Goal: Communication & Community: Answer question/provide support

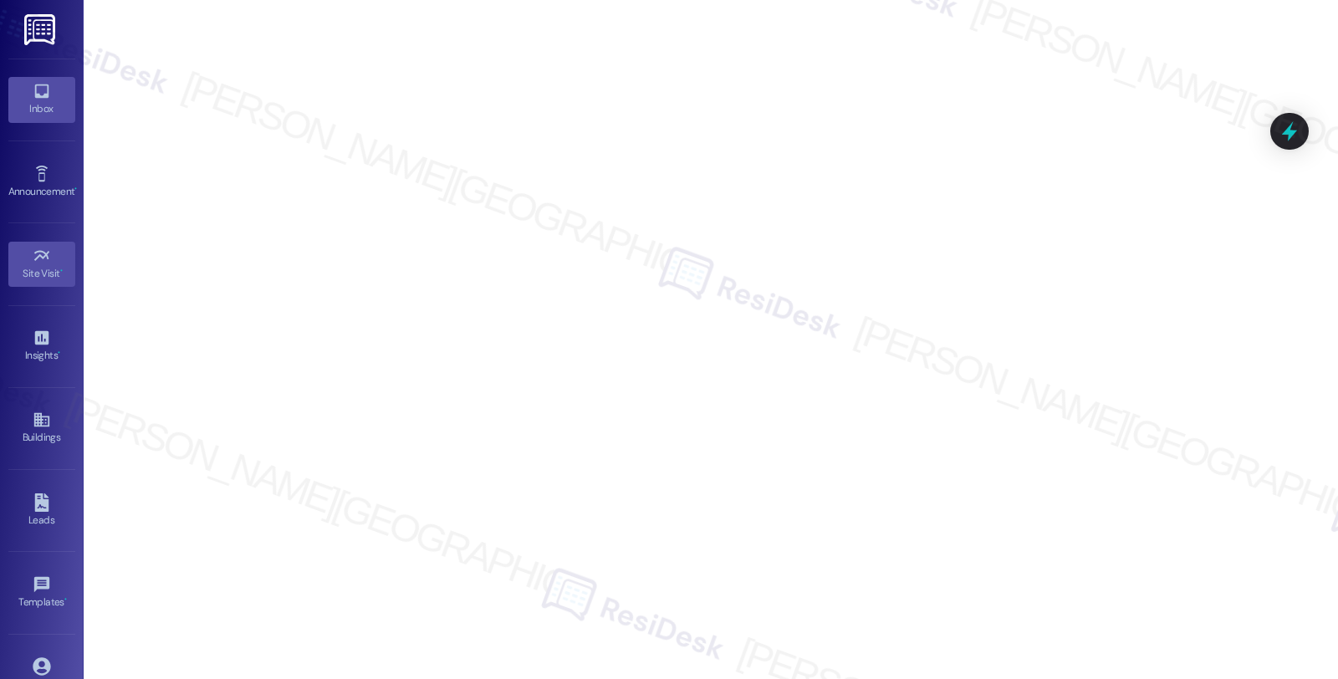
click at [35, 118] on link "Inbox" at bounding box center [41, 99] width 67 height 45
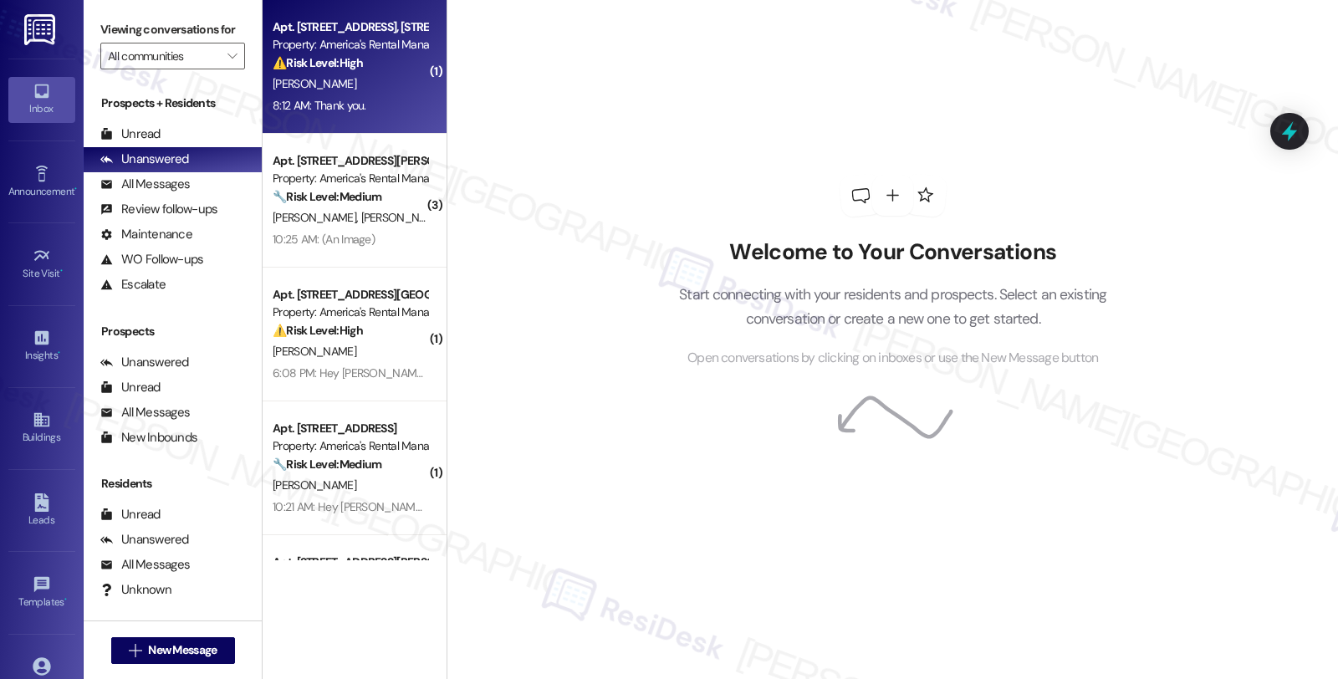
click at [374, 69] on div "⚠️ Risk Level: High The resident is expressing strong dissatisfaction and refus…" at bounding box center [350, 63] width 155 height 18
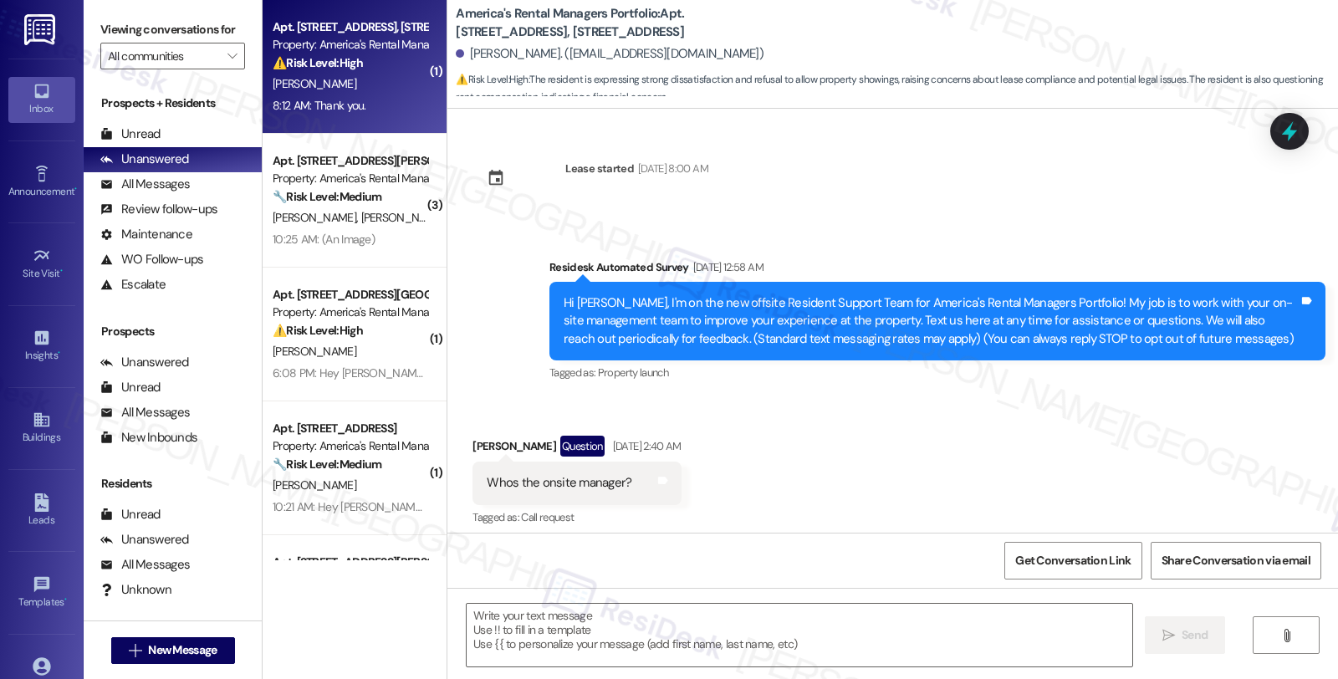
scroll to position [3463, 0]
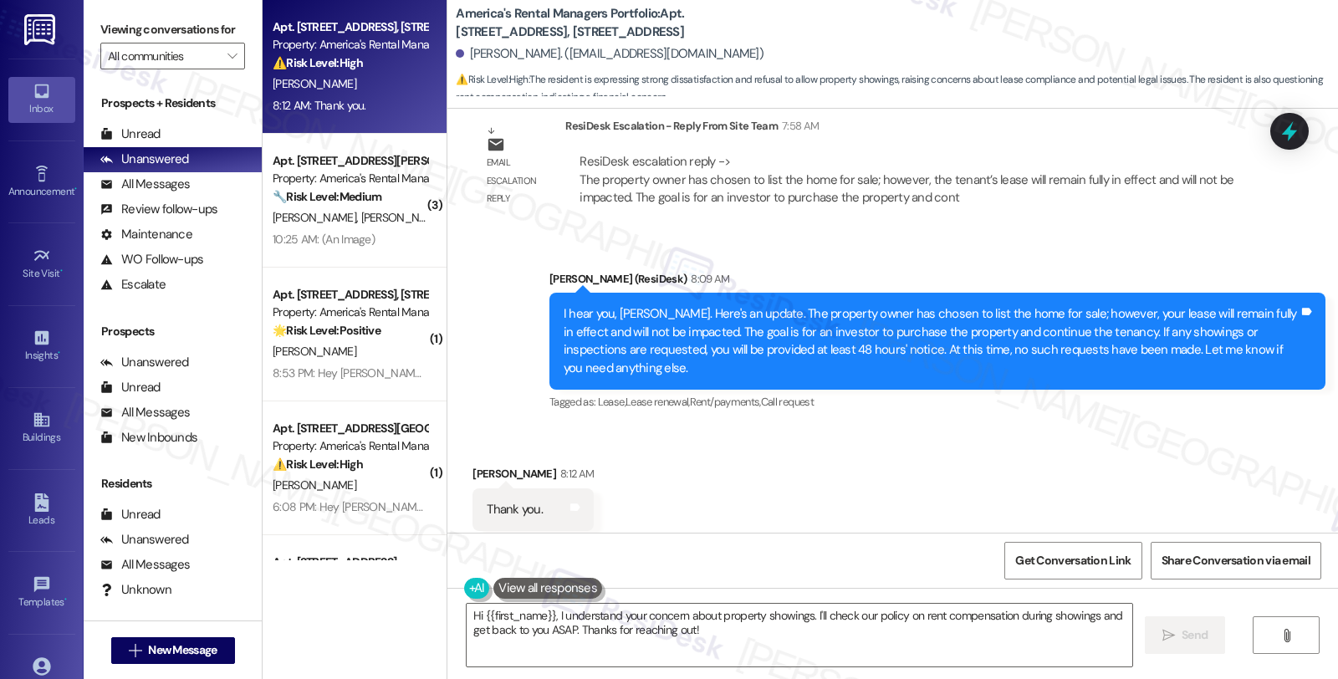
click at [472, 465] on div "Brad Bonner 8:12 AM" at bounding box center [532, 476] width 121 height 23
copy div "Brad"
click at [466, 613] on textarea "Hi {{first_name}}, I understand your concern about property showings. I'll chec…" at bounding box center [798, 635] width 665 height 63
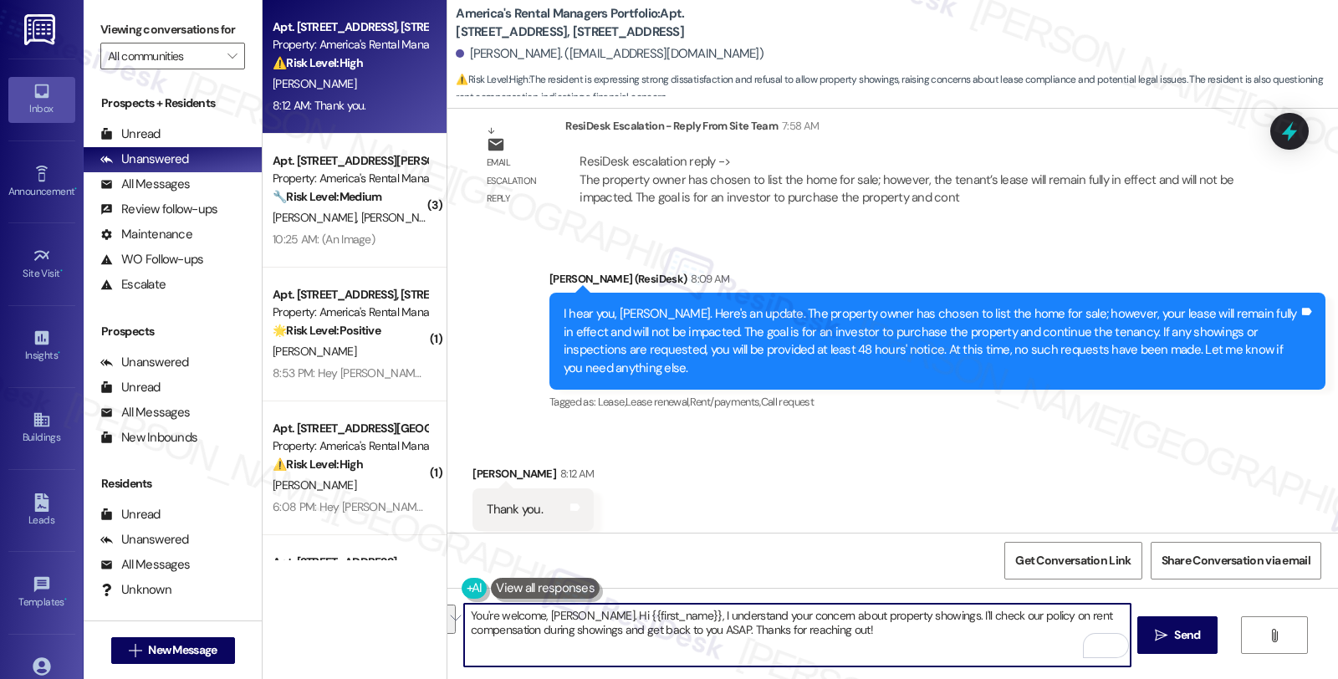
drag, startPoint x: 568, startPoint y: 616, endPoint x: 931, endPoint y: 678, distance: 368.0
click at [931, 678] on div "You're welcome, Brad. Hi {{first_name}}, I understand your concern about proper…" at bounding box center [892, 650] width 890 height 125
paste textarea "Should you have other concerns, please feel free to reach out. Have a great day"
click at [988, 621] on textarea "You're welcome, Brad. Should you have other concerns, please feel free to reach…" at bounding box center [796, 635] width 665 height 63
click at [1038, 611] on textarea "You're welcome, Brad. Should you have other concerns, please feel free to reach…" at bounding box center [796, 635] width 665 height 63
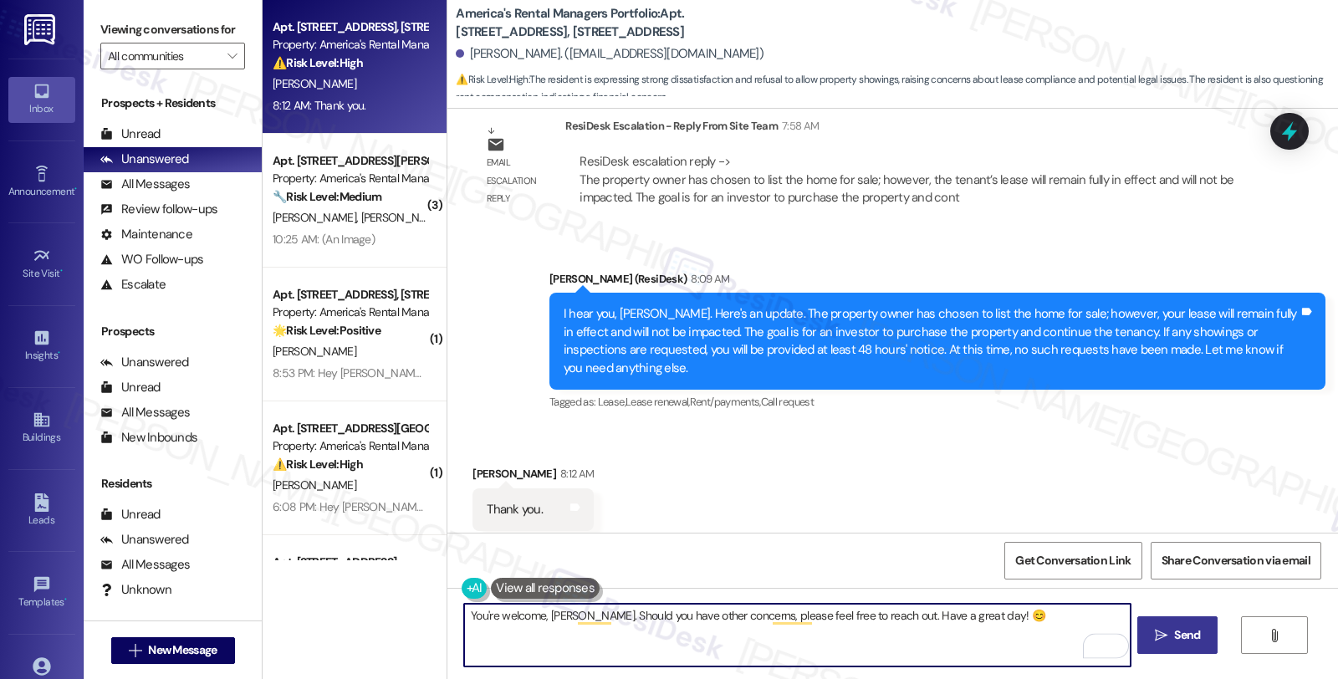
type textarea "You're welcome, Brad. Should you have other concerns, please feel free to reach…"
click at [1159, 632] on icon "" at bounding box center [1160, 635] width 13 height 13
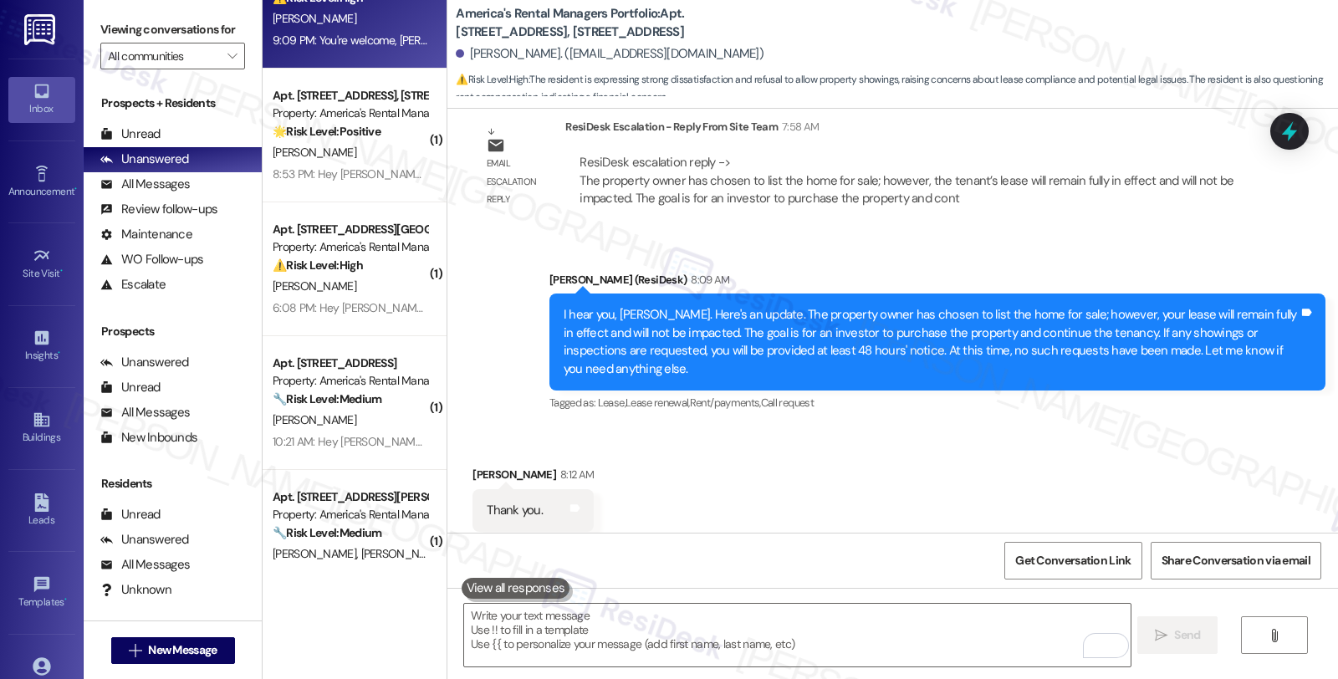
scroll to position [376, 0]
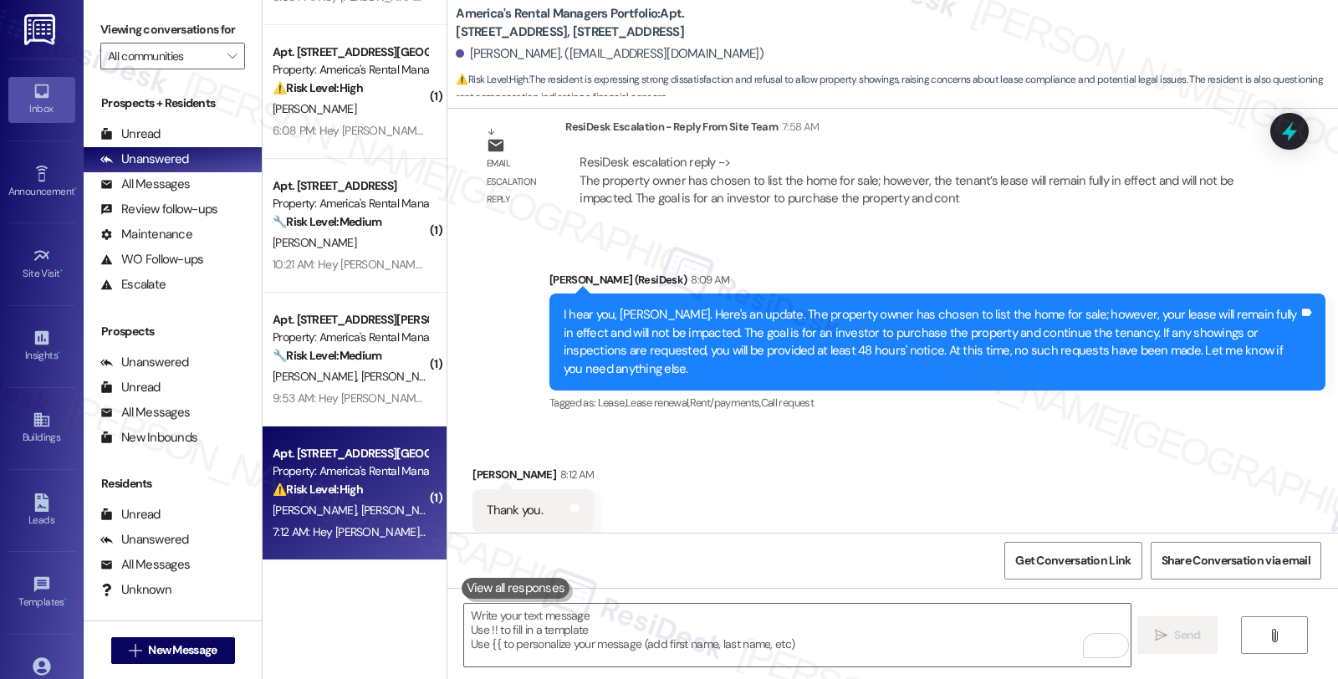
click at [363, 512] on span "[PERSON_NAME]" at bounding box center [403, 509] width 84 height 15
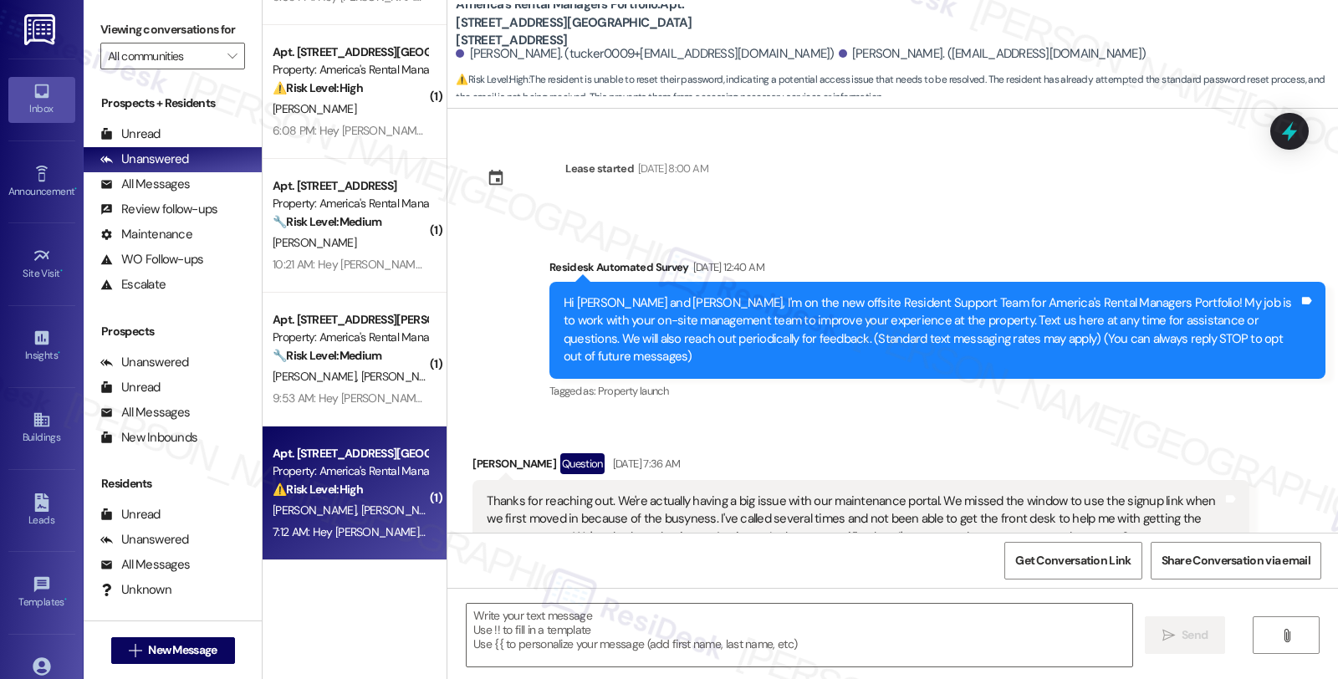
scroll to position [7714, 0]
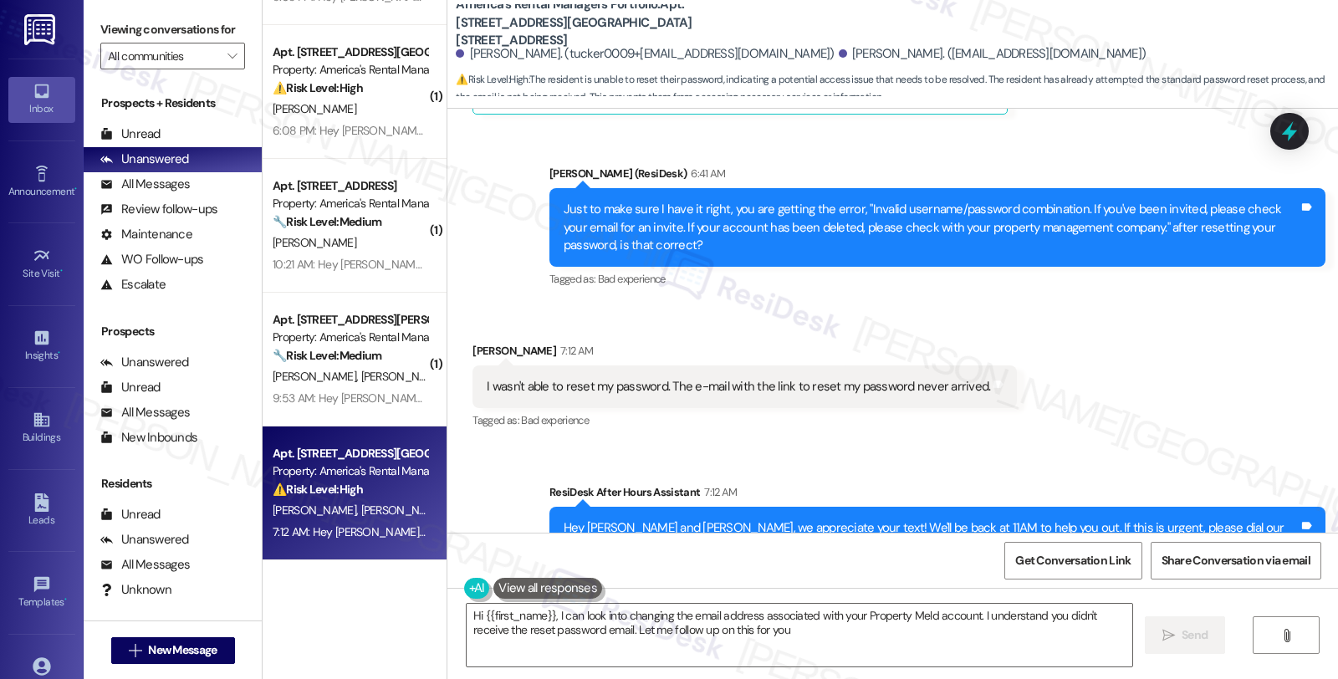
type textarea "Hi {{first_name}}, I can look into changing the email address associated with y…"
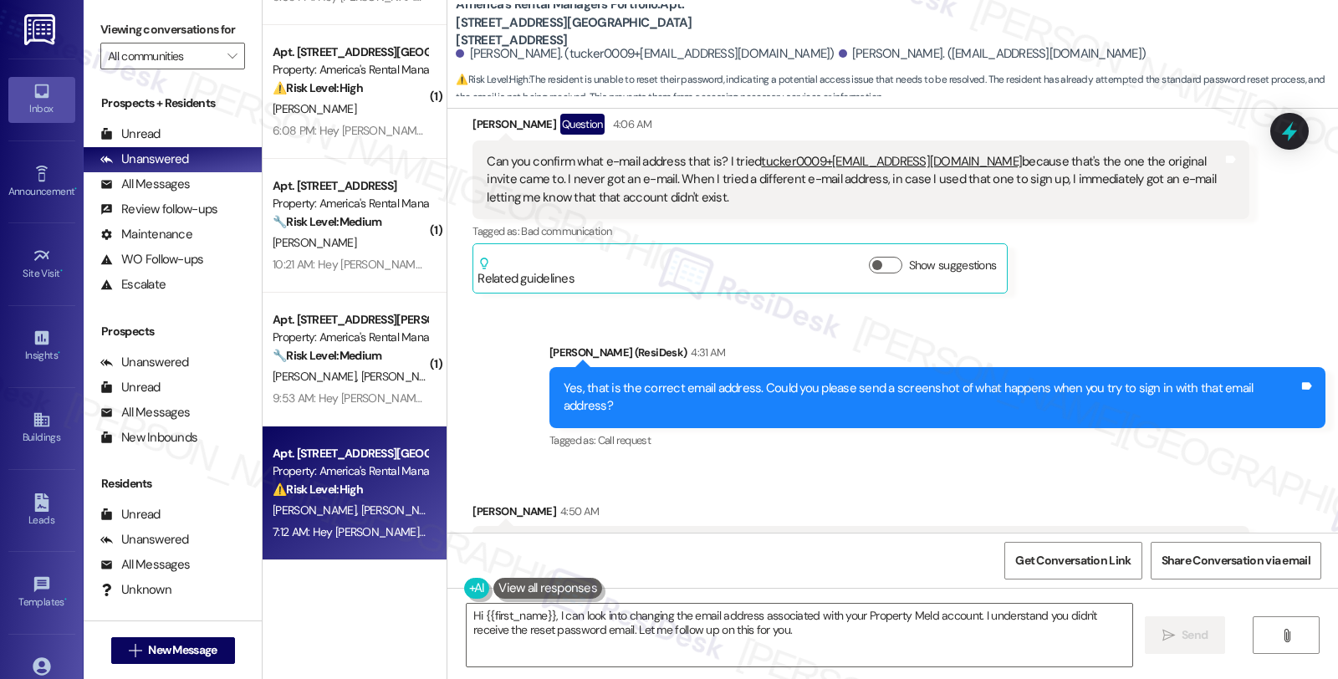
scroll to position [6042, 0]
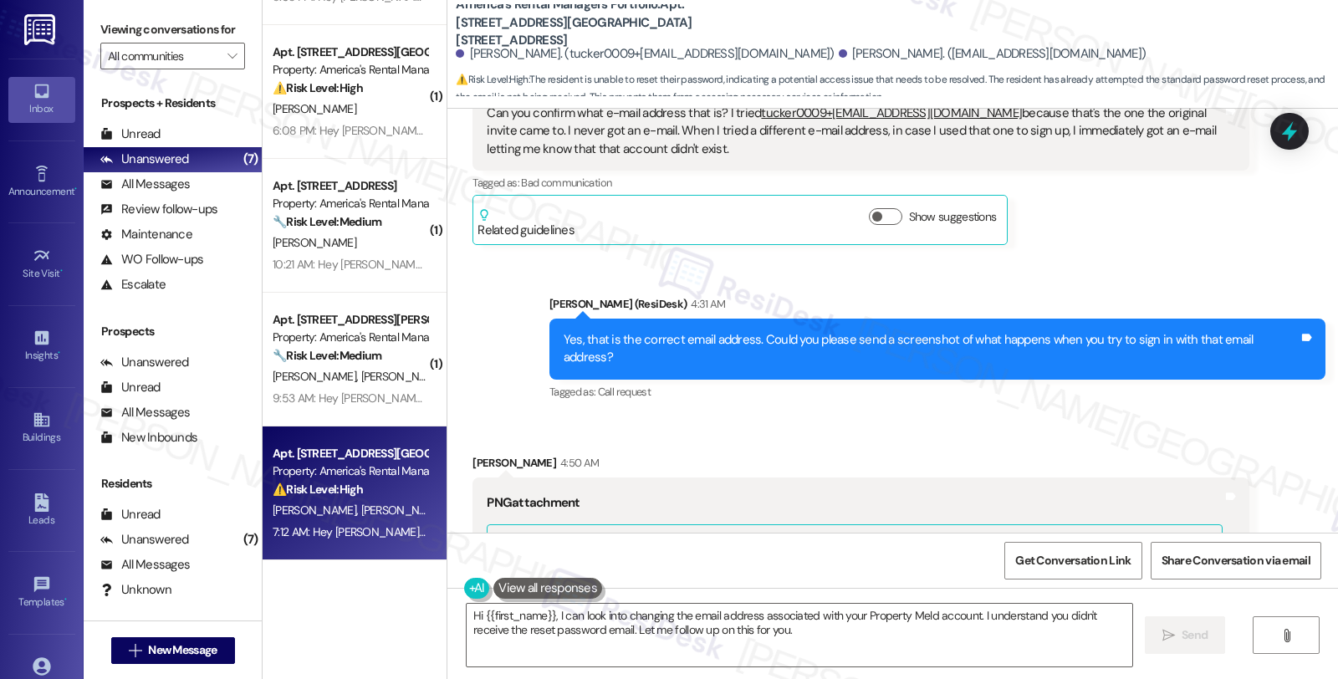
scroll to position [6136, 0]
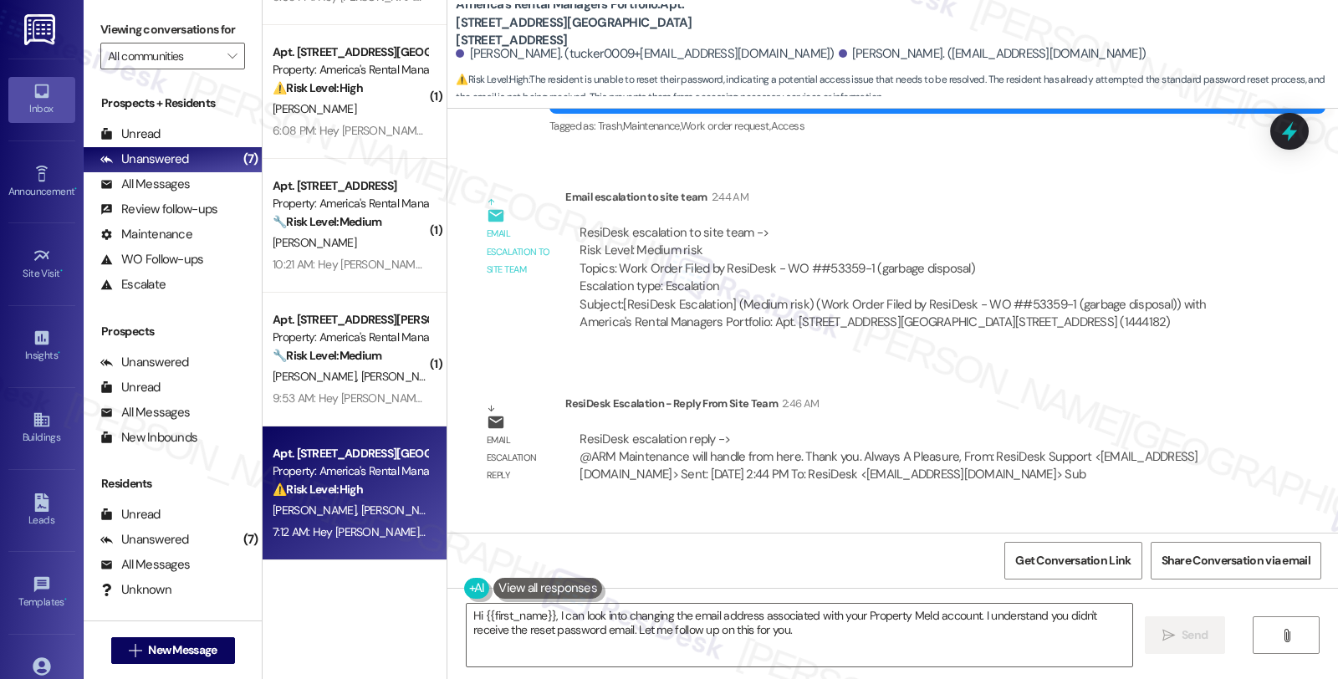
scroll to position [5578, 0]
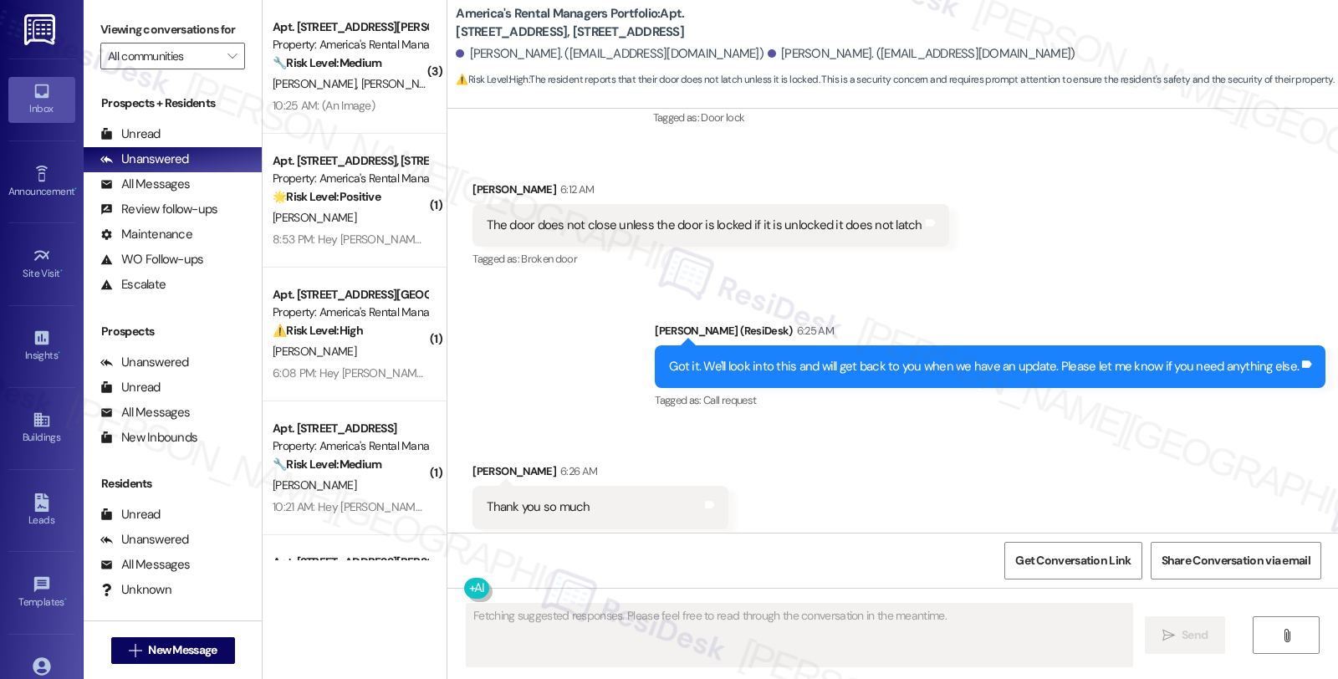
scroll to position [2058, 0]
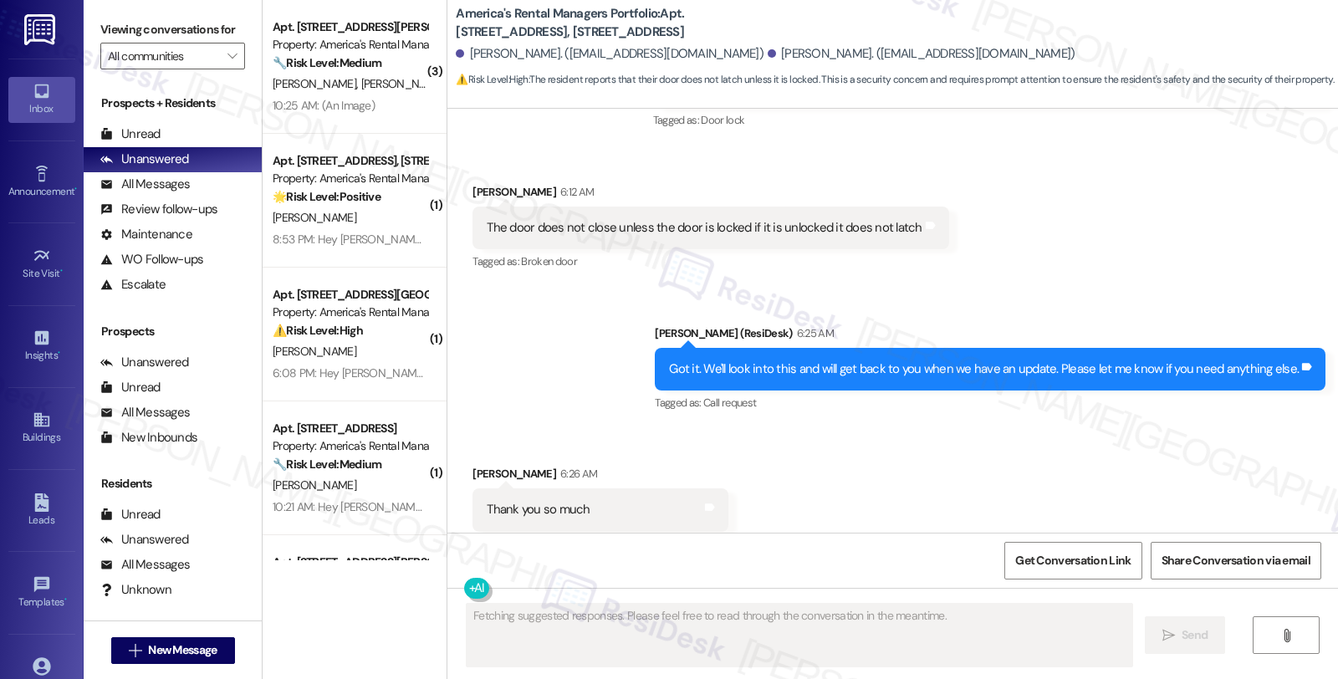
click at [1129, 194] on div "Received via SMS [PERSON_NAME] 6:12 AM The door does not close unless the door …" at bounding box center [892, 215] width 890 height 141
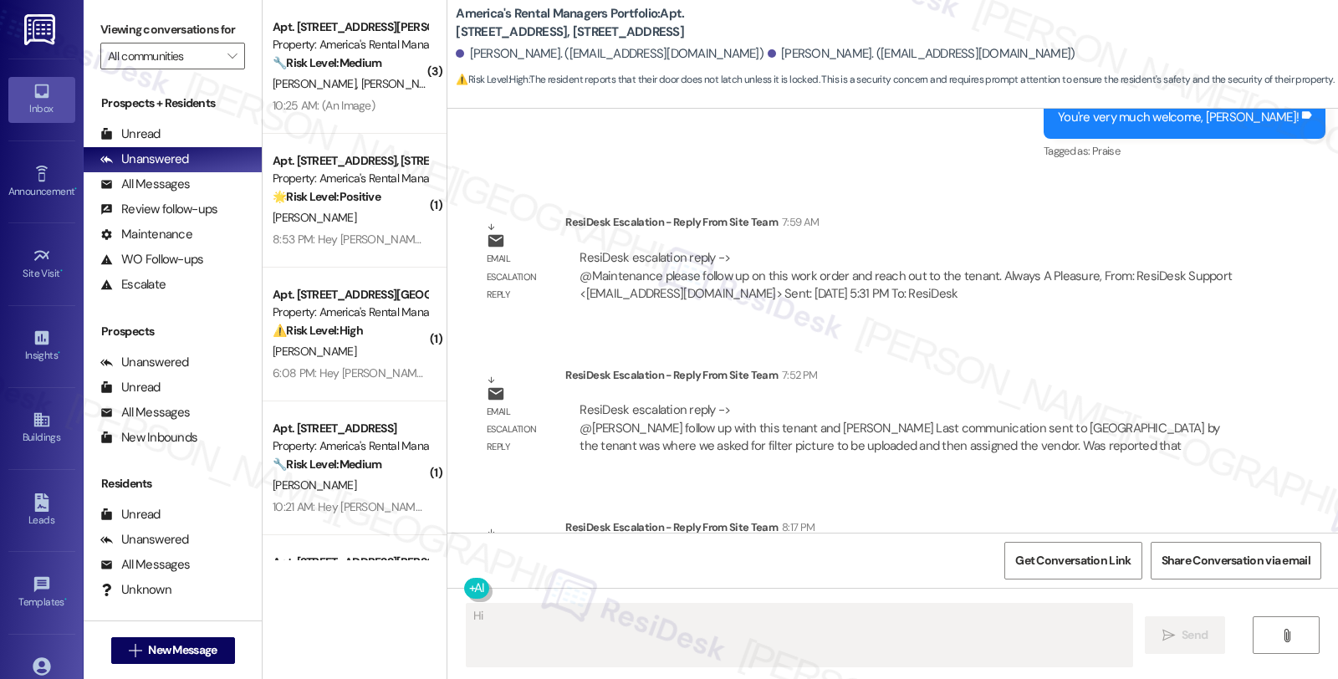
scroll to position [2862, 0]
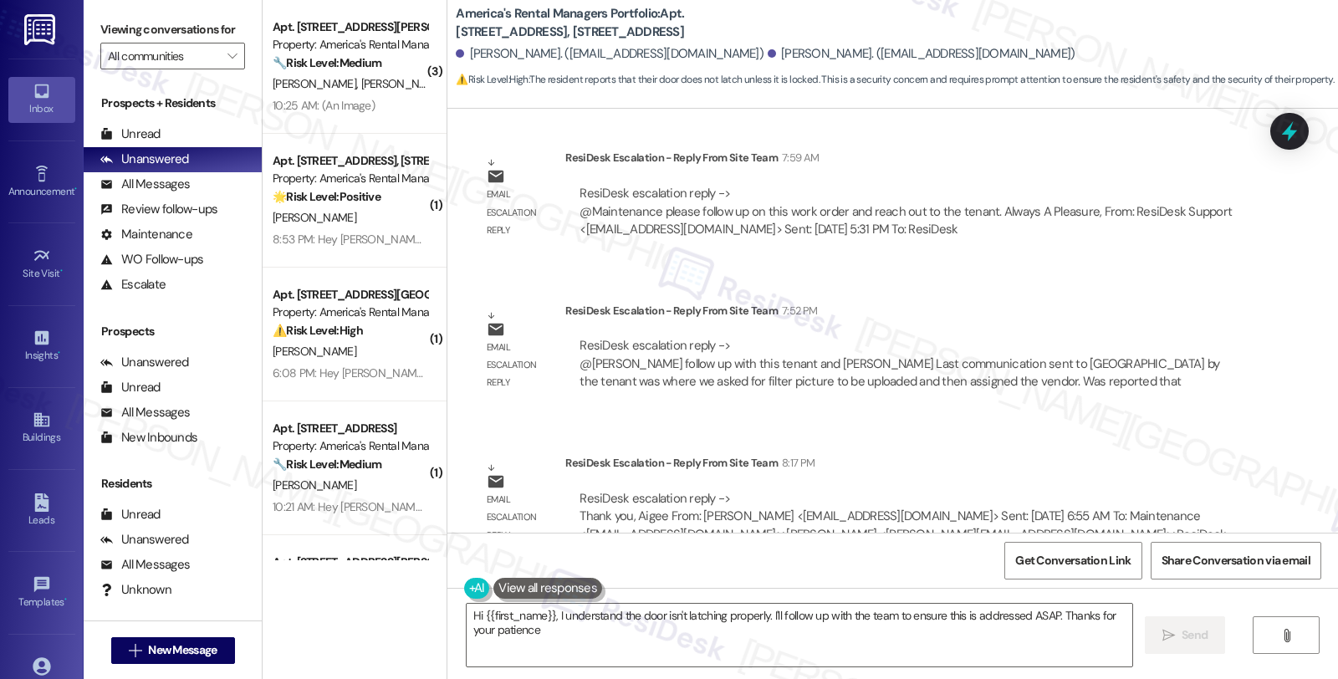
type textarea "Hi {{first_name}}, I understand the door isn't latching properly. I'll follow u…"
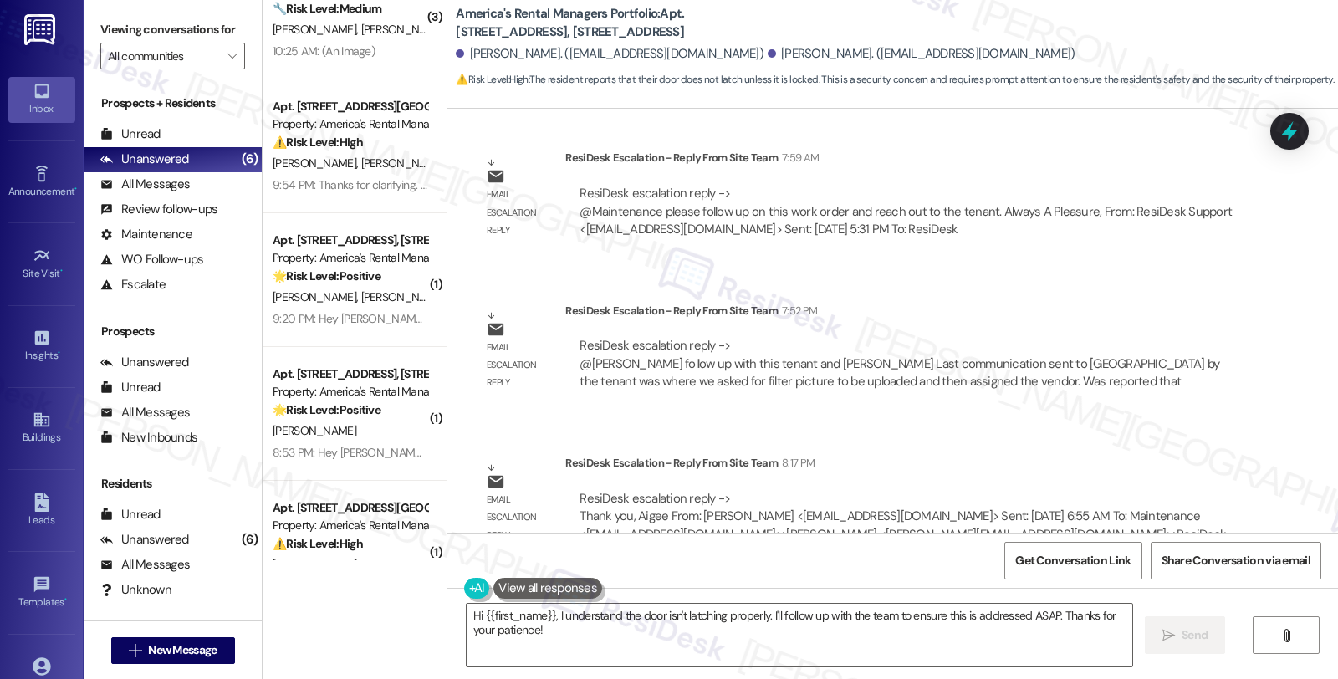
scroll to position [109, 0]
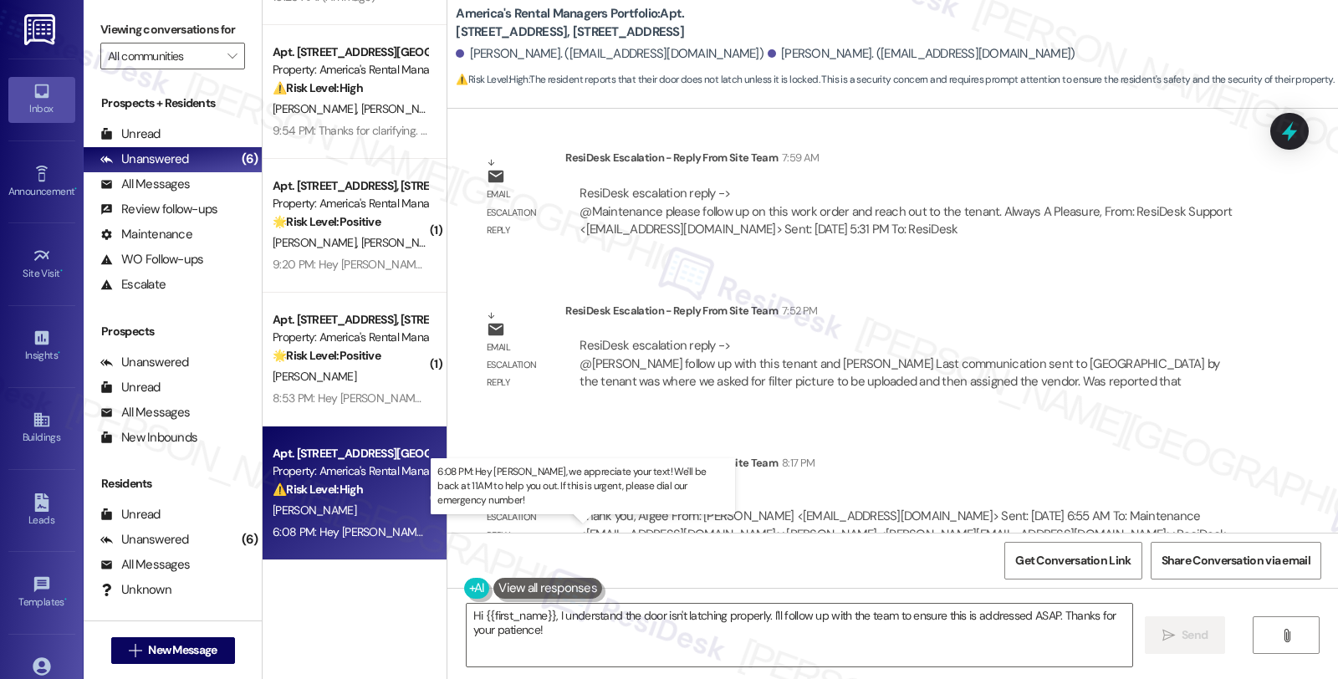
click at [360, 524] on div "6:08 PM: Hey [PERSON_NAME], we appreciate your text! We'll be back at 11AM to h…" at bounding box center [626, 531] width 707 height 15
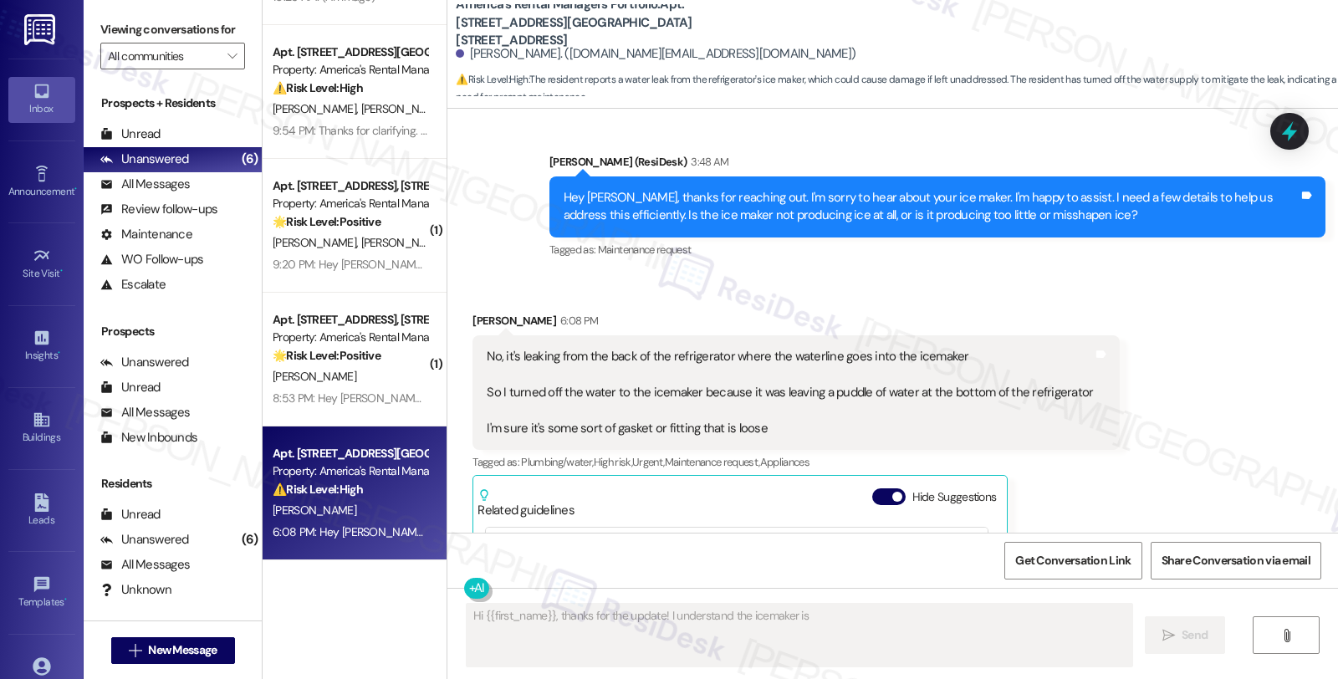
scroll to position [561, 0]
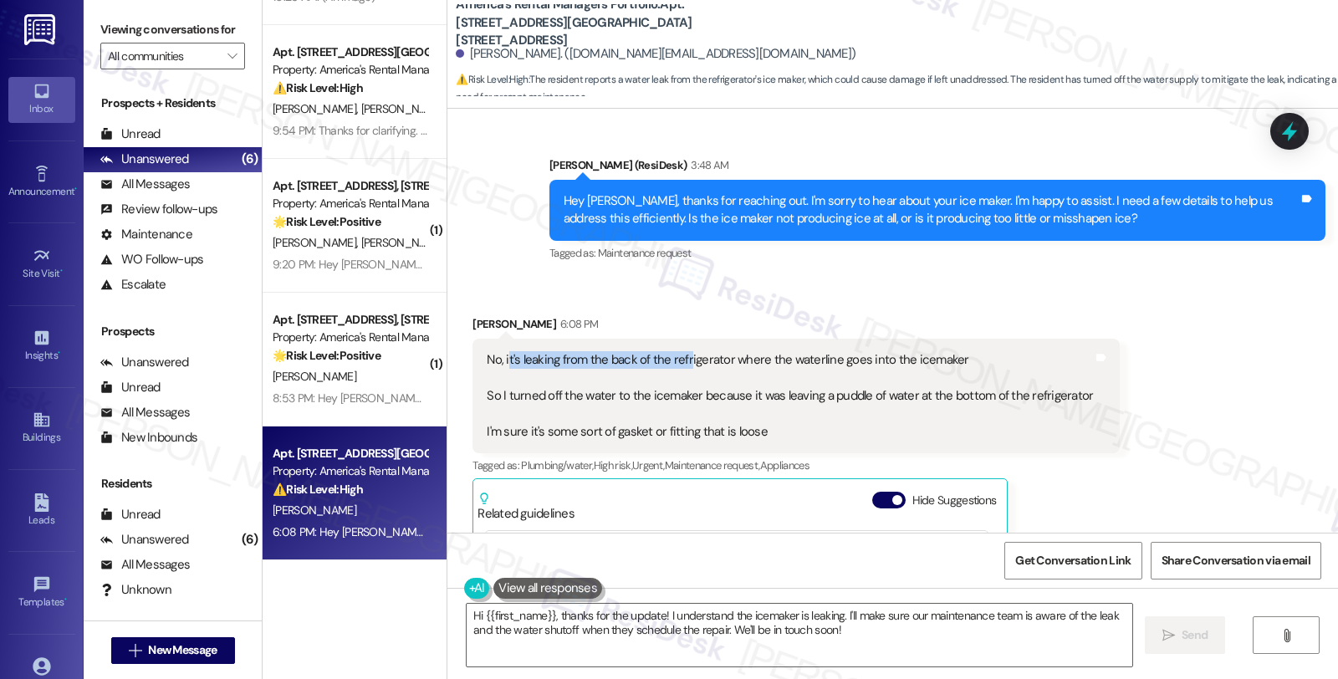
drag, startPoint x: 497, startPoint y: 360, endPoint x: 674, endPoint y: 360, distance: 177.2
click at [674, 360] on div "No, it's leaking from the back of the refrigerator where the waterline goes int…" at bounding box center [790, 395] width 606 height 89
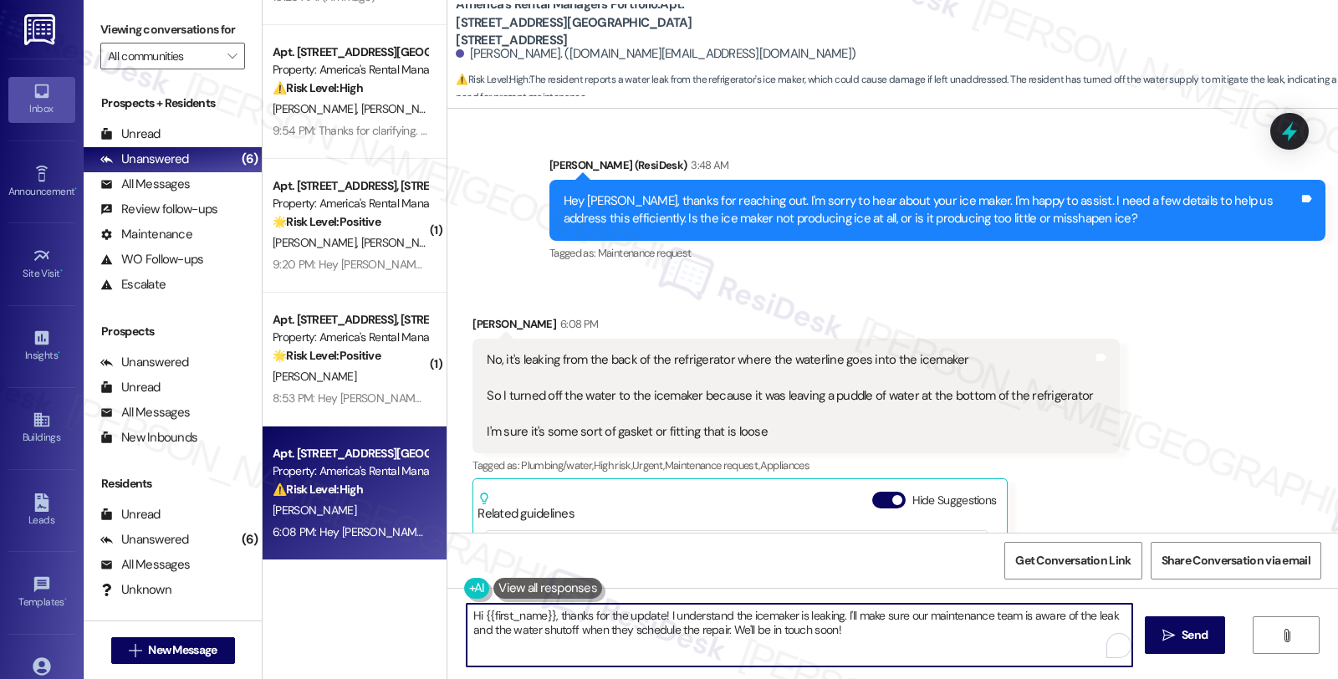
drag, startPoint x: 458, startPoint y: 619, endPoint x: 926, endPoint y: 646, distance: 469.0
click at [926, 646] on textarea "Hi {{first_name}}, thanks for the update! I understand the icemaker is leaking.…" at bounding box center [798, 635] width 665 height 63
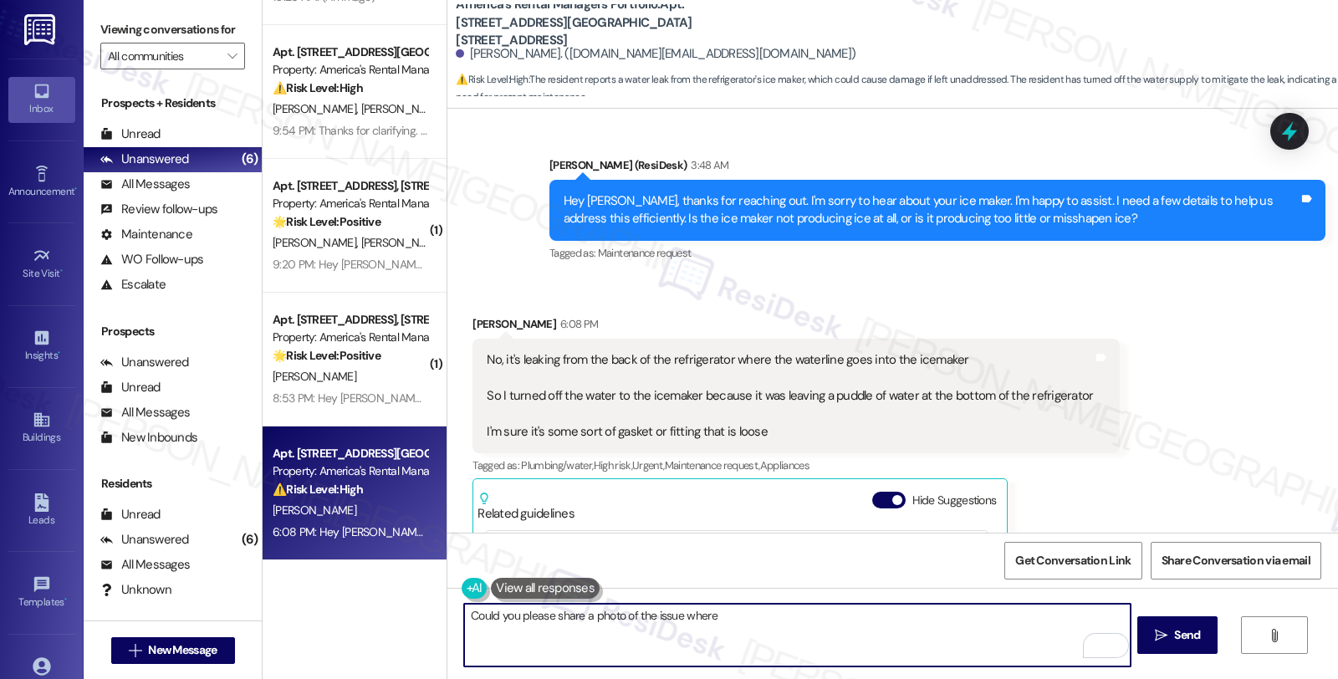
drag, startPoint x: 646, startPoint y: 614, endPoint x: 920, endPoint y: 629, distance: 274.6
click at [920, 629] on textarea "Could you please share a photo of the issue where" at bounding box center [796, 635] width 665 height 63
click at [776, 613] on textarea "Could you please share a photo of the back, where it's leaking" at bounding box center [796, 635] width 665 height 63
paste textarea "where it’s leaking, so we can better see the issue?"
click at [992, 625] on textarea "Could you please share a photo of the back where it’s leaking, so we can better…" at bounding box center [796, 635] width 665 height 63
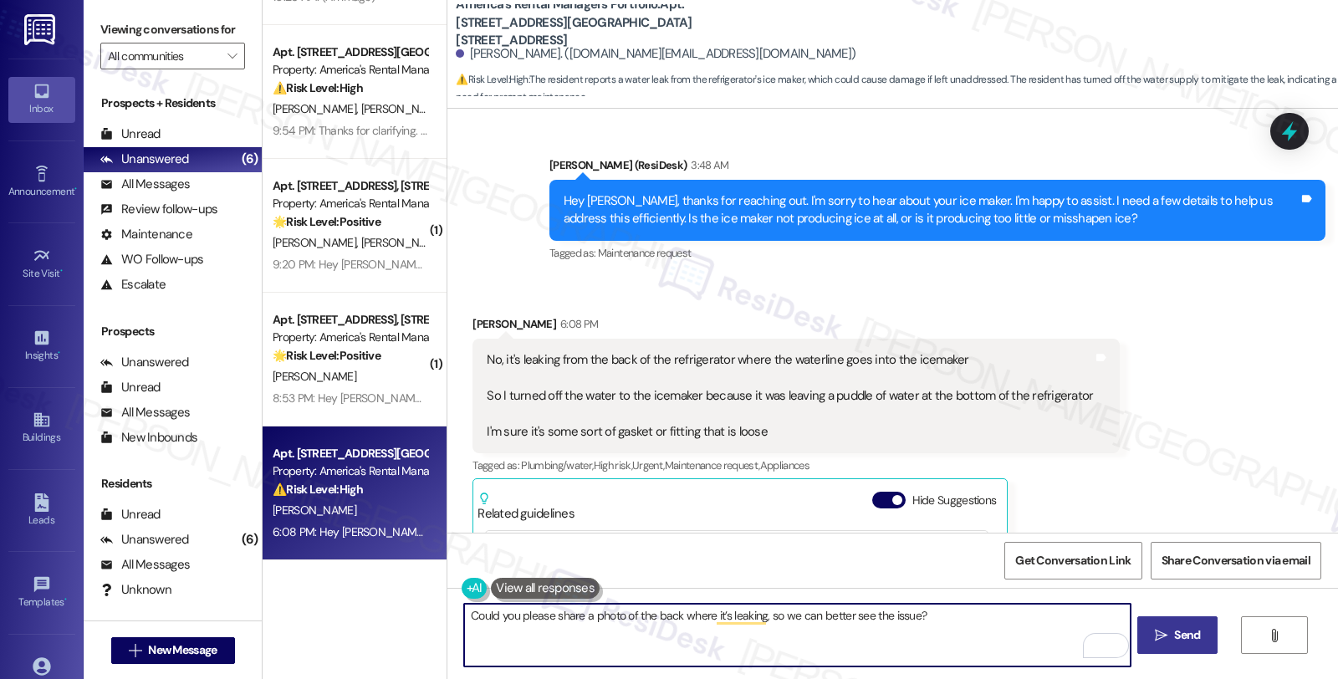
type textarea "Could you please share a photo of the back where it’s leaking, so we can better…"
click at [1182, 631] on span "Send" at bounding box center [1187, 635] width 26 height 18
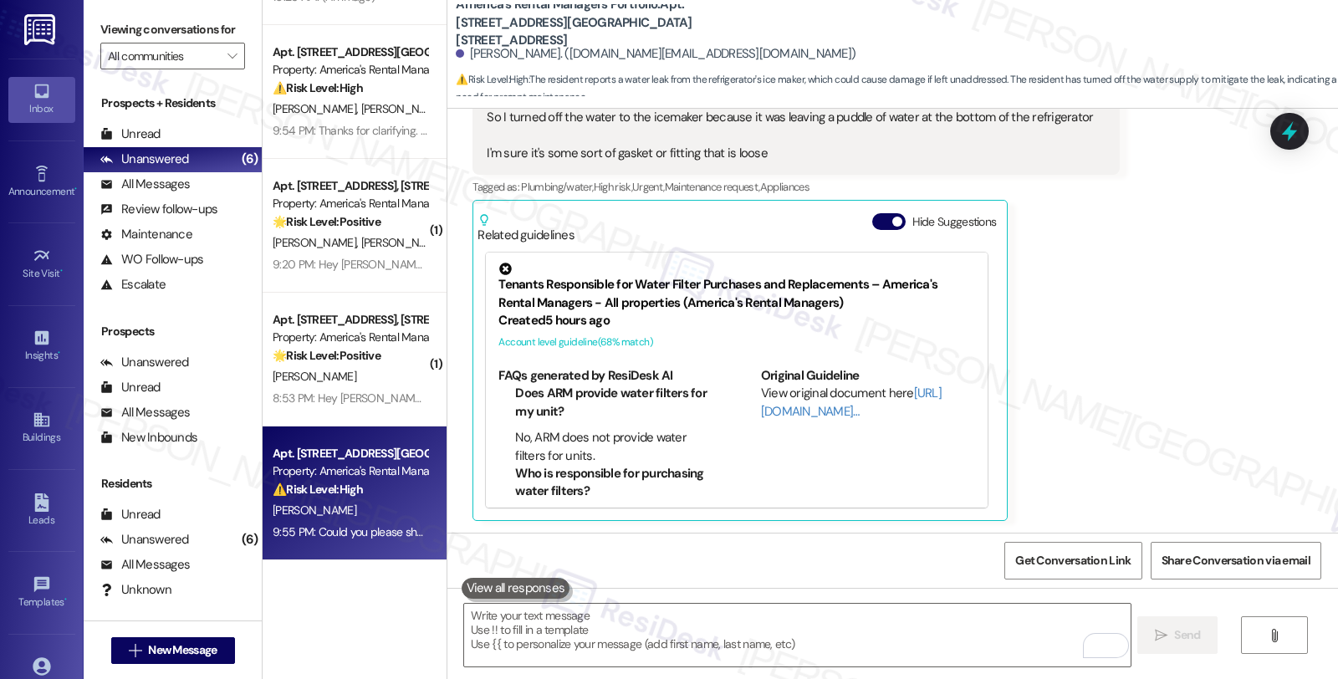
scroll to position [1098, 0]
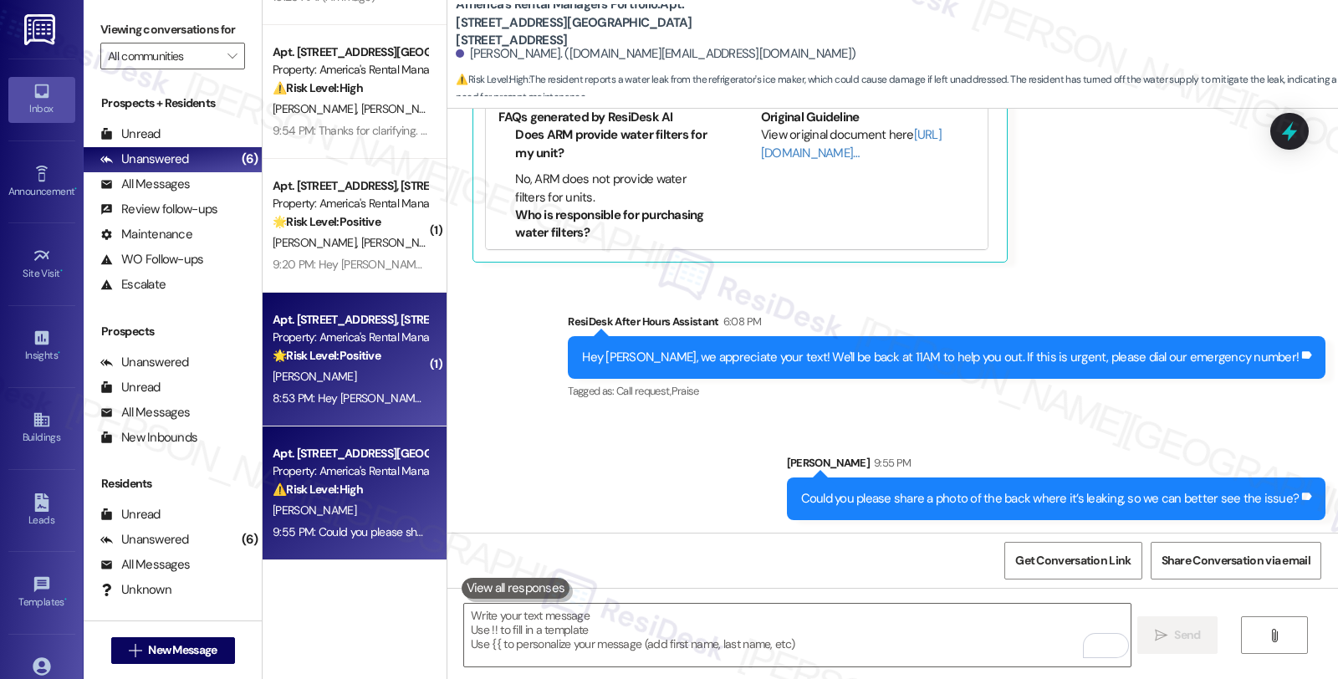
click at [400, 377] on div "[PERSON_NAME]" at bounding box center [350, 376] width 158 height 21
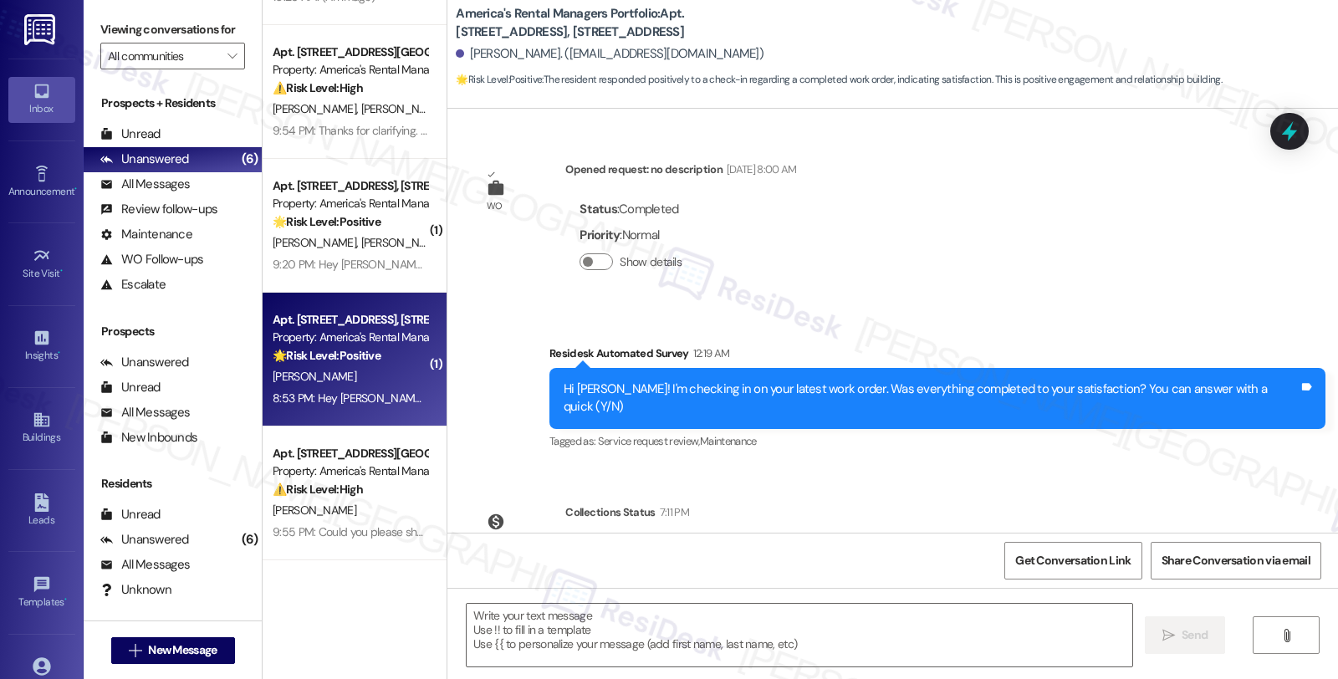
type textarea "Fetching suggested responses. Please feel free to read through the conversation…"
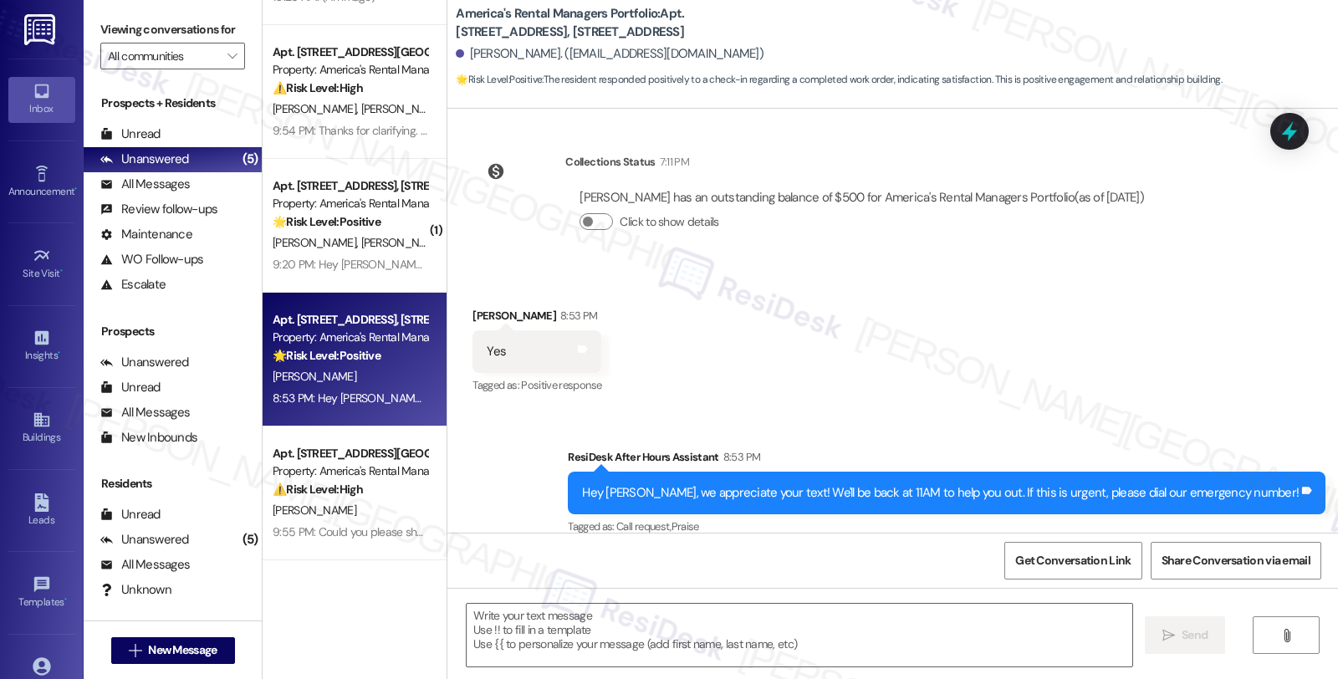
scroll to position [565, 0]
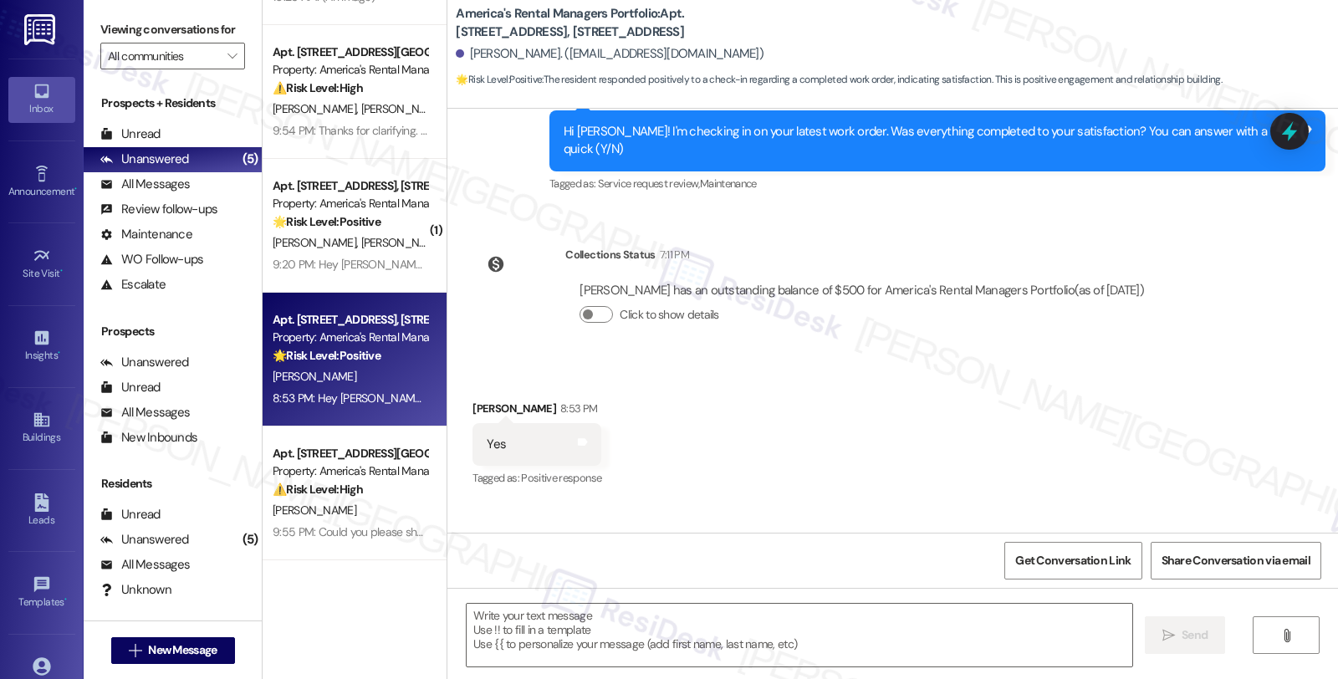
click at [471, 387] on div "Received via SMS [PERSON_NAME] 8:53 PM Yes Tags and notes Tagged as: Positive r…" at bounding box center [537, 445] width 154 height 116
click at [471, 387] on div "Received via SMS Arielle Parker 8:53 PM Yes Tags and notes Tagged as: Positive …" at bounding box center [537, 445] width 154 height 116
copy div "Arielle"
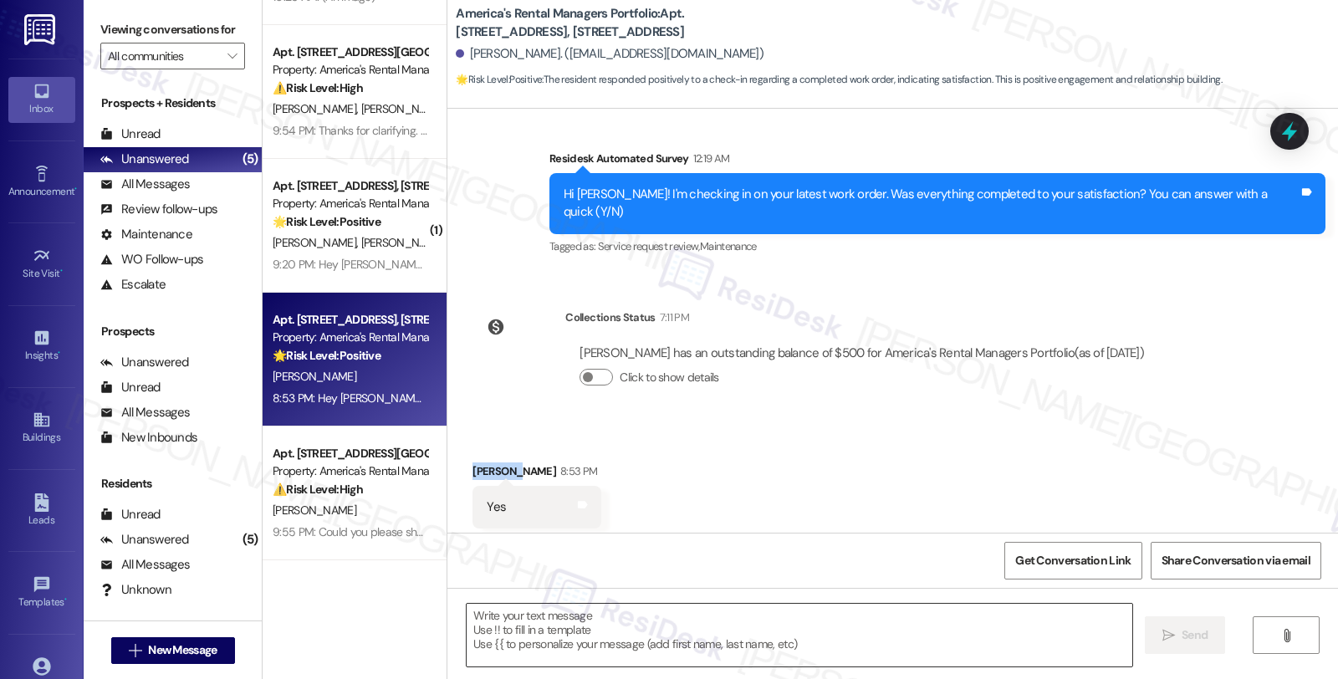
scroll to position [557, 0]
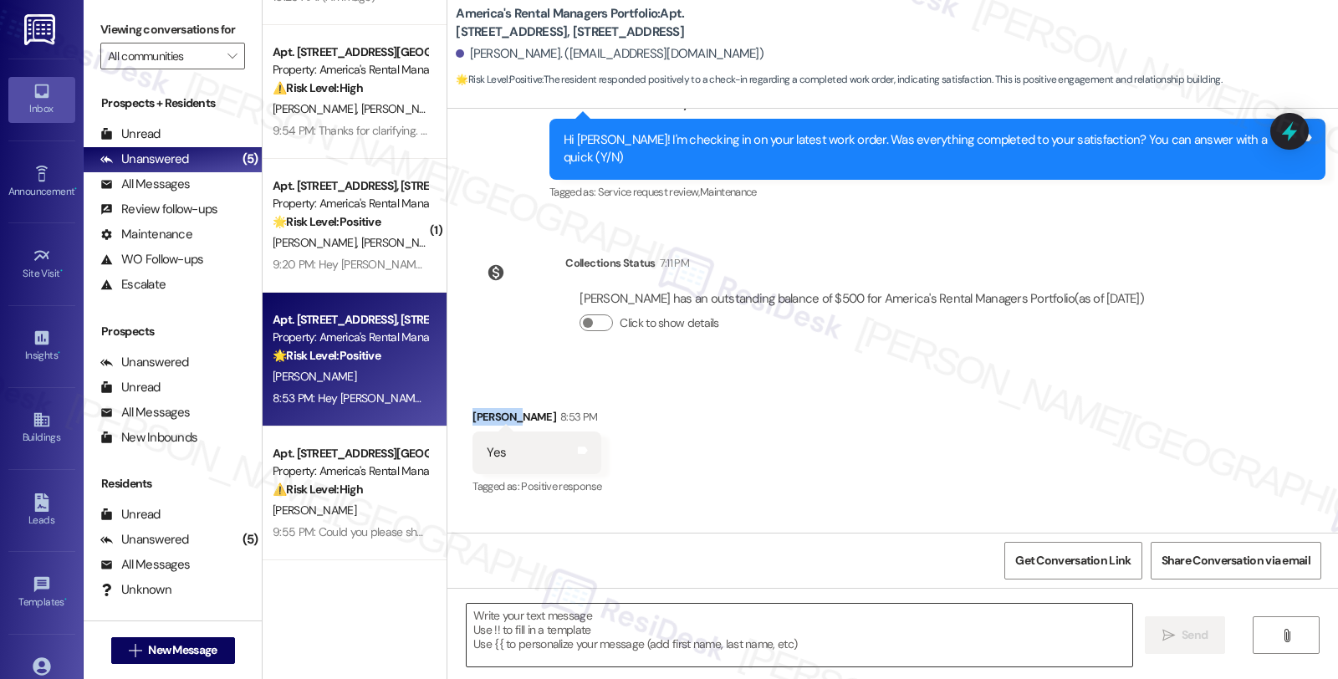
click at [629, 635] on textarea at bounding box center [798, 635] width 665 height 63
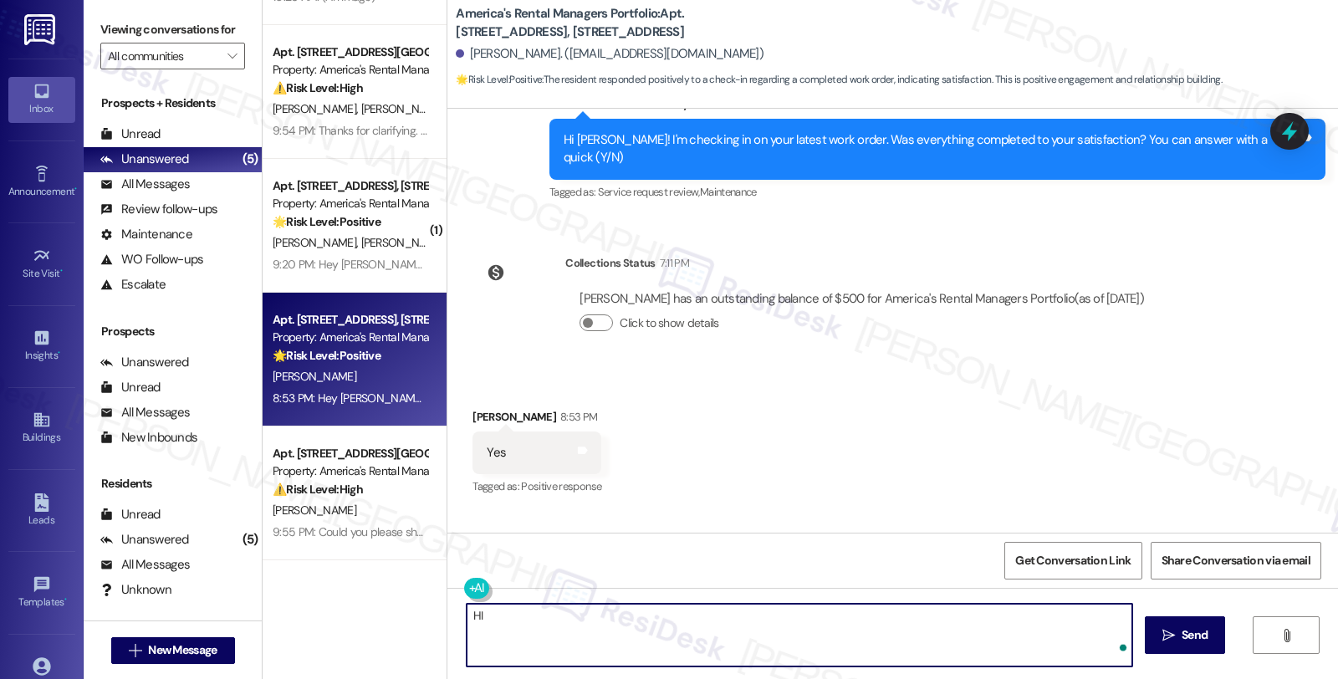
paste textarea "Arielle"
click at [598, 627] on textarea "HI Arielle," at bounding box center [796, 635] width 665 height 63
drag, startPoint x: 586, startPoint y: 620, endPoint x: 453, endPoint y: 620, distance: 132.9
click at [453, 620] on div "HI Arielle,  Send " at bounding box center [892, 650] width 890 height 125
paste textarea "Arielle"
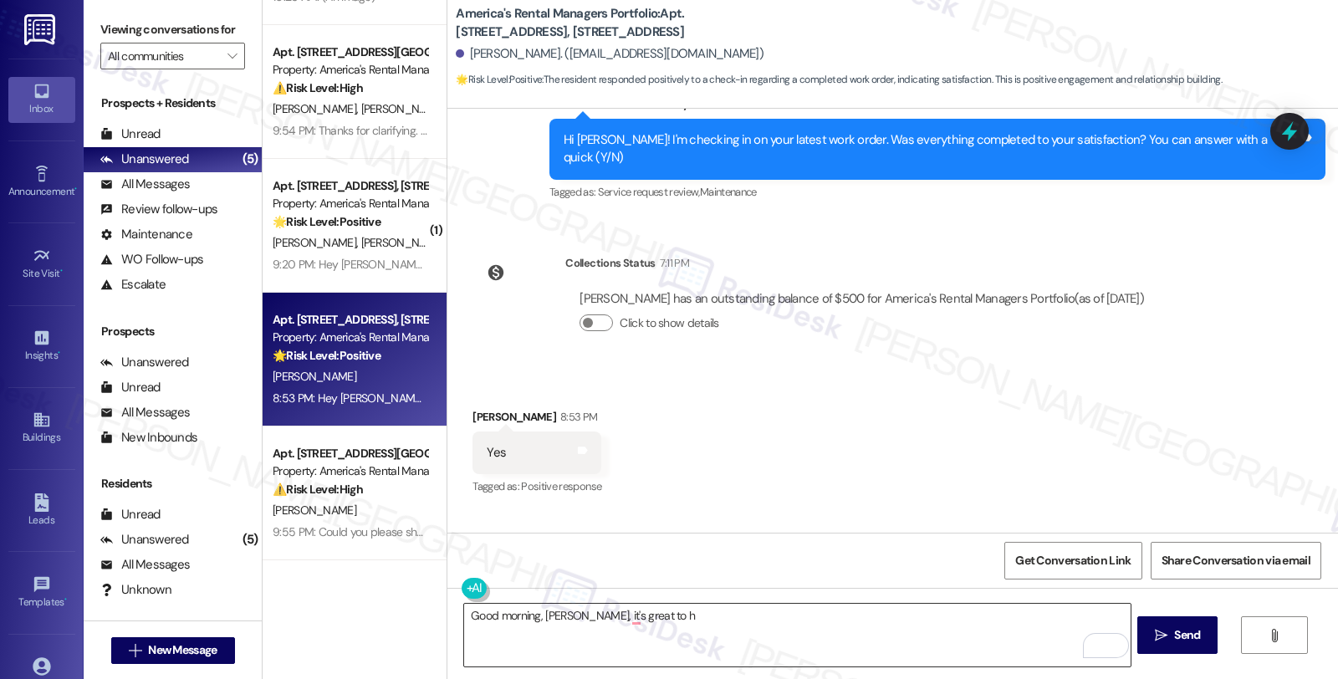
click at [711, 636] on textarea "Good morning, Arielle, it's great to h" at bounding box center [796, 635] width 665 height 63
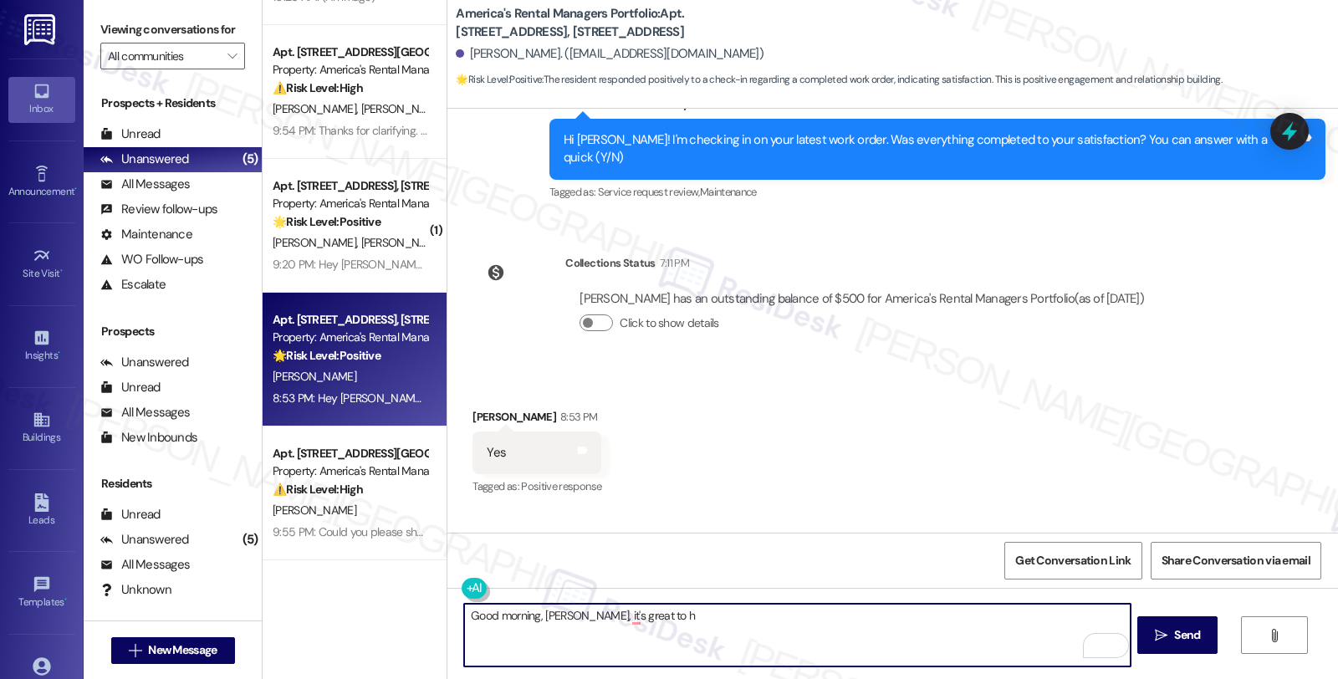
paste textarea "it’s great to hear from you and I’m glad your latest work order has been comple…"
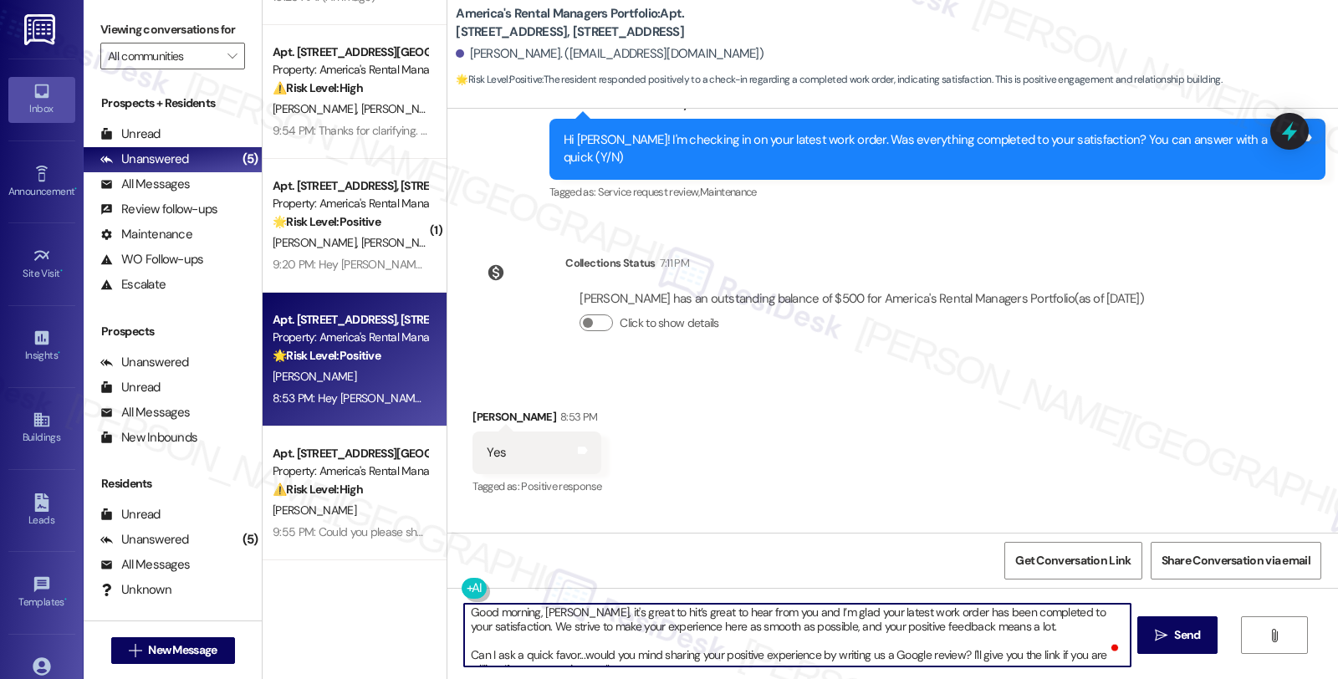
scroll to position [0, 0]
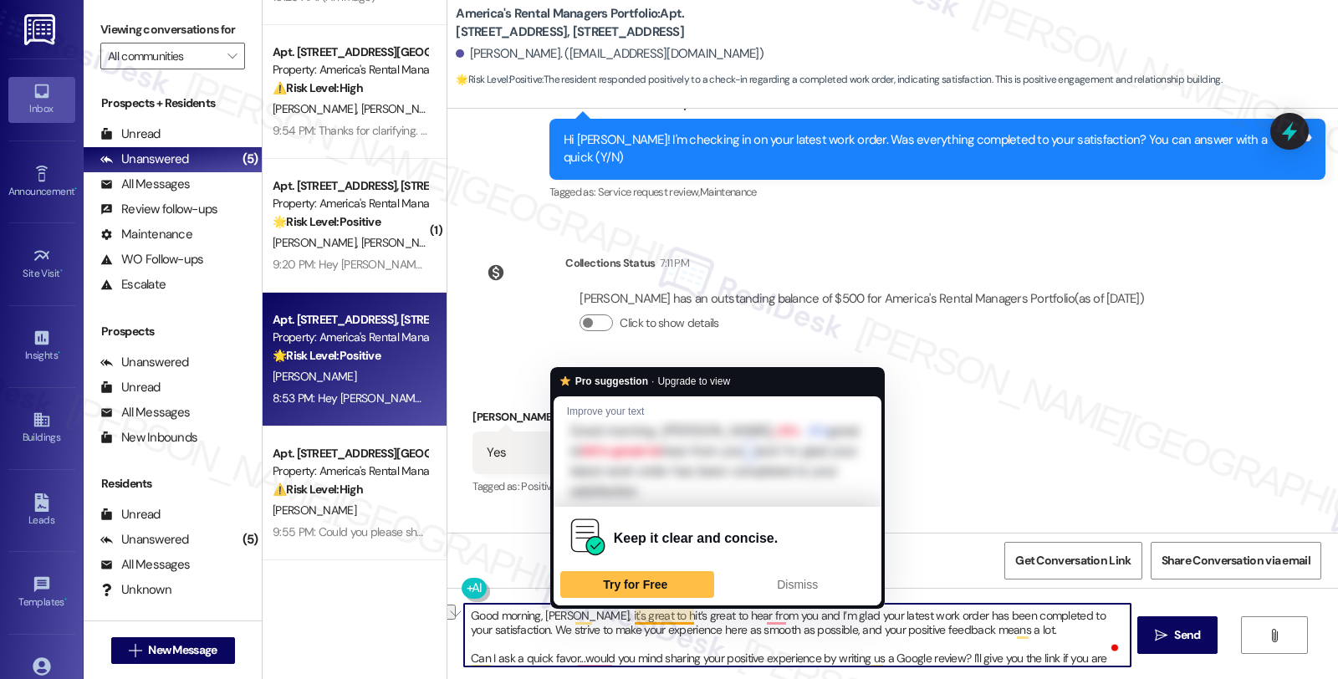
drag, startPoint x: 578, startPoint y: 610, endPoint x: 628, endPoint y: 610, distance: 50.2
click at [628, 610] on textarea "Good morning, Arielle, it's great to hit’s great to hear from you and I’m glad …" at bounding box center [796, 635] width 665 height 63
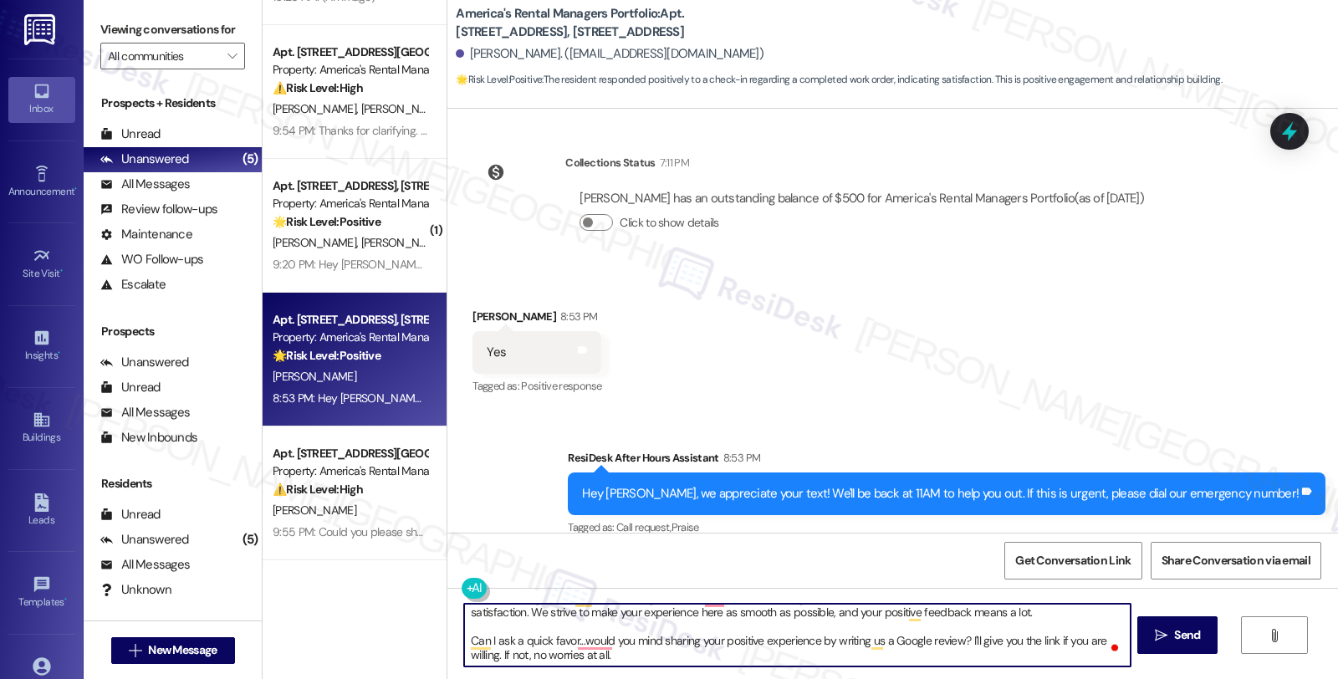
scroll to position [658, 0]
type textarea "Good morning, Arielle, it’s great to hear from you and I’m glad your latest wor…"
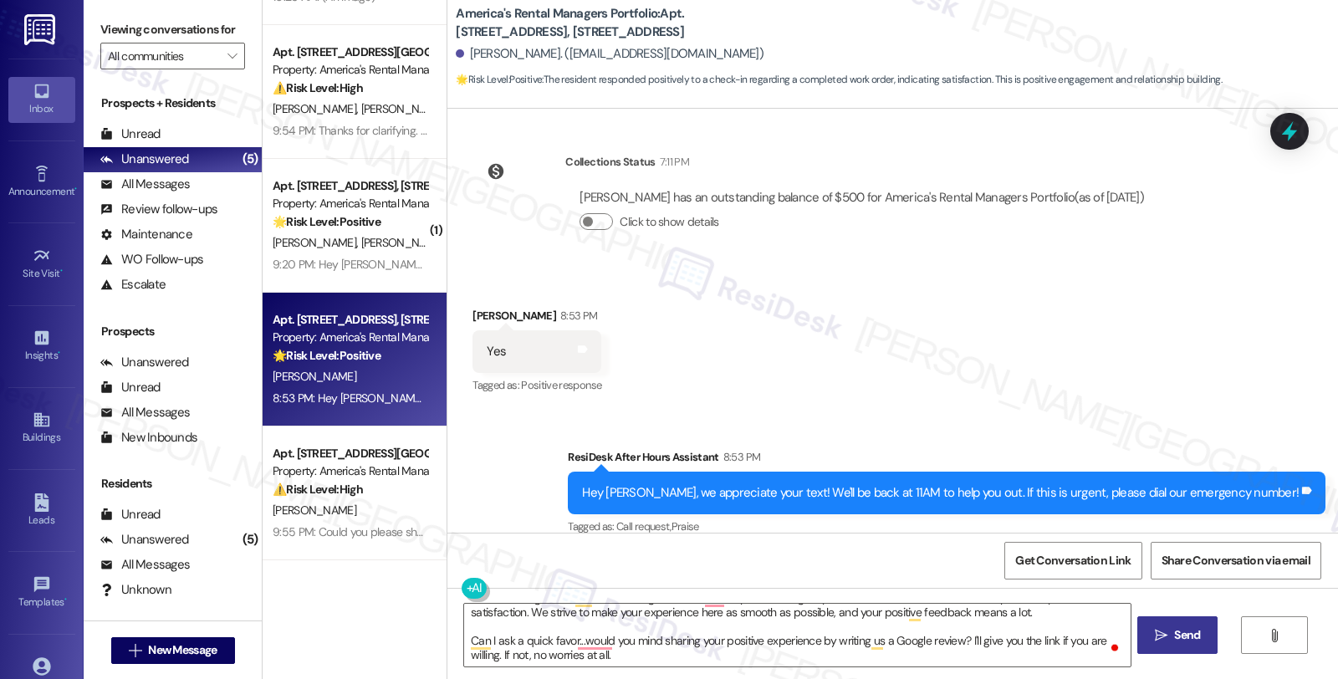
click at [1180, 638] on span "Send" at bounding box center [1187, 635] width 26 height 18
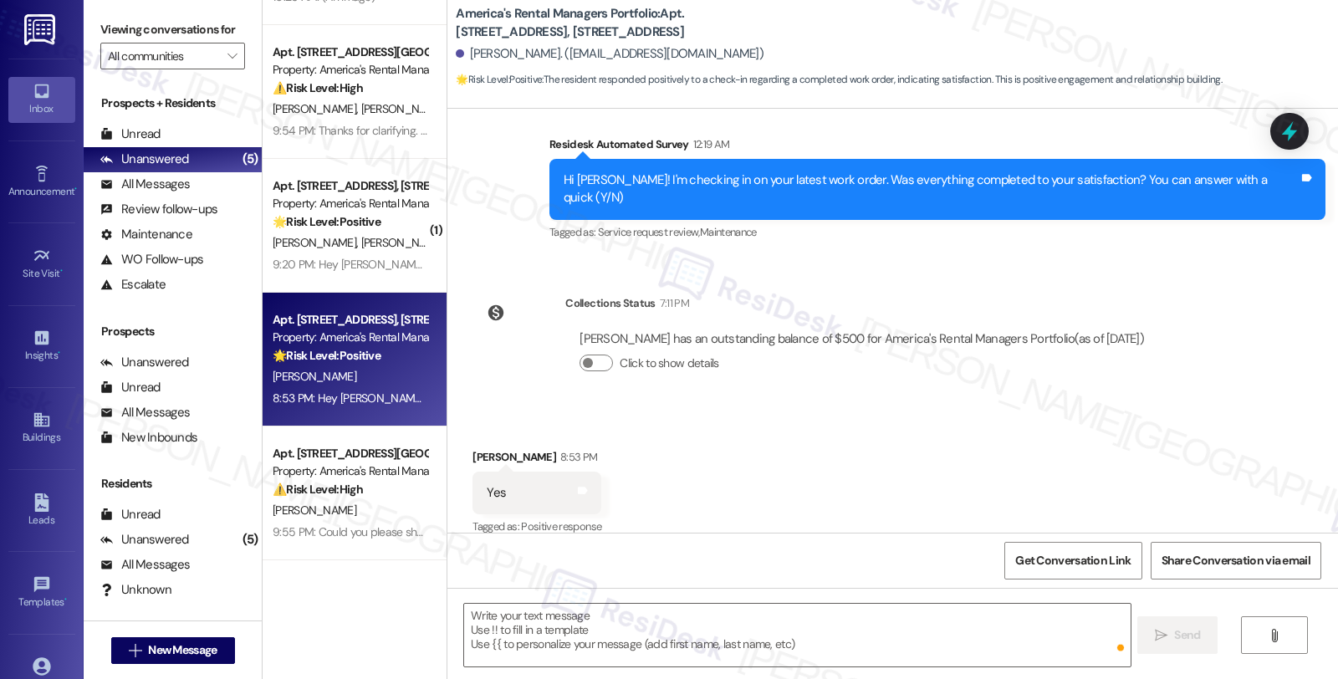
scroll to position [0, 0]
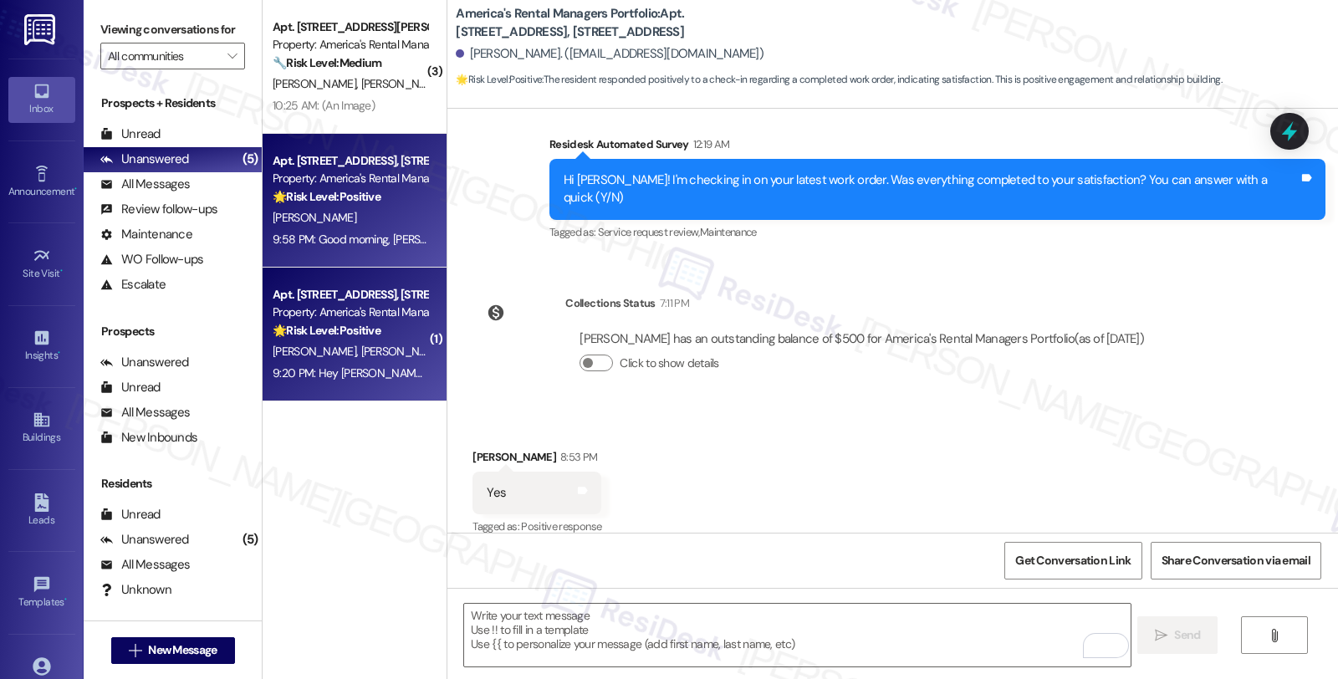
click at [386, 319] on div "Property: America's Rental Managers Portfolio" at bounding box center [350, 312] width 155 height 18
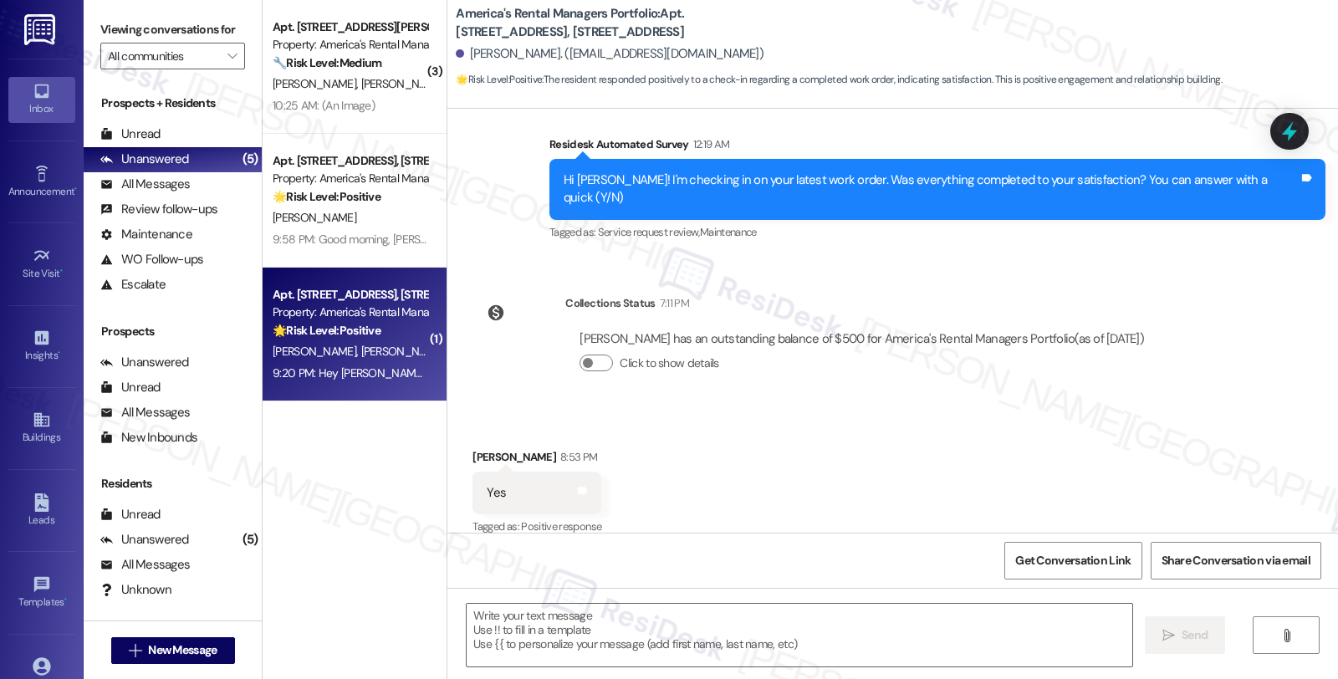
type textarea "Fetching suggested responses. Please feel free to read through the conversation…"
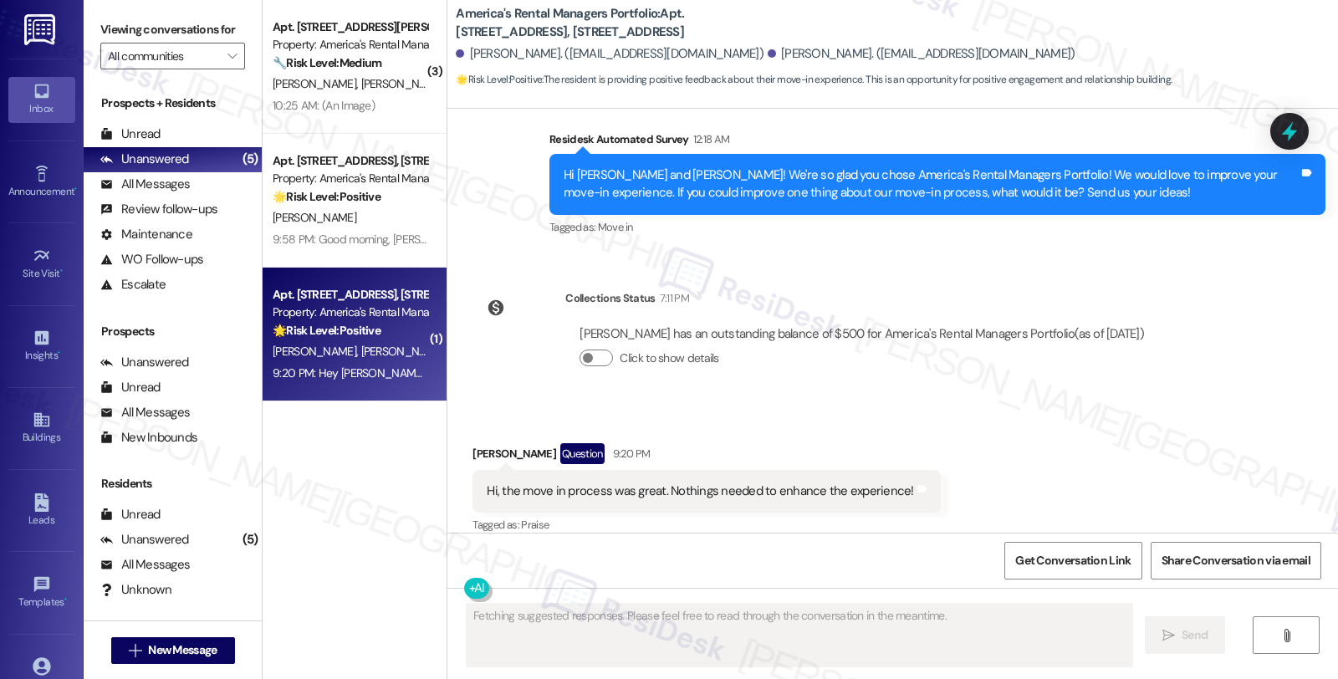
scroll to position [697, 0]
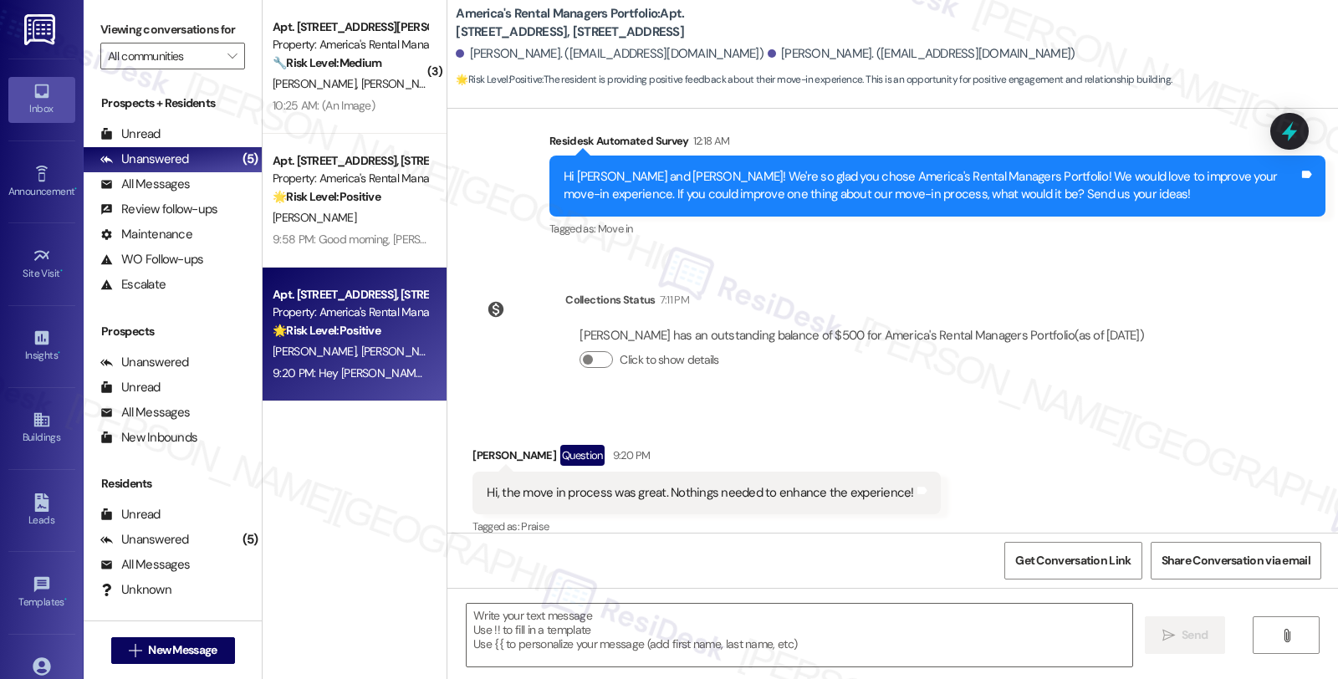
click at [1124, 415] on div "Received via SMS [PERSON_NAME] Question 9:20 PM Hi, the move in process was gre…" at bounding box center [892, 479] width 890 height 145
click at [614, 634] on textarea at bounding box center [798, 635] width 665 height 63
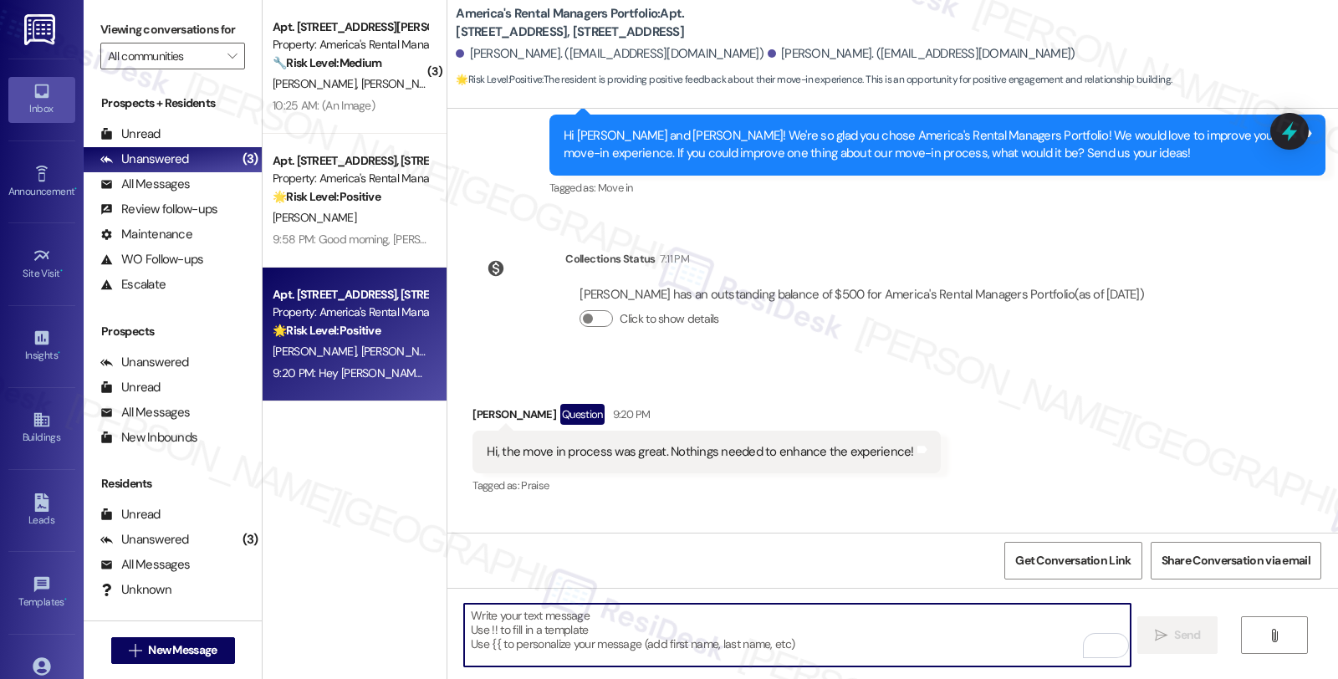
scroll to position [839, 0]
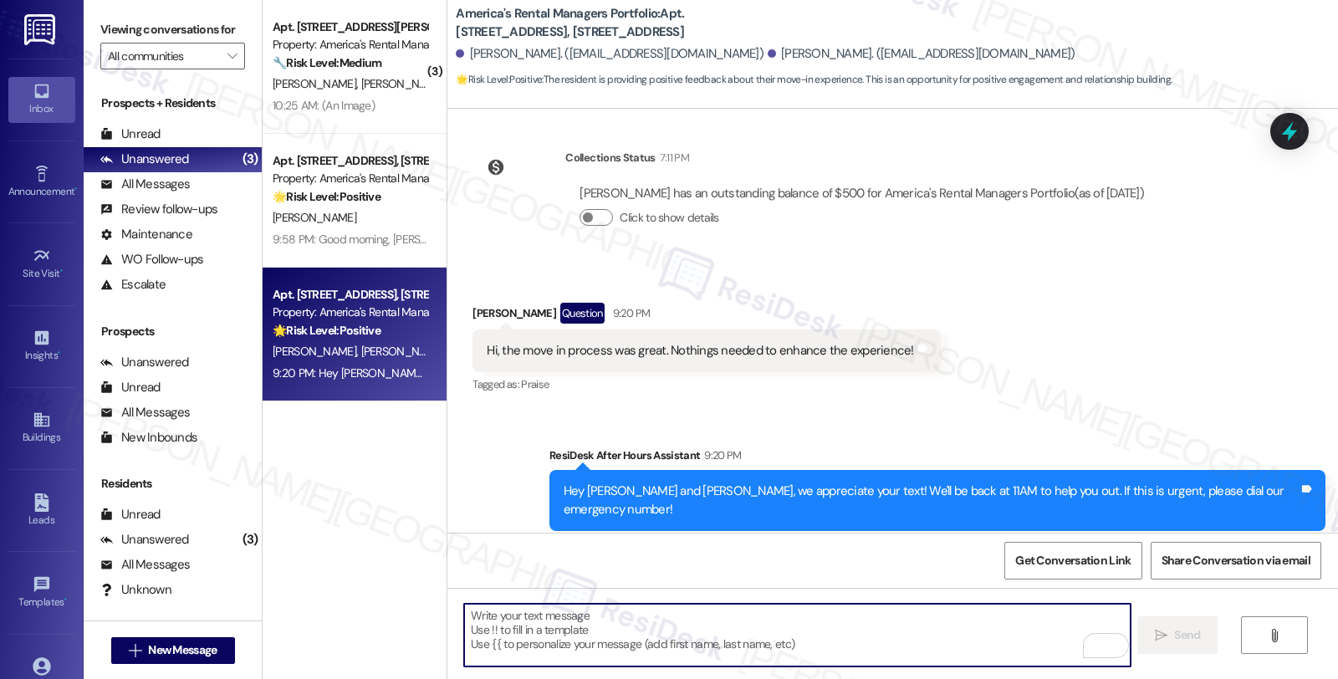
click at [682, 636] on textarea "To enrich screen reader interactions, please activate Accessibility in Grammarl…" at bounding box center [796, 635] width 665 height 63
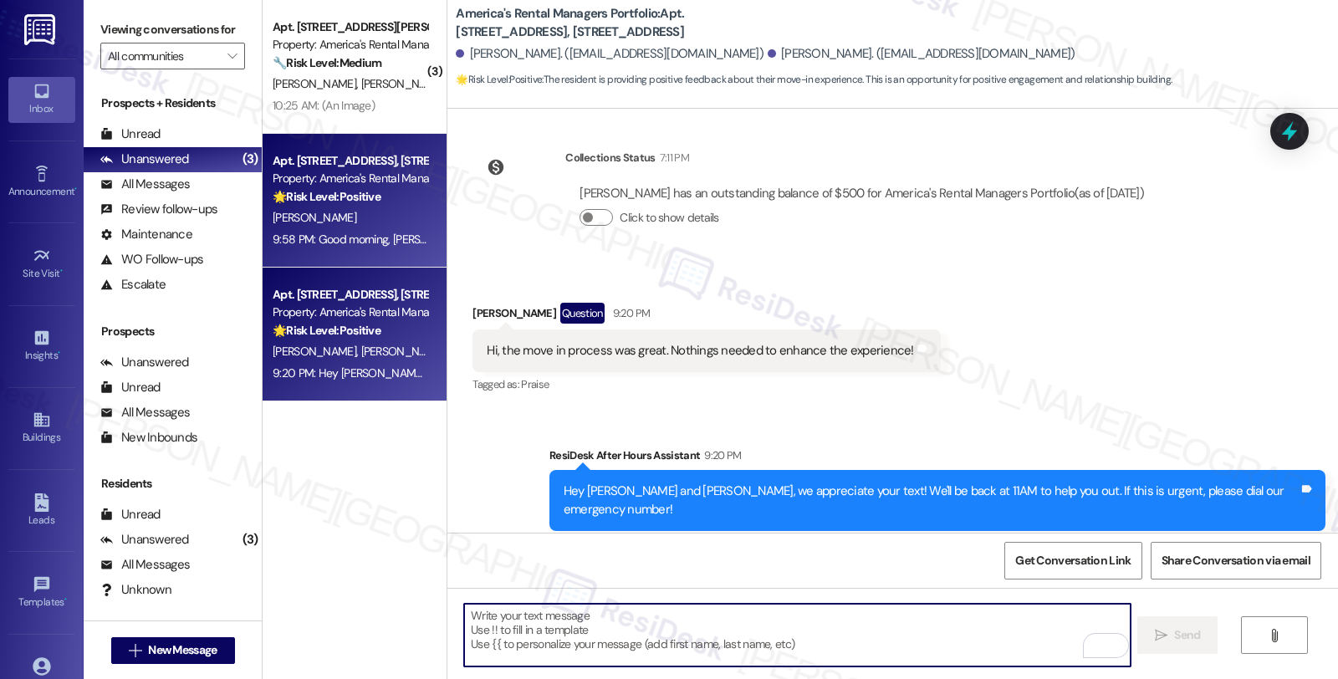
click at [358, 226] on div "[PERSON_NAME]" at bounding box center [350, 217] width 158 height 21
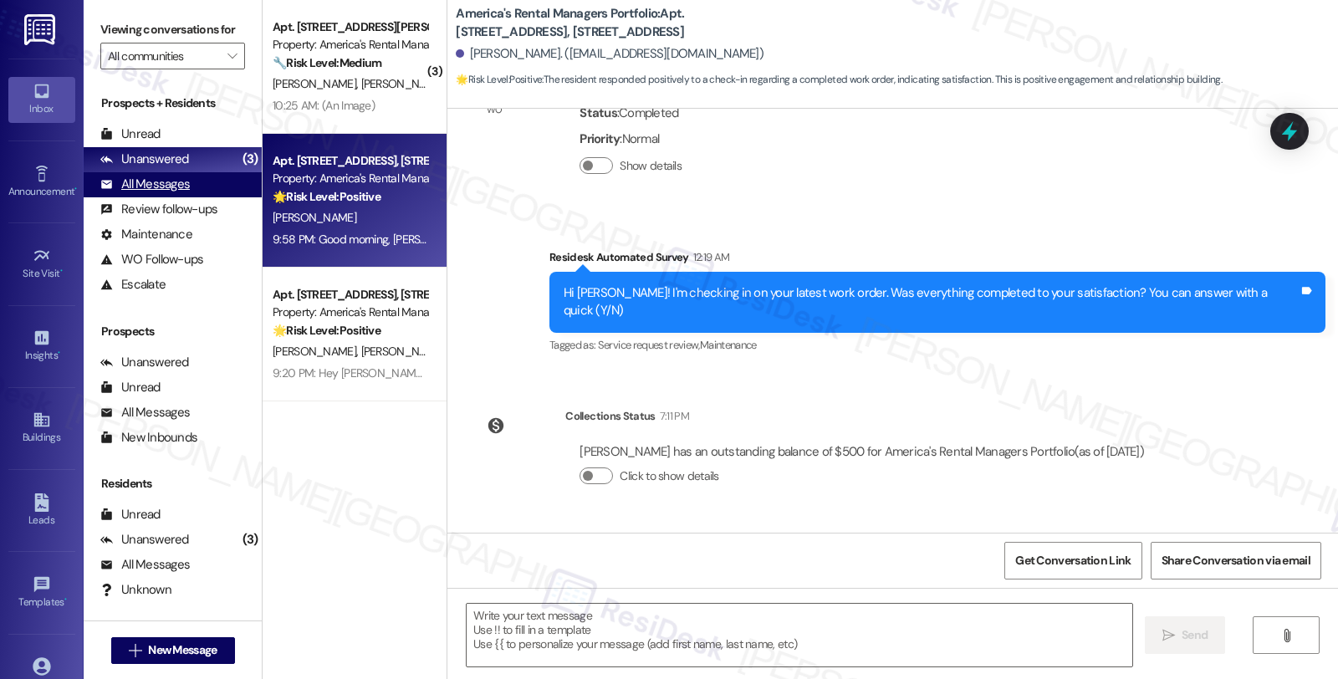
type textarea "Fetching suggested responses. Please feel free to read through the conversation…"
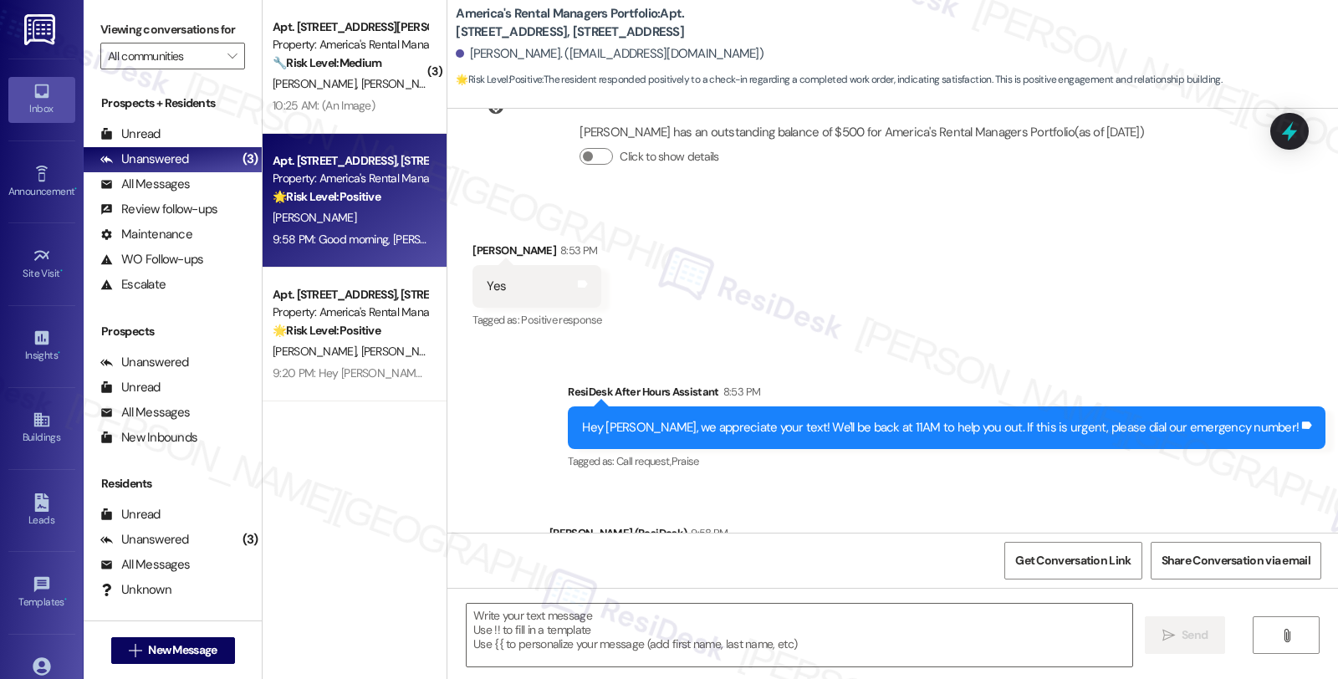
scroll to position [871, 0]
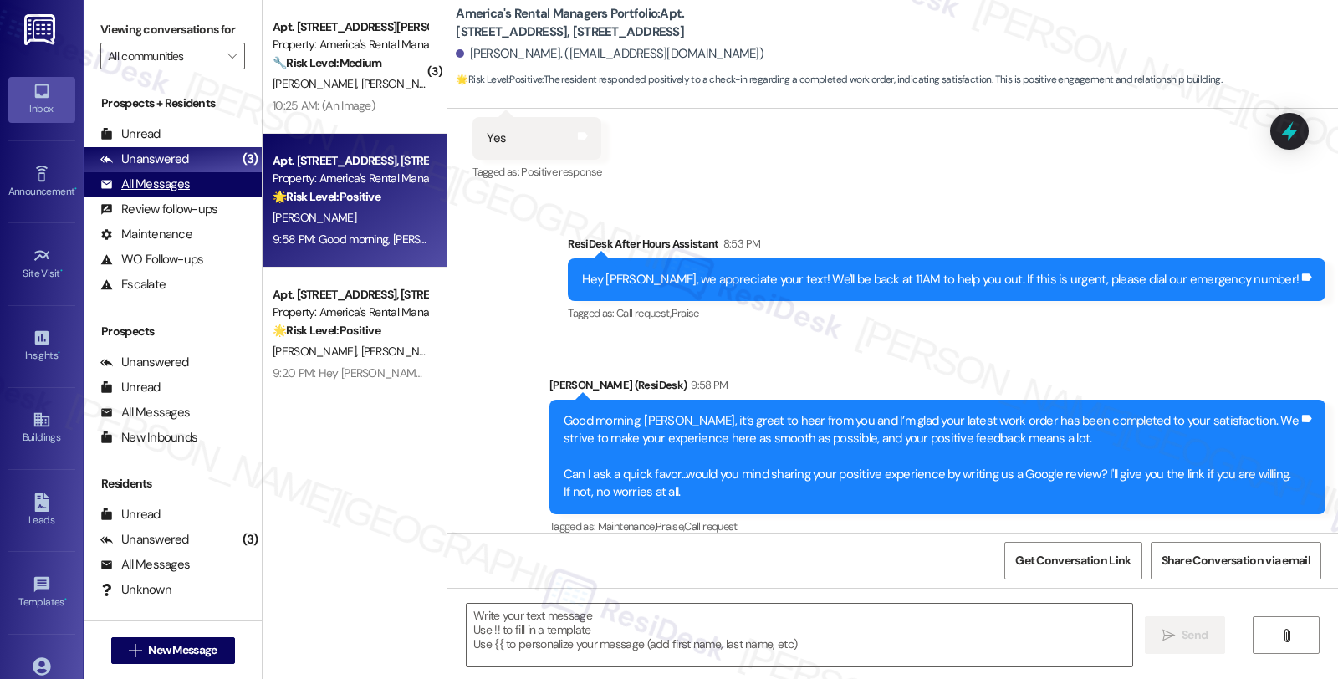
click at [185, 193] on div "All Messages" at bounding box center [144, 185] width 89 height 18
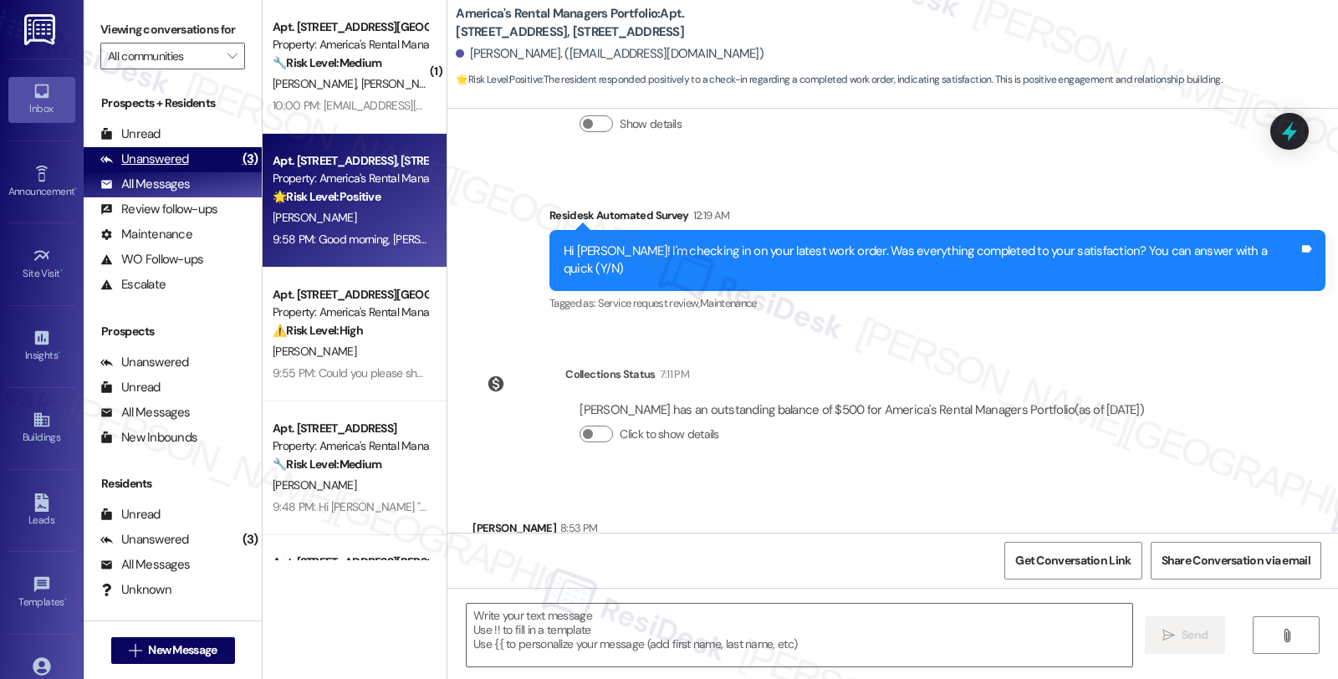
type textarea "Fetching suggested responses. Please feel free to read through the conversation…"
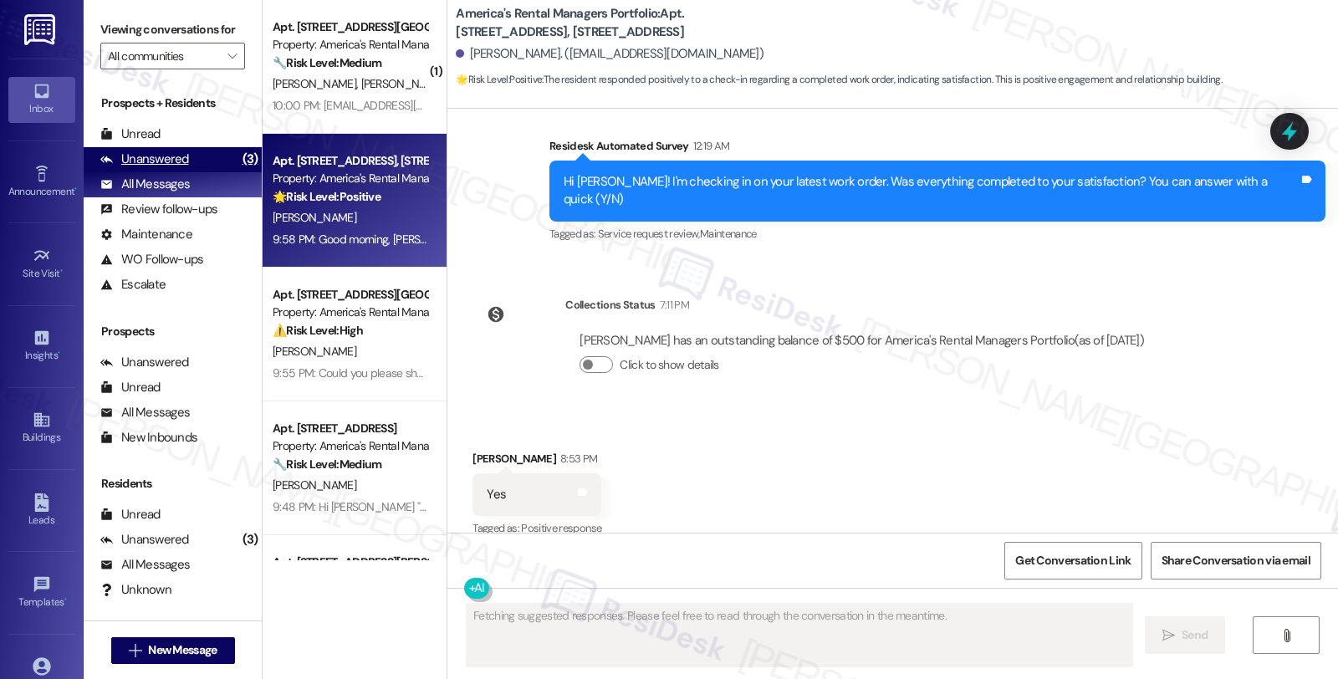
scroll to position [517, 0]
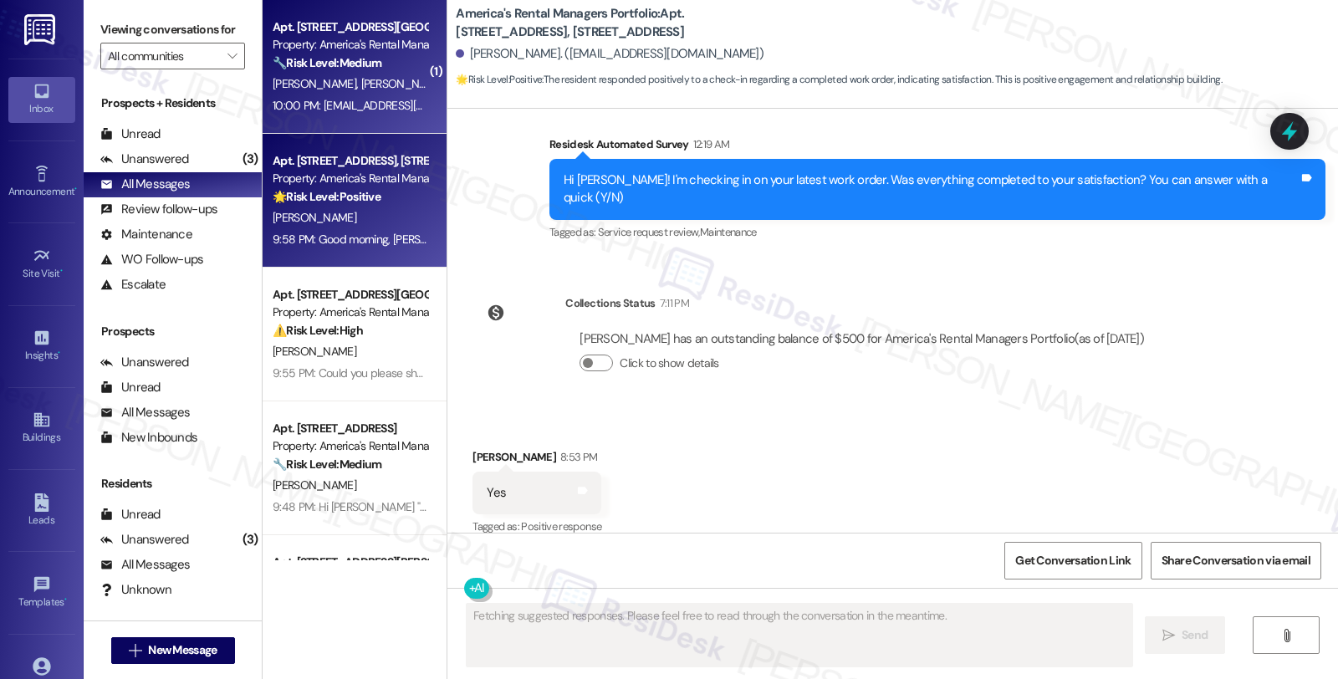
click at [351, 71] on div "🔧 Risk Level: Medium The resident is having trouble resetting their password. W…" at bounding box center [350, 63] width 155 height 18
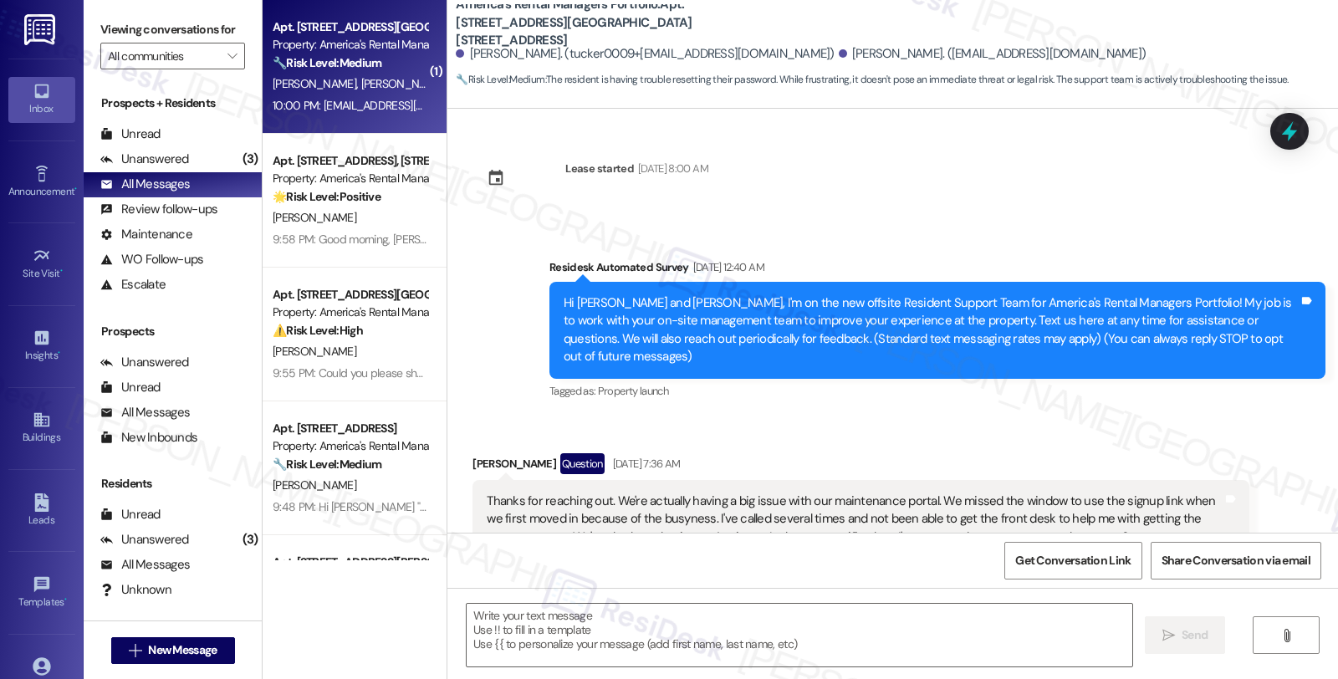
scroll to position [8009, 0]
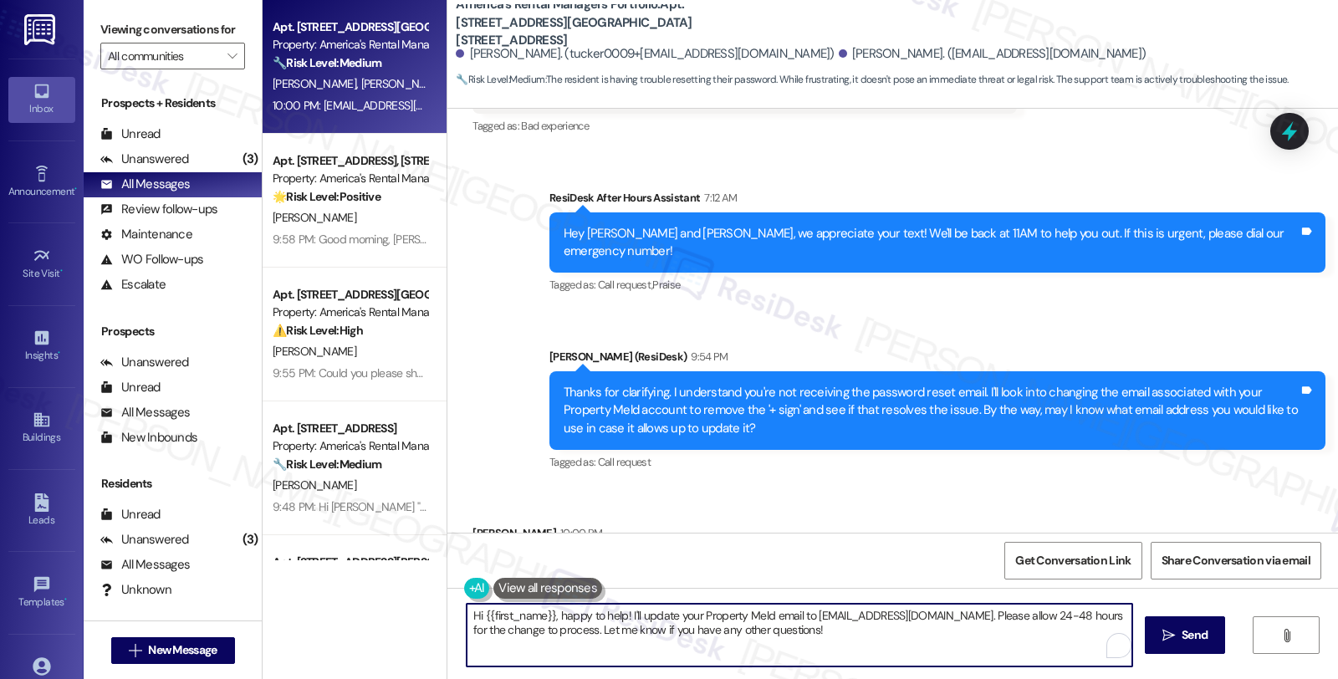
drag, startPoint x: 777, startPoint y: 623, endPoint x: 370, endPoint y: 562, distance: 412.5
click at [370, 562] on div "Apt. 2215 Montreat Drive, 2215 Montreat Drive Property: America's Rental Manage…" at bounding box center [799, 339] width 1075 height 679
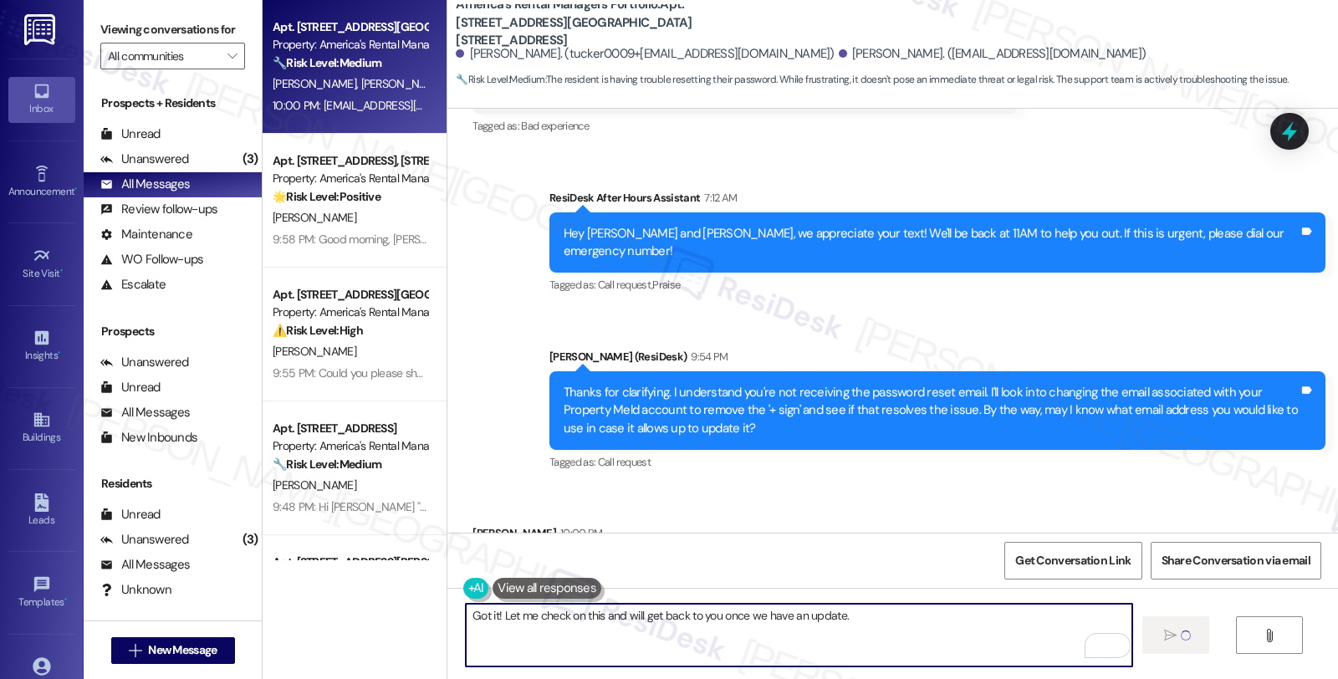
type textarea "Got it! Let me check on this and will get back to you once we have an update."
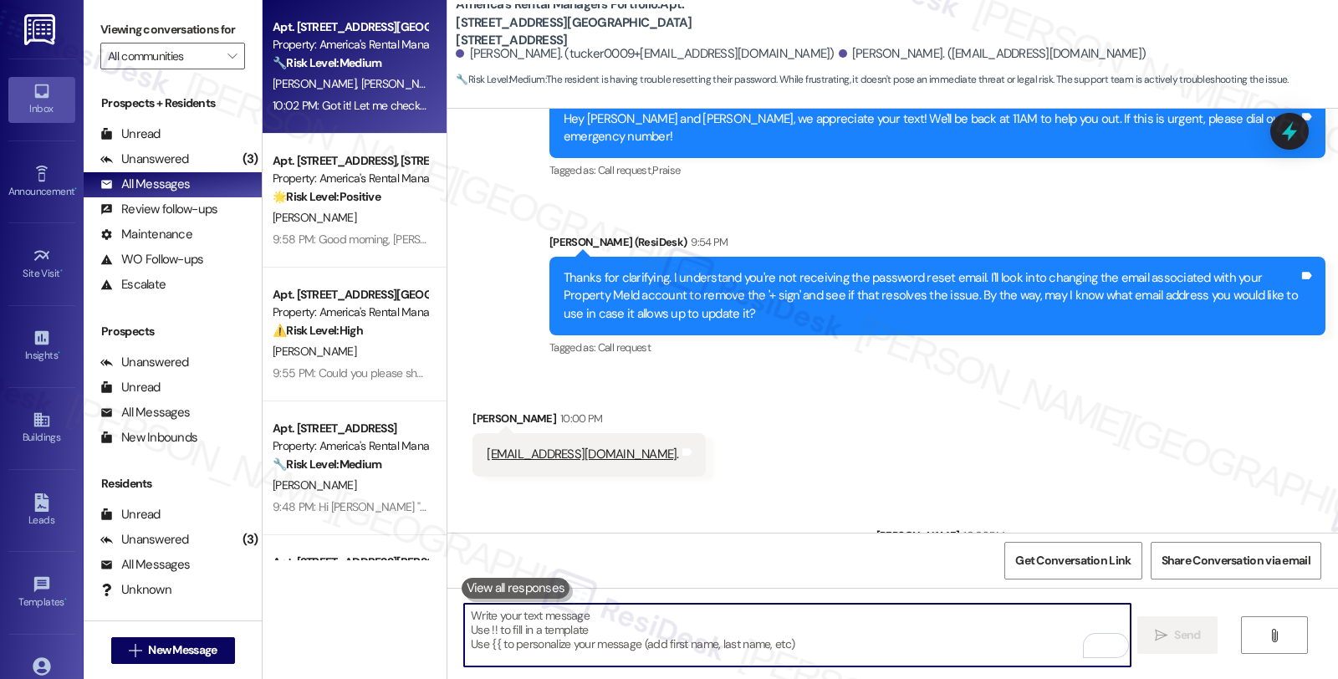
scroll to position [8124, 0]
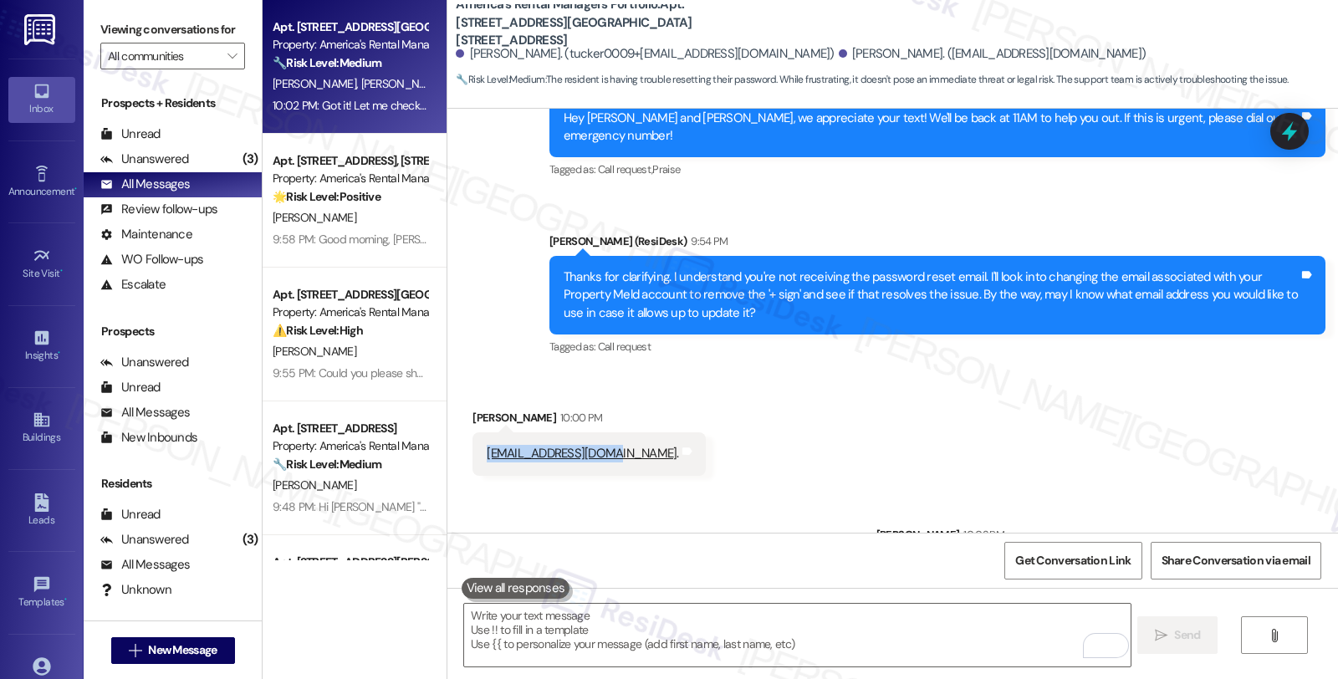
drag, startPoint x: 469, startPoint y: 388, endPoint x: 599, endPoint y: 405, distance: 130.7
click at [599, 405] on div "Received via SMS Benjimen Johnston 10:00 PM tuckermisc@proton.me . Tags and not…" at bounding box center [588, 441] width 257 height 91
copy link "tuckermisc@proton.me"
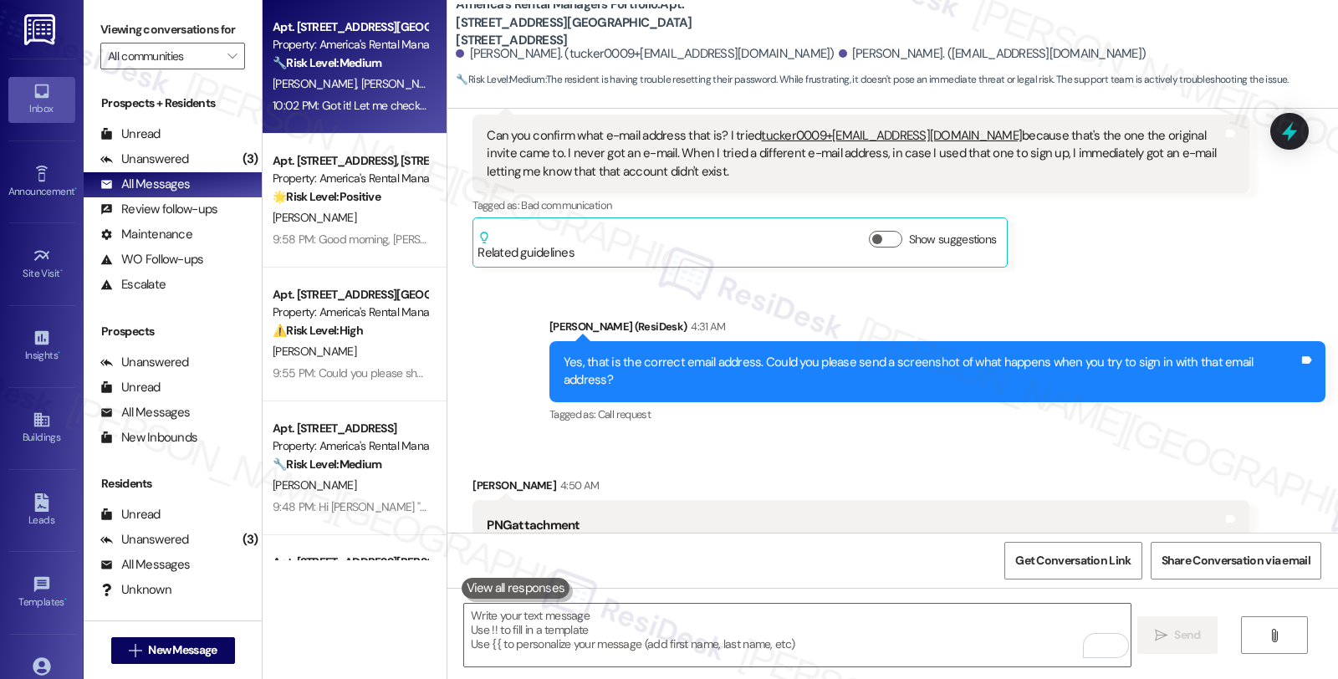
scroll to position [5988, 0]
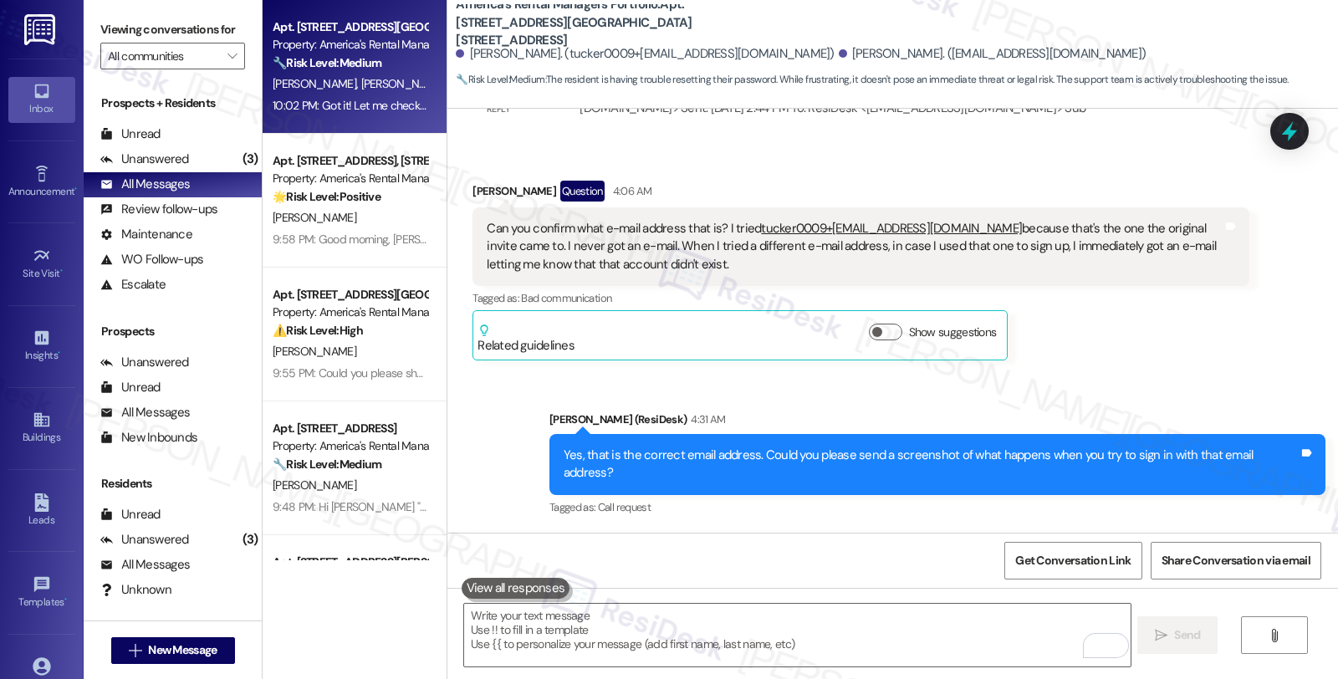
drag, startPoint x: 599, startPoint y: 234, endPoint x: 470, endPoint y: 197, distance: 133.9
click at [472, 207] on div "Can you confirm what e-mail address that is? I tried tucker0009+fndgs@proton.me…" at bounding box center [860, 246] width 776 height 79
copy div "Can you confirm what e-mail address that is? I tried tucker0009+fndgs@proton.me…"
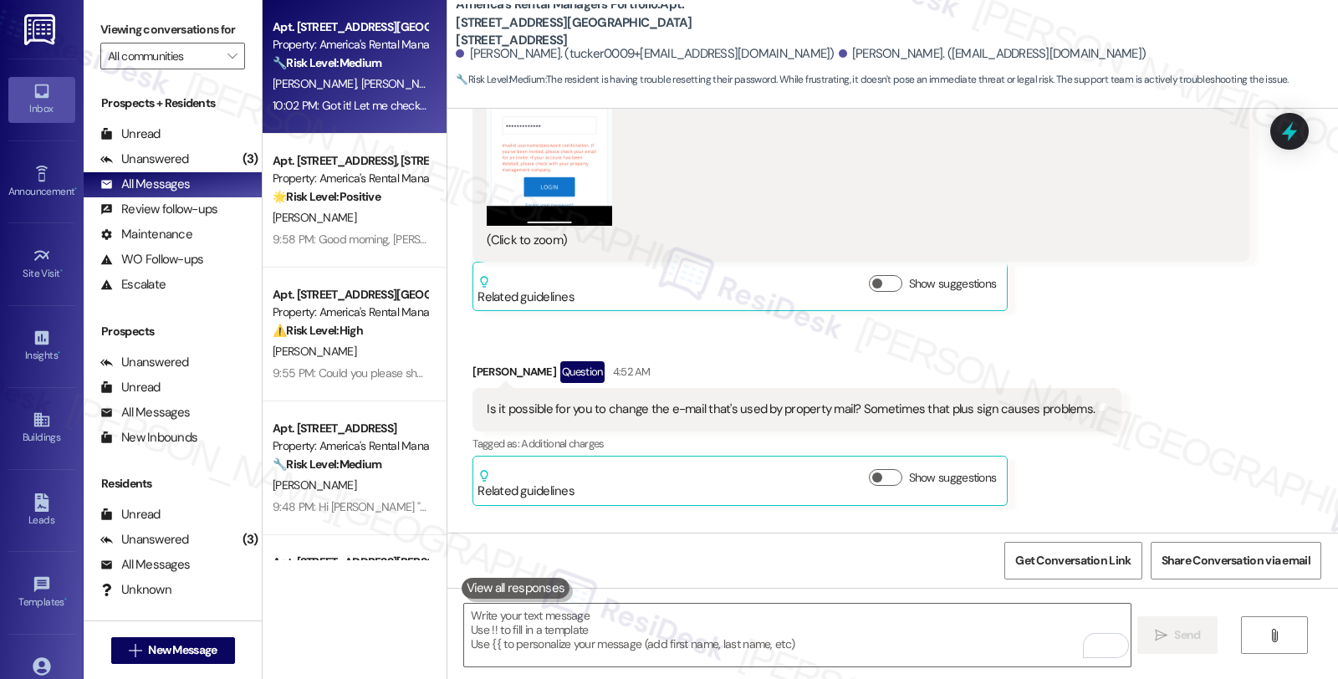
scroll to position [6824, 0]
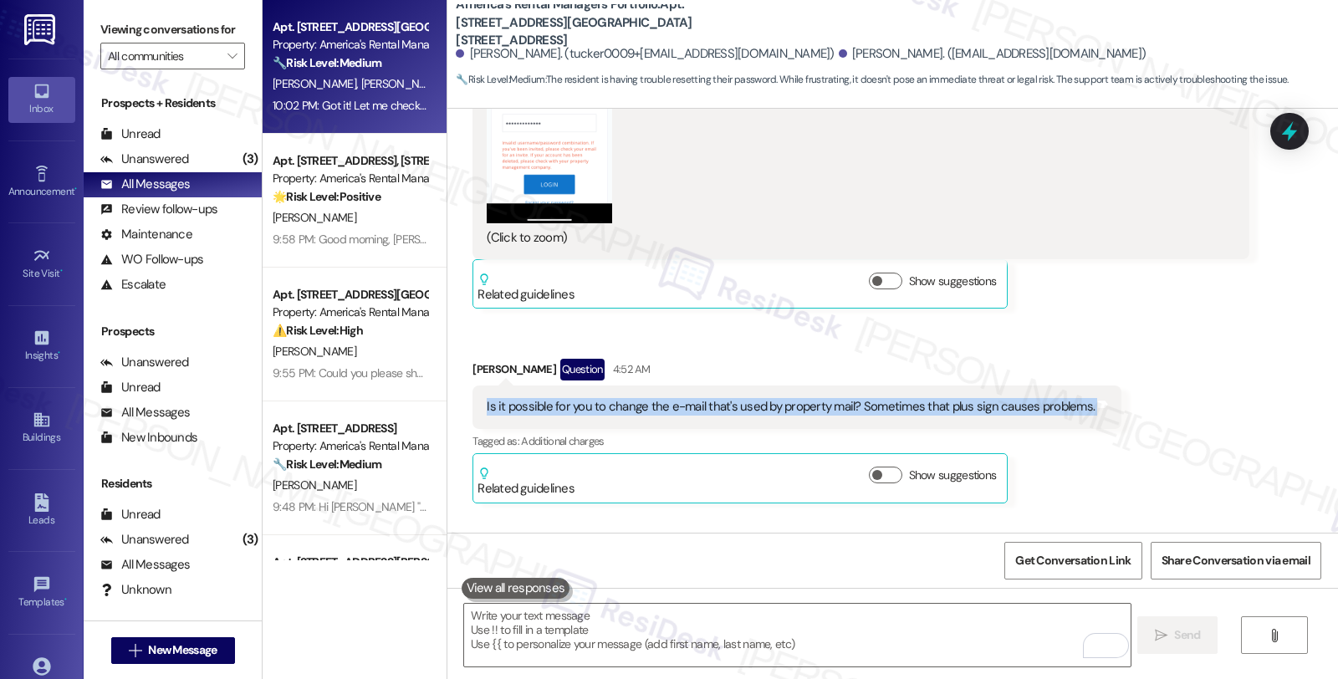
drag, startPoint x: 471, startPoint y: 357, endPoint x: 1091, endPoint y: 364, distance: 619.5
click at [1091, 385] on div "Is it possible for you to change the e-mail that's used by property mail? Somet…" at bounding box center [796, 406] width 649 height 43
copy div "Is it possible for you to change the e-mail that's used by property mail? Somet…"
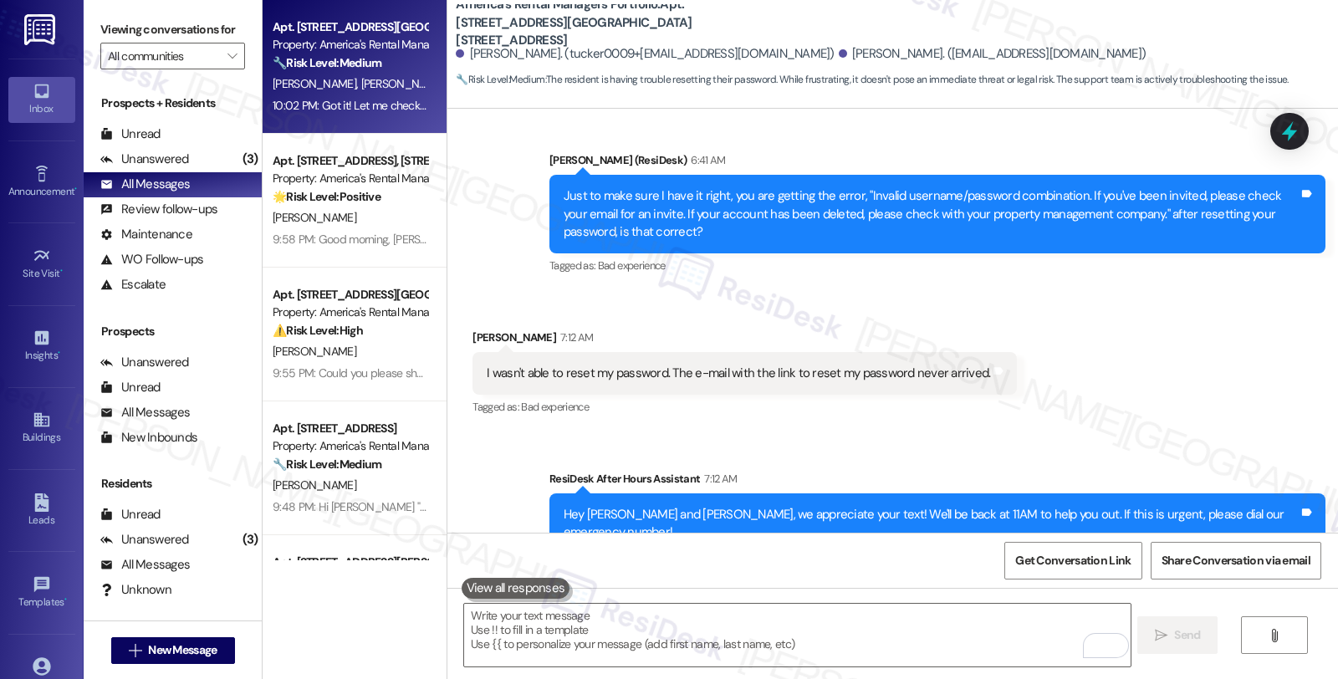
scroll to position [7753, 0]
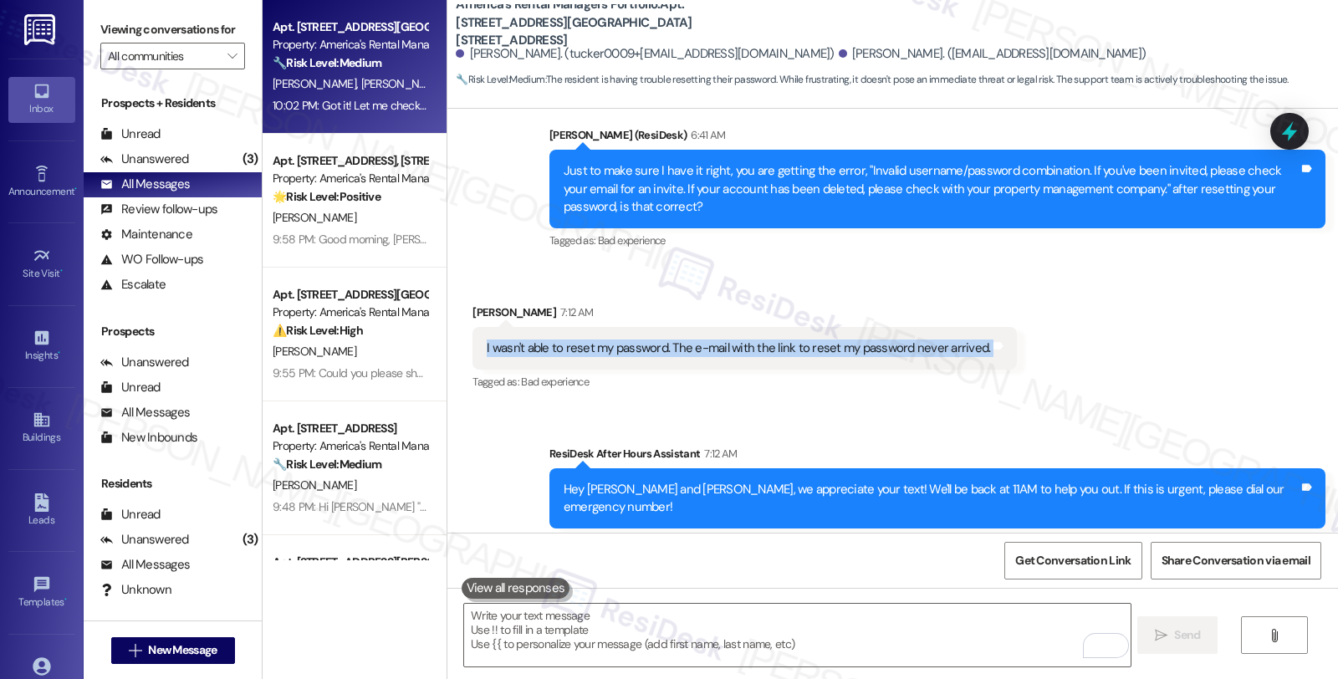
drag, startPoint x: 473, startPoint y: 297, endPoint x: 975, endPoint y: 308, distance: 501.7
click at [975, 327] on div "I wasn't able to reset my password. The e-mail with the link to reset my passwo…" at bounding box center [744, 348] width 544 height 43
copy div "I wasn't able to reset my password. The e-mail with the link to reset my passwo…"
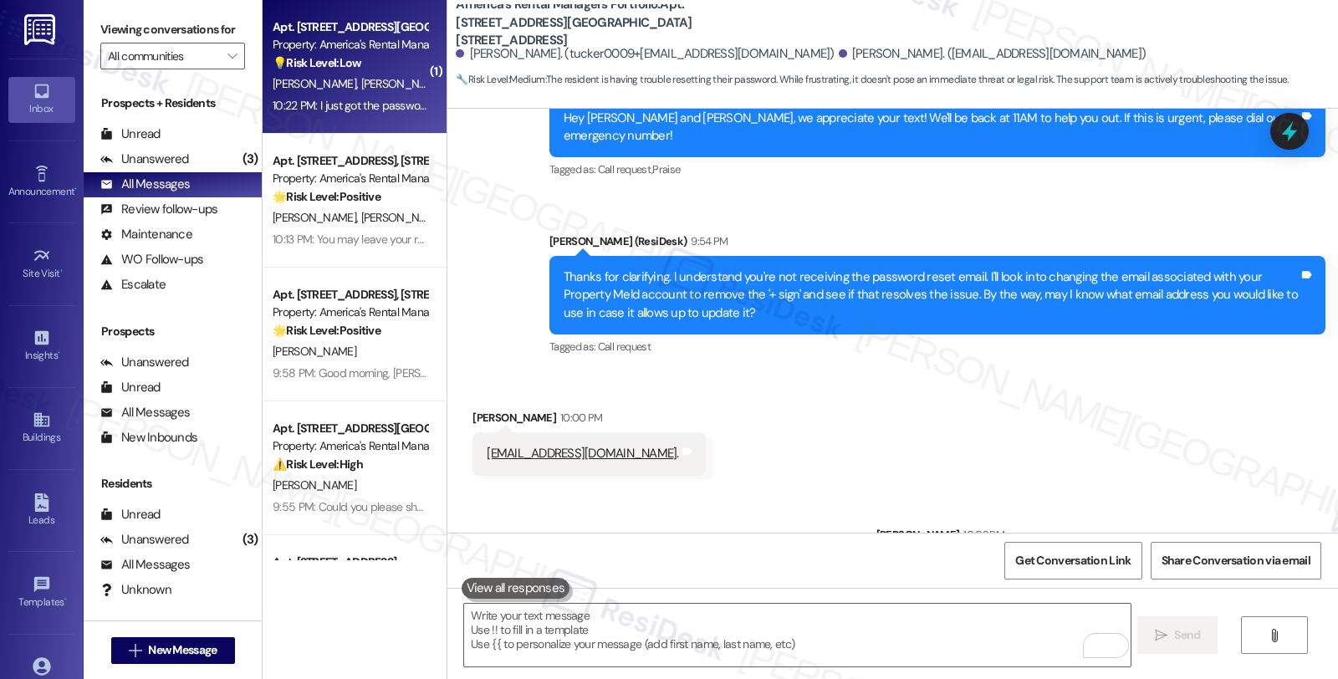
scroll to position [8241, 0]
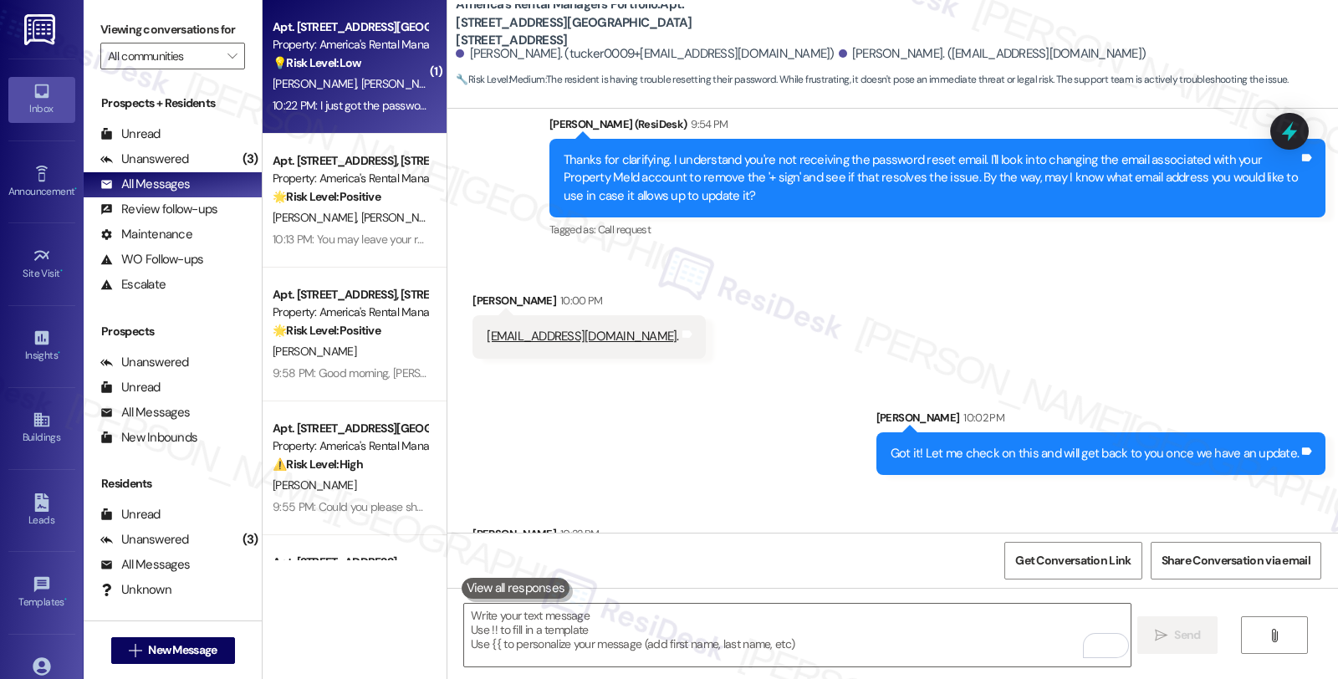
drag, startPoint x: 472, startPoint y: 495, endPoint x: 1150, endPoint y: 506, distance: 678.1
click at [1150, 561] on div "I just got the password reset e-mail. So whatever you just did worked to swap t…" at bounding box center [854, 579] width 738 height 36
click at [474, 548] on div "I just got the password reset e-mail. So whatever you just did worked to swap t…" at bounding box center [860, 578] width 776 height 61
click at [1110, 512] on div "Received via SMS Benjimen Johnston 10:22 PM I just got the password reset e-mai…" at bounding box center [860, 567] width 801 height 110
drag, startPoint x: 517, startPoint y: 493, endPoint x: 1190, endPoint y: 491, distance: 673.8
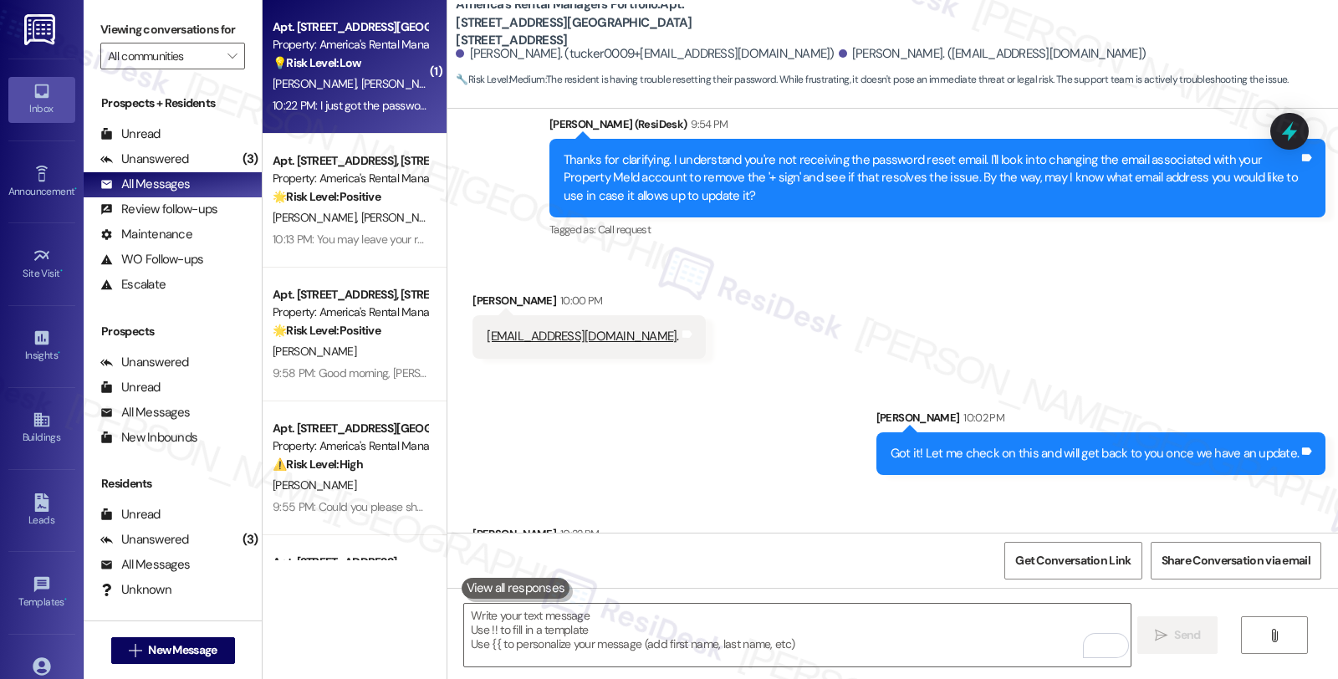
click at [1190, 548] on div "I just got the password reset e-mail. So whatever you just did worked to swap t…" at bounding box center [860, 578] width 776 height 61
copy div "I just got the password reset e-mail. So whatever you just did worked to swap t…"
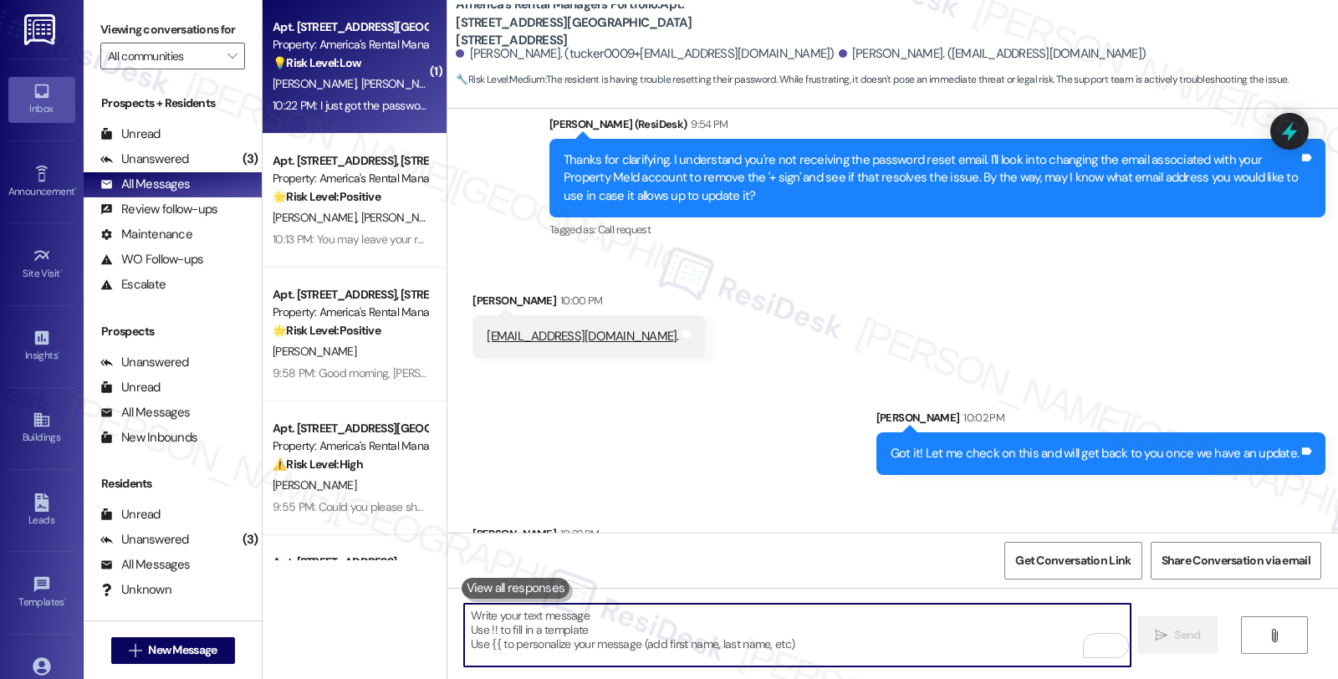
click at [532, 619] on textarea "To enrich screen reader interactions, please activate Accessibility in Grammarl…" at bounding box center [796, 635] width 665 height 63
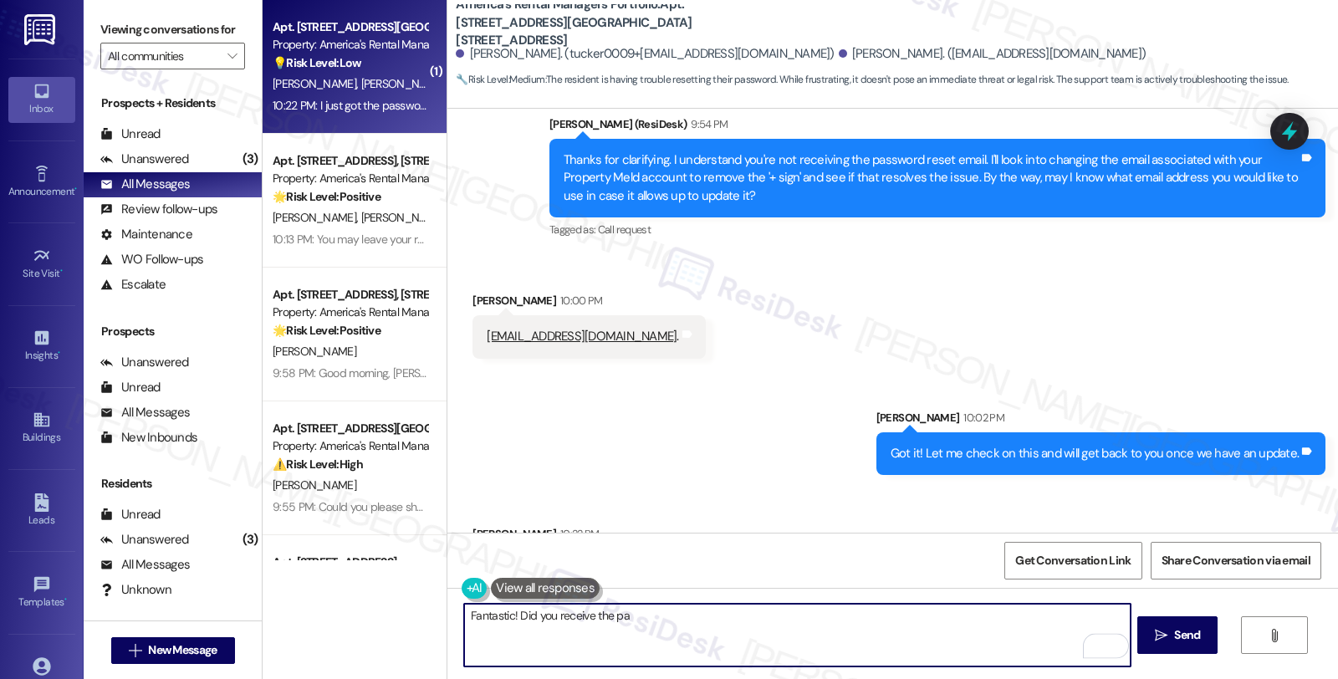
click at [644, 610] on textarea "Fantastic! Did you receive the pa" at bounding box center [796, 635] width 665 height 63
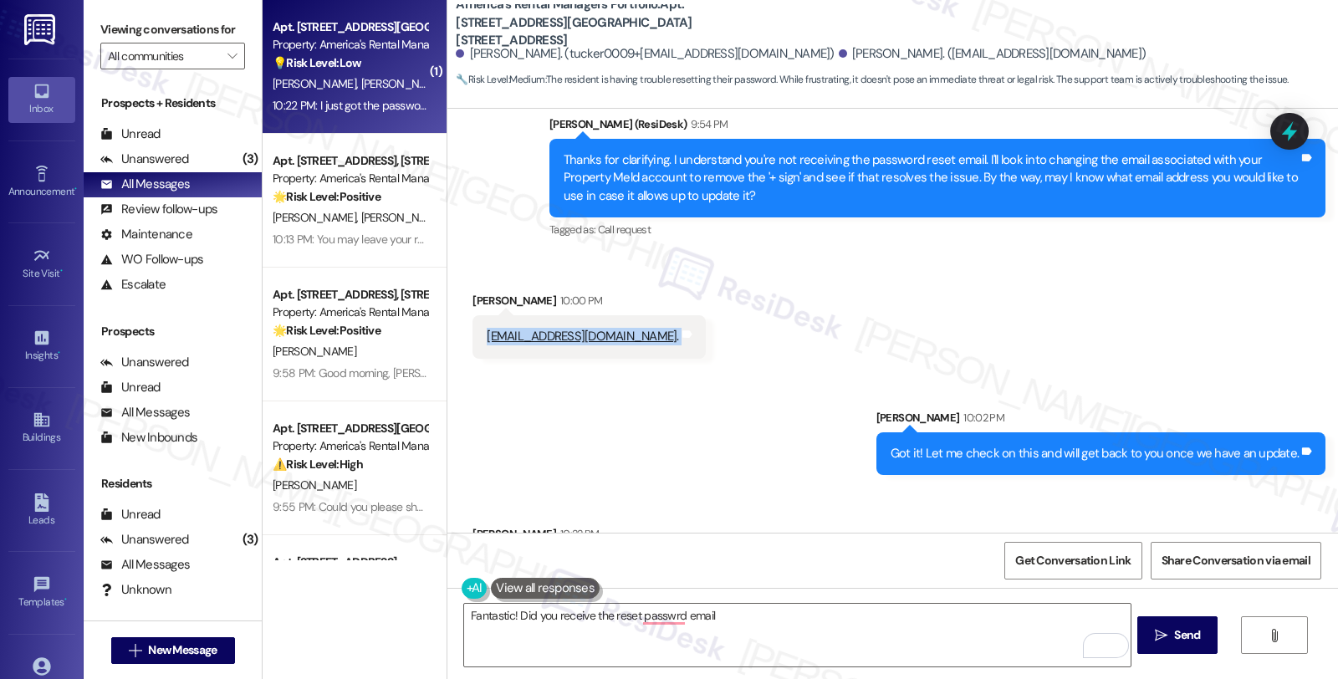
drag, startPoint x: 470, startPoint y: 268, endPoint x: 604, endPoint y: 276, distance: 134.8
click at [604, 315] on div "tuckermisc@proton.me . Tags and notes" at bounding box center [588, 336] width 232 height 43
copy div "tuckermisc@proton.me . Tags and notes Sent via SMS"
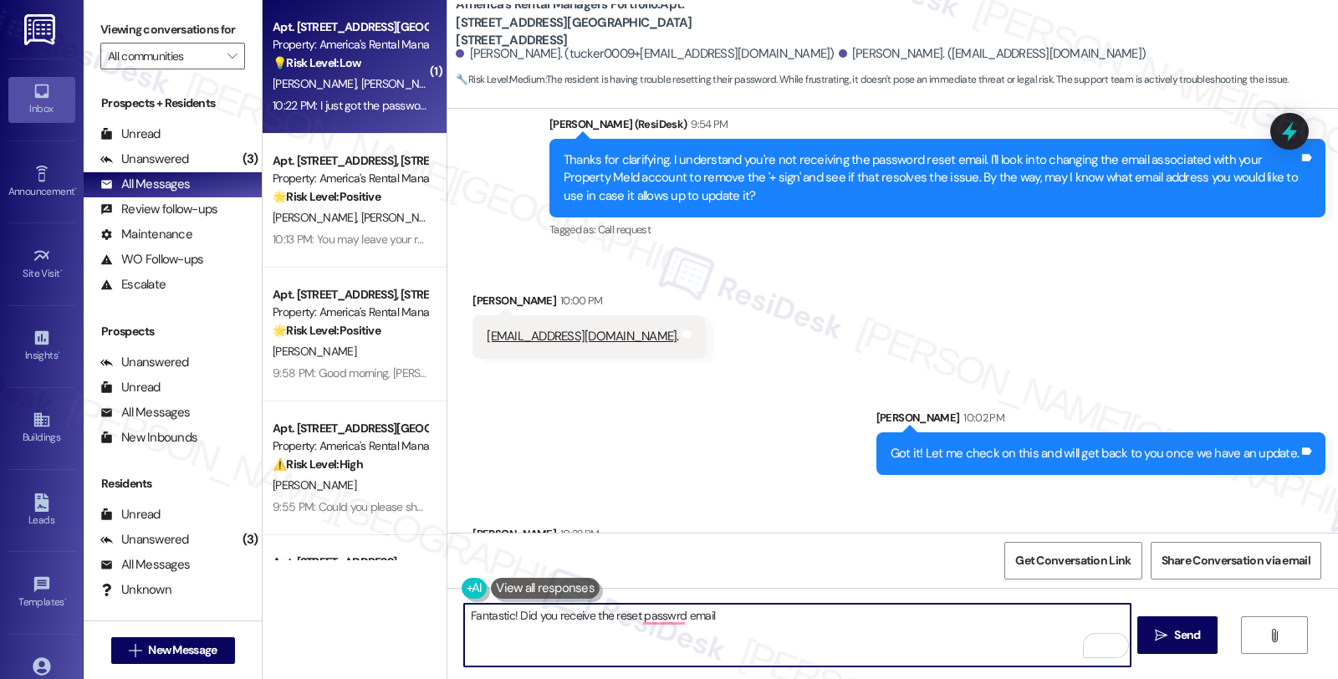
click at [753, 616] on textarea "Fantastic! Did you receive the reset passwrd email" at bounding box center [796, 635] width 665 height 63
paste textarea "tuckermisc@proton.me."
click at [834, 622] on textarea "Fantastic! Did you receive the reset passwrd email at tuckermisc@proton.me." at bounding box center [796, 635] width 665 height 63
type textarea "Fantastic! Did you receive the reset password email at tuckermisc@proton.me.?"
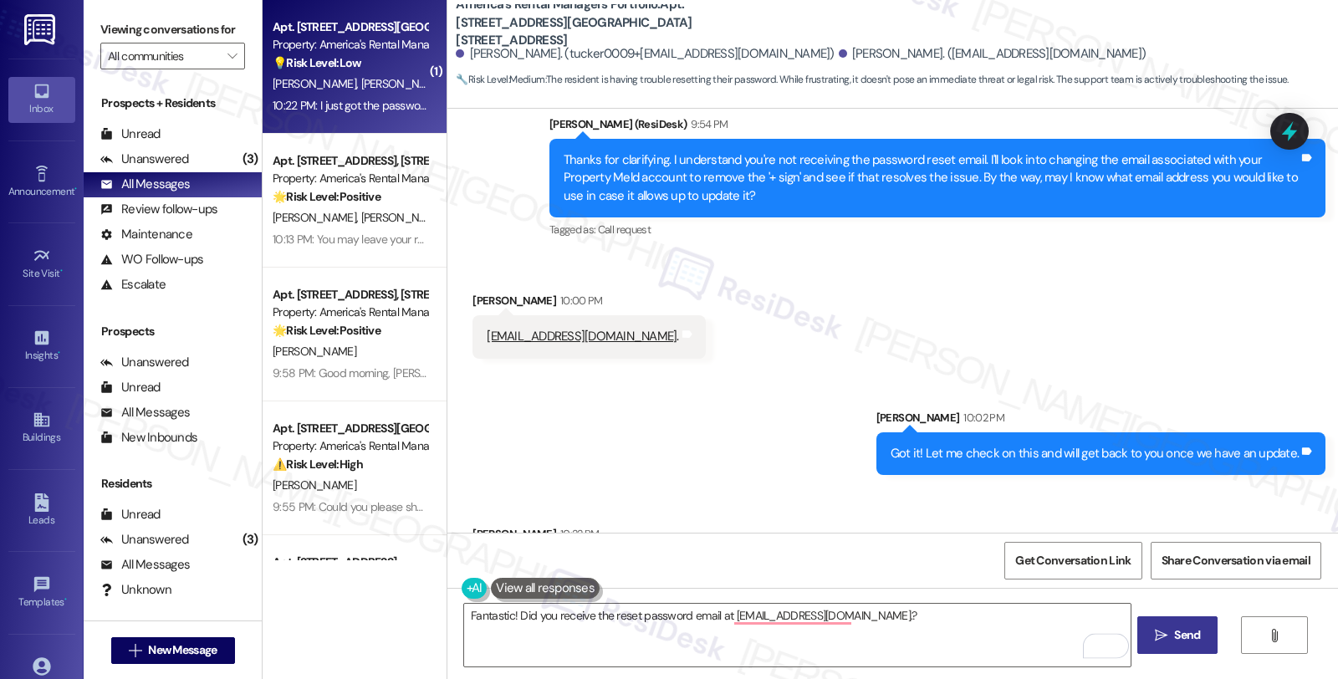
click at [1177, 633] on span "Send" at bounding box center [1187, 635] width 26 height 18
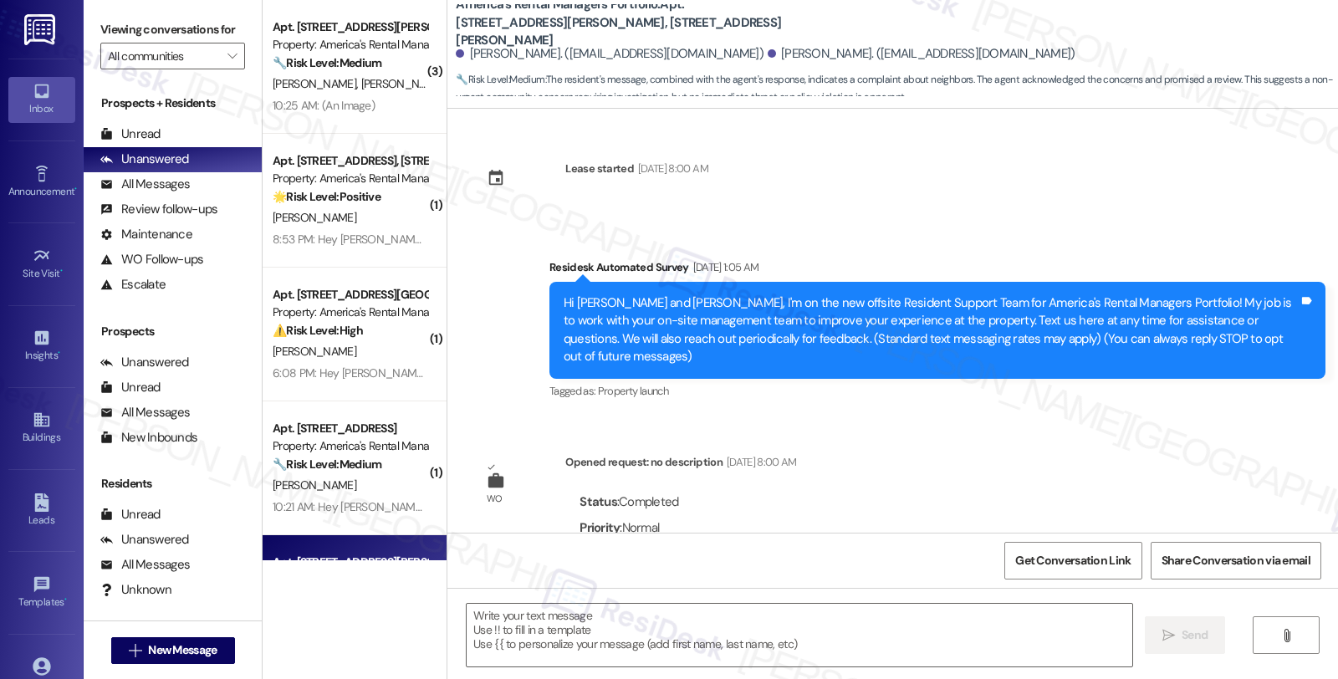
scroll to position [6096, 0]
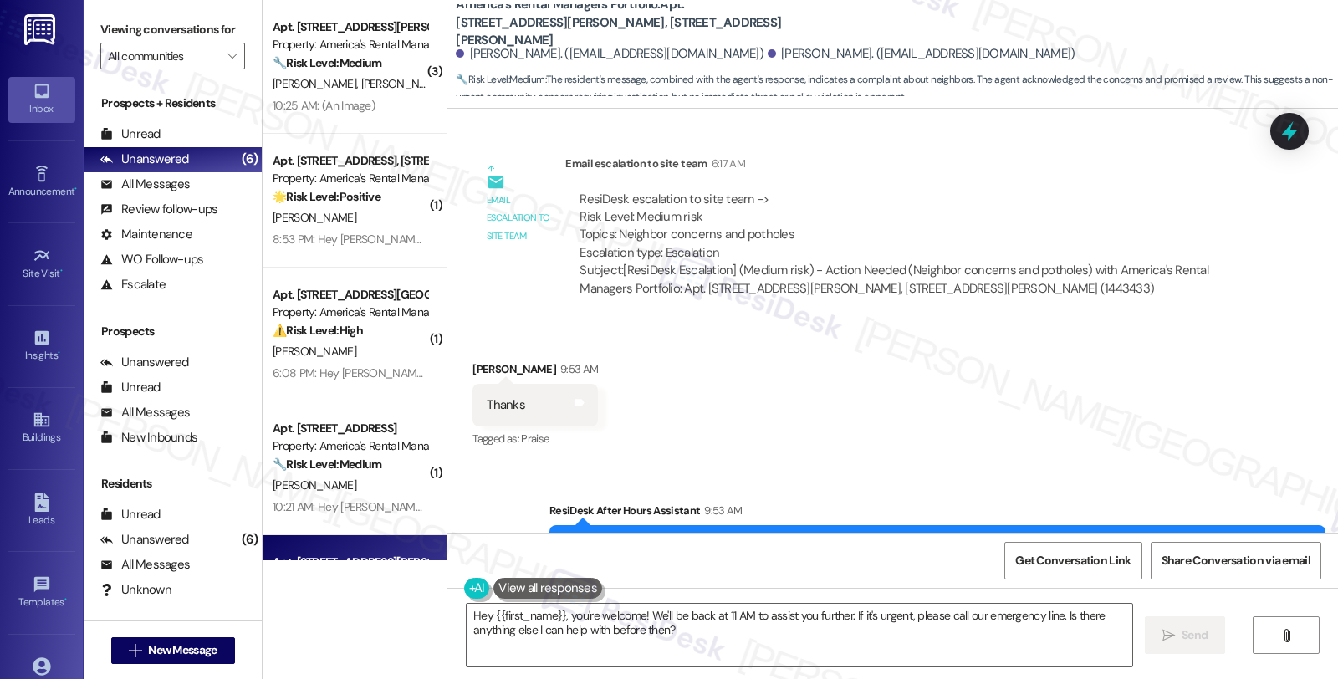
click at [1185, 387] on div "Received via SMS Kristin Hulett 9:53 AM Thanks Tags and notes Tagged as: Praise…" at bounding box center [892, 393] width 890 height 141
click at [1042, 357] on div "Received via SMS Kristin Hulett 9:53 AM Thanks Tags and notes Tagged as: Praise…" at bounding box center [892, 393] width 890 height 141
click at [466, 609] on textarea "Hey {{first_name}}, you're welcome! We'll be back at 11 AM to assist you furthe…" at bounding box center [798, 635] width 665 height 63
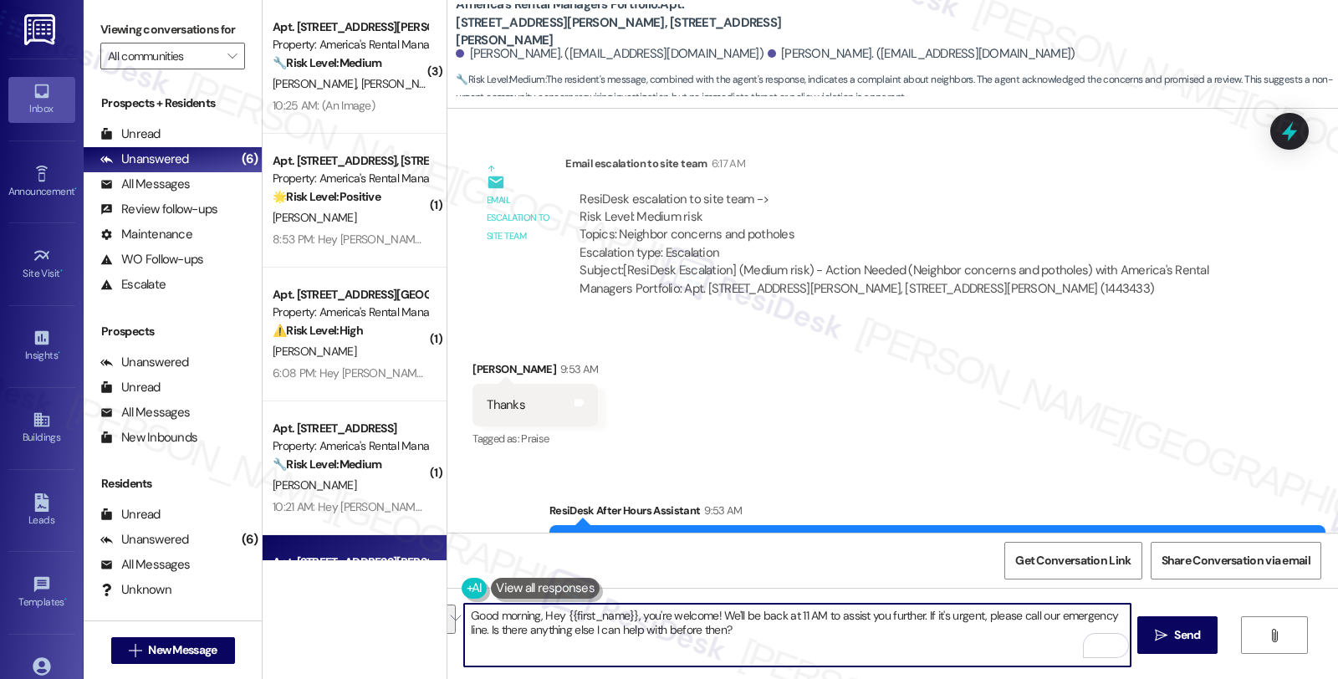
paste textarea "This home is in a relatively new subdivision. The road issues in this subdivisi…"
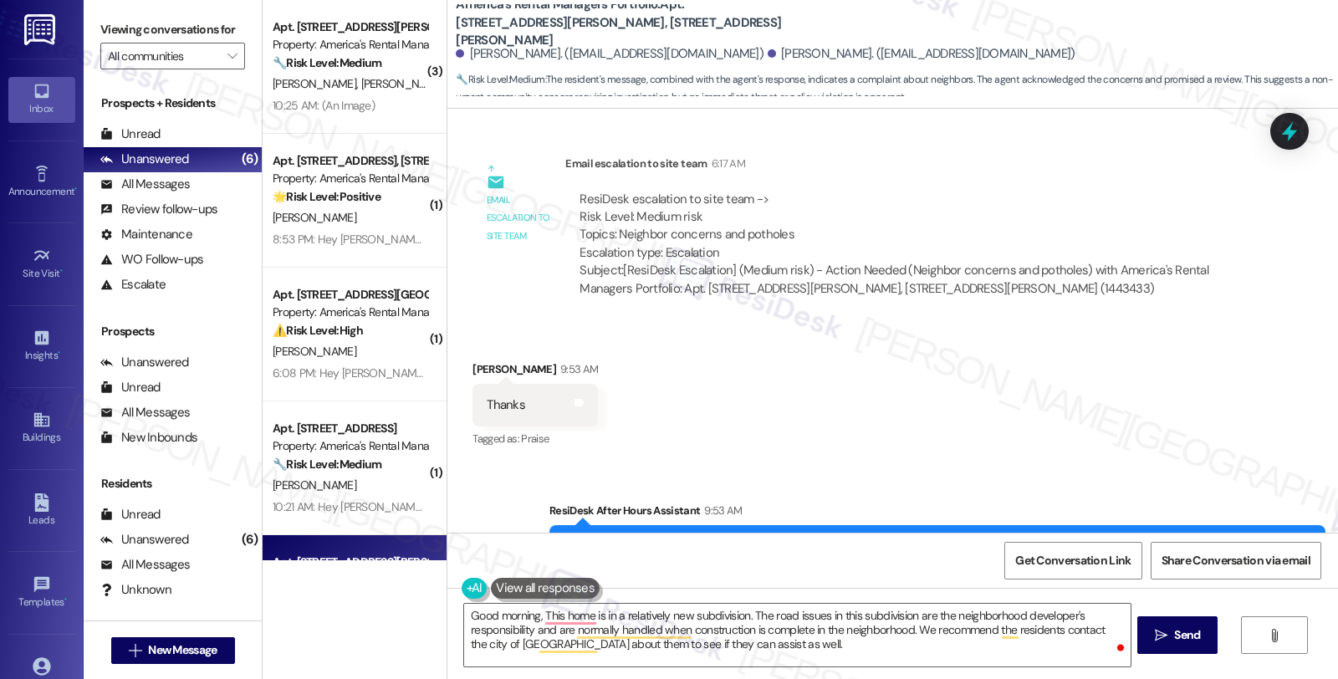
click at [473, 360] on div "Kristin Hulett 9:53 AM" at bounding box center [534, 371] width 125 height 23
copy div "Kristin"
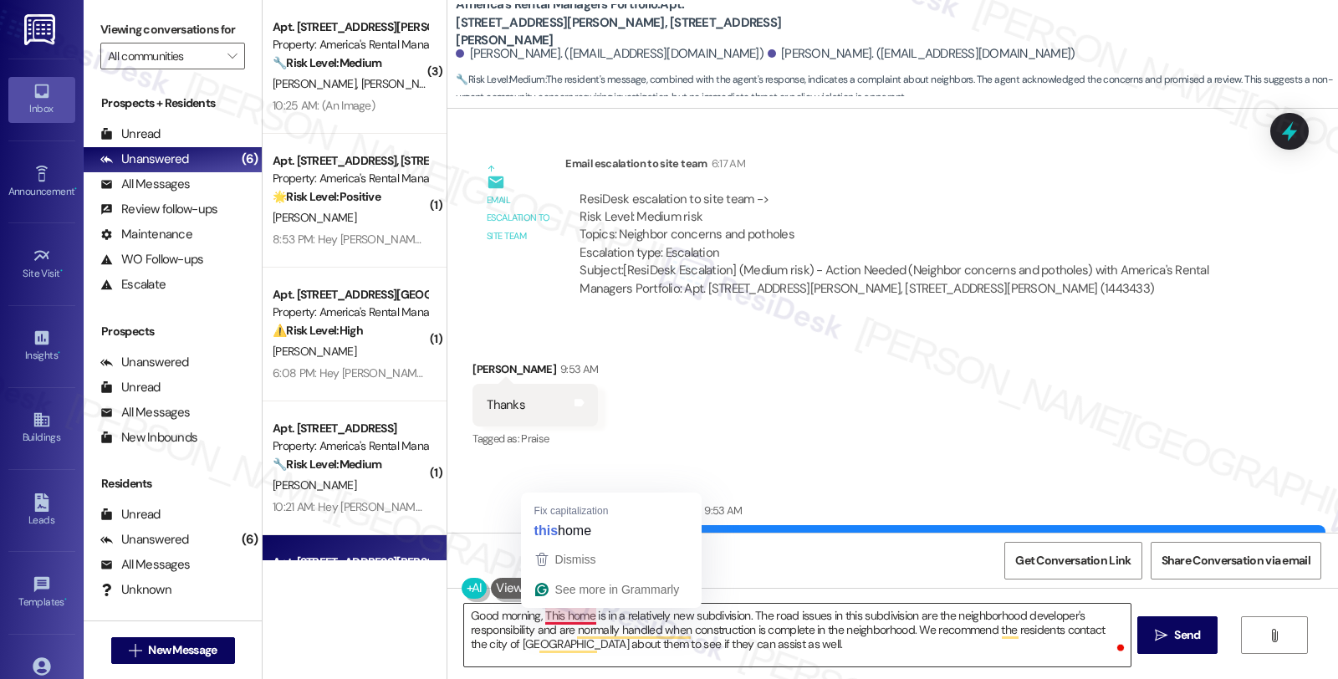
click at [535, 614] on textarea "Good morning, This home is in a relatively new subdivision. The road issues in …" at bounding box center [796, 635] width 665 height 63
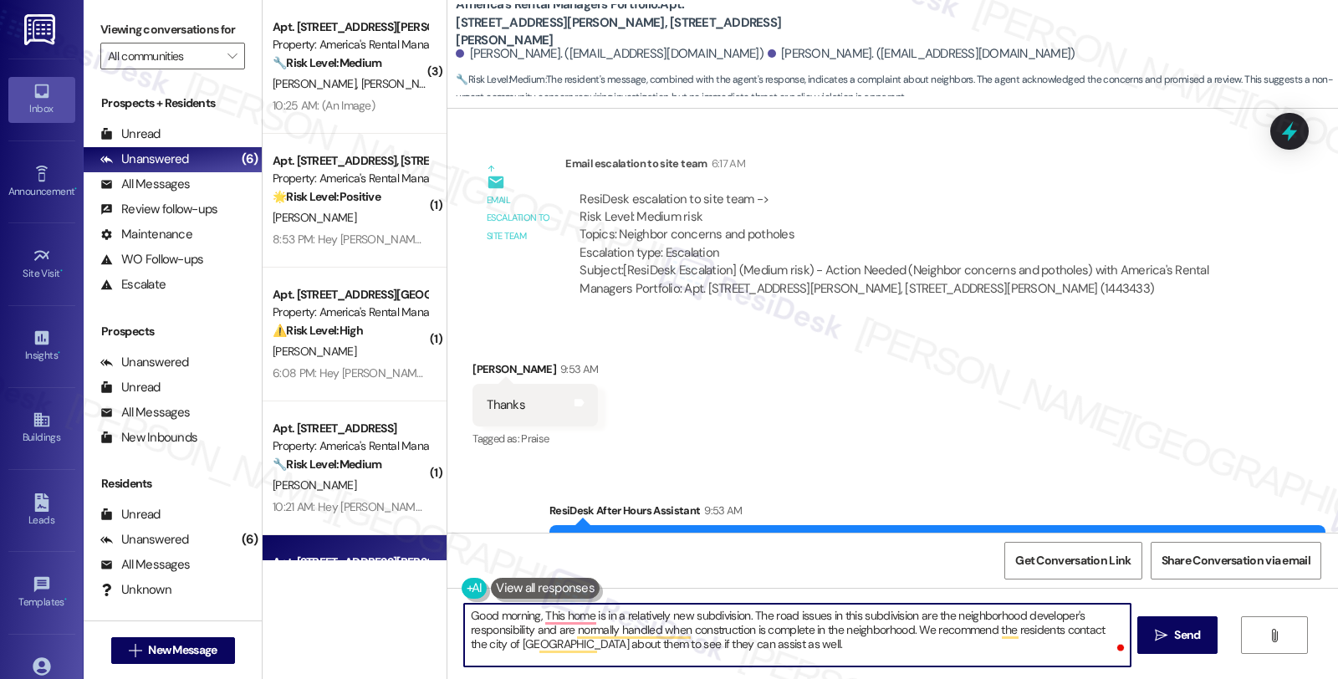
paste textarea "Kristin"
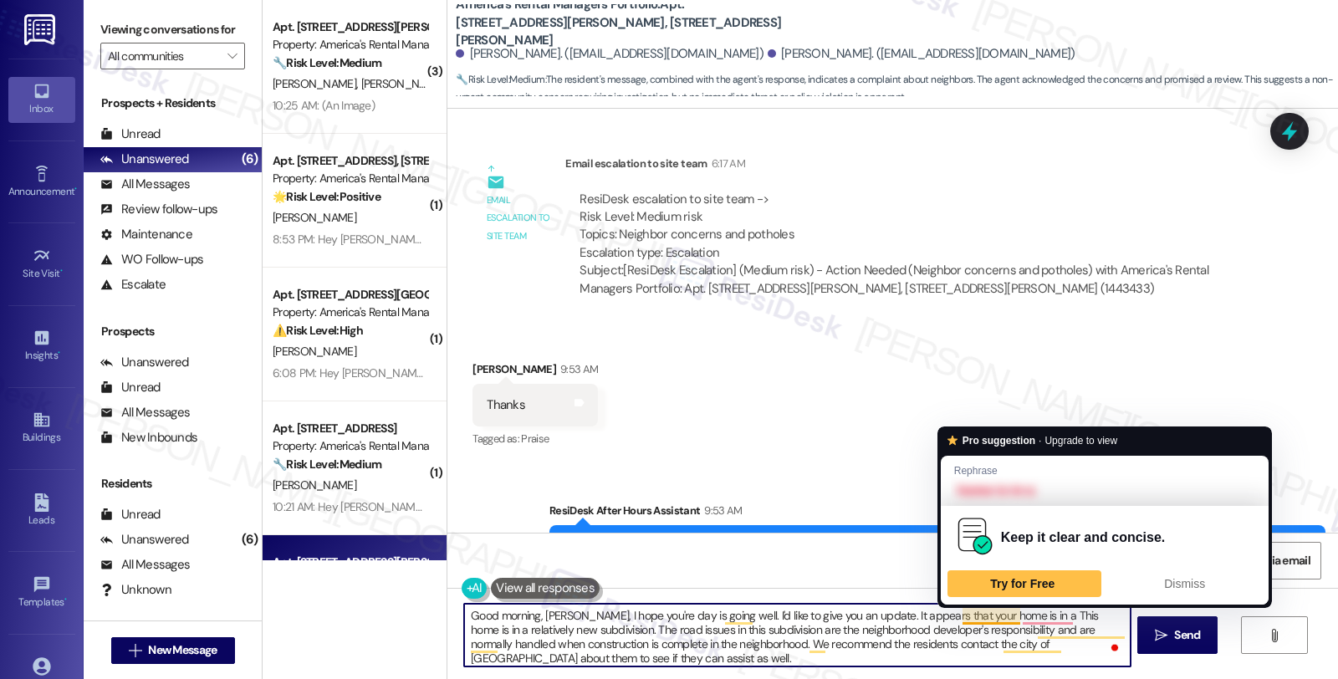
click at [1007, 614] on textarea "Good morning, Kristin, I hope you're day is going well. I'd like to give you an…" at bounding box center [796, 635] width 665 height 63
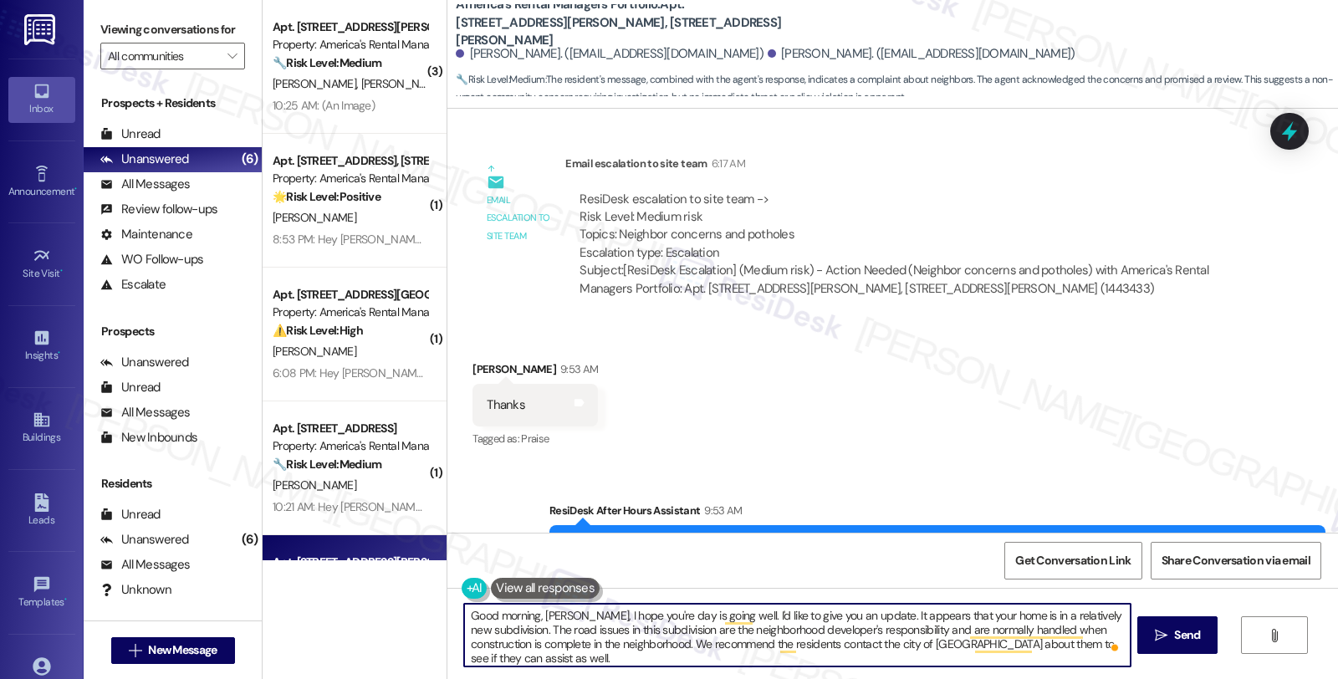
drag, startPoint x: 769, startPoint y: 636, endPoint x: 806, endPoint y: 636, distance: 36.8
click at [806, 636] on textarea "Good morning, Kristin, I hope you're day is going well. I'd like to give you an…" at bounding box center [796, 635] width 665 height 63
click at [789, 648] on textarea "Good morning, Kristin, I hope you're day is going well. I'd like to give you an…" at bounding box center [796, 635] width 665 height 63
drag, startPoint x: 769, startPoint y: 644, endPoint x: 832, endPoint y: 644, distance: 62.7
click at [832, 644] on textarea "Good morning, Kristin, I hope you're day is going well. I'd like to give you an…" at bounding box center [796, 635] width 665 height 63
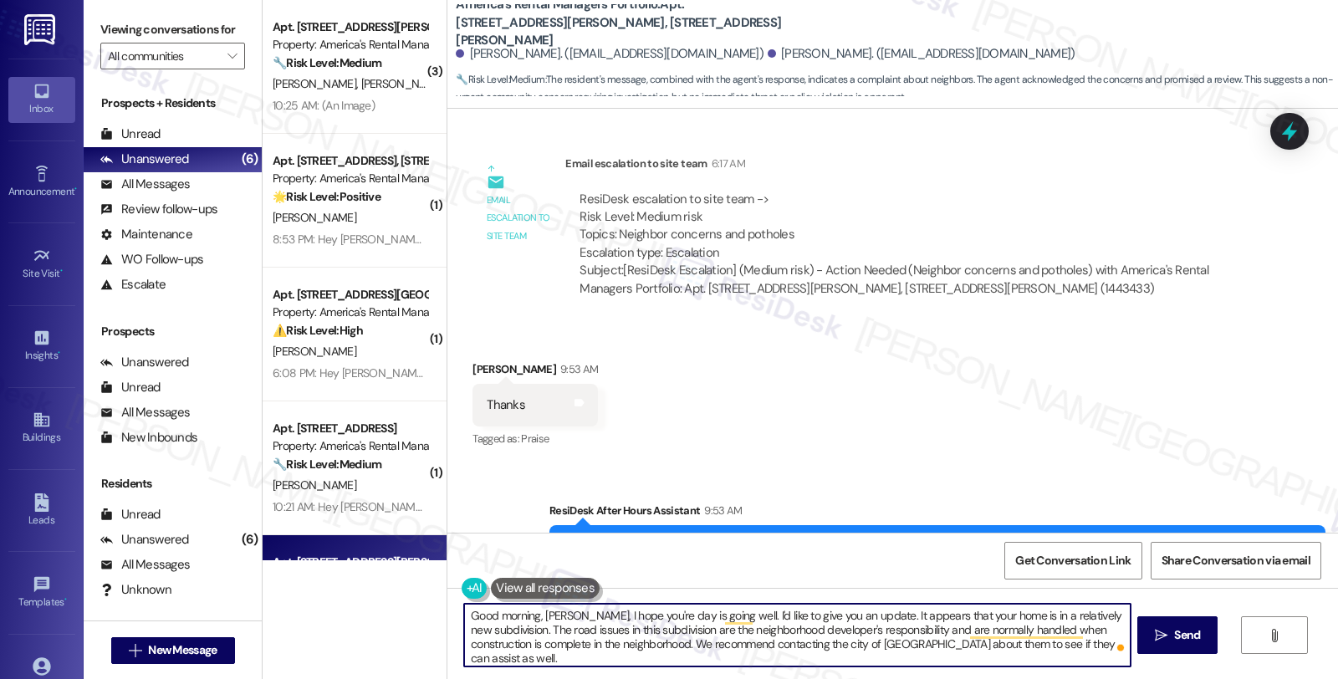
click at [945, 644] on textarea "Good morning, Kristin, I hope you're day is going well. I'd like to give you an…" at bounding box center [796, 635] width 665 height 63
click at [558, 655] on textarea "Good morning, Kristin, I hope you're day is going well. I'd like to give you an…" at bounding box center [796, 635] width 665 height 63
drag, startPoint x: 565, startPoint y: 656, endPoint x: 403, endPoint y: 615, distance: 167.3
click at [403, 615] on div "( 3 ) Apt. 90 Cole Lane, 90 Cole Lane Property: America's Rental Managers Portf…" at bounding box center [799, 339] width 1075 height 679
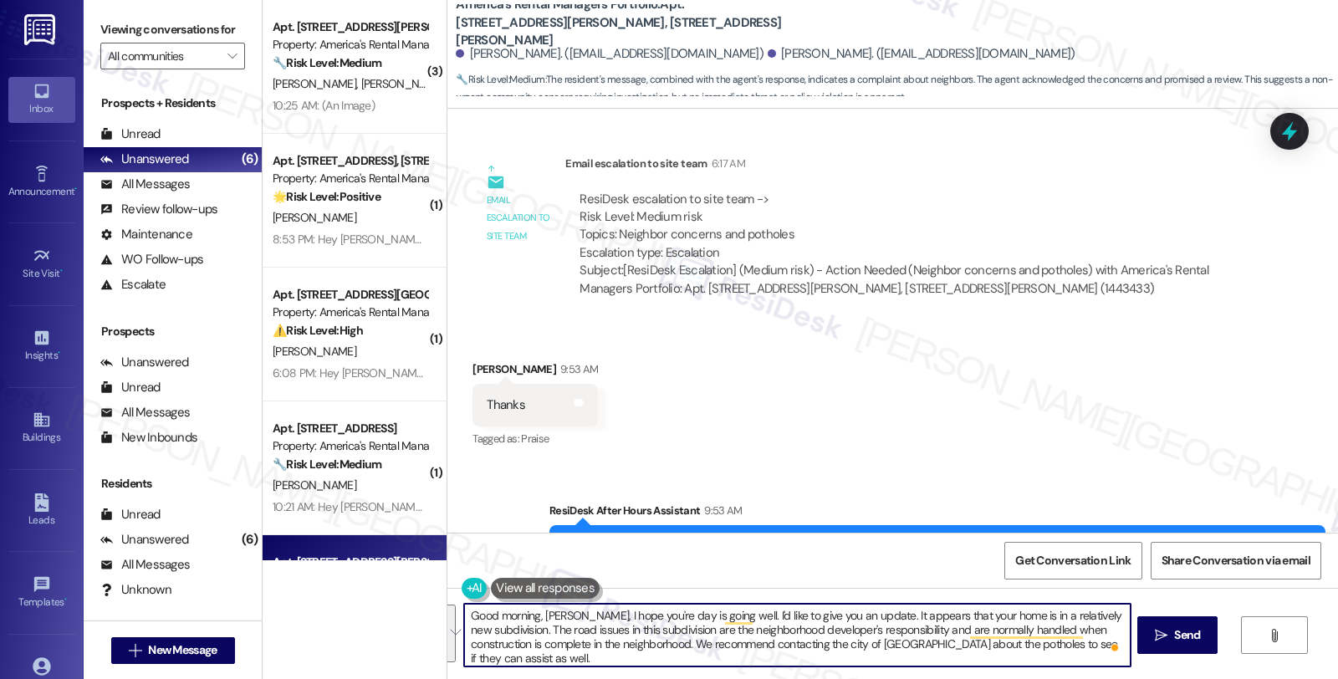
click at [581, 632] on textarea "Good morning, Kristin, I hope you're day is going well. I'd like to give you an…" at bounding box center [796, 635] width 665 height 63
drag, startPoint x: 568, startPoint y: 614, endPoint x: 702, endPoint y: 709, distance: 164.2
click at [702, 678] on html "Inbox Go to Inbox Announcement • Send A Text Announcement Site Visit • Go to Si…" at bounding box center [669, 339] width 1338 height 679
paste textarea "r day is going well. I’d like to provide you with an update. It looks like your…"
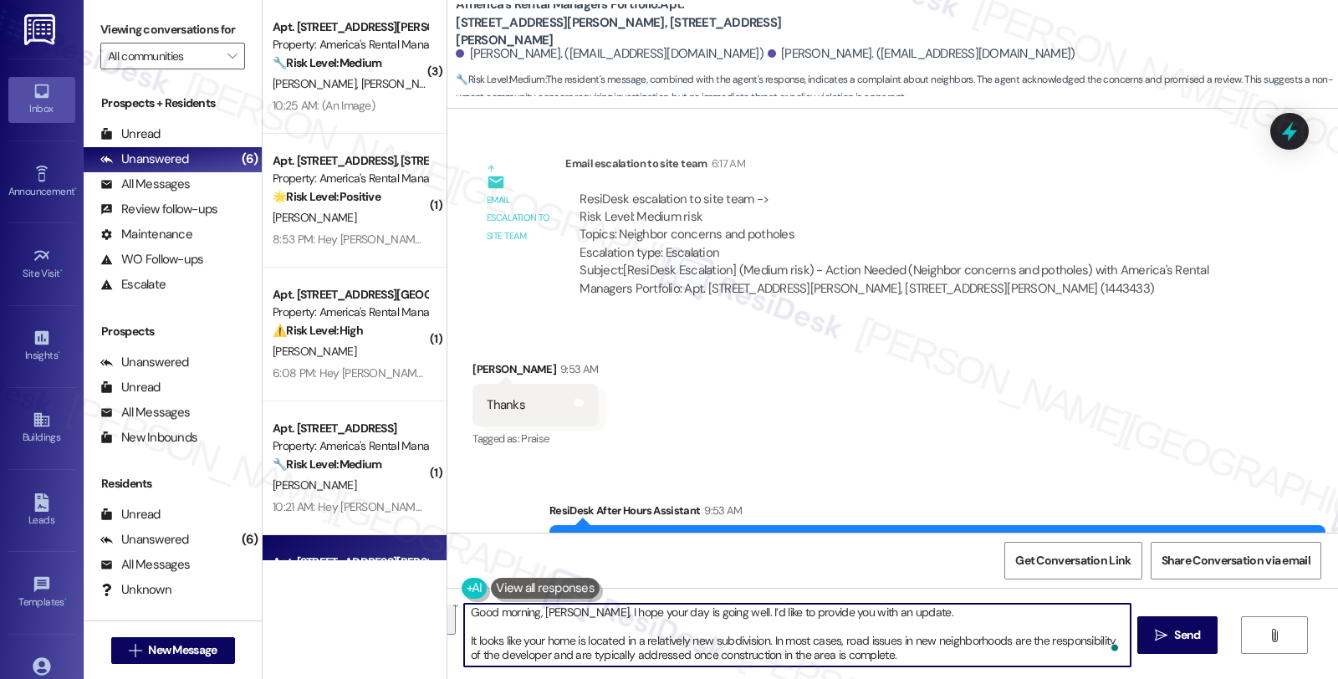
scroll to position [28, 0]
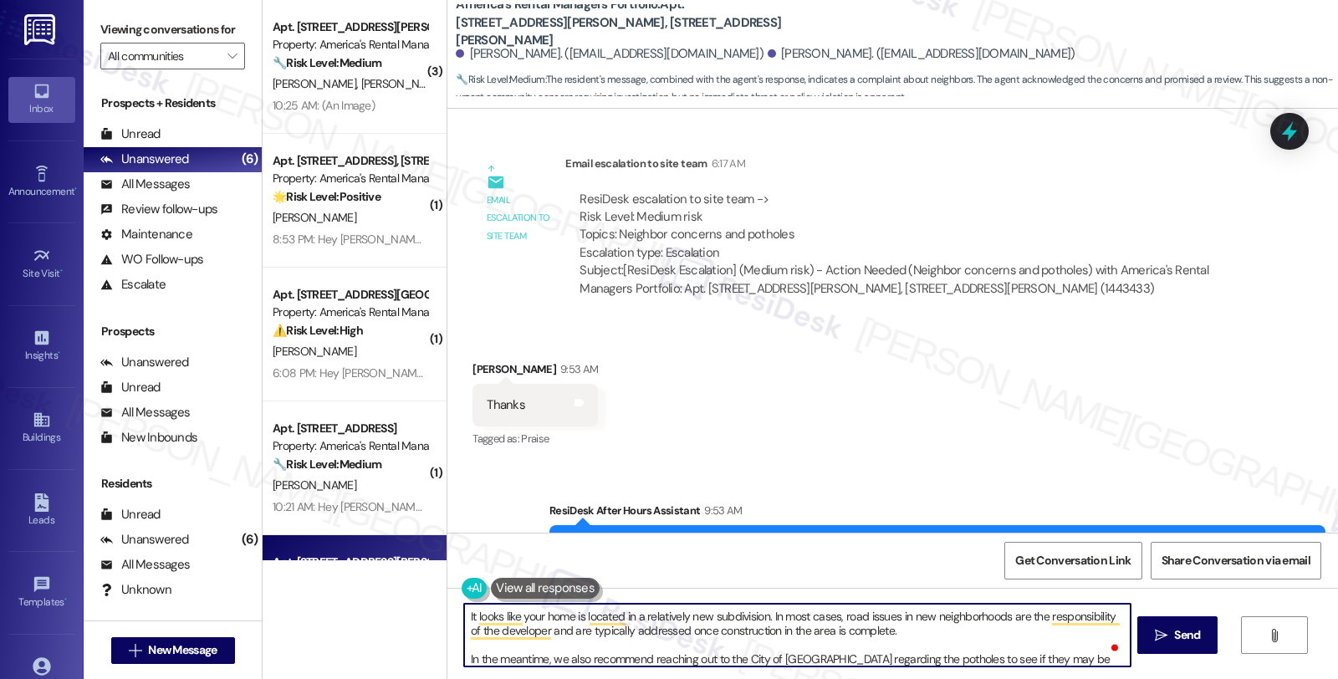
click at [926, 630] on textarea "Good morning, Kristin, I hope your day is going well. I’d like to provide you w…" at bounding box center [796, 635] width 665 height 63
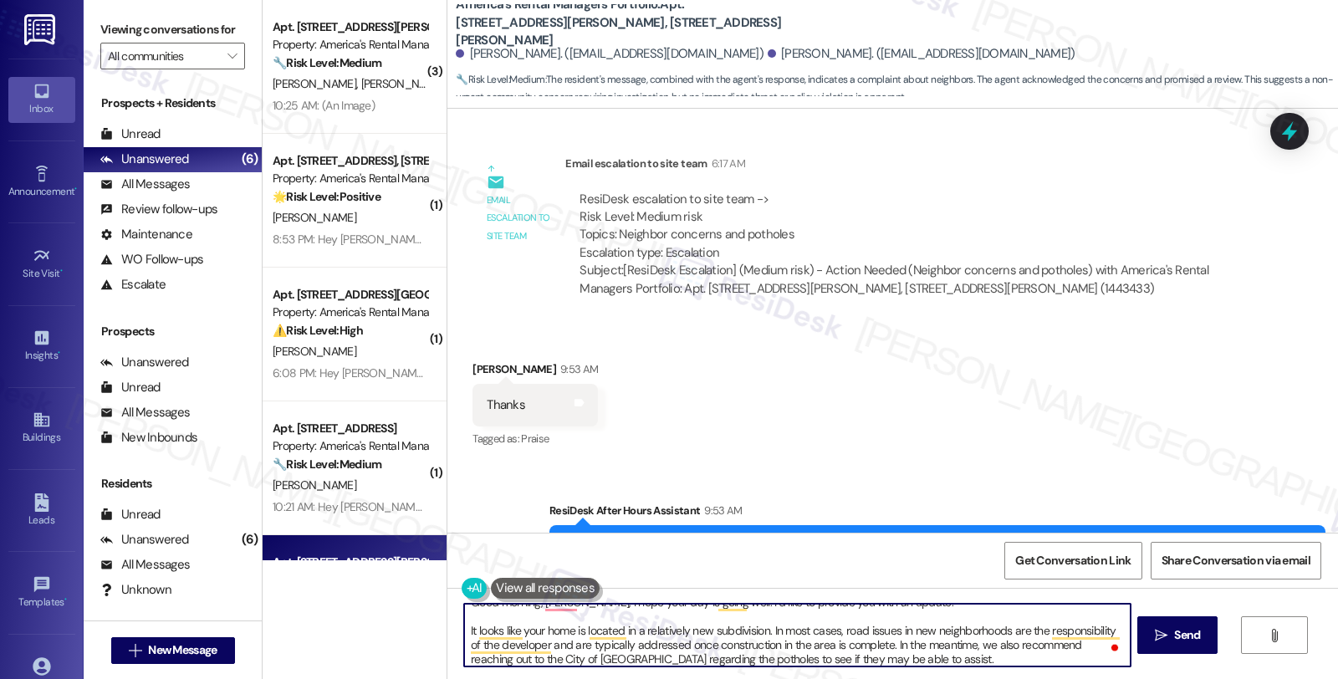
scroll to position [0, 0]
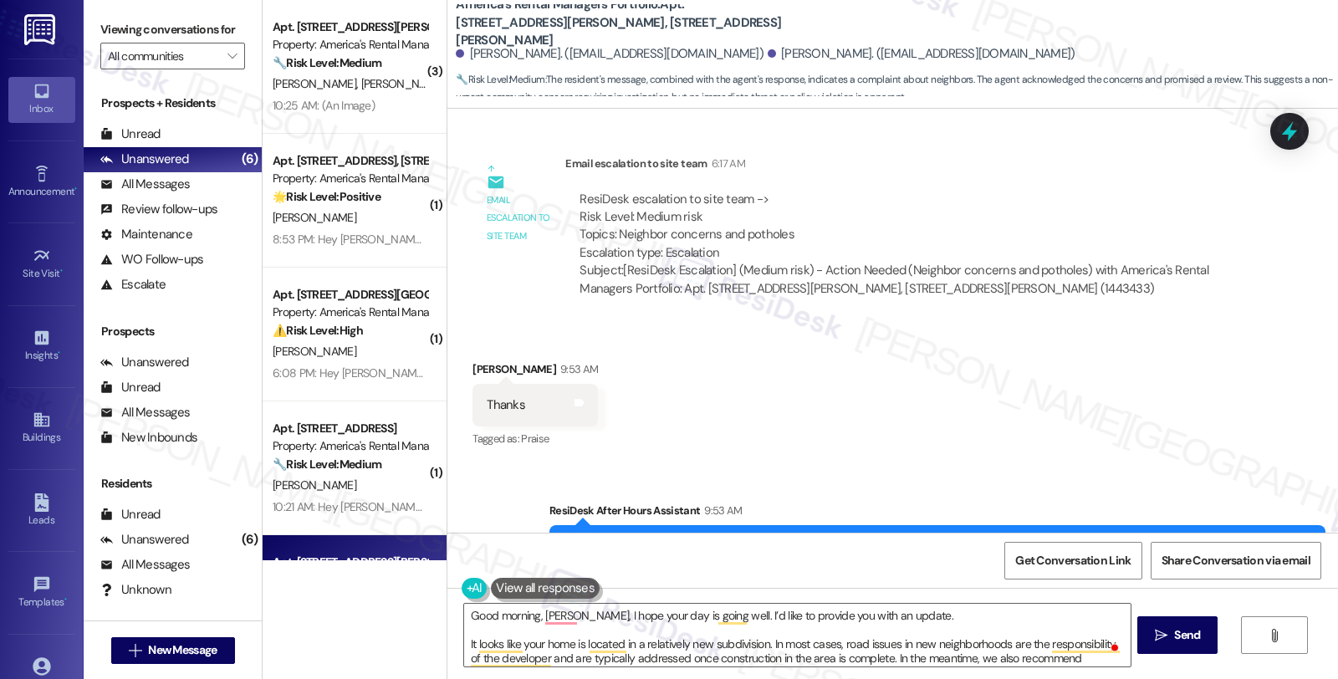
click at [937, 599] on div "Good morning, Kristin, I hope your day is going well. I’d like to provide you w…" at bounding box center [892, 650] width 890 height 125
click at [940, 620] on textarea "Good morning, Kristin, I hope your day is going well. I’d like to provide you w…" at bounding box center [796, 635] width 665 height 63
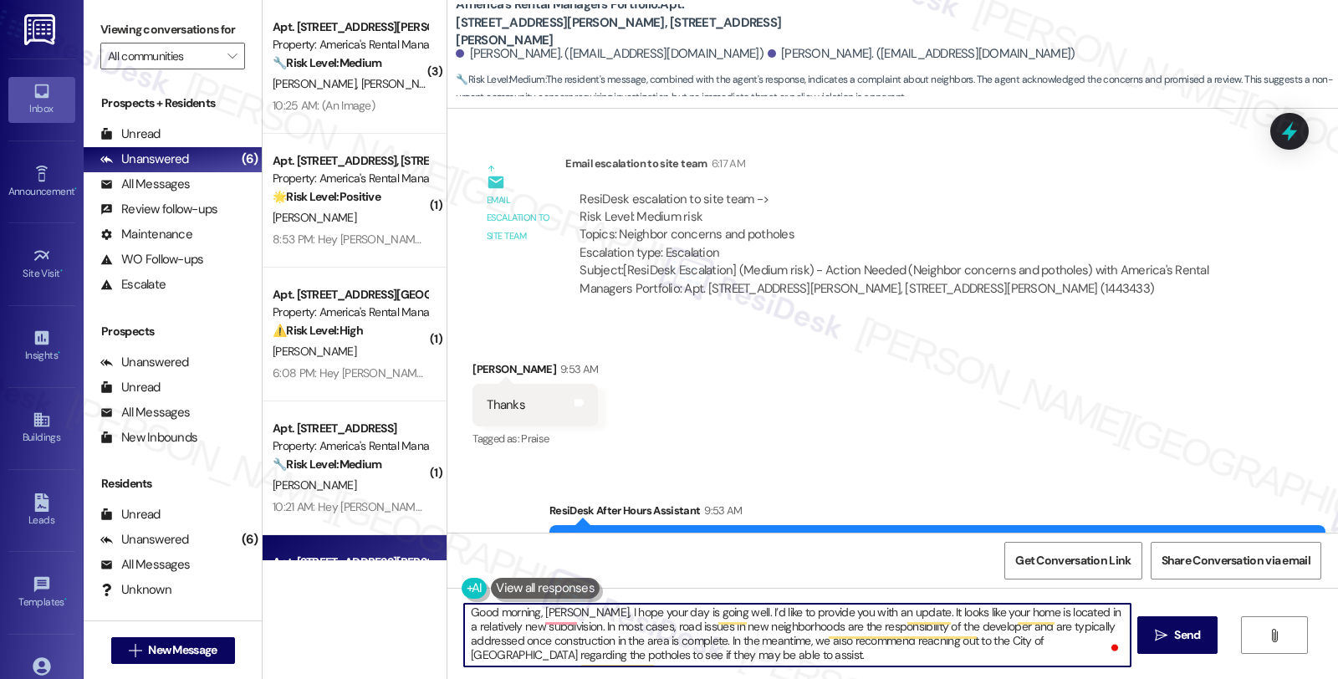
scroll to position [3, 0]
click at [726, 657] on textarea "Good morning, Kristin, I hope your day is going well. I’d like to provide you w…" at bounding box center [796, 635] width 665 height 63
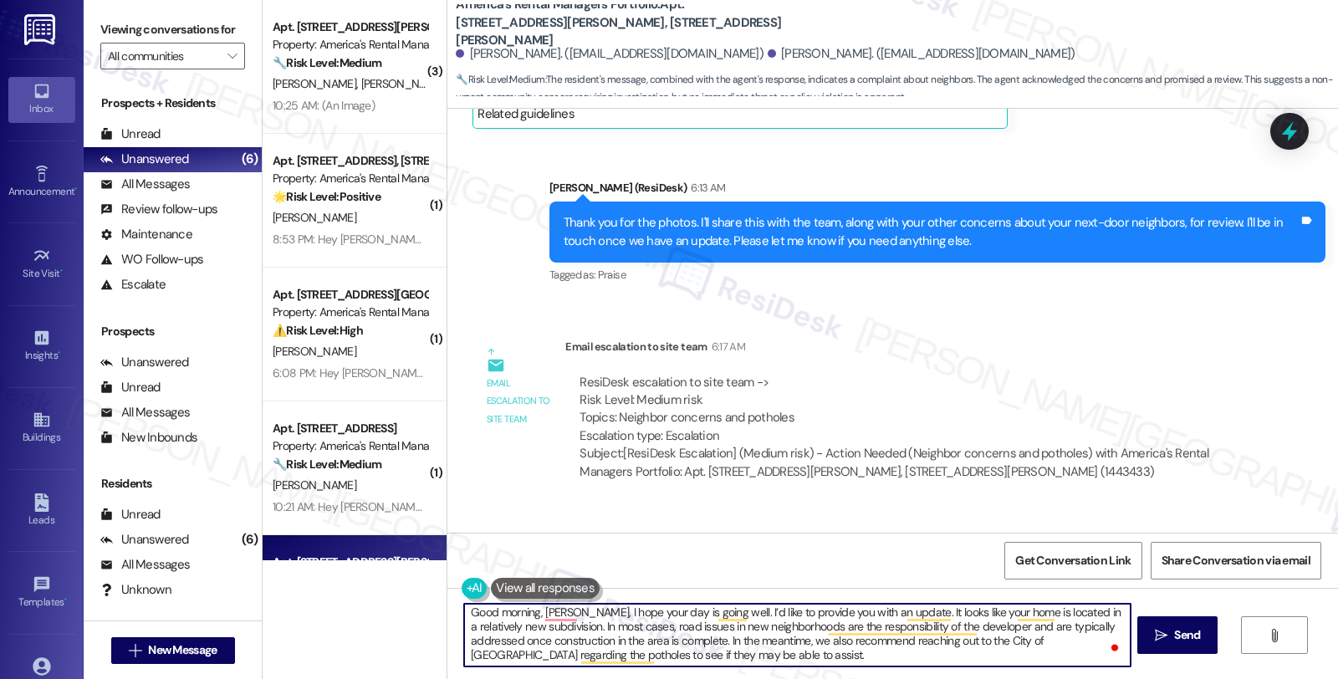
scroll to position [5910, 0]
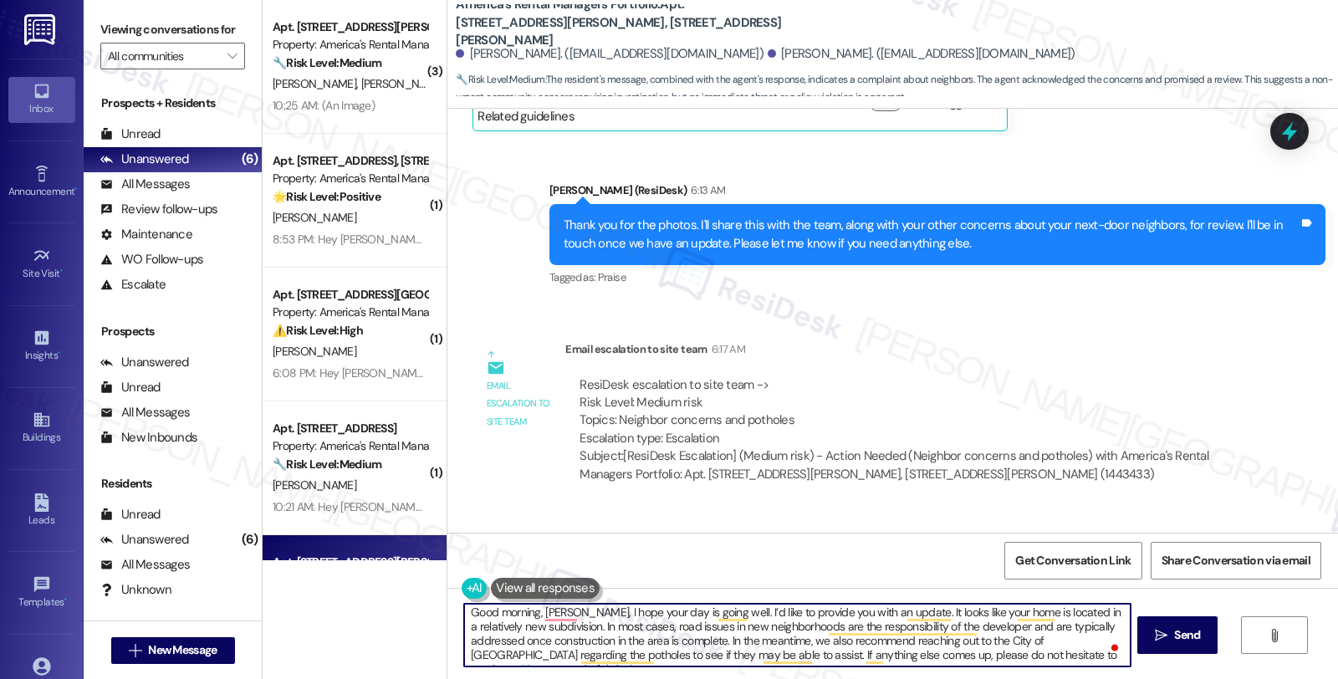
click at [962, 649] on textarea "Good morning, Kristin, I hope your day is going well. I’d like to provide you w…" at bounding box center [796, 635] width 665 height 63
type textarea "Good morning, [PERSON_NAME]. I hope your day is going well. I’d like to provide…"
click at [1174, 637] on span "Send" at bounding box center [1187, 635] width 26 height 18
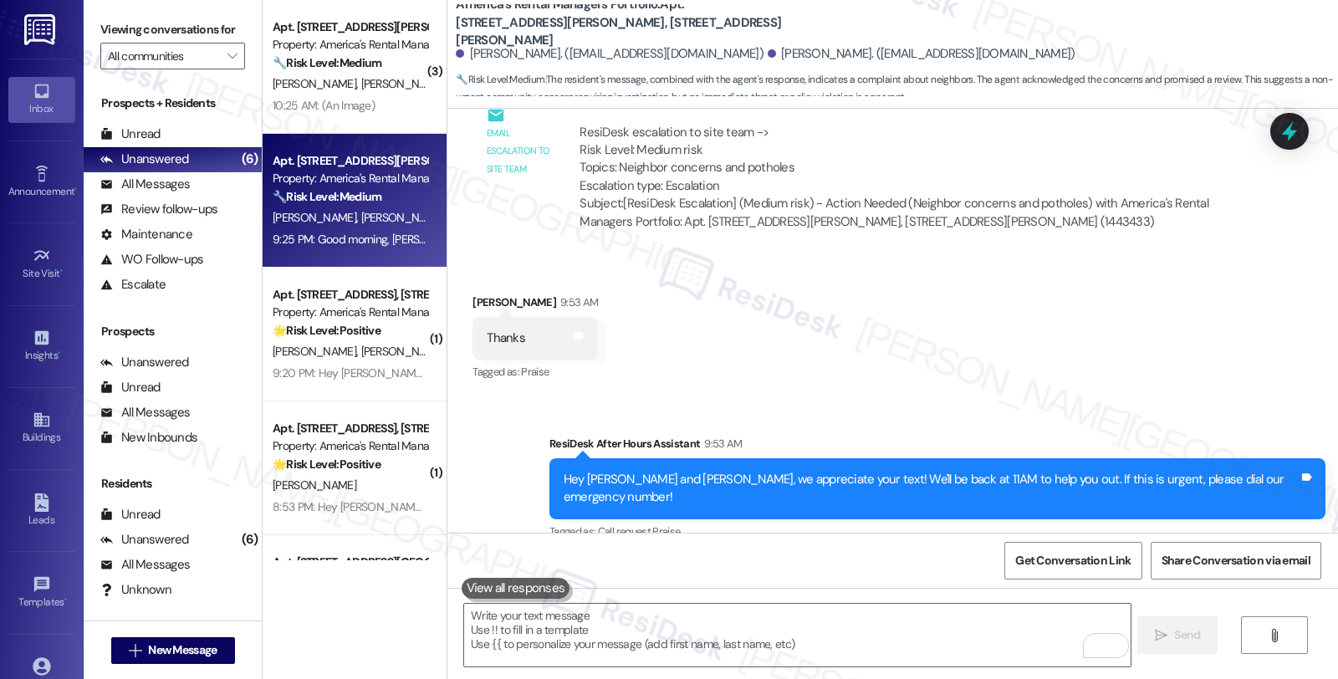
scroll to position [6266, 0]
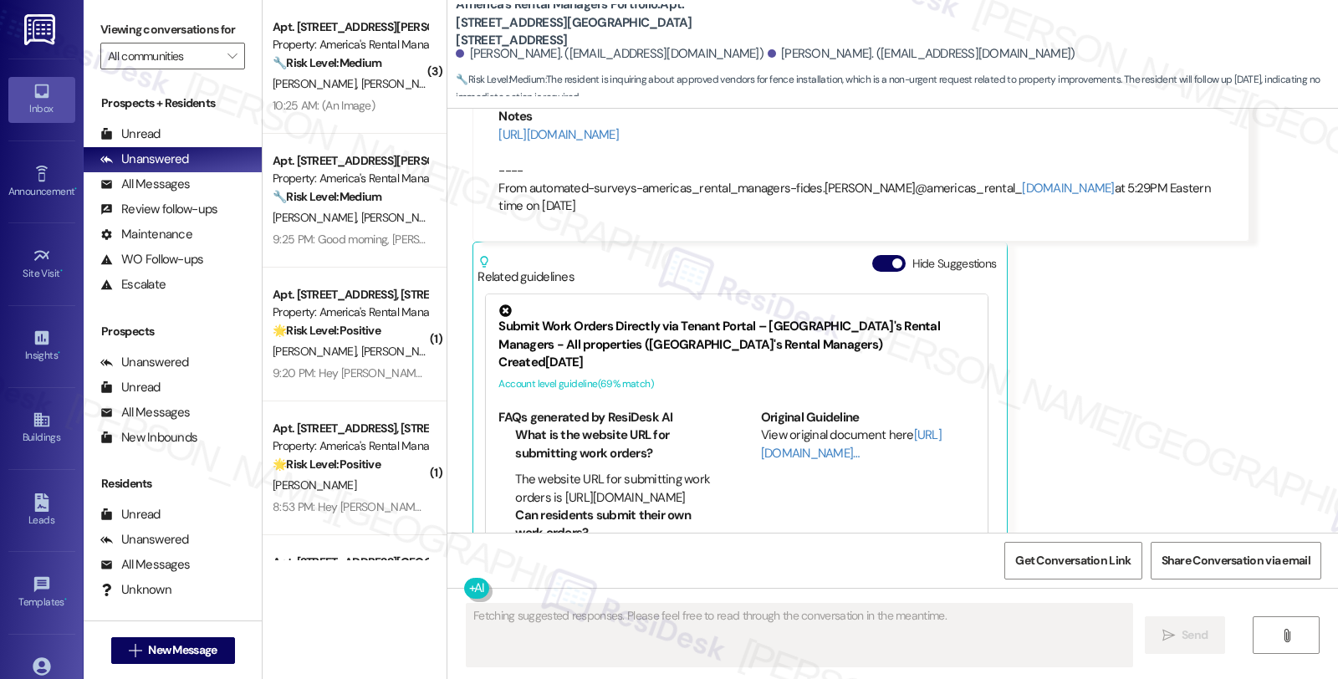
scroll to position [1992, 0]
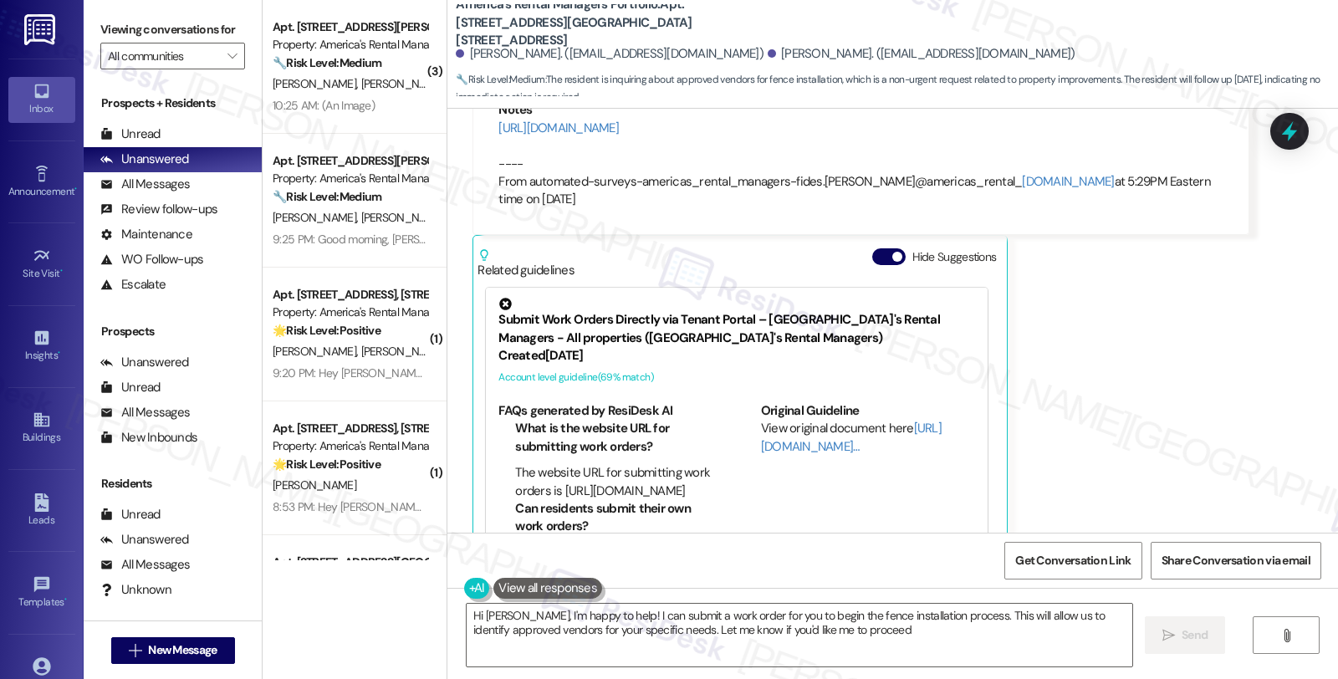
type textarea "Hi Missy, I'm happy to help! I can submit a work order for you to begin the fen…"
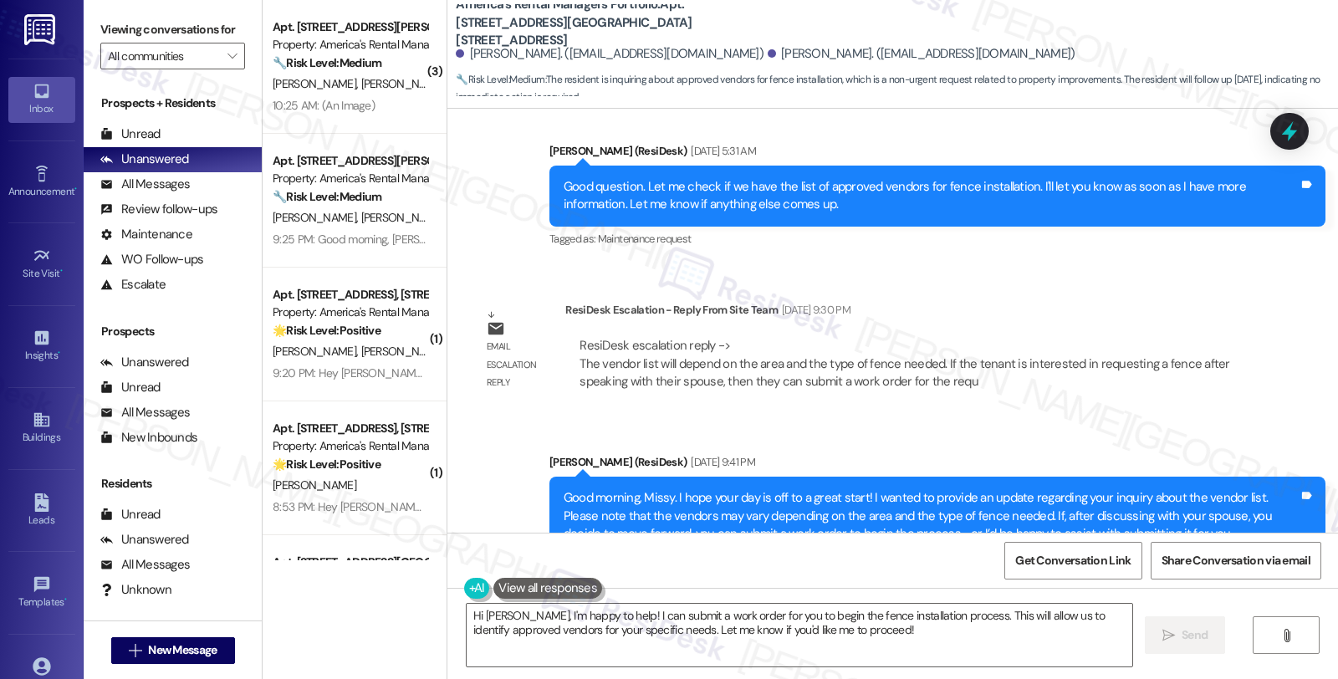
scroll to position [2480, 0]
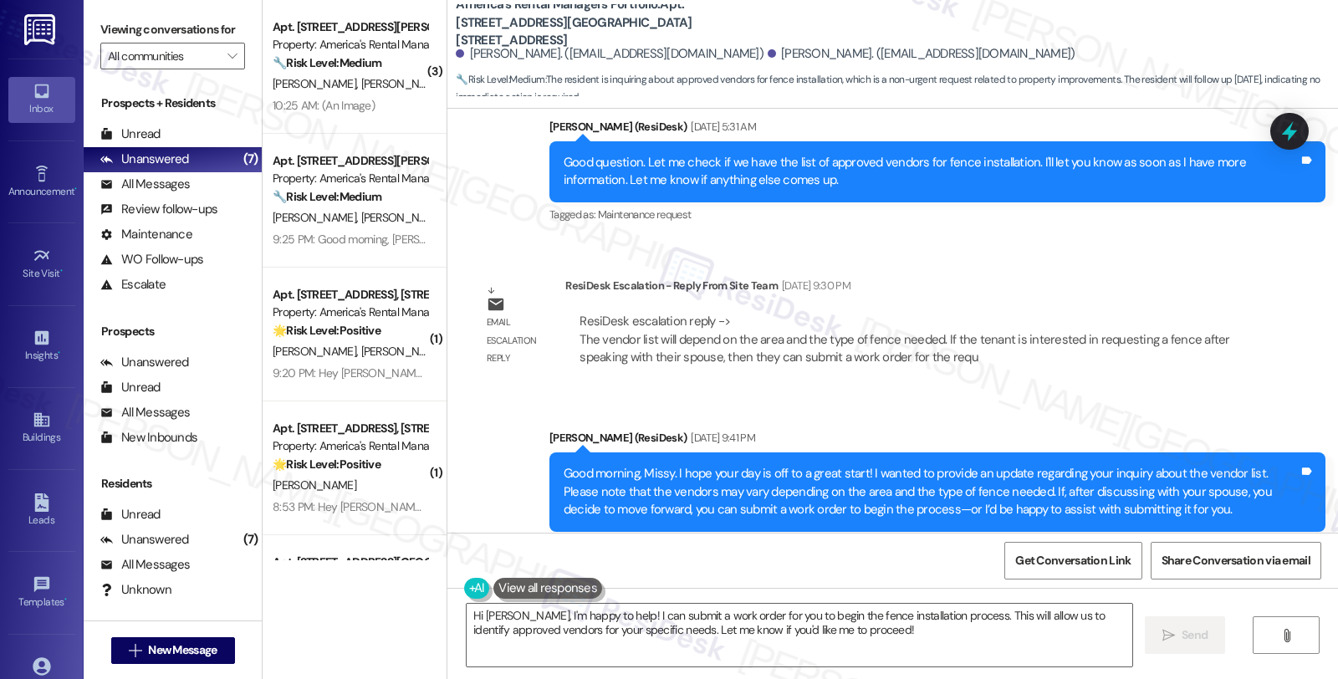
click at [1142, 391] on div "Sent via SMS Homer (ResiDesk) Aug 25, 2025 at 9:41 PM Good morning, Missy. I ho…" at bounding box center [892, 479] width 890 height 177
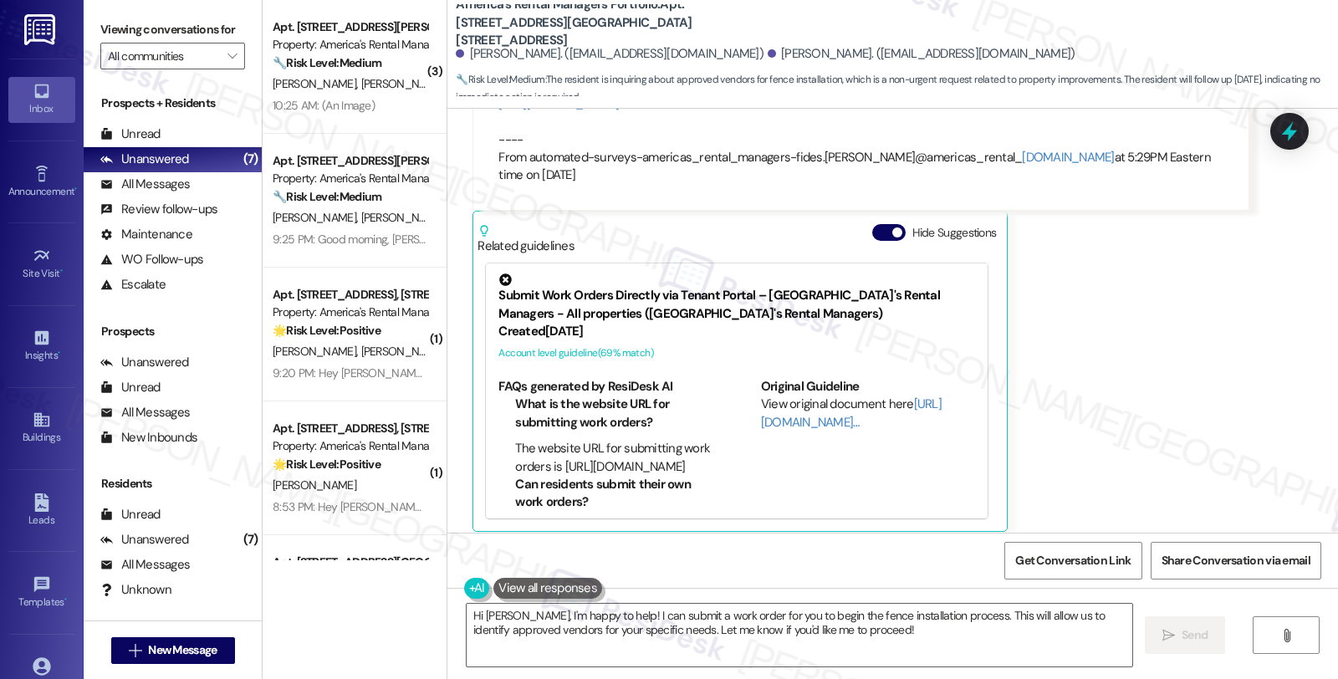
scroll to position [2388, 0]
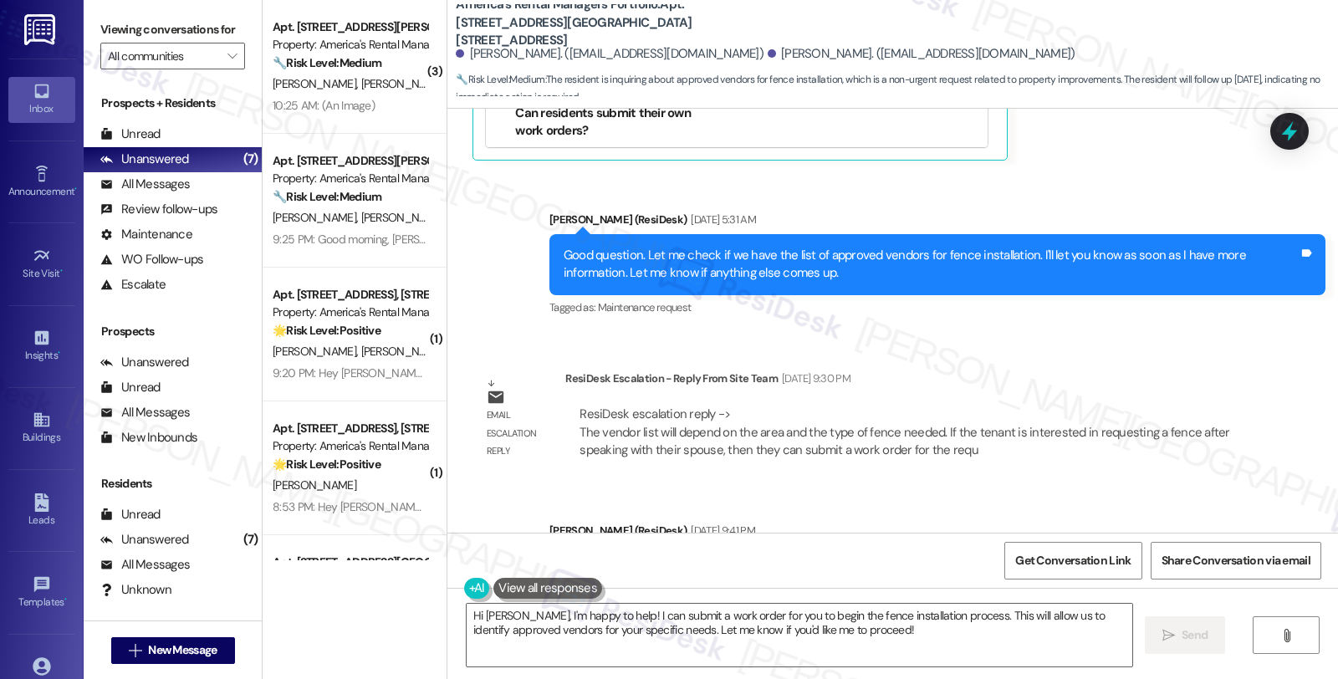
click at [1113, 414] on div "ResiDesk escalation reply -> The vendor list will depend on the area and the ty…" at bounding box center [907, 432] width 658 height 54
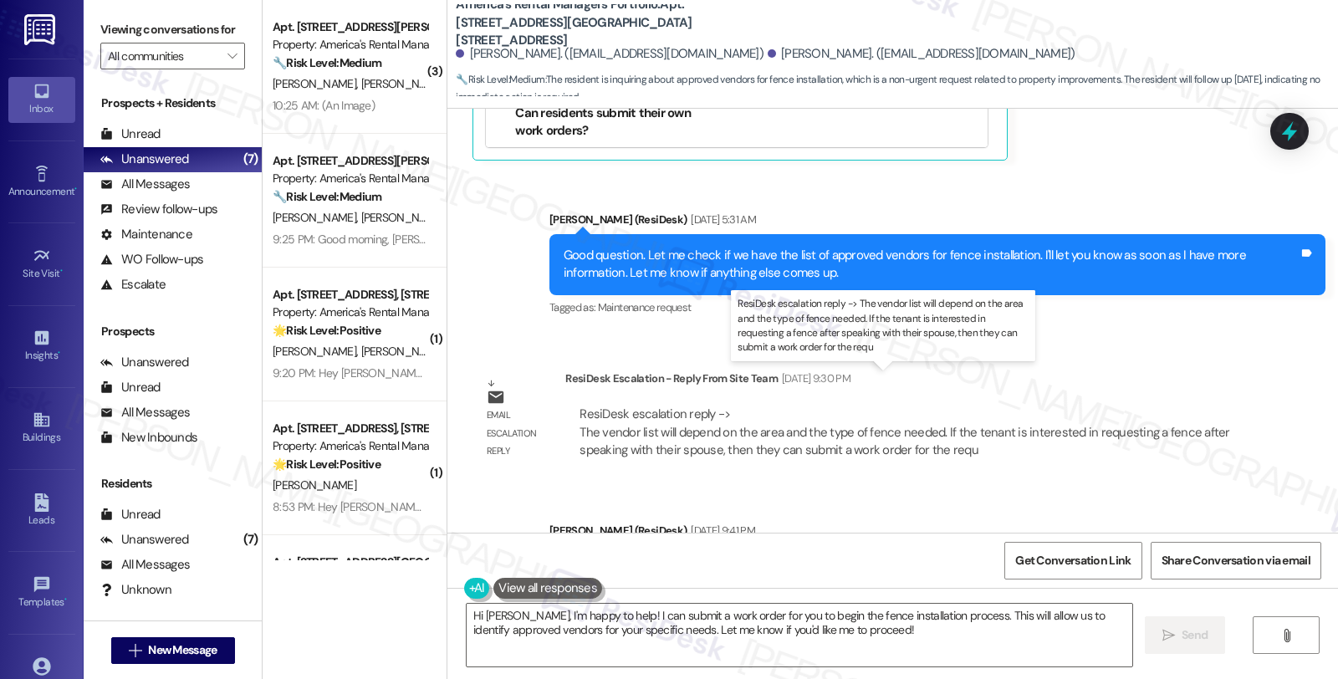
click at [866, 406] on div "ResiDesk escalation reply -> The vendor list will depend on the area and the ty…" at bounding box center [904, 431] width 650 height 53
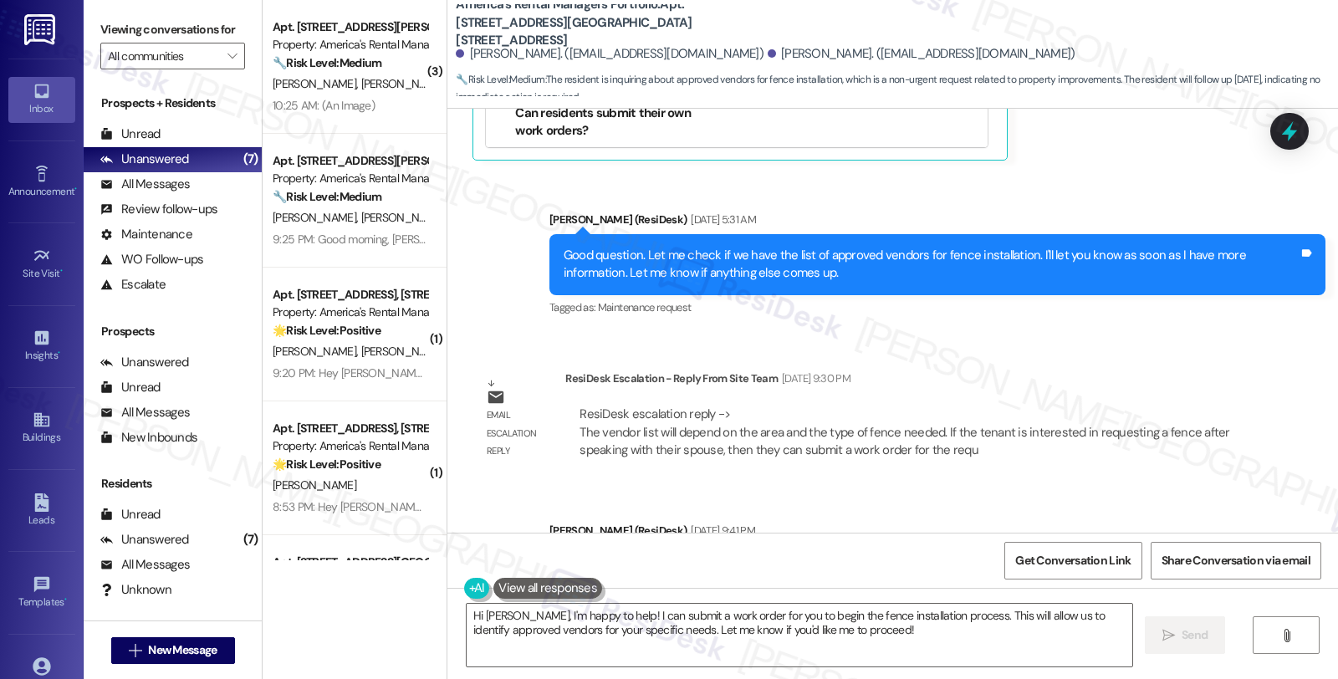
click at [1164, 319] on div "WO Lease started Jun 30, 2025 at 8:00 AM Show details Survey, sent via SMS Resi…" at bounding box center [892, 321] width 890 height 424
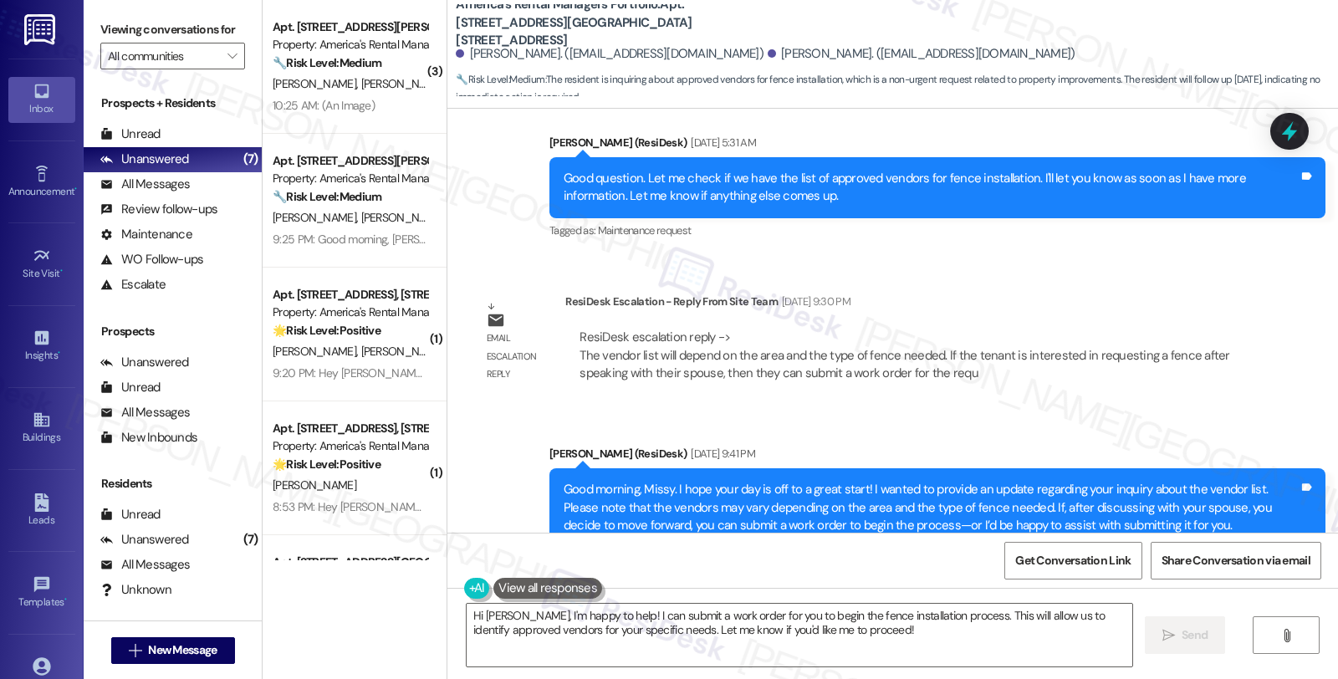
scroll to position [2480, 0]
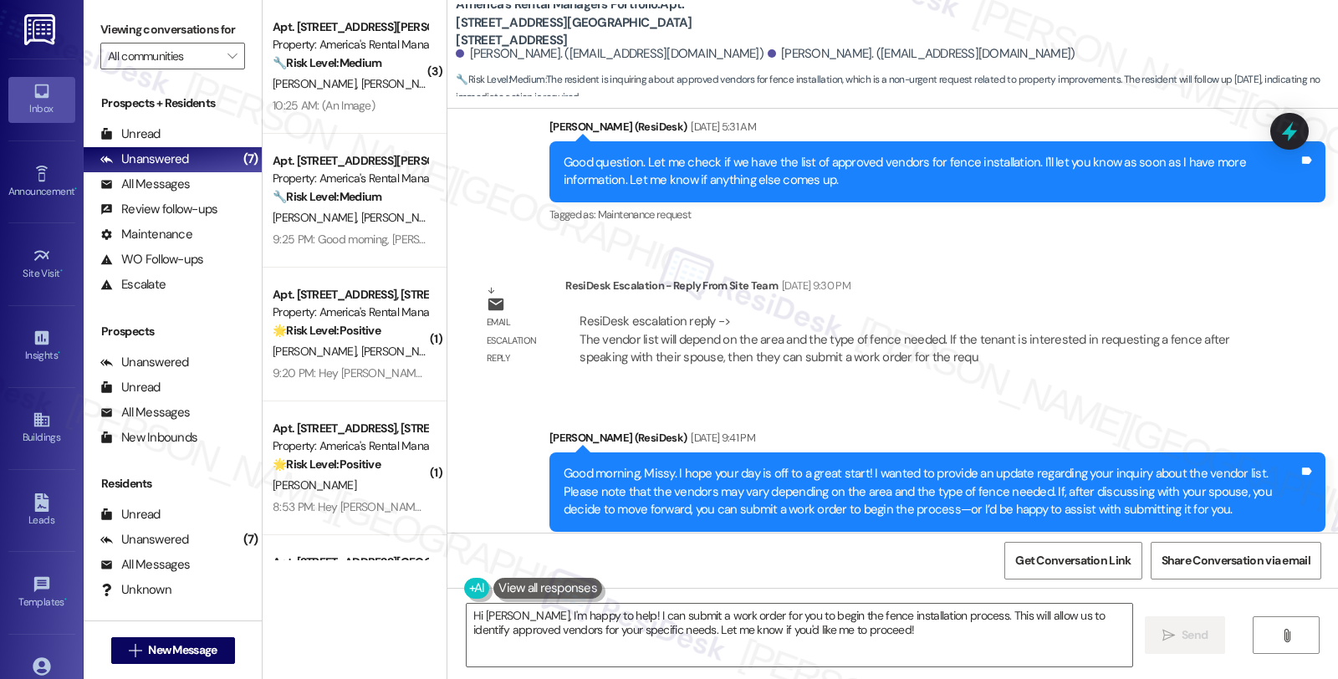
click at [683, 10] on b "America's Rental Managers Portfolio: Apt. 10356 Middleton Road, 10356 Middleton…" at bounding box center [623, 23] width 334 height 54
copy b "10356"
click at [1114, 391] on div "Sent via SMS Homer (ResiDesk) Aug 25, 2025 at 9:41 PM Good morning, Missy. I ho…" at bounding box center [892, 479] width 890 height 177
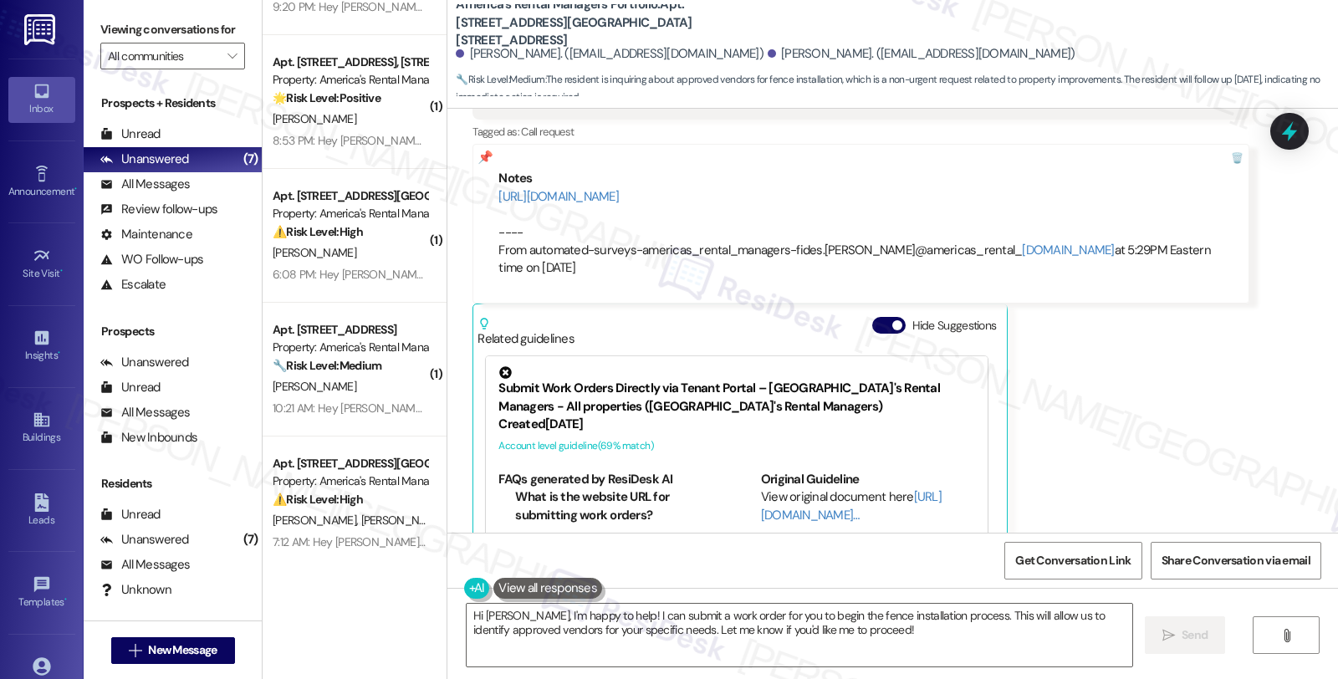
scroll to position [376, 0]
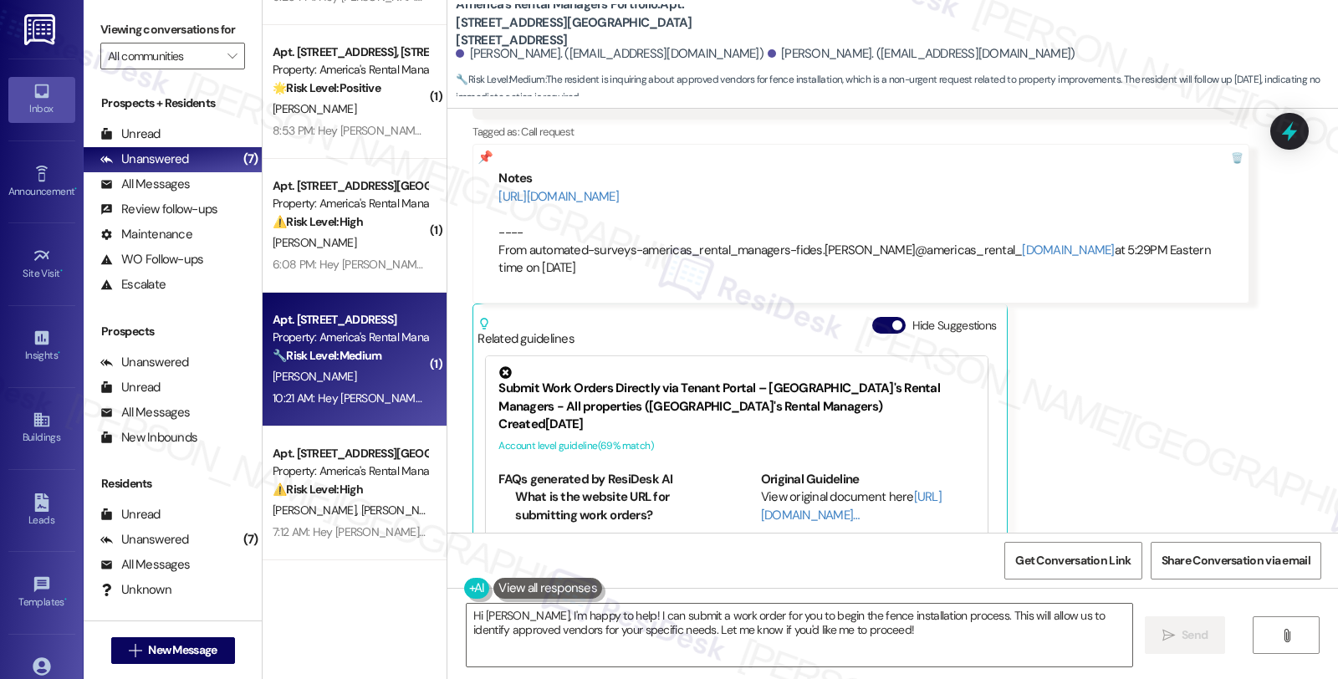
click at [376, 385] on div "[PERSON_NAME]" at bounding box center [350, 376] width 158 height 21
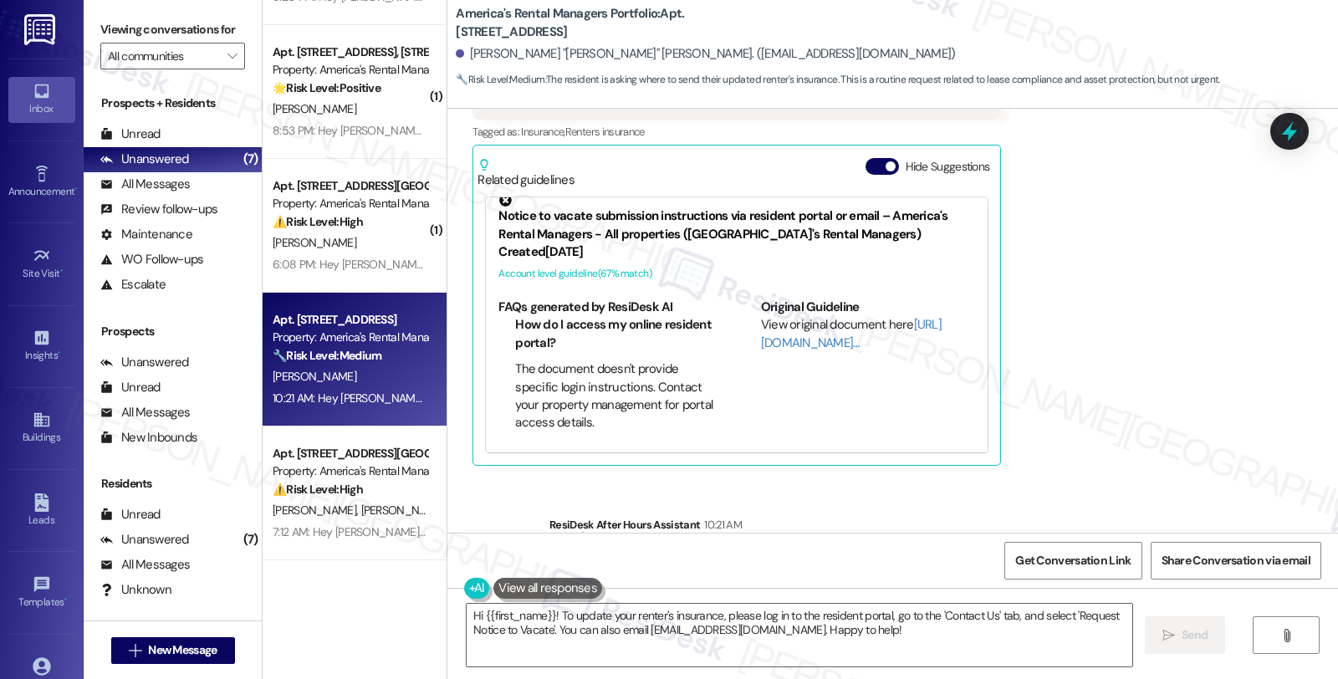
scroll to position [490, 0]
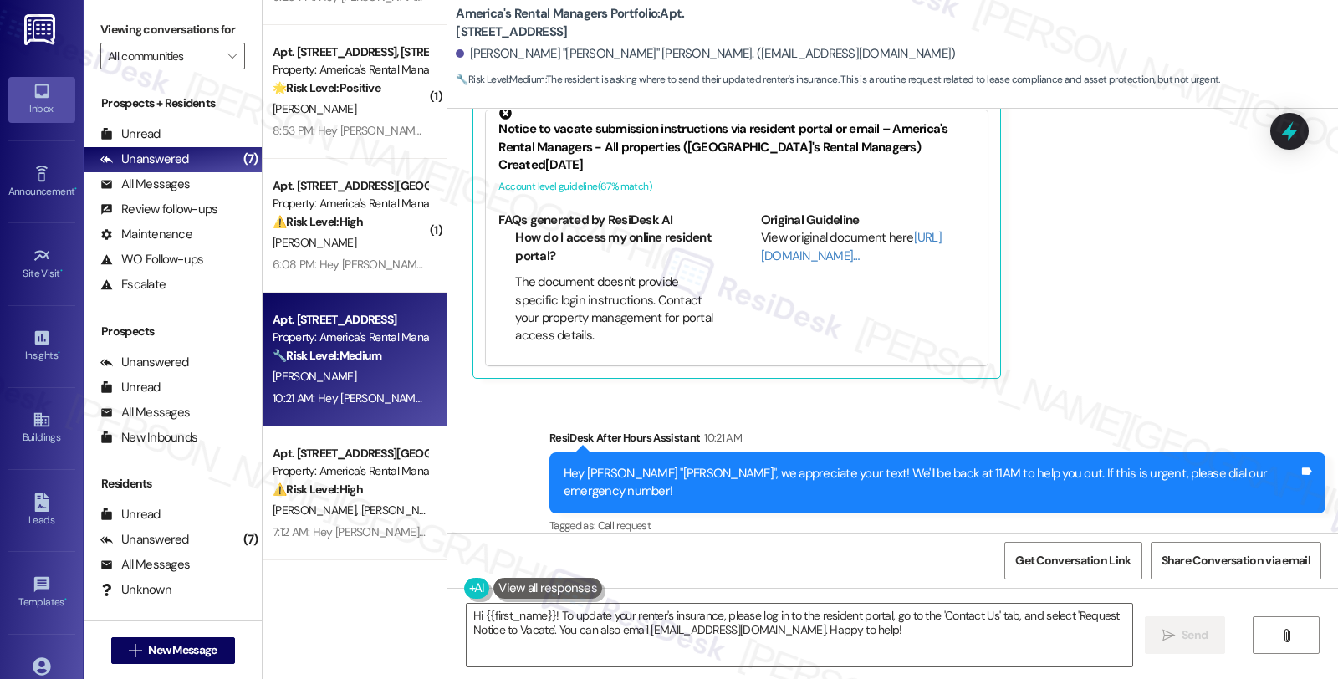
click at [1114, 234] on div "Received via SMS Courtney "Raeann" Bailey Question 10:21 AM My renters insuranc…" at bounding box center [892, 159] width 890 height 466
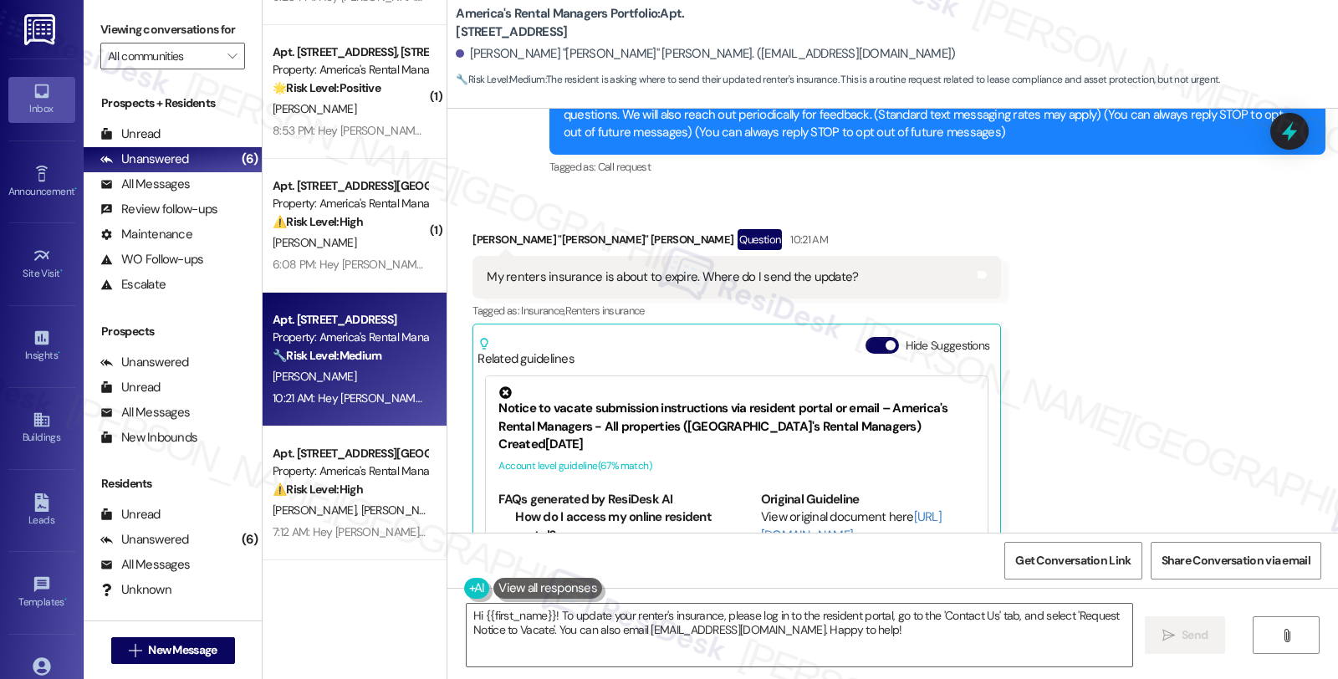
scroll to position [212, 0]
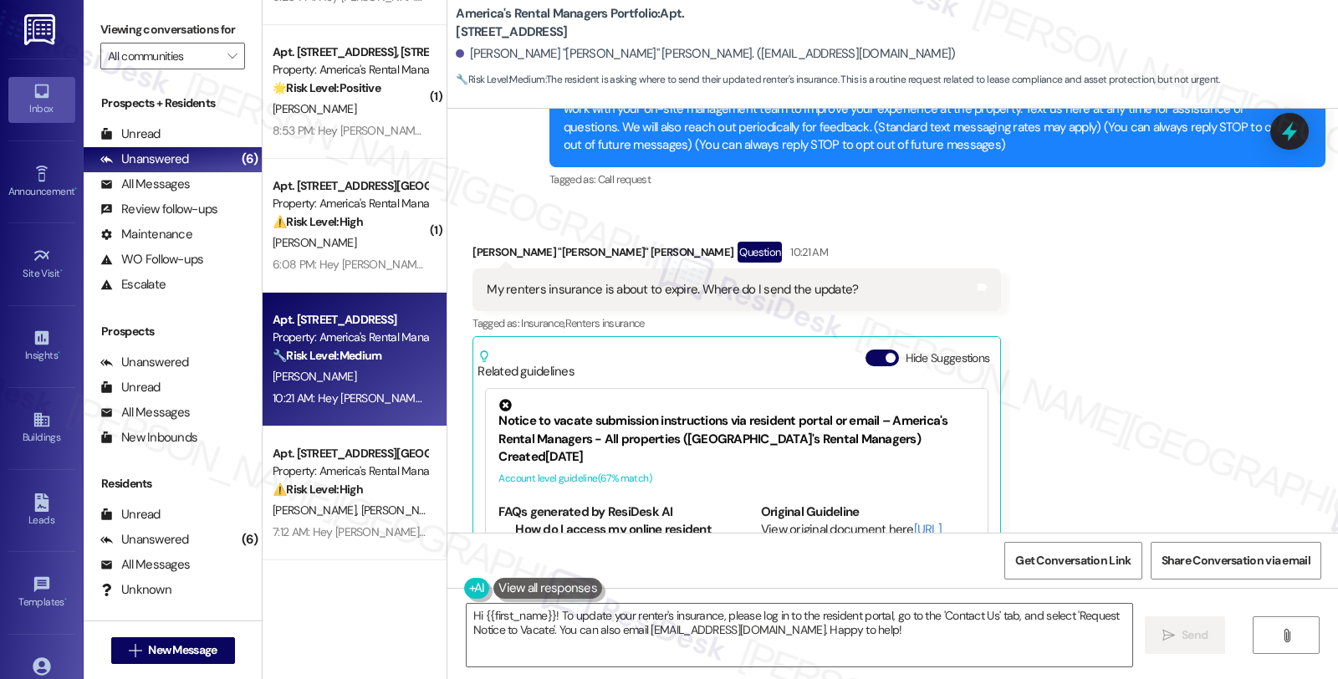
drag, startPoint x: 544, startPoint y: 612, endPoint x: 709, endPoint y: 589, distance: 166.3
click at [545, 612] on textarea "Hi {{first_name}}! To update your renter's insurance, please log in to the resi…" at bounding box center [798, 635] width 665 height 63
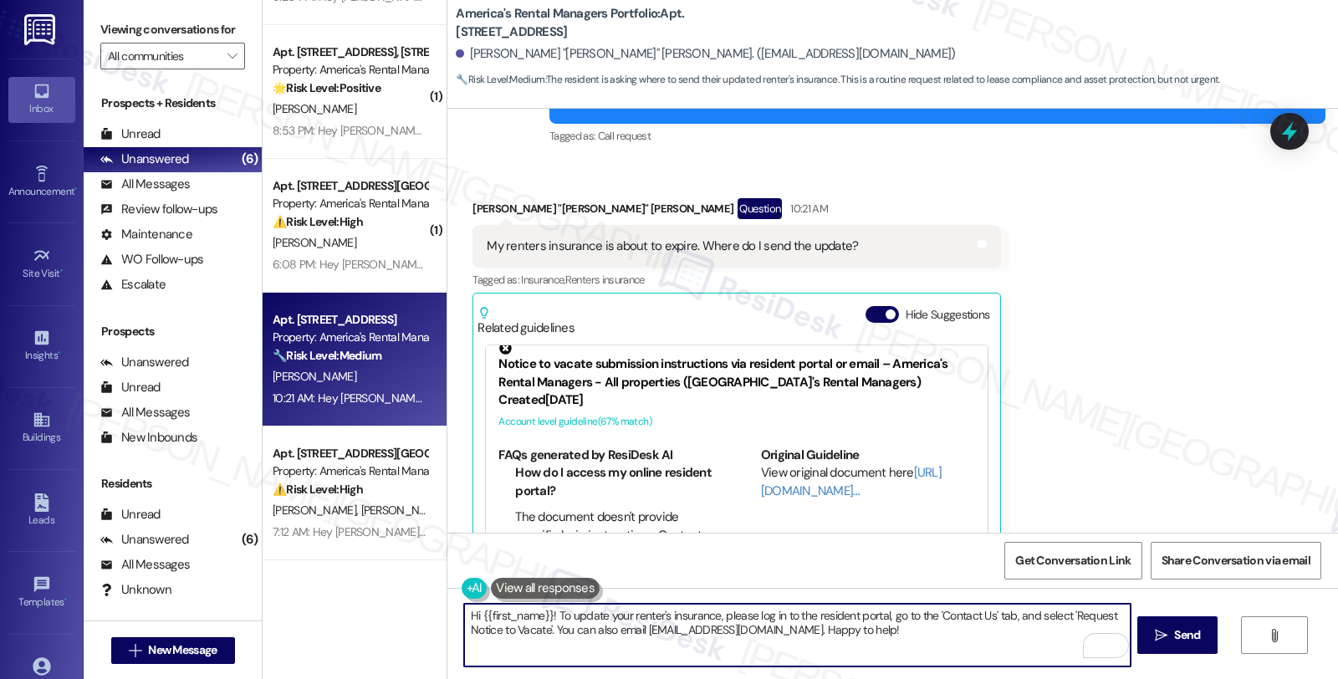
scroll to position [278, 0]
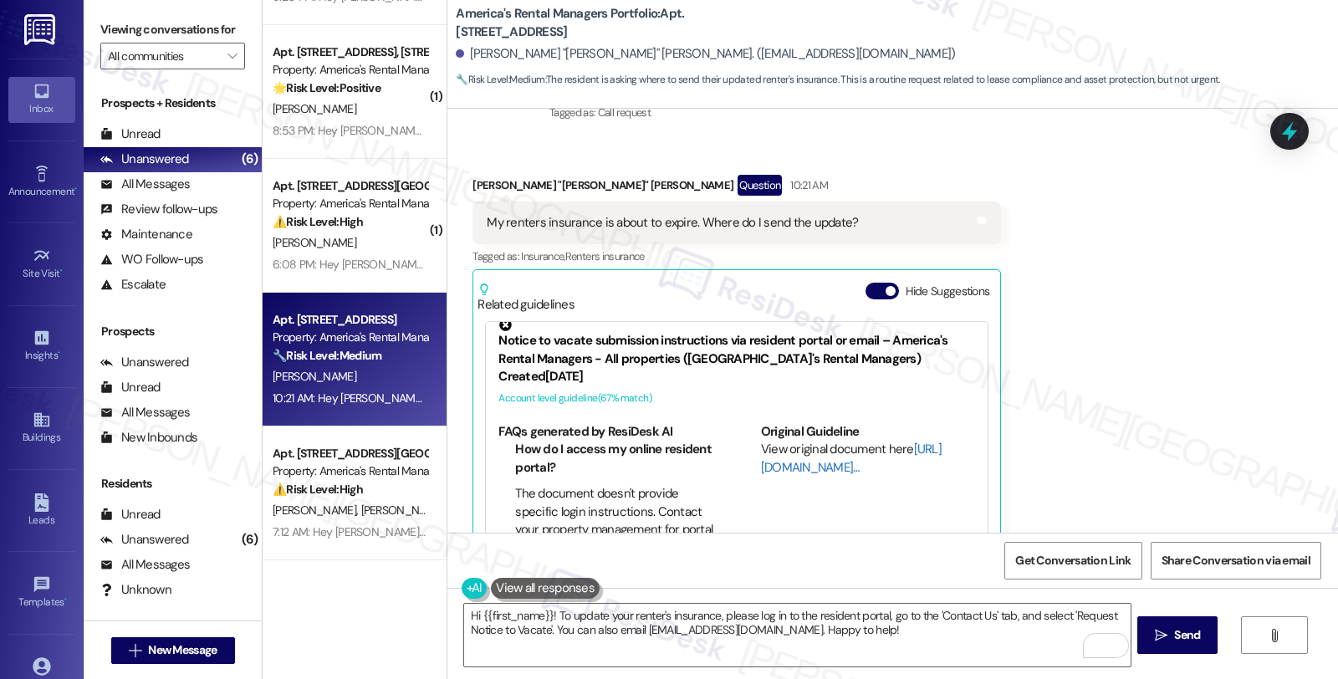
click at [776, 469] on link "[URL][DOMAIN_NAME]…" at bounding box center [851, 458] width 181 height 34
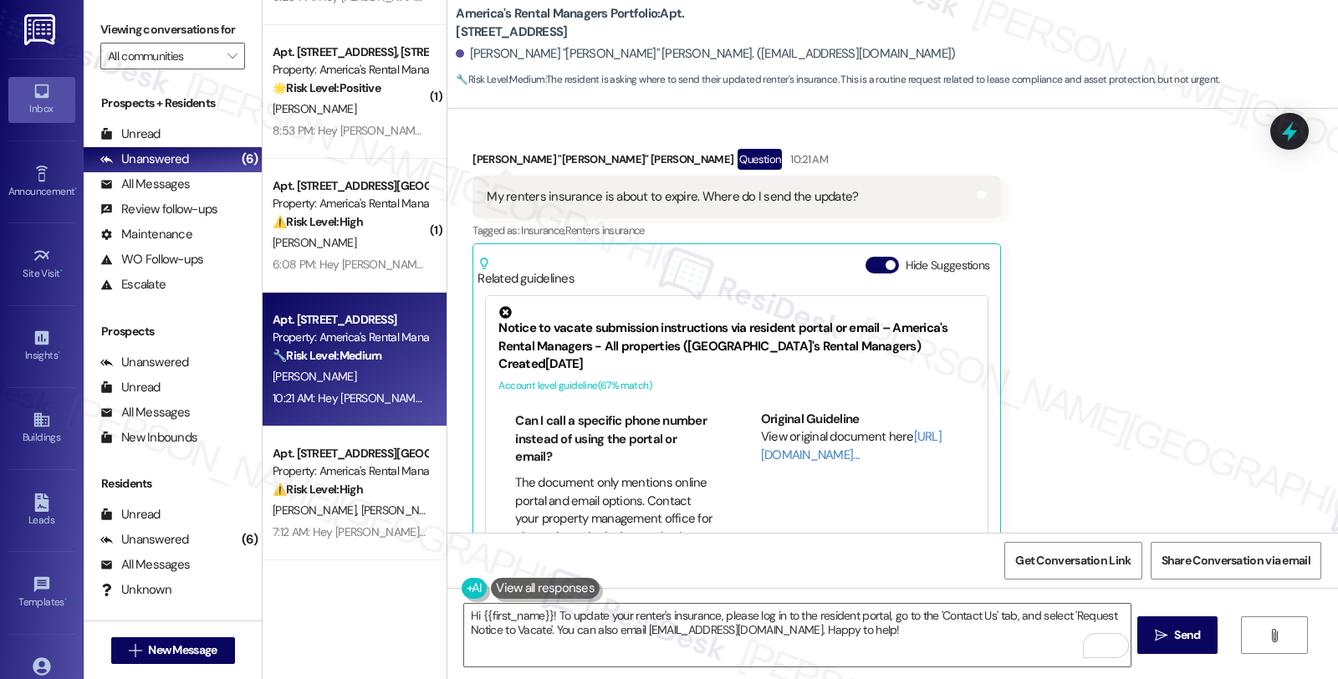
scroll to position [212, 0]
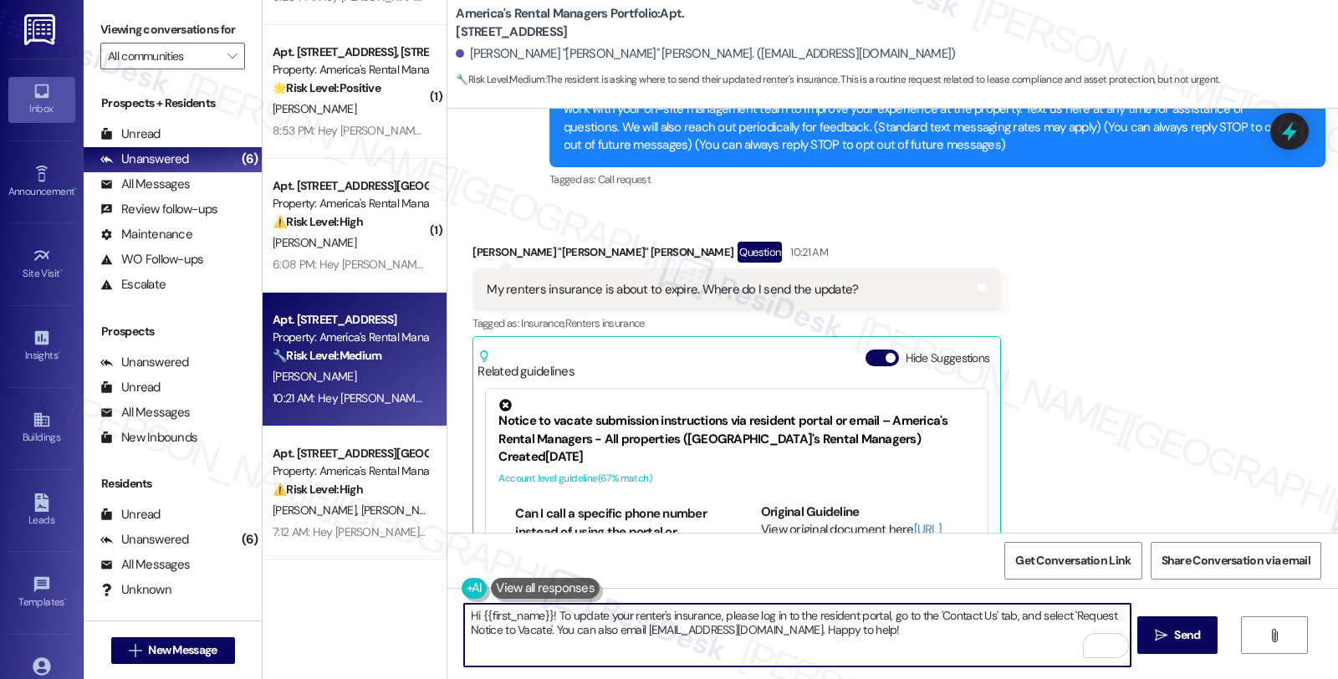
click at [542, 613] on textarea "Hi {{first_name}}! To update your renter's insurance, please log in to the resi…" at bounding box center [796, 635] width 665 height 63
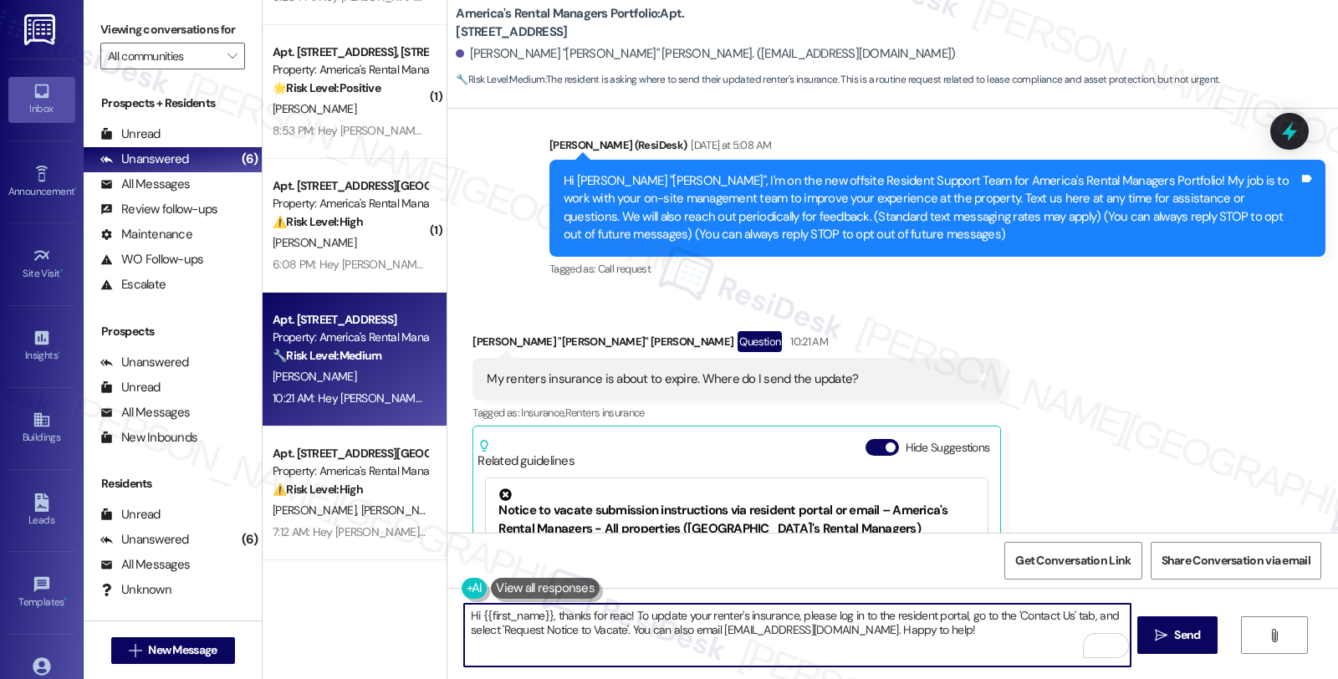
scroll to position [26, 0]
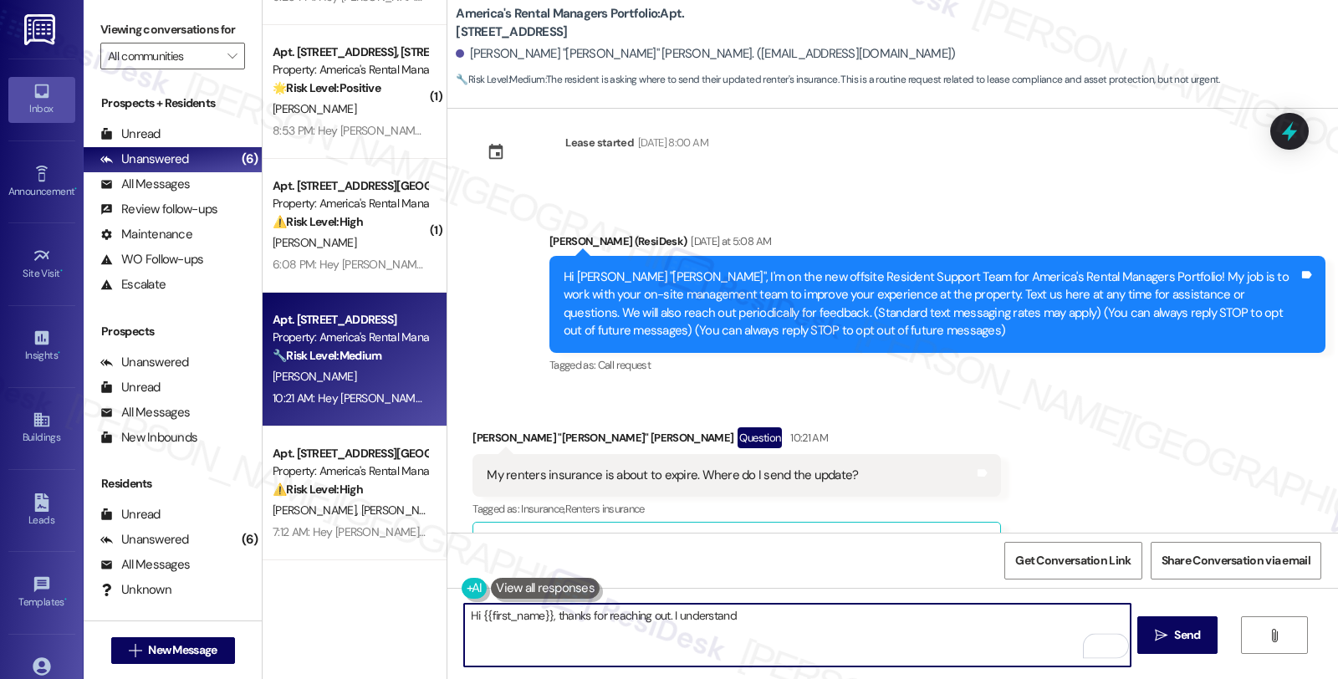
click at [770, 617] on textarea "Hi {{first_name}}, thanks for reaching out. I understand" at bounding box center [796, 635] width 665 height 63
click at [678, 630] on textarea "Hi {{first_name}}, thanks for reaching out. I understand you'd like to submit y…" at bounding box center [796, 635] width 665 height 63
type textarea "Hi {{first_name}}, thanks for reaching out. I understand you'd like to submit y…"
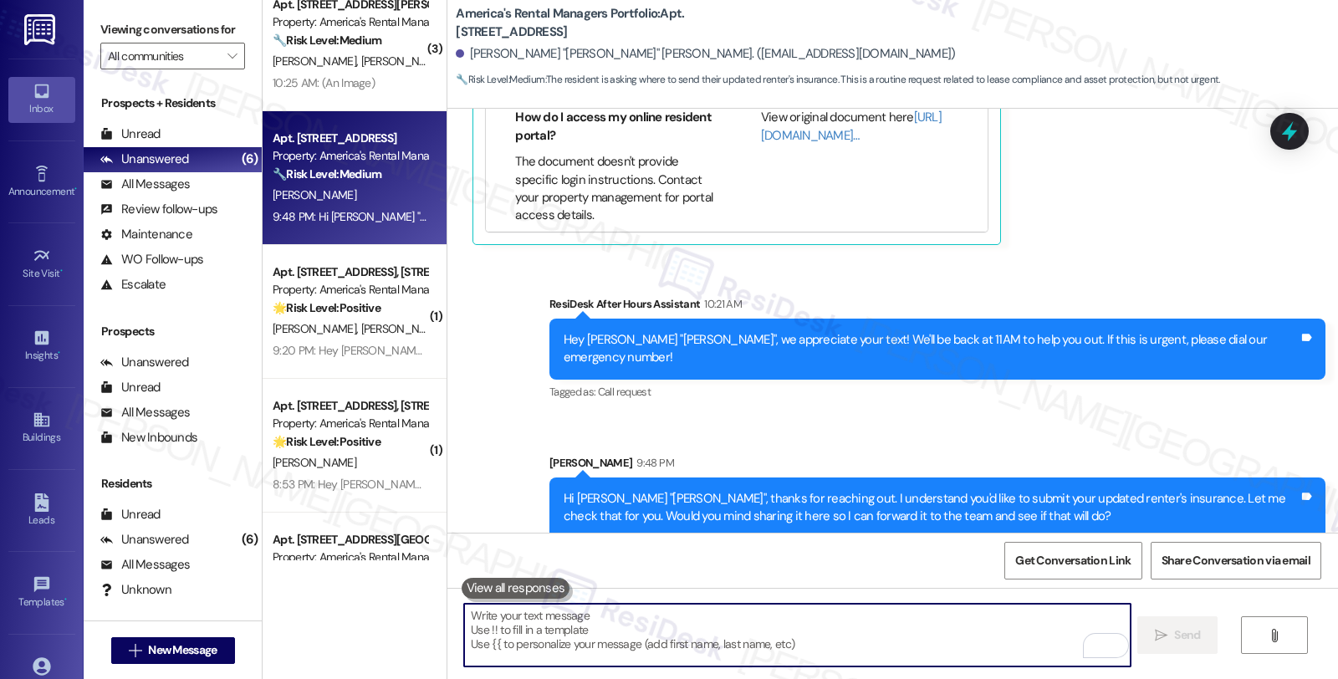
scroll to position [0, 0]
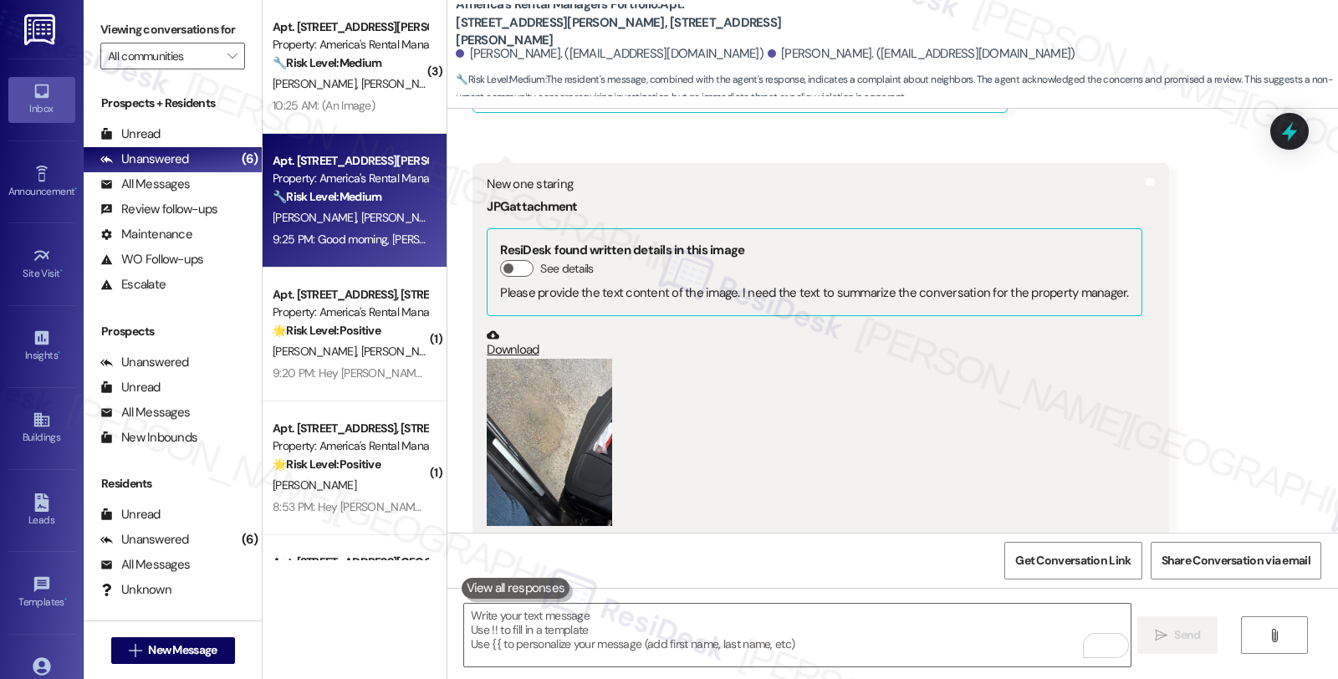
scroll to position [5522, 0]
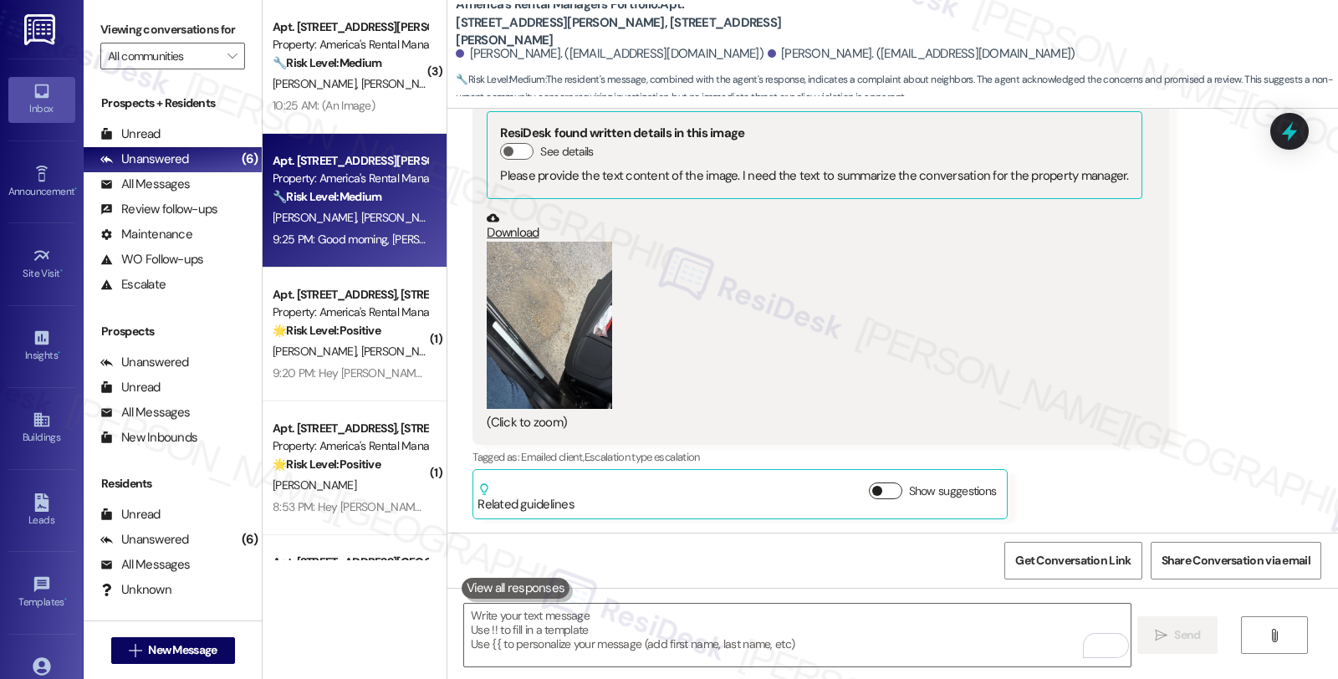
click at [879, 482] on button "Show suggestions" at bounding box center [885, 490] width 33 height 17
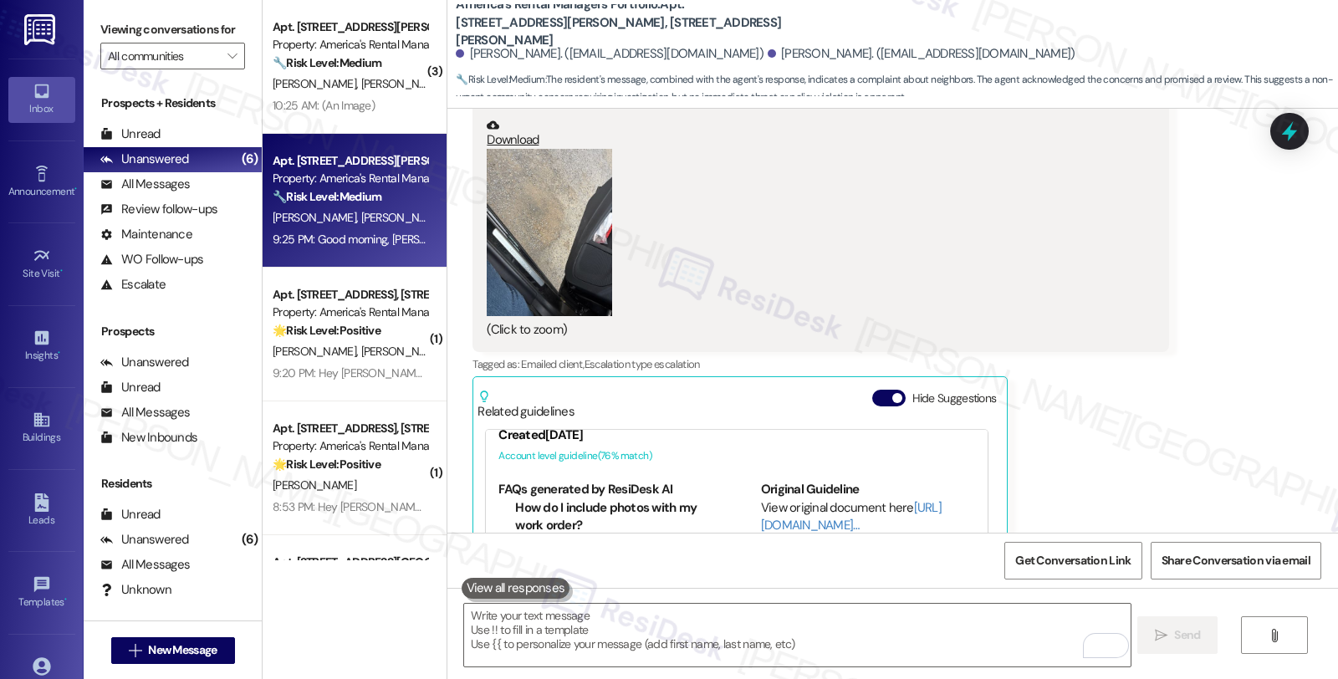
scroll to position [186, 0]
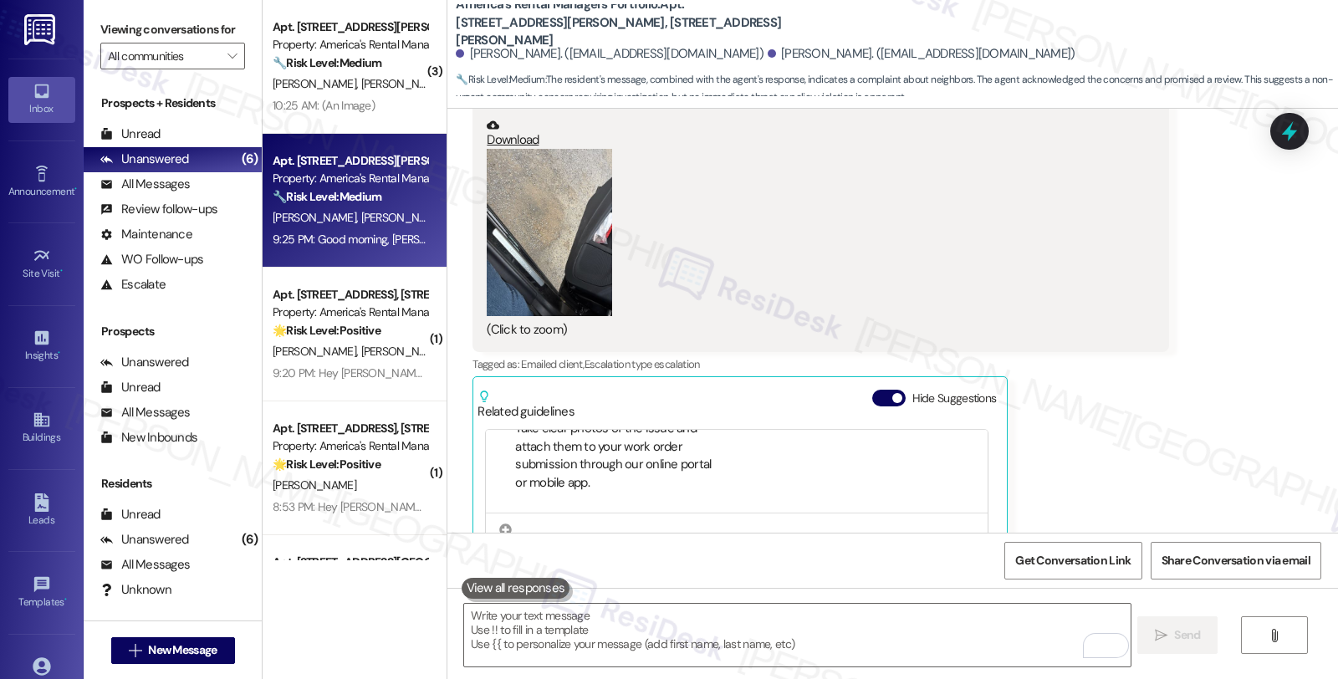
click at [1139, 269] on div "Received via SMS 5:38 AM [PERSON_NAME] 5:38 AM New one staring JPG attachment R…" at bounding box center [820, 325] width 721 height 769
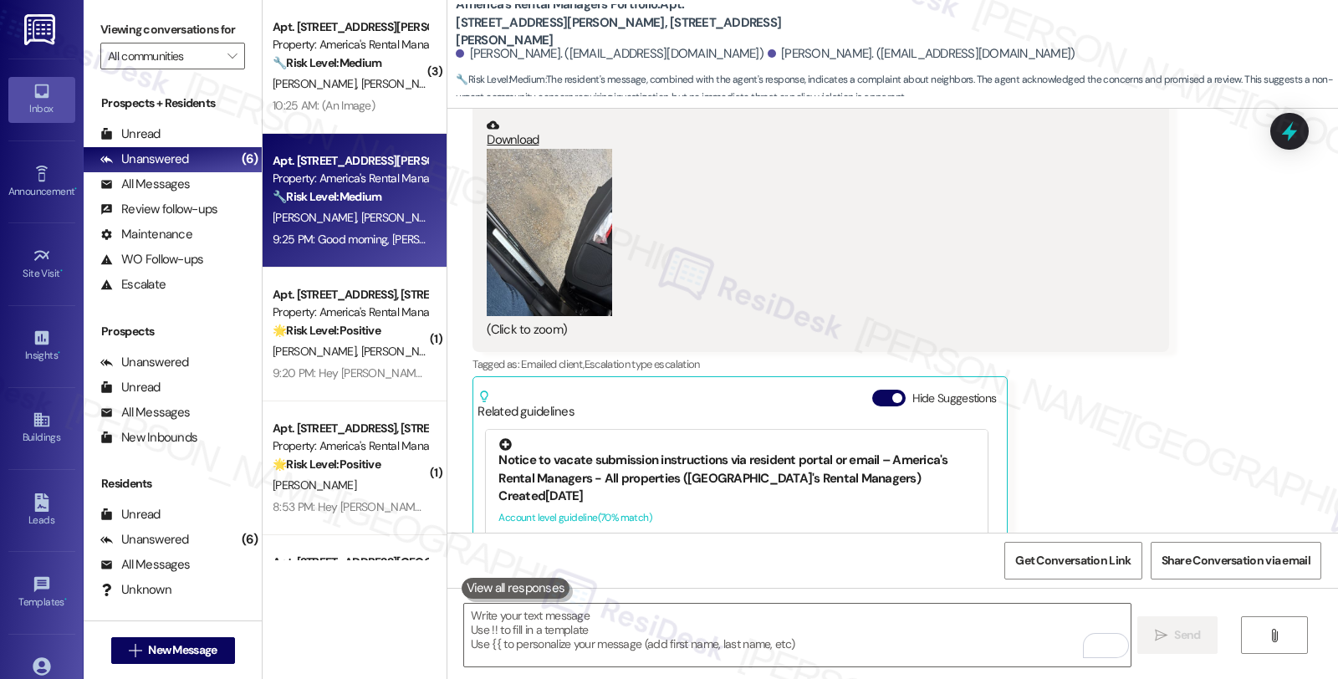
scroll to position [650, 0]
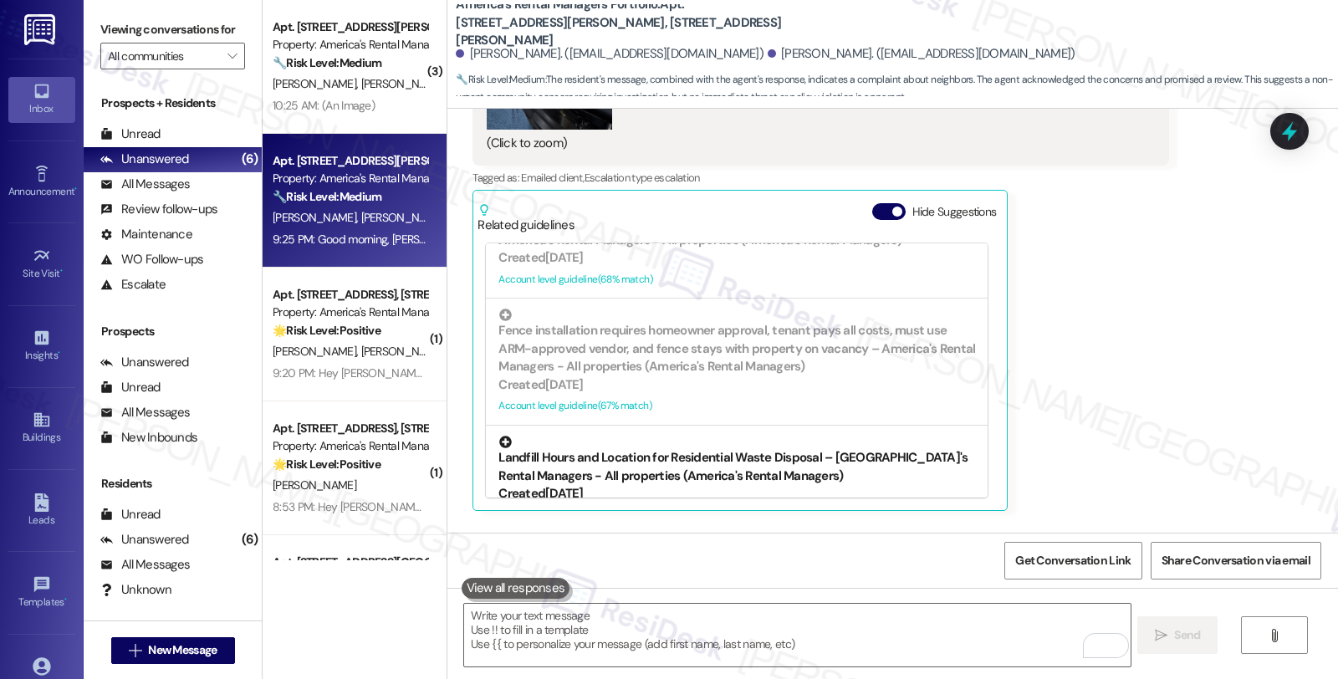
scroll to position [5894, 0]
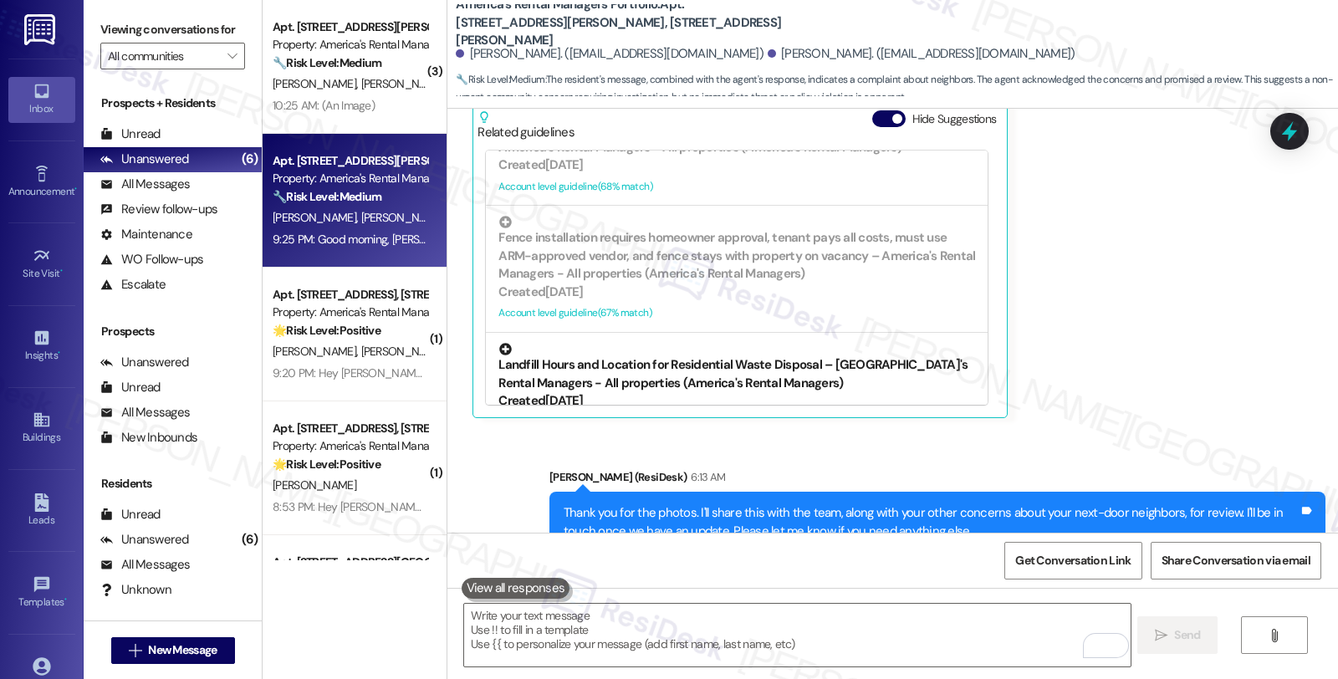
click at [736, 392] on div "Created [DATE]" at bounding box center [736, 401] width 477 height 18
click at [672, 344] on div "Landfill Hours and Location for Residential Waste Disposal – [GEOGRAPHIC_DATA]'…" at bounding box center [736, 368] width 477 height 49
click at [500, 344] on icon at bounding box center [506, 350] width 13 height 13
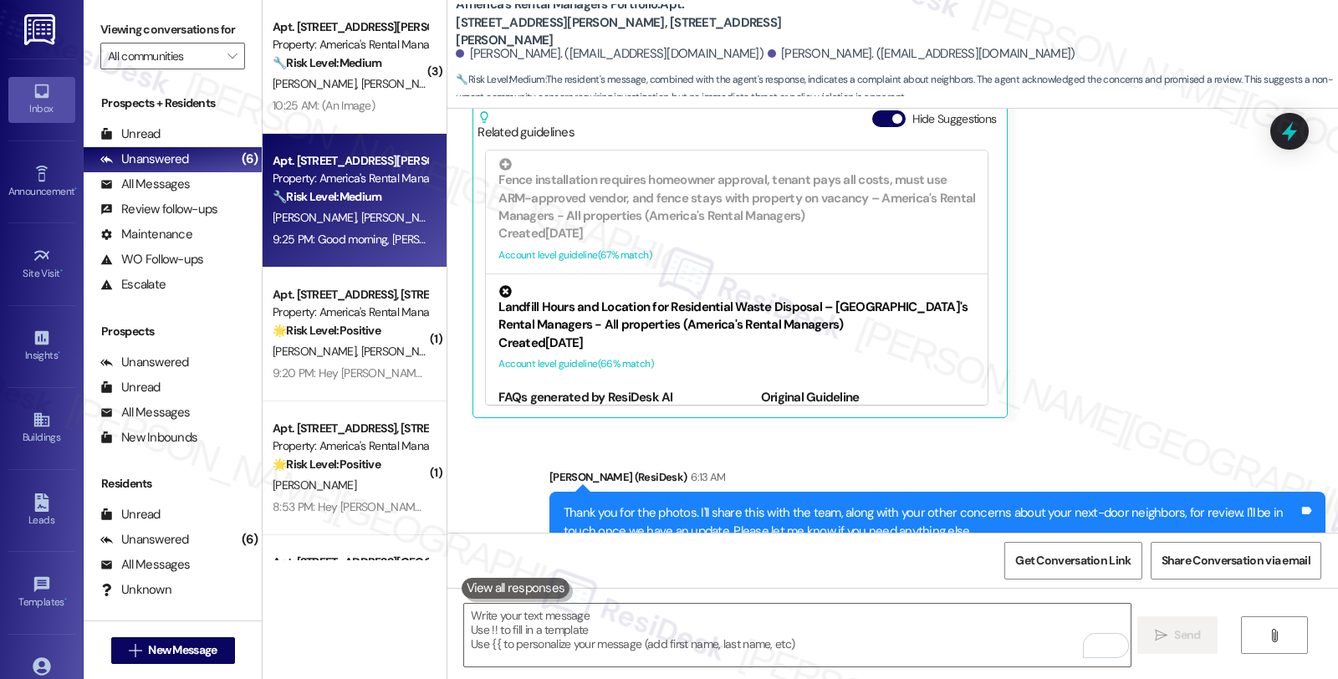
scroll to position [943, 0]
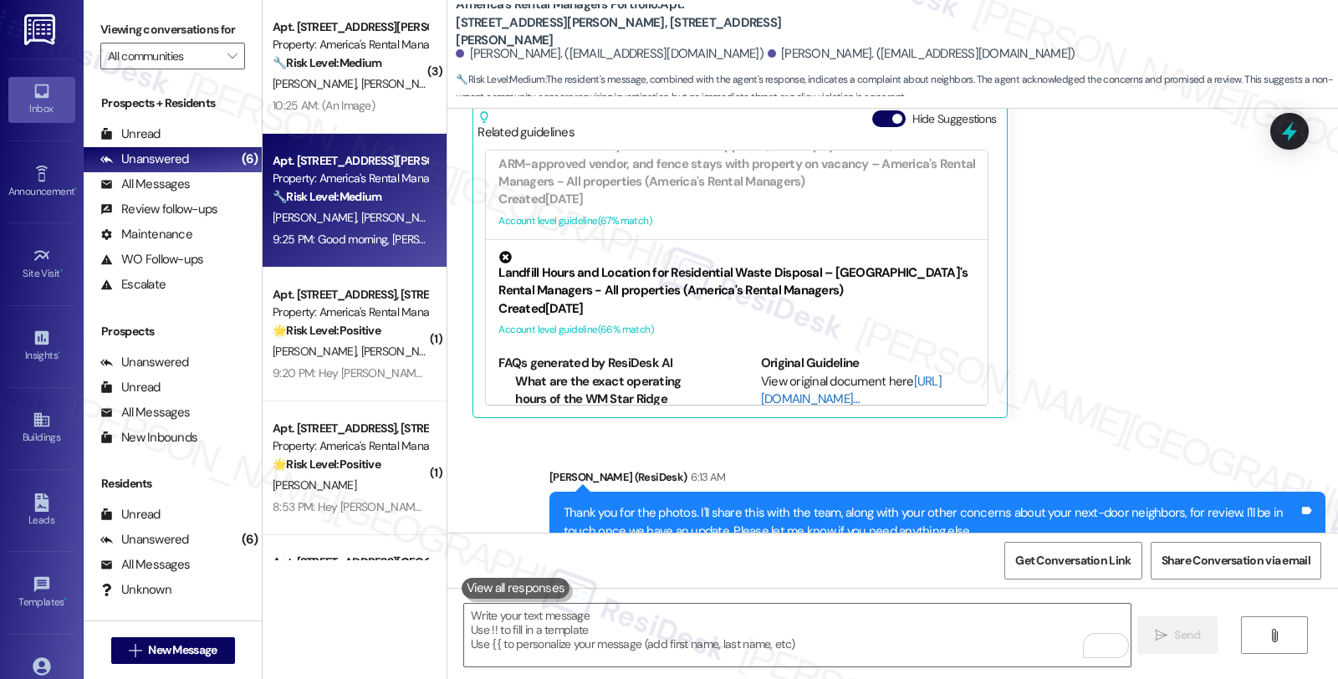
click at [761, 373] on link "[URL][DOMAIN_NAME]…" at bounding box center [851, 390] width 181 height 34
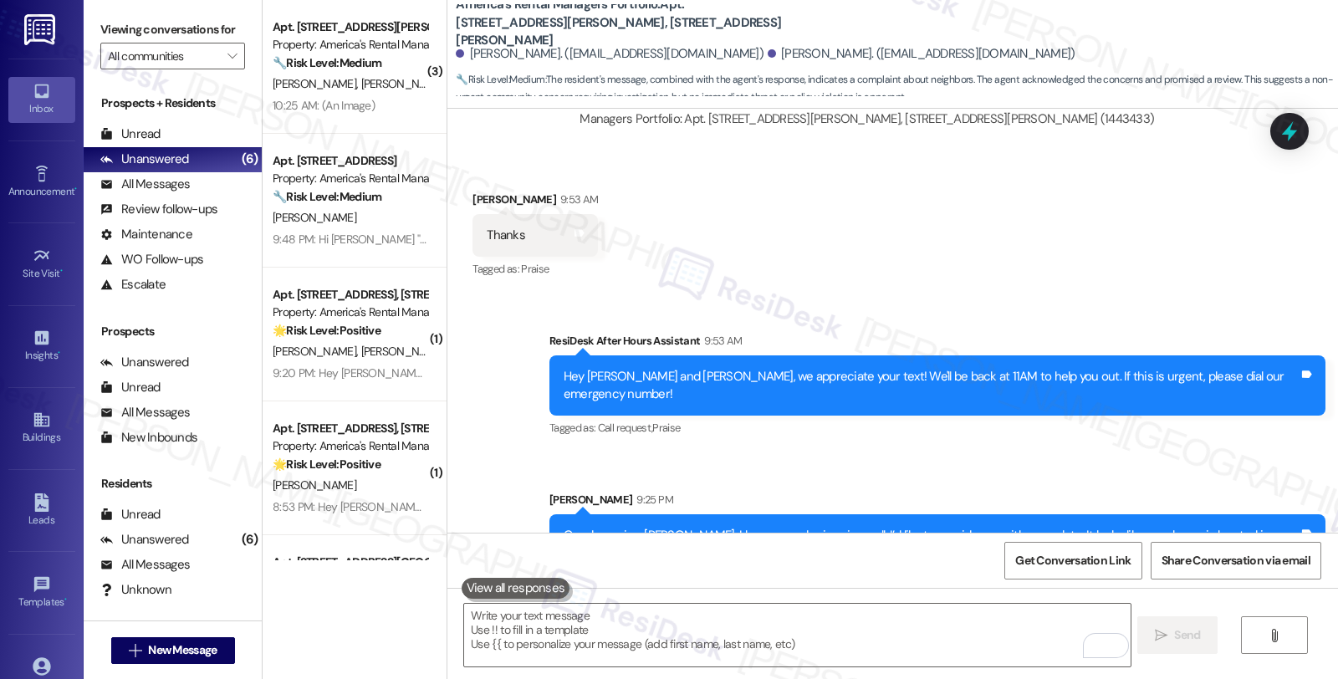
scroll to position [242, 0]
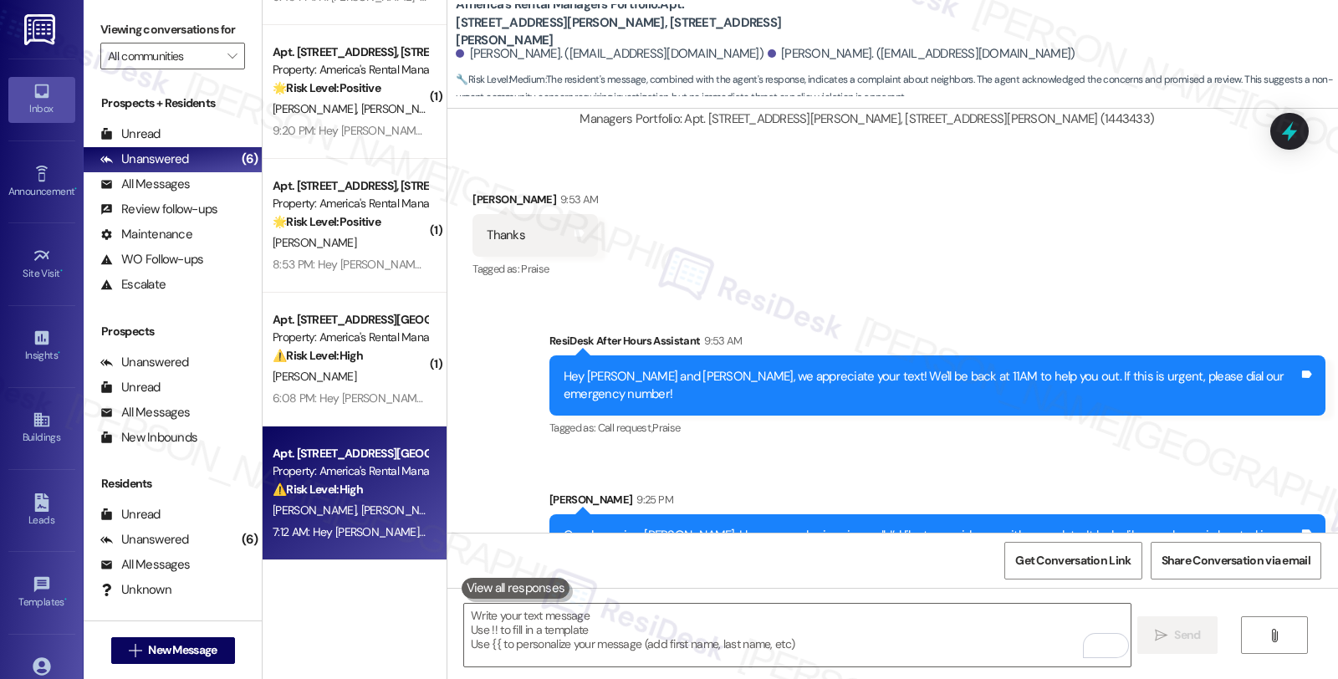
click at [385, 502] on div "B. Johnston M. Johnston" at bounding box center [350, 510] width 158 height 21
type textarea "Fetching suggested responses. Please feel free to read through the conversation…"
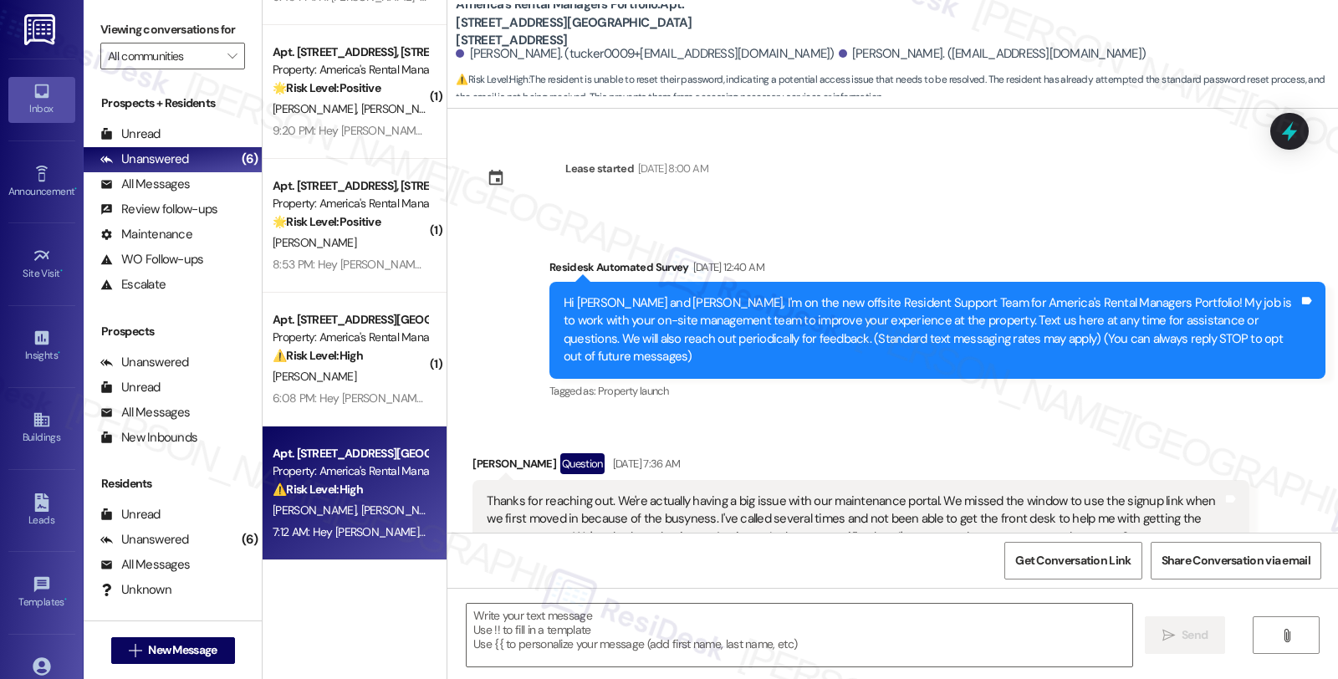
scroll to position [7714, 0]
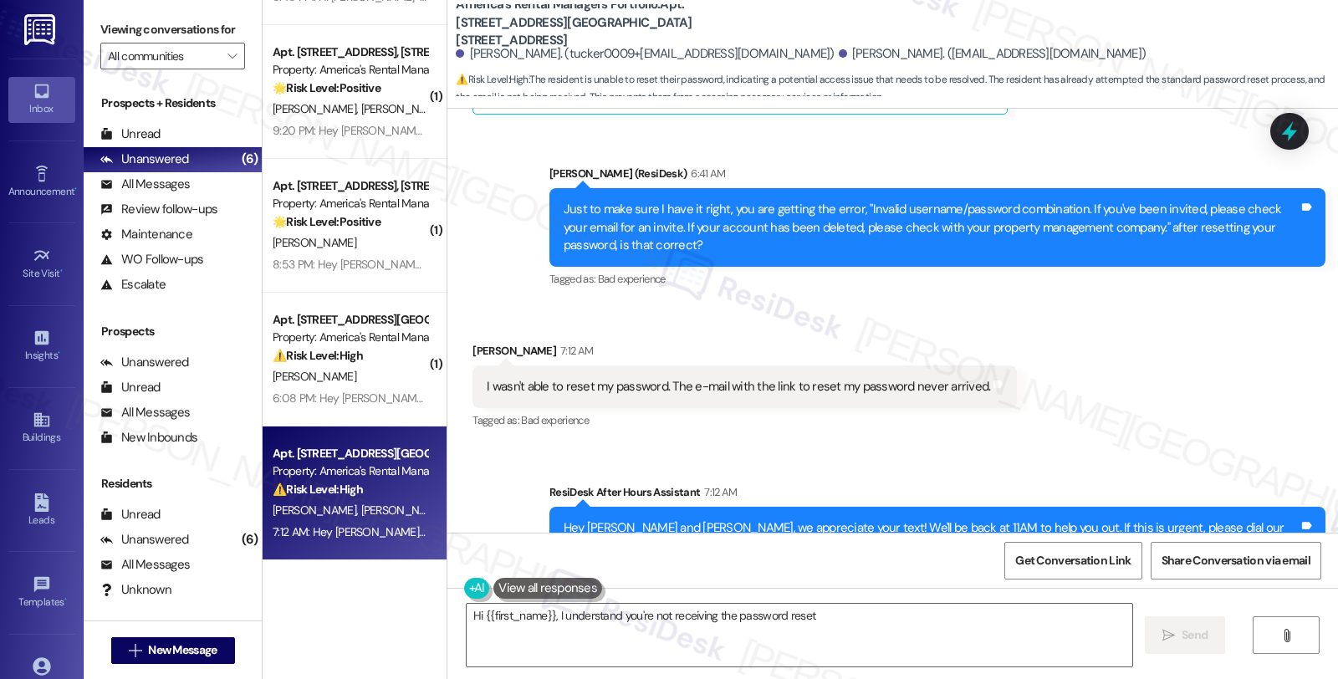
click at [483, 342] on div "Benjimen Johnston 7:12 AM" at bounding box center [744, 353] width 544 height 23
copy div "Benjimen"
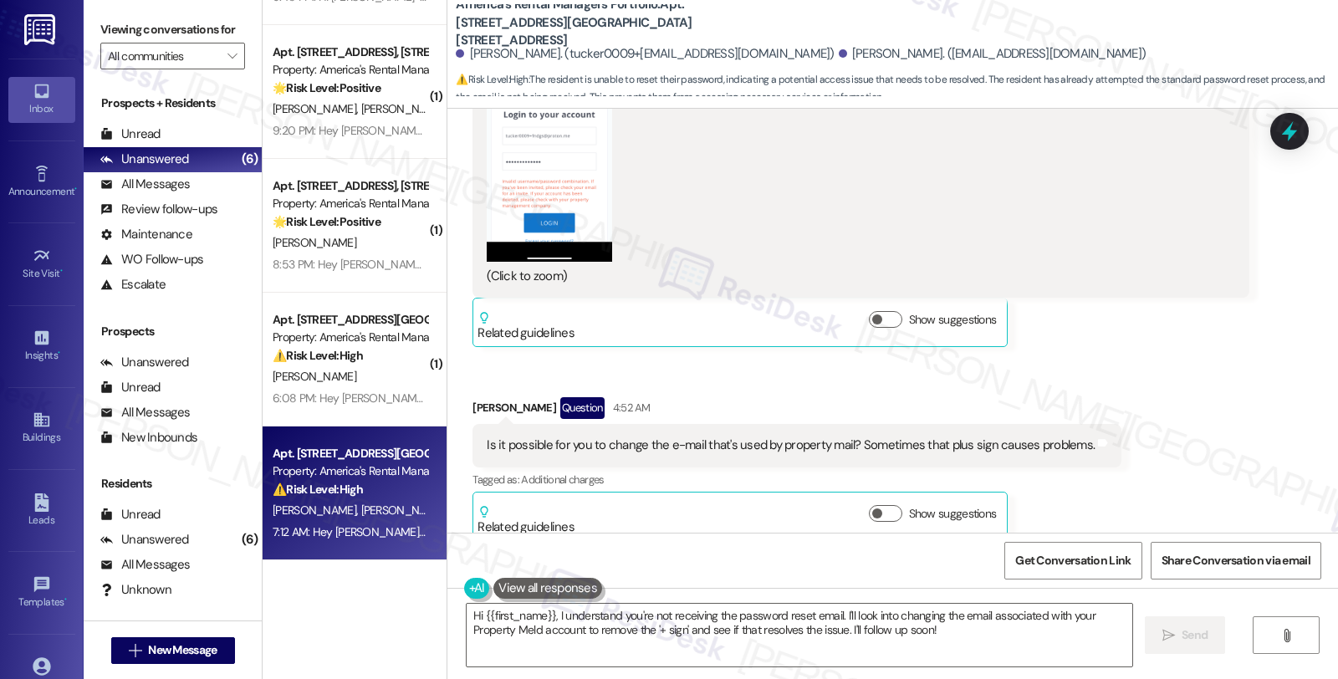
scroll to position [6600, 0]
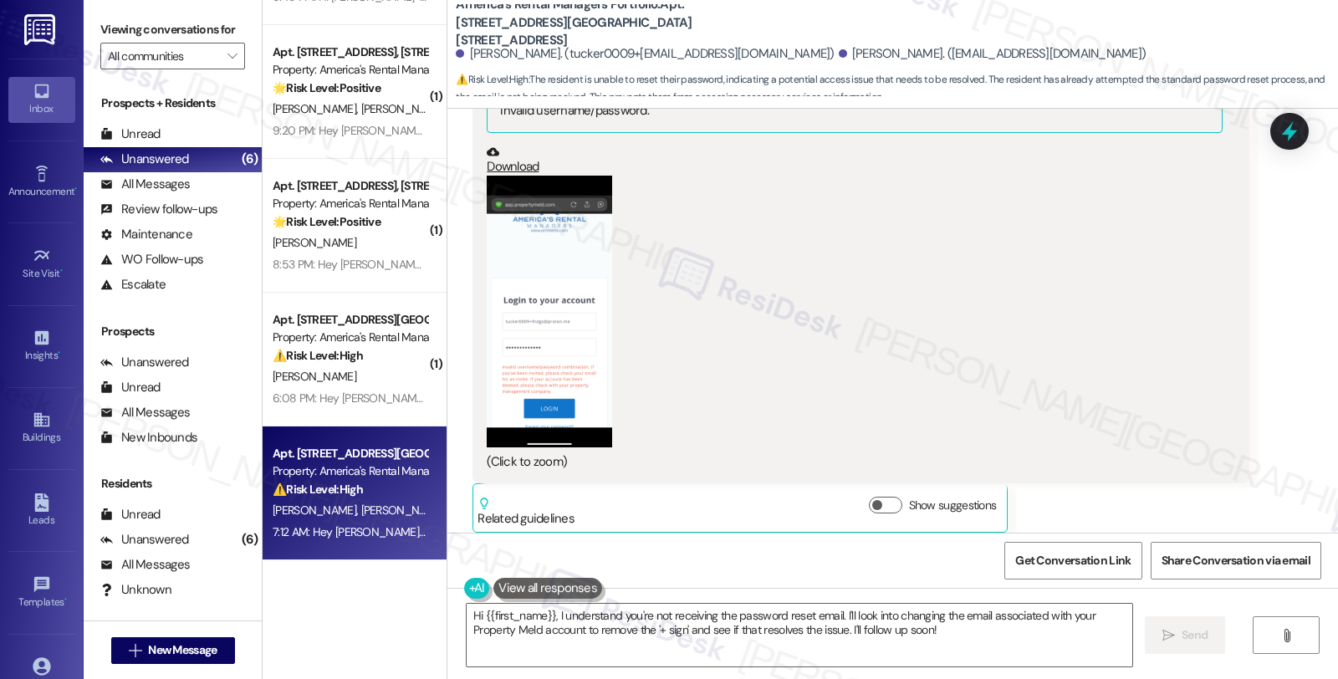
click at [1160, 336] on div "(Click to zoom)" at bounding box center [854, 323] width 735 height 295
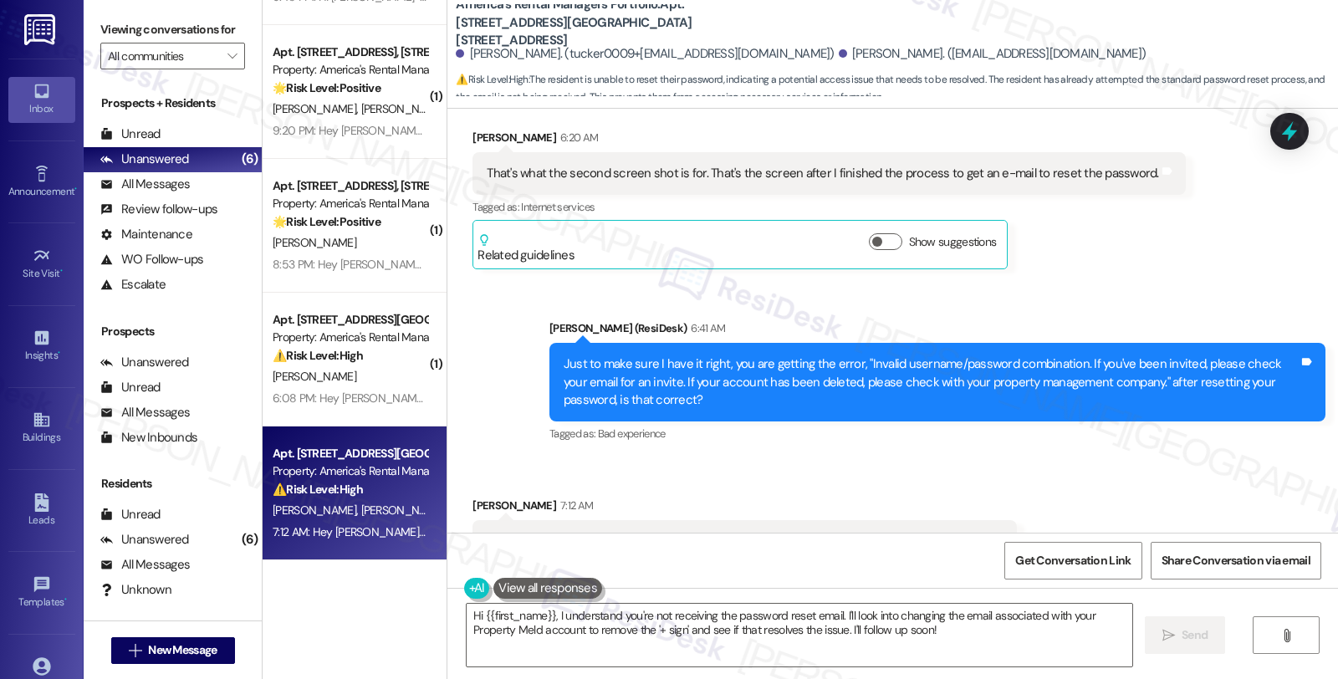
scroll to position [7714, 0]
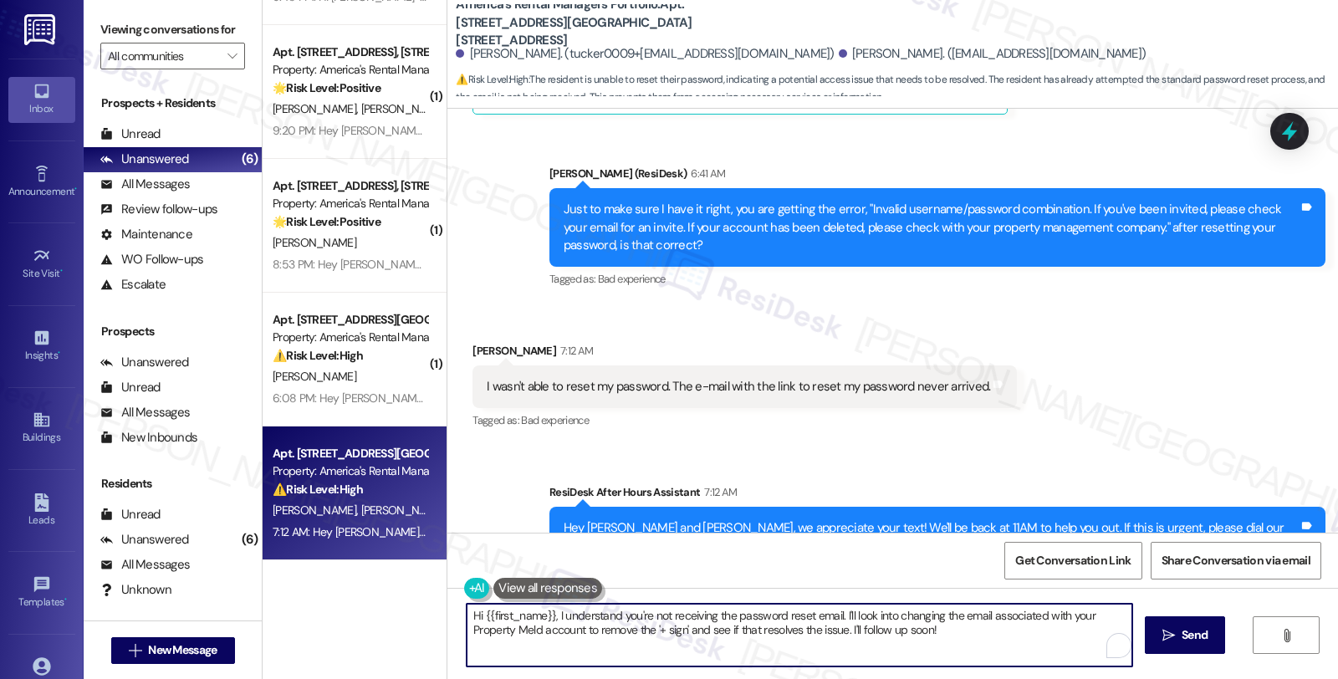
drag, startPoint x: 455, startPoint y: 619, endPoint x: 990, endPoint y: 652, distance: 536.1
click at [990, 652] on textarea "Hi {{first_name}}, I understand you're not receiving the password reset email. …" at bounding box center [798, 635] width 665 height 63
click at [498, 617] on textarea "Hi {{first_name}}, I understand you're not receiving the password reset email. …" at bounding box center [796, 635] width 665 height 63
drag, startPoint x: 545, startPoint y: 614, endPoint x: 422, endPoint y: 604, distance: 123.3
click at [422, 604] on div "( 3 ) Apt. 90 Cole Lane, 90 Cole Lane Property: America's Rental Managers Portf…" at bounding box center [799, 339] width 1075 height 679
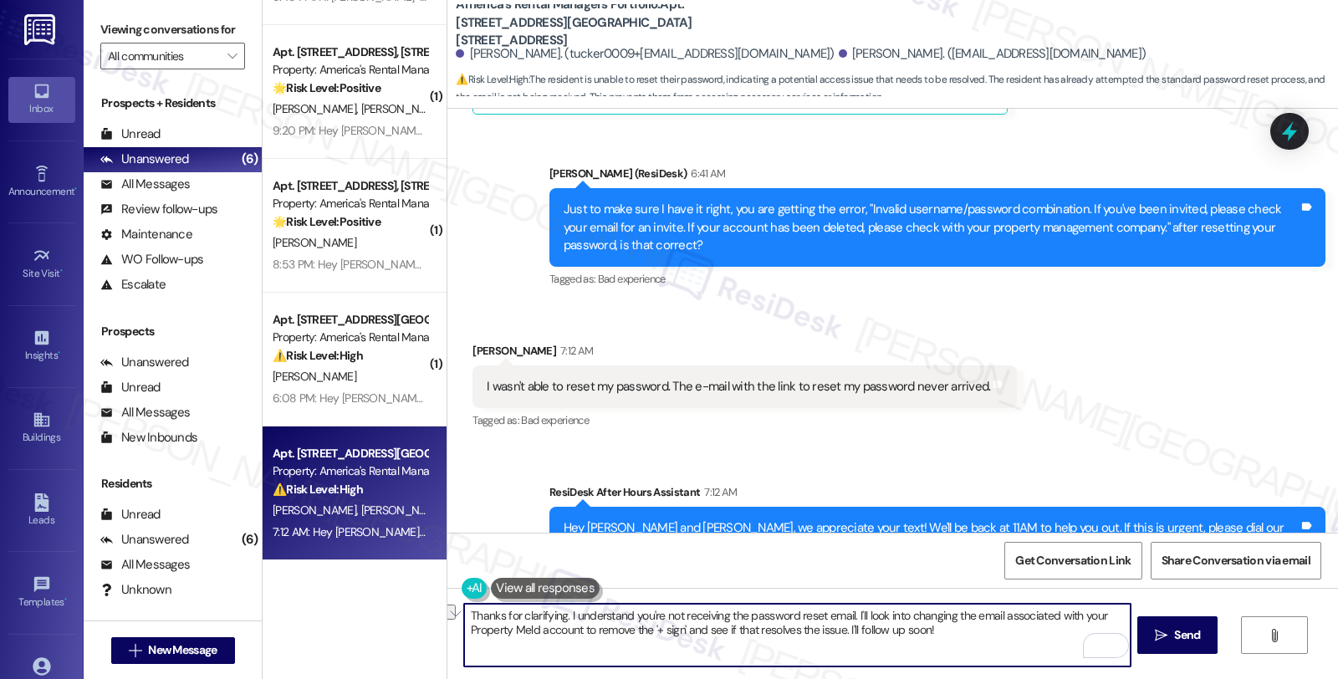
drag, startPoint x: 840, startPoint y: 631, endPoint x: 999, endPoint y: 646, distance: 159.5
click at [999, 646] on textarea "Thanks for clarifying. I understand you're not receiving the password reset ema…" at bounding box center [796, 635] width 665 height 63
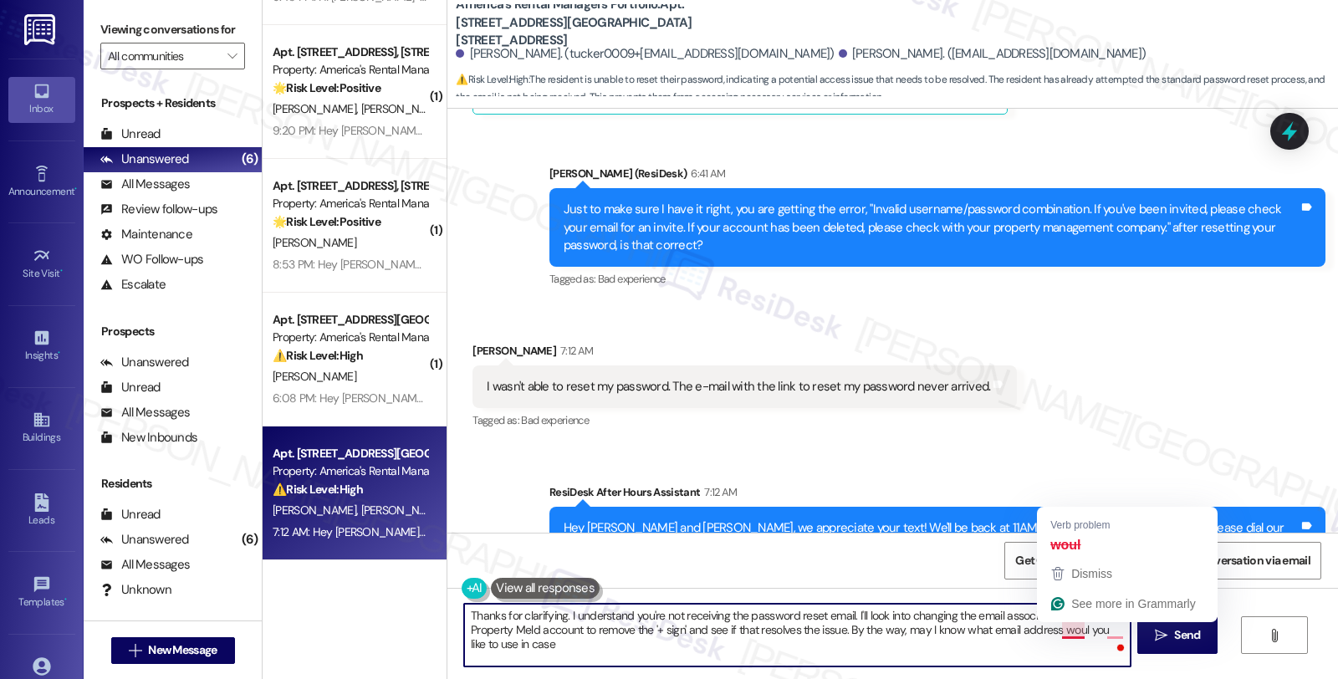
click at [1073, 632] on textarea "Thanks for clarifying. I understand you're not receiving the password reset ema…" at bounding box center [796, 635] width 665 height 63
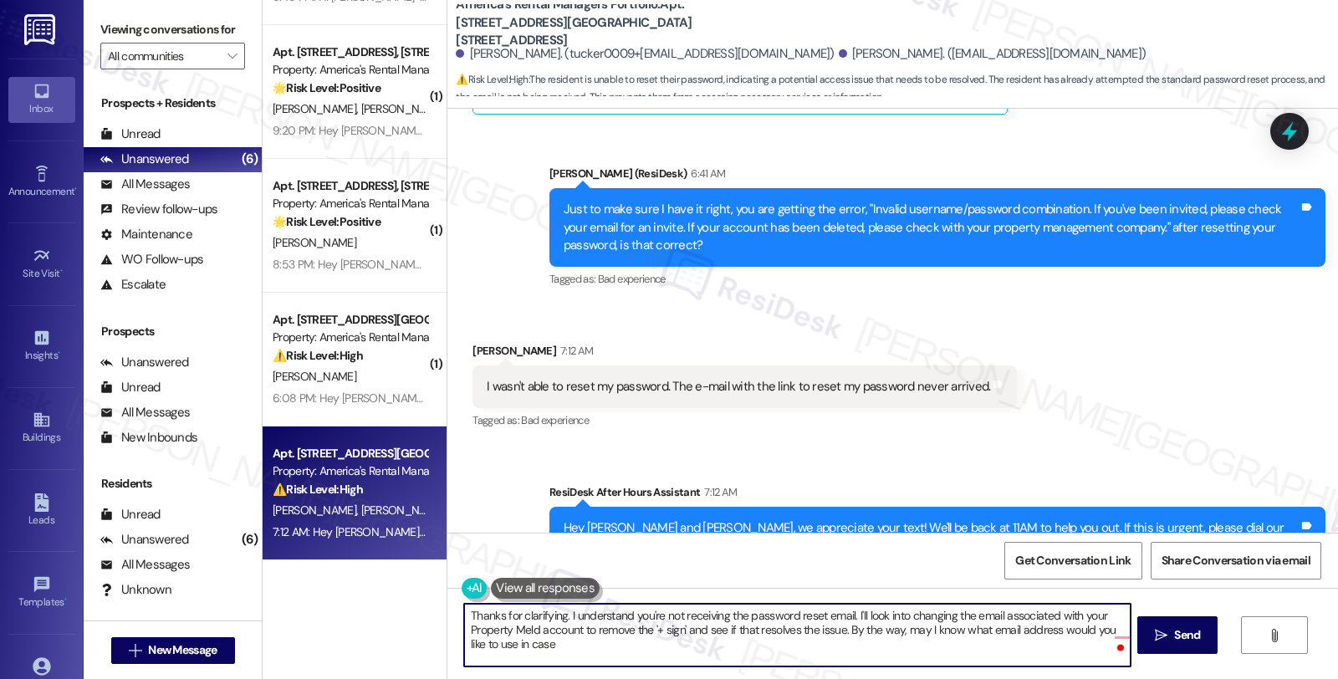
click at [560, 644] on textarea "Thanks for clarifying. I understand you're not receiving the password reset ema…" at bounding box center [796, 635] width 665 height 63
click at [542, 640] on textarea "Thanks for clarifying. I understand you're not receiving the password reset ema…" at bounding box center [796, 635] width 665 height 63
type textarea "Thanks for clarifying. I understand you're not receiving the password reset ema…"
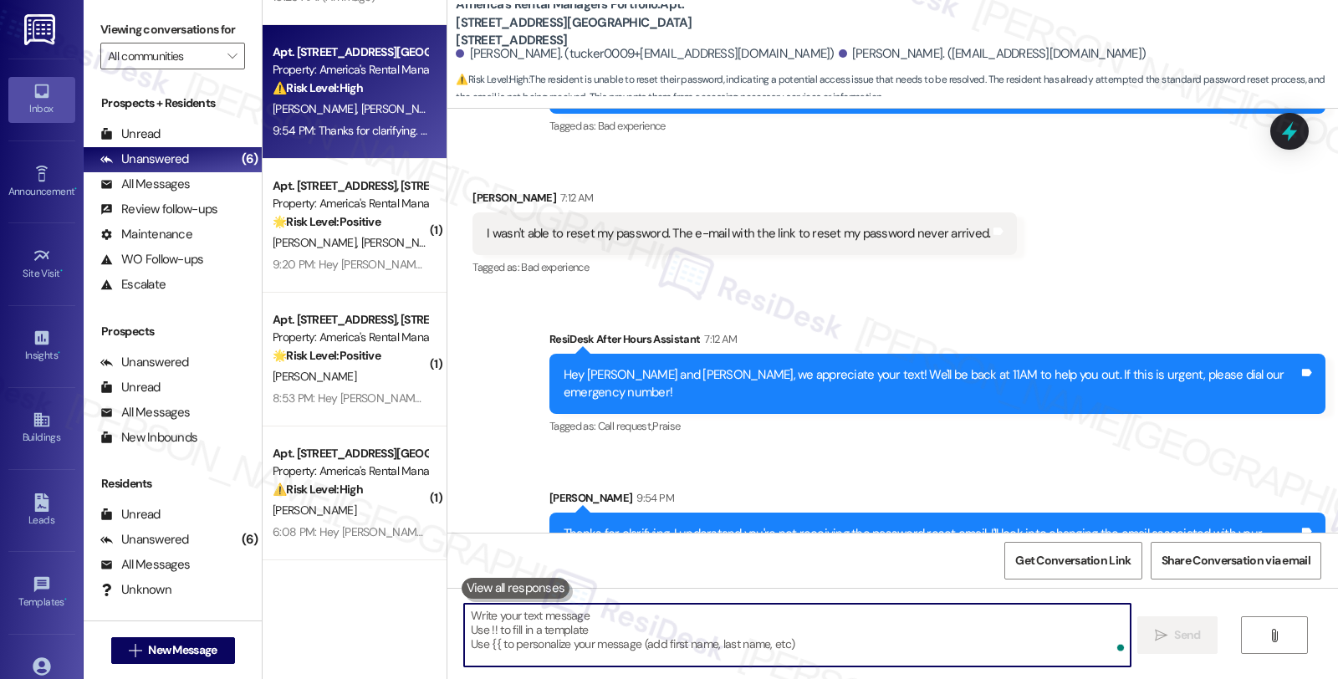
scroll to position [109, 0]
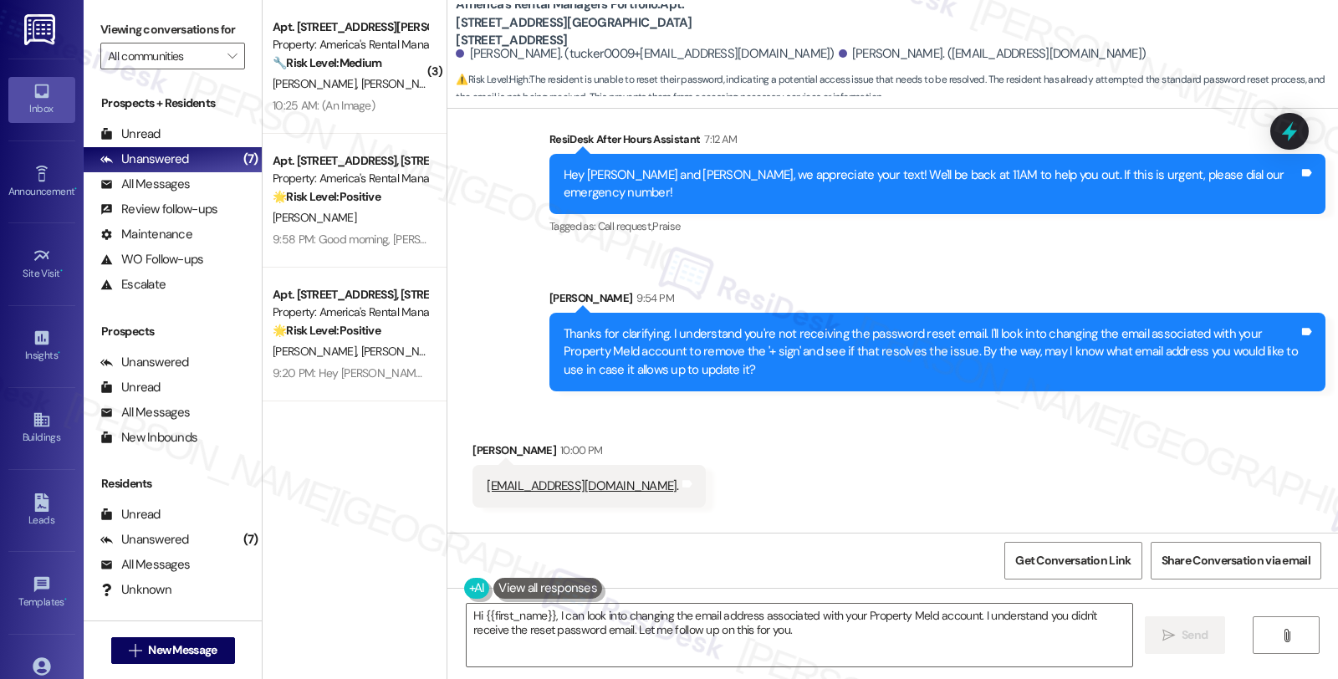
scroll to position [8101, 0]
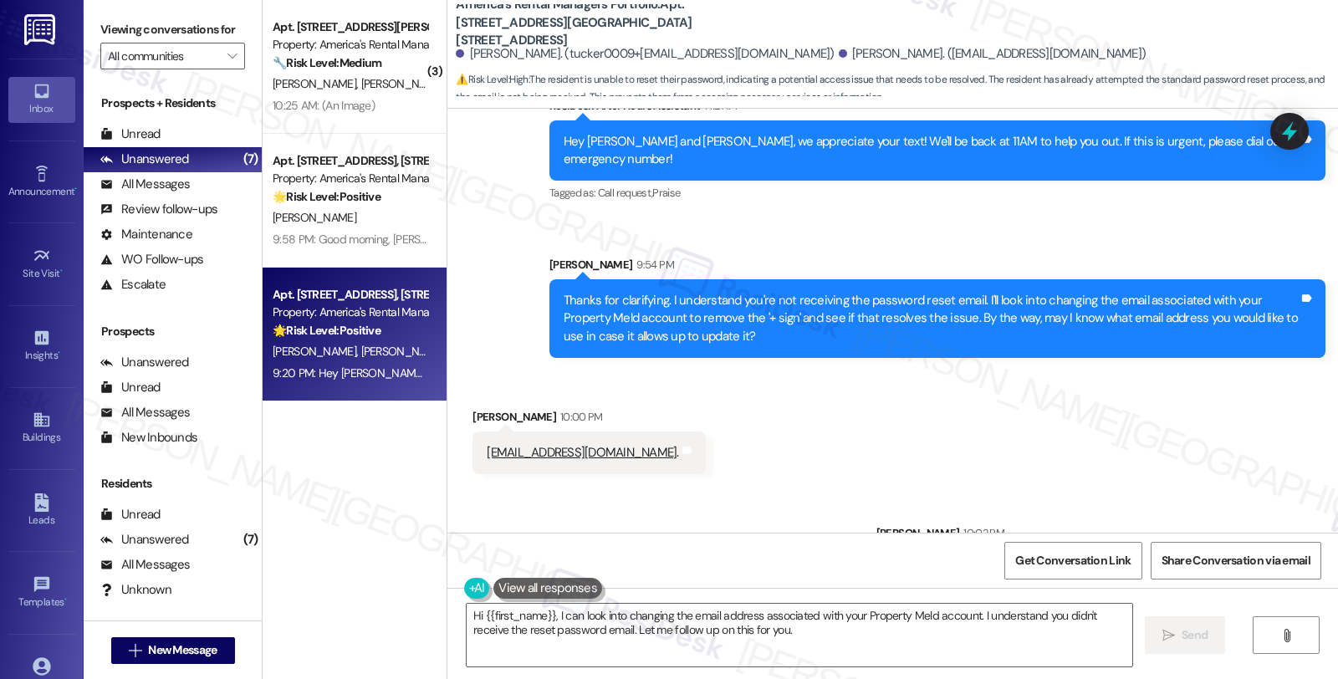
click at [383, 349] on div "[PERSON_NAME] [PERSON_NAME]" at bounding box center [350, 351] width 158 height 21
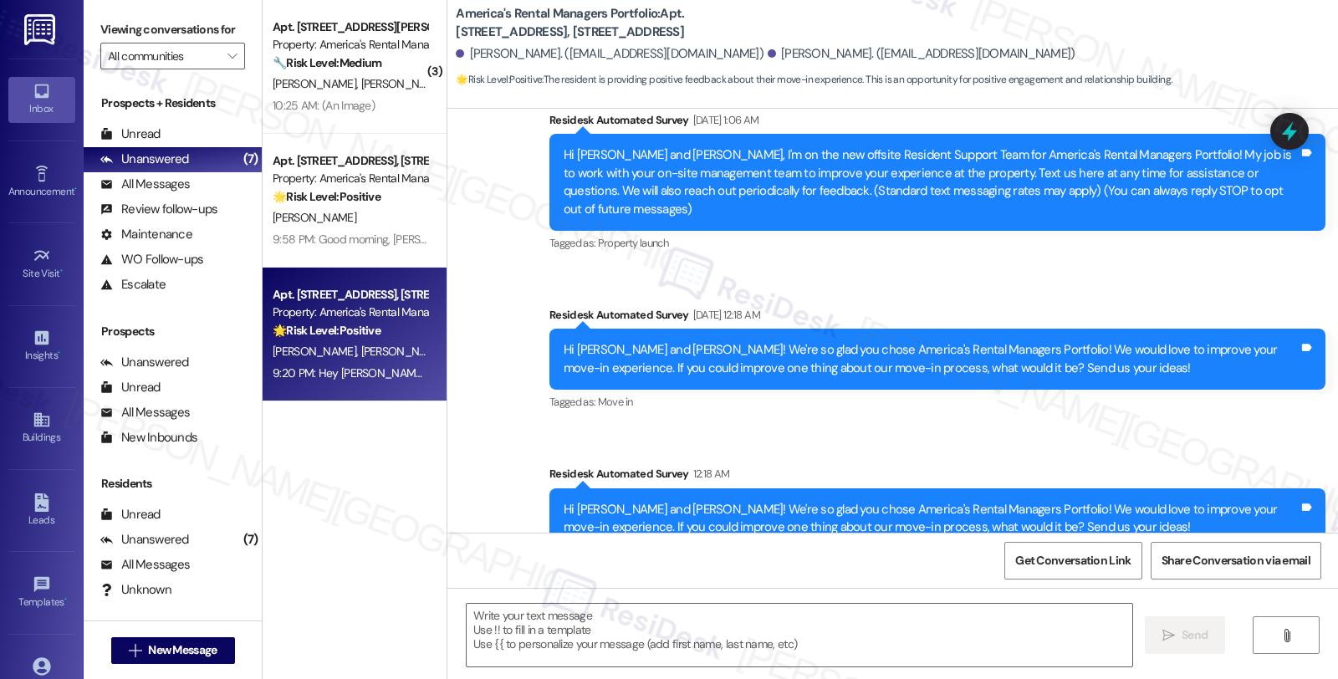
type textarea "Fetching suggested responses. Please feel free to read through the conversation…"
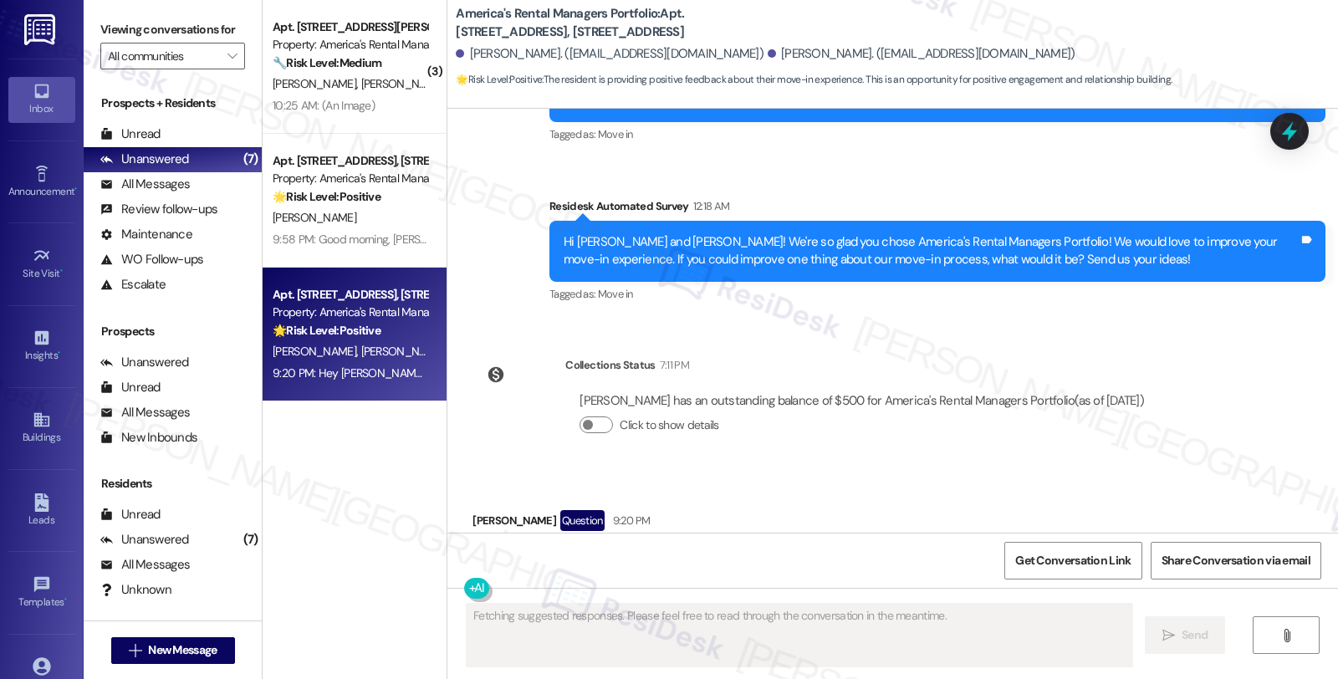
scroll to position [697, 0]
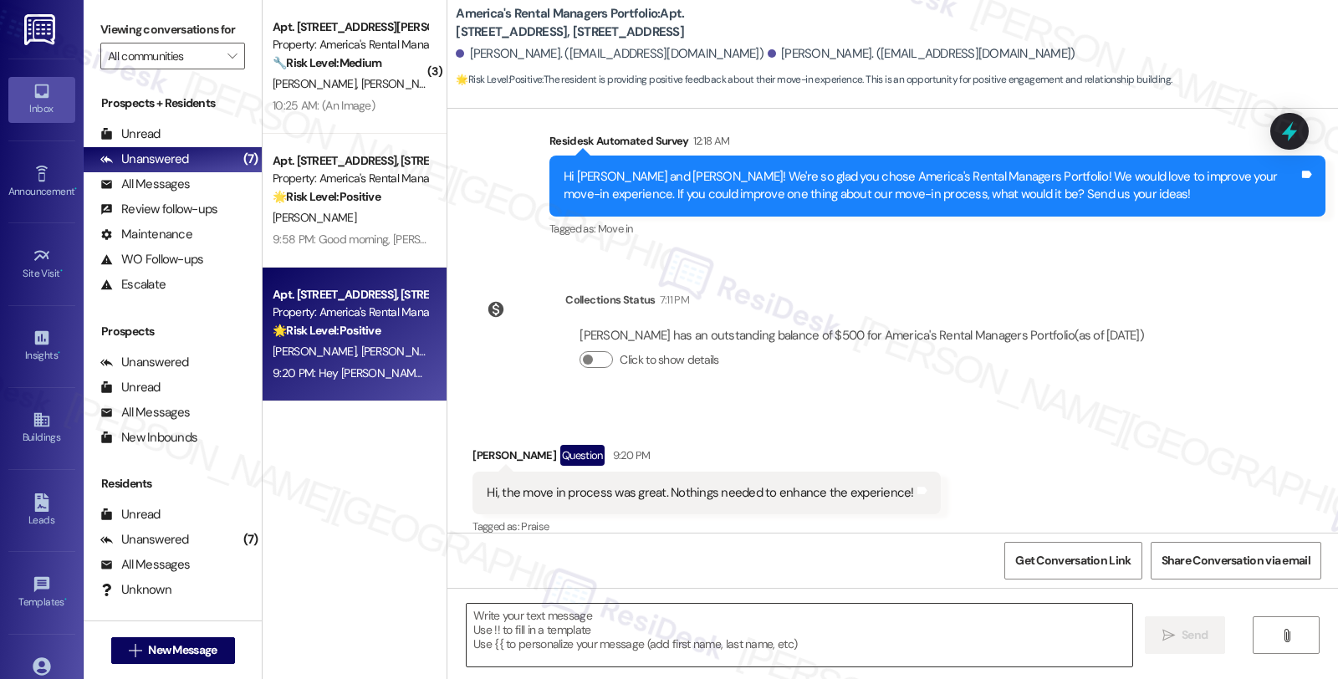
click at [588, 633] on textarea at bounding box center [798, 635] width 665 height 63
click at [472, 445] on div "[PERSON_NAME] Question 9:20 PM" at bounding box center [705, 458] width 467 height 27
copy div "[PERSON_NAME]"
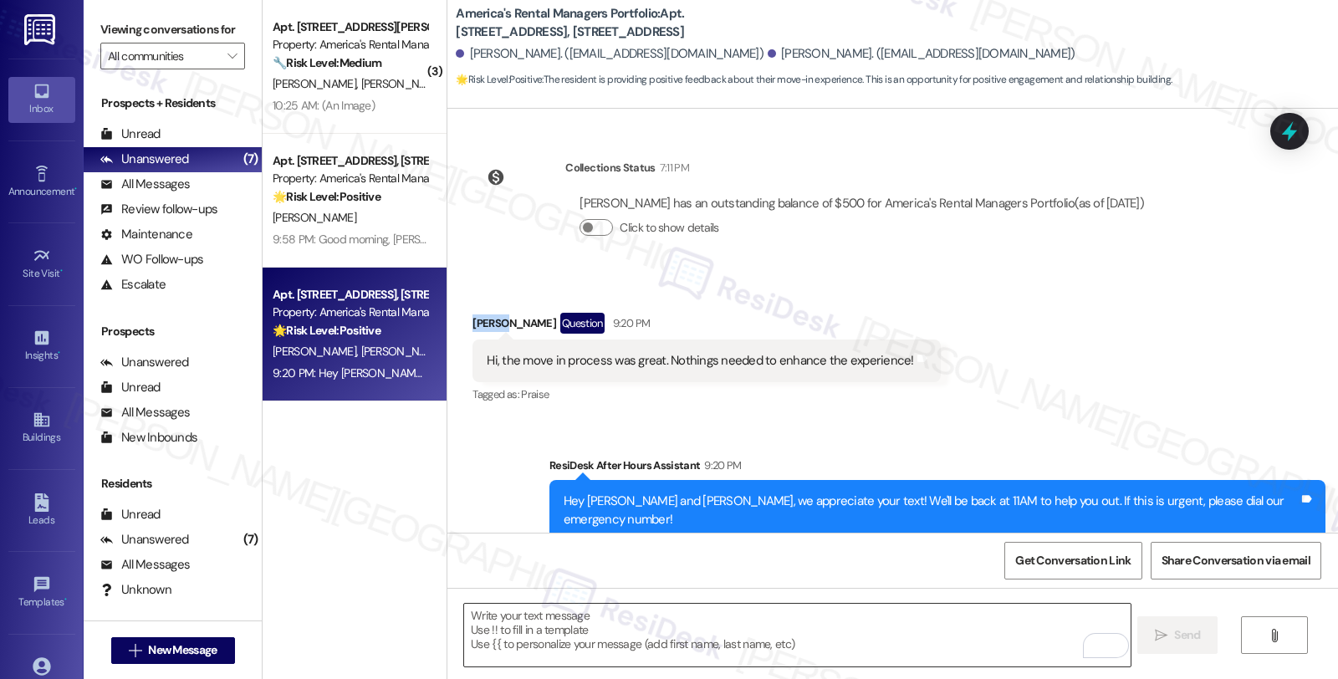
scroll to position [839, 0]
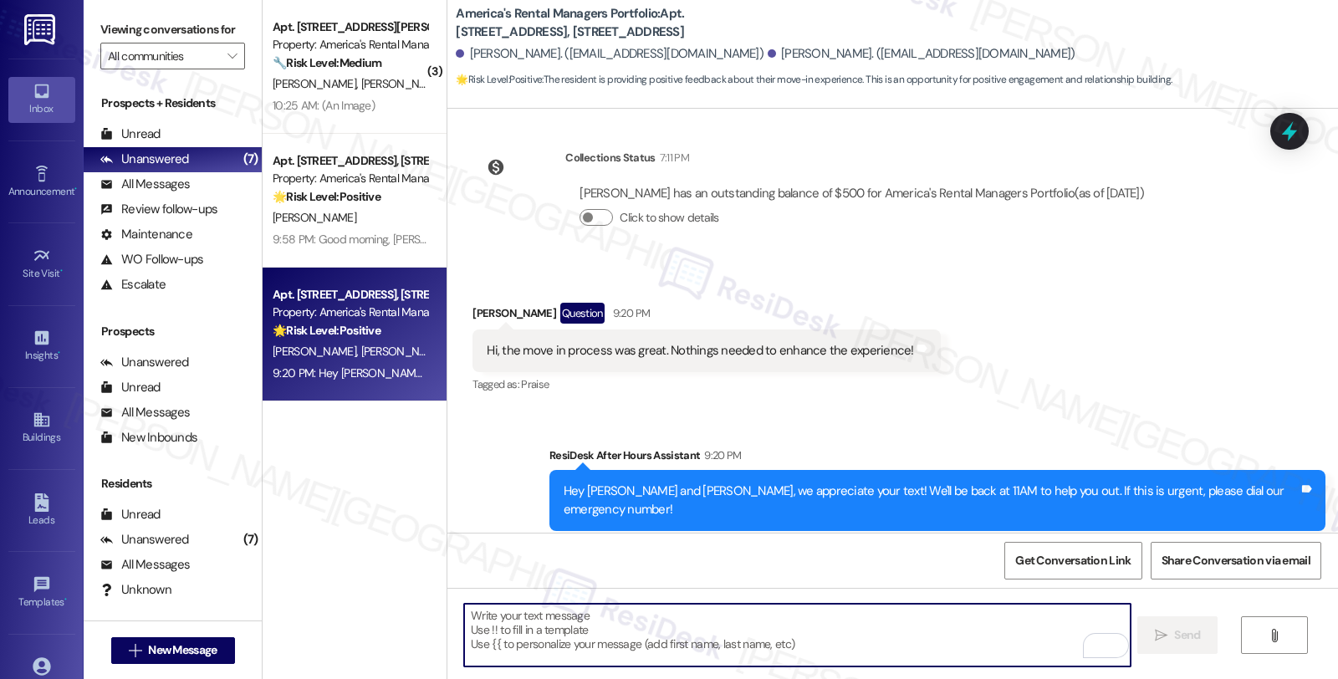
click at [529, 629] on textarea "To enrich screen reader interactions, please activate Accessibility in Grammarl…" at bounding box center [796, 635] width 665 height 63
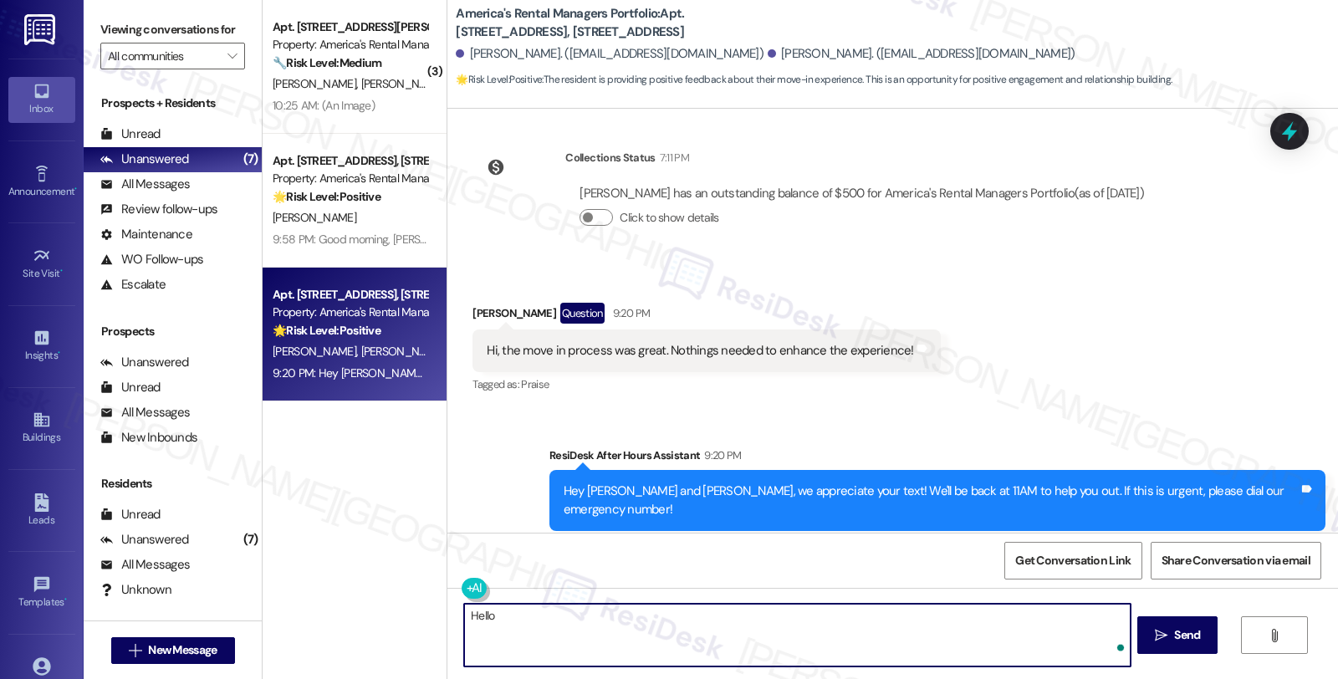
paste textarea "[PERSON_NAME]"
click at [900, 619] on textarea "Hello [PERSON_NAME], I'm glad to hear that your move-in process was great and w…" at bounding box center [796, 635] width 665 height 63
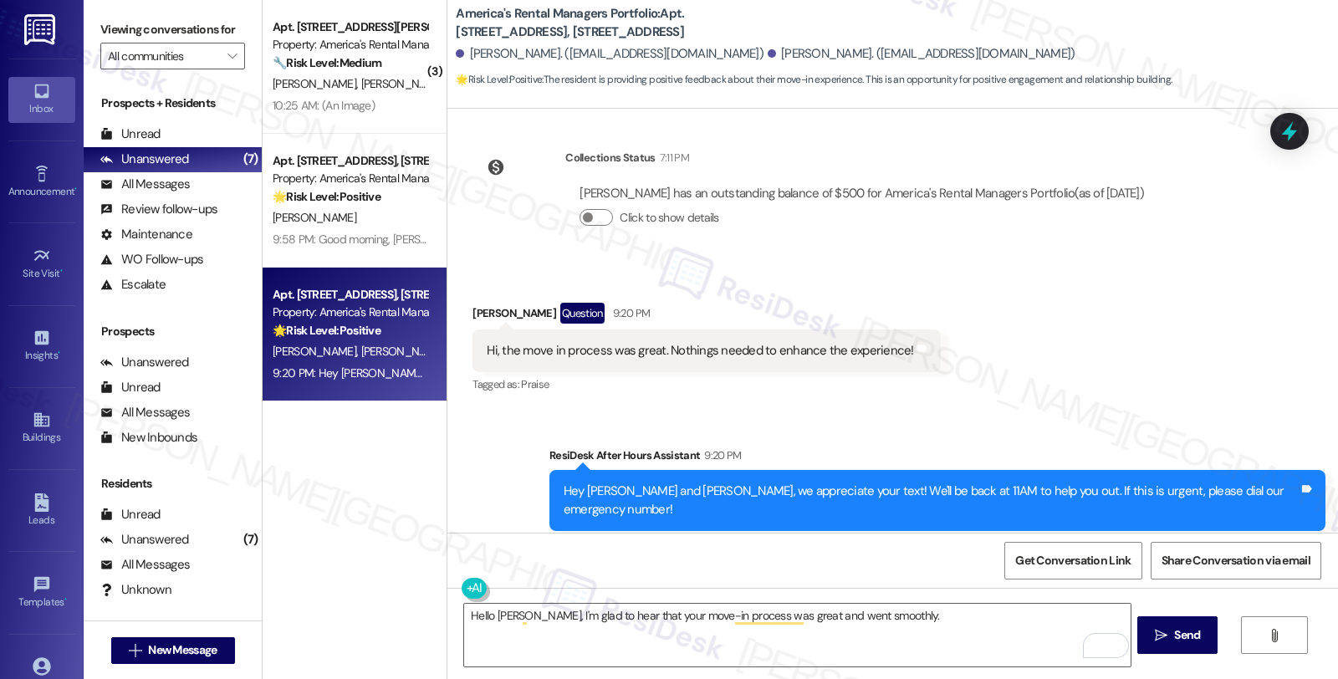
click at [1114, 315] on div "Received via SMS [PERSON_NAME] Question 9:20 PM Hi, the move in process was gre…" at bounding box center [892, 337] width 890 height 145
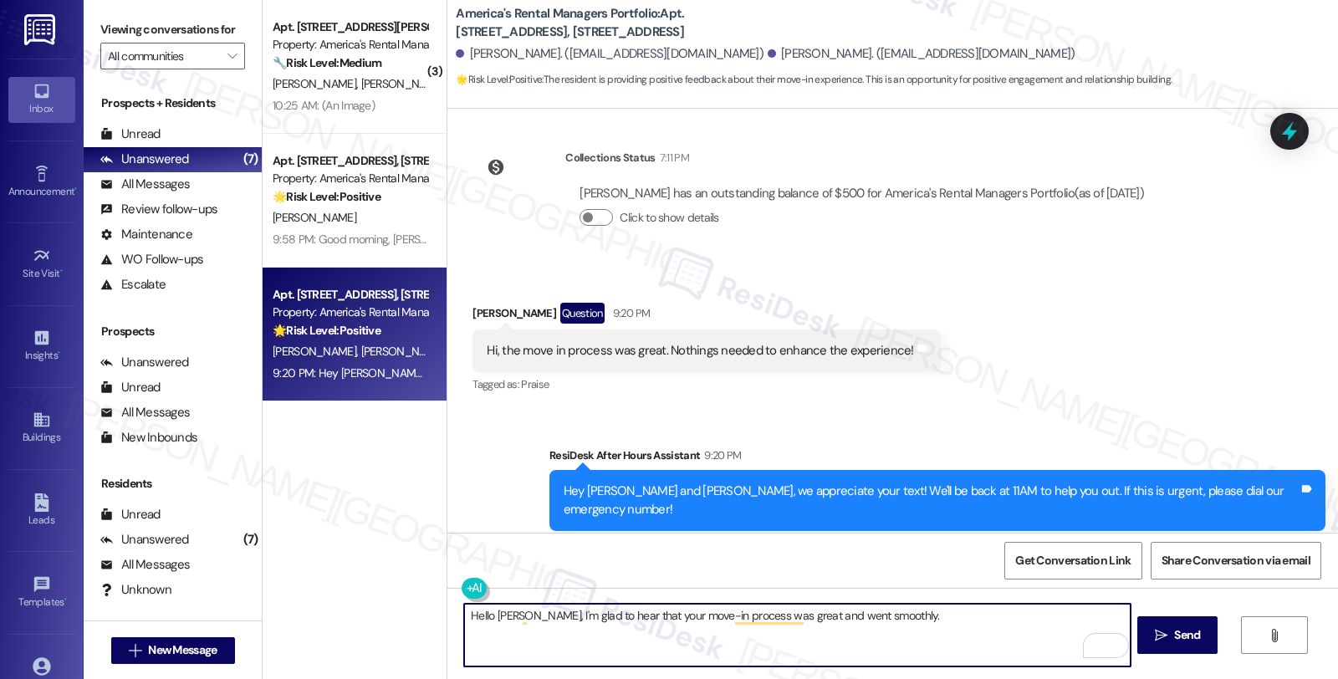
click at [922, 628] on textarea "Hello [PERSON_NAME], I'm glad to hear that your move-in process was great and w…" at bounding box center [796, 635] width 665 height 63
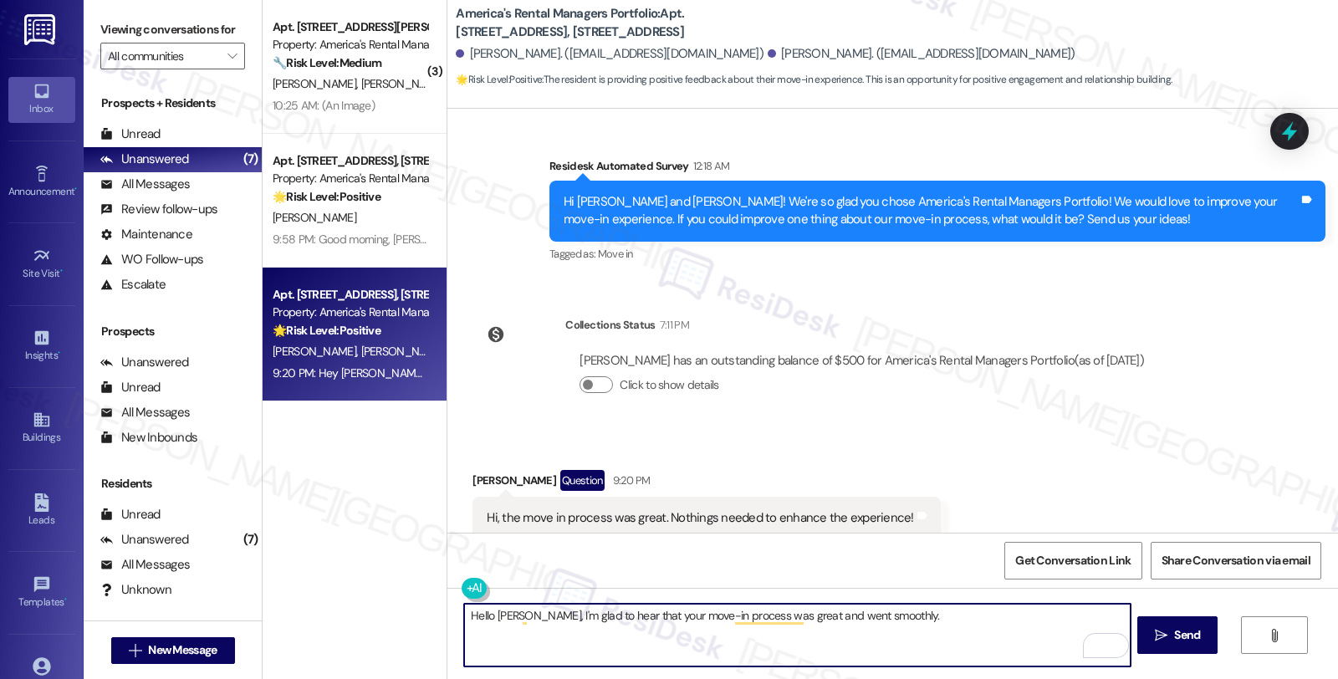
scroll to position [654, 0]
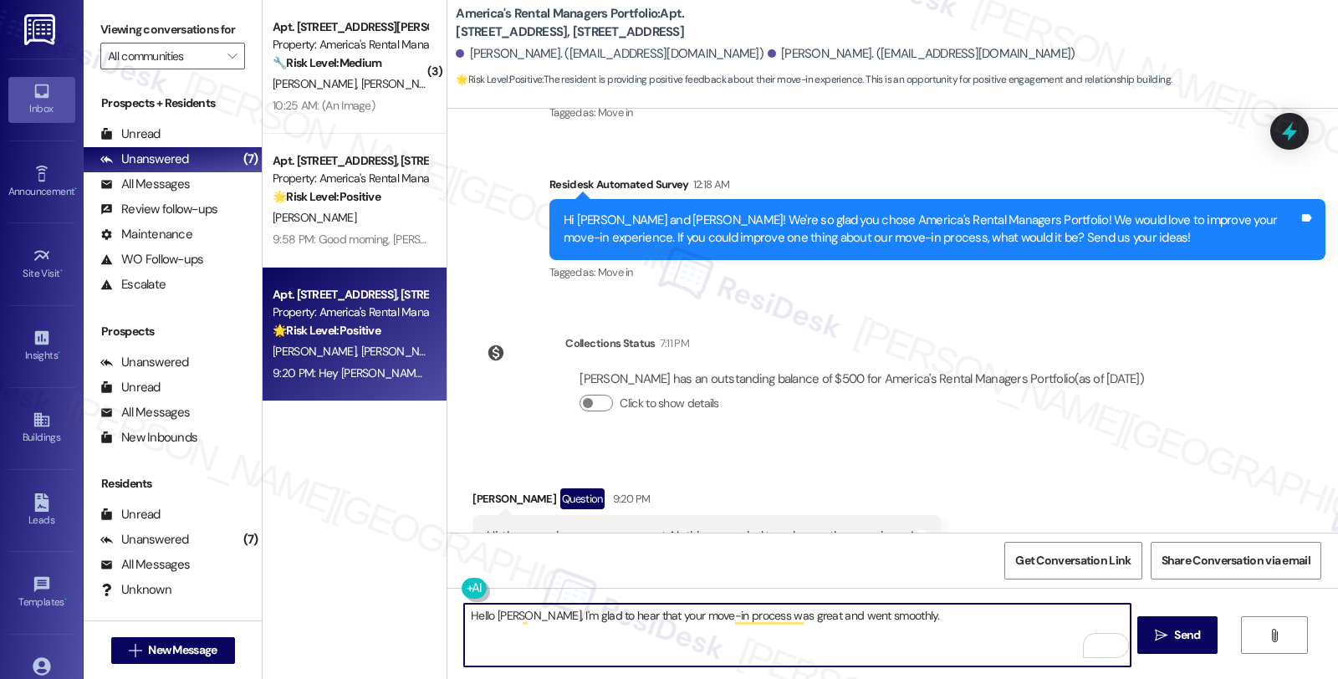
click at [920, 621] on textarea "Hello Erron, I'm glad to hear that your move-in process was great and went smoo…" at bounding box center [796, 635] width 665 height 63
paste textarea "We appreciate knowing what we’re doing well."
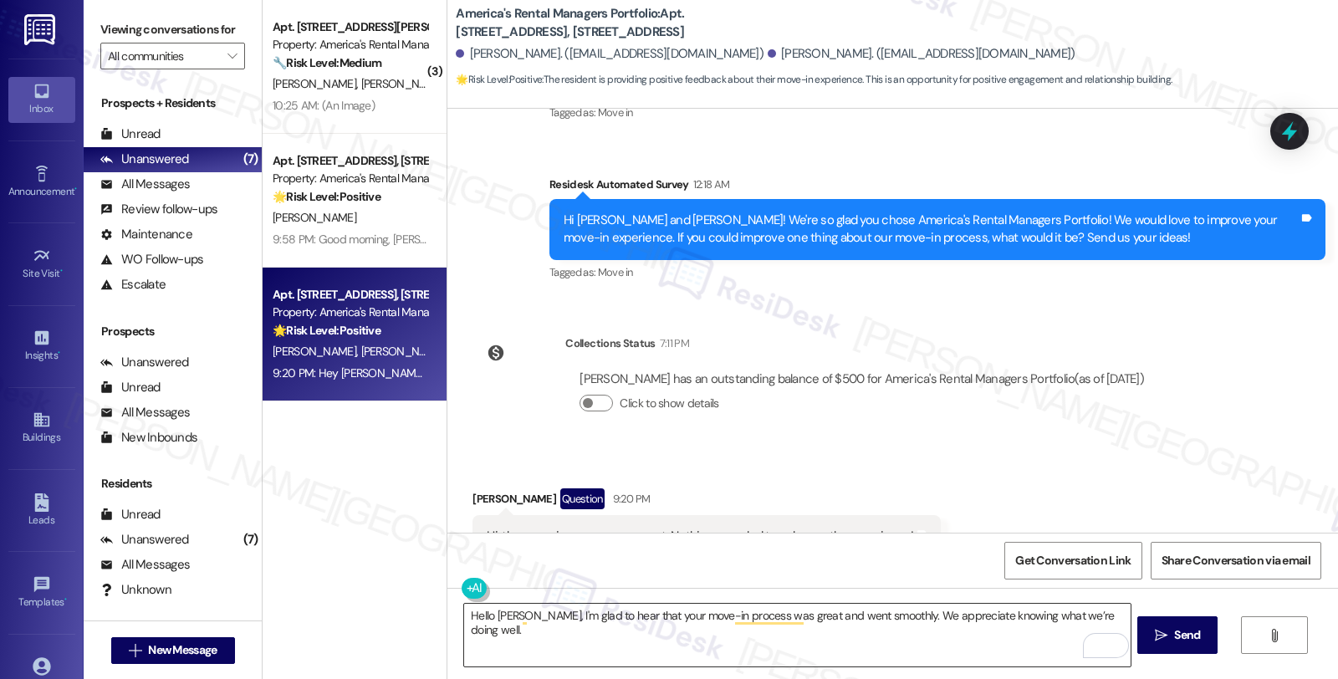
click at [1112, 611] on textarea "Hello Erron, I'm glad to hear that your move-in process was great and went smoo…" at bounding box center [796, 635] width 665 height 63
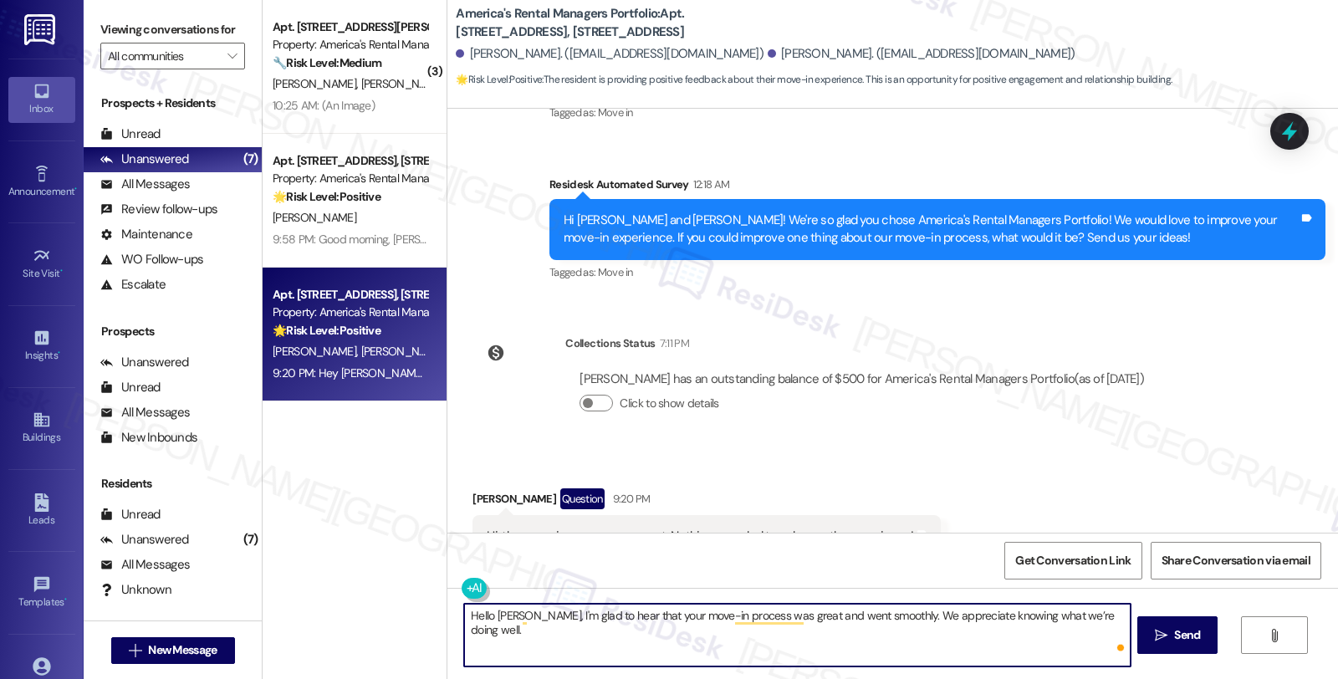
paste textarea "Can I ask a quick favor...would you mind sharing your positive experience by wr…"
type textarea "Hello Erron, I'm glad to hear that your move-in process was great and went smoo…"
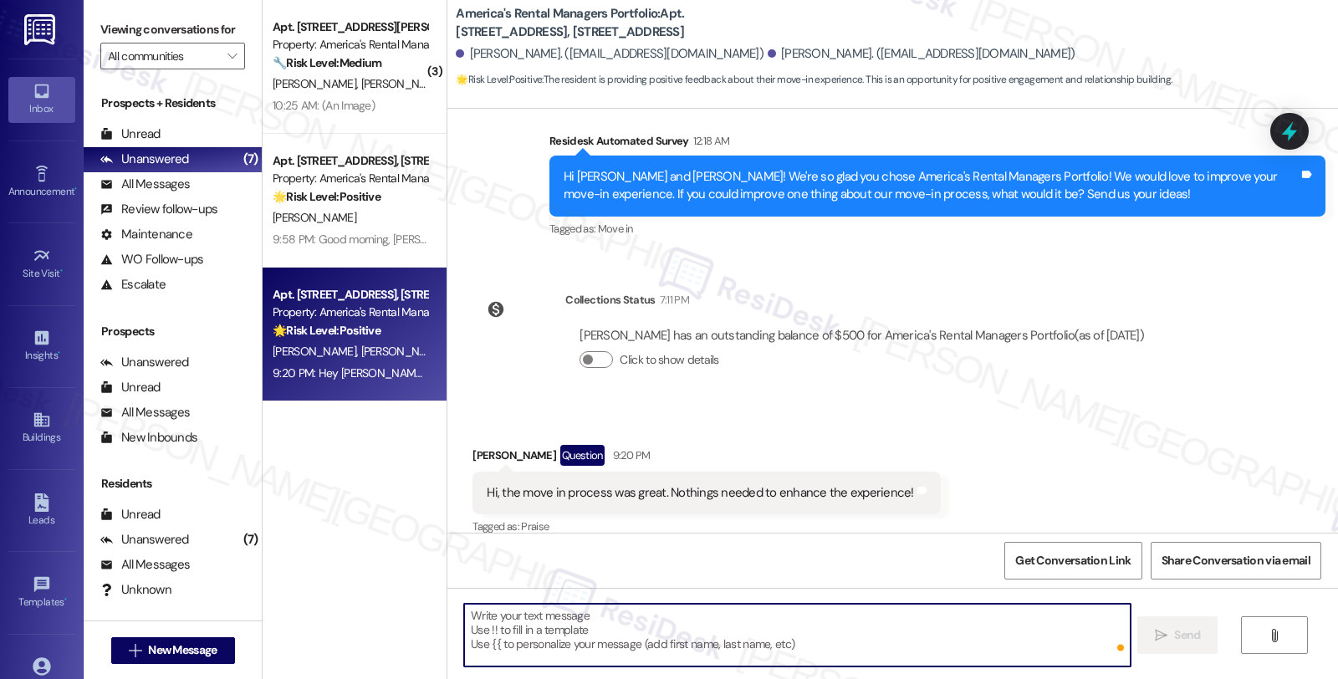
scroll to position [1009, 0]
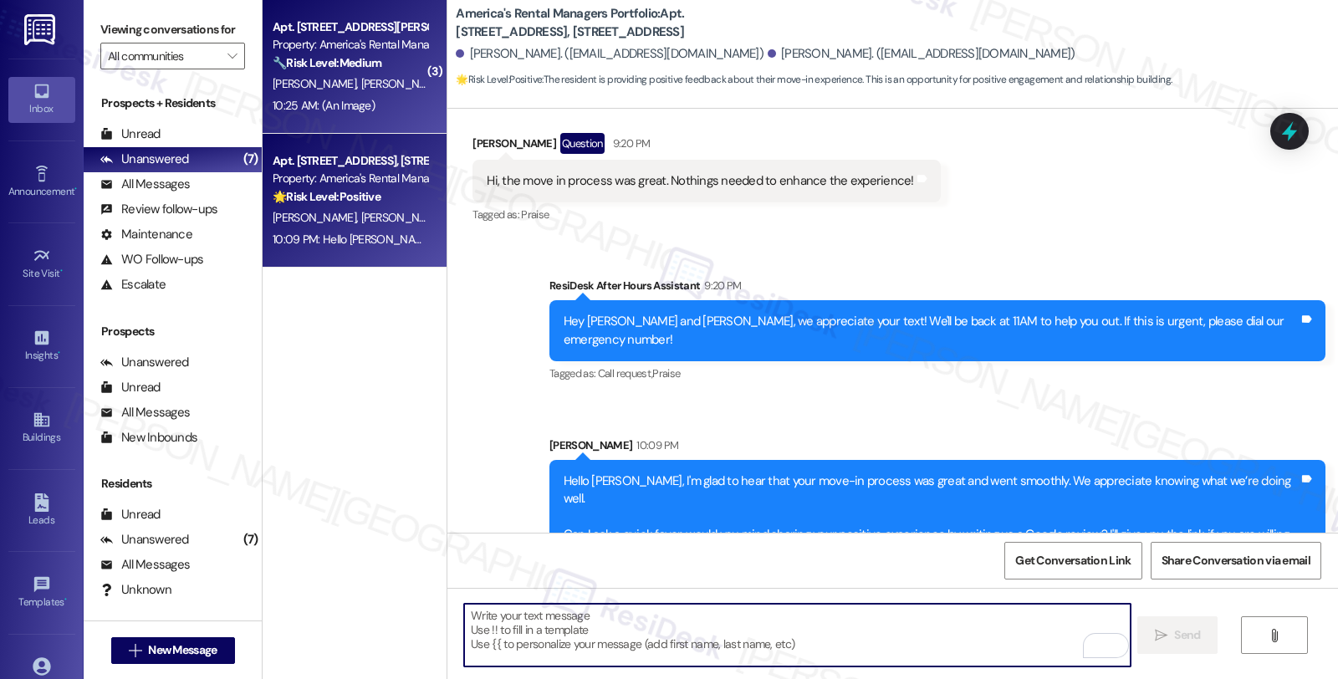
click at [356, 48] on div "Property: America's Rental Managers Portfolio" at bounding box center [350, 45] width 155 height 18
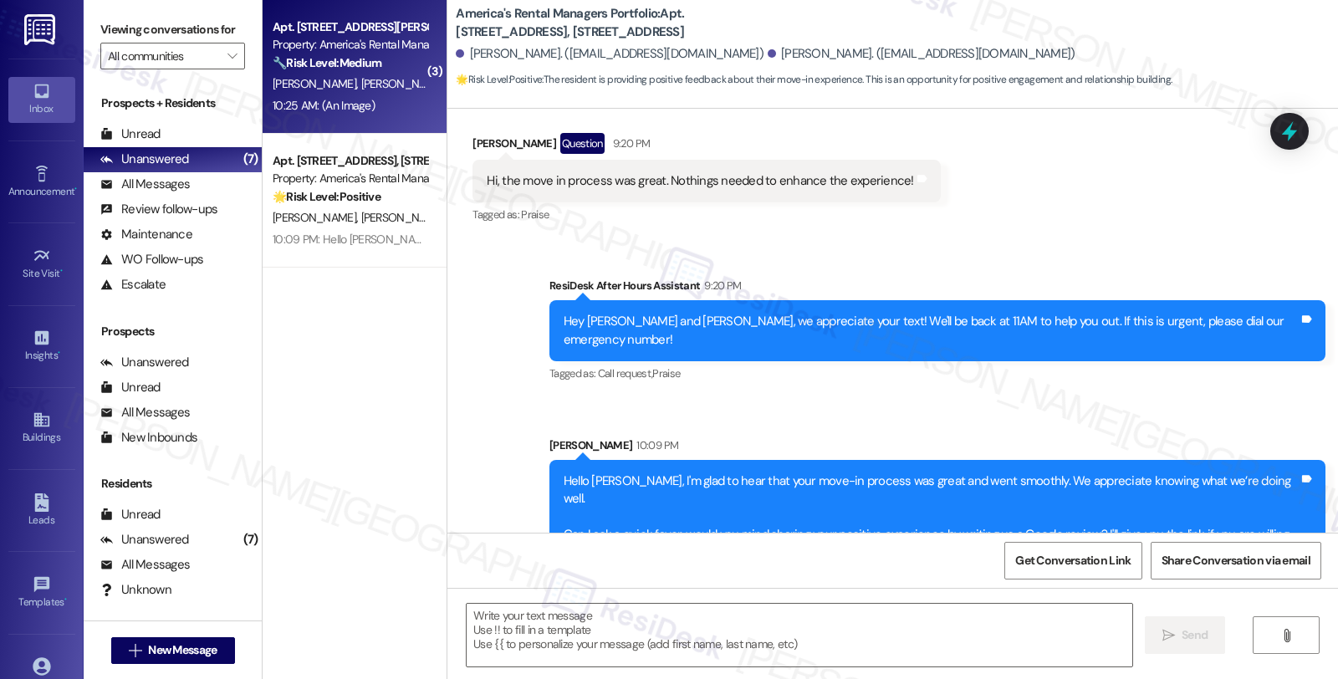
type textarea "Fetching suggested responses. Please feel free to read through the conversation…"
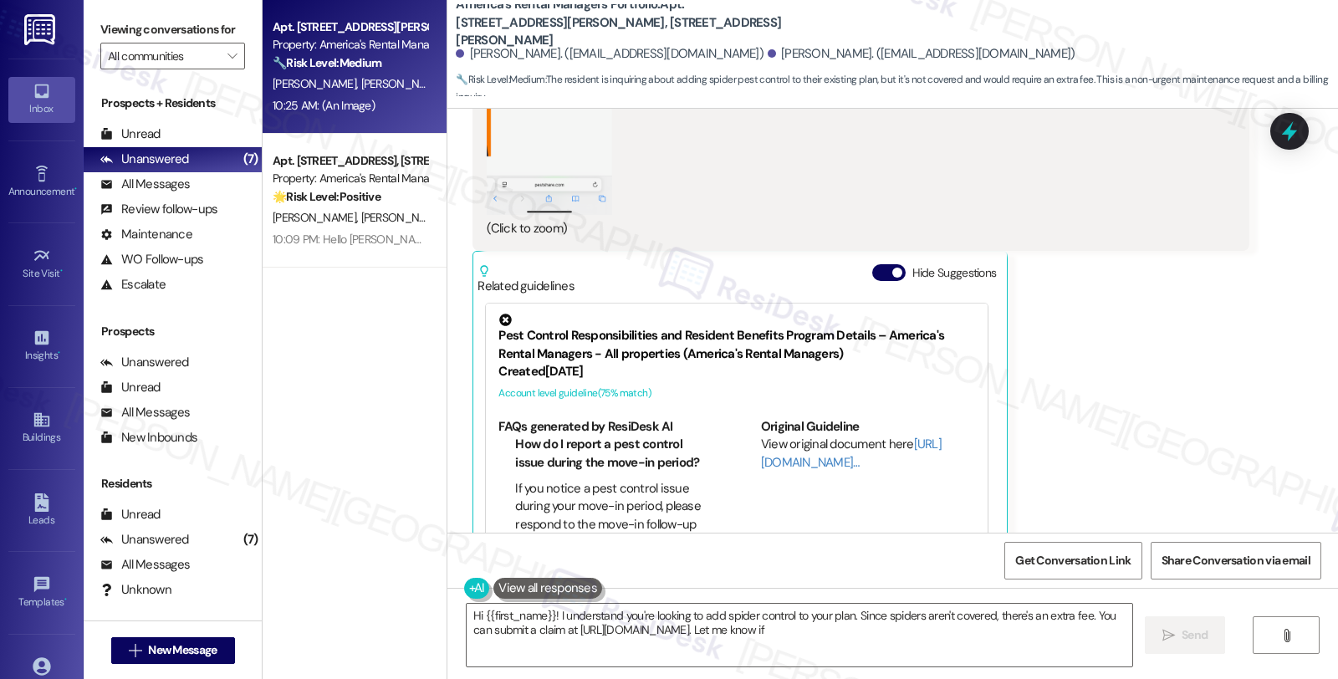
scroll to position [2028, 0]
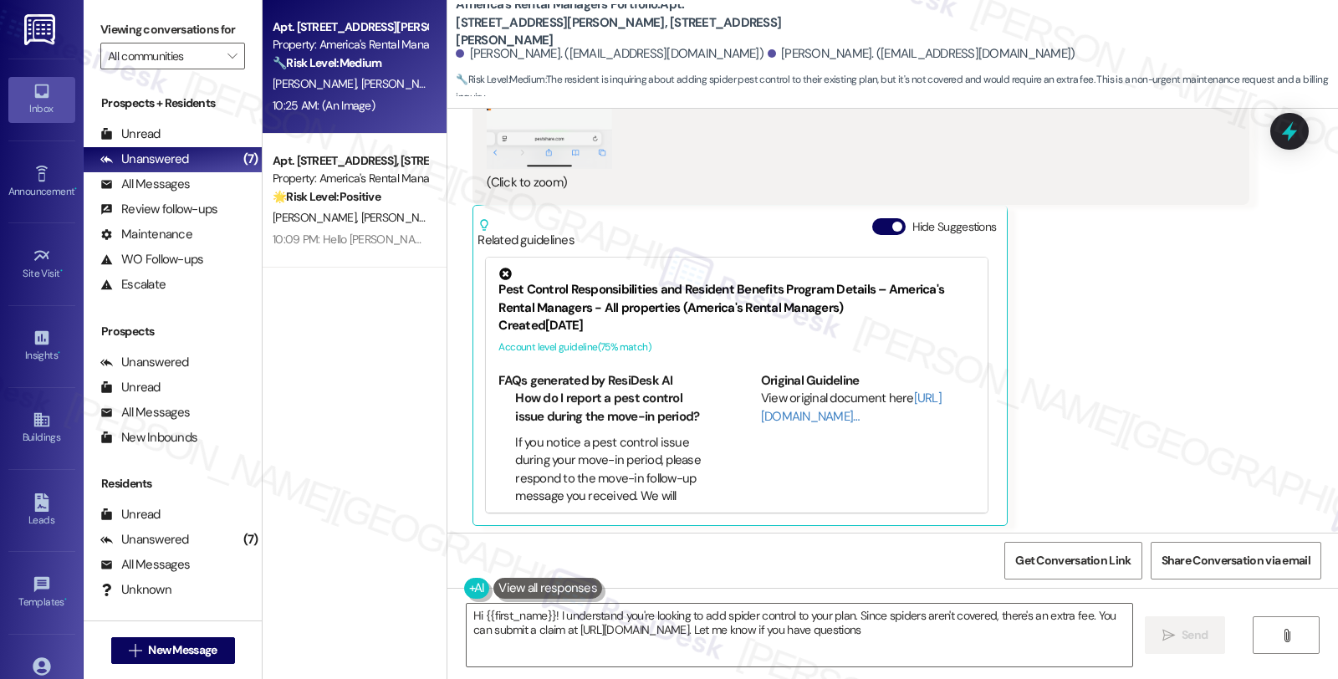
type textarea "Hi {{first_name}}! I understand you're looking to add spider control to your pl…"
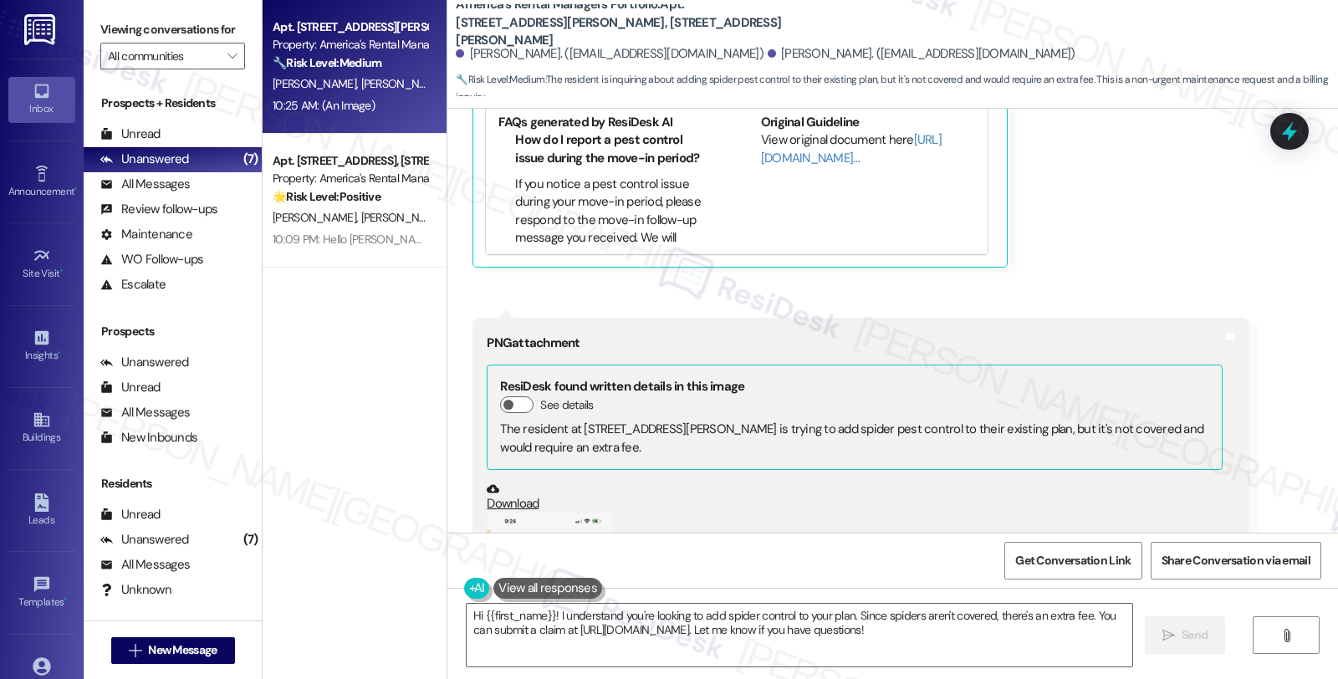
scroll to position [2546, 0]
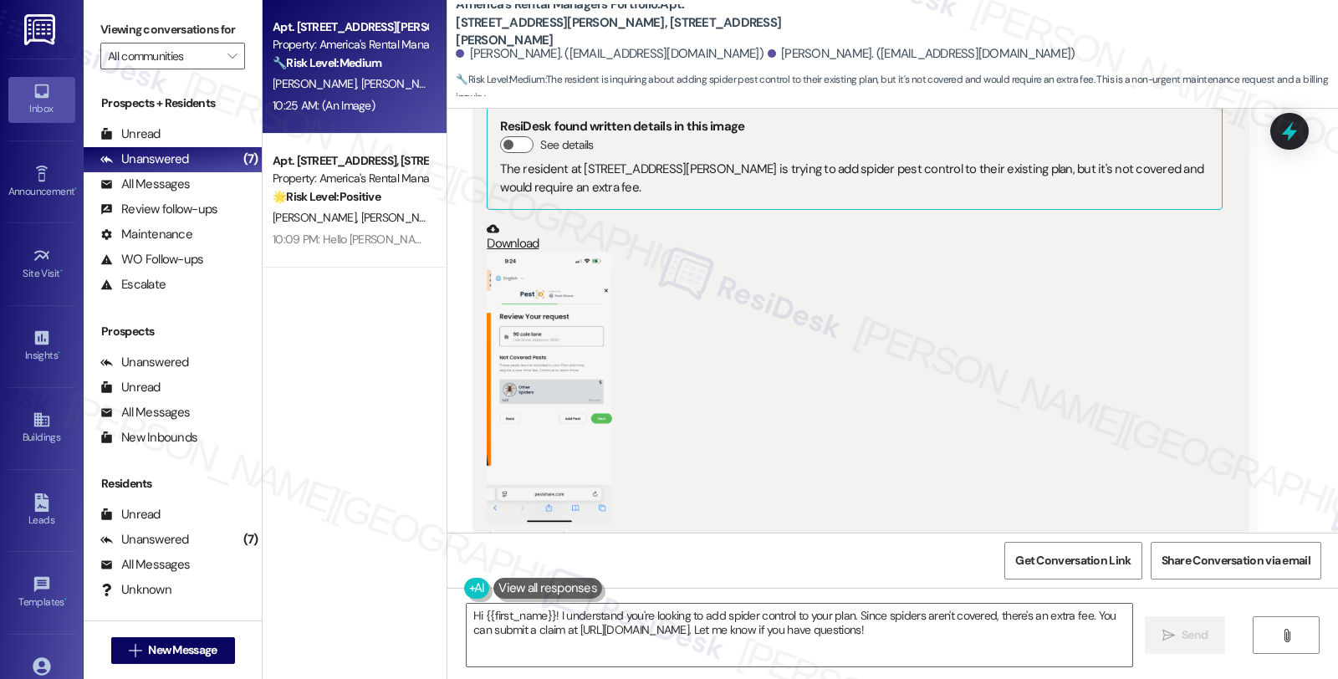
click at [535, 268] on button "Zoom image" at bounding box center [549, 388] width 125 height 272
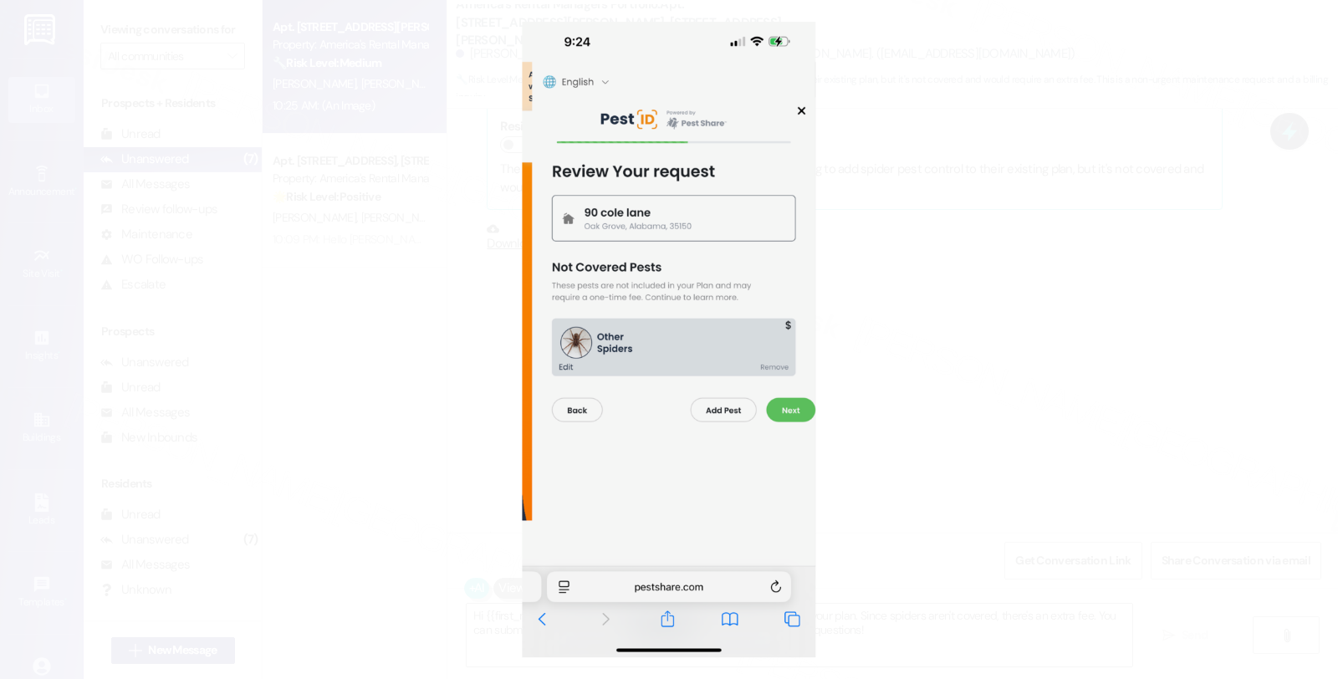
click at [936, 293] on button "Unzoom image" at bounding box center [669, 339] width 1338 height 679
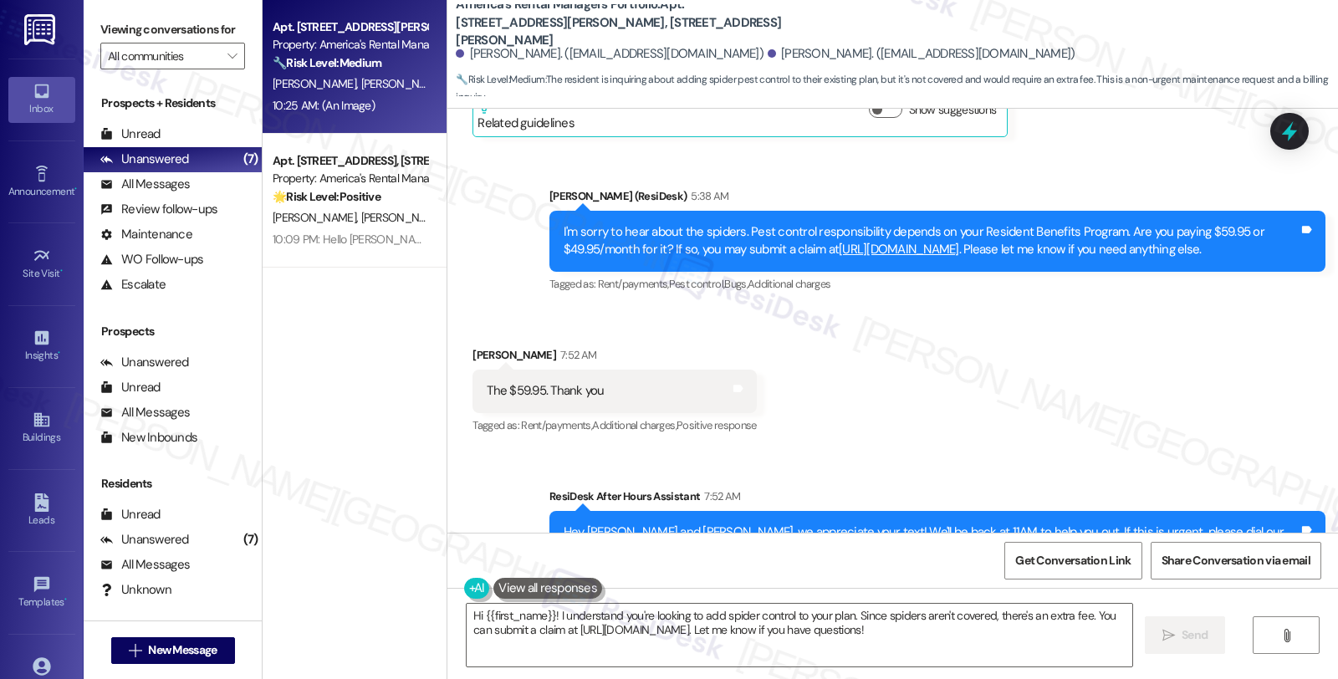
scroll to position [1246, 0]
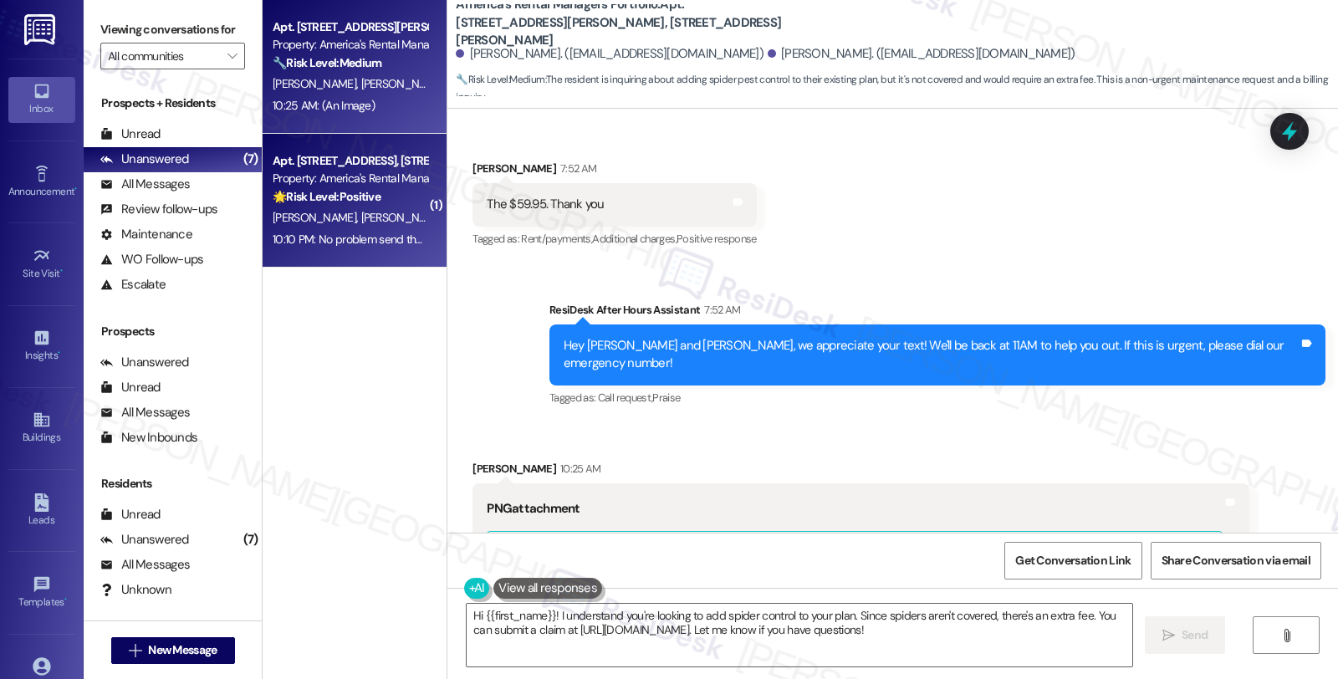
click at [351, 188] on div "🌟 Risk Level: Positive The resident is willing to leave a positive review, indi…" at bounding box center [350, 197] width 155 height 18
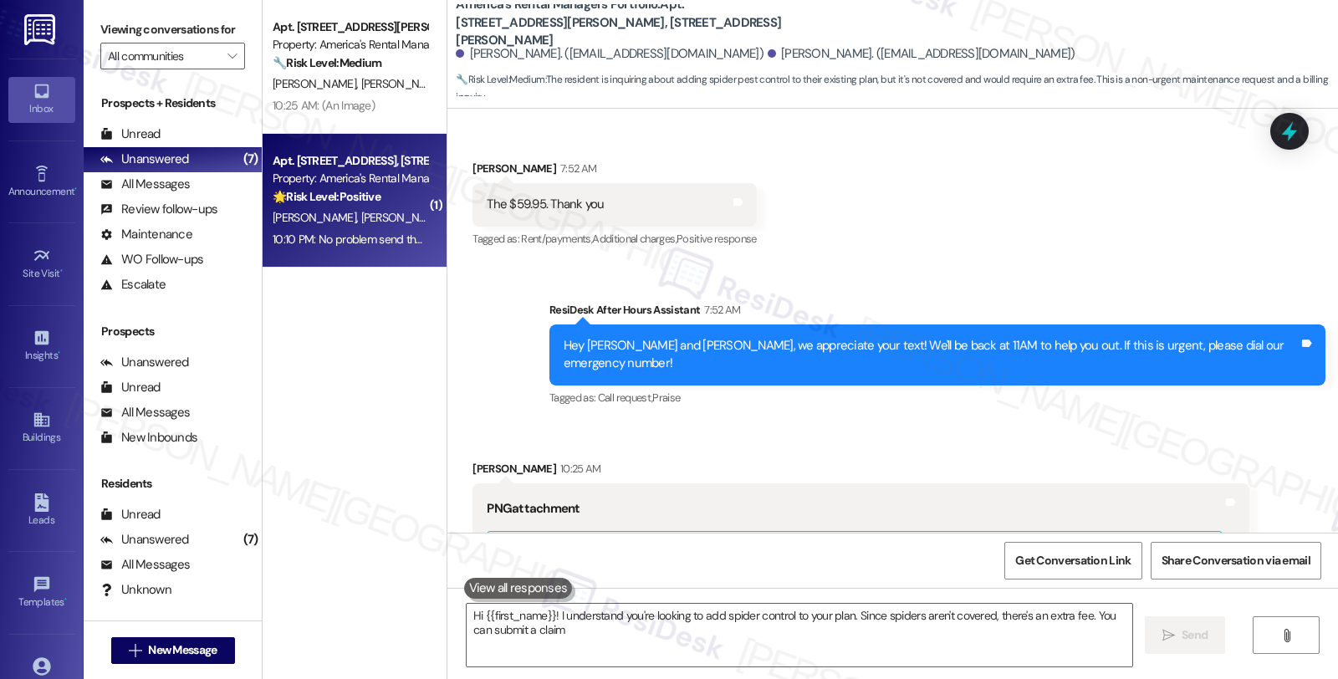
type textarea "Hi {{first_name}}! I understand you're looking to add spider control to your pl…"
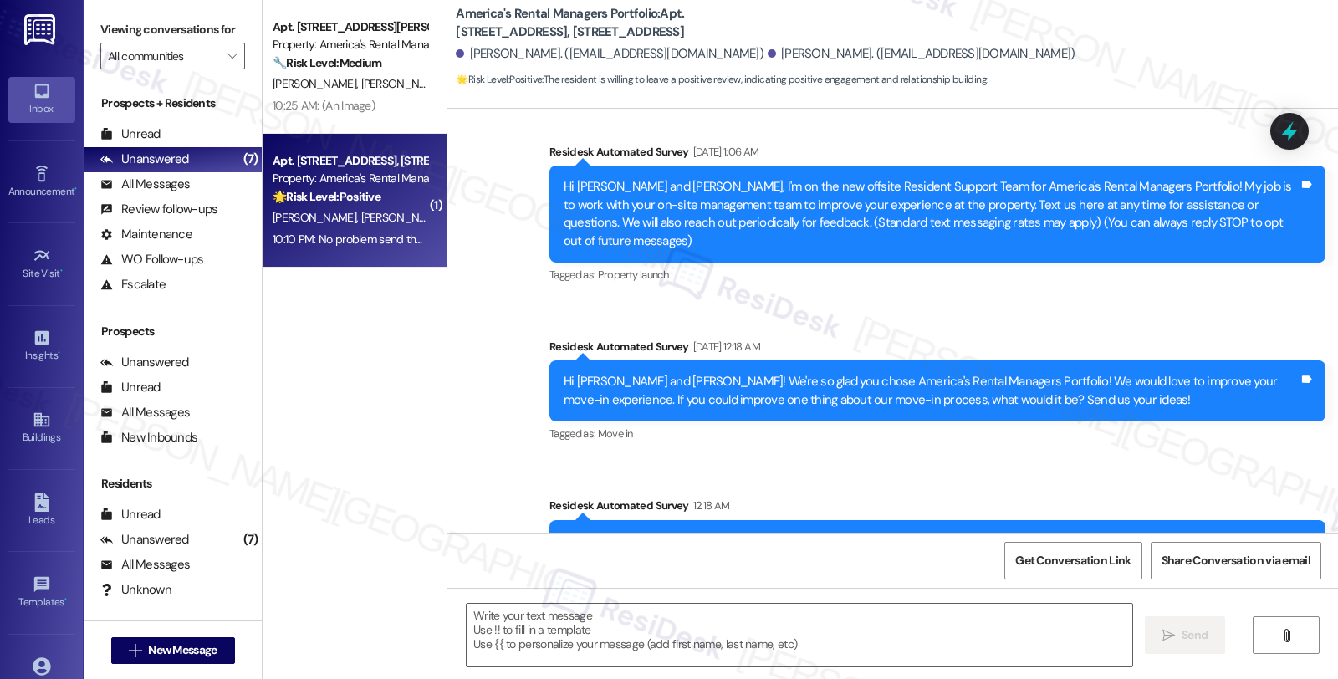
type textarea "Fetching suggested responses. Please feel free to read through the conversation…"
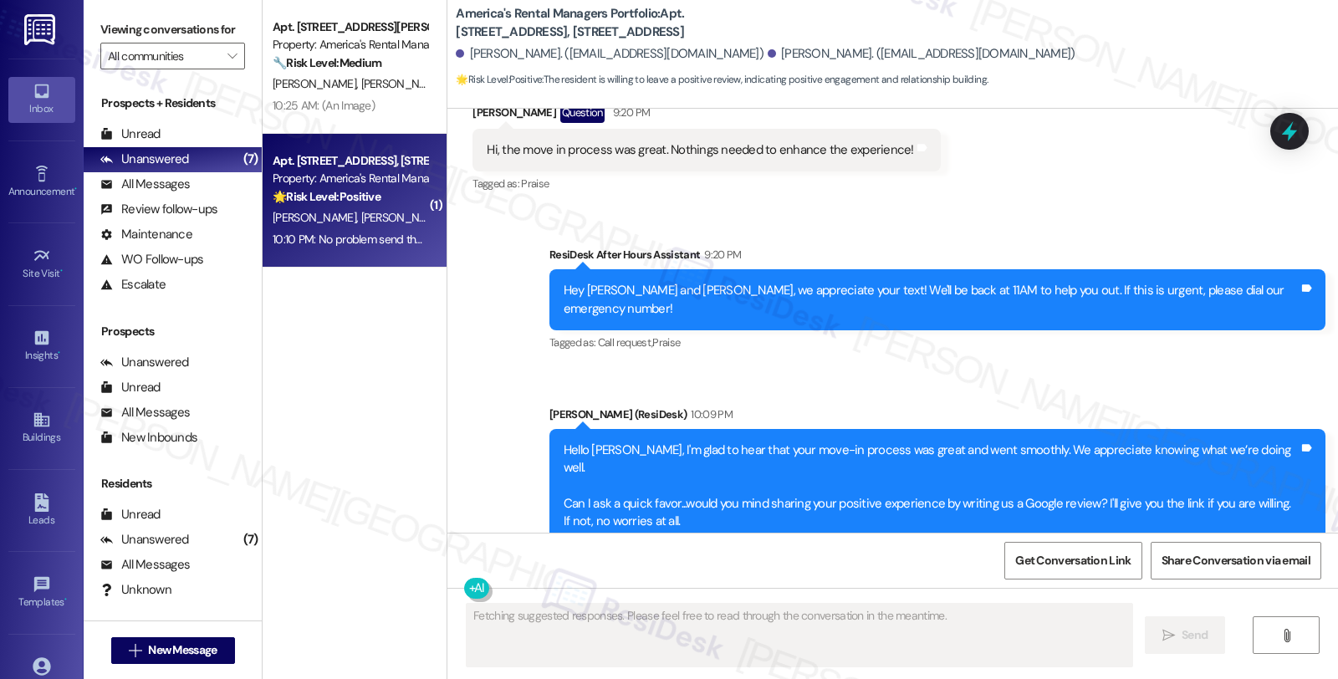
scroll to position [1175, 0]
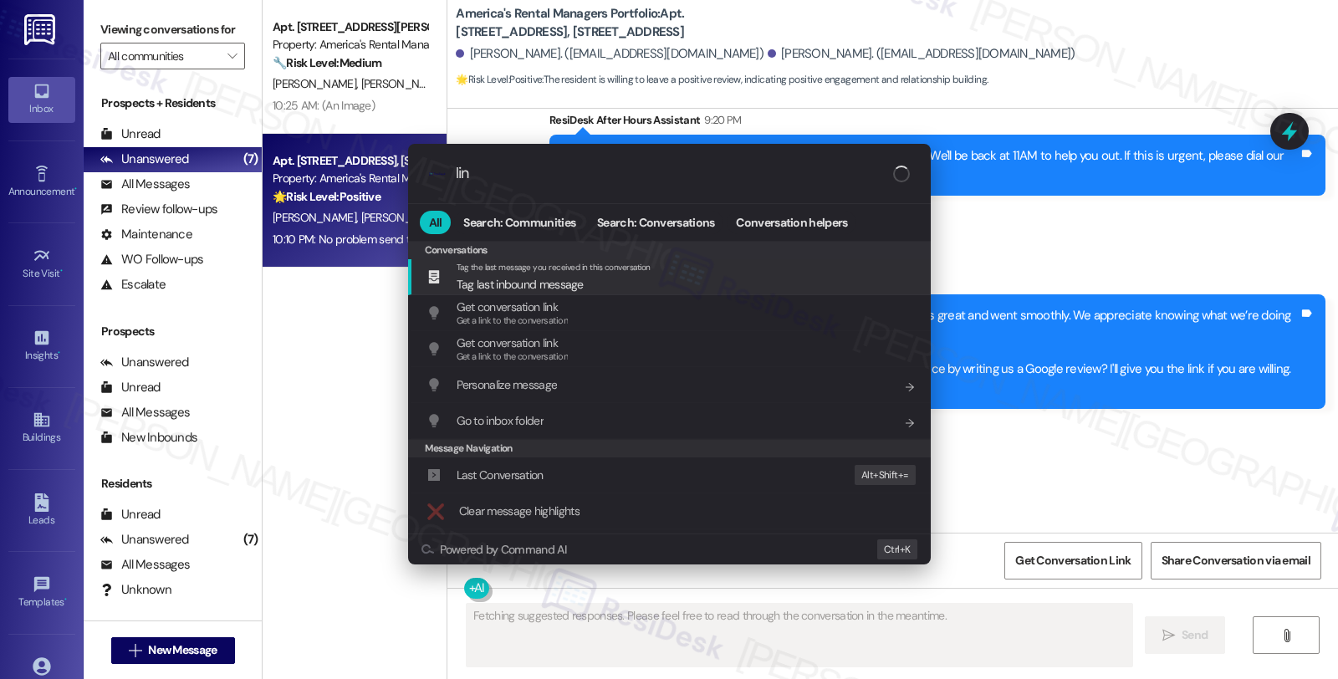
type input "link"
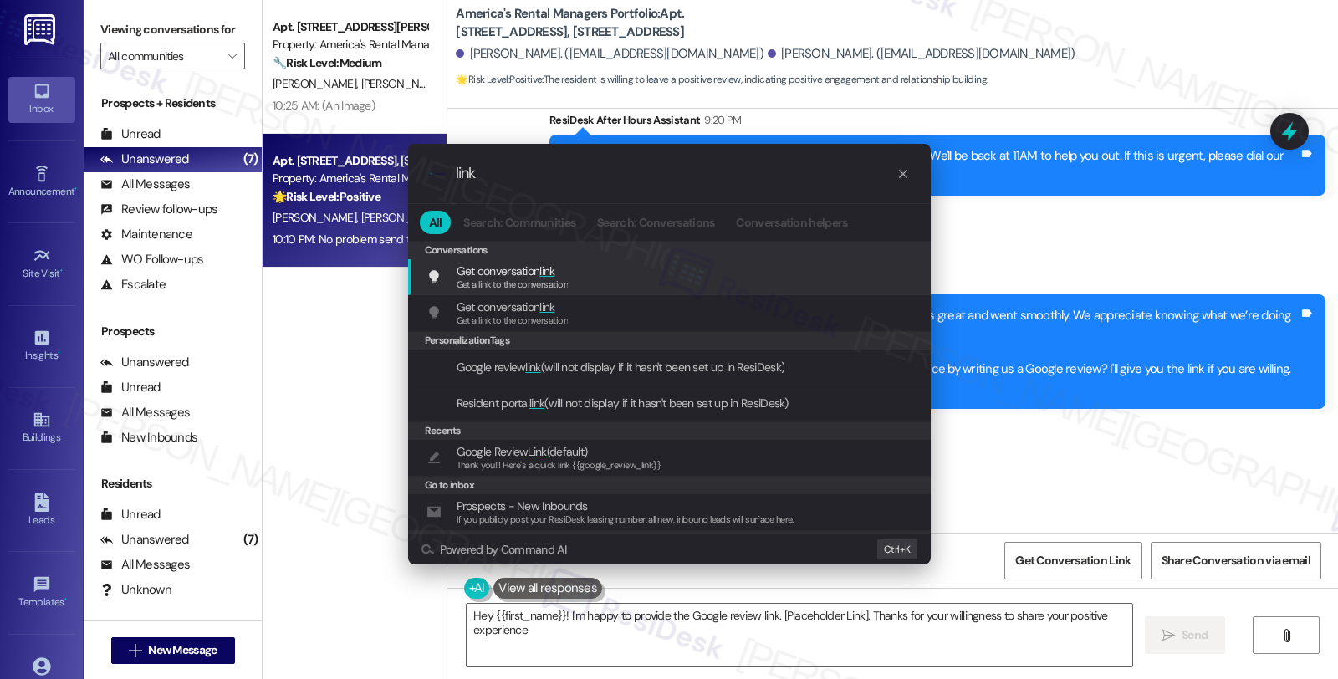
type textarea "Hey {{first_name}}! I'm happy to provide the Google review link. [Placeholder L…"
type input "link"
click at [658, 457] on div "Google Review Link (default) Thank you!!! Here's a quick link {{google_review_l…" at bounding box center [670, 457] width 489 height 31
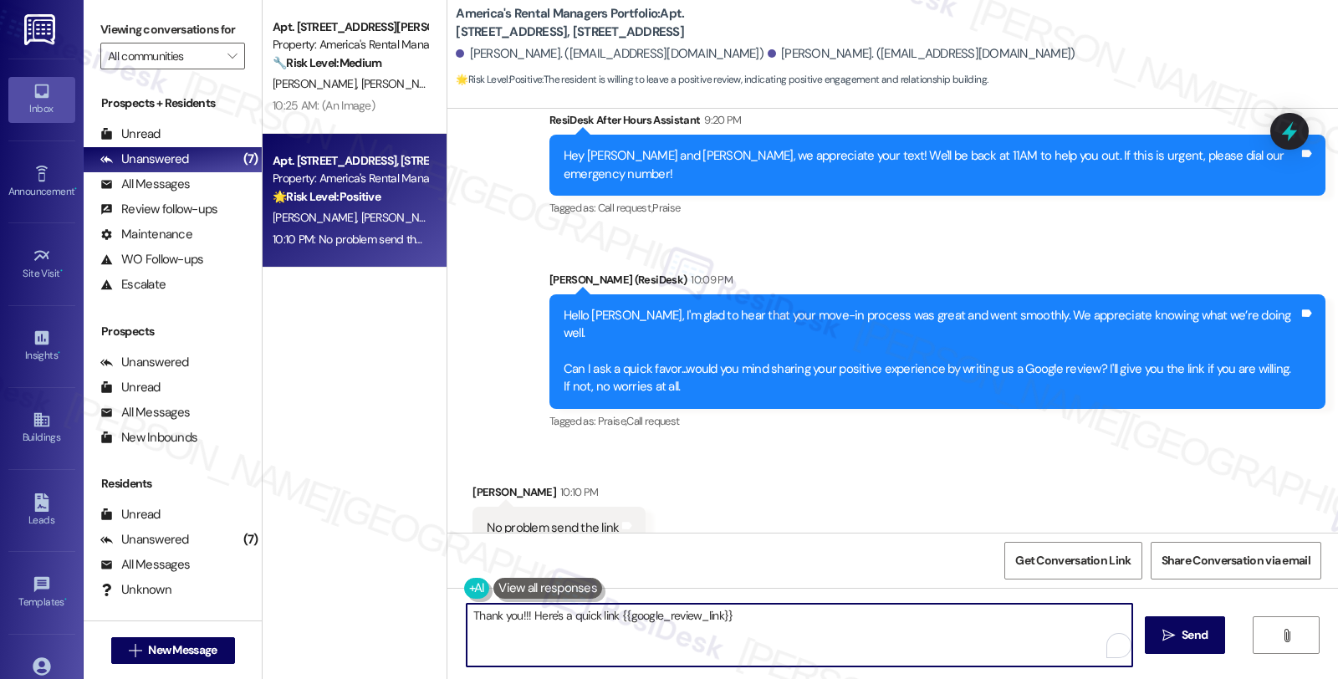
click at [466, 610] on textarea "Thank you!!! Here's a quick link {{google_review_link}}" at bounding box center [798, 635] width 665 height 63
type textarea "Awesome! Here's a quick link {{google_review_link}}"
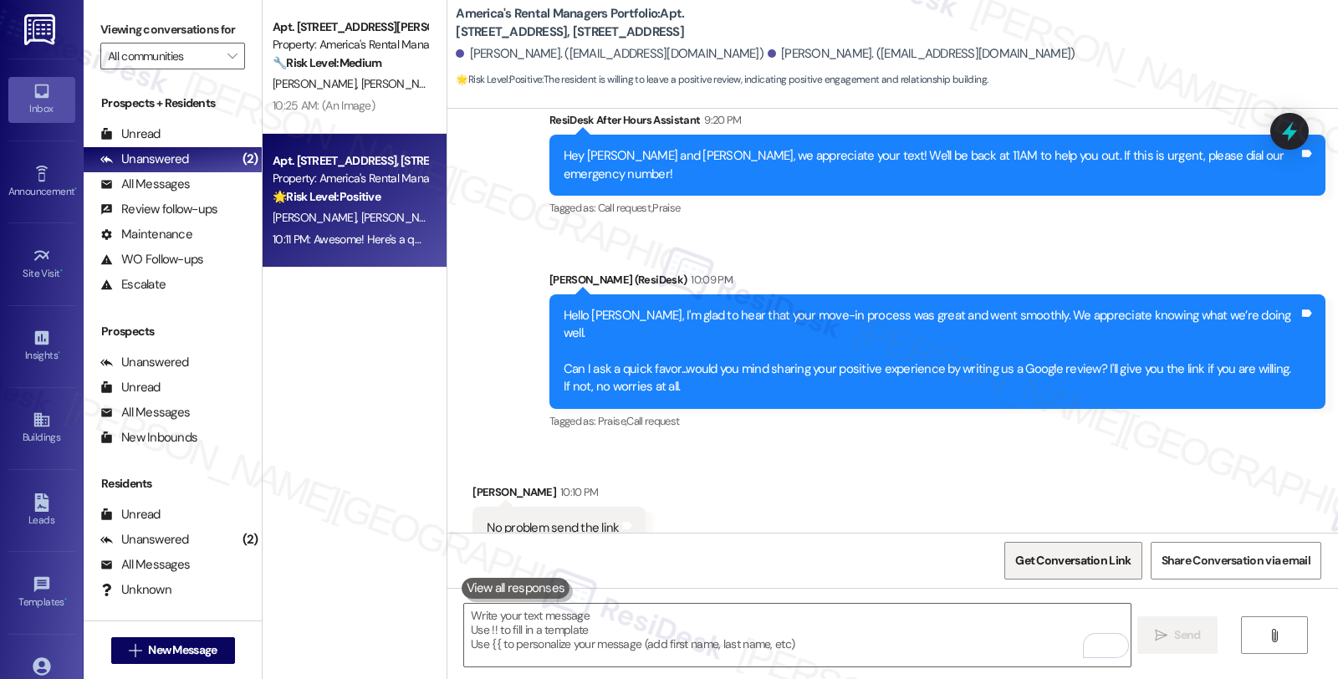
click at [1066, 563] on span "Get Conversation Link" at bounding box center [1072, 561] width 115 height 18
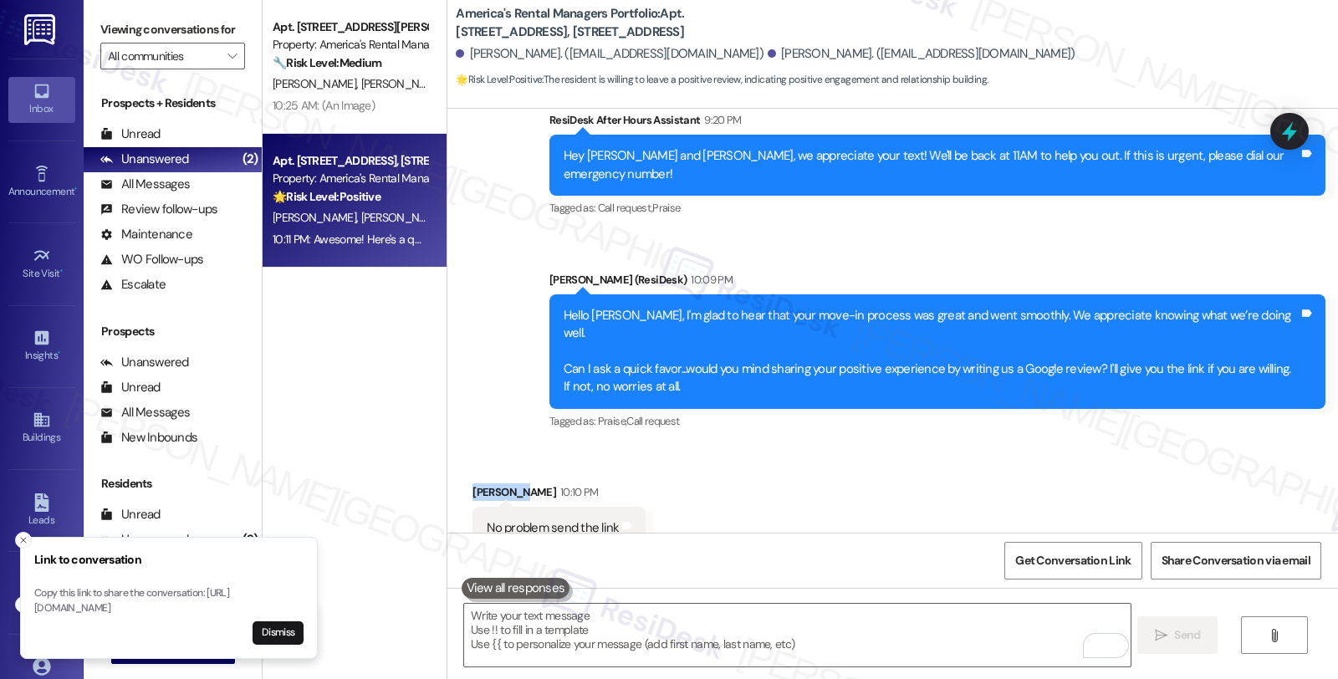
drag, startPoint x: 458, startPoint y: 433, endPoint x: 502, endPoint y: 433, distance: 44.3
click at [502, 471] on div "Received via SMS Erron Bry 10:10 PM No problem send the link Tags and notes Tag…" at bounding box center [559, 529] width 198 height 116
copy div "Erron Bry"
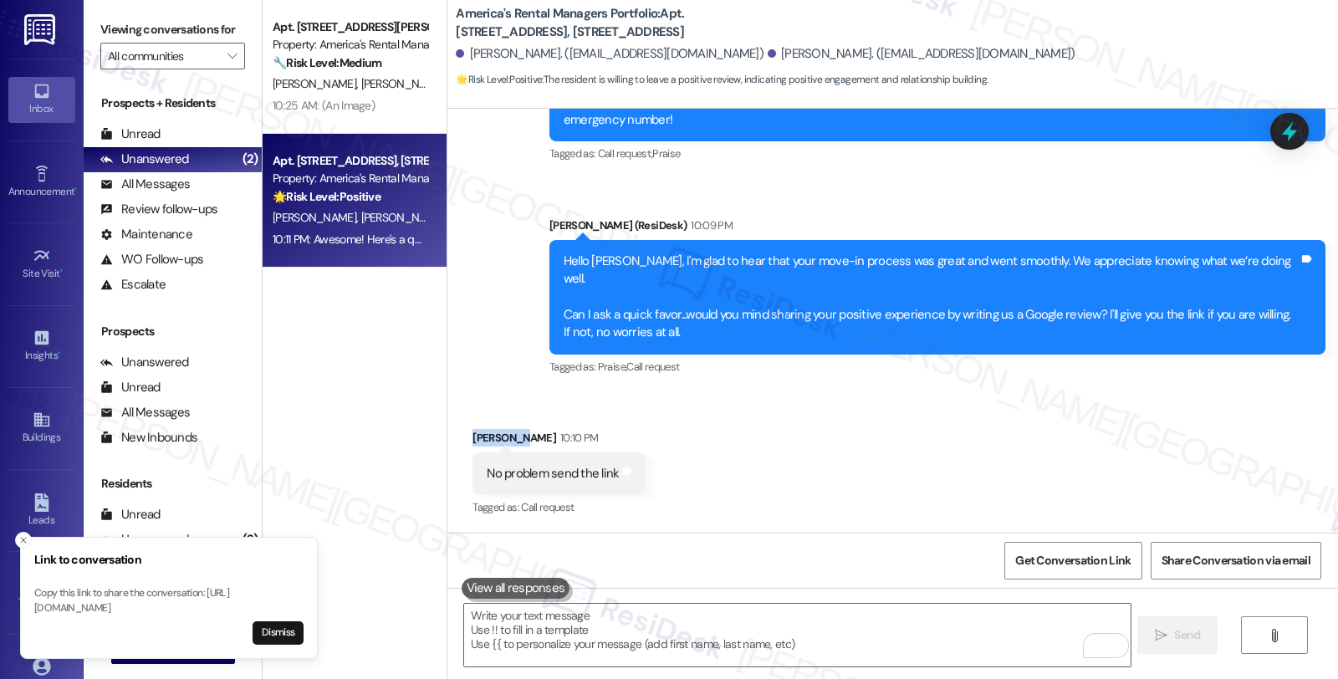
scroll to position [1292, 0]
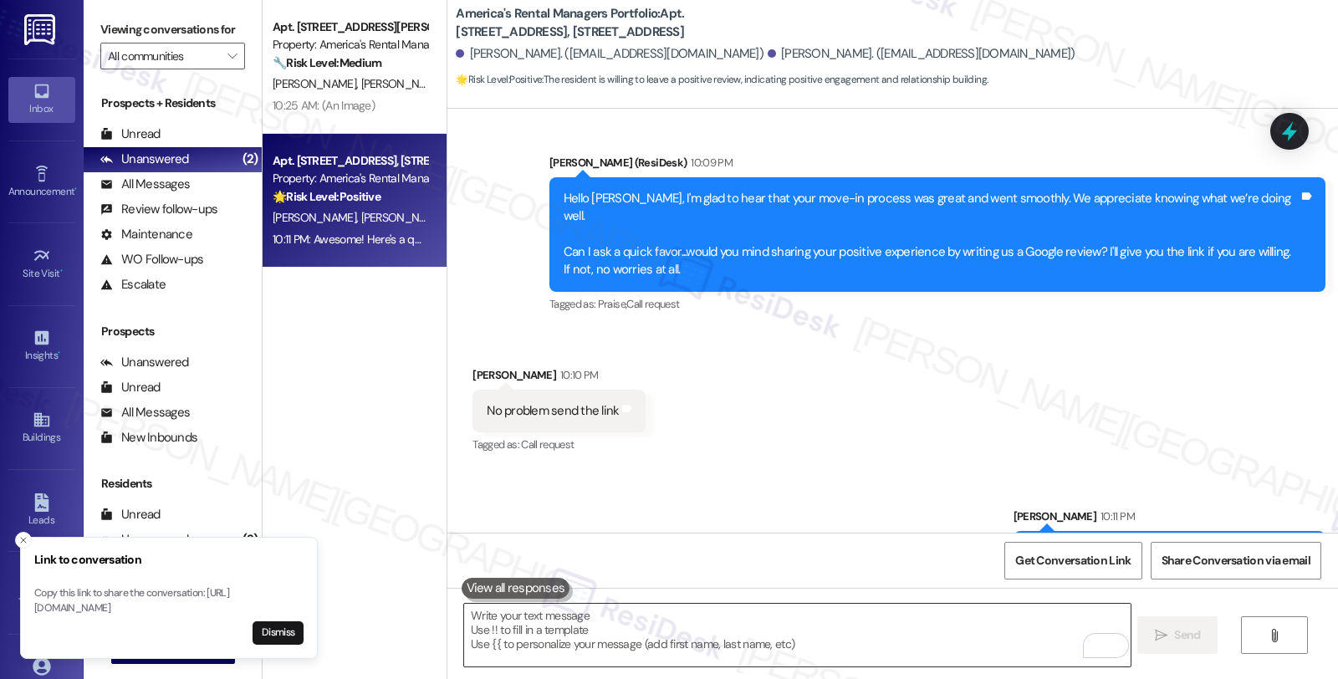
click at [683, 640] on textarea "To enrich screen reader interactions, please activate Accessibility in Grammarl…" at bounding box center [796, 635] width 665 height 63
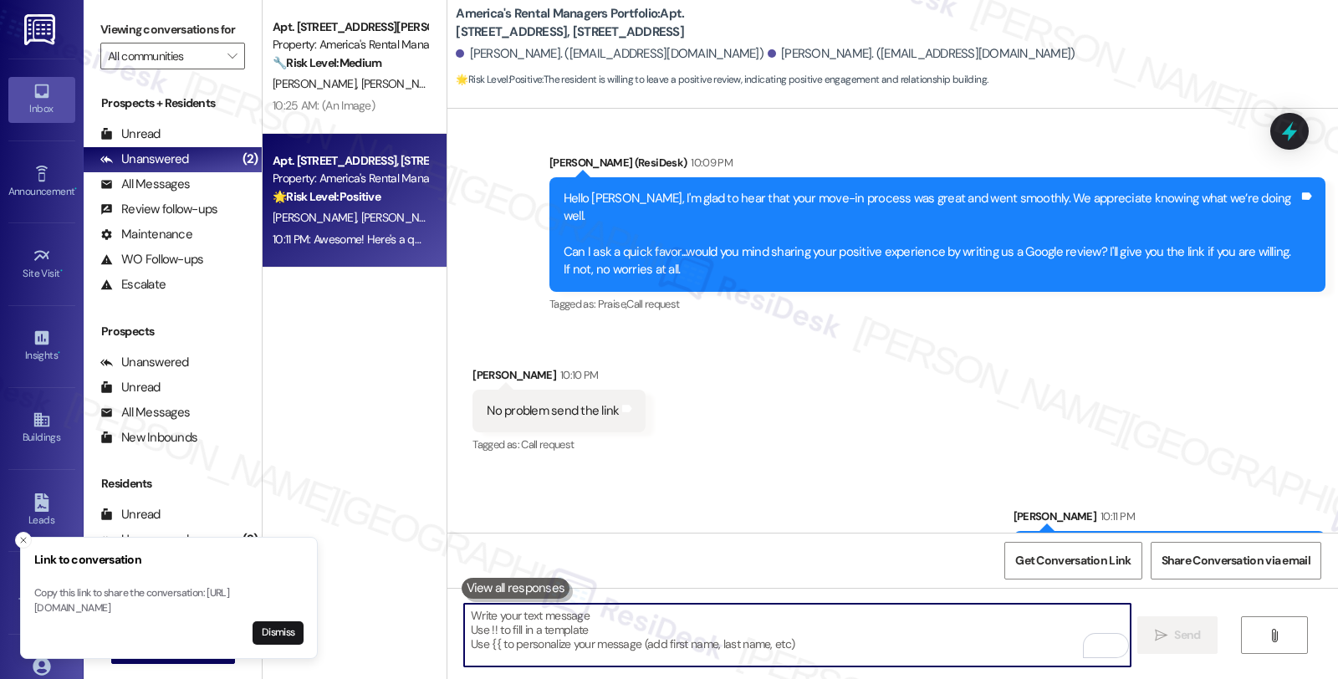
paste textarea "You may leave your review at your convenience. I would also appreciate if you c…"
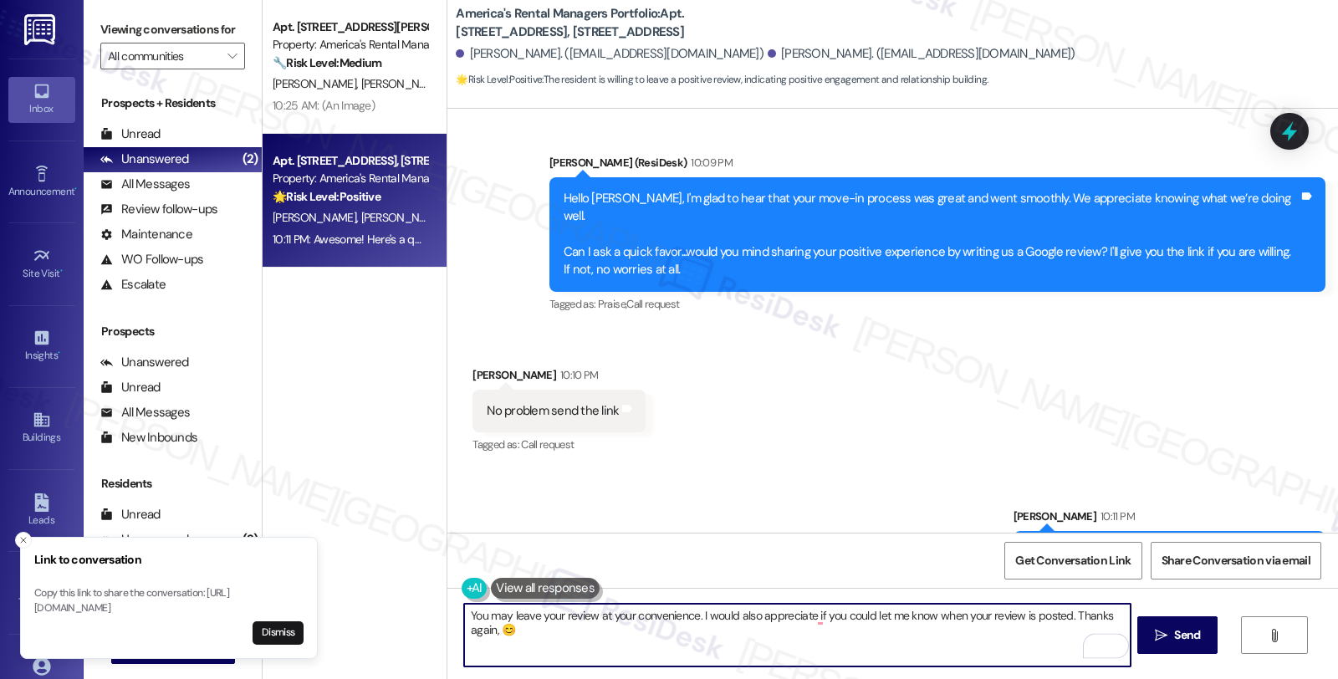
click at [472, 366] on div "Erron Bry 10:10 PM" at bounding box center [558, 377] width 173 height 23
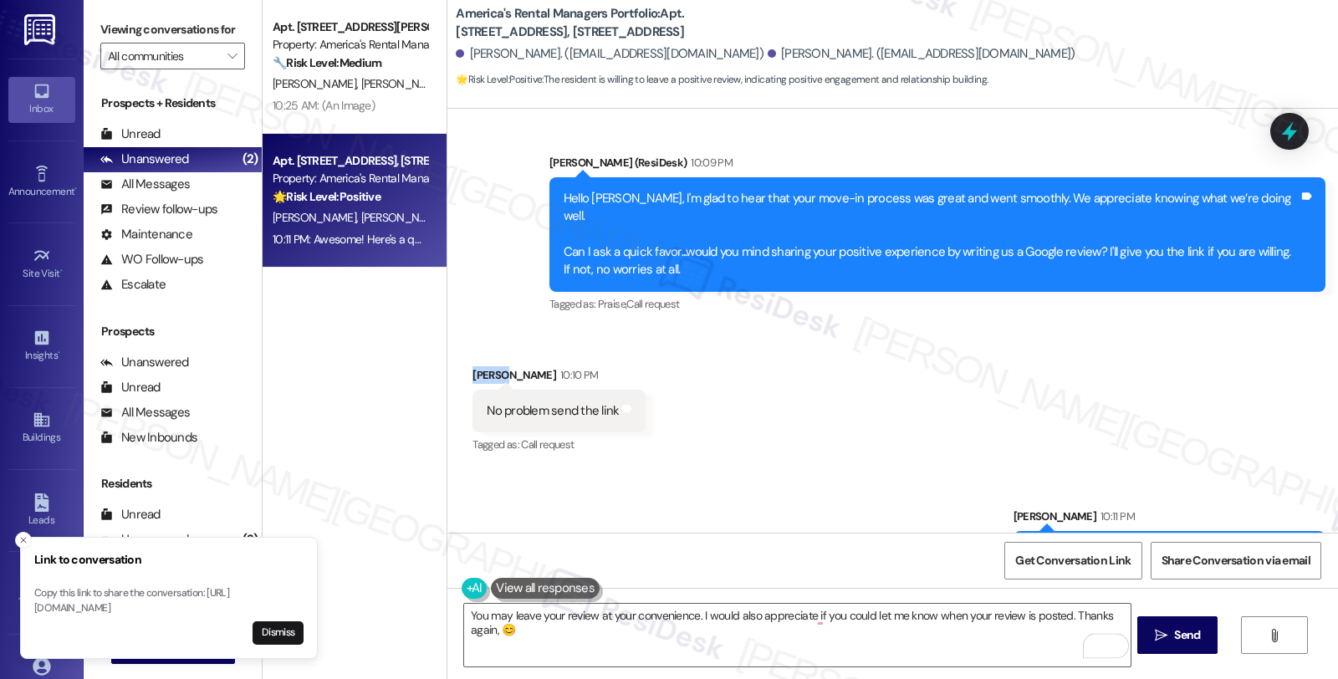
click at [472, 366] on div "Erron Bry 10:10 PM" at bounding box center [558, 377] width 173 height 23
copy div "Erron"
click at [471, 629] on textarea "You may leave your review at your convenience. I would also appreciate if you c…" at bounding box center [796, 635] width 665 height 63
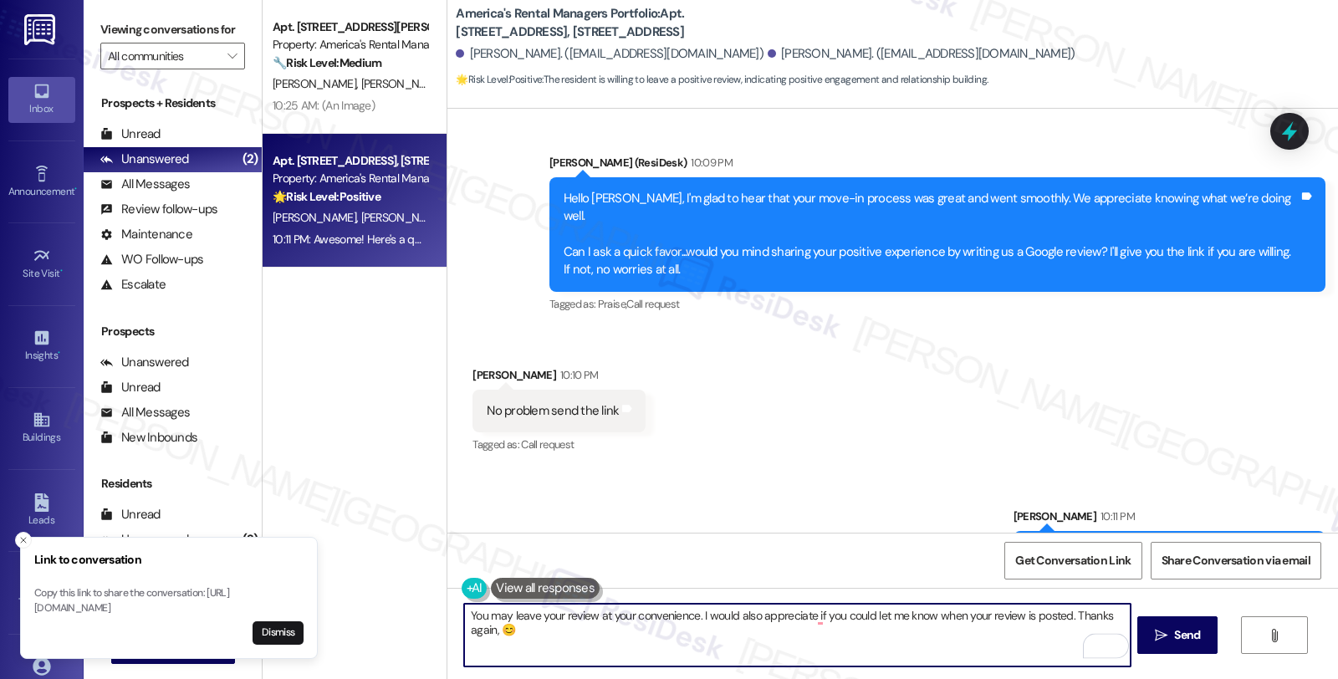
click at [471, 629] on textarea "You may leave your review at your convenience. I would also appreciate if you c…" at bounding box center [796, 635] width 665 height 63
paste textarea "Erron"
type textarea "You may leave your review at your convenience. I would also appreciate if you c…"
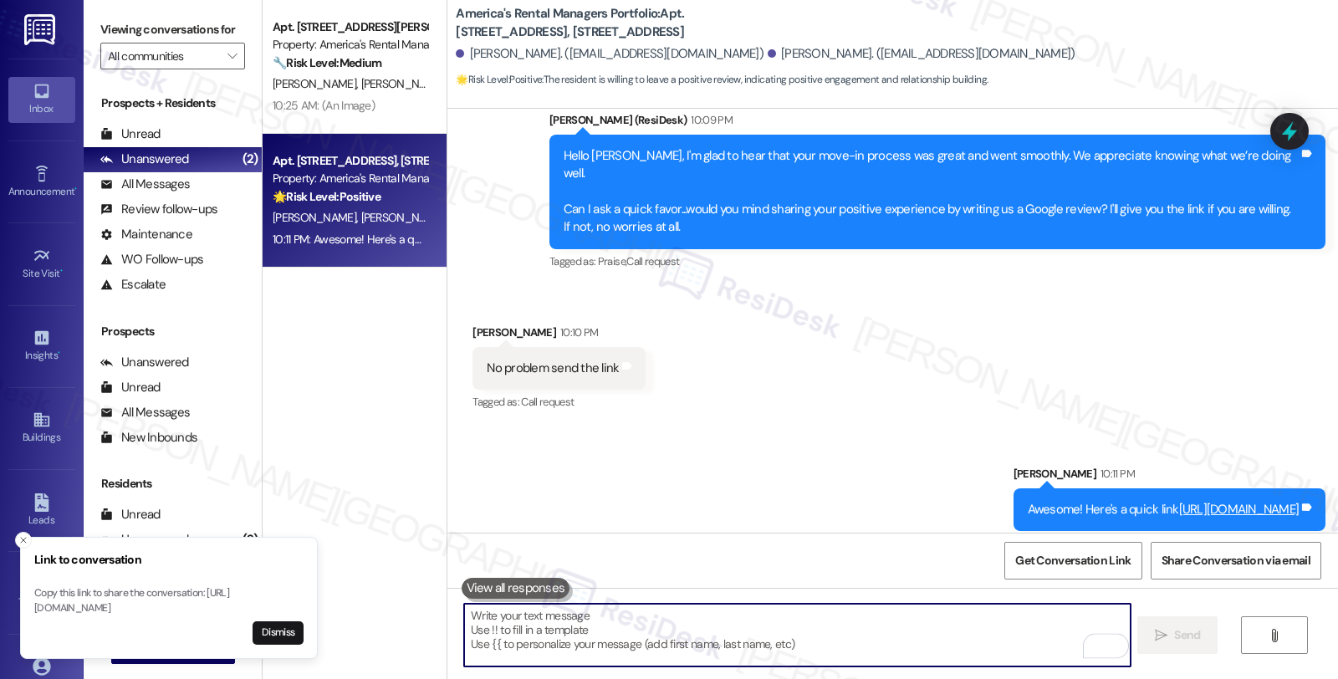
scroll to position [1408, 0]
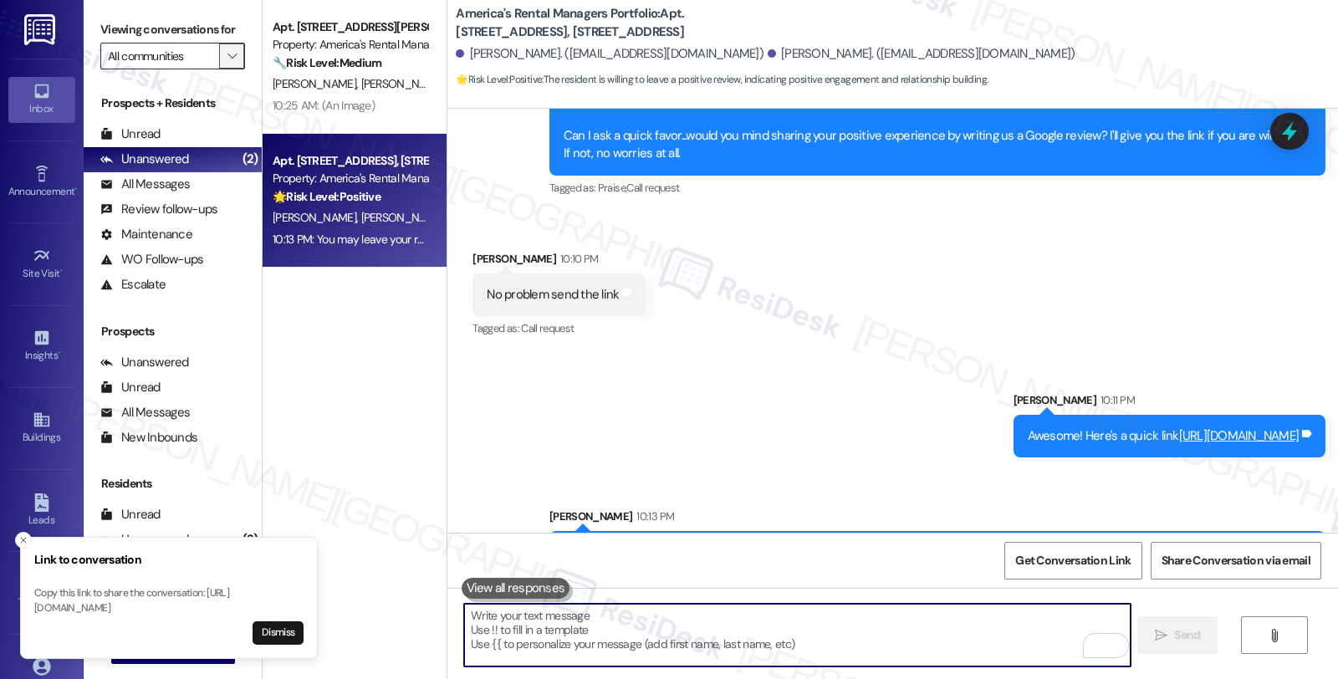
click at [227, 63] on icon "" at bounding box center [231, 55] width 9 height 13
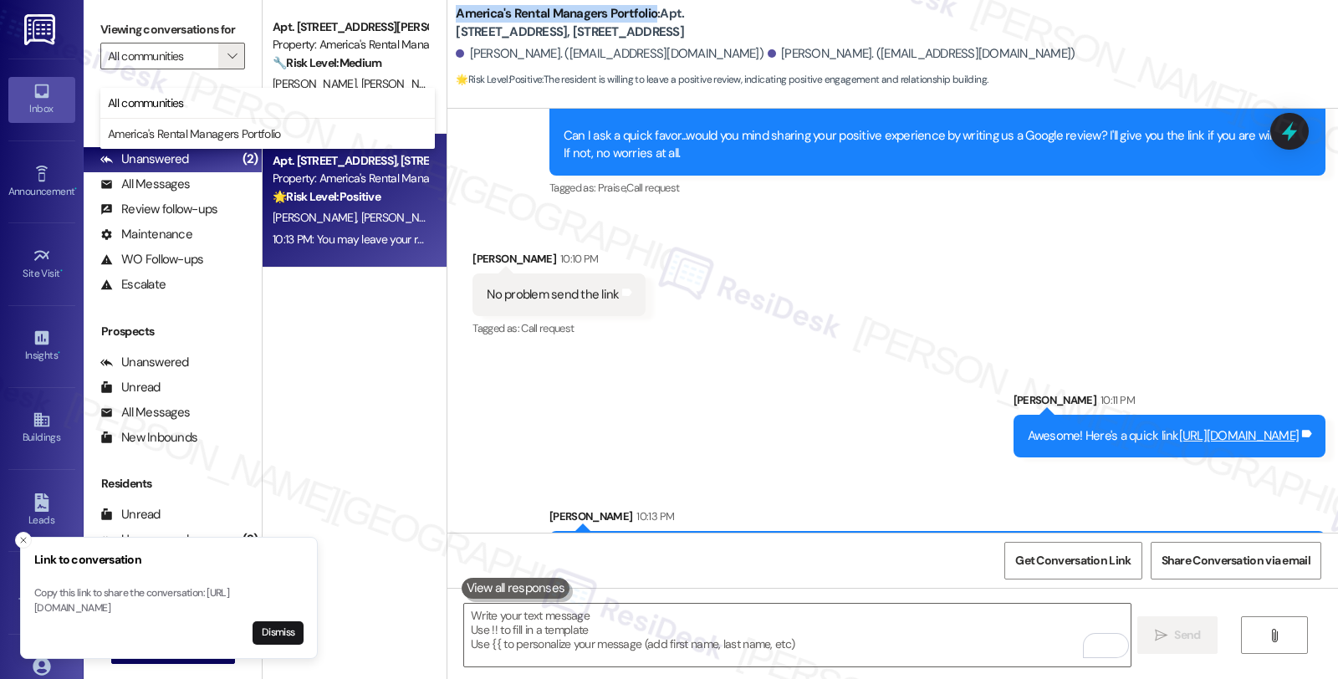
drag, startPoint x: 447, startPoint y: 13, endPoint x: 640, endPoint y: 14, distance: 193.1
click at [640, 14] on b "America's Rental Managers Portfolio: Apt. 615 Sterling Place, 615 Sterling Place" at bounding box center [623, 23] width 334 height 36
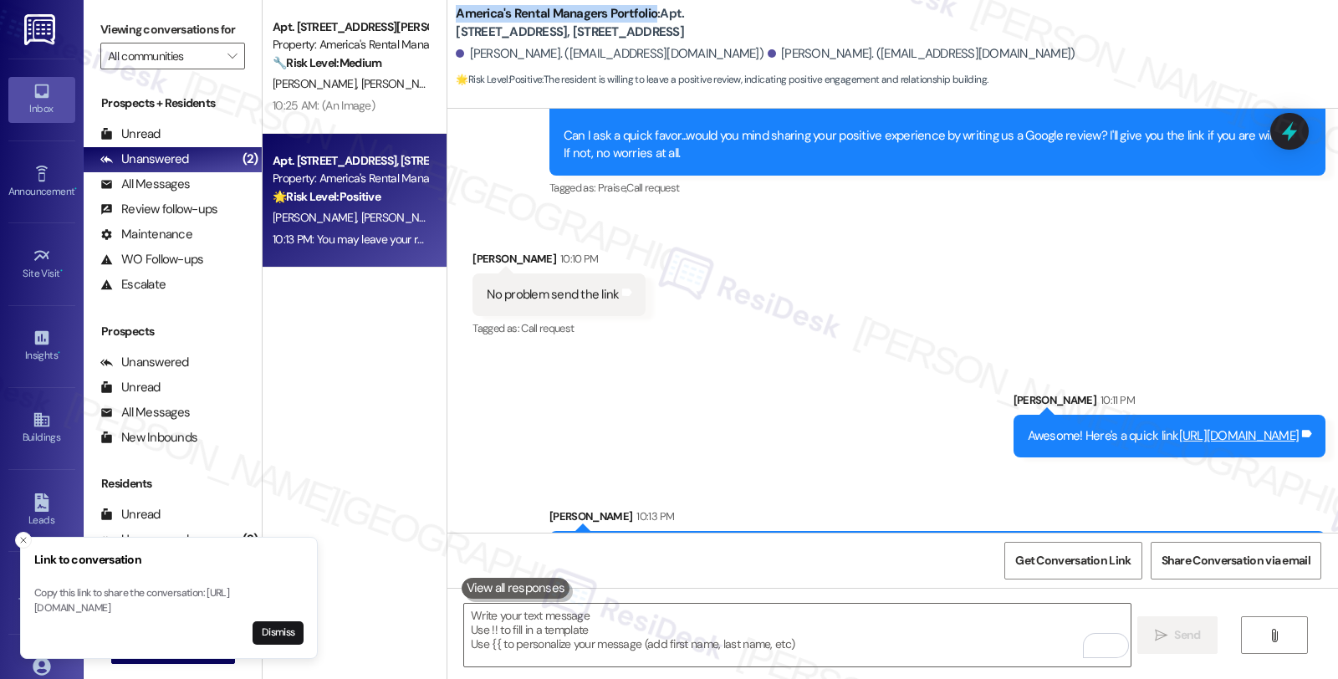
copy b "America's Rental Managers Portfolio"
click at [1065, 563] on span "Get Conversation Link" at bounding box center [1072, 561] width 115 height 18
click at [699, 212] on div "Received via SMS Erron Bry 10:10 PM No problem send the link Tags and notes Tag…" at bounding box center [892, 282] width 890 height 141
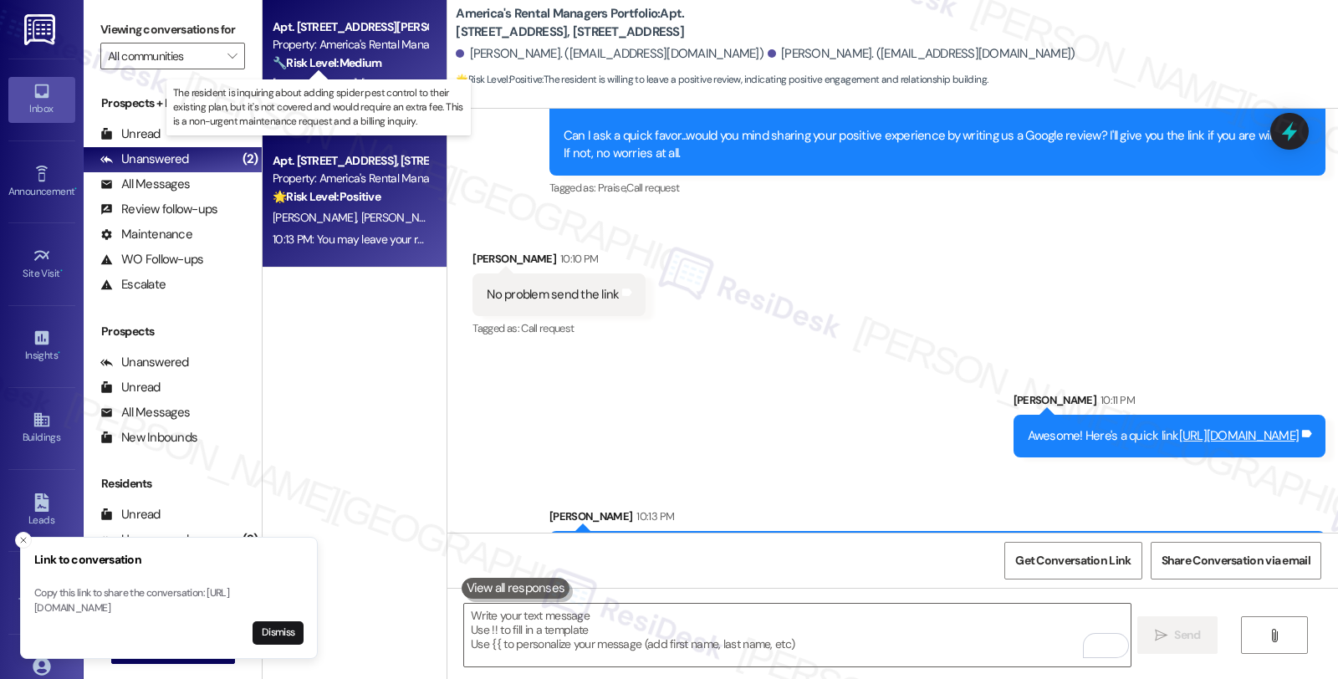
click at [364, 69] on strong "🔧 Risk Level: Medium" at bounding box center [327, 62] width 109 height 15
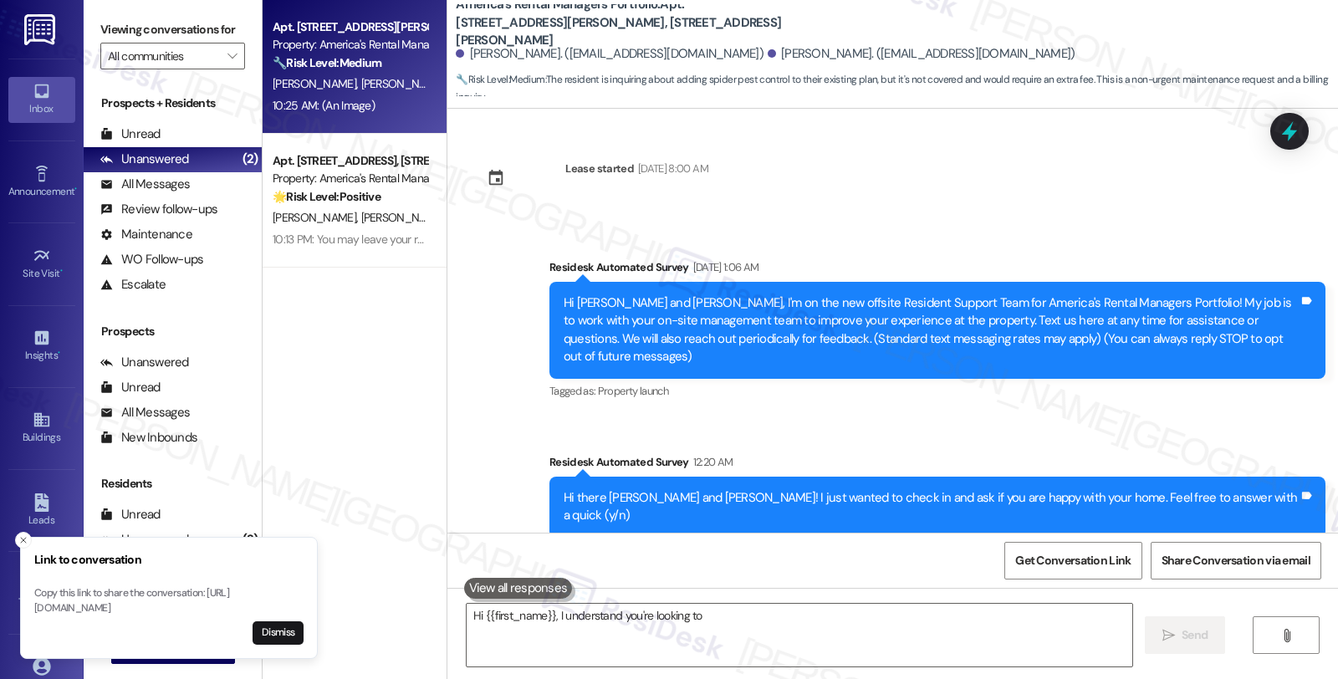
scroll to position [2546, 0]
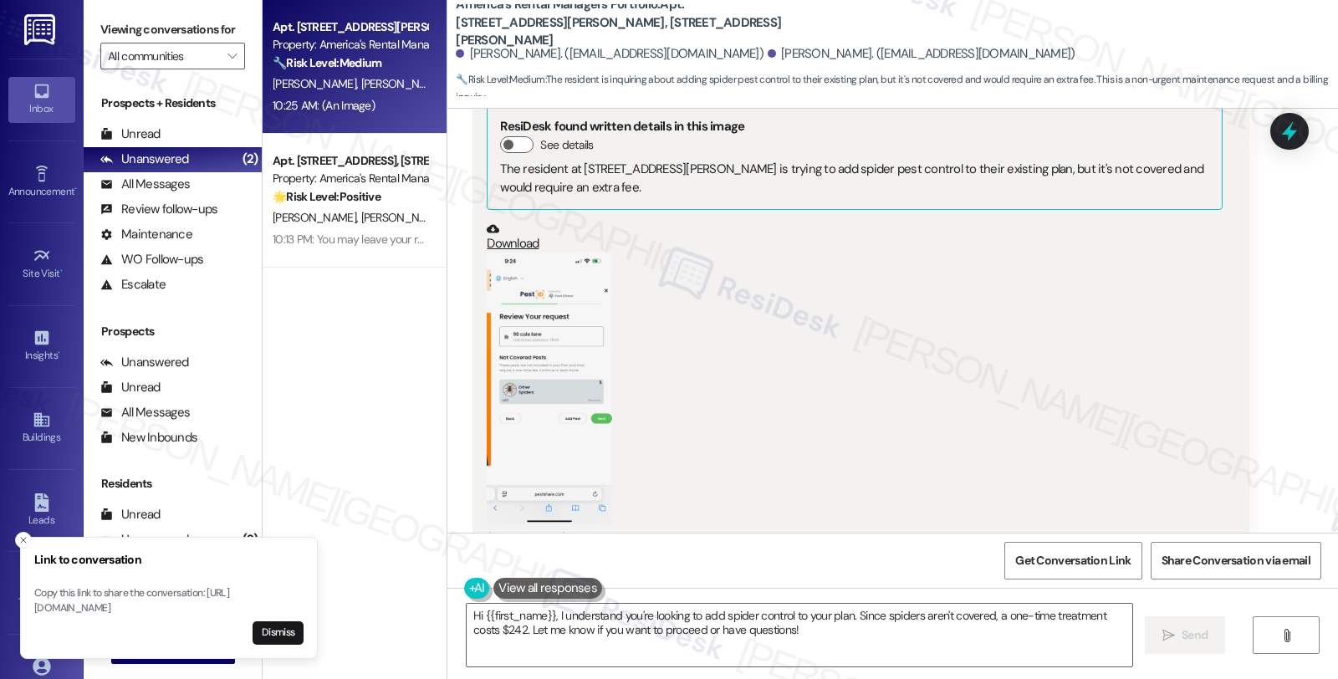
click at [548, 357] on button "Zoom image" at bounding box center [549, 388] width 125 height 272
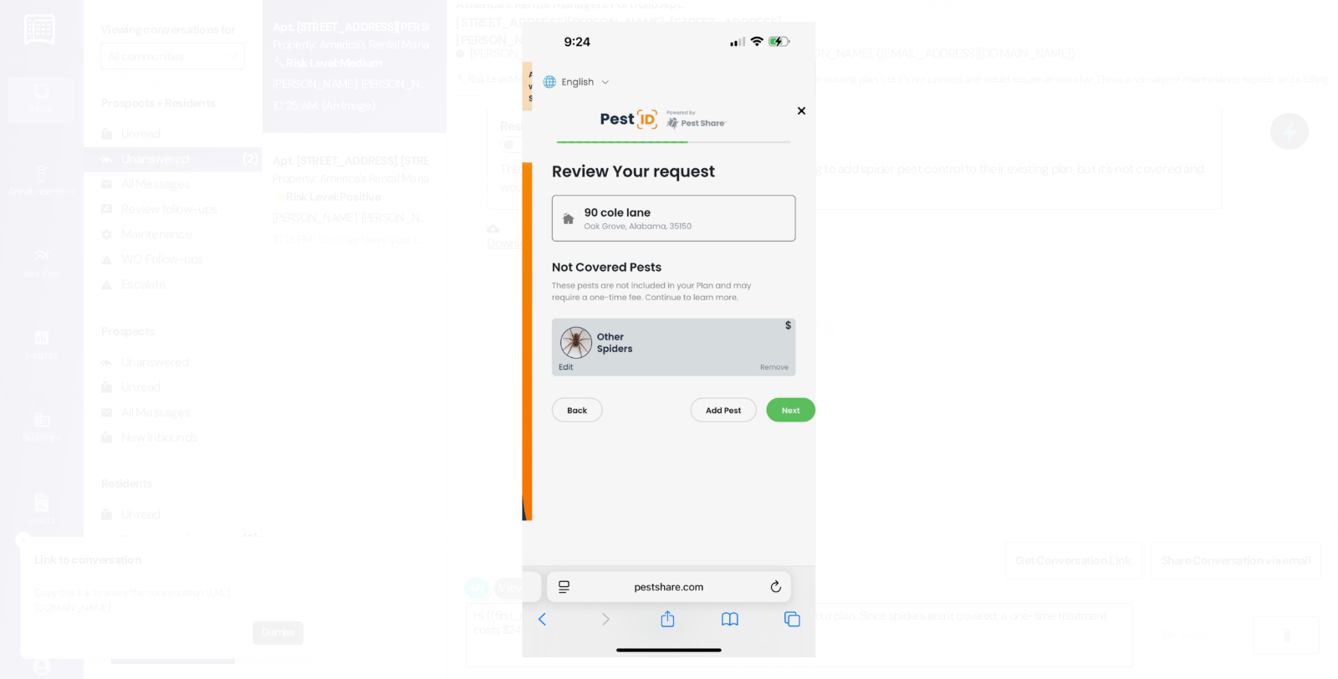
click at [920, 328] on button "Unzoom image" at bounding box center [669, 339] width 1338 height 679
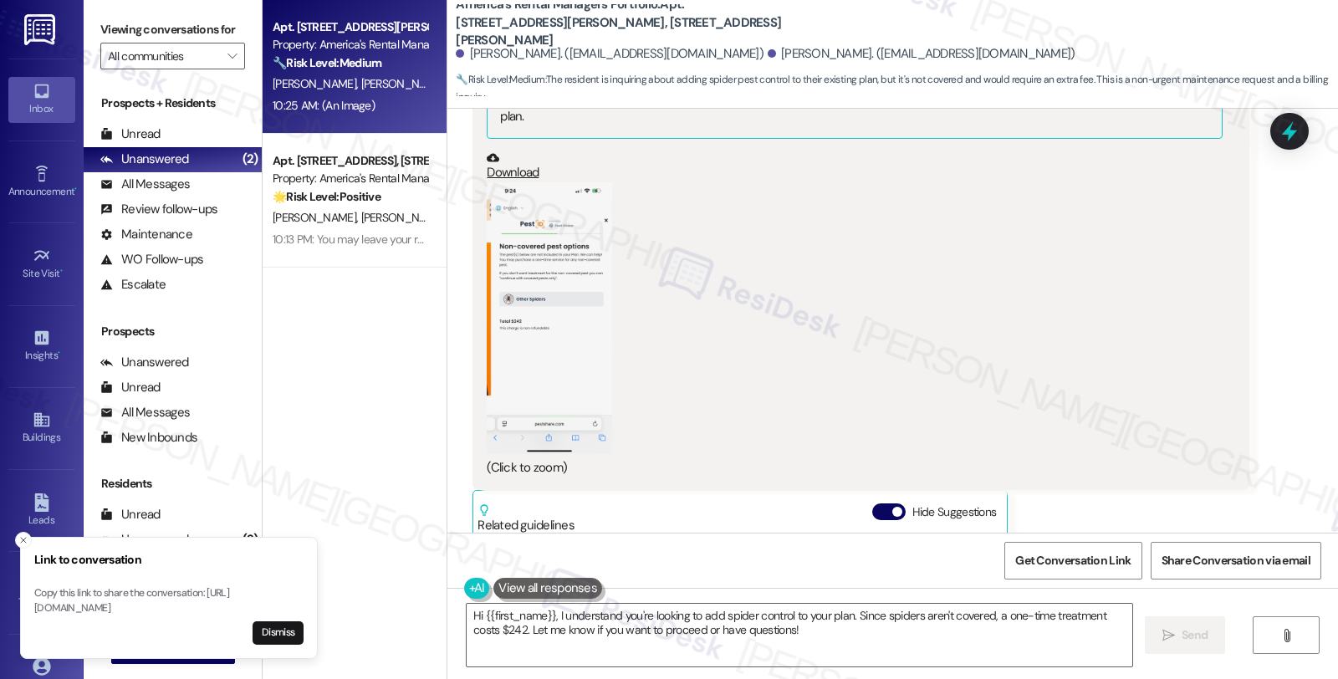
scroll to position [1710, 0]
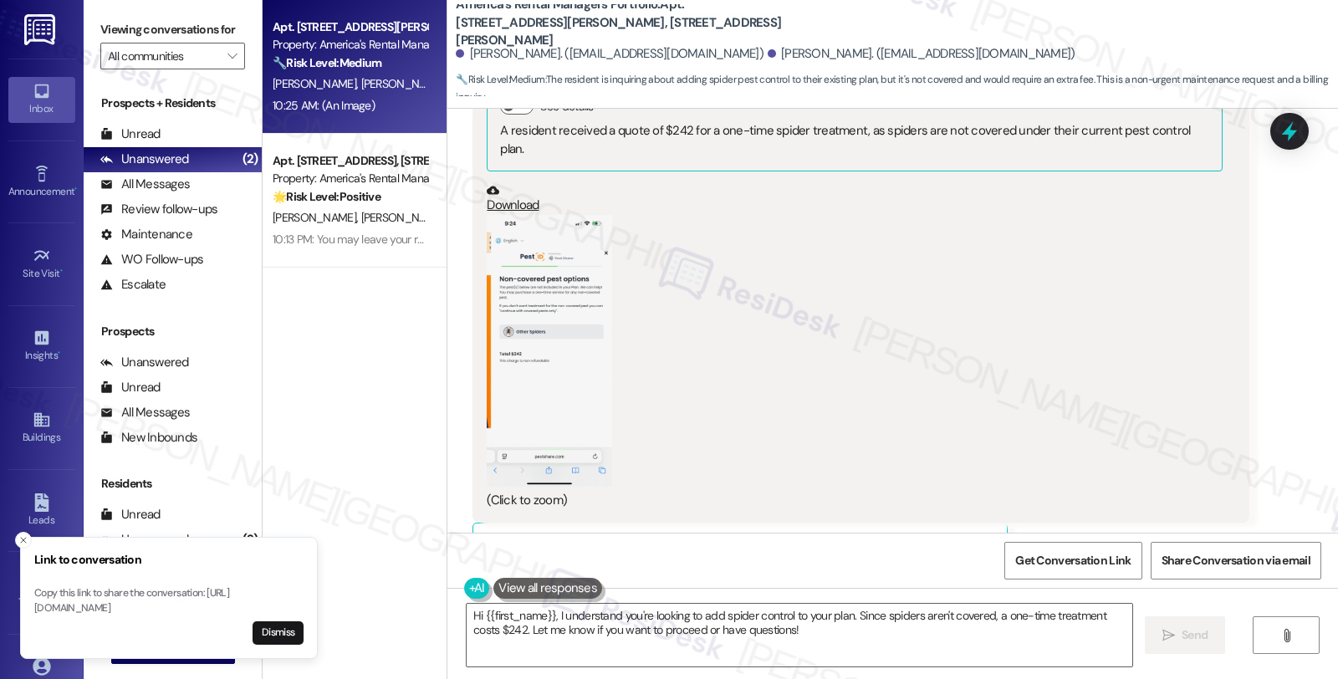
click at [514, 299] on button "Zoom image" at bounding box center [549, 351] width 125 height 272
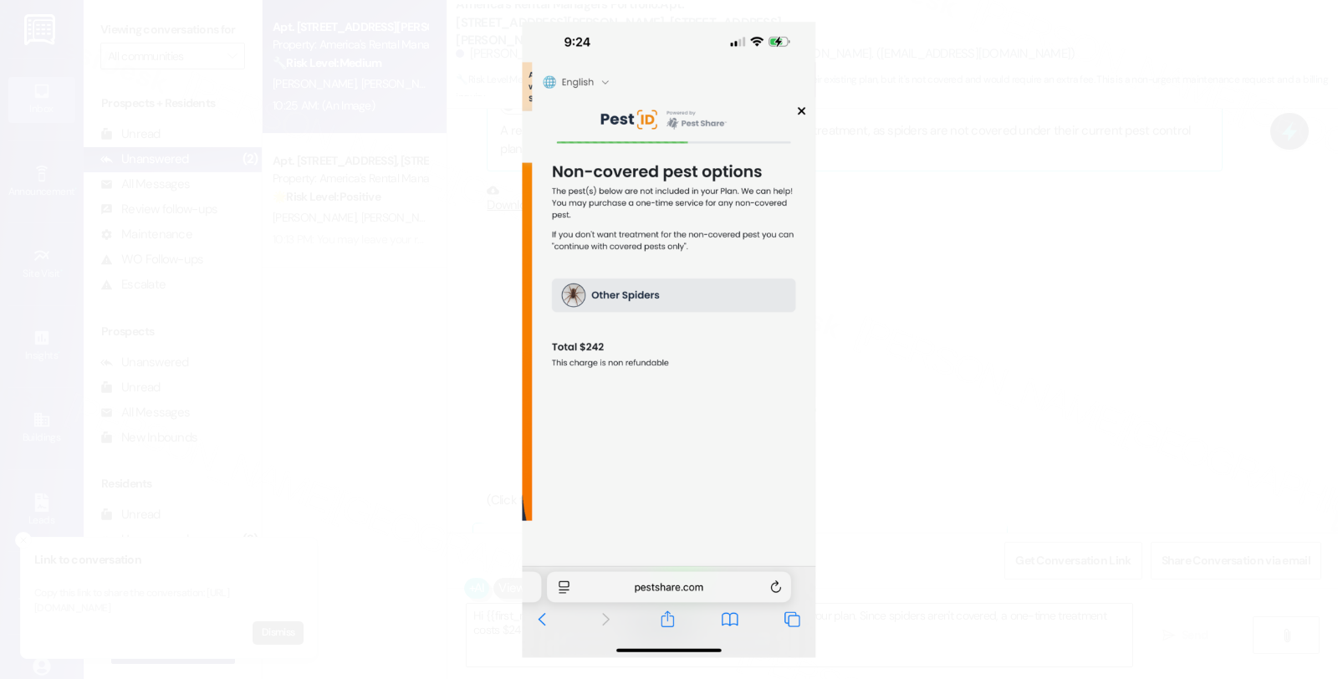
click at [901, 318] on button "Unzoom image" at bounding box center [669, 339] width 1338 height 679
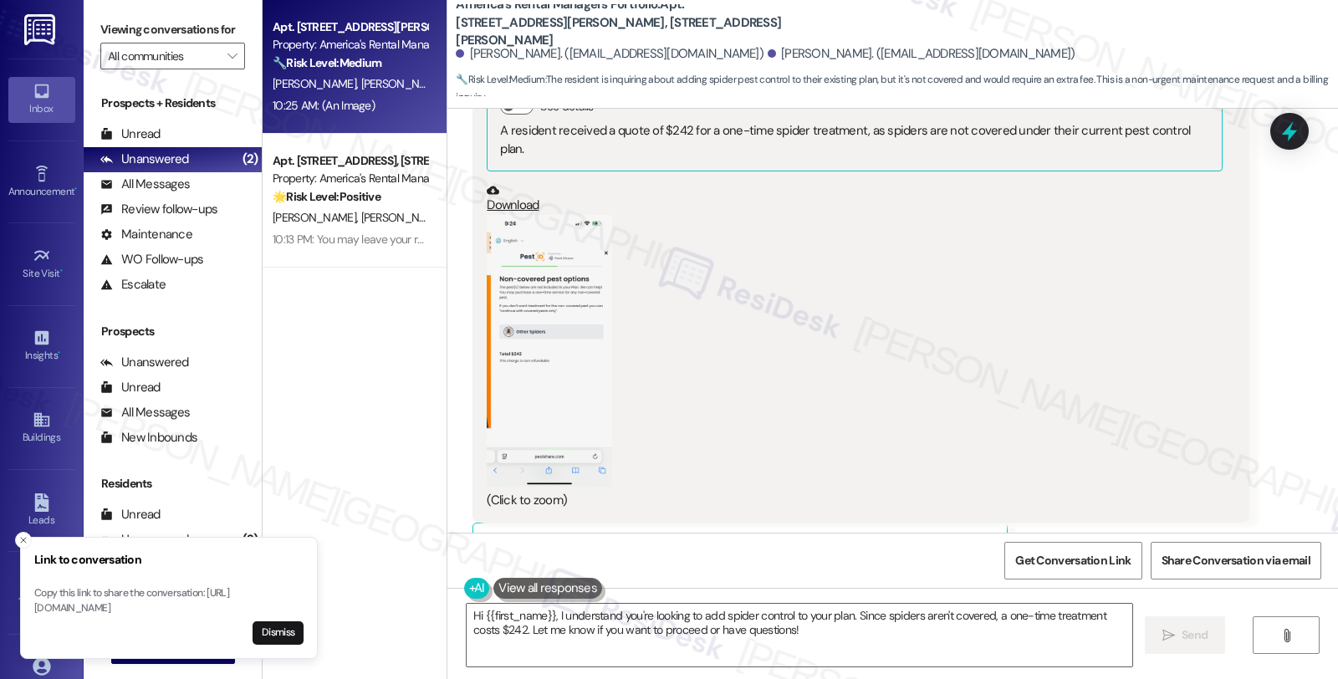
click at [544, 279] on button "Zoom image" at bounding box center [549, 351] width 125 height 272
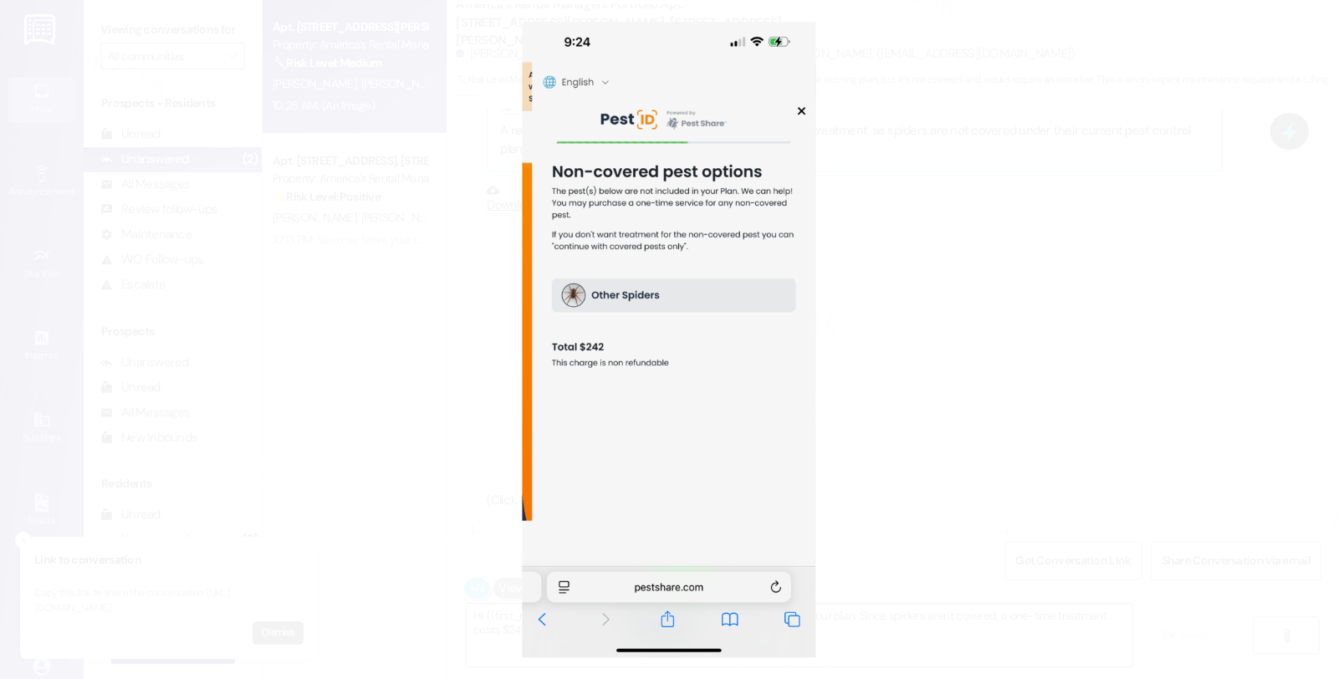
click at [915, 355] on button "Unzoom image" at bounding box center [669, 339] width 1338 height 679
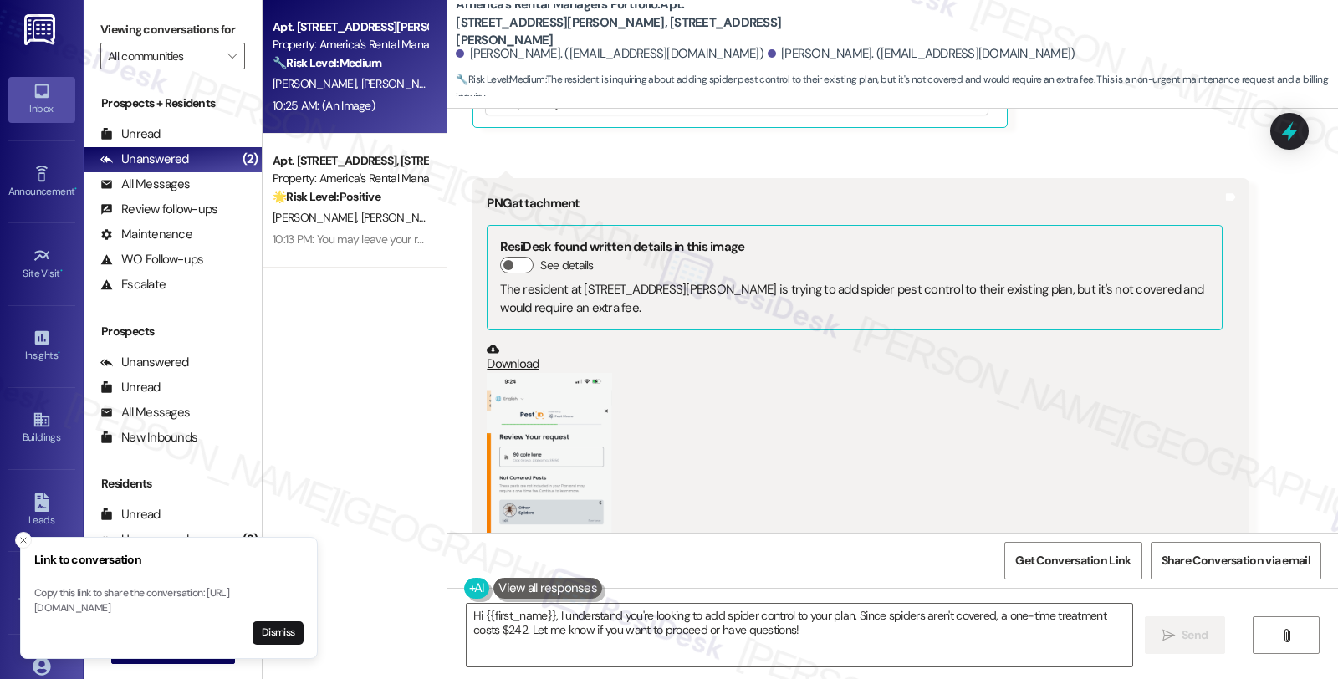
scroll to position [2546, 0]
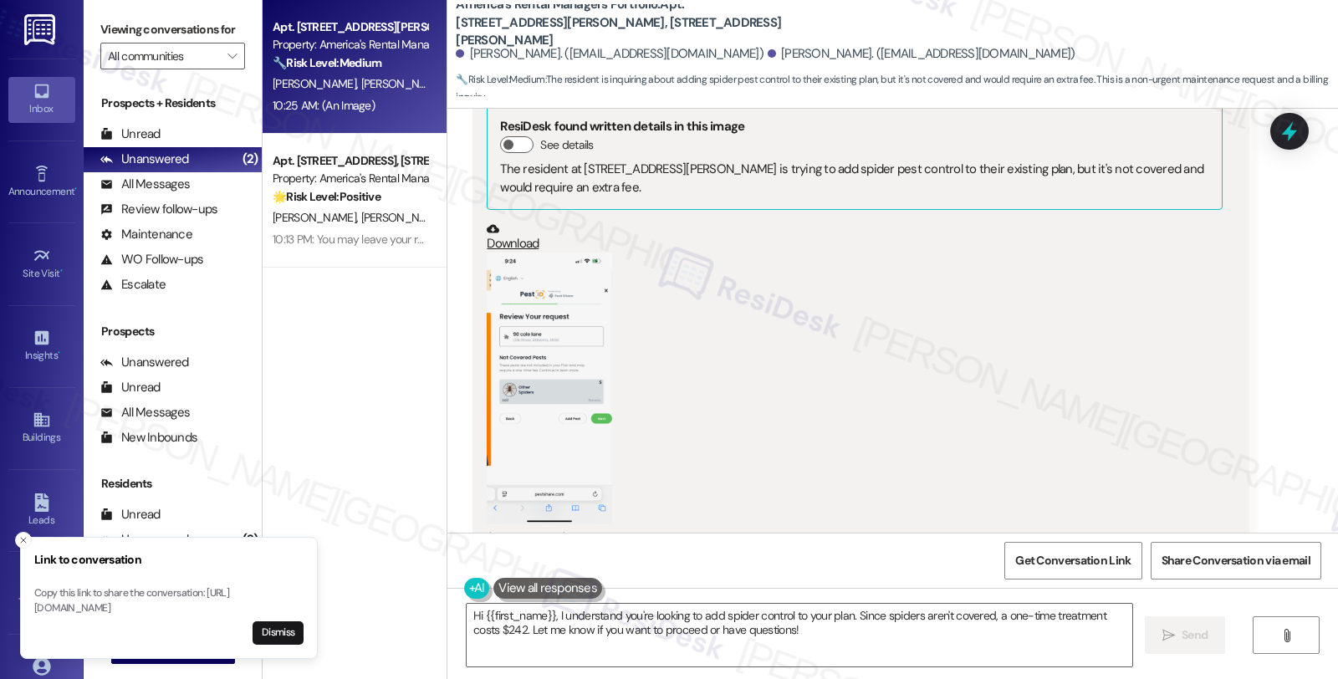
click at [527, 294] on button "Zoom image" at bounding box center [549, 388] width 125 height 272
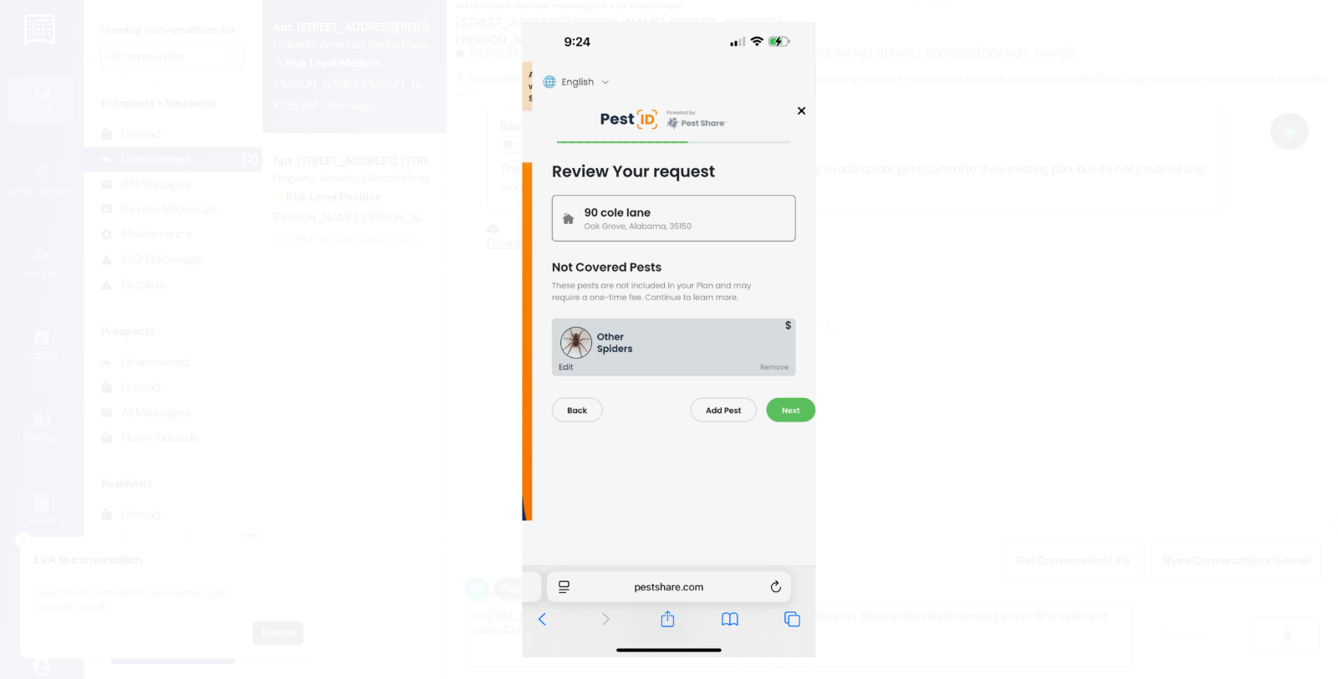
click at [915, 331] on button "Unzoom image" at bounding box center [669, 339] width 1338 height 679
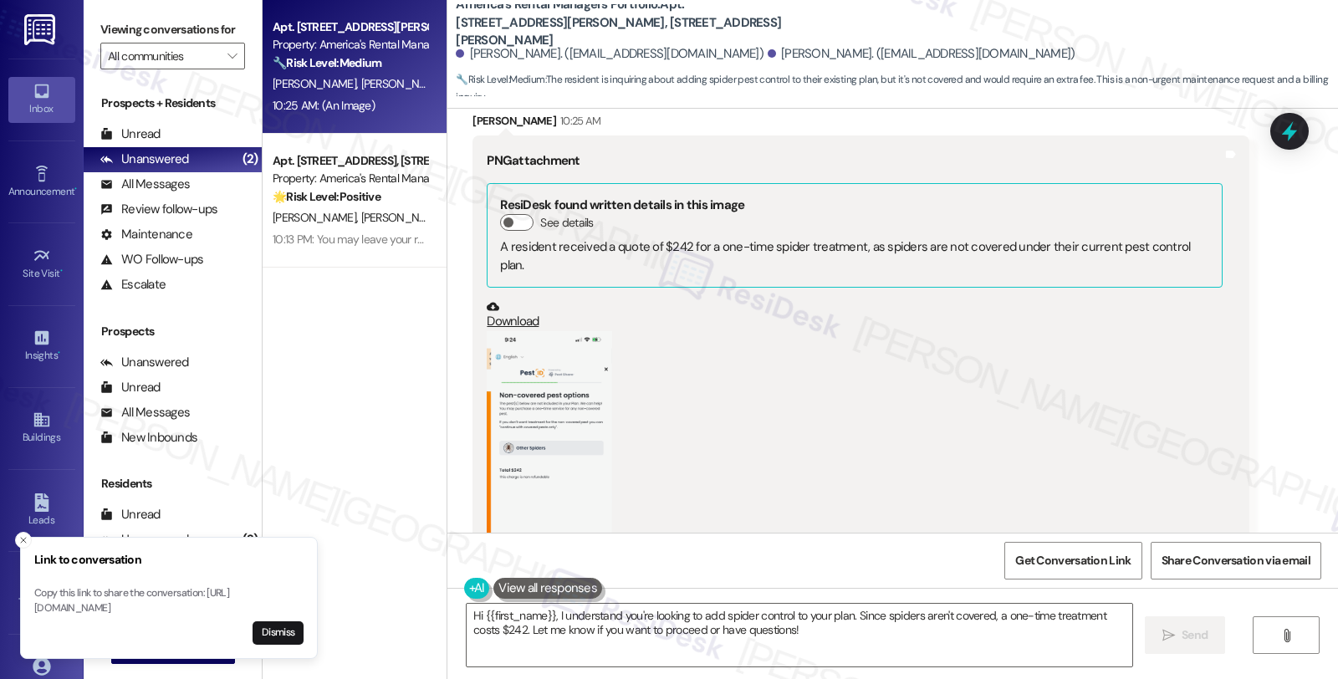
scroll to position [1618, 0]
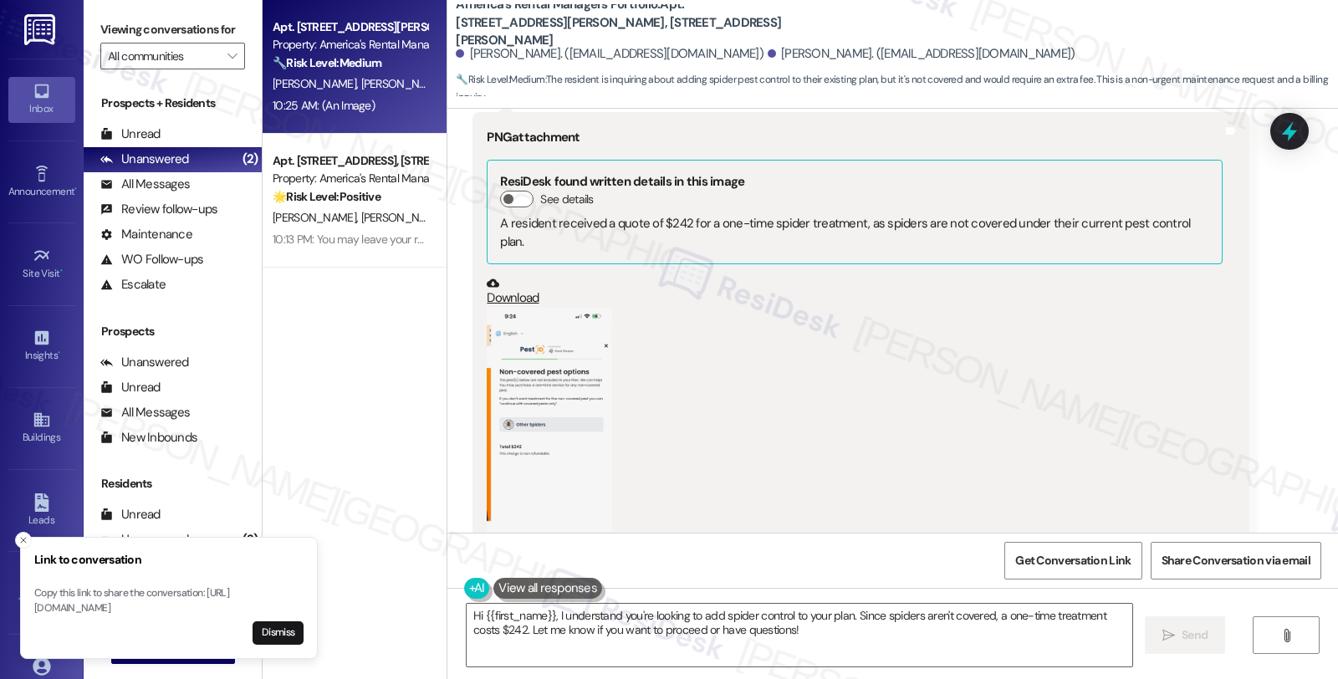
click at [575, 388] on button "Zoom image" at bounding box center [549, 444] width 125 height 272
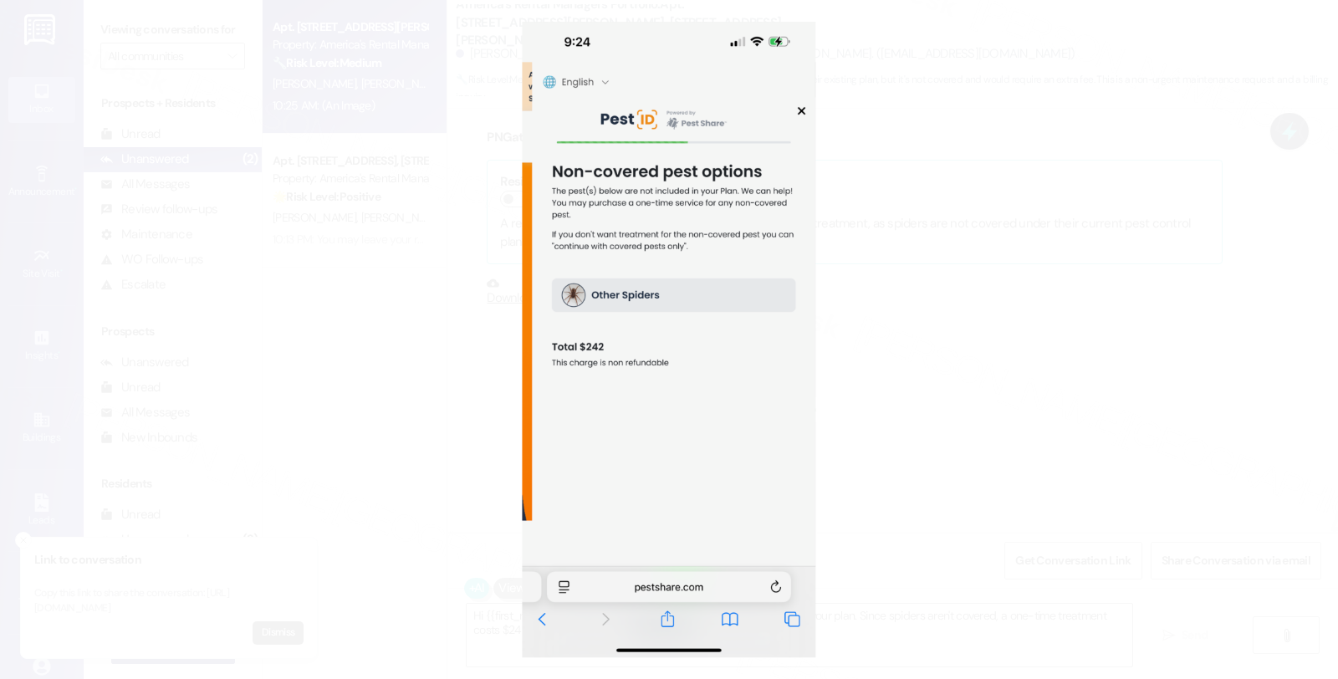
click at [1152, 344] on button "Unzoom image" at bounding box center [669, 339] width 1338 height 679
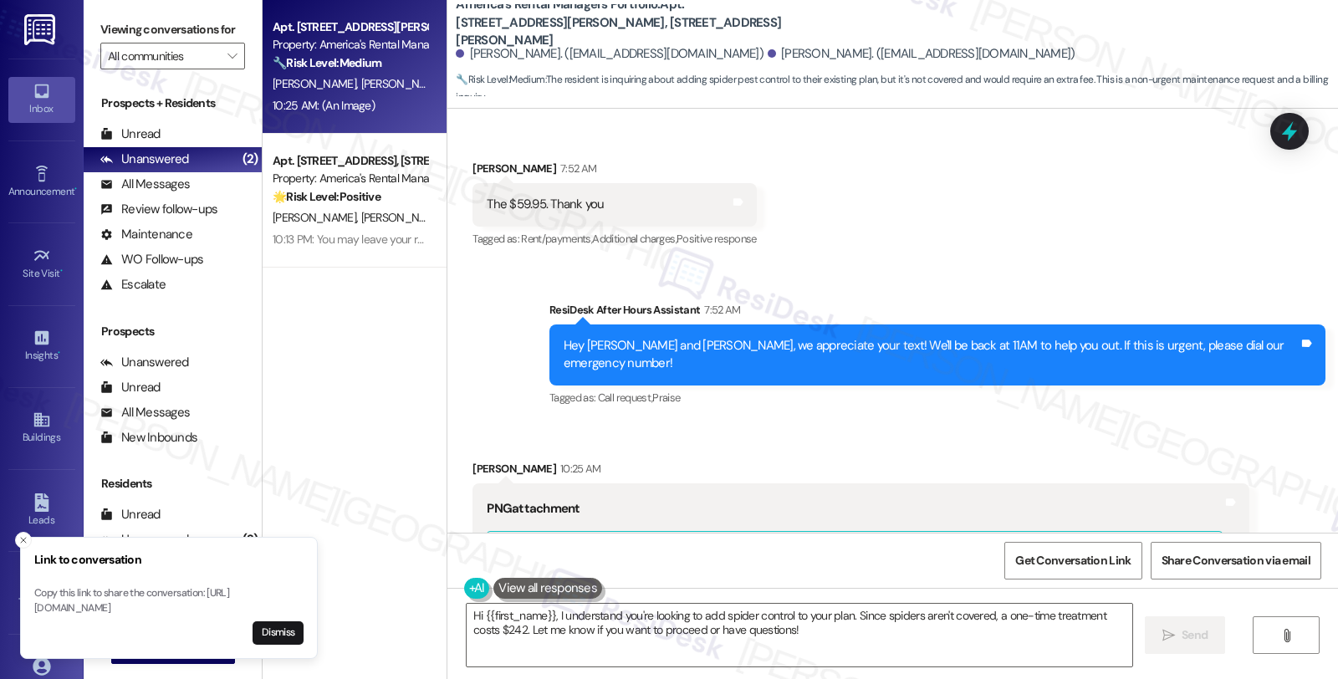
scroll to position [1060, 0]
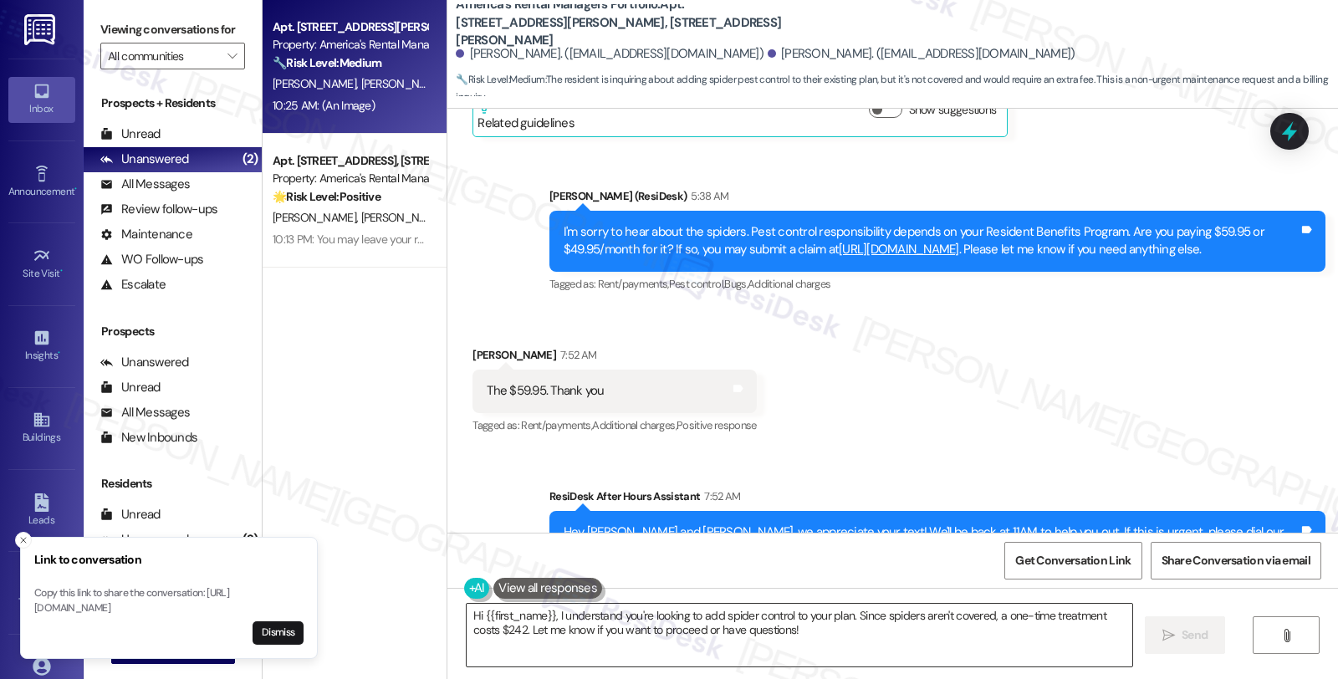
click at [466, 617] on textarea "Hi {{first_name}}, I understand you're looking to add spider control to your pl…" at bounding box center [798, 635] width 665 height 63
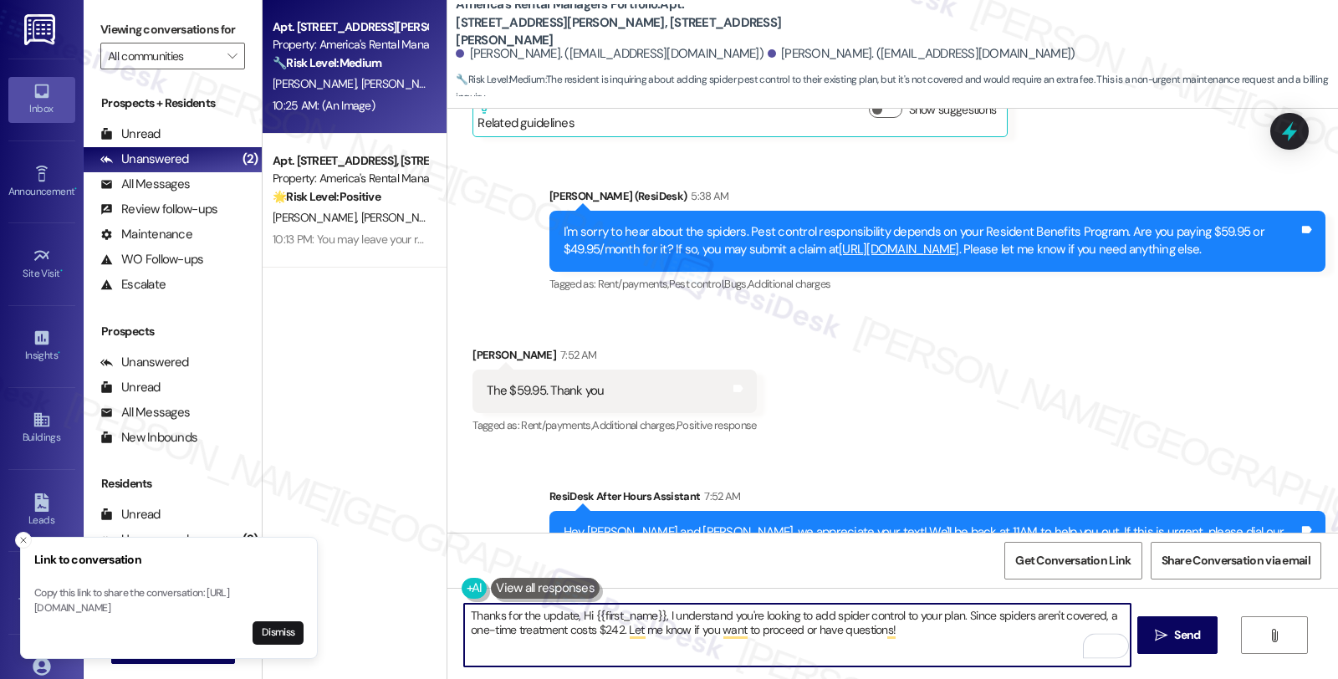
click at [472, 346] on div "Jessica Edwards 7:52 AM" at bounding box center [613, 357] width 283 height 23
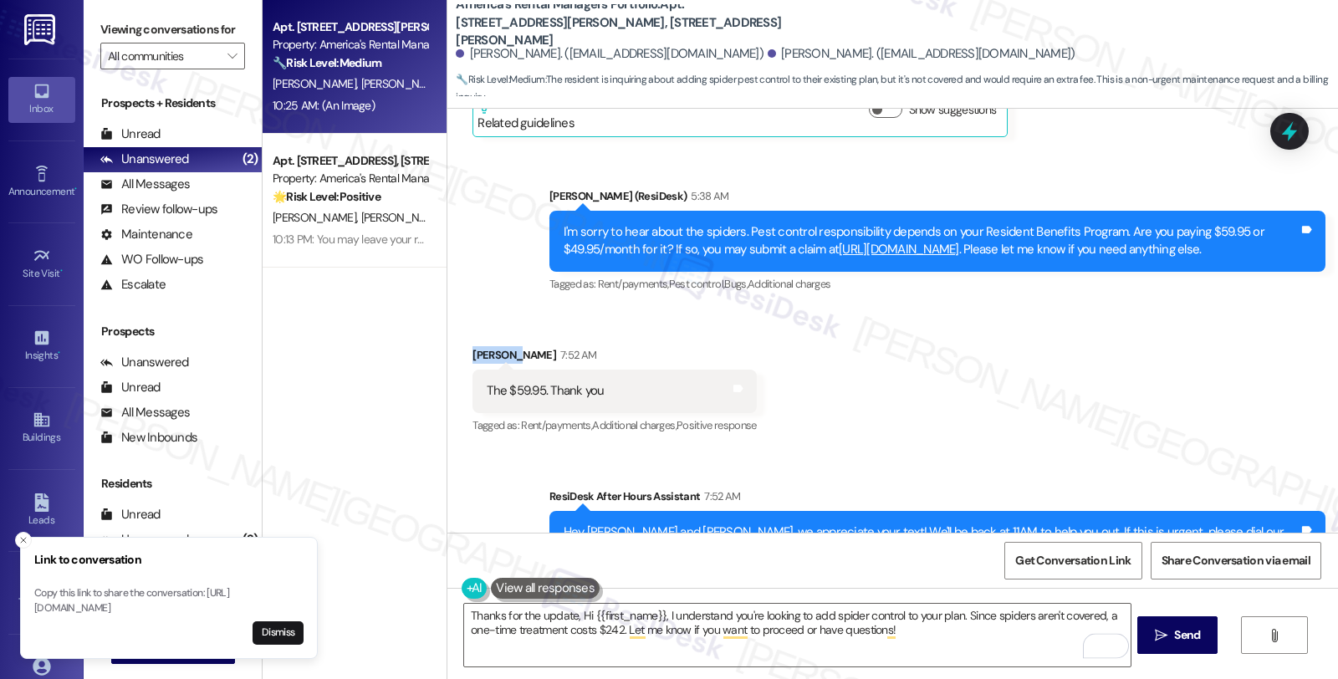
copy div "Jessica"
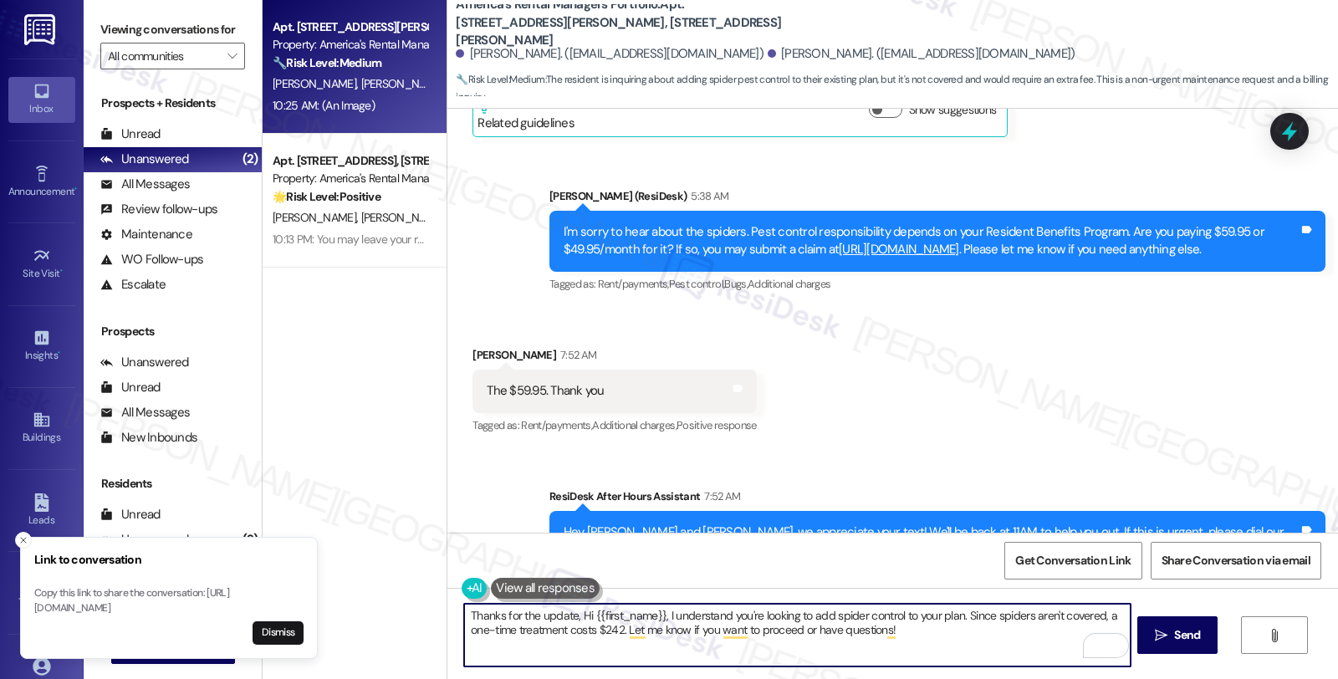
click at [570, 612] on textarea "Thanks for the update, Hi {{first_name}}, I understand you're looking to add sp…" at bounding box center [796, 635] width 665 height 63
paste textarea "Jessica"
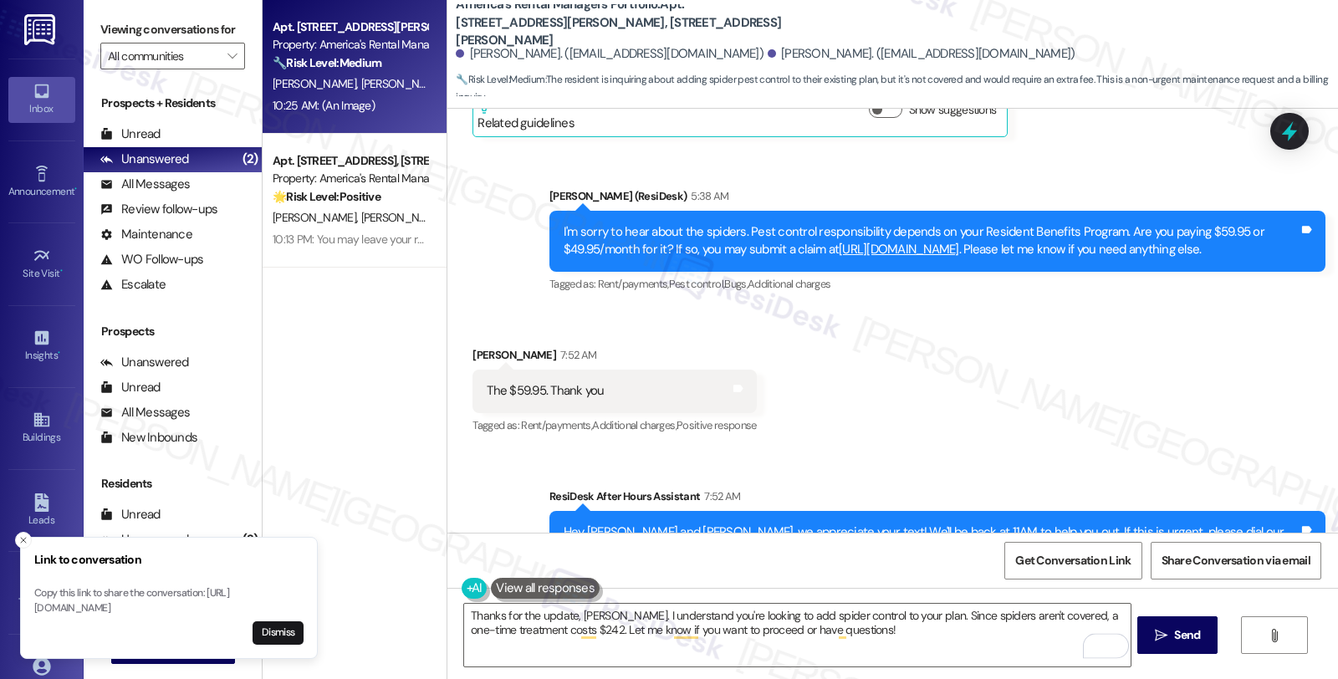
drag, startPoint x: 1146, startPoint y: 355, endPoint x: 1048, endPoint y: 431, distance: 123.9
click at [1146, 355] on div "Received via SMS Jessica Edwards 7:52 AM The $59.95. Thank you Tags and notes T…" at bounding box center [892, 378] width 890 height 141
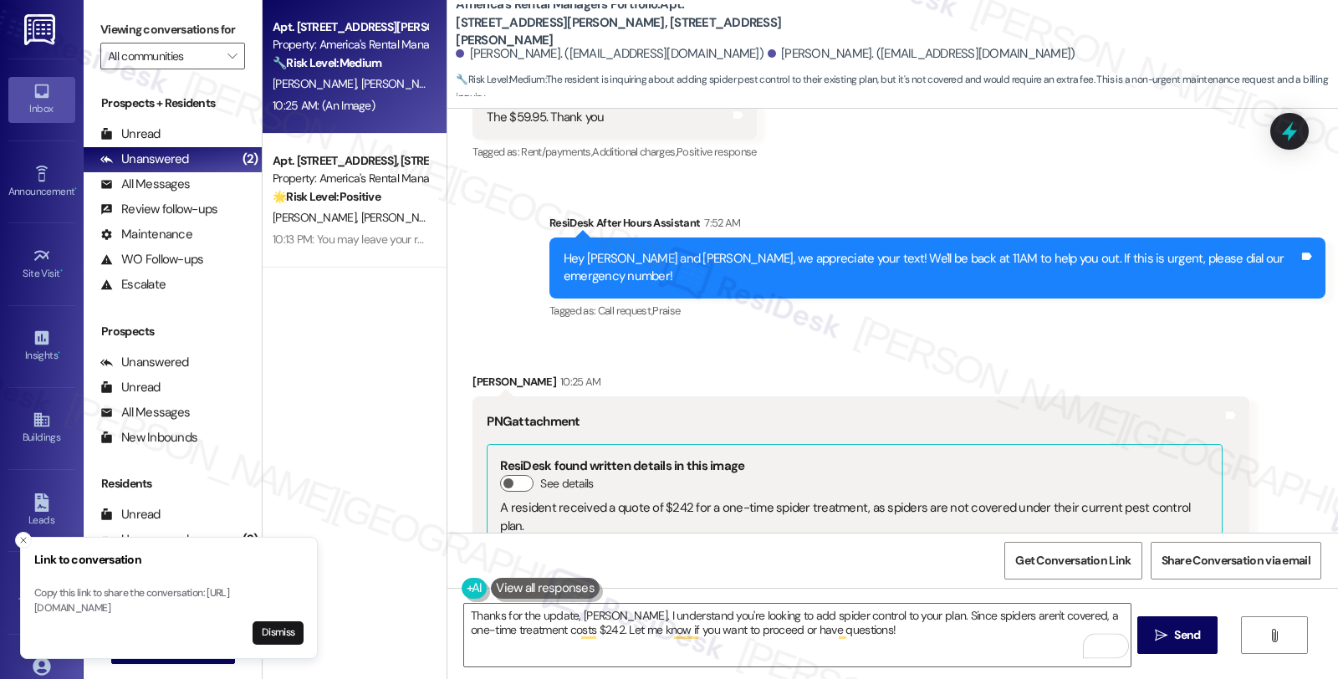
scroll to position [1339, 0]
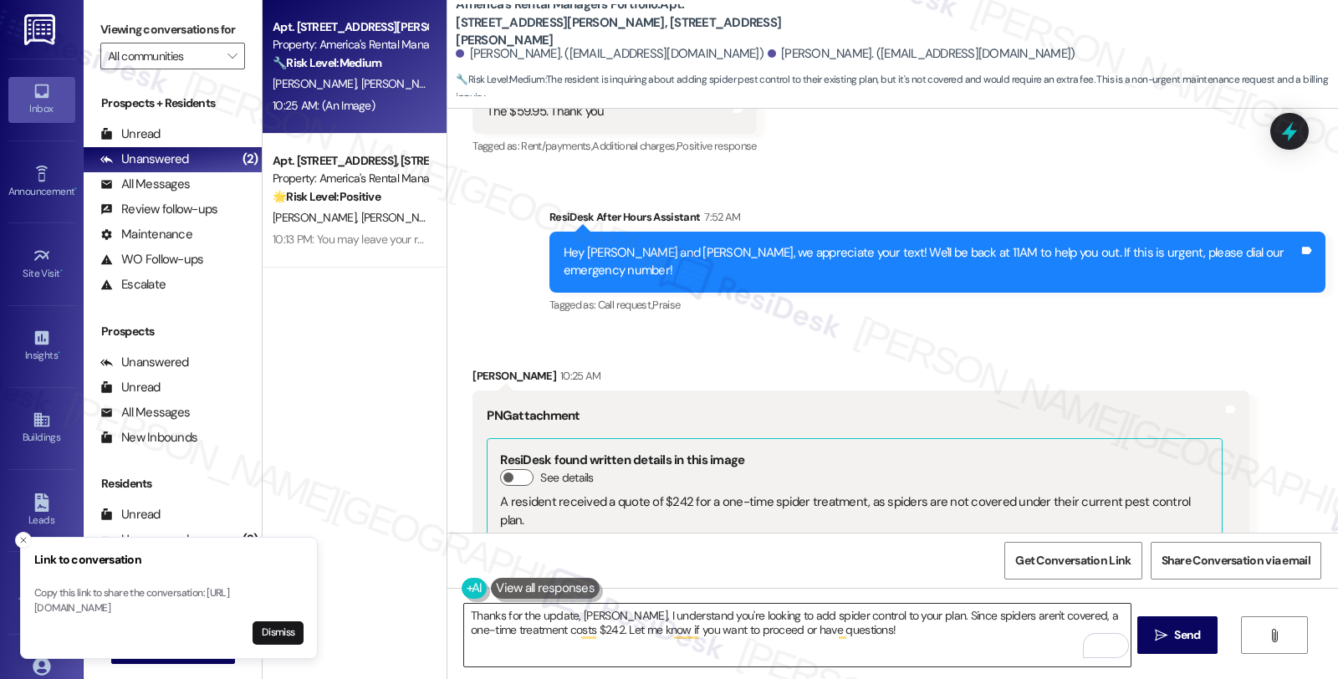
click at [614, 609] on textarea "Thanks for the update, Jessica. I understand you're looking to add spider contr…" at bounding box center [796, 635] width 665 height 63
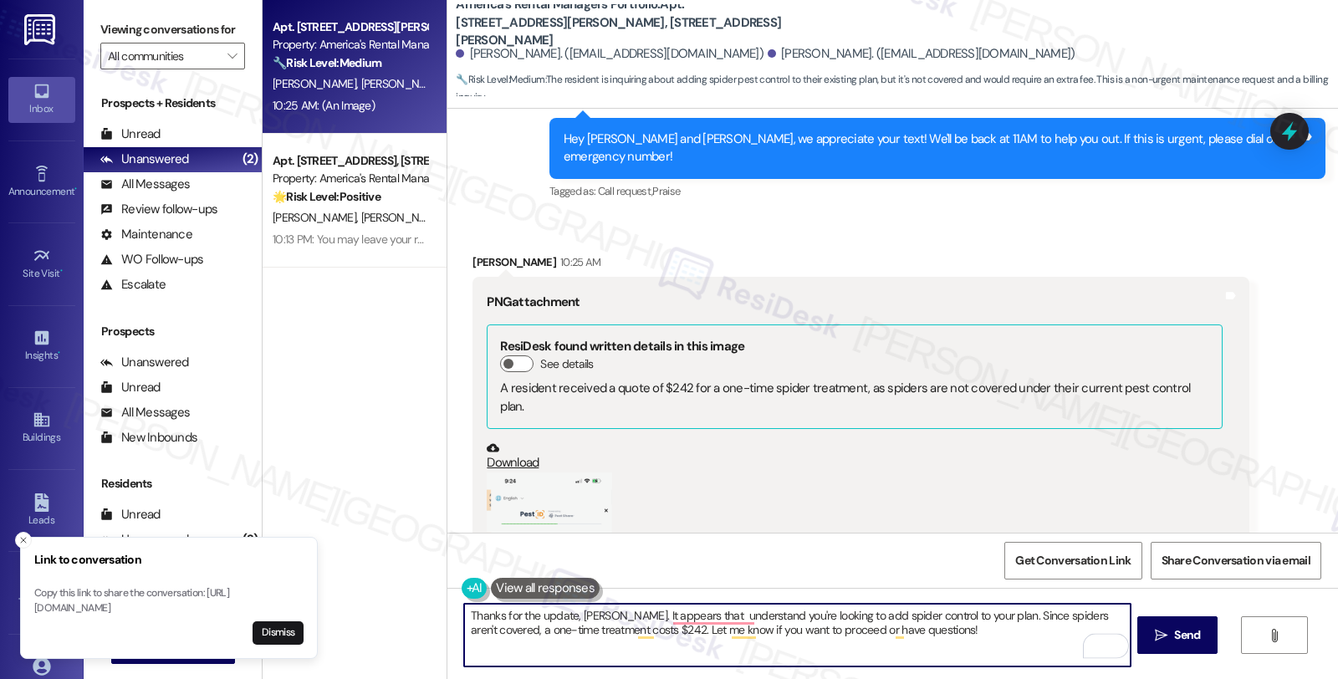
scroll to position [1618, 0]
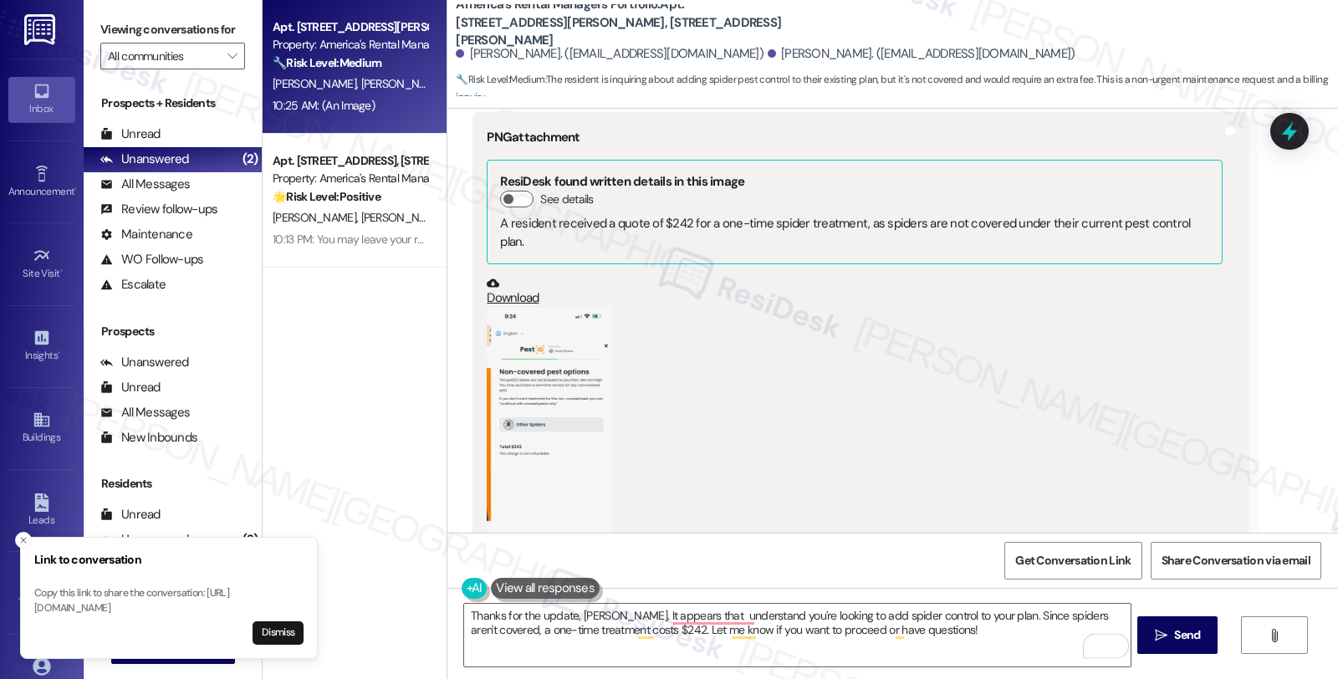
click at [571, 406] on button "Zoom image" at bounding box center [549, 444] width 125 height 272
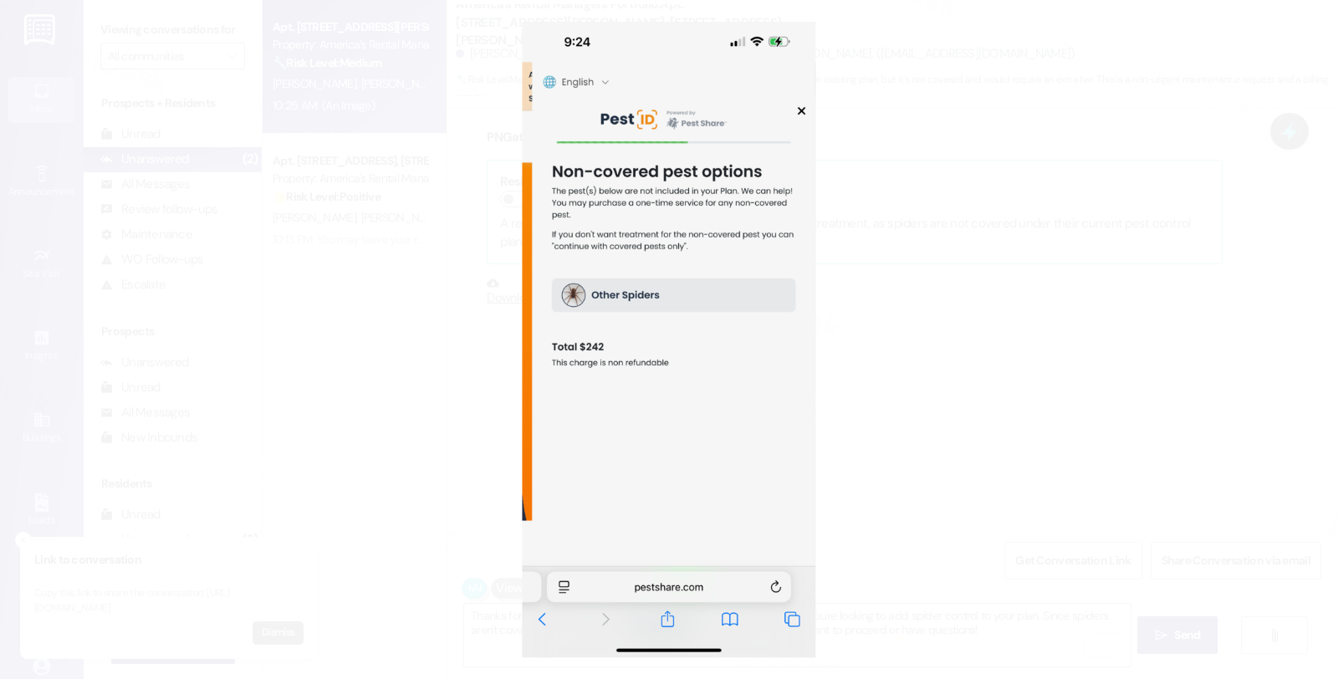
click at [923, 393] on button "Unzoom image" at bounding box center [669, 339] width 1338 height 679
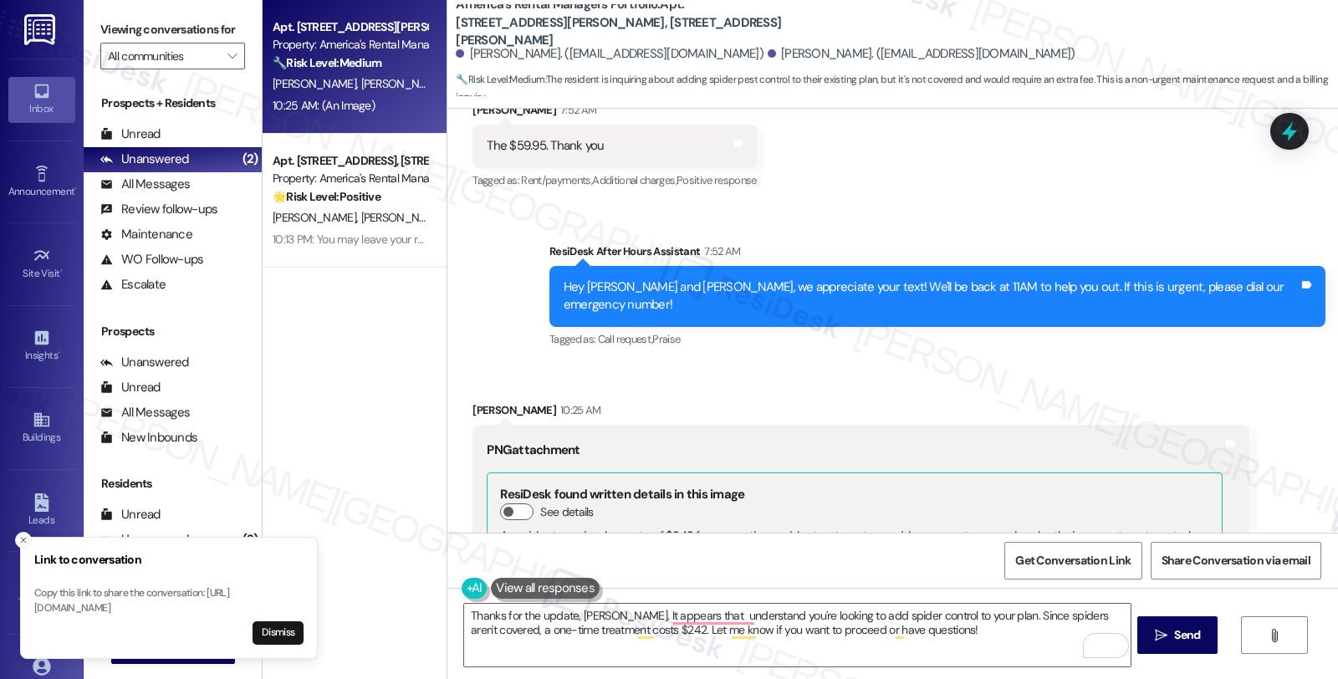
scroll to position [1525, 0]
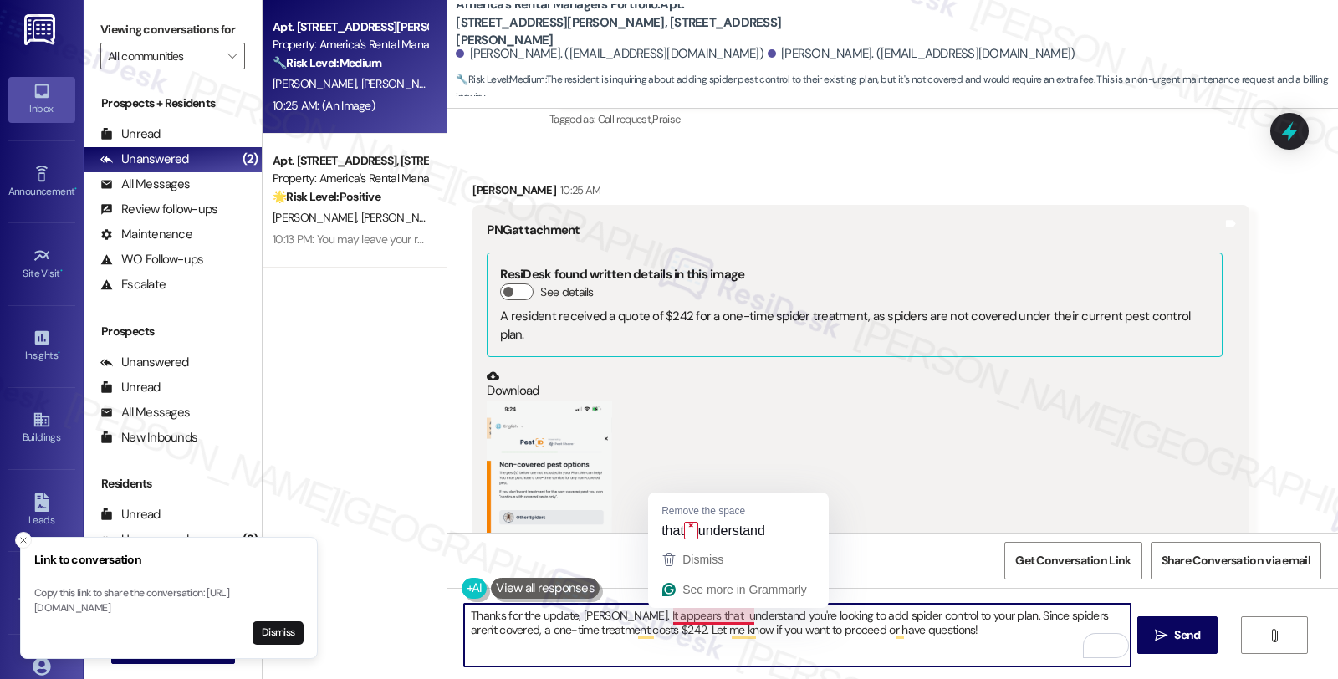
click at [681, 614] on textarea "Thanks for the update, Jessica. It appears that understand you're looking to ad…" at bounding box center [796, 635] width 665 height 63
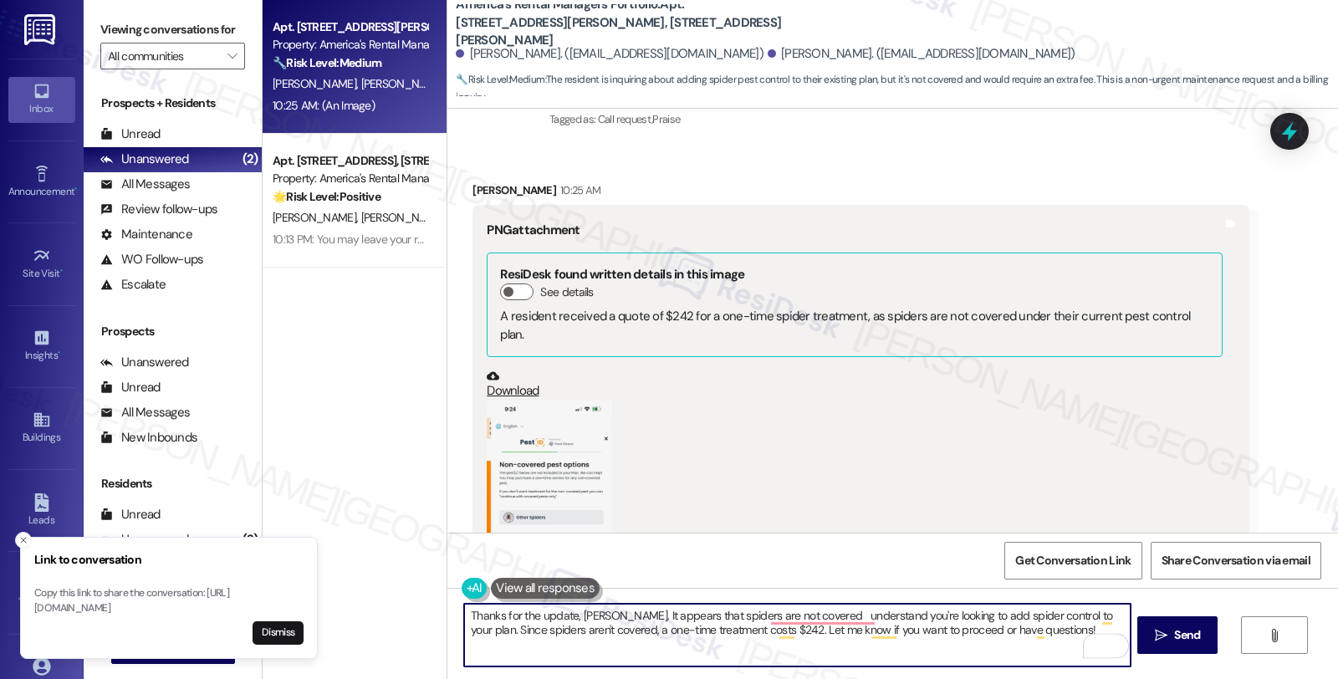
type textarea "Thanks for the update, Jessica. It appears that spiders are not covered underst…"
click at [538, 444] on button "Zoom image" at bounding box center [549, 536] width 125 height 272
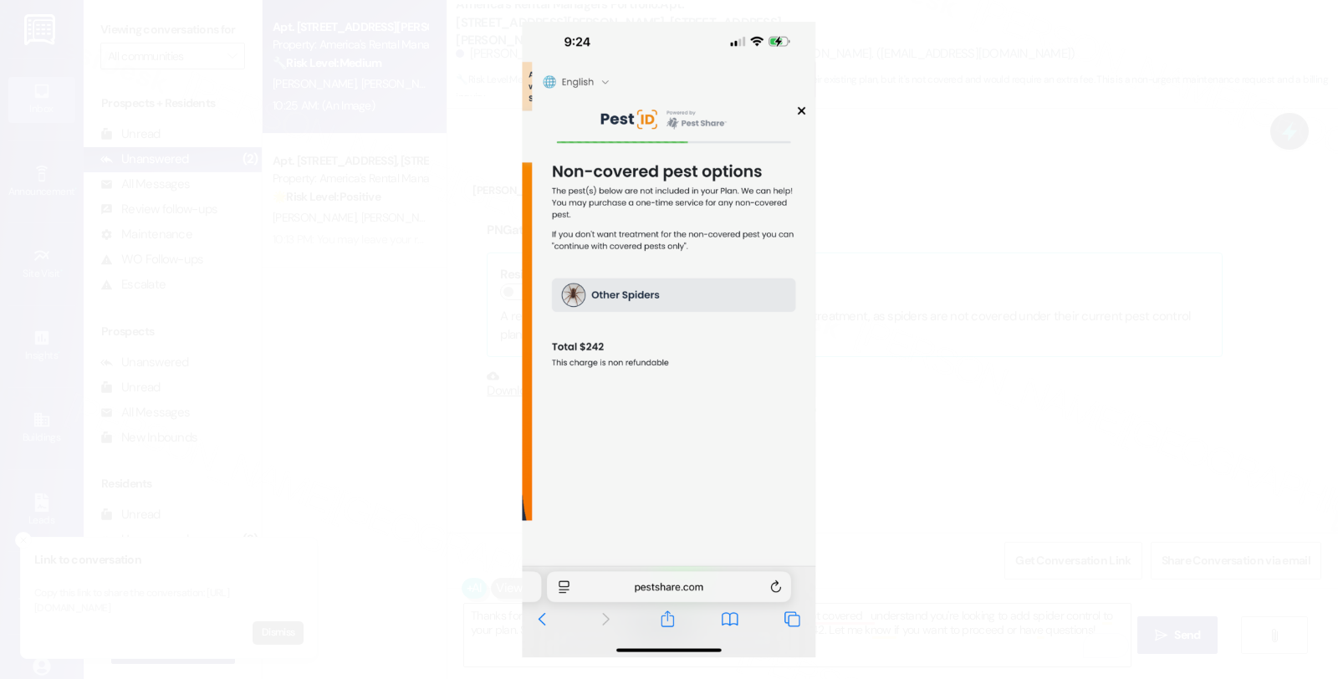
click at [982, 522] on button "Unzoom image" at bounding box center [669, 339] width 1338 height 679
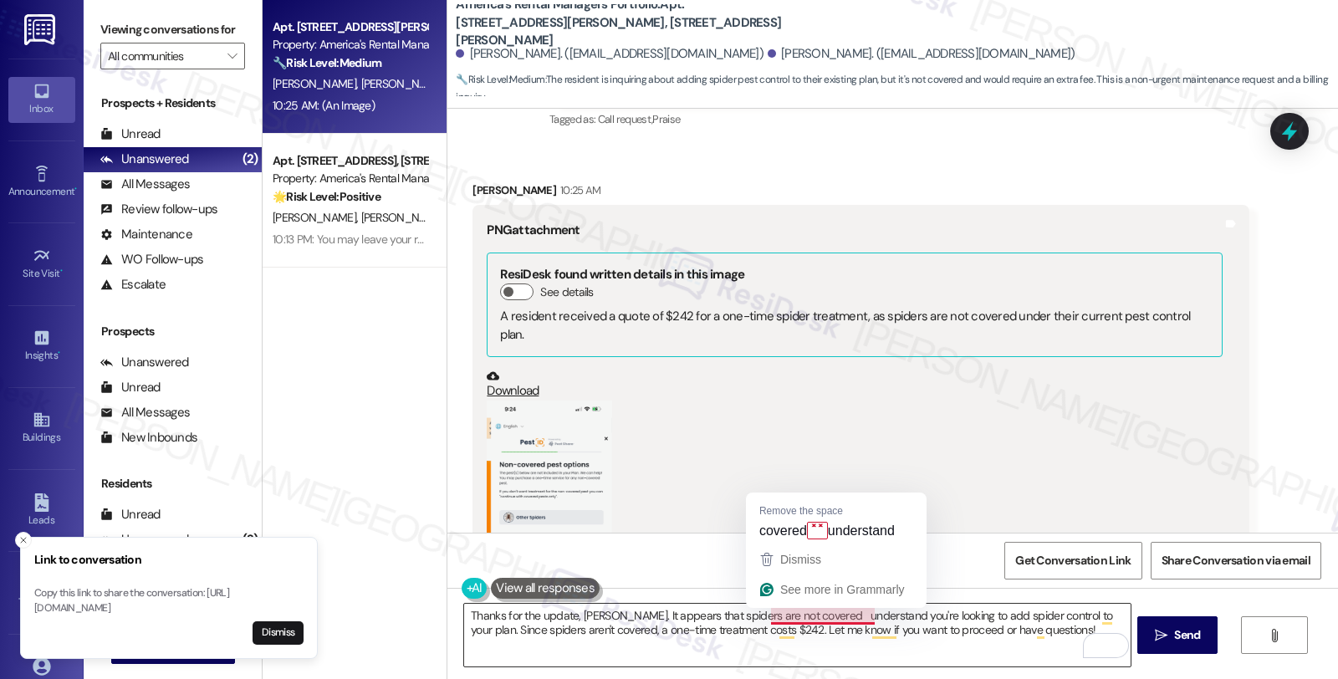
click at [800, 614] on textarea "Thanks for the update, Jessica. It appears that spiders are not covered underst…" at bounding box center [796, 635] width 665 height 63
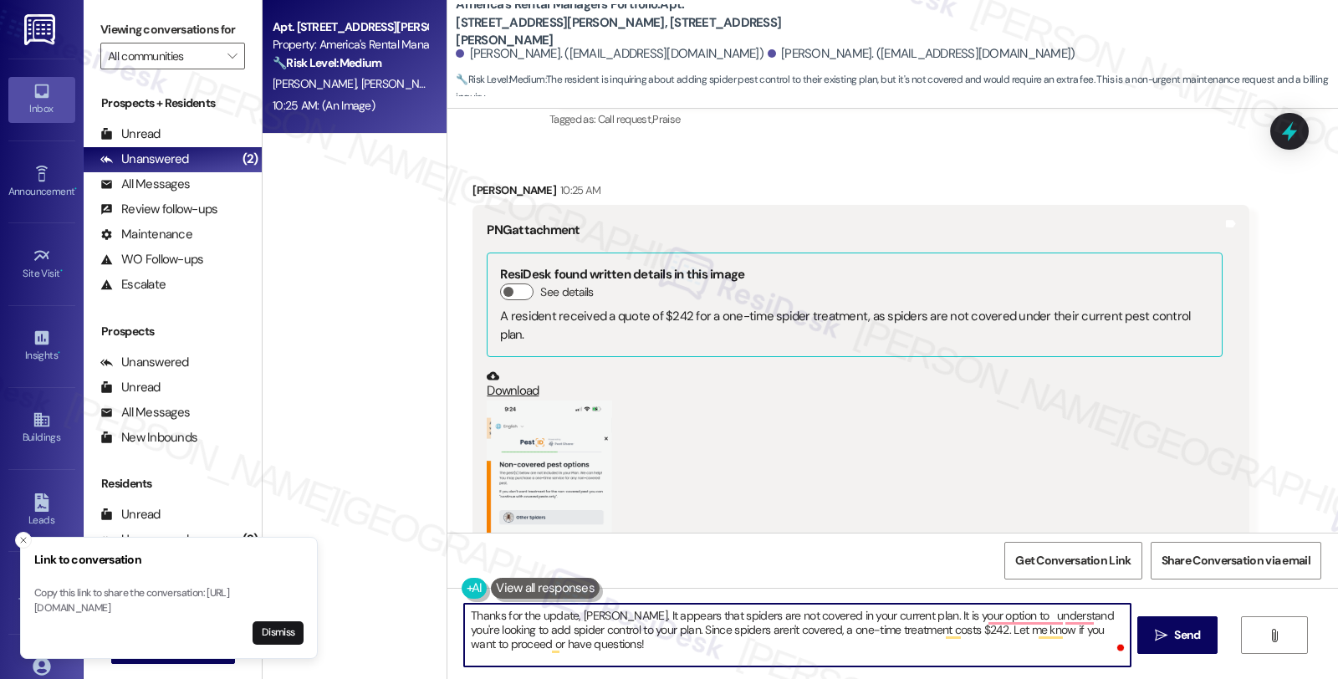
type textarea "Thanks for the update, [PERSON_NAME]. It appears that spiders are not covered i…"
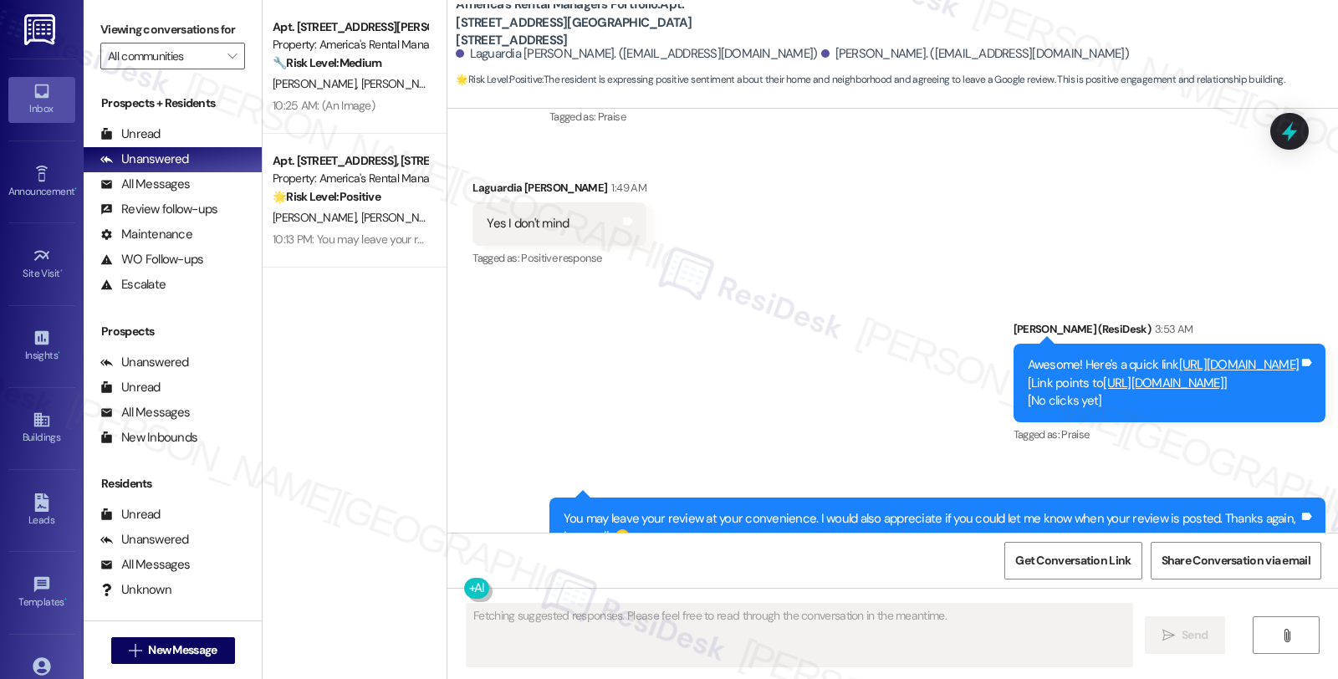
scroll to position [2235, 0]
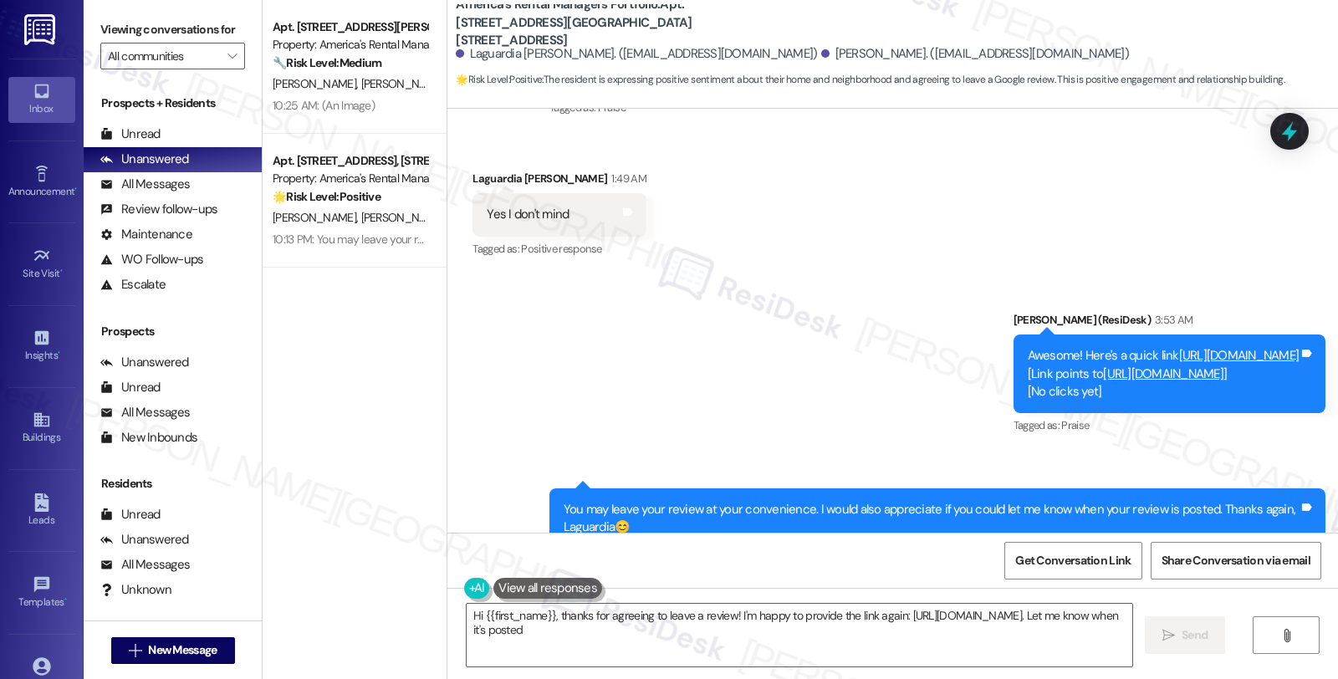
type textarea "Hi {{first_name}}, thanks for agreeing to leave a review! I'm happy to provide …"
click at [1179, 347] on link "[URL][DOMAIN_NAME]" at bounding box center [1239, 355] width 120 height 17
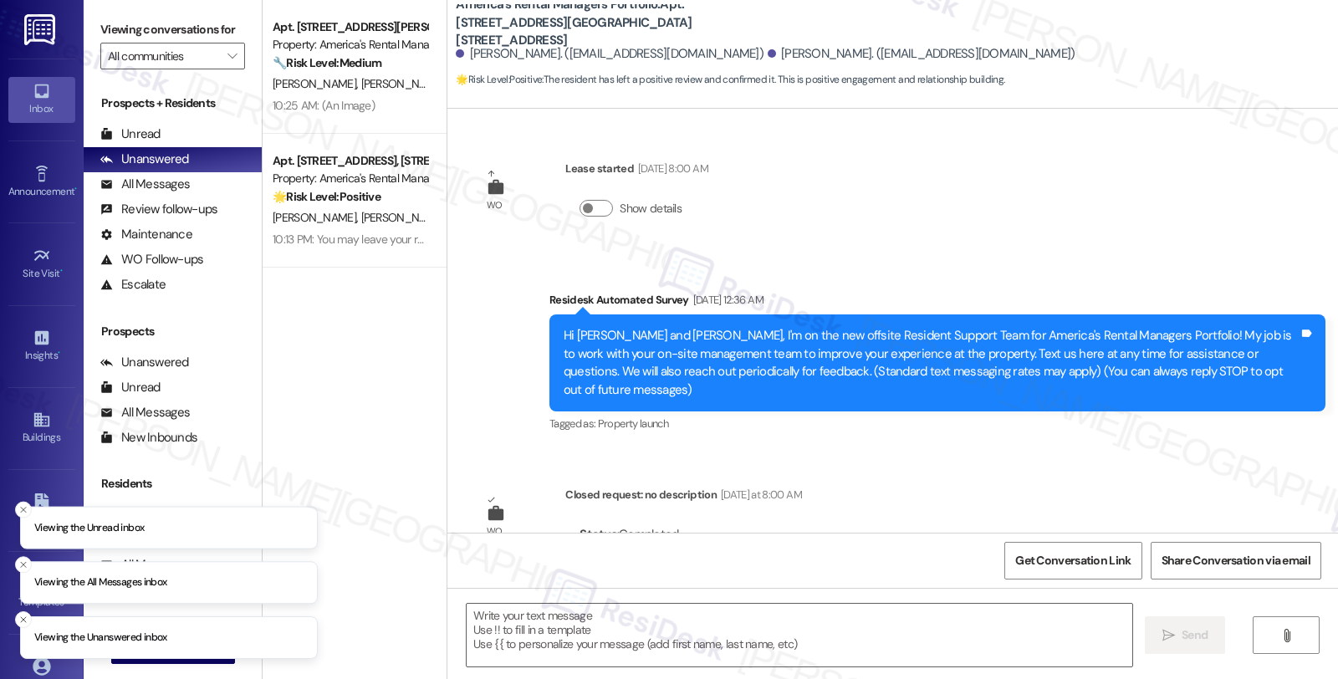
type textarea "Fetching suggested responses. Please feel free to read through the conversation…"
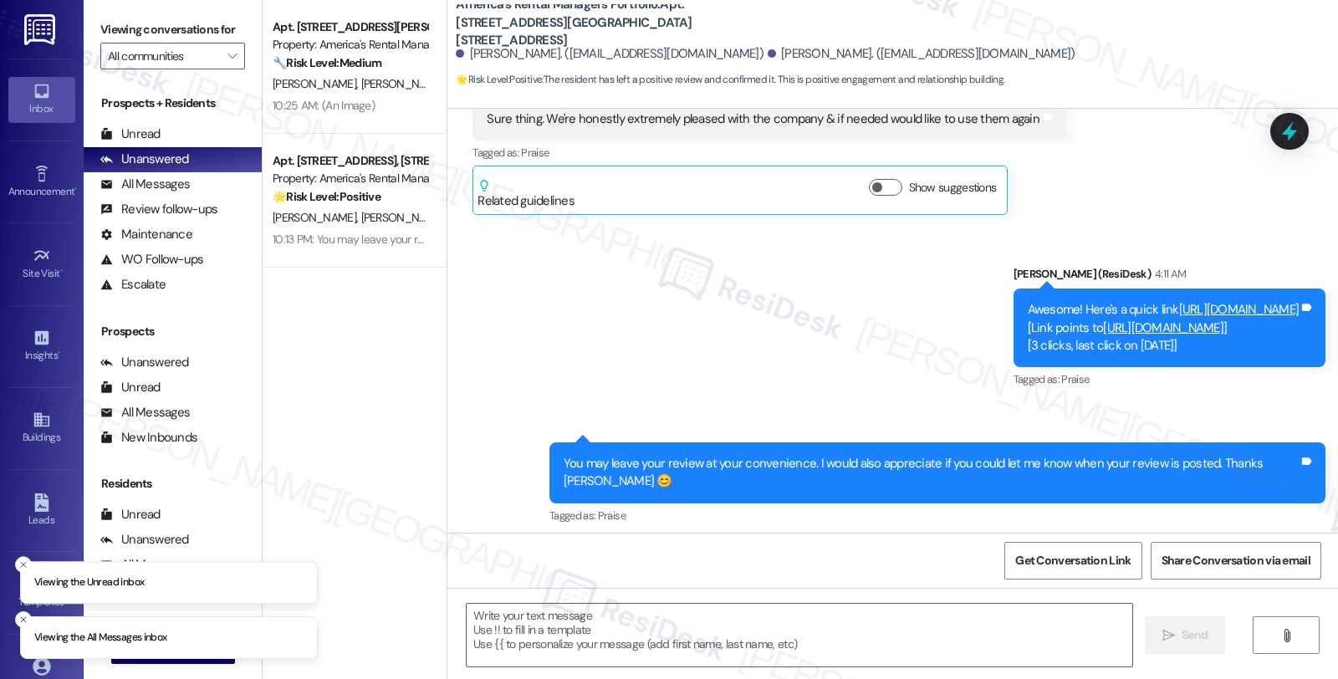
scroll to position [1098, 0]
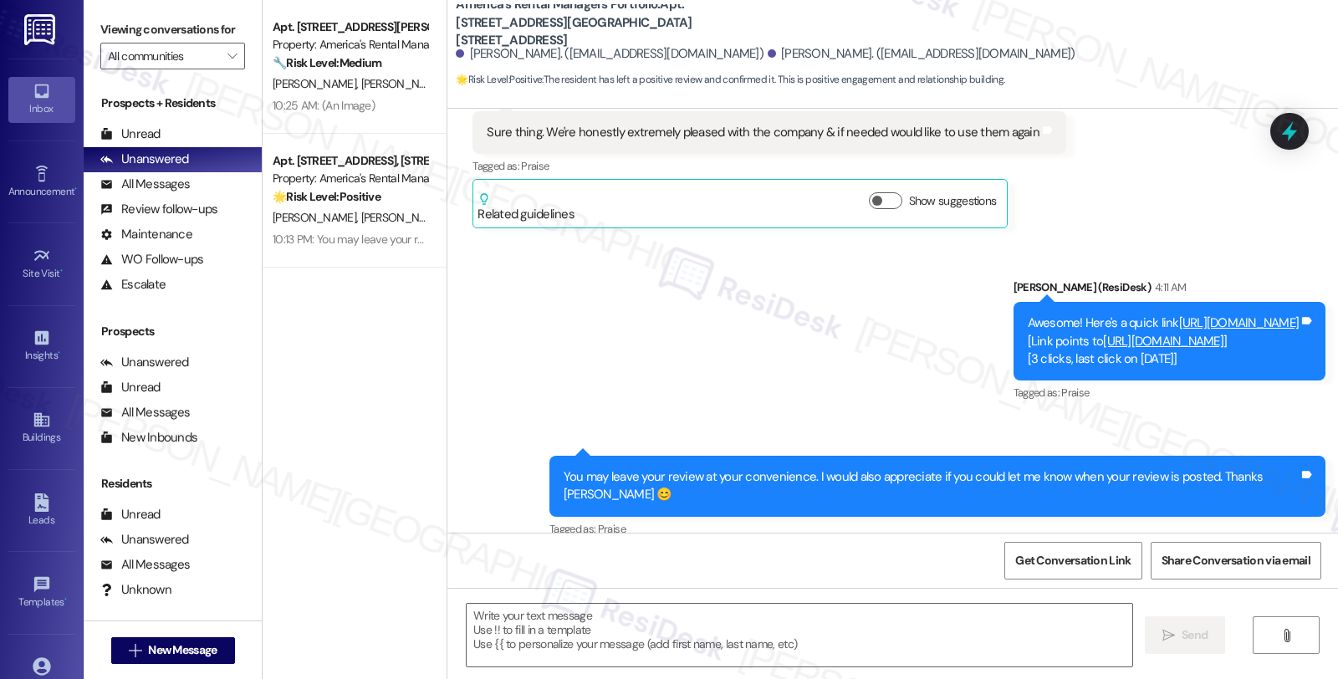
click at [1103, 333] on link "[URL][DOMAIN_NAME]" at bounding box center [1163, 341] width 120 height 17
click at [657, 252] on div "Sent via SMS Homer (ResiDesk) 4:11 AM Awesome! Here's a quick link https://www.…" at bounding box center [892, 397] width 890 height 313
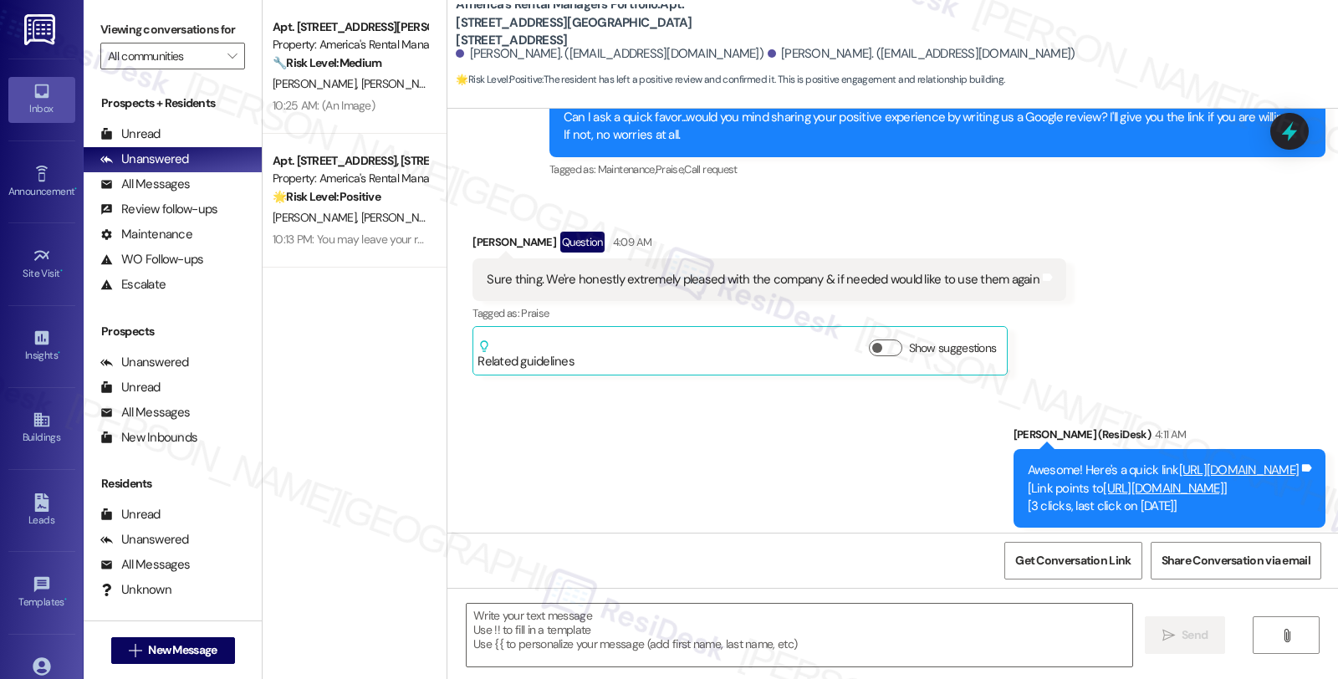
scroll to position [913, 0]
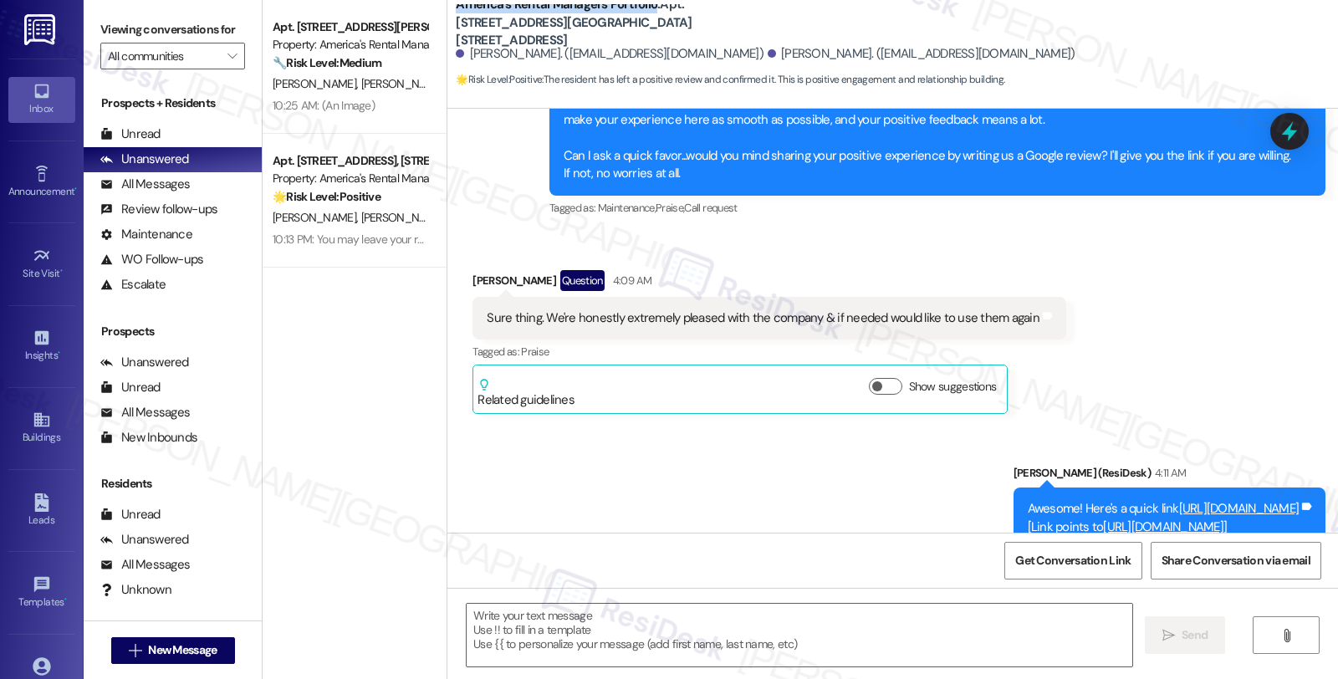
drag, startPoint x: 443, startPoint y: 11, endPoint x: 644, endPoint y: 14, distance: 200.7
click at [644, 14] on div "America's Rental Managers Portfolio: Apt. 240 Avalon Way, 240 Avalon Way Joseph…" at bounding box center [892, 46] width 890 height 84
click at [1022, 211] on div "Sent via SMS Homer (ResiDesk) 4:08 AM Hi Brittany, it’s great to hear from you …" at bounding box center [937, 138] width 801 height 187
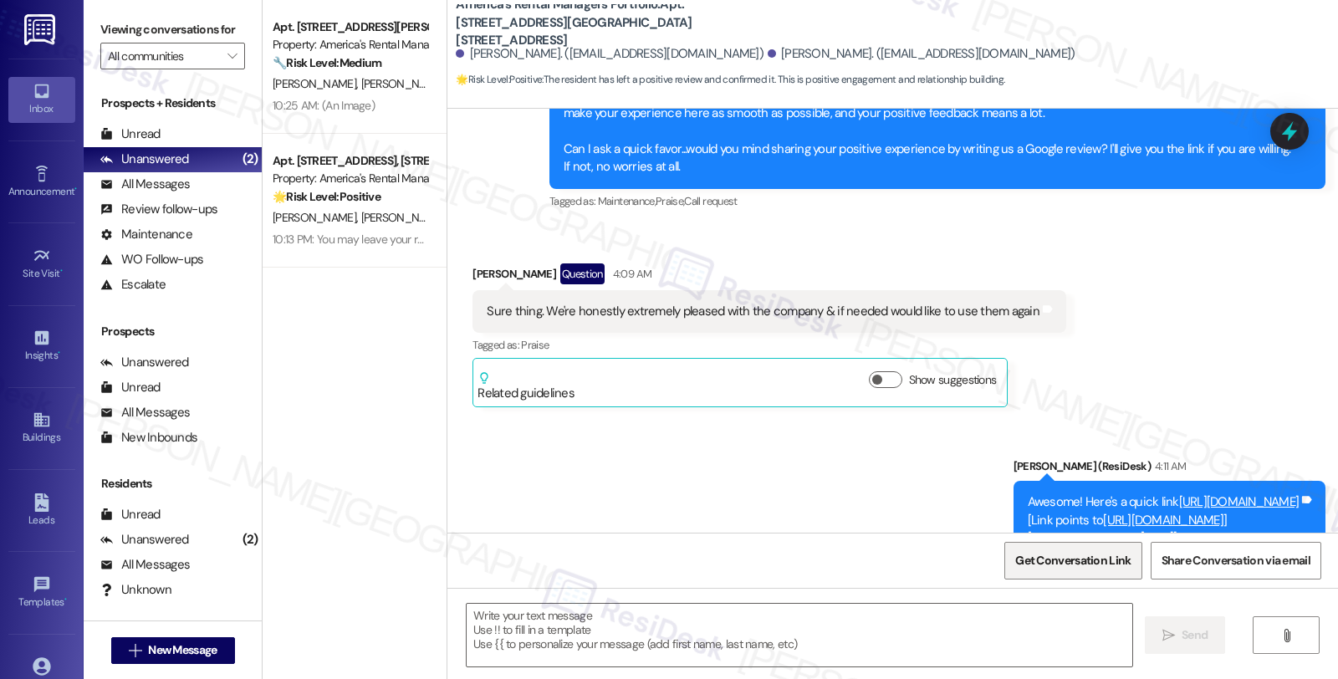
click at [1076, 569] on span "Get Conversation Link" at bounding box center [1072, 561] width 115 height 18
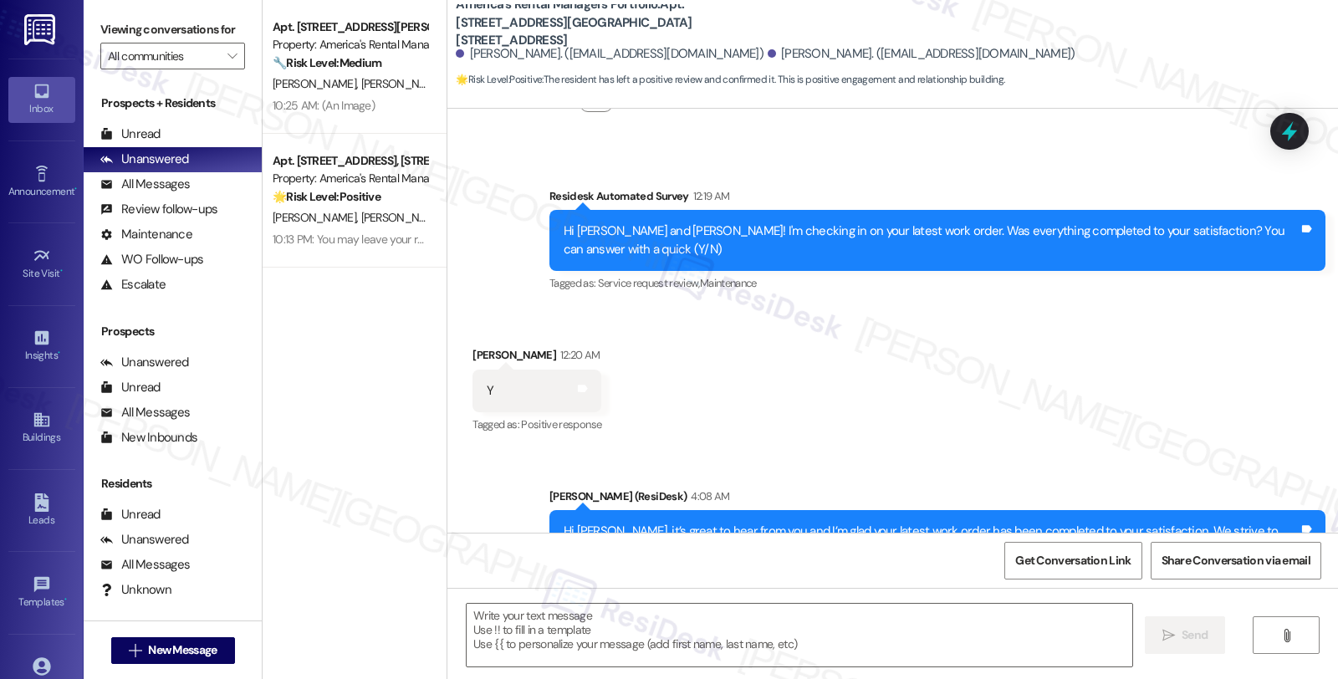
type textarea "Fetching suggested responses. Please feel free to read through the conversation…"
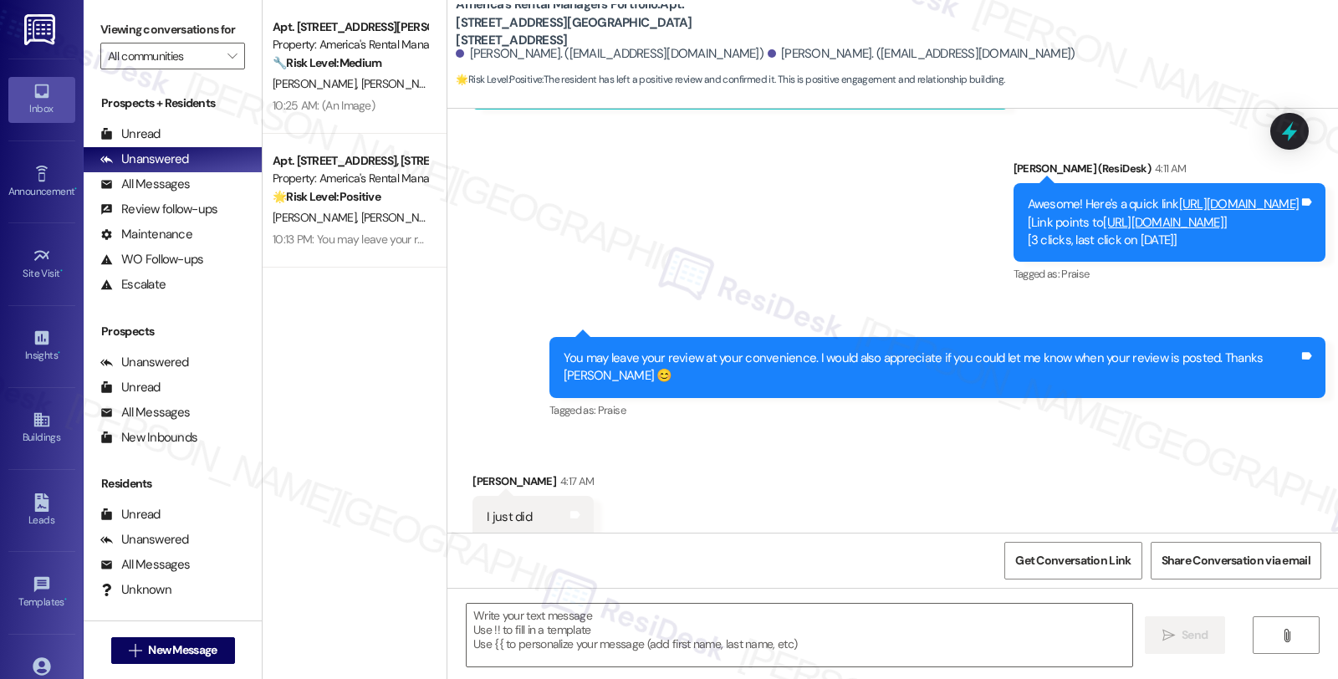
scroll to position [1377, 0]
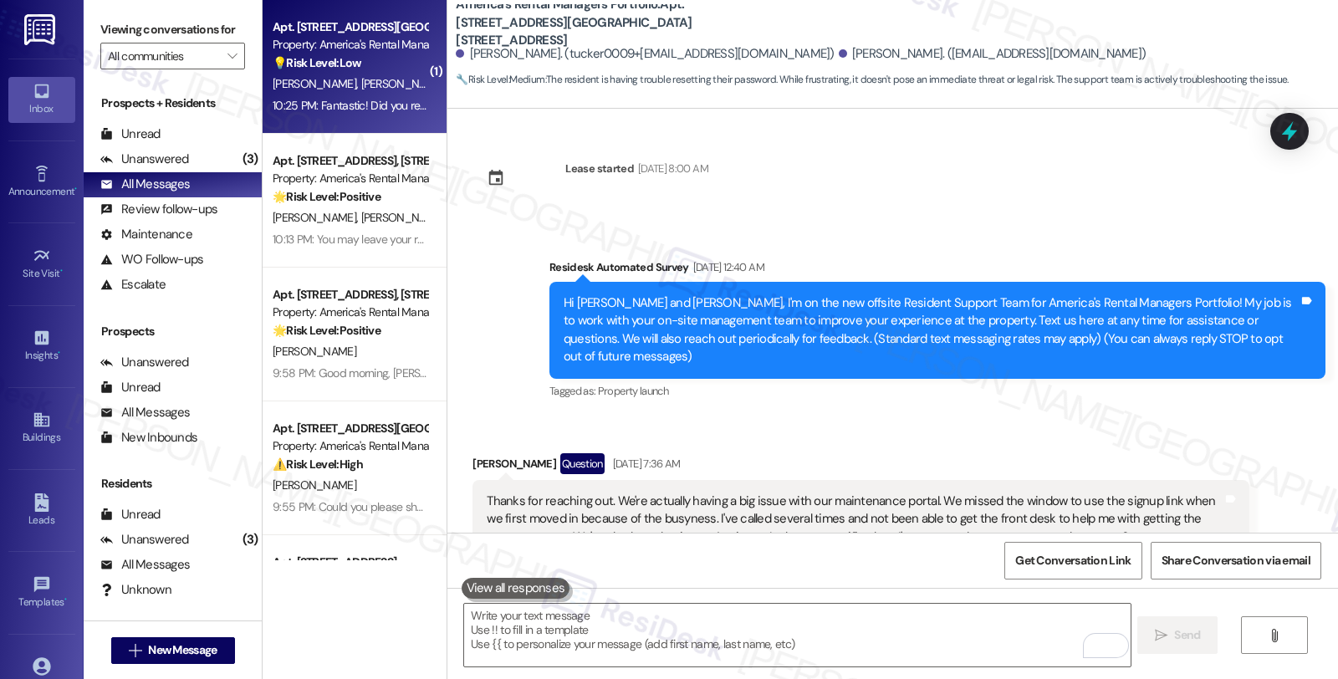
scroll to position [8241, 0]
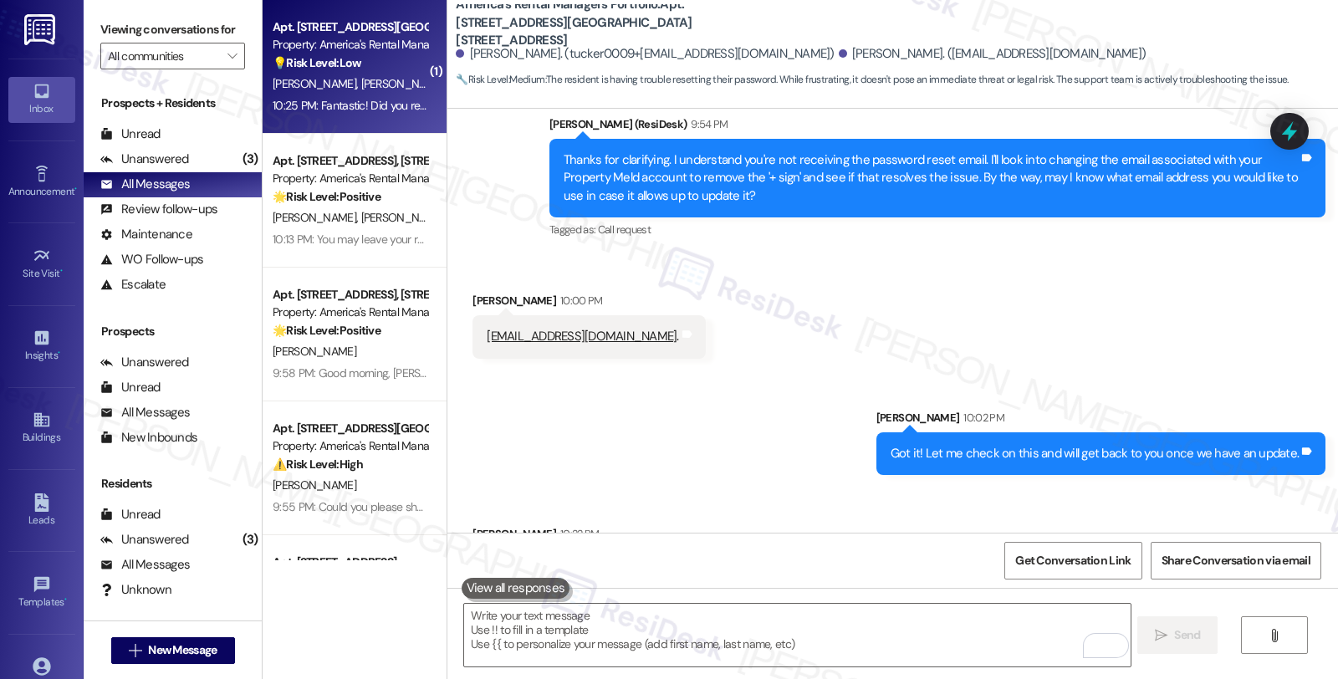
drag, startPoint x: 464, startPoint y: 499, endPoint x: 1175, endPoint y: 512, distance: 711.5
click at [1175, 548] on div "I just got the password reset e-mail. So whatever you just did worked to swap t…" at bounding box center [860, 578] width 776 height 61
copy div "I just got the password reset e-mail. So whatever you just did worked to swap t…"
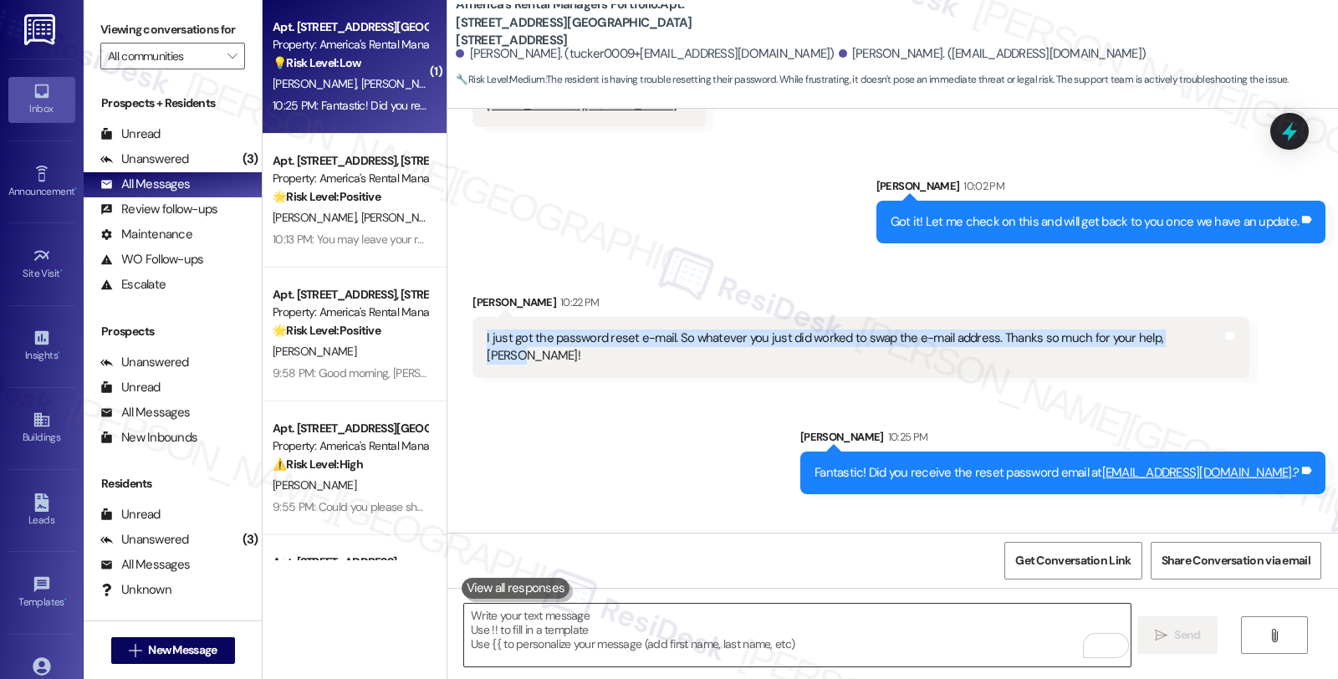
scroll to position [8473, 0]
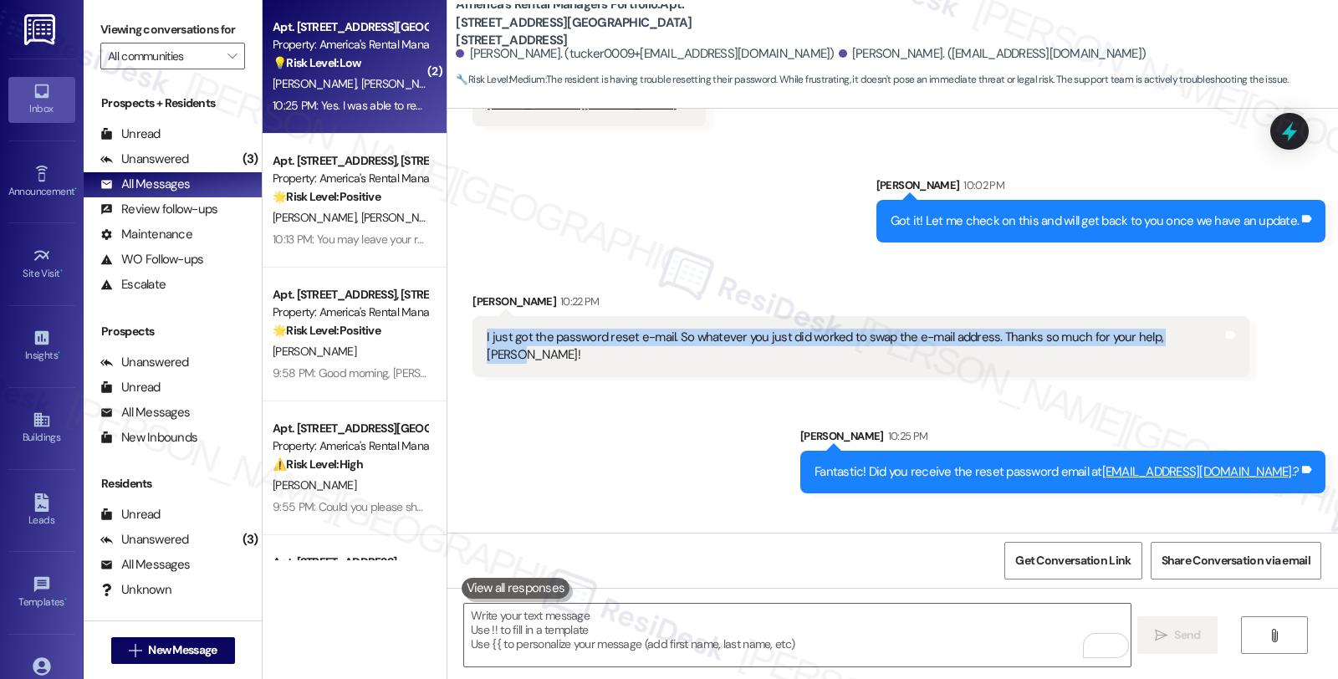
click at [1077, 506] on div "Received via SMS Benjimen Johnston 10:25 PM Yes. I was able to reset it and get…" at bounding box center [892, 564] width 890 height 116
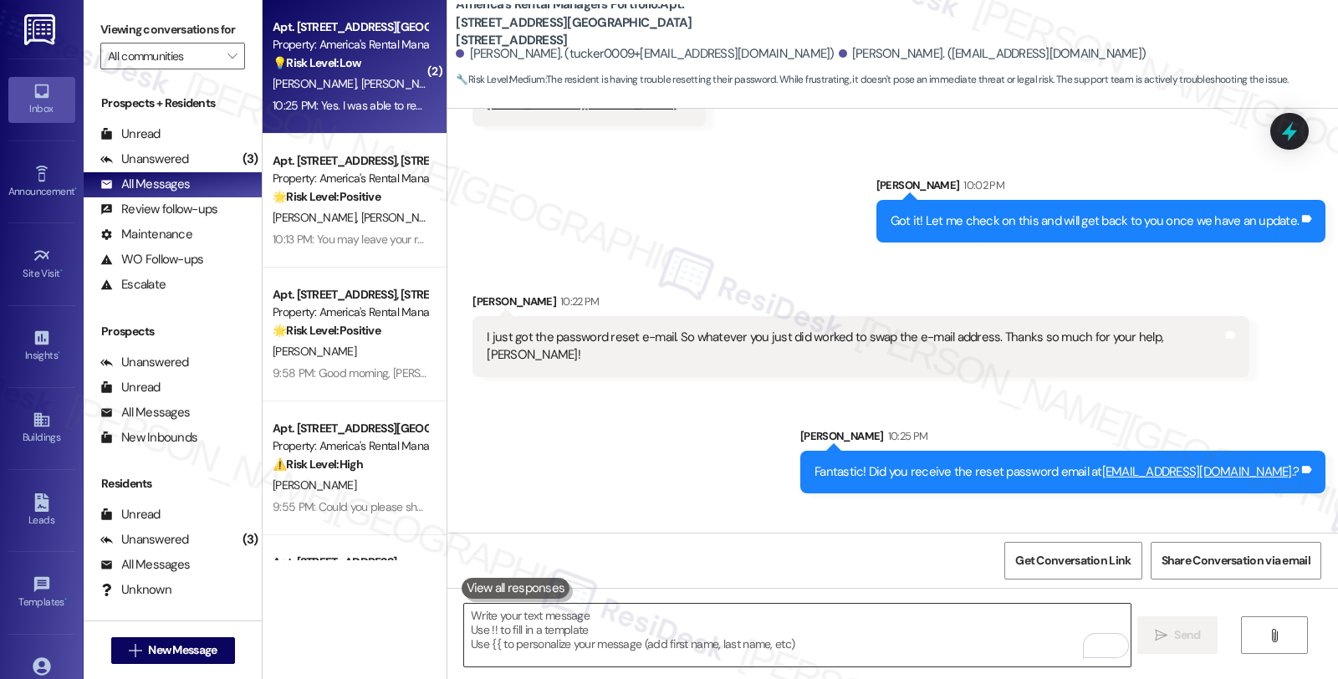
click at [573, 614] on textarea "To enrich screen reader interactions, please activate Accessibility in Grammarl…" at bounding box center [796, 635] width 665 height 63
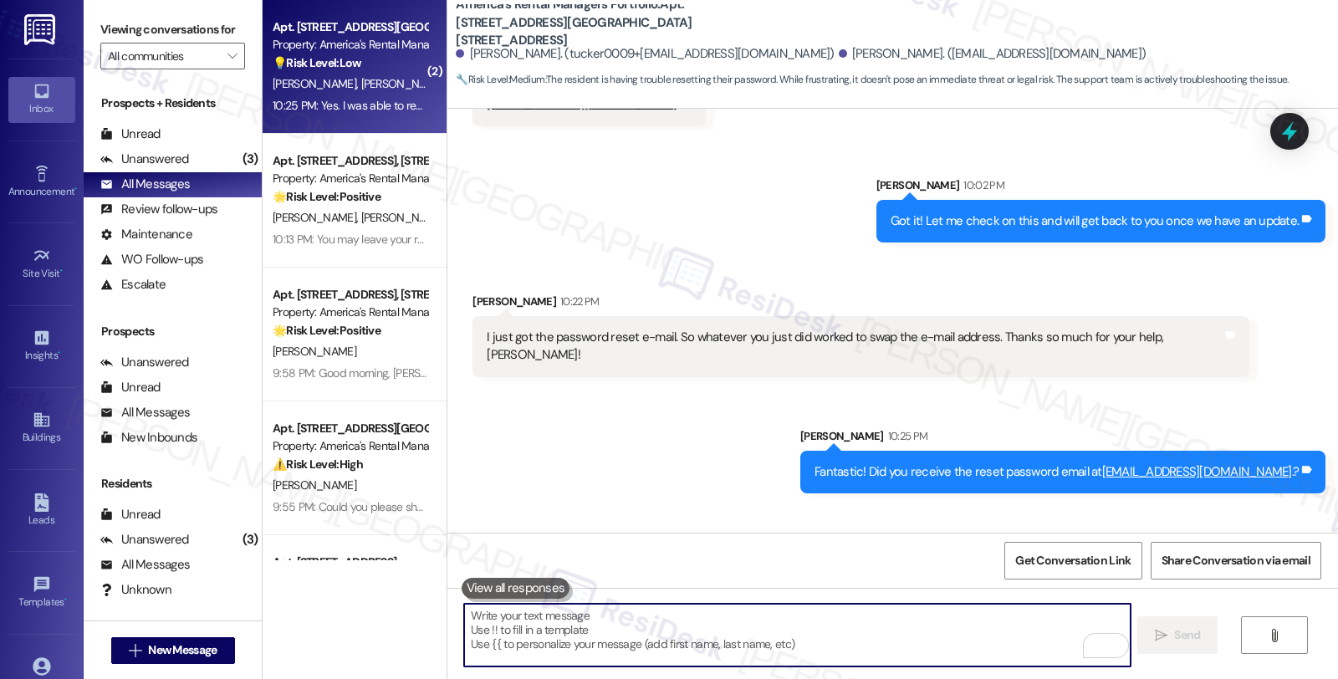
scroll to position [8474, 0]
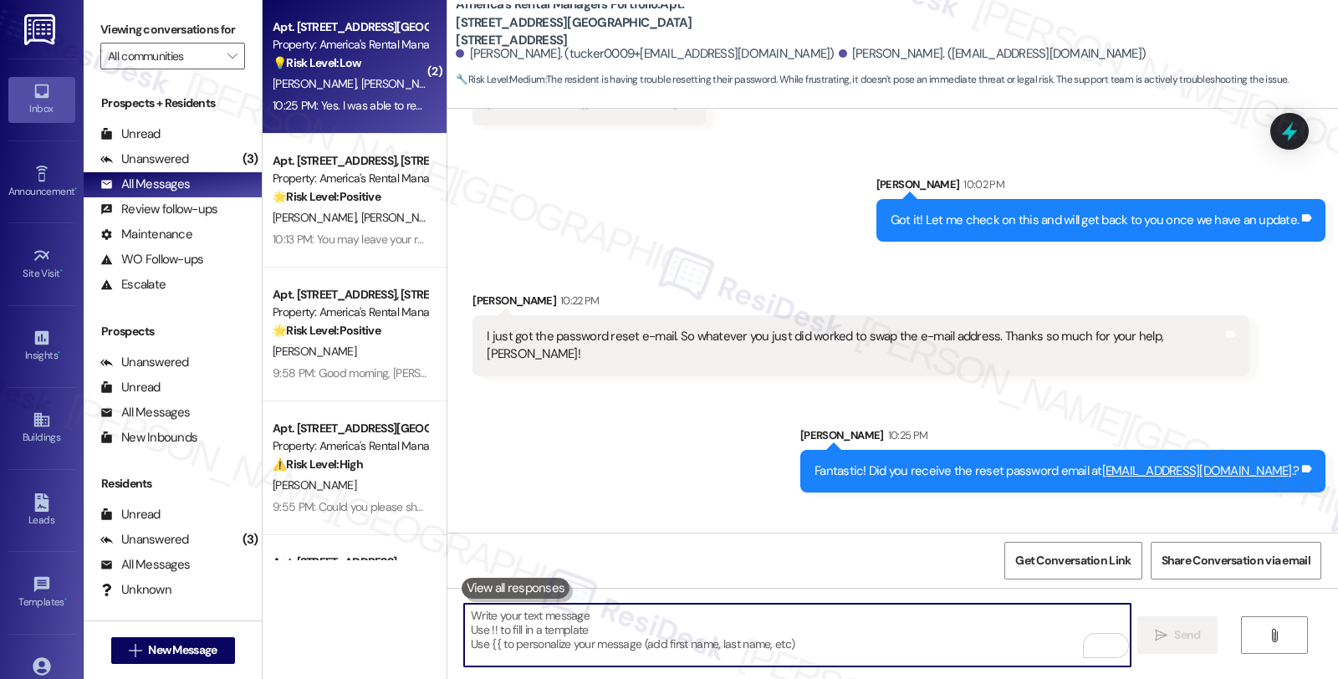
click at [605, 614] on textarea "To enrich screen reader interactions, please activate Accessibility in Grammarl…" at bounding box center [796, 635] width 665 height 63
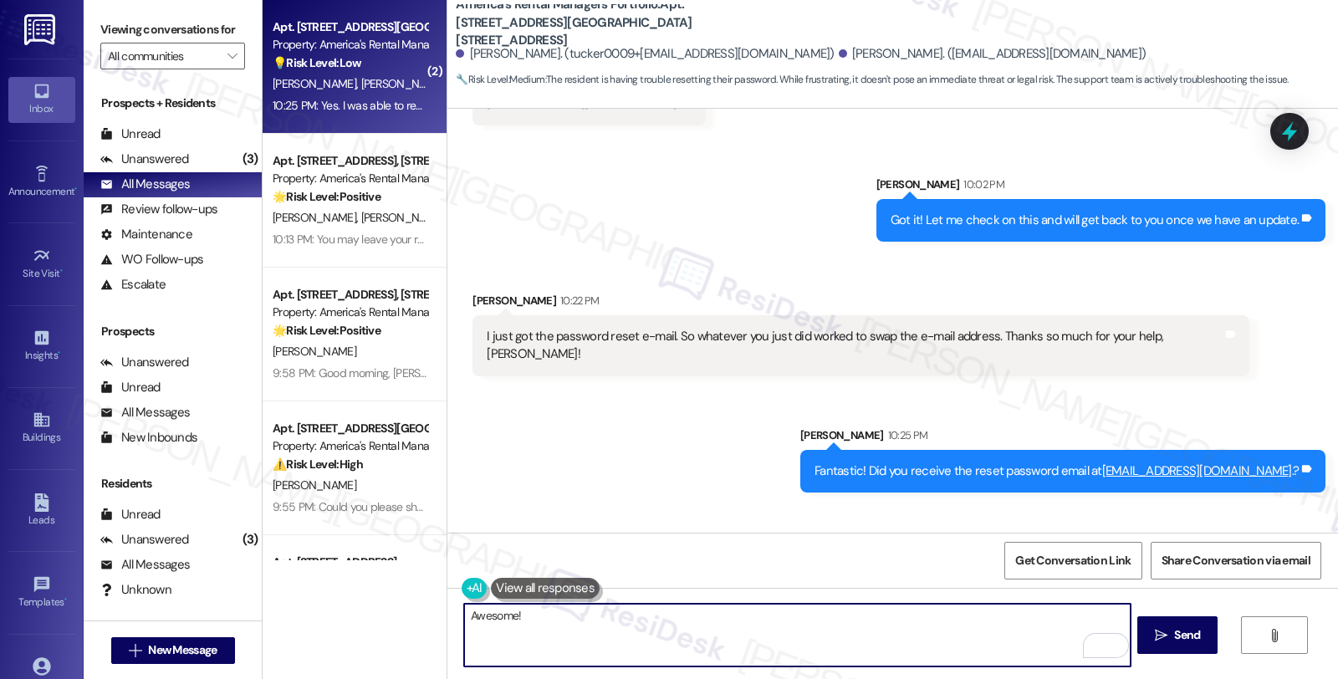
paste textarea "PropertyMeld successfully updated Benjimen's email address to the one he provid…"
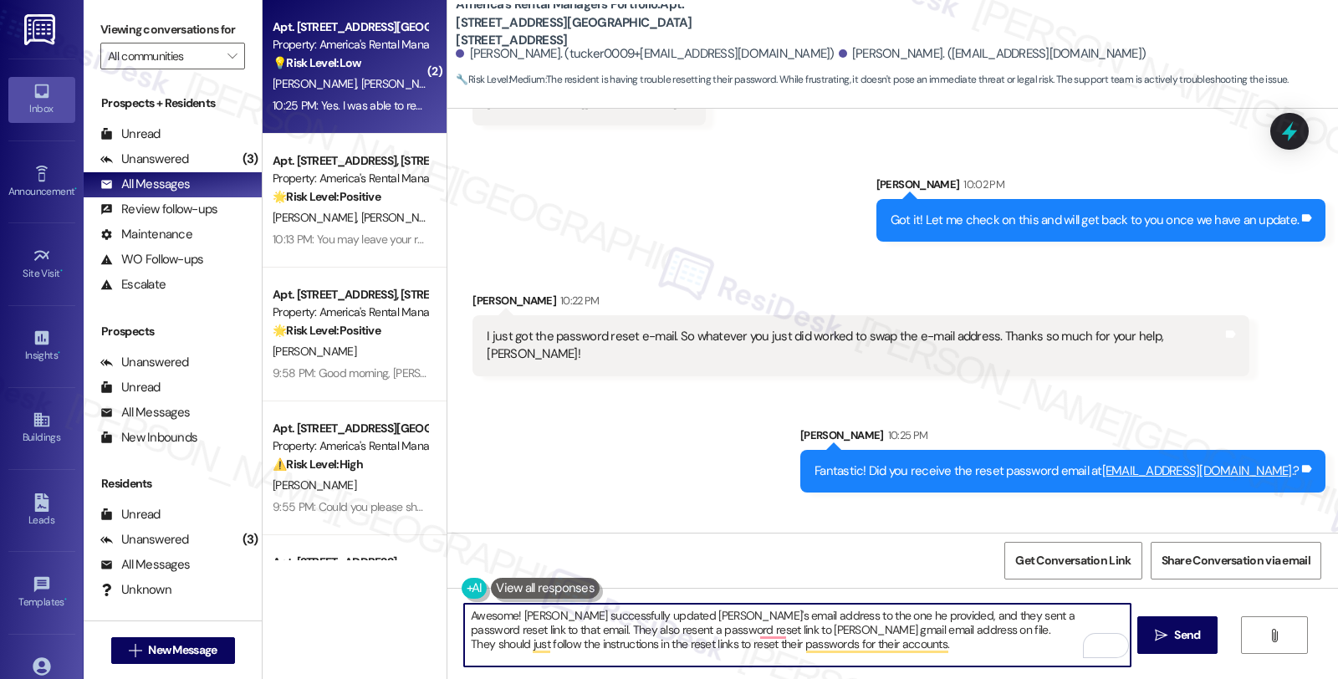
click at [689, 614] on textarea "Awesome! PropertyMeld successfully updated Benjimen's email address to the one …" at bounding box center [796, 635] width 665 height 63
click at [779, 614] on textarea "Awesome! PropertyMeld successfully updated your email address to the one he pro…" at bounding box center [796, 635] width 665 height 63
click at [569, 628] on textarea "Awesome! PropertyMeld successfully updated your email address. PLease know that…" at bounding box center [796, 635] width 665 height 63
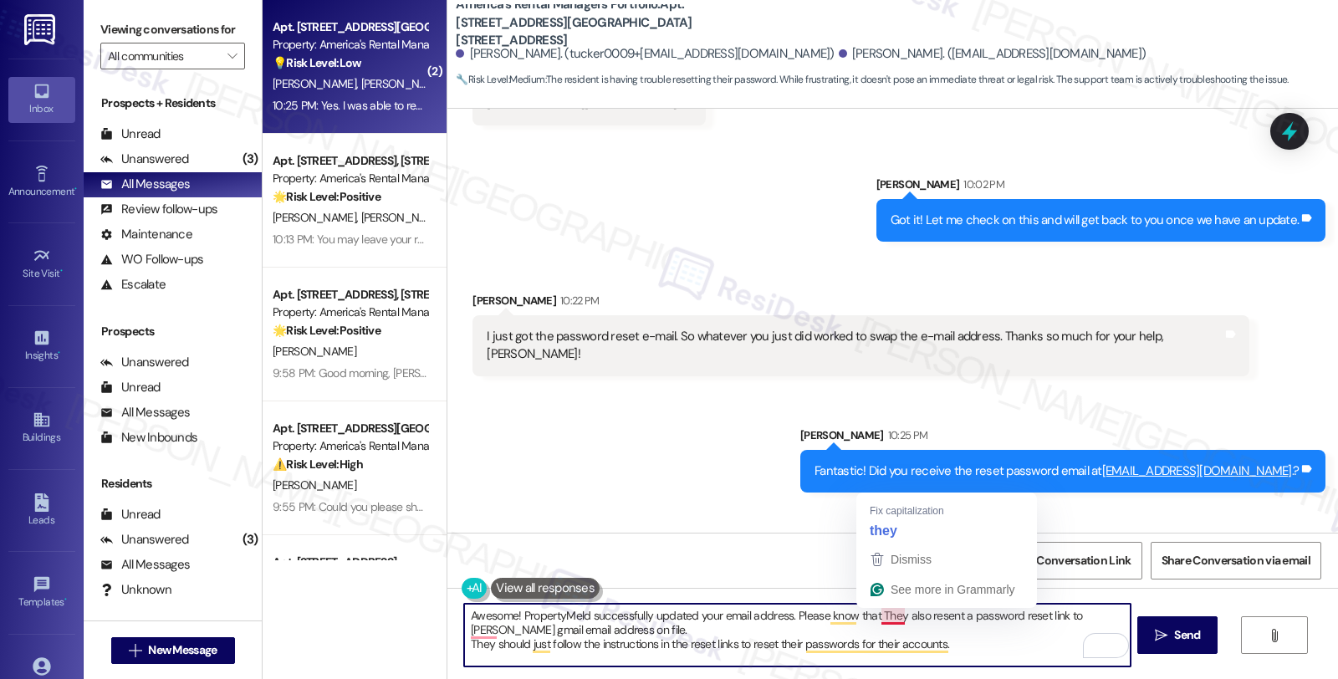
click at [873, 612] on textarea "Awesome! PropertyMeld successfully updated your email address. Please know that…" at bounding box center [796, 635] width 665 height 63
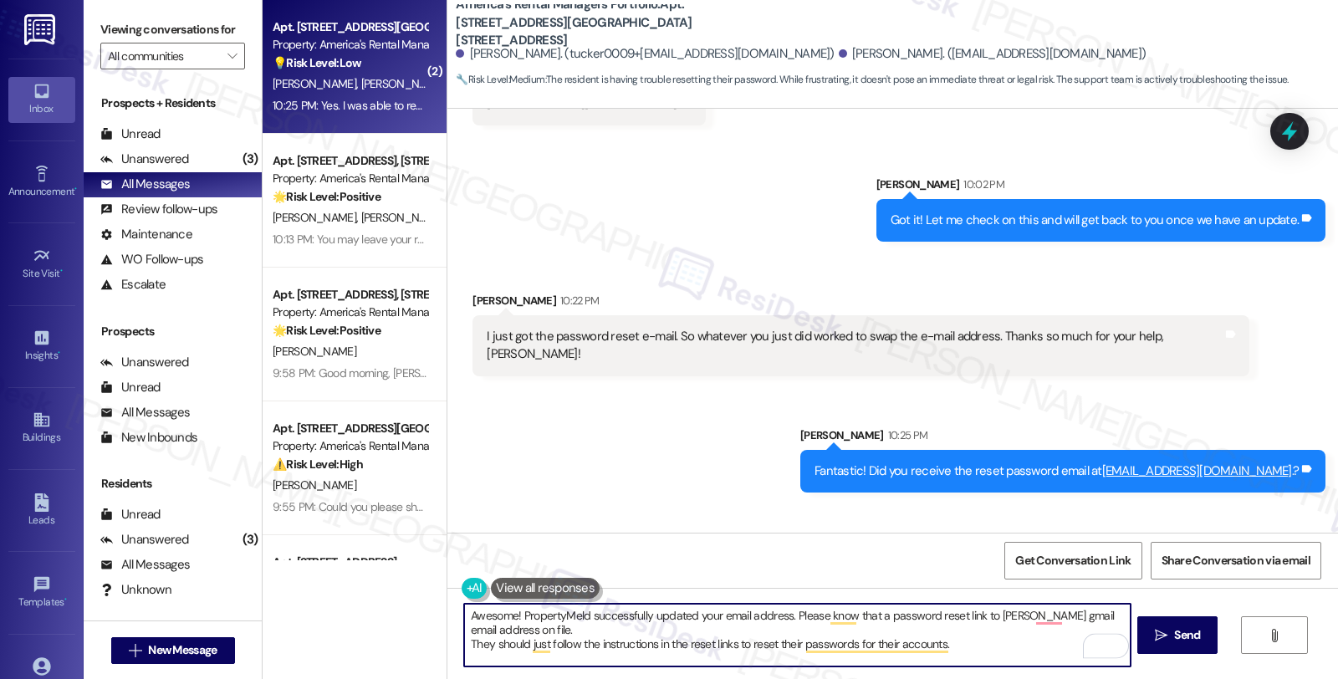
click at [976, 615] on textarea "Awesome! PropertyMeld successfully updated your email address. Please know that…" at bounding box center [796, 635] width 665 height 63
click at [585, 629] on textarea "Awesome! PropertyMeld successfully updated your email address. Please know that…" at bounding box center [796, 635] width 665 height 63
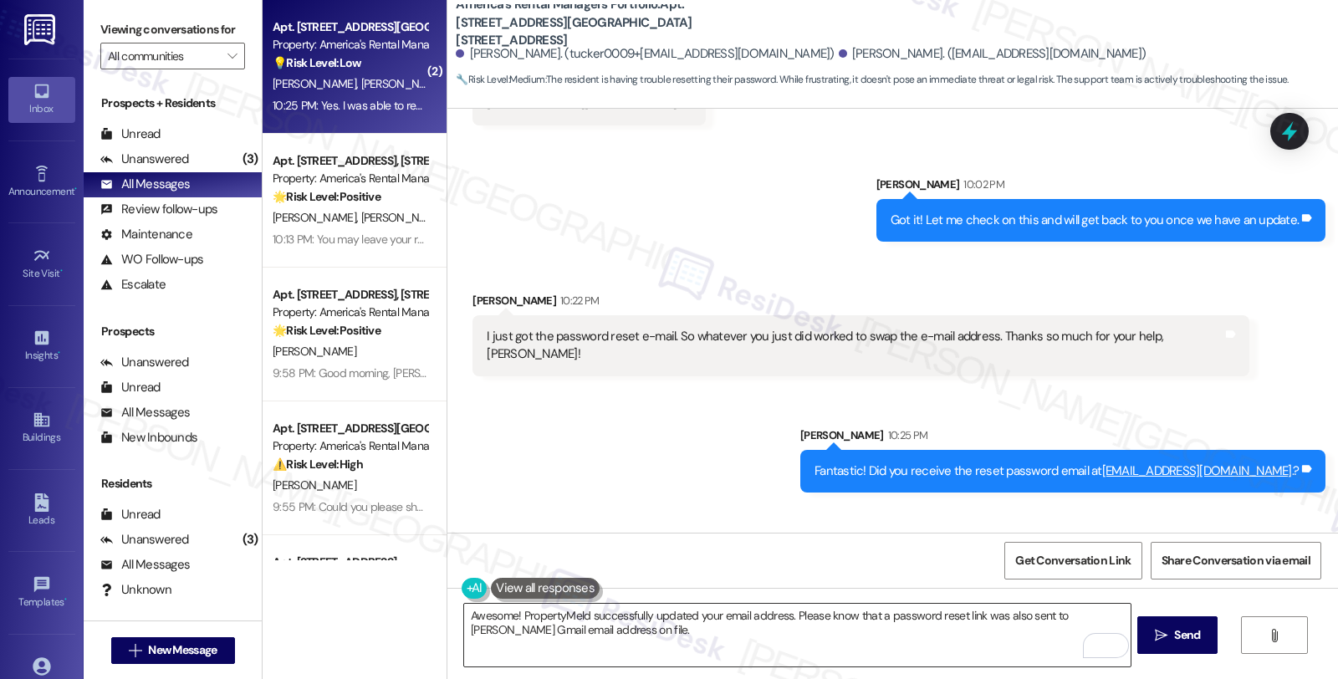
click at [688, 631] on textarea "Awesome! PropertyMeld successfully updated your email address. Please know that…" at bounding box center [796, 635] width 665 height 63
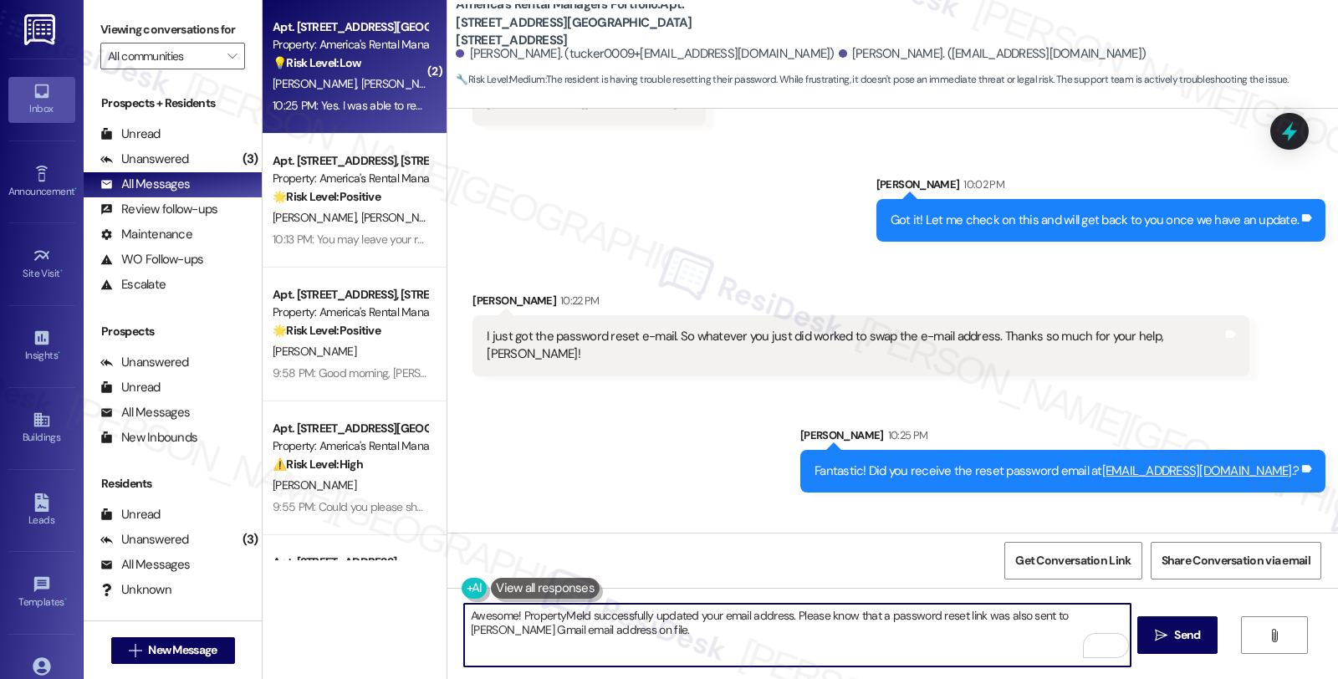
paste textarea "Should you have other concerns, please feel free to reach out. Have a great day!"
click at [970, 628] on textarea "Awesome! PropertyMeld successfully updated your email address. Please know that…" at bounding box center [796, 635] width 665 height 63
type textarea "Awesome! PropertyMeld successfully updated your email address. Please know that…"
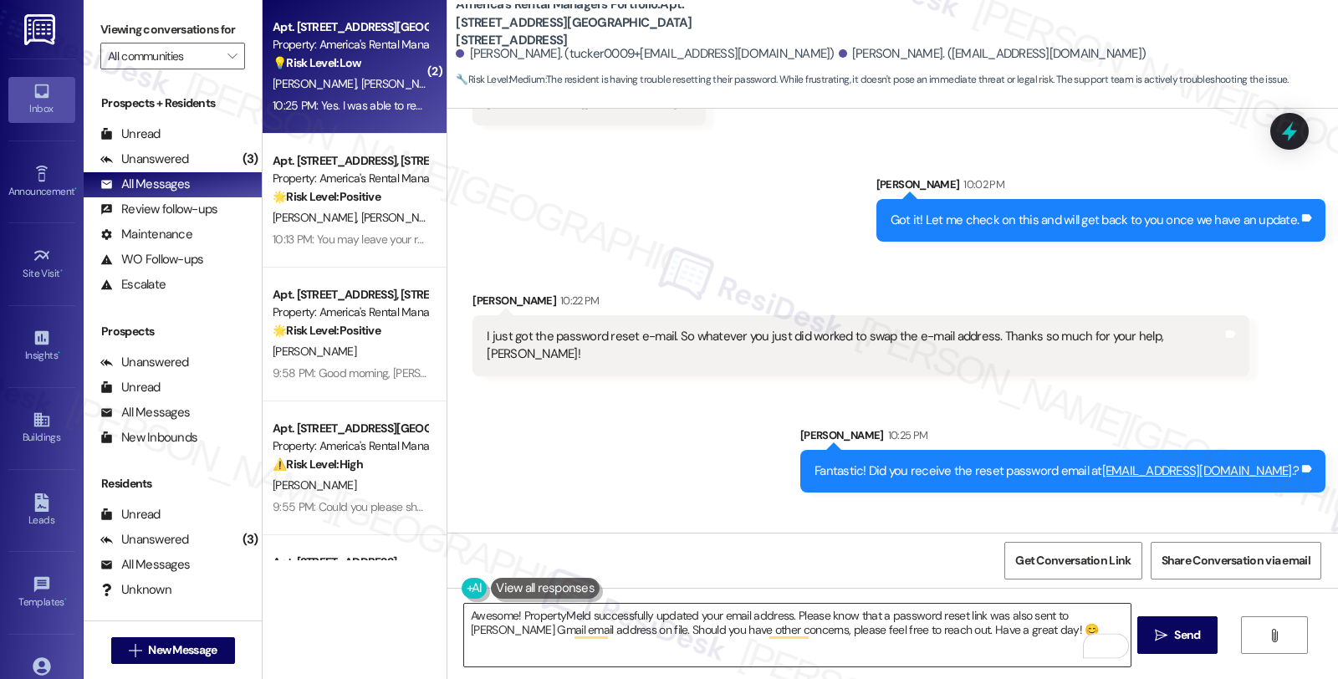
click at [918, 629] on textarea "Awesome! PropertyMeld successfully updated your email address. Please know that…" at bounding box center [796, 635] width 665 height 63
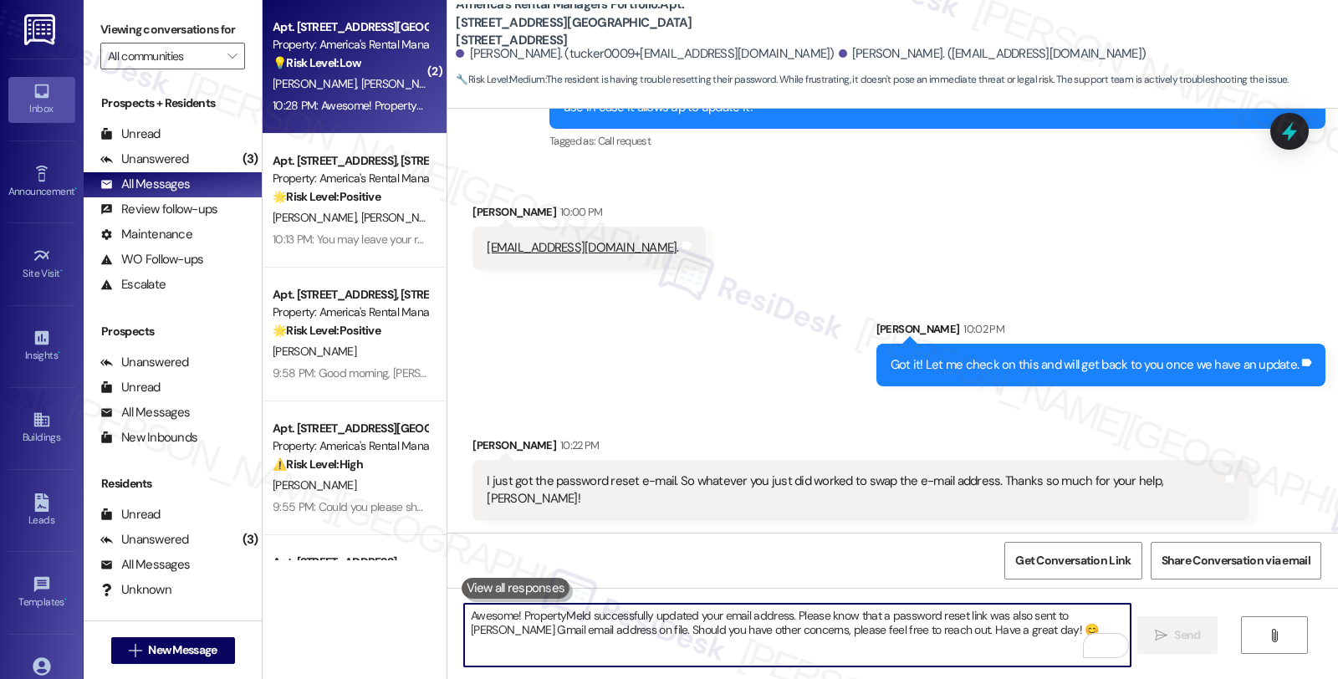
scroll to position [8608, 0]
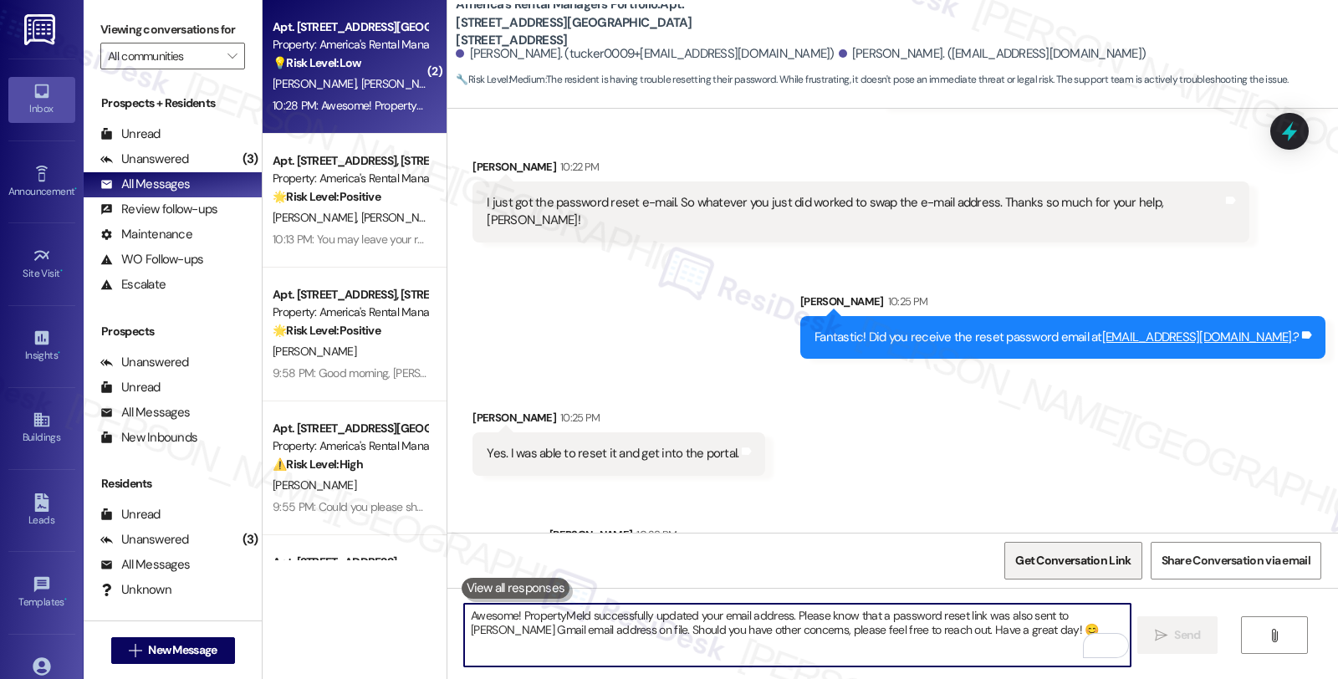
click at [1054, 566] on span "Get Conversation Link" at bounding box center [1072, 561] width 115 height 18
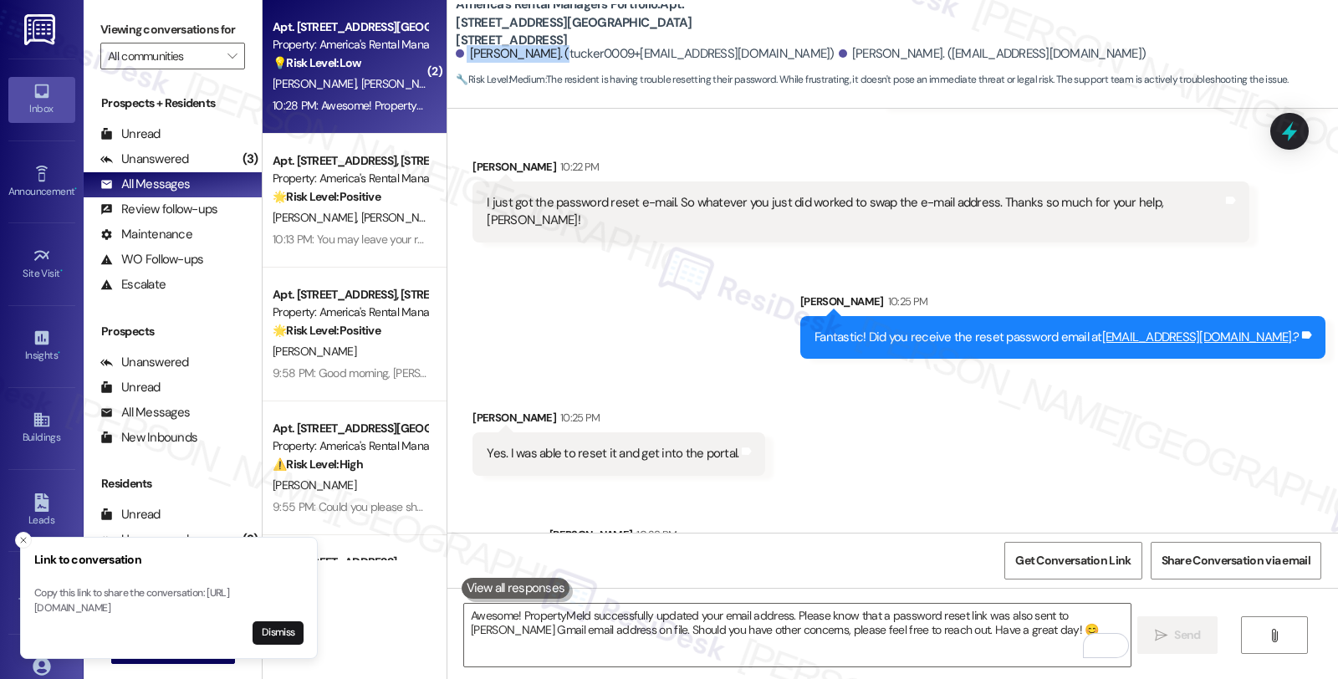
drag, startPoint x: 454, startPoint y: 56, endPoint x: 553, endPoint y: 59, distance: 99.5
click at [553, 59] on div "Benjimen Johnston. (tucker0009+fndgs@proton.me)" at bounding box center [645, 54] width 378 height 18
click at [556, 57] on div "Benjimen Johnston. (tucker0009+fndgs@proton.me)" at bounding box center [645, 54] width 378 height 18
copy div "Benjimen Johnston"
click at [204, 172] on div "Unanswered (3)" at bounding box center [173, 159] width 178 height 25
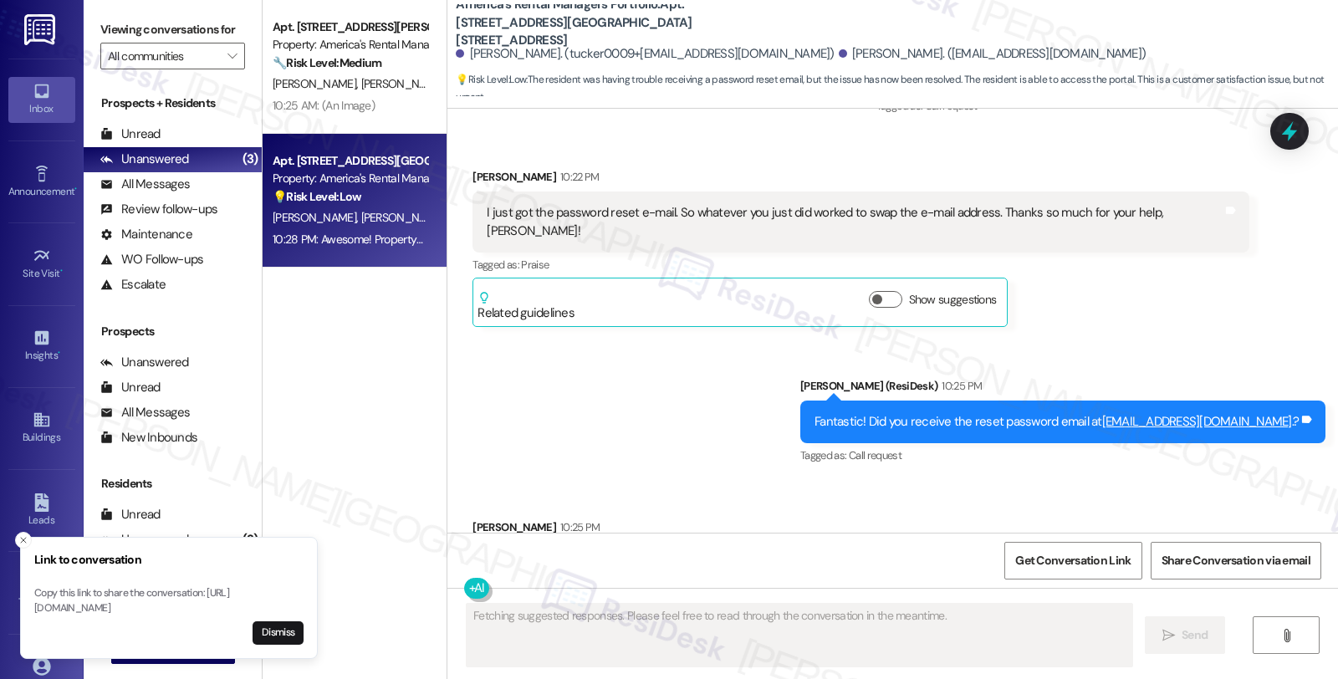
scroll to position [8781, 0]
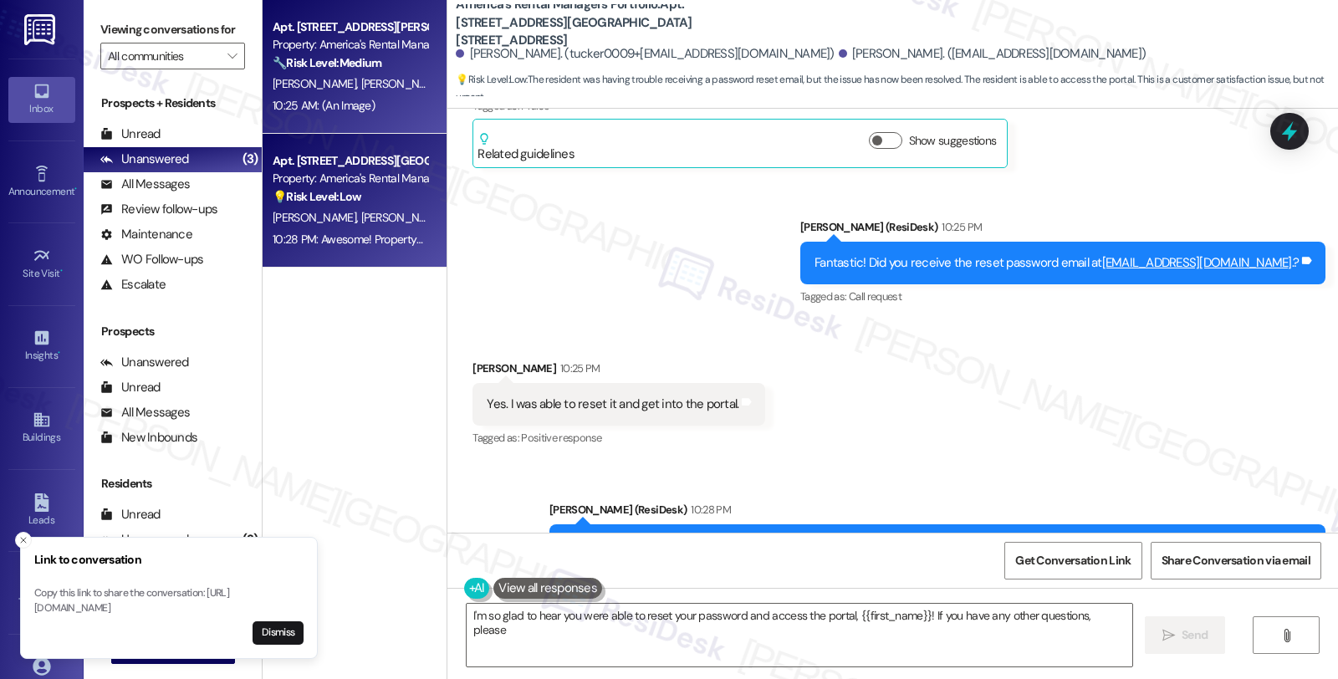
type textarea "I'm so glad to hear you were able to reset your password and access the portal,…"
click at [396, 74] on div "O. Buchannon J. Edwards" at bounding box center [350, 84] width 158 height 21
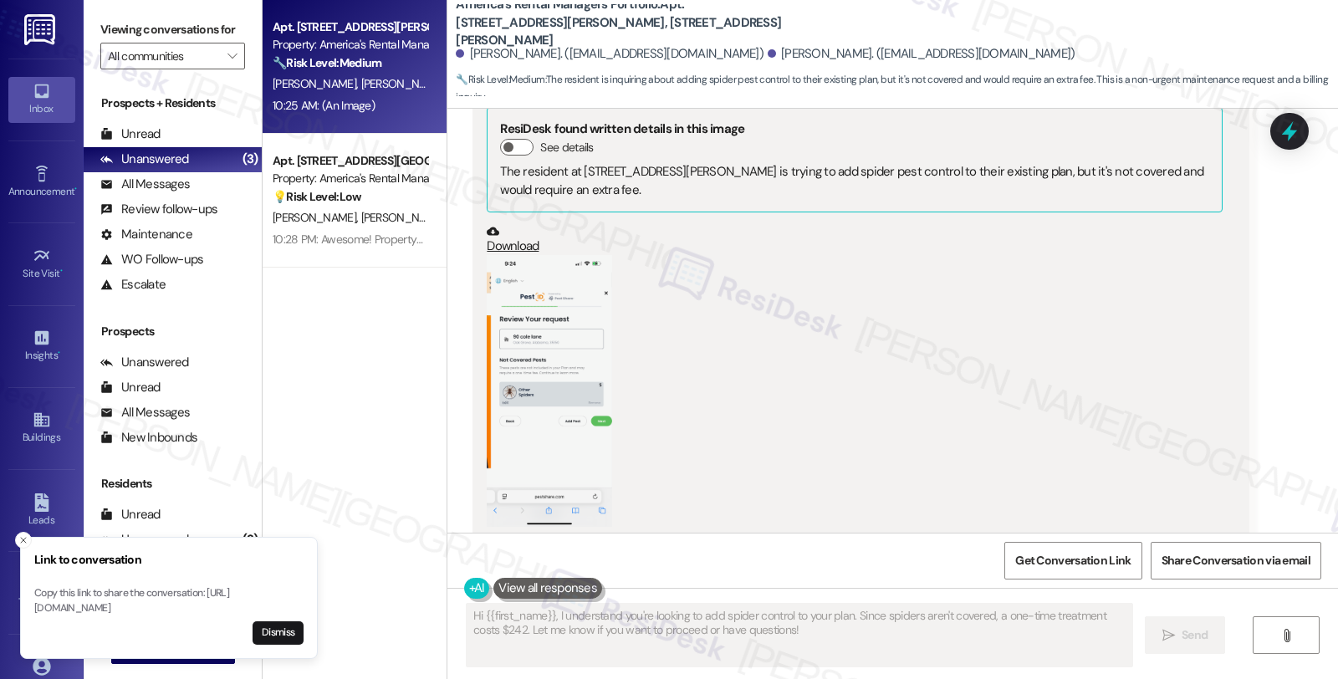
scroll to position [2546, 0]
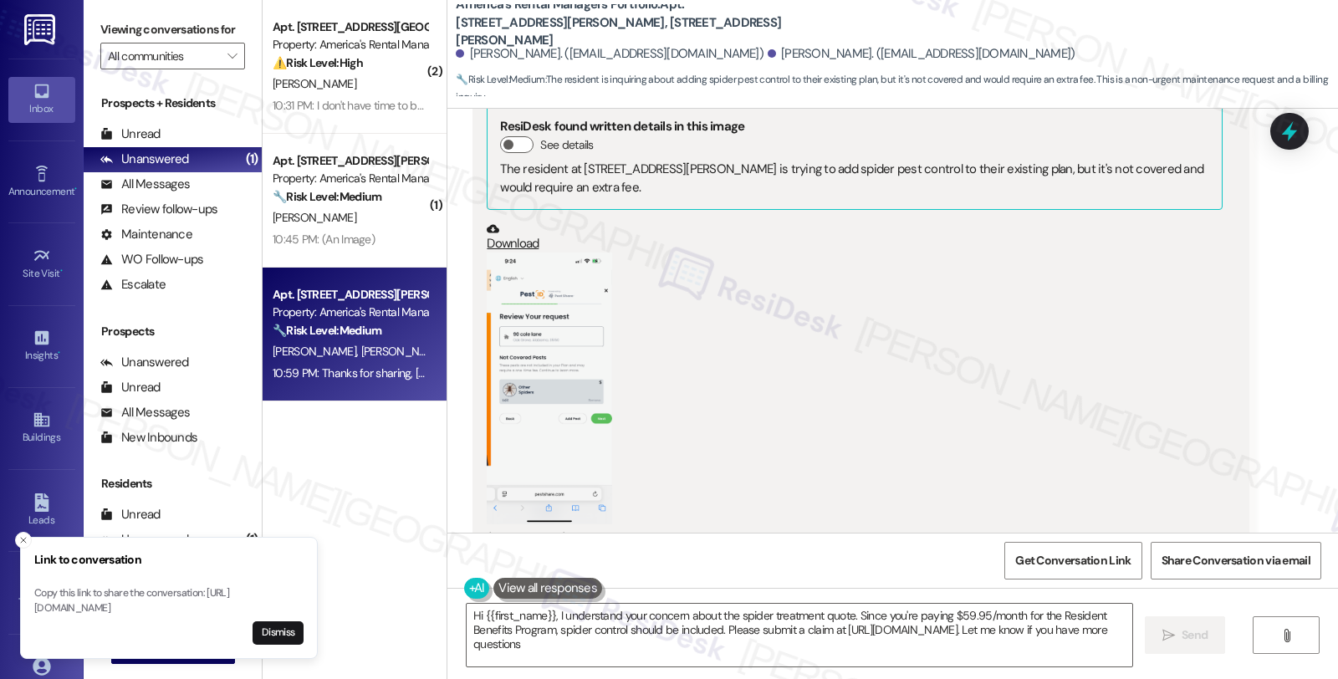
type textarea "Hi {{first_name}}, I understand your concern about the spider treatment quote. …"
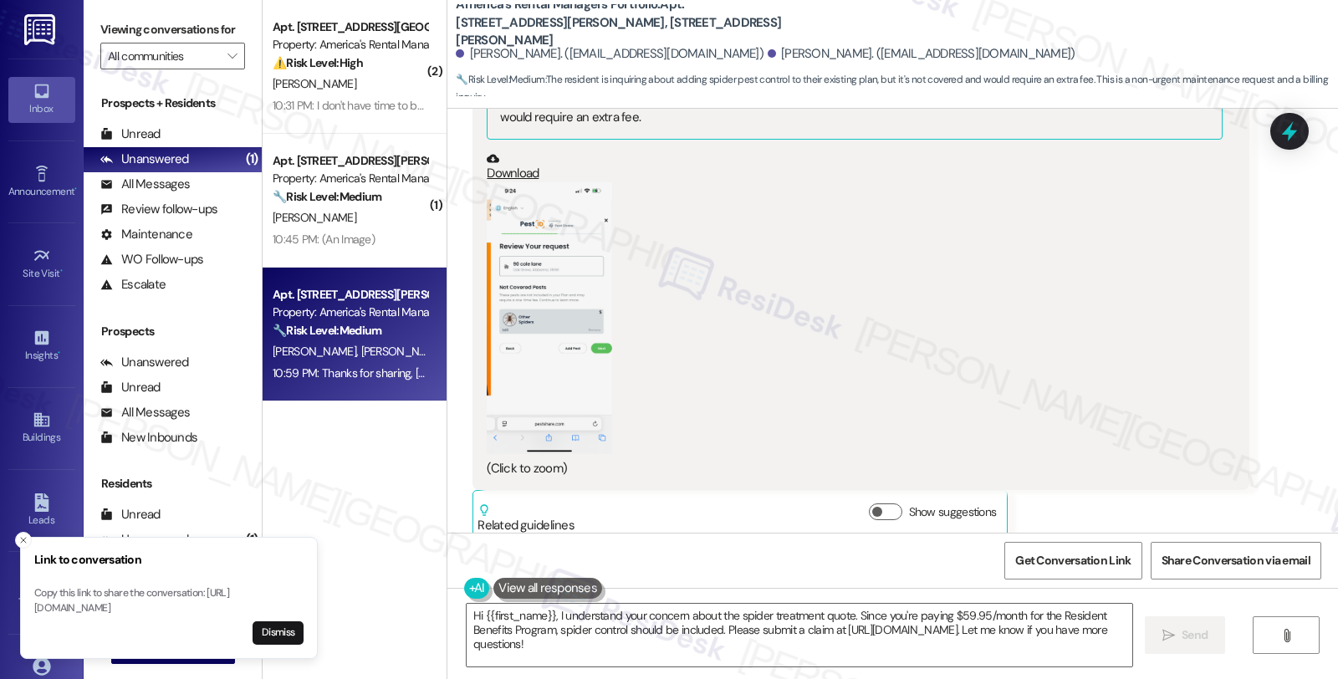
scroll to position [2681, 0]
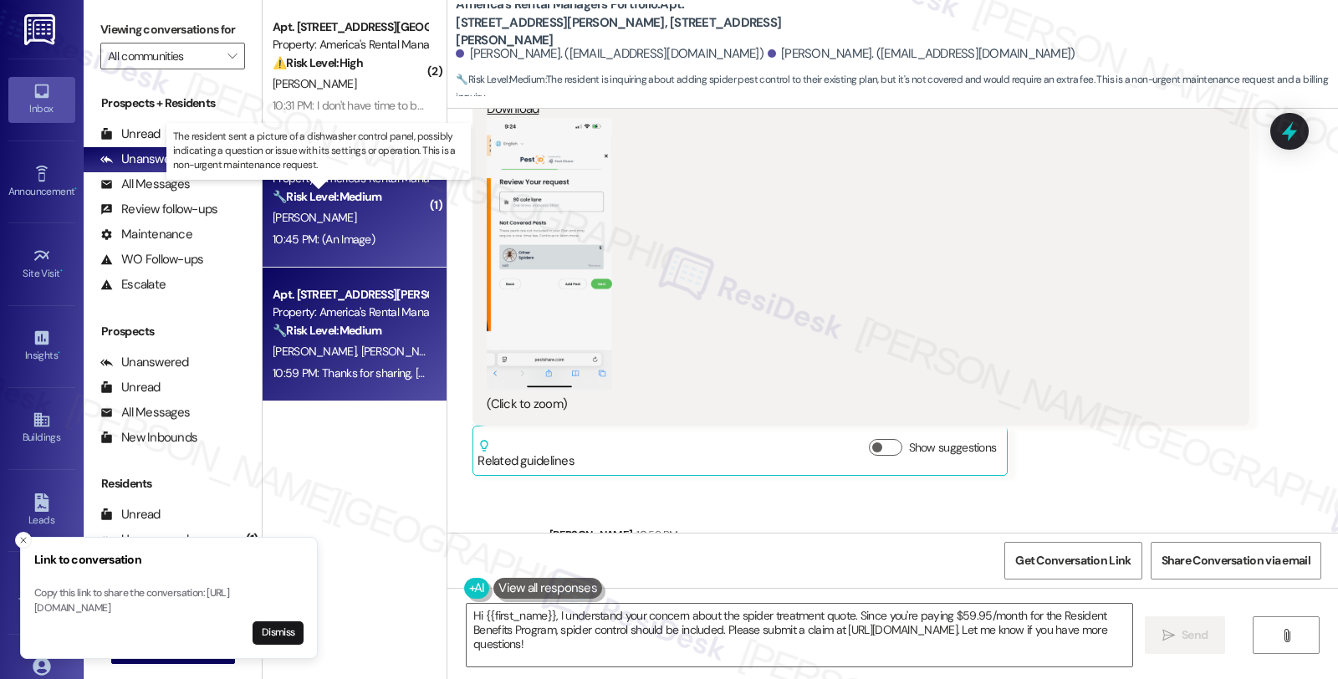
click at [327, 199] on strong "🔧 Risk Level: Medium" at bounding box center [327, 196] width 109 height 15
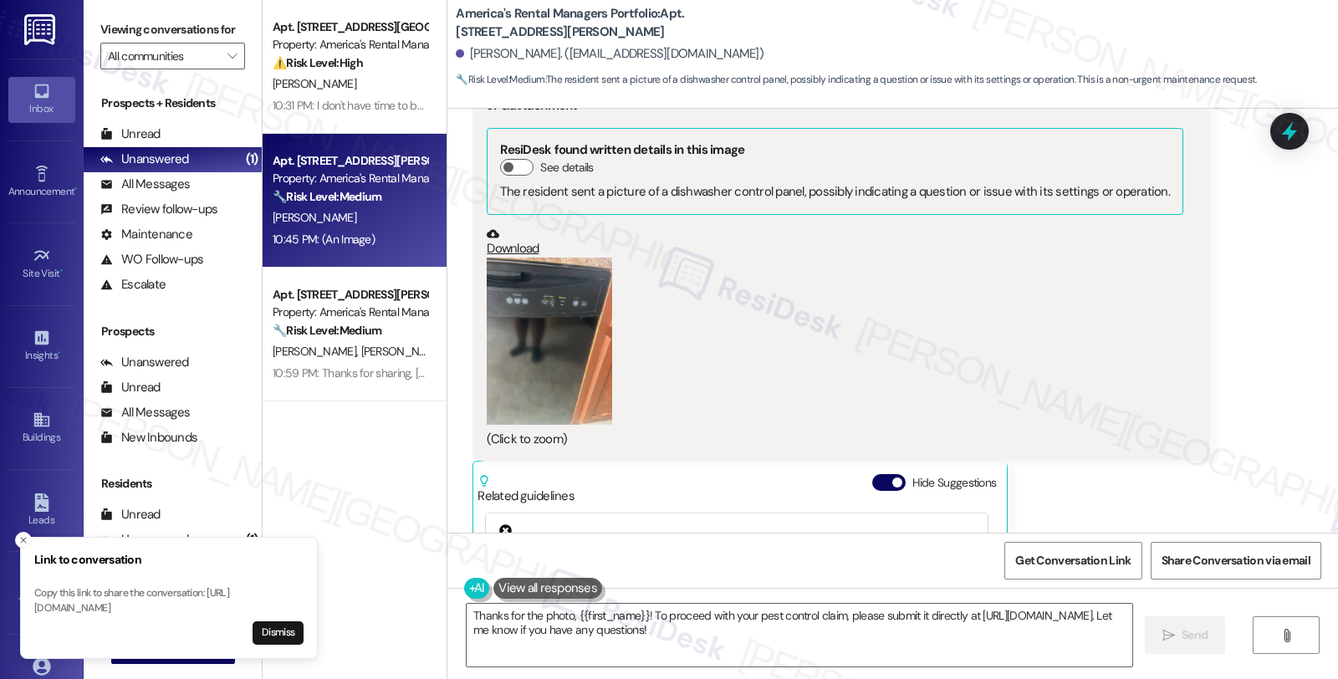
scroll to position [5490, 0]
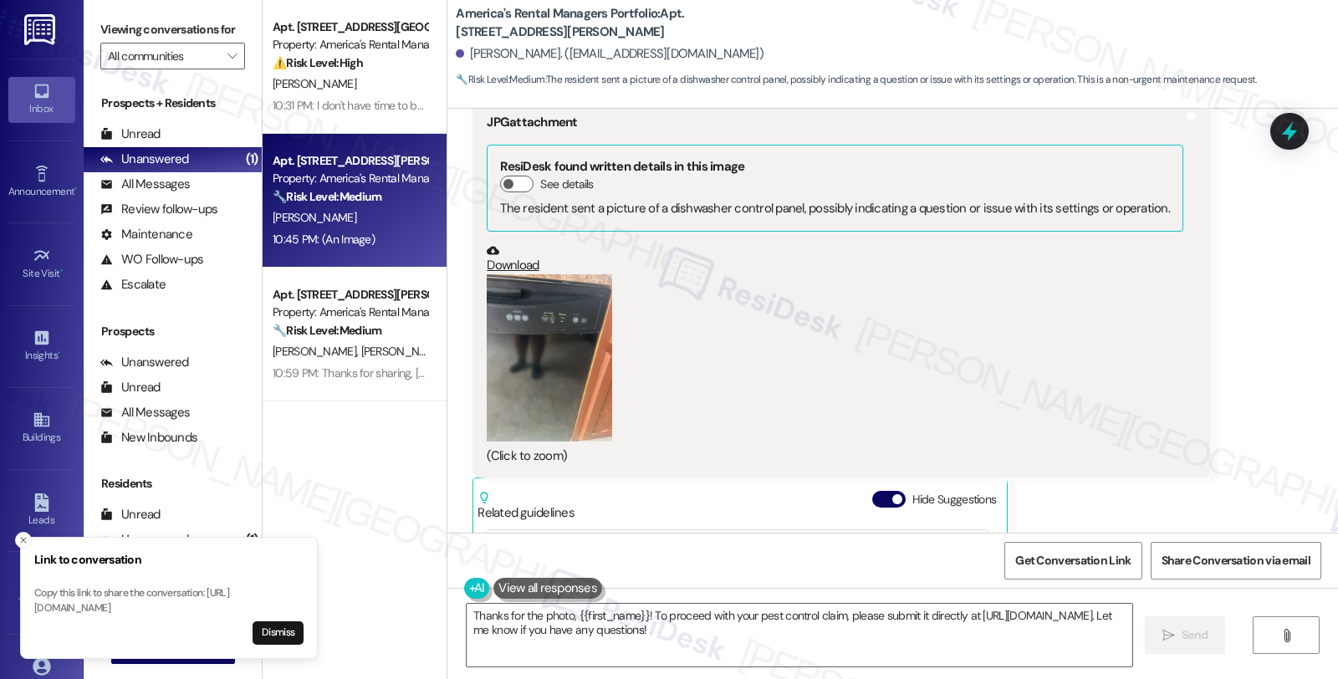
click at [500, 407] on button "Zoom image" at bounding box center [549, 357] width 125 height 167
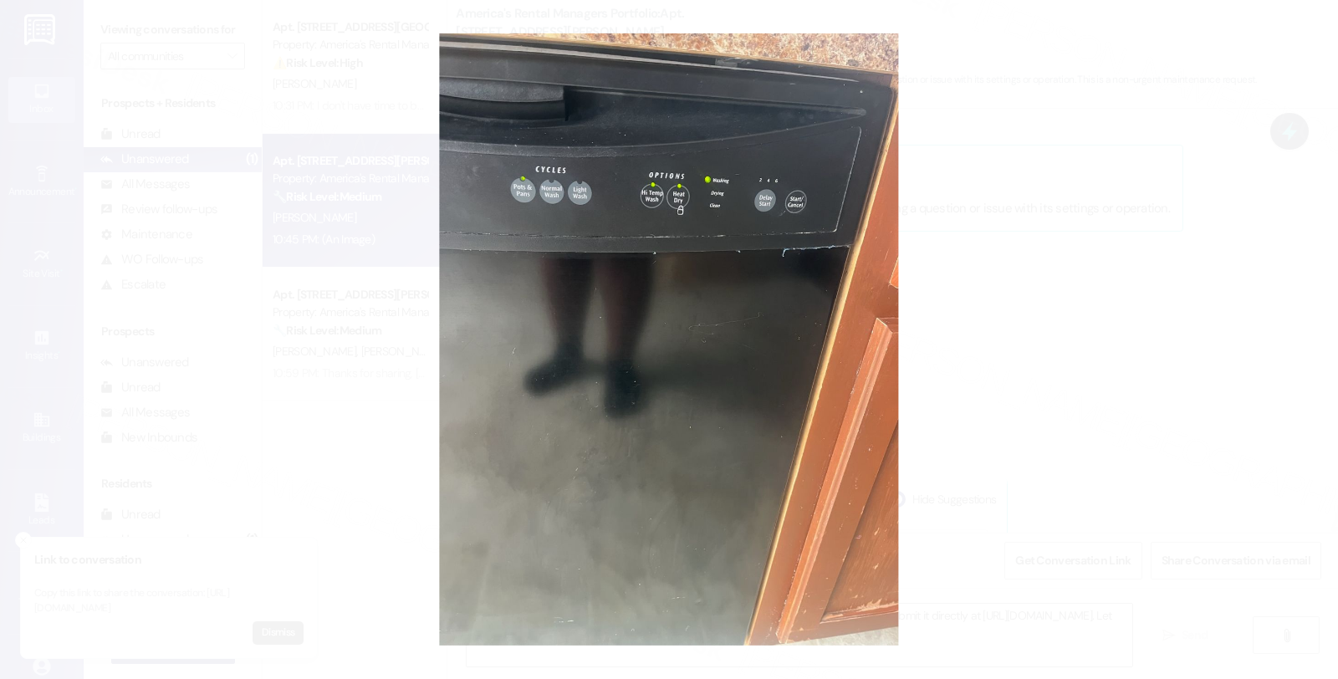
click at [1007, 285] on button "Unzoom image" at bounding box center [669, 339] width 1338 height 679
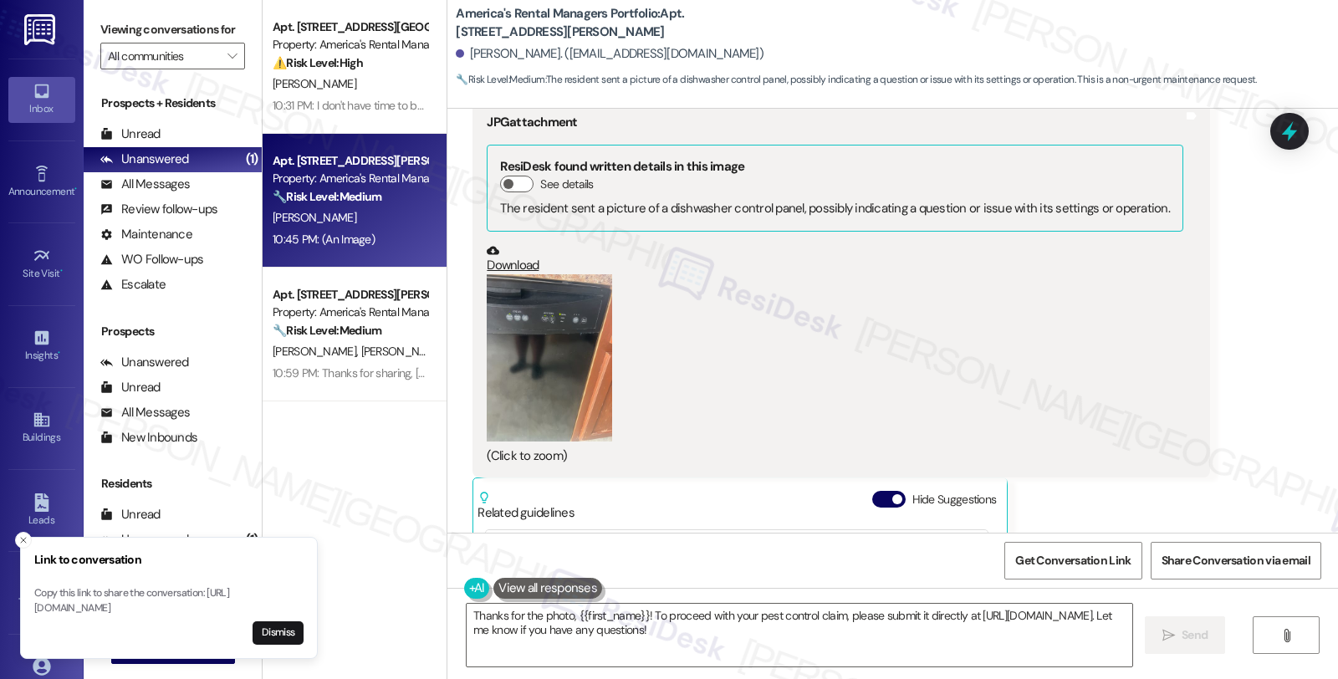
click at [520, 382] on button "Zoom image" at bounding box center [549, 357] width 125 height 167
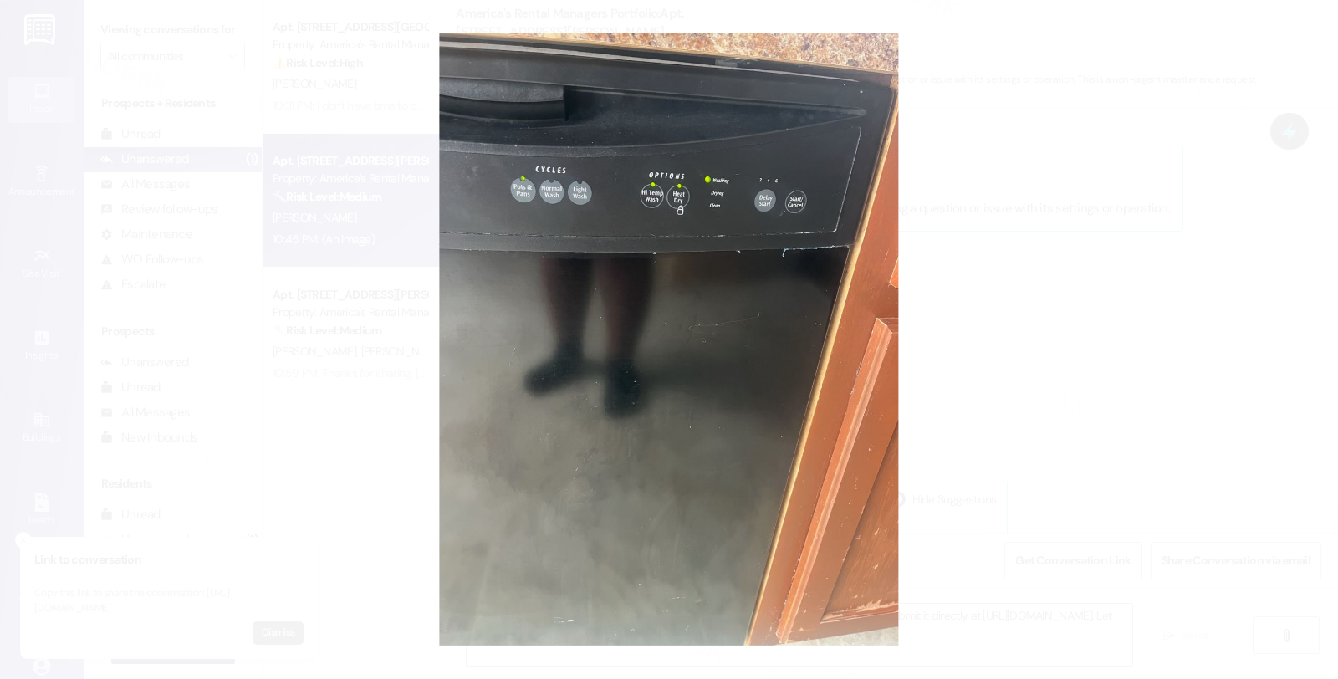
click at [1017, 306] on button "Unzoom image" at bounding box center [669, 339] width 1338 height 679
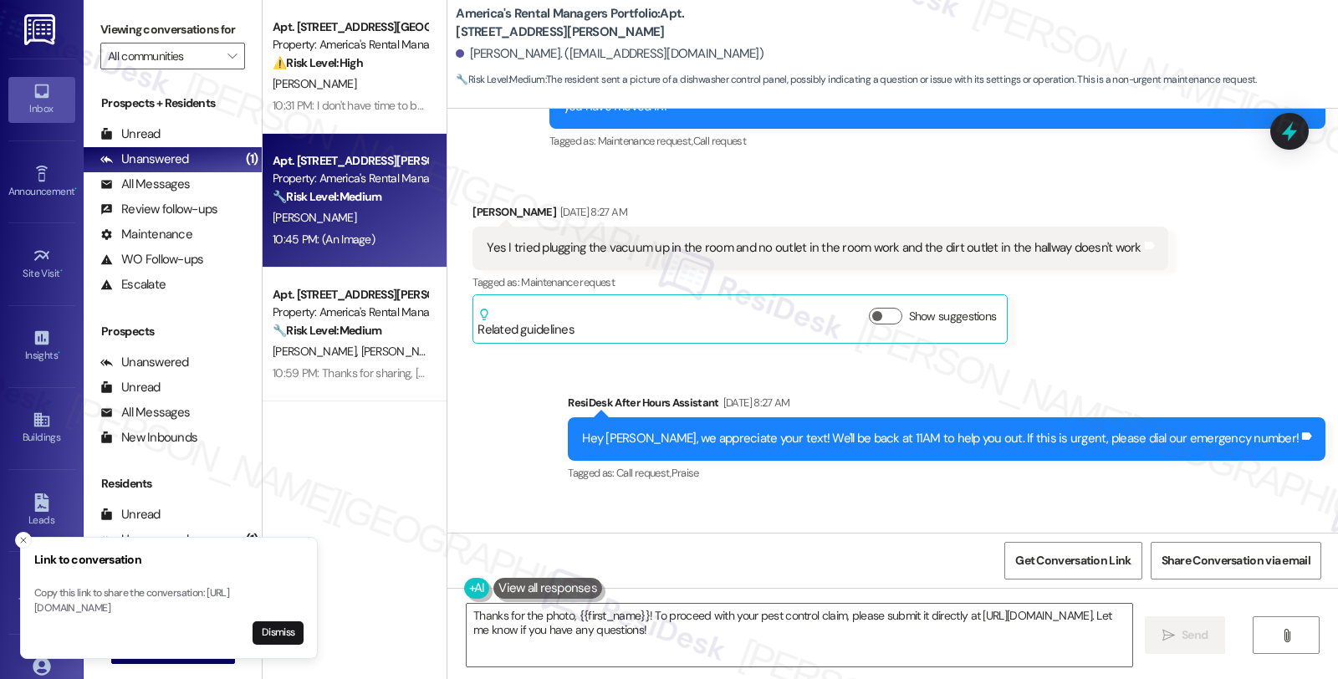
scroll to position [1217, 0]
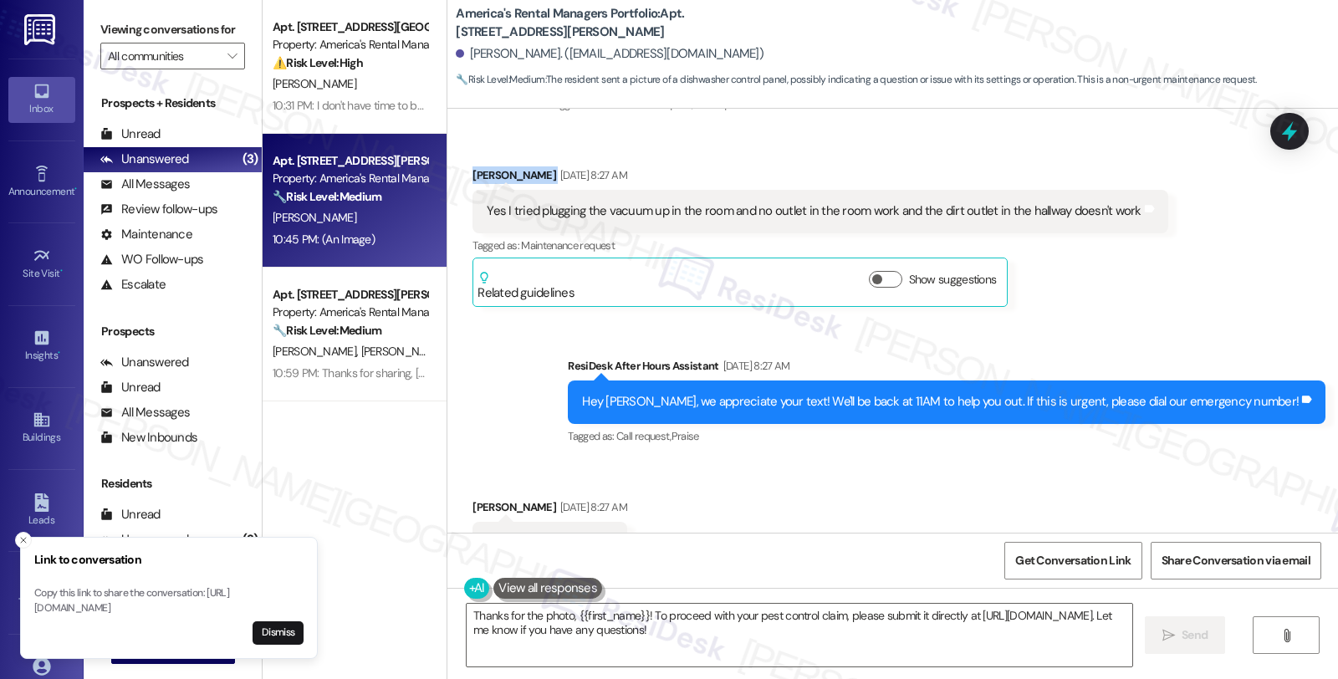
drag, startPoint x: 462, startPoint y: 176, endPoint x: 547, endPoint y: 176, distance: 84.4
click at [547, 176] on div "Christine Vanhorn Aug 21, 2025 at 8:27 AM" at bounding box center [819, 177] width 695 height 23
copy div "Christine Vanhorn"
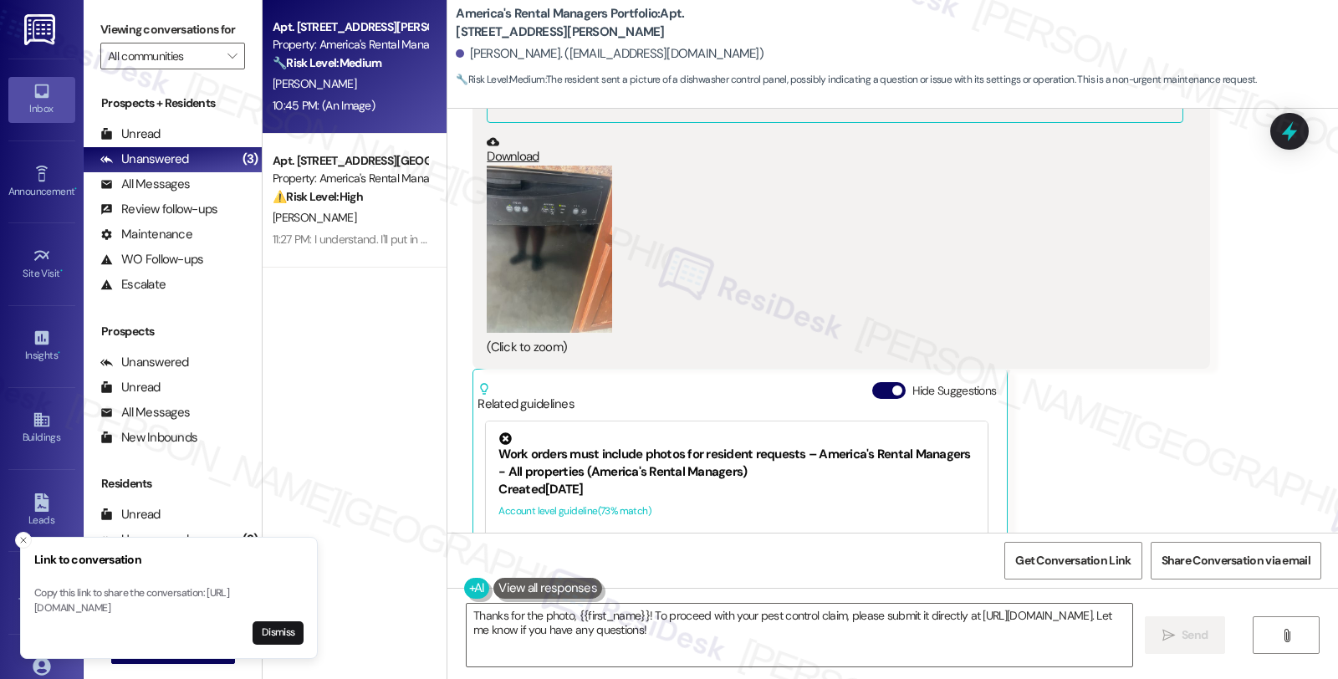
scroll to position [5769, 0]
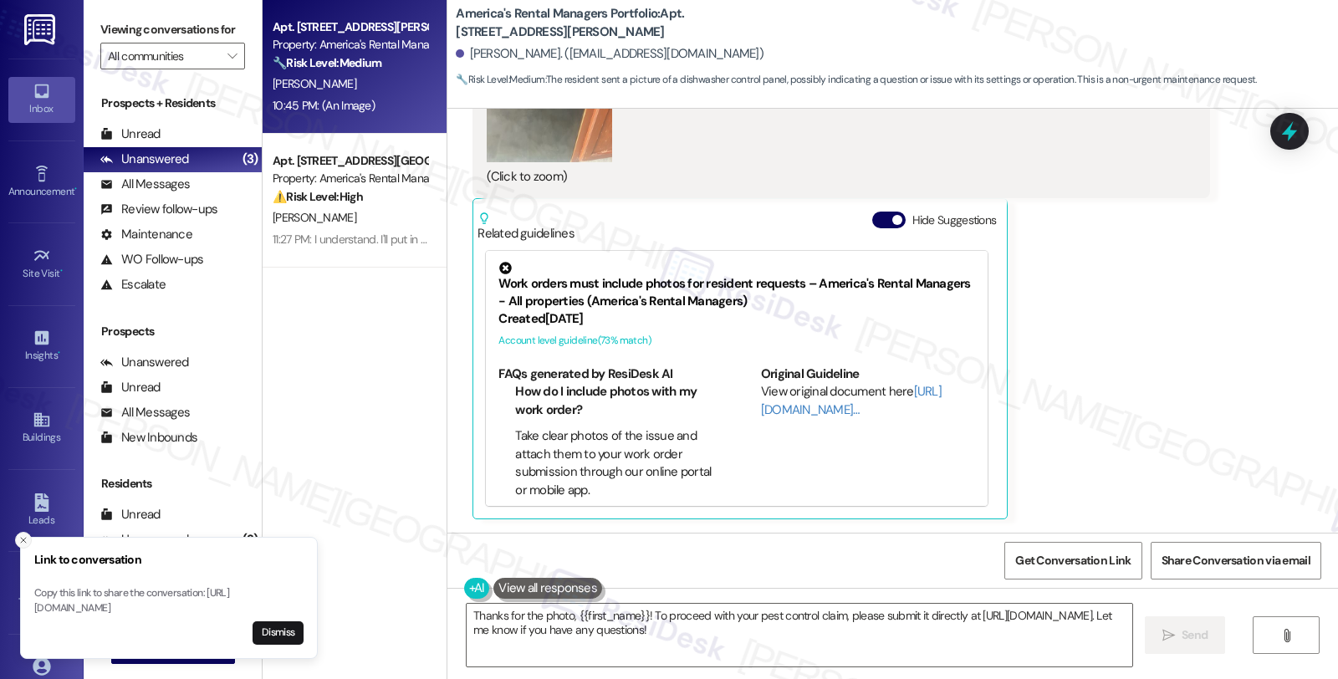
click at [23, 535] on icon "Close toast" at bounding box center [23, 540] width 10 height 10
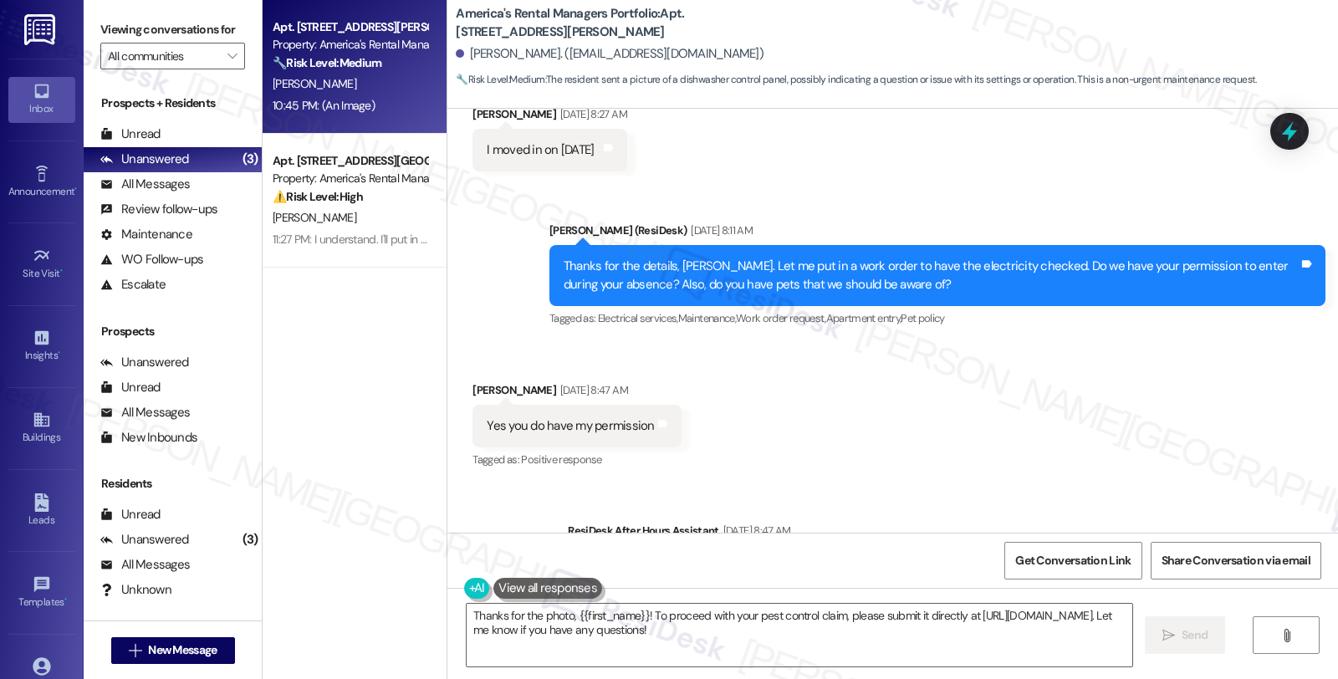
scroll to position [1672, 0]
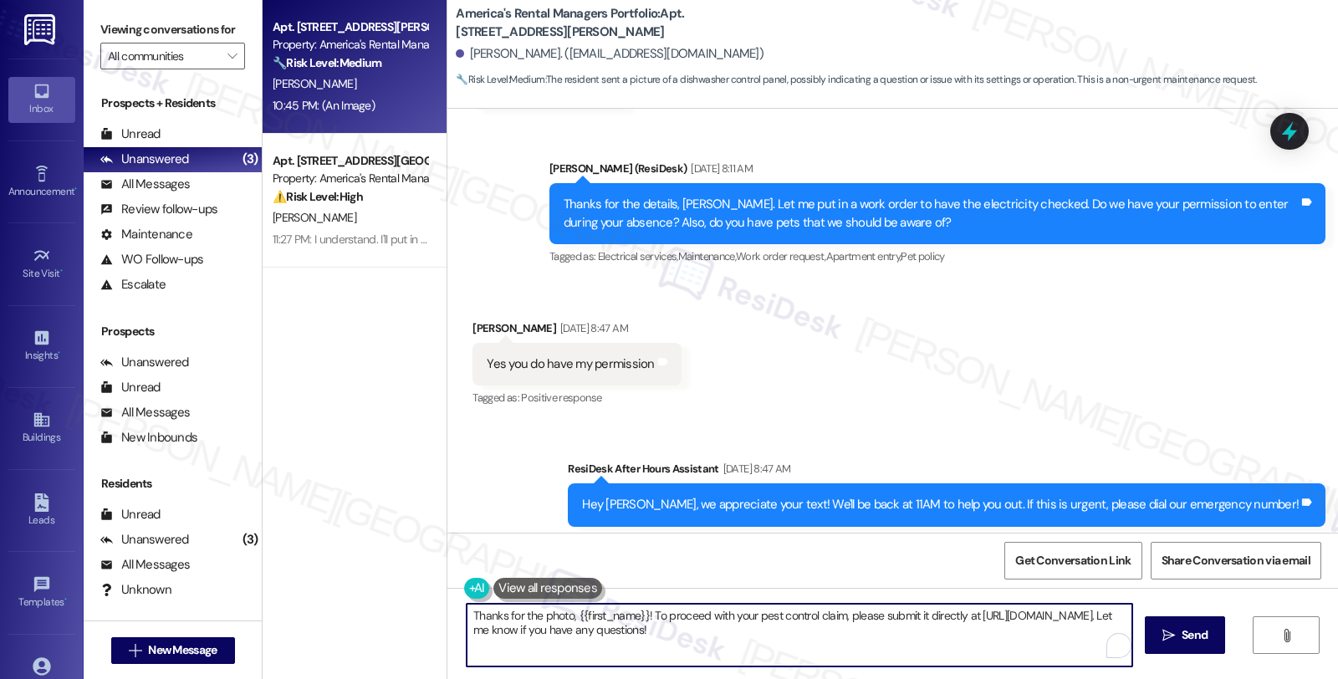
drag, startPoint x: 436, startPoint y: 583, endPoint x: 388, endPoint y: 572, distance: 48.9
click at [388, 572] on div "Apt. 65 A, 65 Jackson Lane Property: America's Rental Managers Portfolio 🔧 Risk…" at bounding box center [799, 339] width 1075 height 679
click at [691, 635] on textarea "Thanks for the photo, {{first_name}}! To proceed with your pest control claim, …" at bounding box center [796, 635] width 665 height 63
drag, startPoint x: 642, startPoint y: 613, endPoint x: 669, endPoint y: 646, distance: 42.8
click at [669, 646] on textarea "Thanks for the photo, {{first_name}}! To proceed with your pest control claim, …" at bounding box center [796, 635] width 665 height 63
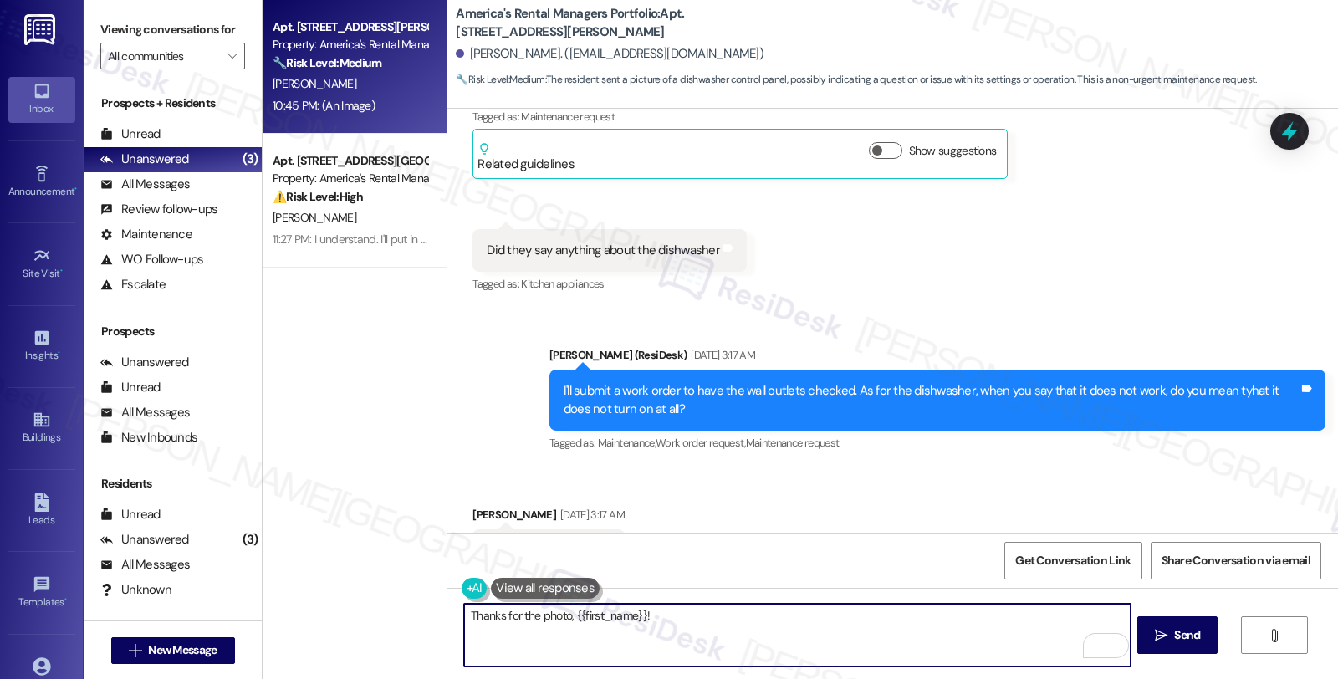
scroll to position [2414, 0]
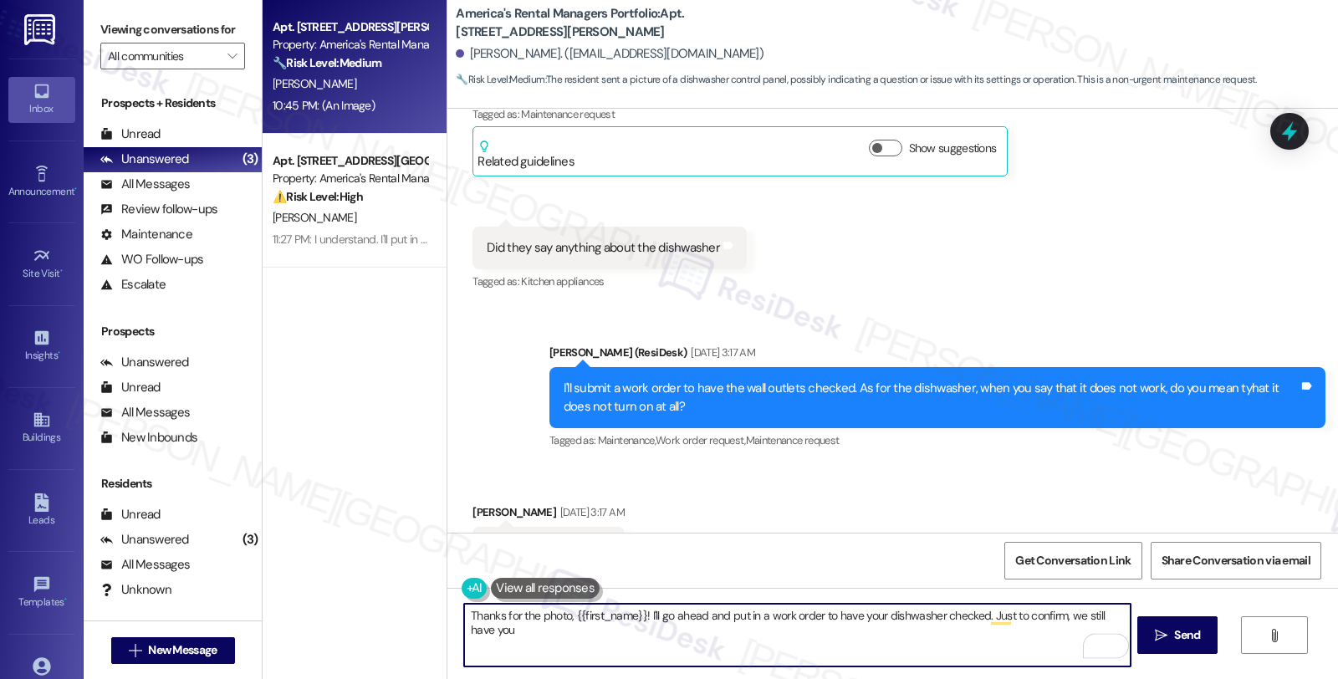
drag, startPoint x: 1058, startPoint y: 619, endPoint x: 1058, endPoint y: 642, distance: 23.4
click at [1058, 642] on textarea "Thanks for the photo, {{first_name}}! I'll go ahead and put in a work order to …" at bounding box center [796, 635] width 665 height 63
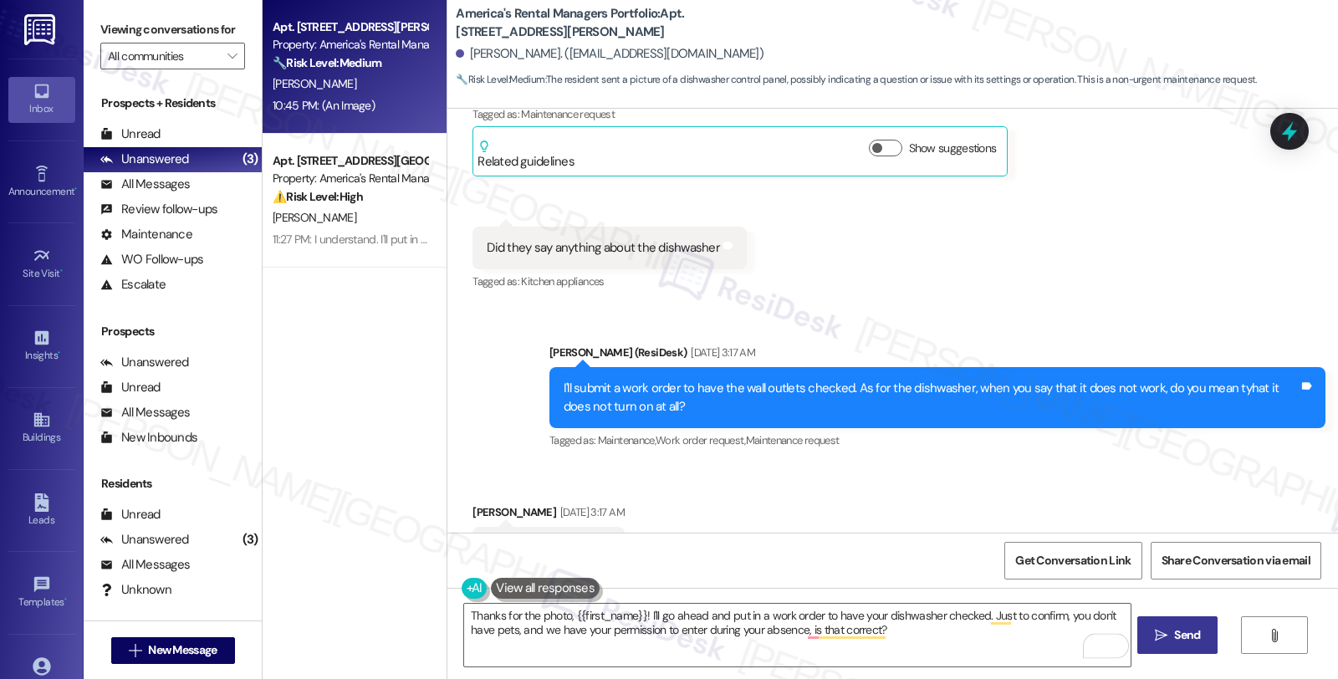
click at [1170, 634] on span "Send" at bounding box center [1186, 635] width 33 height 18
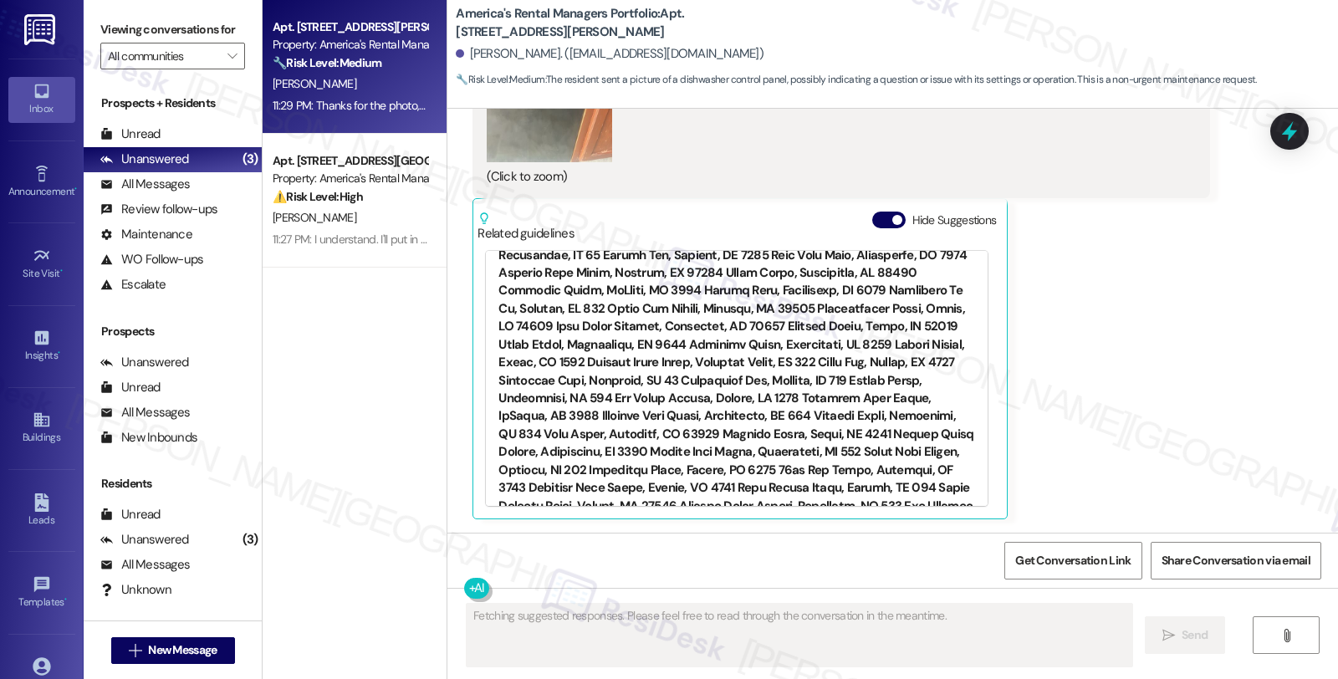
scroll to position [1858, 0]
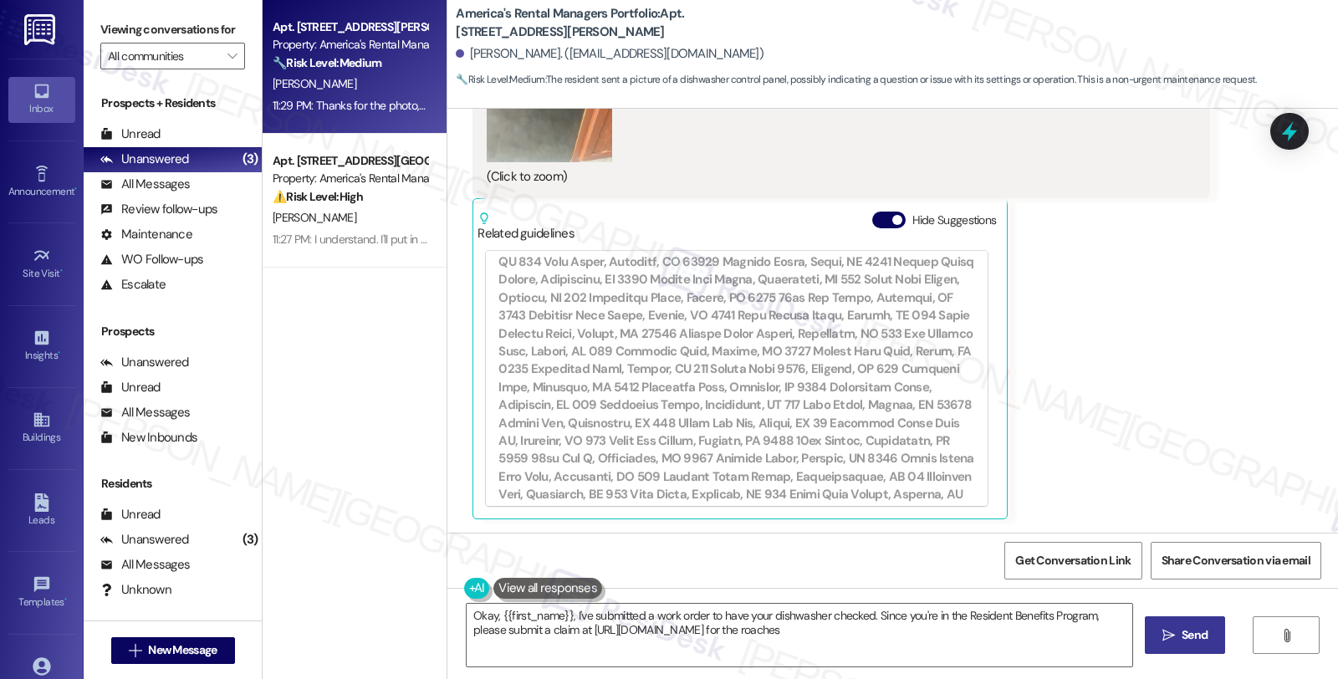
type textarea "Okay, {{first_name}}, I've submitted a work order to have your dishwasher check…"
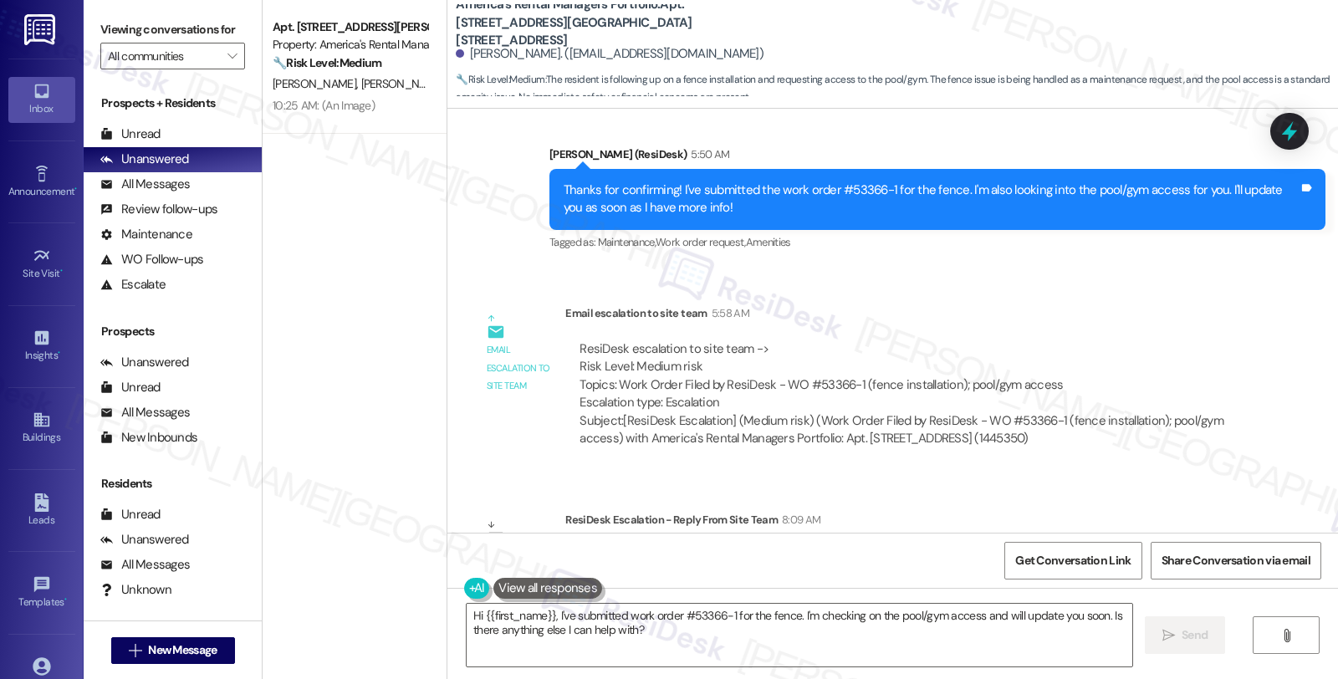
scroll to position [3886, 0]
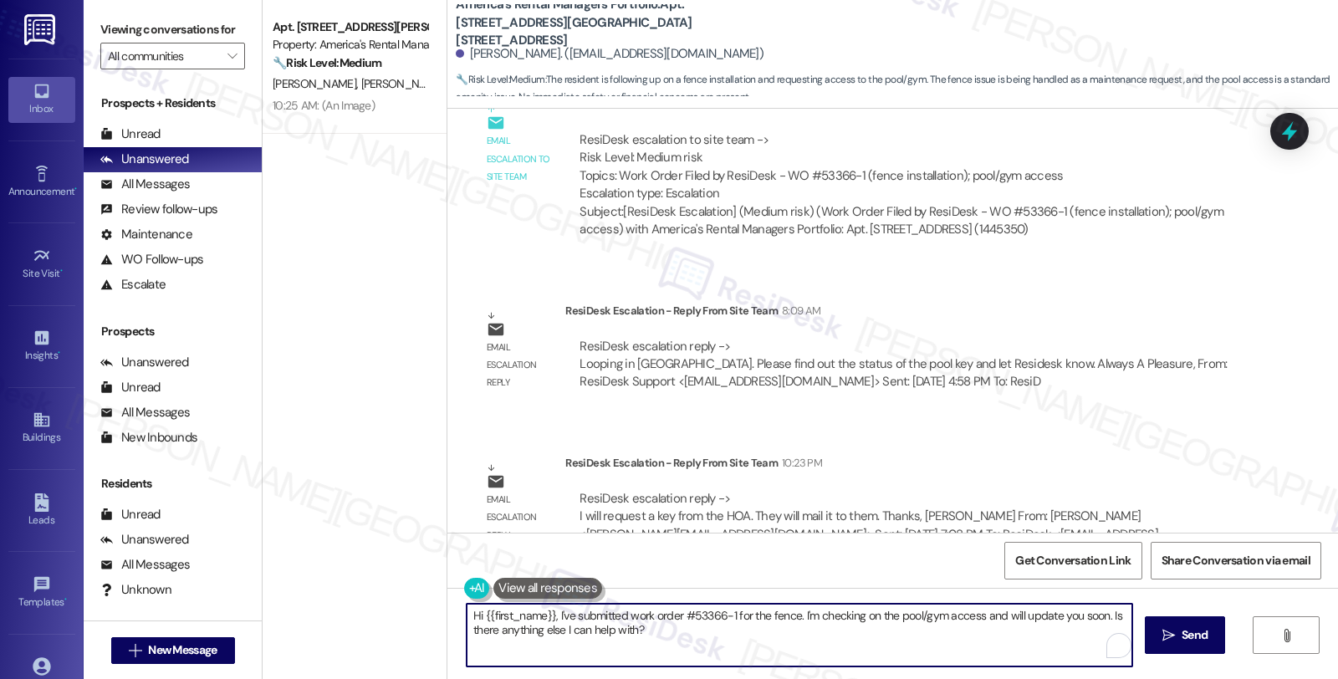
drag, startPoint x: 547, startPoint y: 614, endPoint x: 820, endPoint y: 650, distance: 275.7
click at [820, 650] on textarea "Hi {{first_name}}, I've submitted work order #53366-1 for the fence. I'm checki…" at bounding box center [798, 635] width 665 height 63
click at [691, 621] on textarea "Hi {{first_name}}, I hope you're day is going well. I'd like to give an update" at bounding box center [796, 635] width 665 height 63
click at [957, 613] on textarea "Hi {{first_name}}, I hope you're day is going well. Regarding the pool/gym acce…" at bounding box center [796, 635] width 665 height 63
click at [893, 619] on textarea "Hi {{first_name}}, I hope you're day is going well. Regarding the pool/gym acce…" at bounding box center [796, 635] width 665 height 63
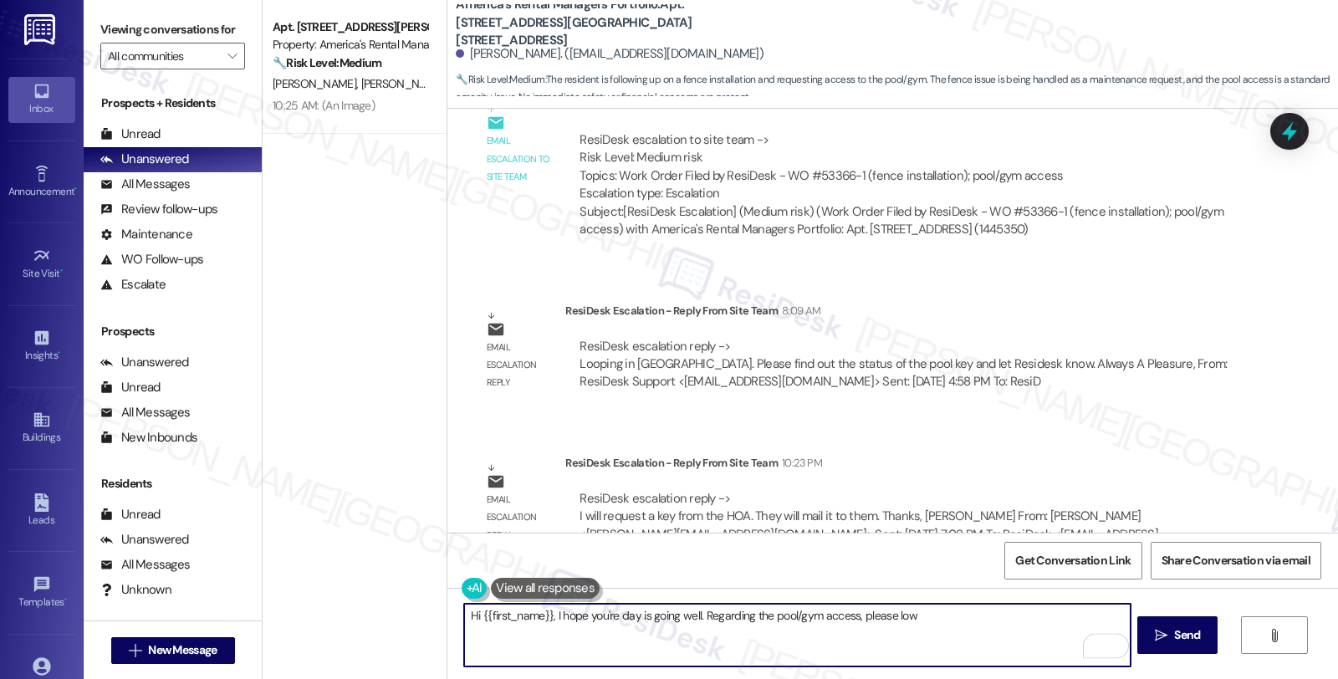
click at [893, 619] on textarea "Hi {{first_name}}, I hope you're day is going well. Regarding the pool/gym acce…" at bounding box center [796, 635] width 665 height 63
paste textarea "I will request a key from the HOA. They will mail it to them."
click at [933, 614] on textarea "Hi {{first_name}}, I hope you're day is going well. Regarding the pool/gym acce…" at bounding box center [796, 635] width 665 height 63
click at [1114, 617] on textarea "Hi {{first_name}}, I hope you're day is going well. Regarding the pool/gym acce…" at bounding box center [796, 635] width 665 height 63
click at [1119, 611] on textarea "Hi {{first_name}}, I hope you're day is going well. Regarding the pool/gym acce…" at bounding box center [796, 635] width 665 height 63
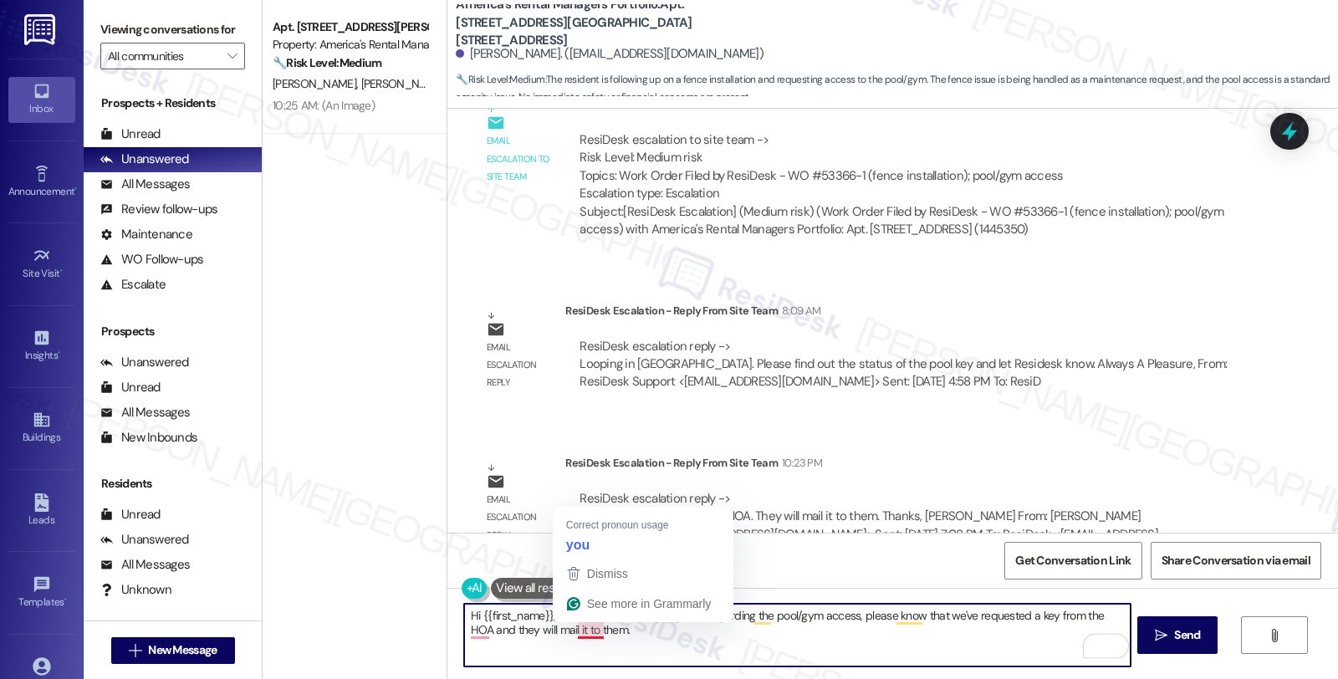
click at [568, 629] on textarea "Hi {{first_name}}, I hope you're day is going well. Regarding the pool/gym acce…" at bounding box center [796, 635] width 665 height 63
click at [633, 635] on textarea "Hi {{first_name}}, I hope you're day is going well. Regarding the pool/gym acce…" at bounding box center [796, 635] width 665 height 63
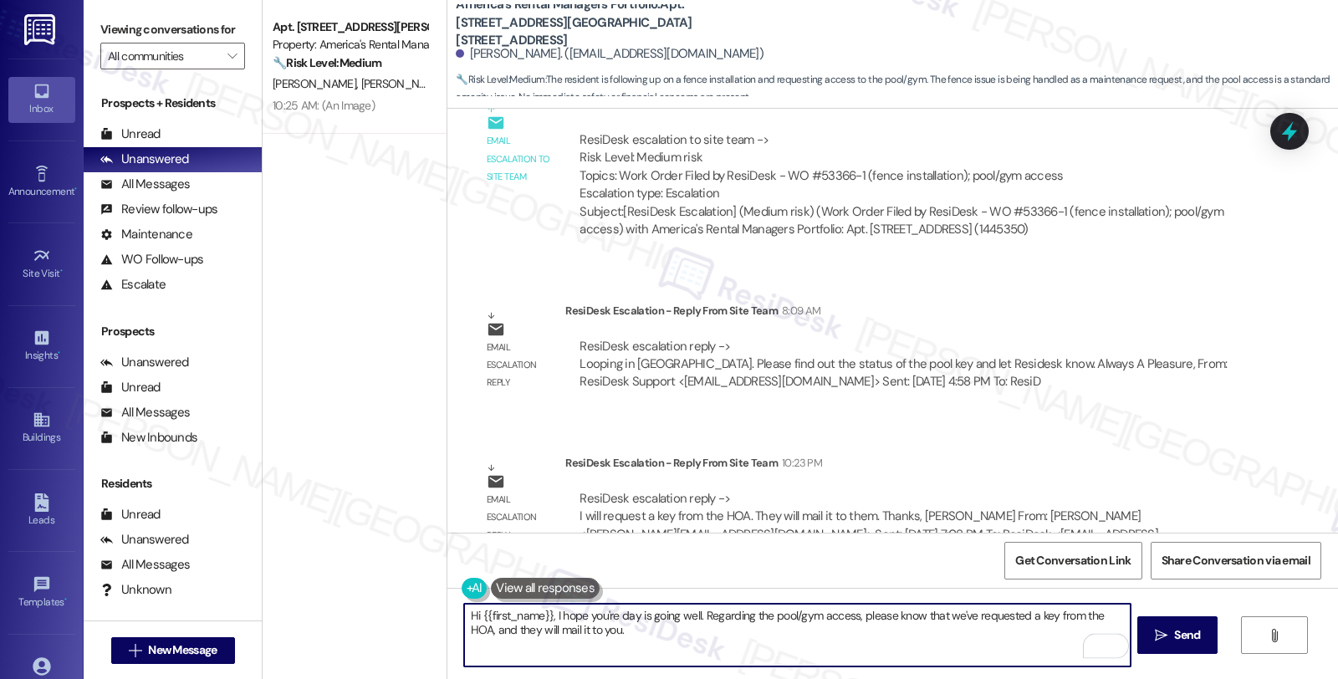
click at [699, 637] on textarea "Hi {{first_name}}, I hope you're day is going well. Regarding the pool/gym acce…" at bounding box center [796, 635] width 665 height 63
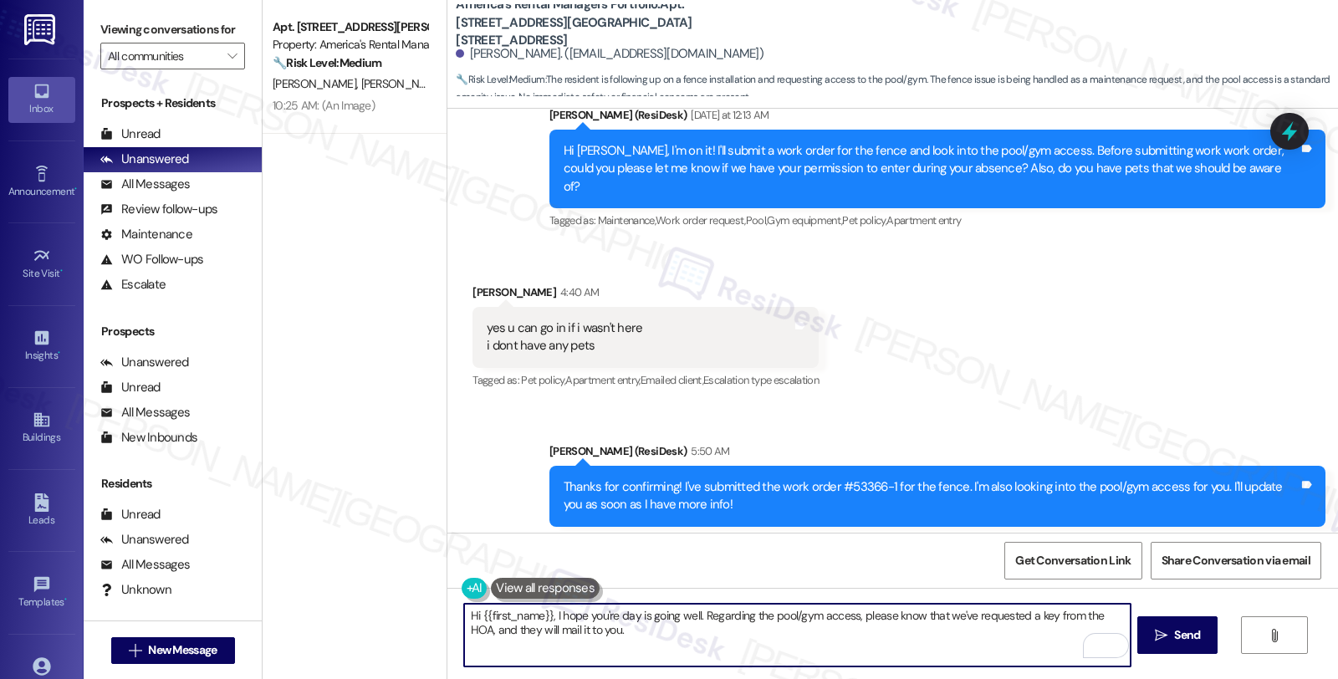
scroll to position [3236, 0]
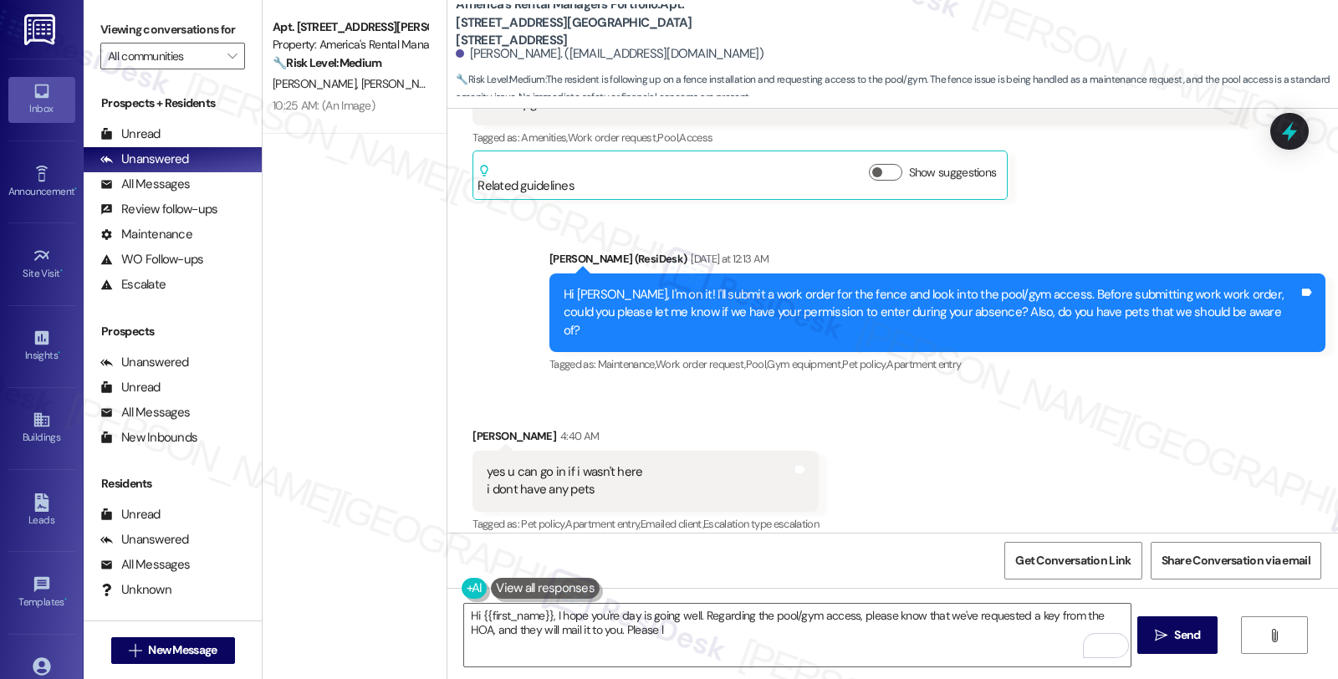
click at [1146, 390] on div "Received via SMS Mohammed Muthana 4:40 AM yes u can go in if i wasn't here i do…" at bounding box center [892, 469] width 890 height 159
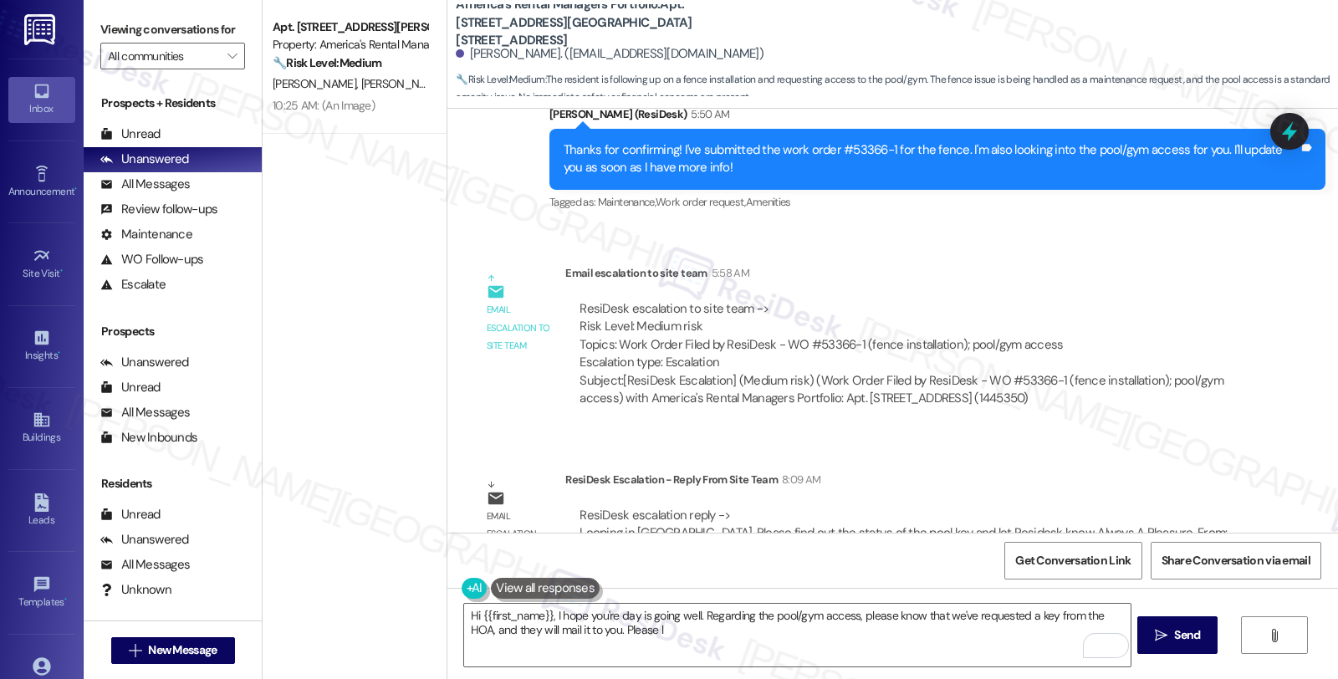
scroll to position [3886, 0]
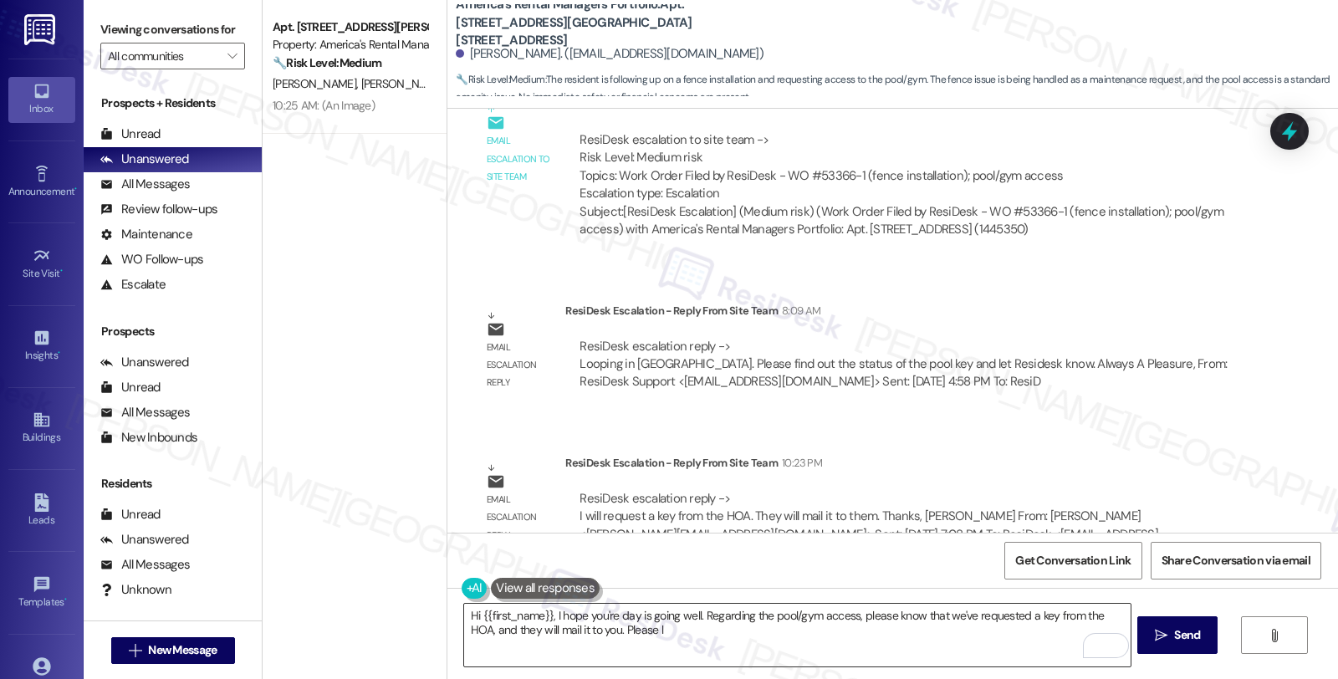
click at [691, 633] on textarea "Hi {{first_name}}, I hope you're day is going well. Regarding the pool/gym acce…" at bounding box center [796, 635] width 665 height 63
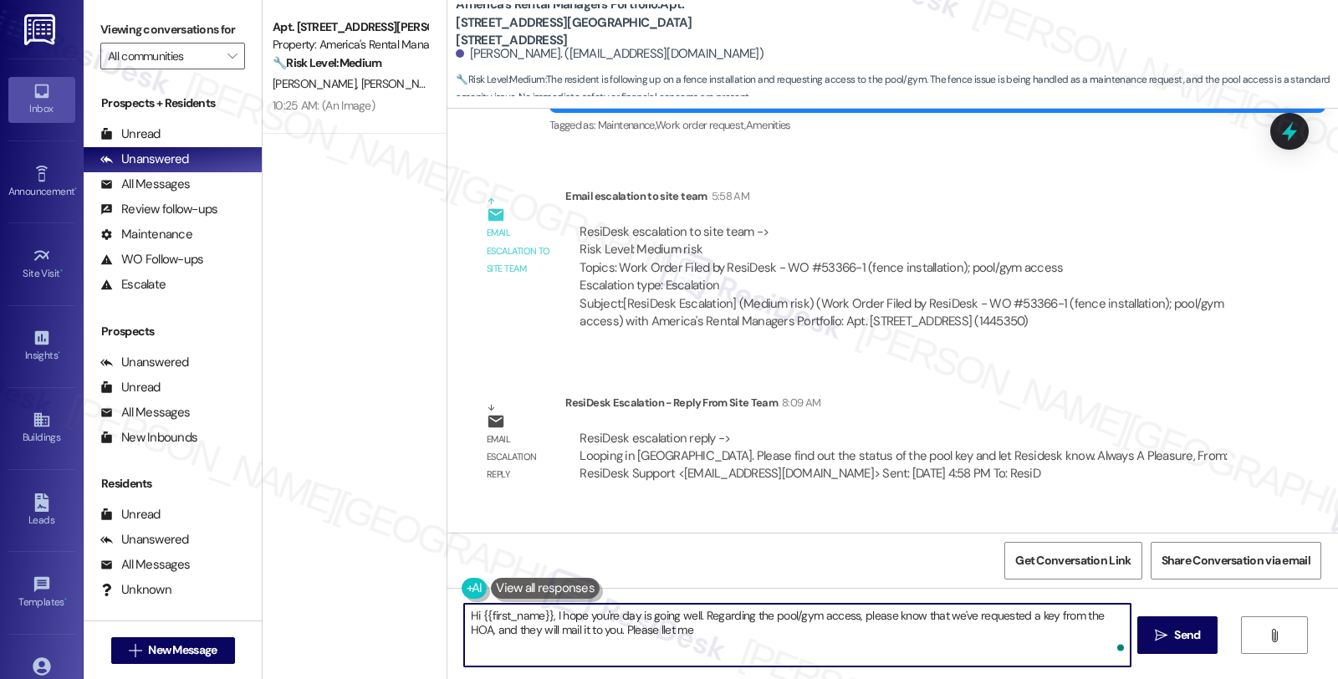
scroll to position [3607, 0]
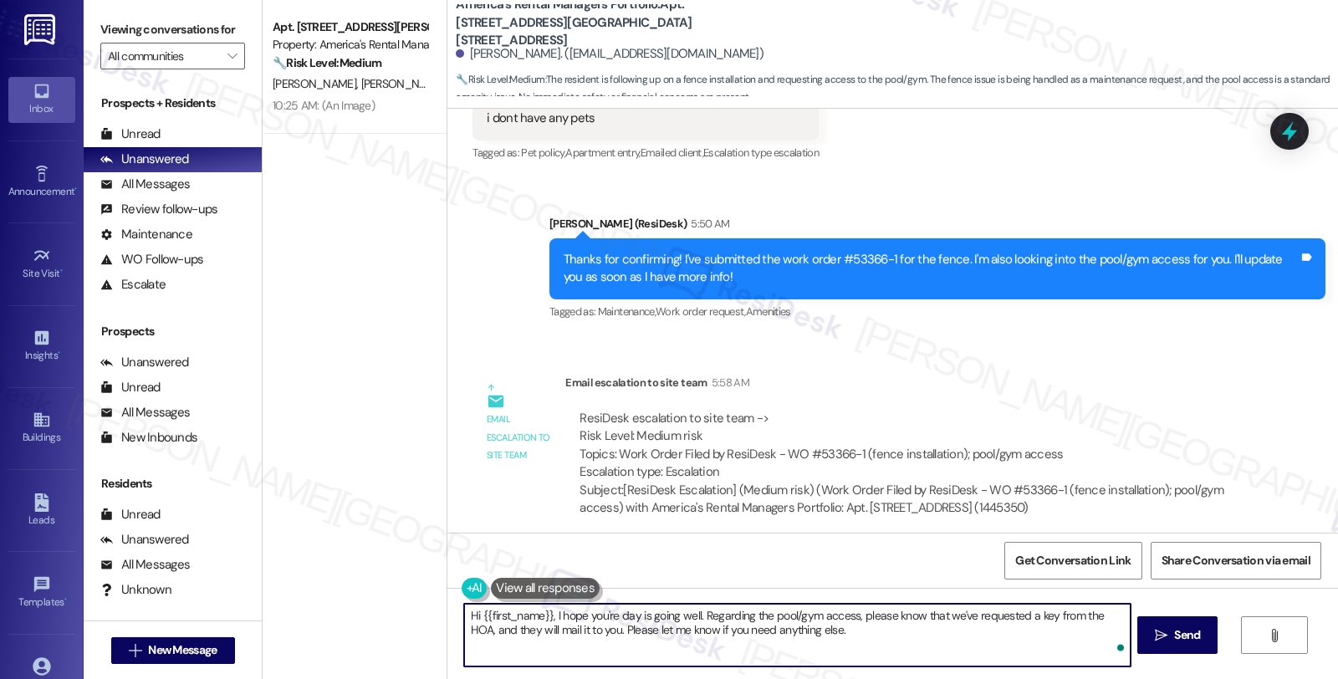
type textarea "Hi {{first_name}}, I hope you're day is going well. Regarding the pool/gym acce…"
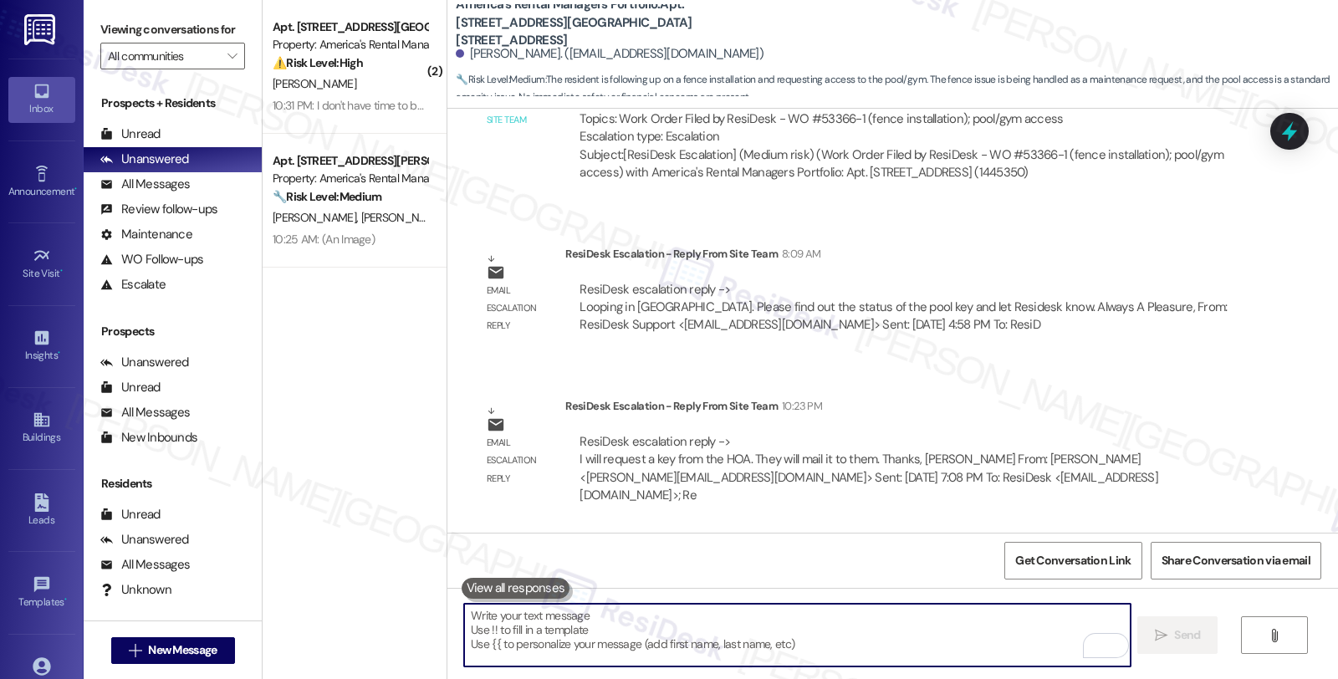
scroll to position [4021, 0]
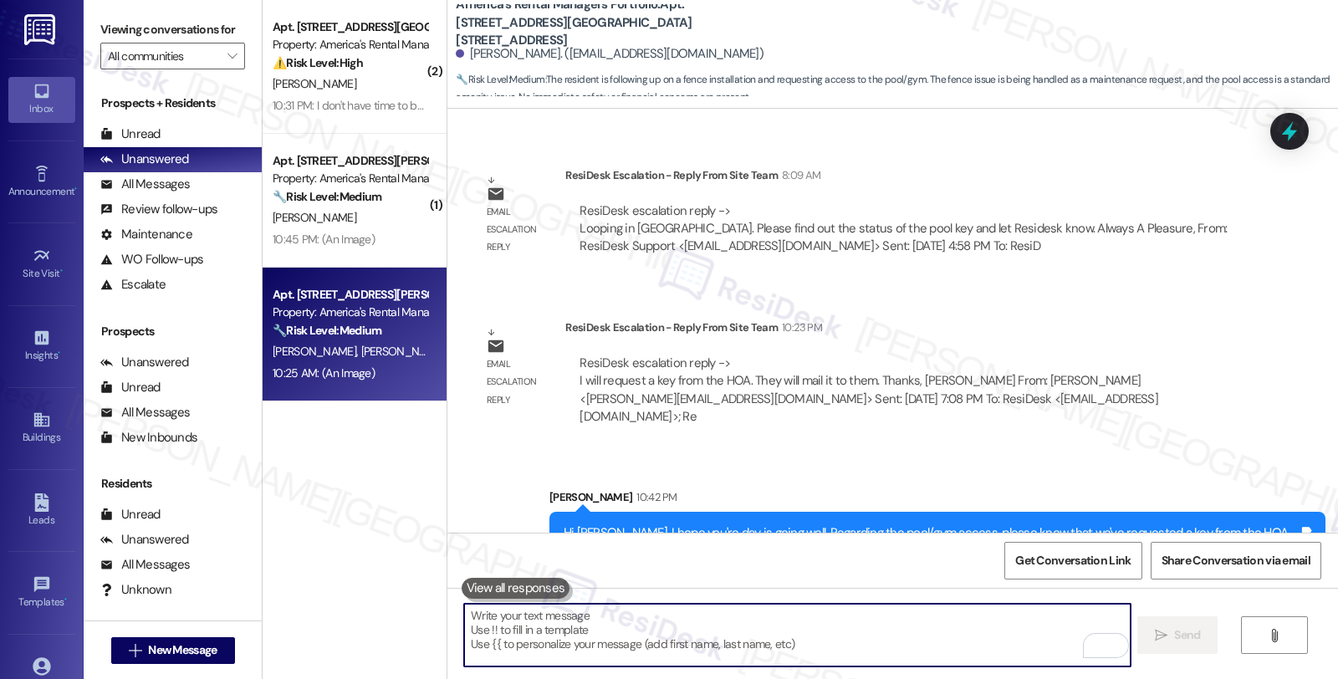
click at [361, 349] on span "[PERSON_NAME]" at bounding box center [403, 351] width 84 height 15
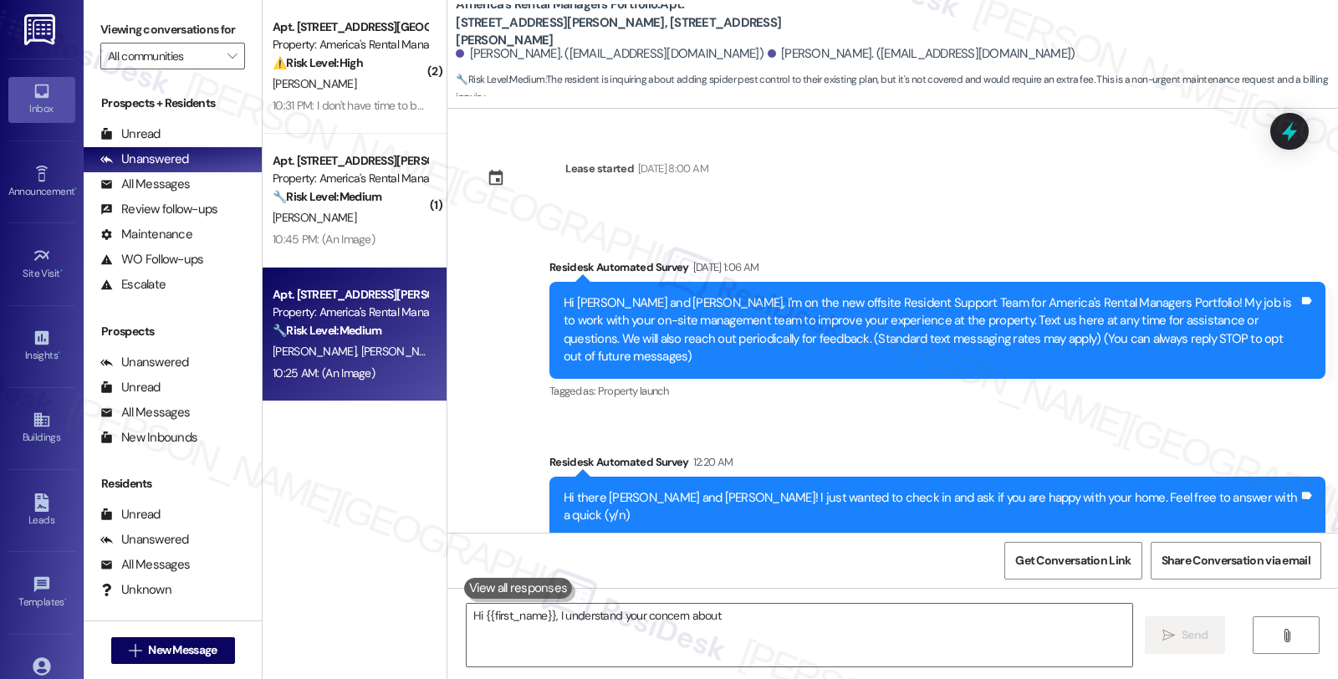
scroll to position [2546, 0]
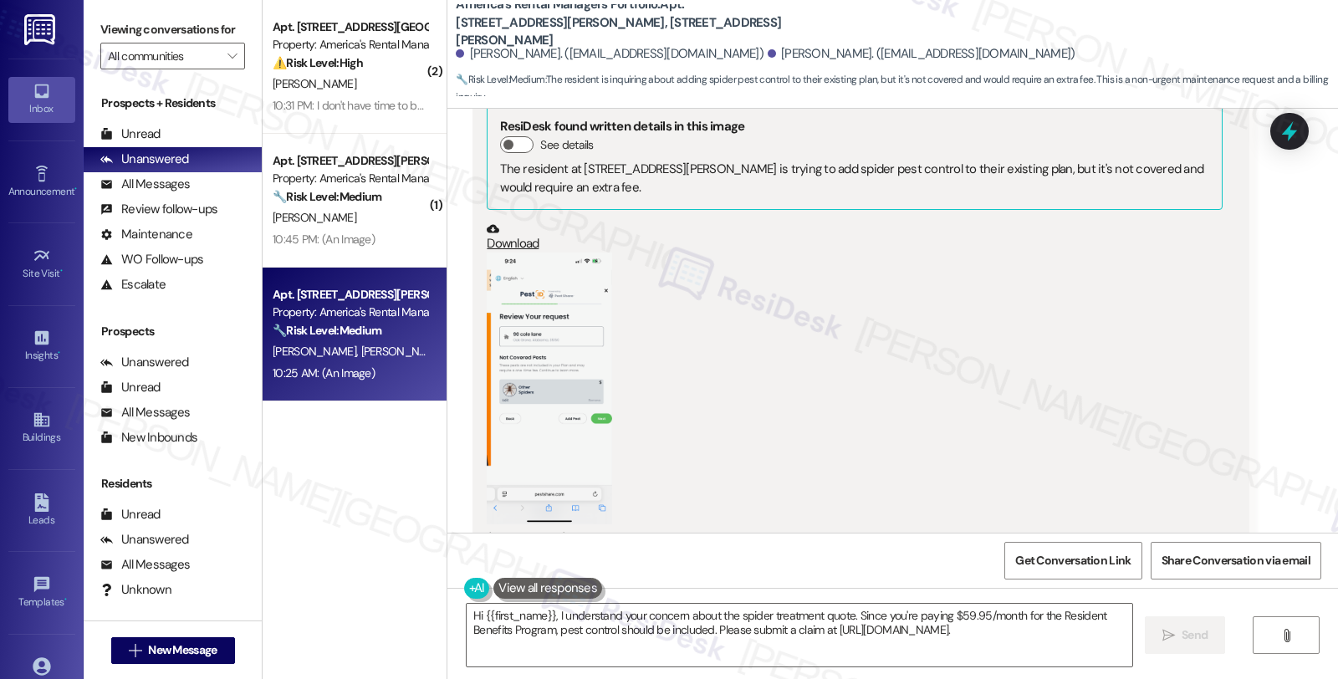
click at [1179, 507] on div "Jessica Edwards 10:25 AM PNG attachment ResiDesk found written details in this …" at bounding box center [860, 334] width 776 height 553
click at [949, 315] on div "(Click to zoom)" at bounding box center [854, 399] width 735 height 295
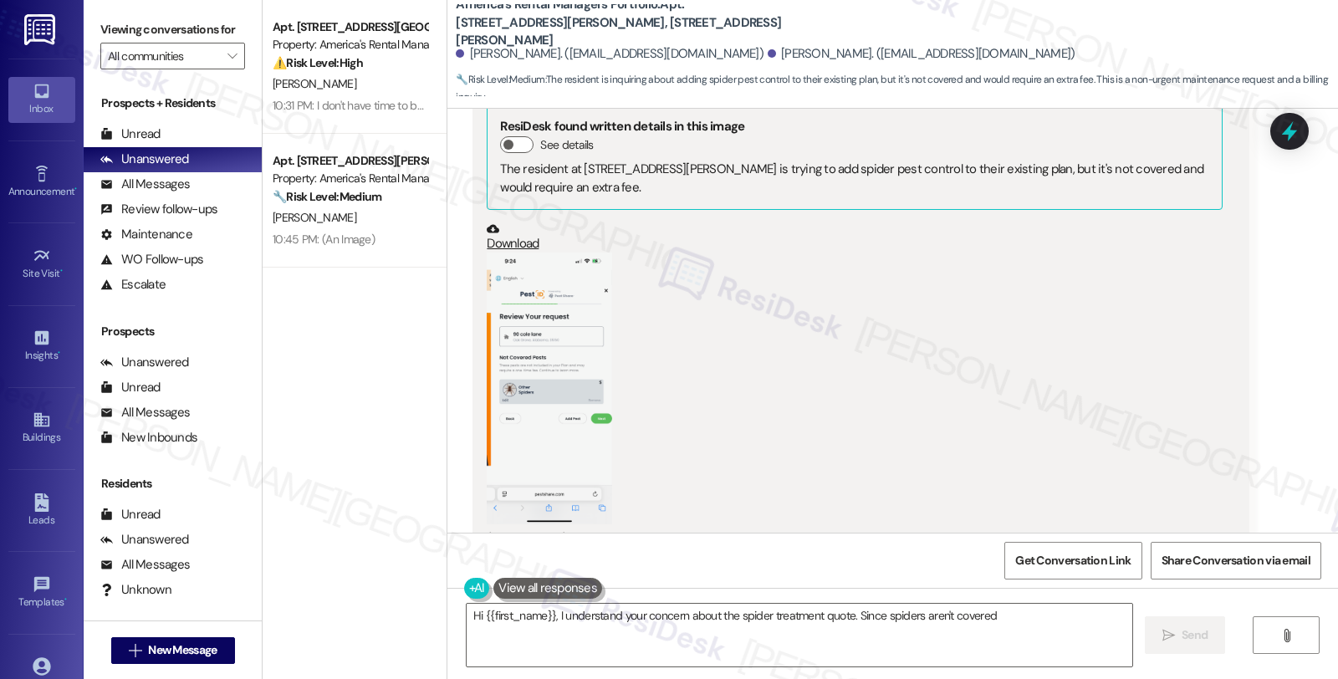
type textarea "Hi {{first_name}}, I understand your concern about the spider treatment quote. …"
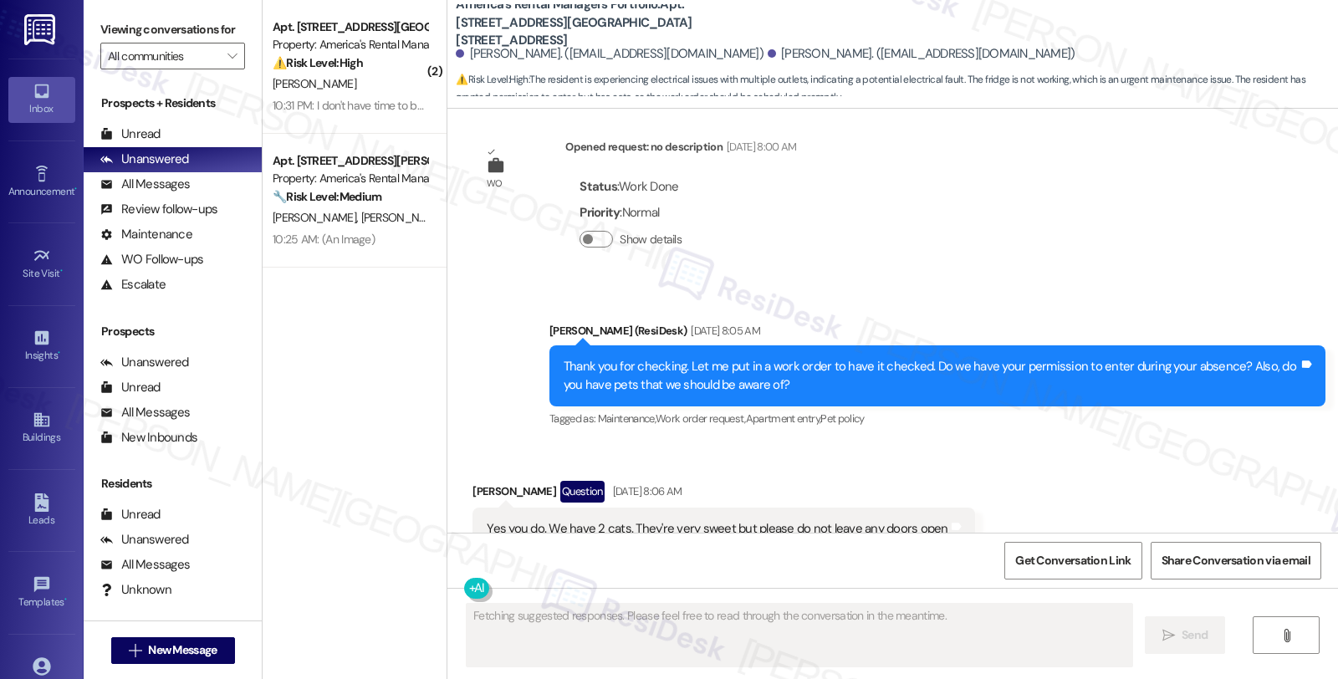
scroll to position [1639, 0]
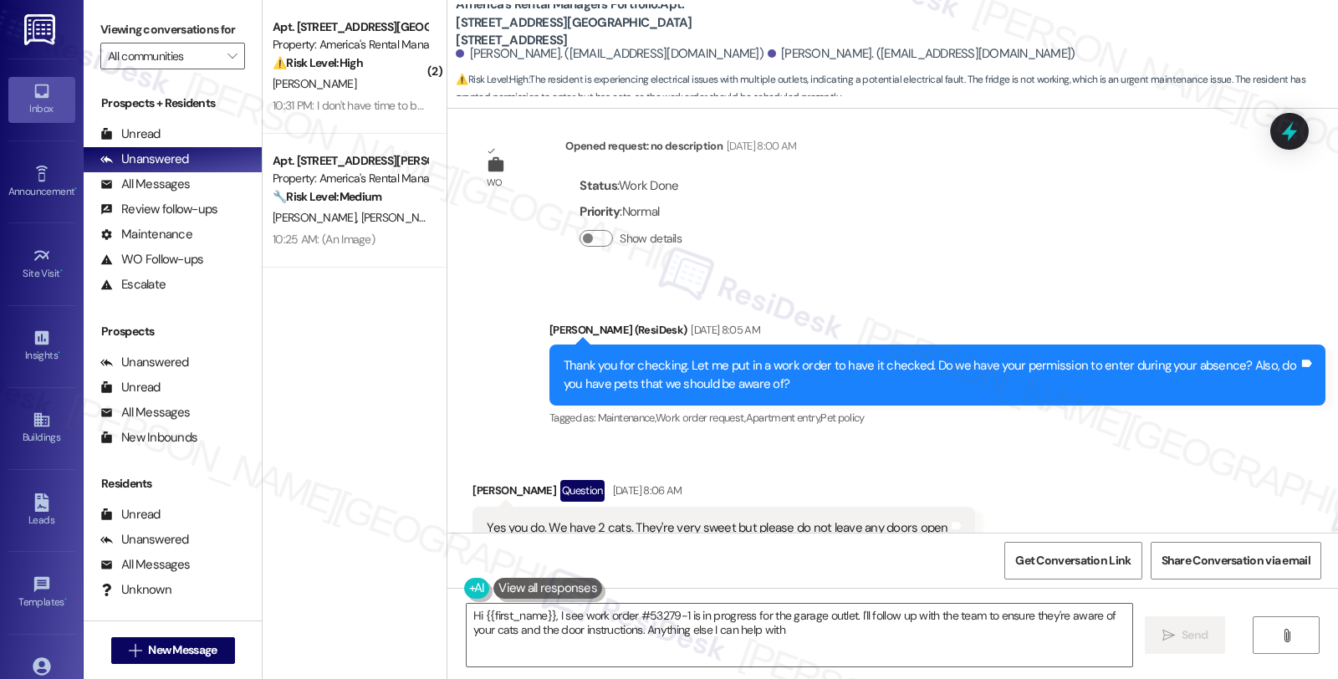
type textarea "Hi {{first_name}}, I see work order #53279-1 is in progress for the garage outl…"
click at [1122, 186] on div "Lease started [DATE] 8:00 AM Survey, sent via SMS Residesk Automated Survey [DA…" at bounding box center [892, 321] width 890 height 424
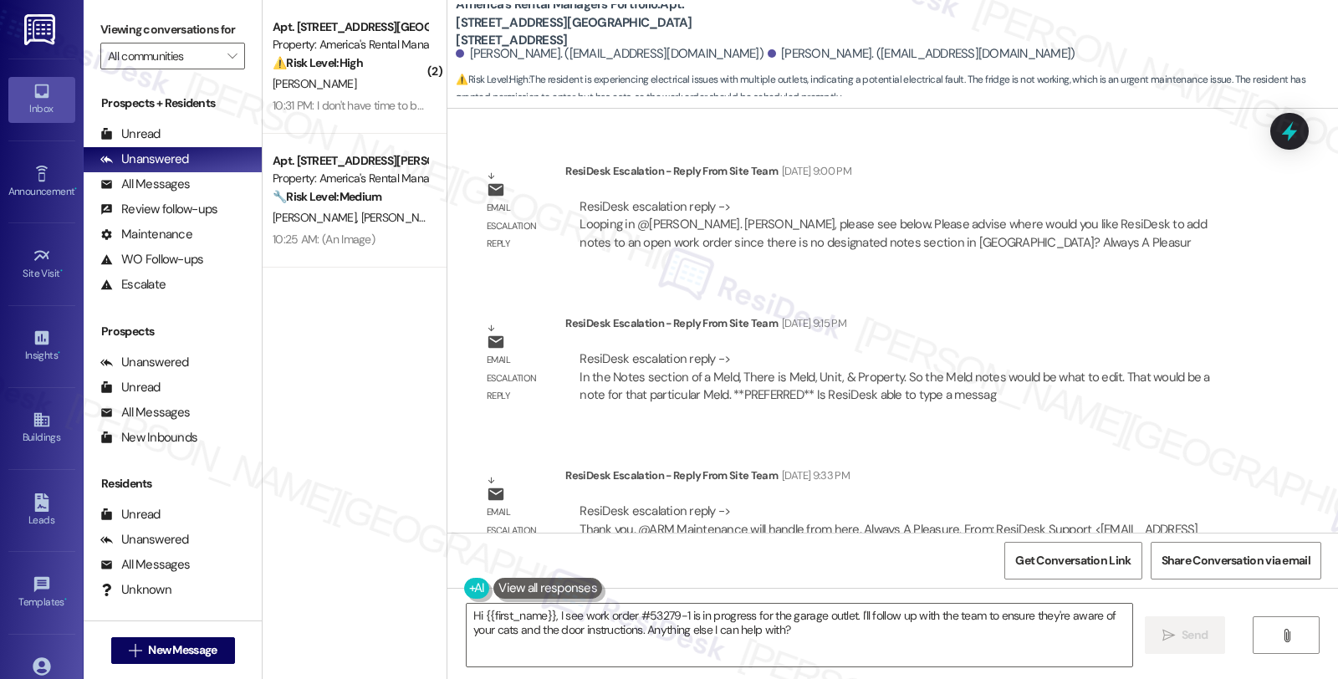
scroll to position [2817, 0]
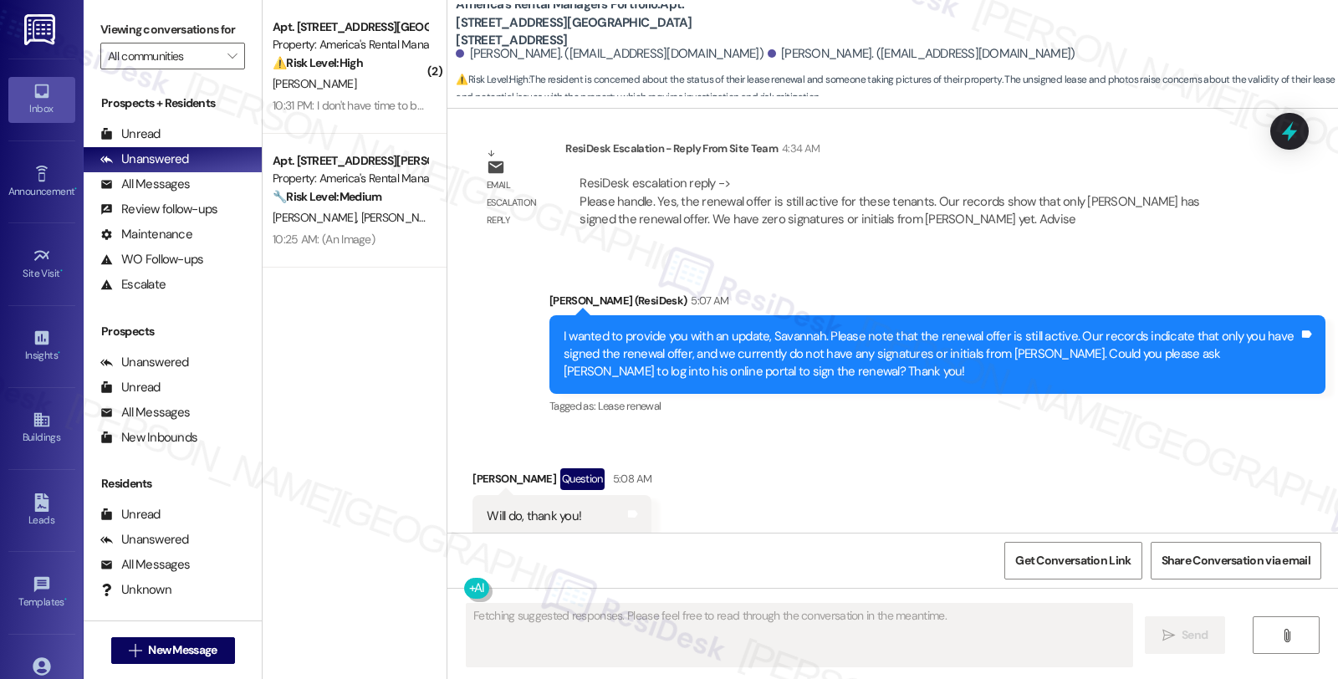
scroll to position [1516, 0]
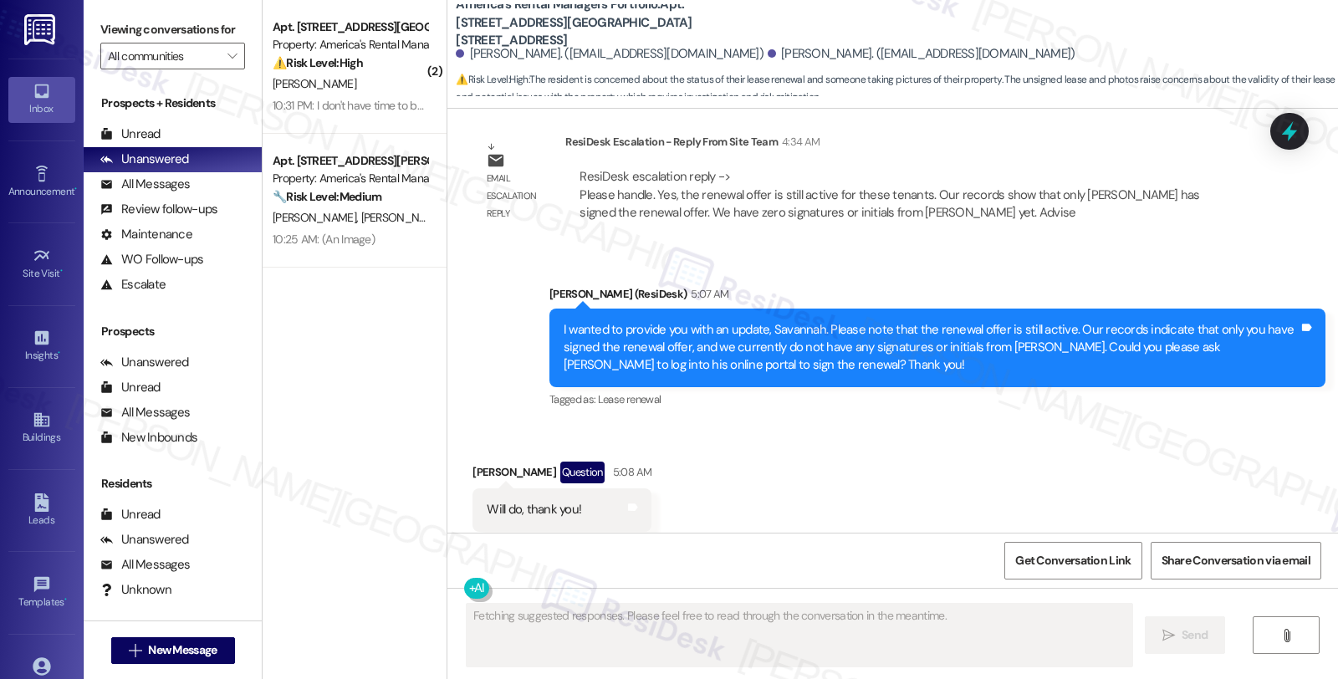
click at [1116, 424] on div "Received via SMS [PERSON_NAME] Question 5:08 AM Will do, thank you! Tags and no…" at bounding box center [892, 496] width 890 height 145
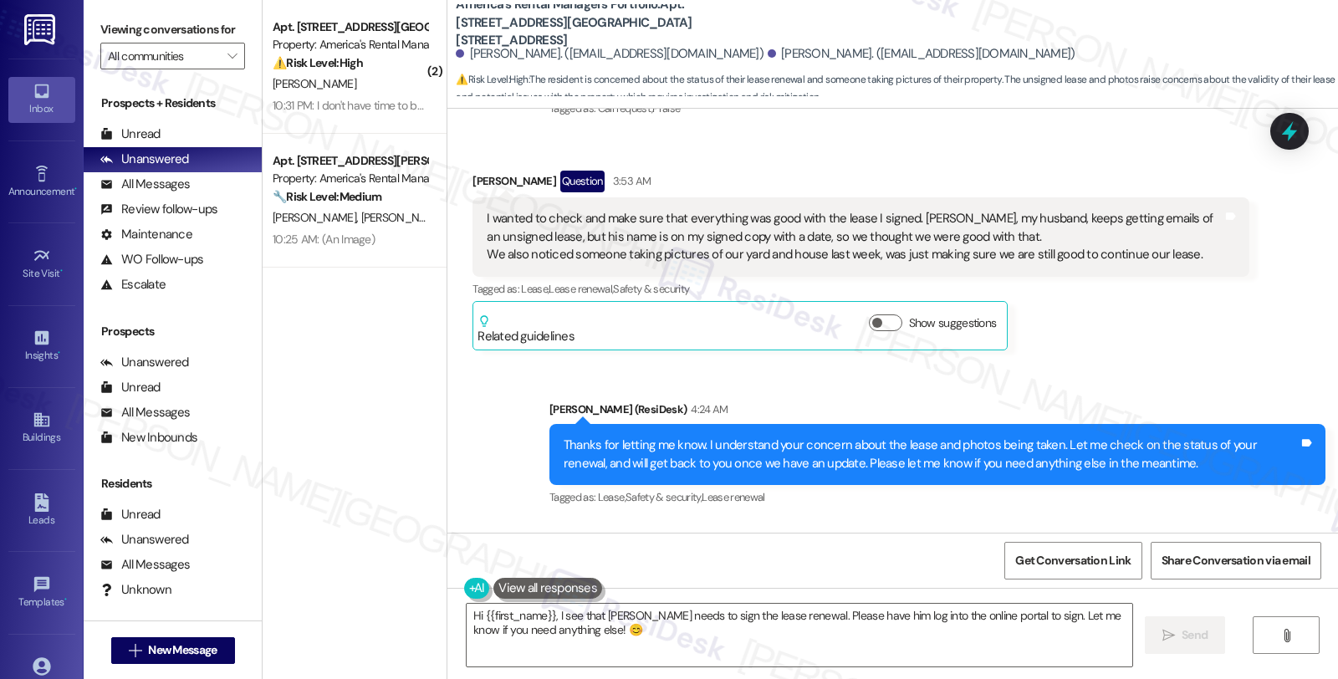
scroll to position [542, 0]
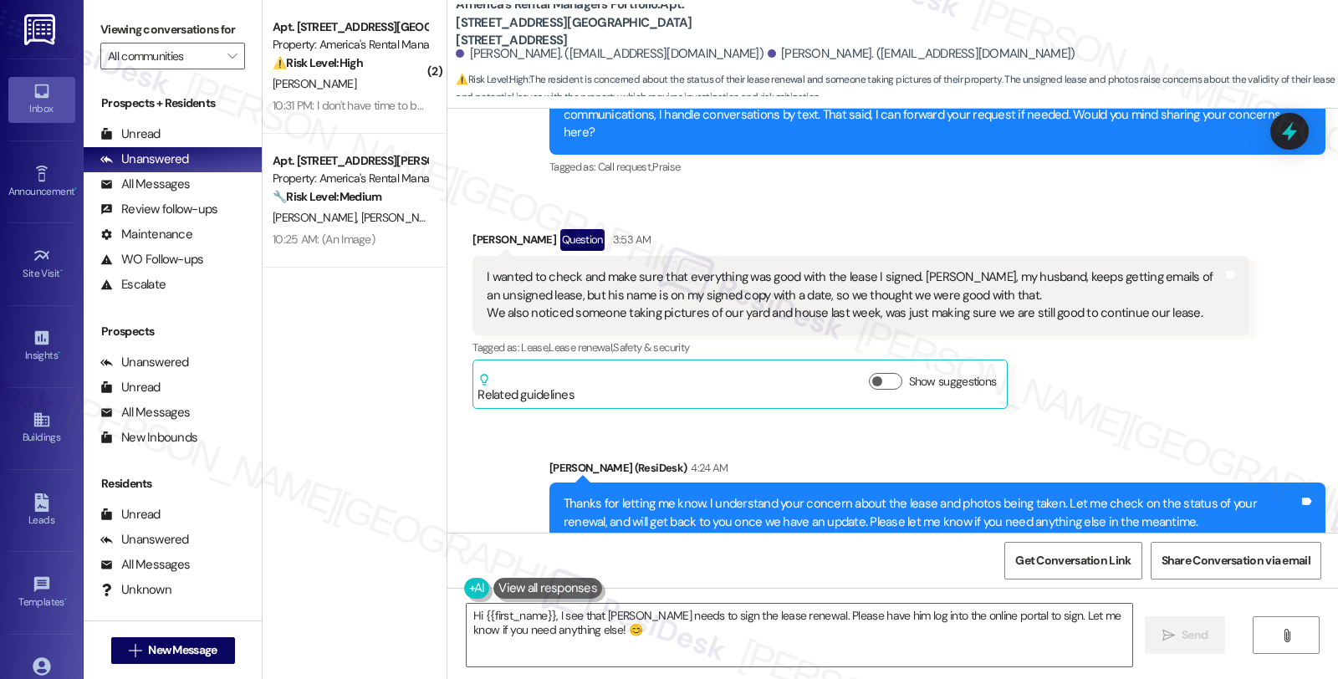
click at [1095, 373] on div "Received via SMS [PERSON_NAME] Question 3:53 AM I wanted to check and make sure…" at bounding box center [860, 319] width 801 height 205
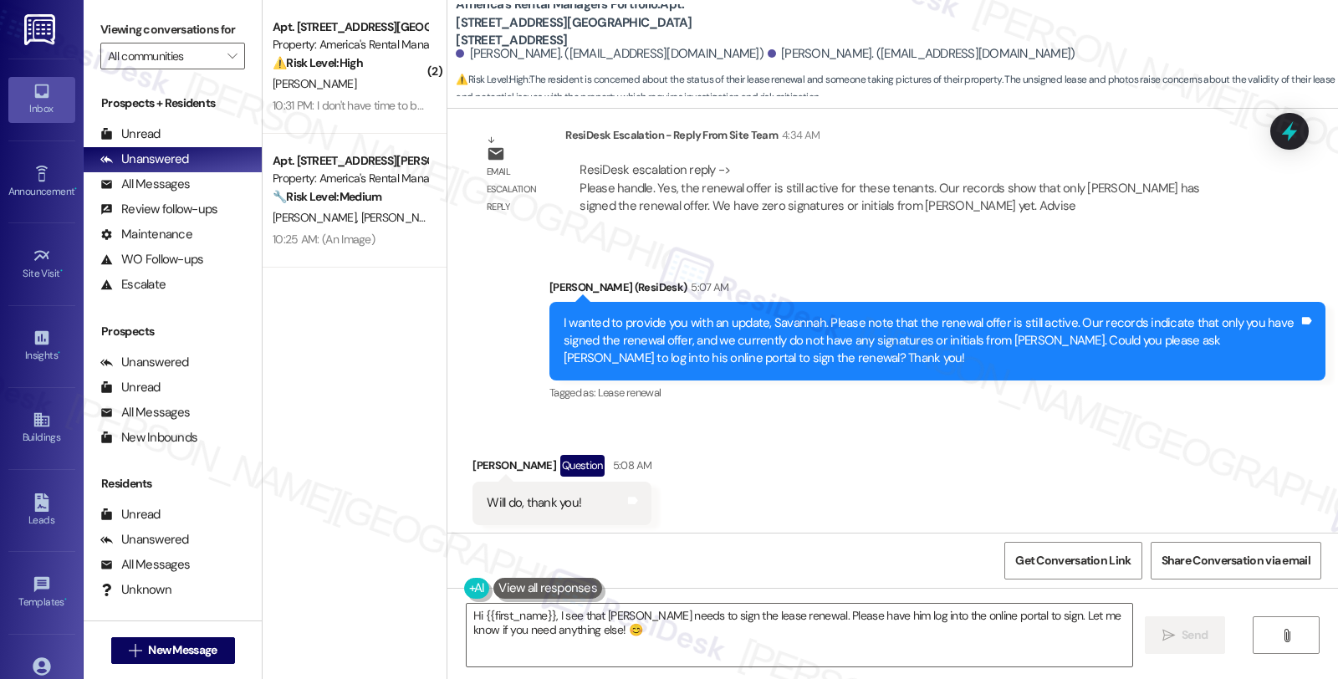
scroll to position [1657, 0]
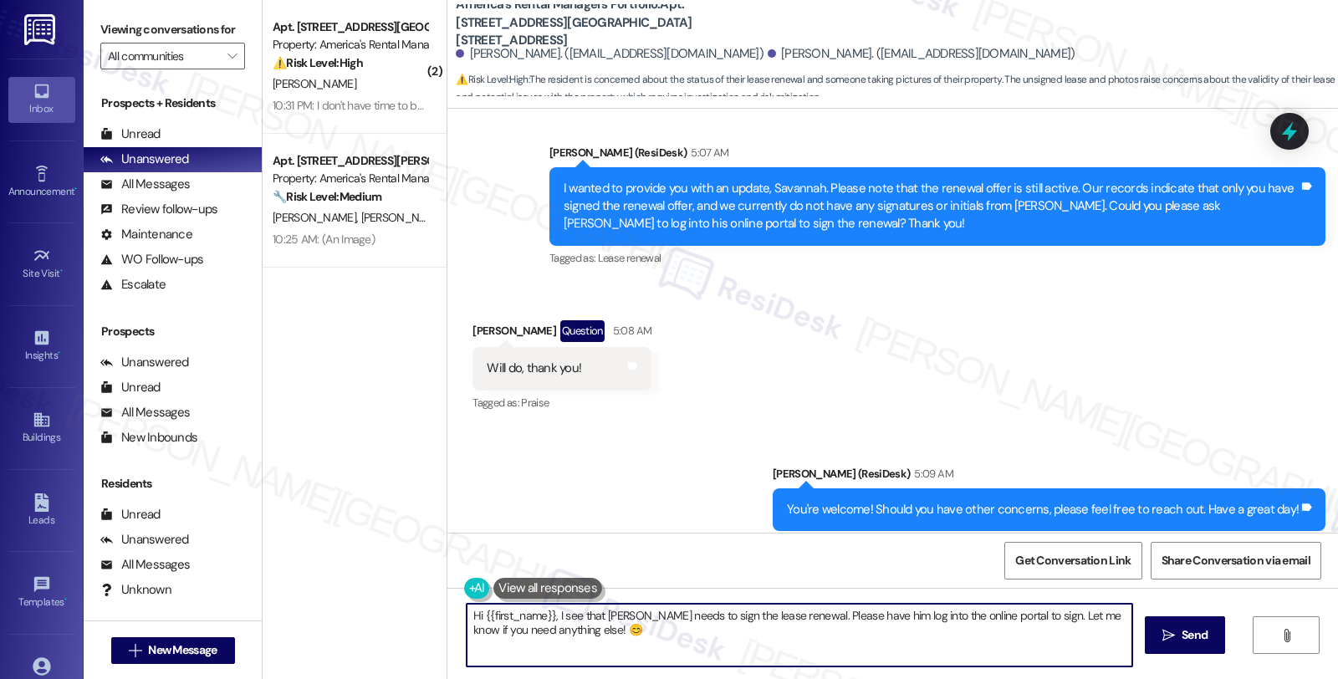
click at [628, 632] on textarea "Hi {{first_name}}, I see that [PERSON_NAME] needs to sign the lease renewal. Pl…" at bounding box center [798, 635] width 665 height 63
paste textarea "the person taking exterior photos was most likely the homeowner's insurance pro…"
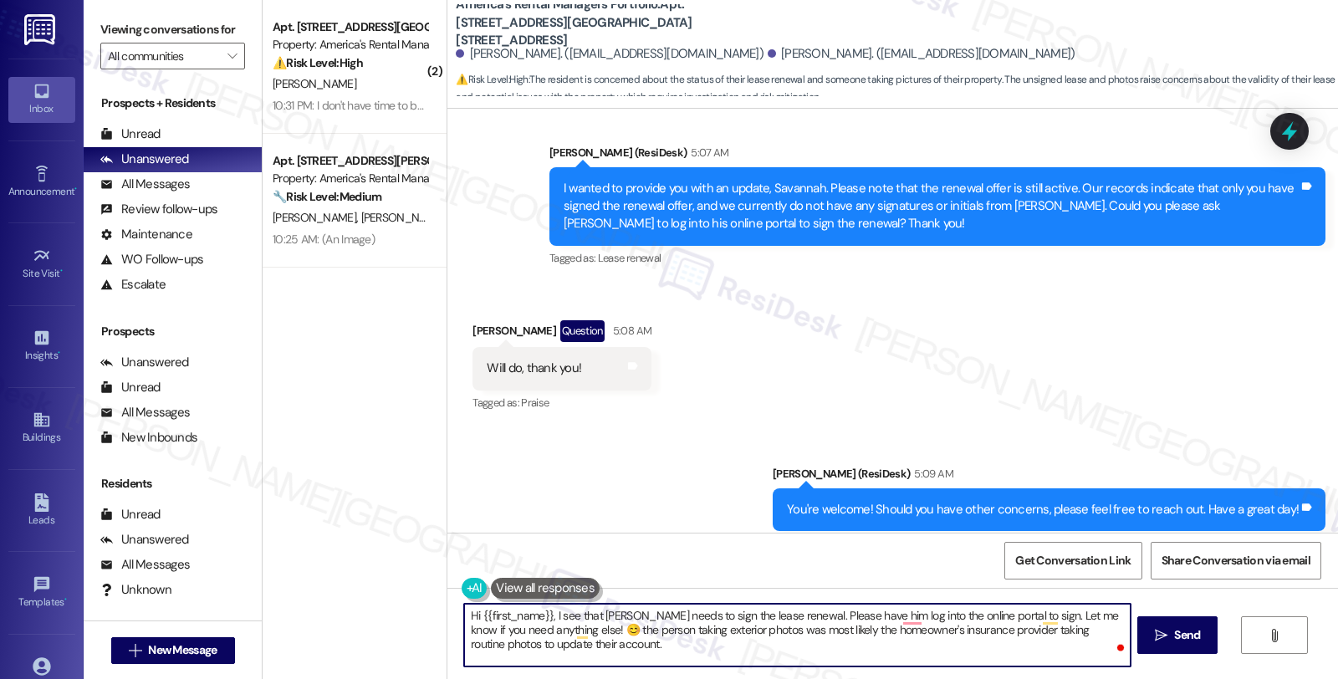
click at [473, 320] on div "[PERSON_NAME] Question 5:08 AM" at bounding box center [561, 333] width 179 height 27
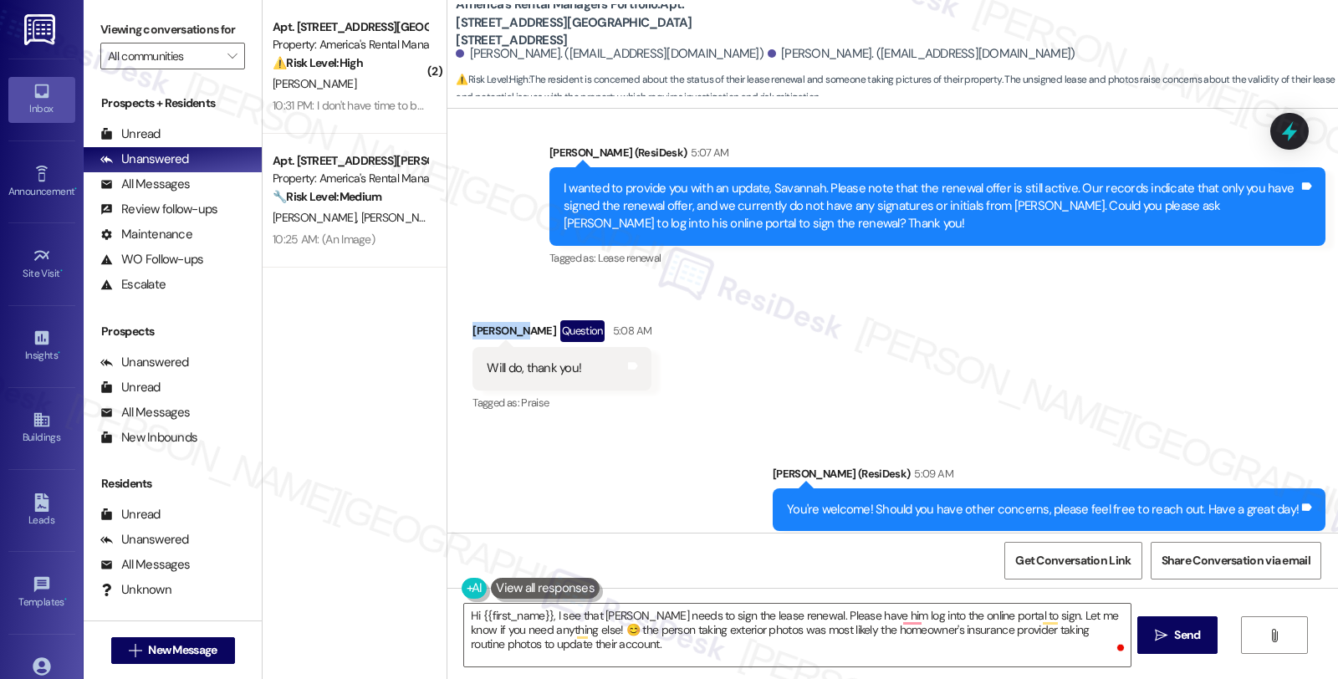
click at [473, 320] on div "[PERSON_NAME] Question 5:08 AM" at bounding box center [561, 333] width 179 height 27
copy div "Savannah"
click at [473, 617] on textarea "Hi {{first_name}}, I see that [PERSON_NAME] needs to sign the lease renewal. Pl…" at bounding box center [796, 635] width 665 height 63
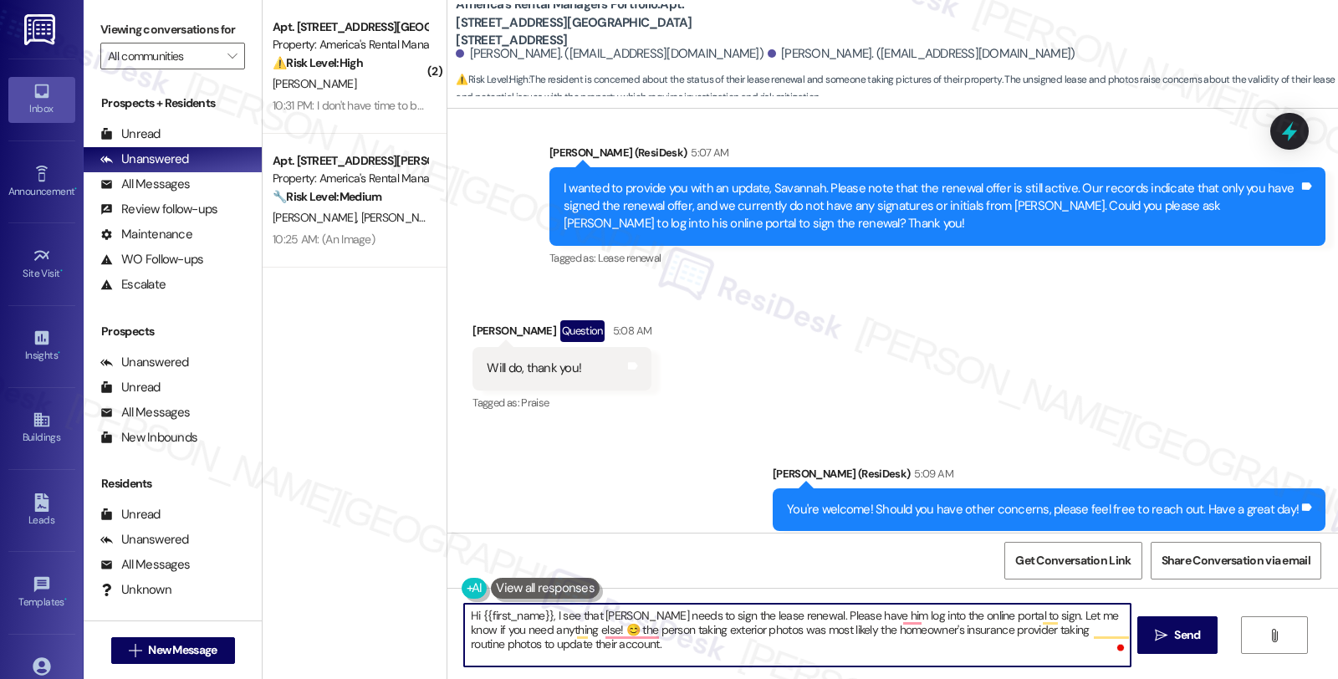
paste textarea "Savannah"
click at [662, 614] on textarea "Hi Savannah, I hope your day is going well. Regarding the {{first_name}}, I see…" at bounding box center [796, 635] width 665 height 63
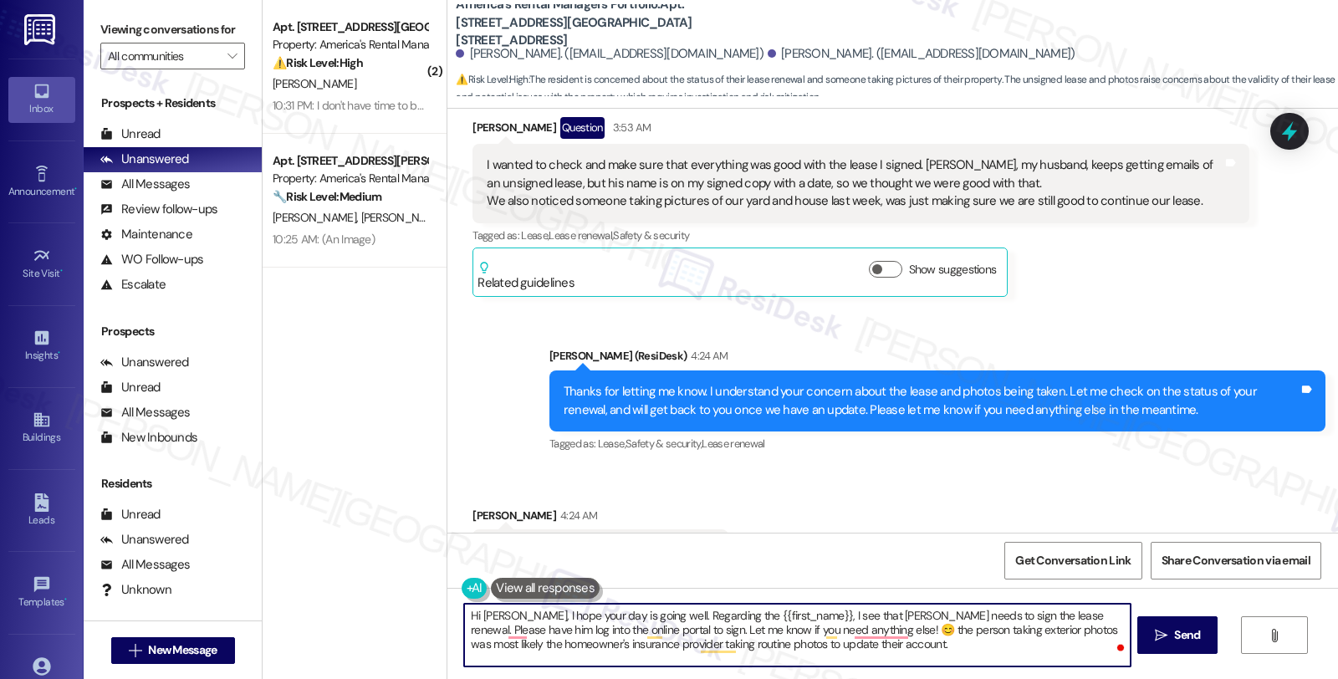
scroll to position [635, 0]
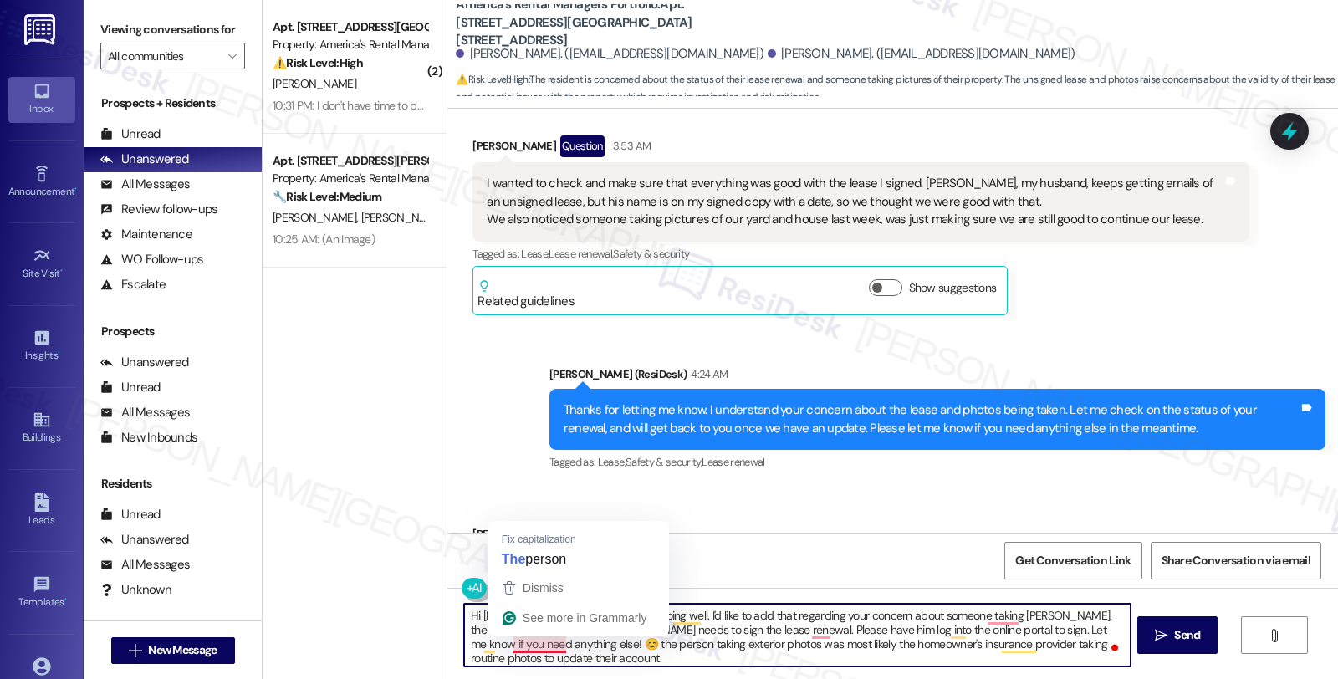
click at [502, 644] on textarea "Hi Savannah, I hope your day is going well. I'd like to add that regarding your…" at bounding box center [796, 635] width 665 height 63
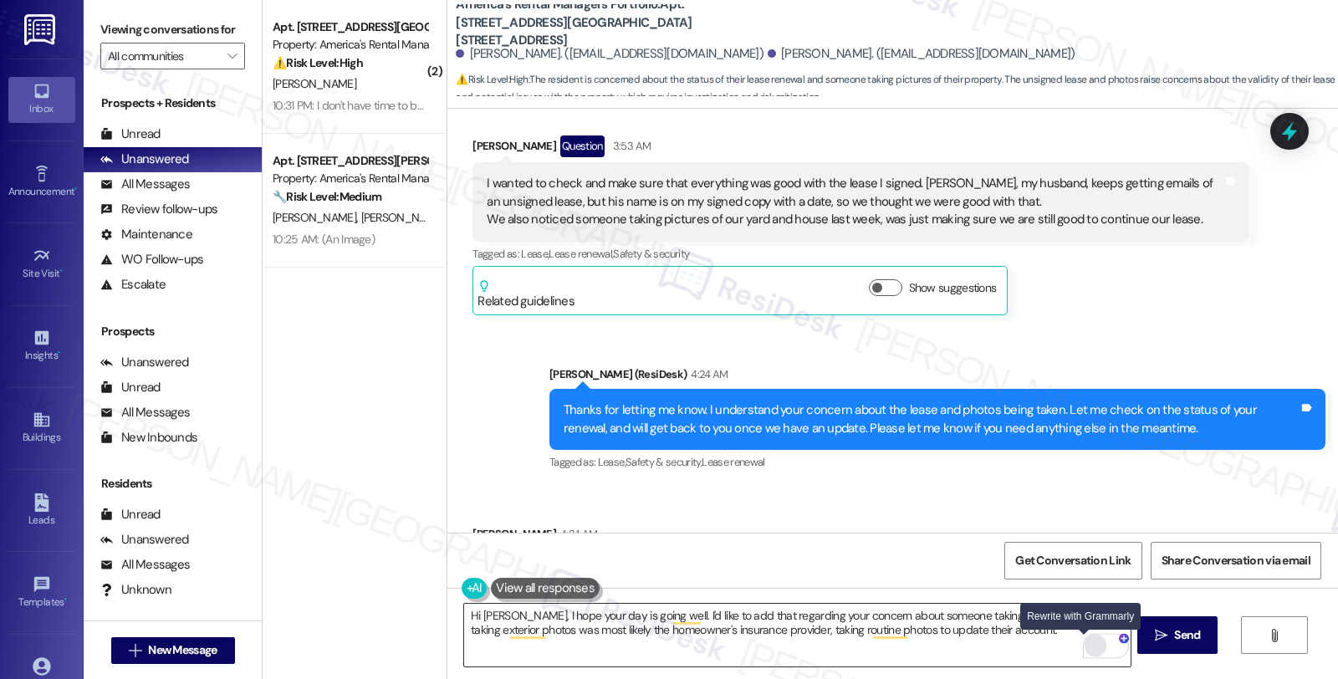
click at [1086, 650] on div "Rewrite with Grammarly" at bounding box center [1095, 645] width 18 height 19
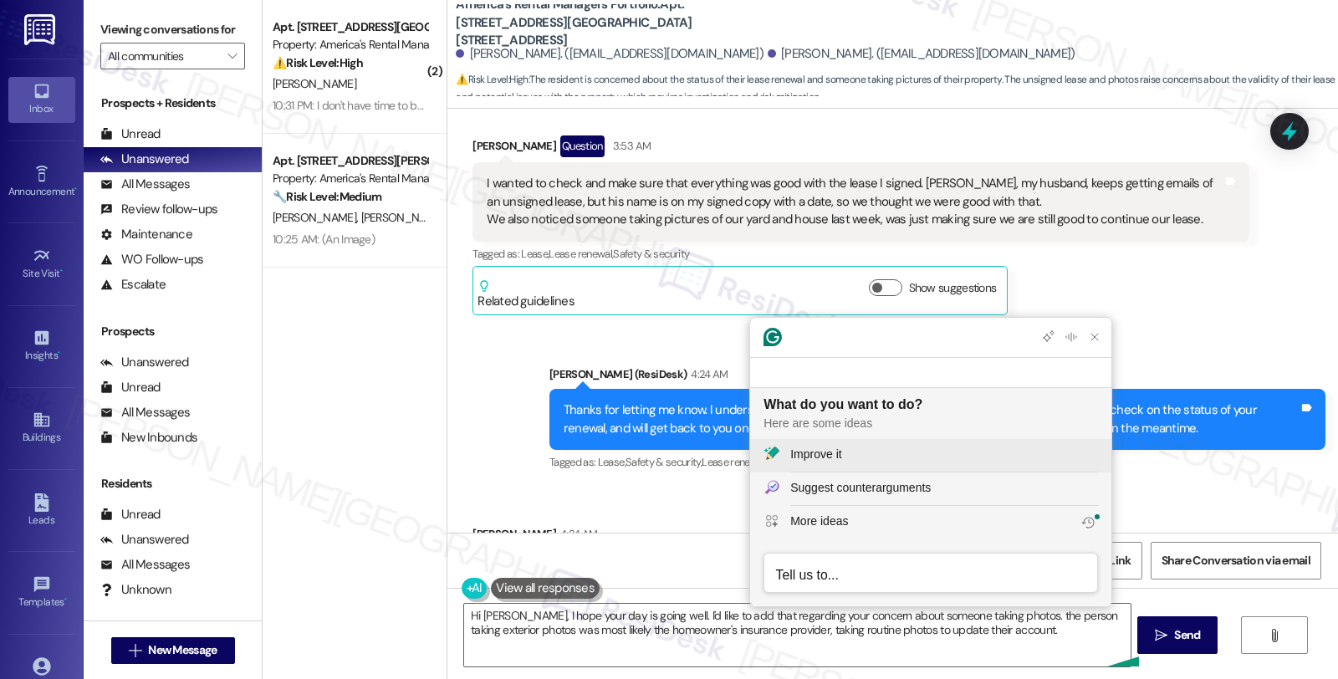
scroll to position [0, 0]
click at [872, 453] on div "Improve it" at bounding box center [944, 455] width 308 height 18
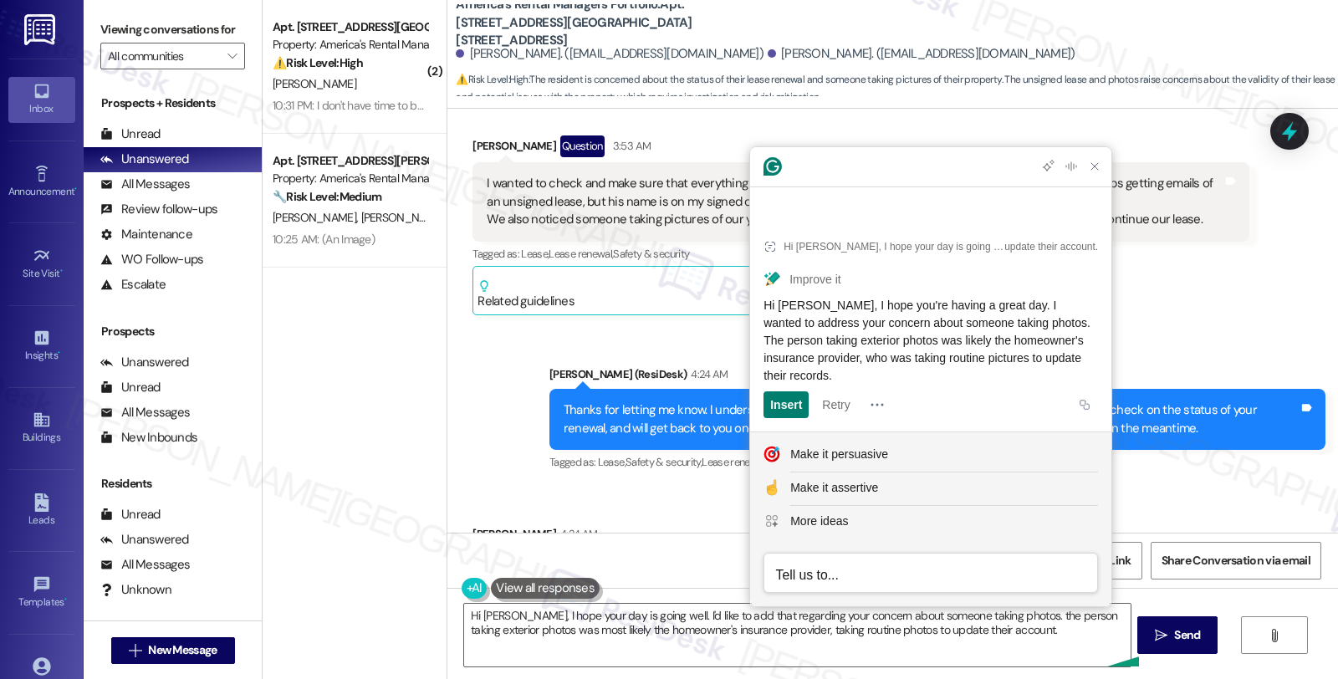
drag, startPoint x: 892, startPoint y: 374, endPoint x: 761, endPoint y: 310, distance: 145.8
click at [761, 310] on article "Hi Savannah, I hope your day is going well. I'd like to add that regarding your…" at bounding box center [930, 324] width 361 height 215
click at [669, 650] on textarea "Hi Savannah, I hope your day is going well. I'd like to add that regarding your…" at bounding box center [796, 635] width 665 height 63
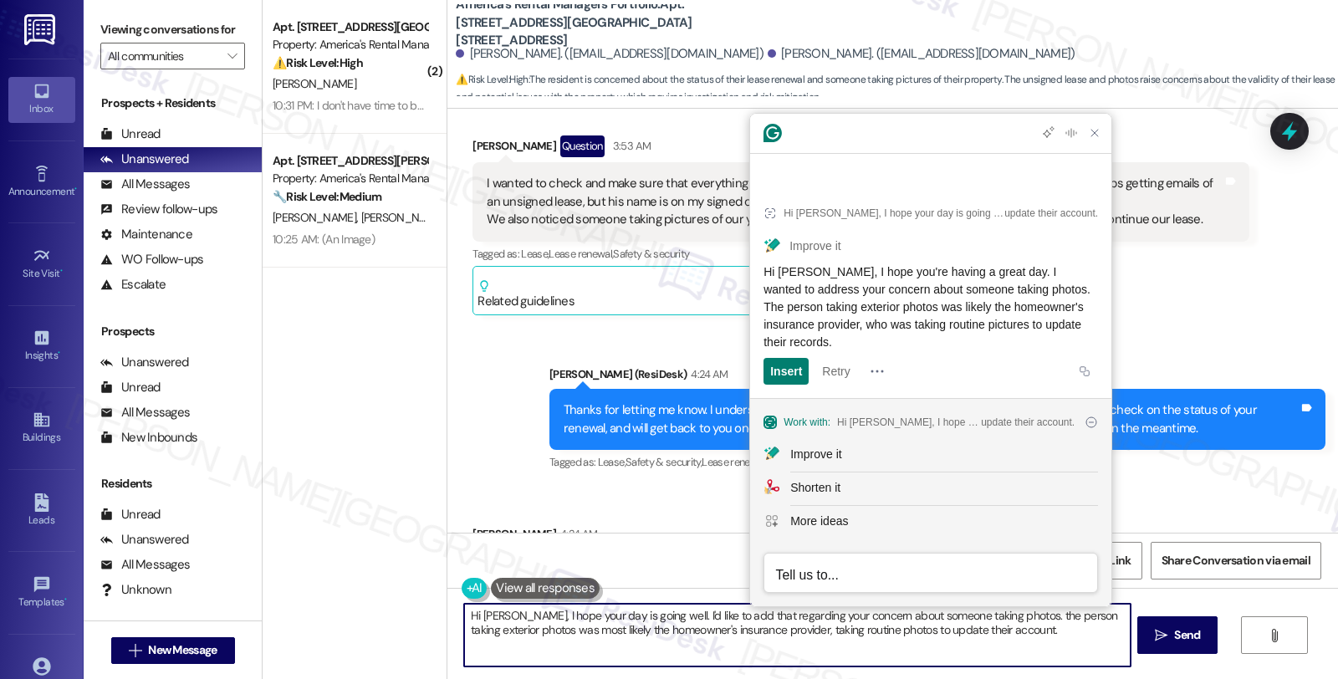
paste textarea "'re having a great day. I wanted to address your concern about someone taking p…"
click at [1076, 632] on textarea "Hi Savannah, I hope you're having a great day. I wanted to address your concern…" at bounding box center [796, 635] width 665 height 63
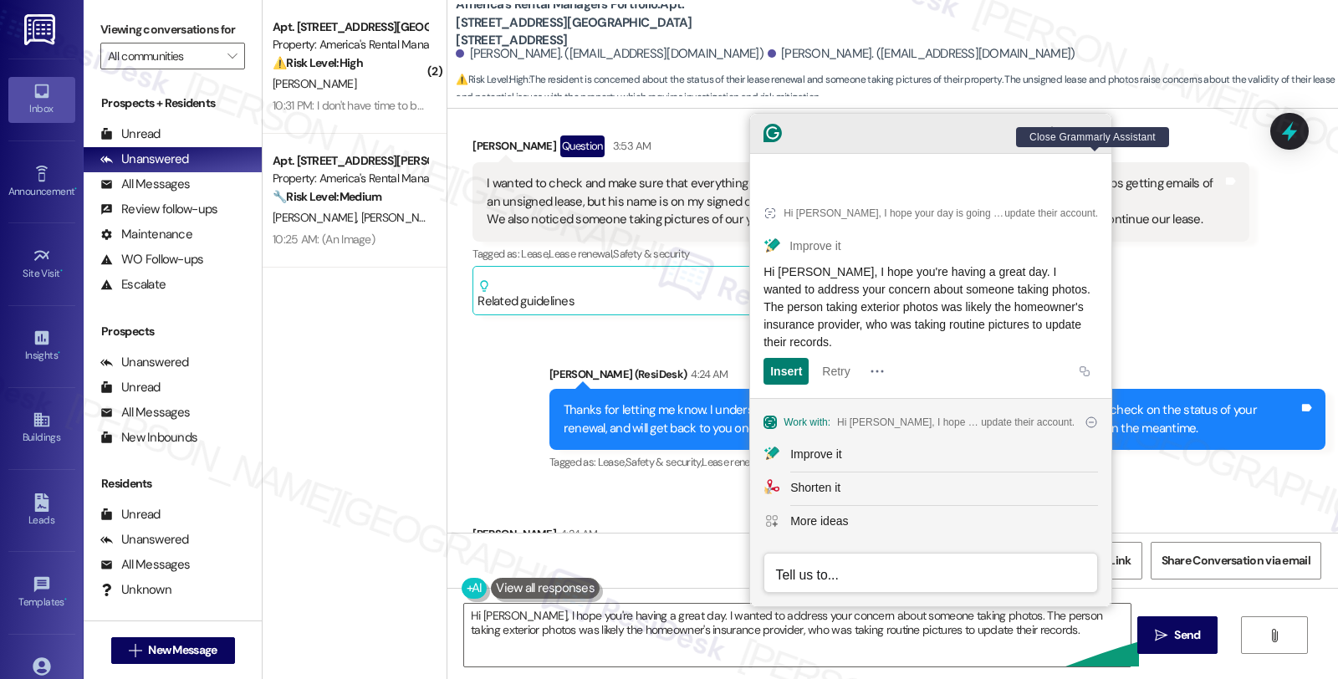
click at [1088, 140] on icon "Close Grammarly Assistant" at bounding box center [1094, 132] width 13 height 13
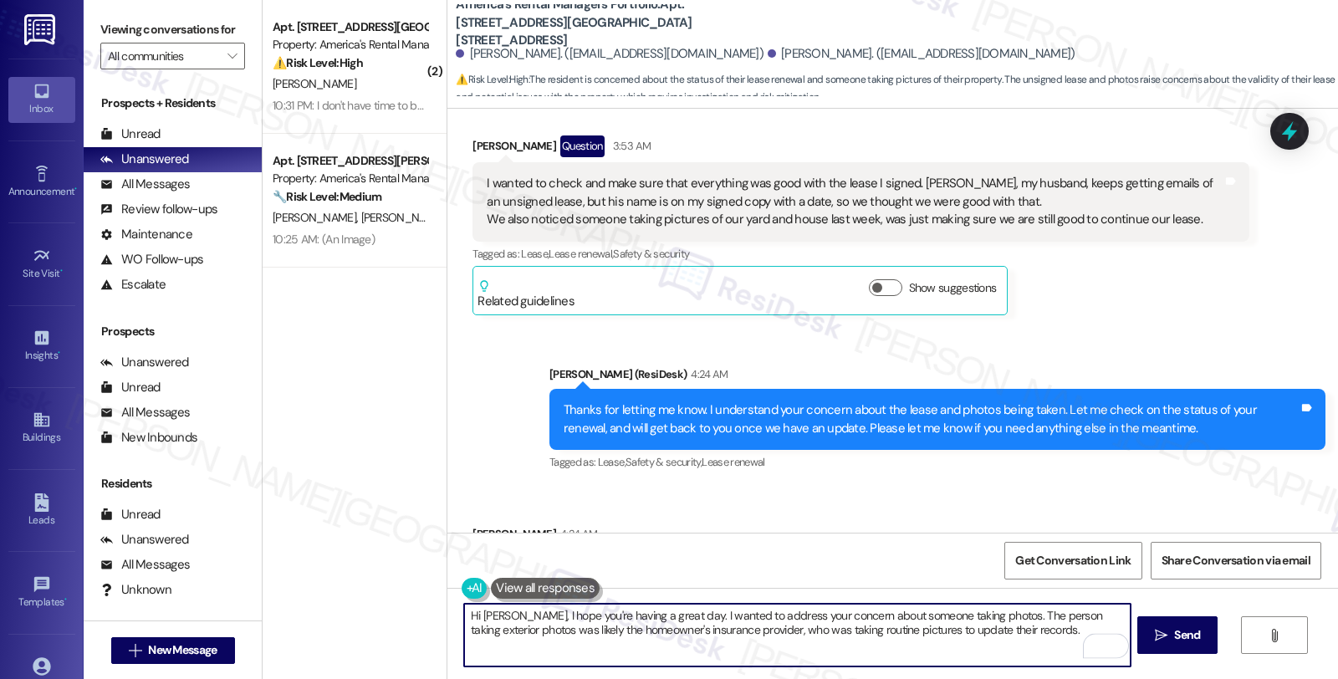
click at [1129, 487] on div "Received via SMS Savannah Daniels 4:24 AM Thank you! Tags and notes Tagged as: …" at bounding box center [892, 557] width 890 height 141
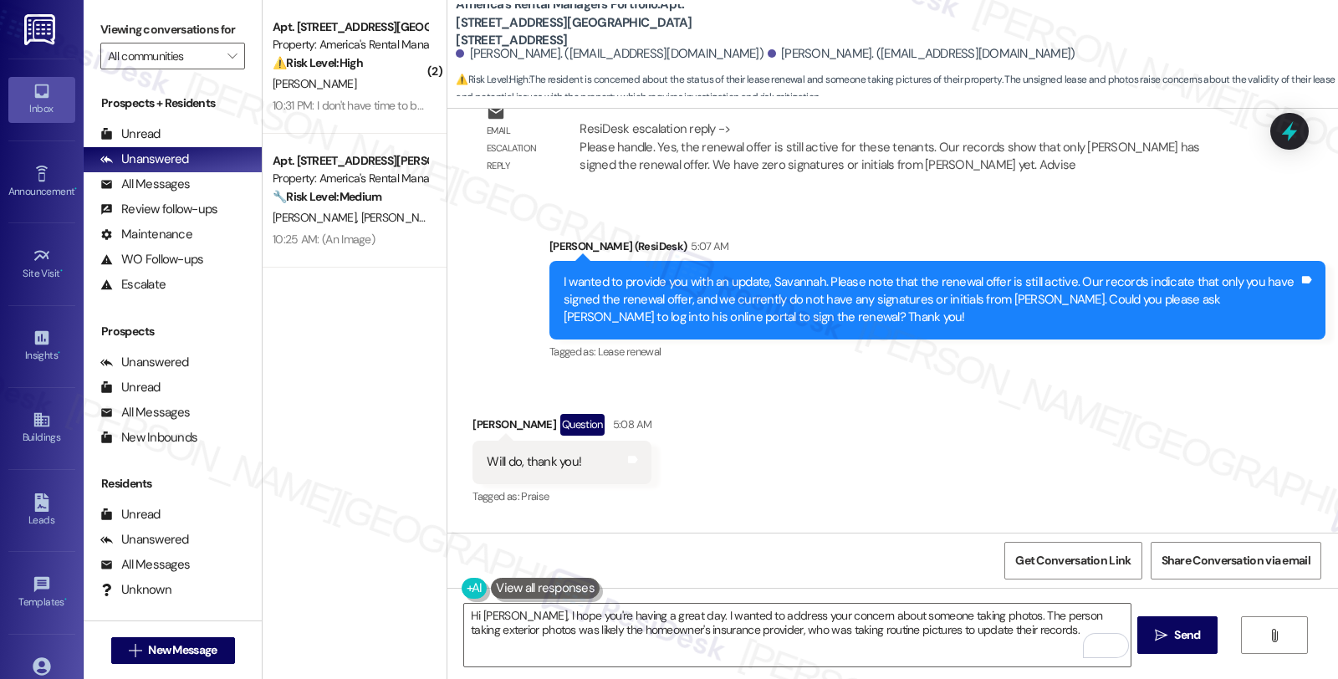
scroll to position [1657, 0]
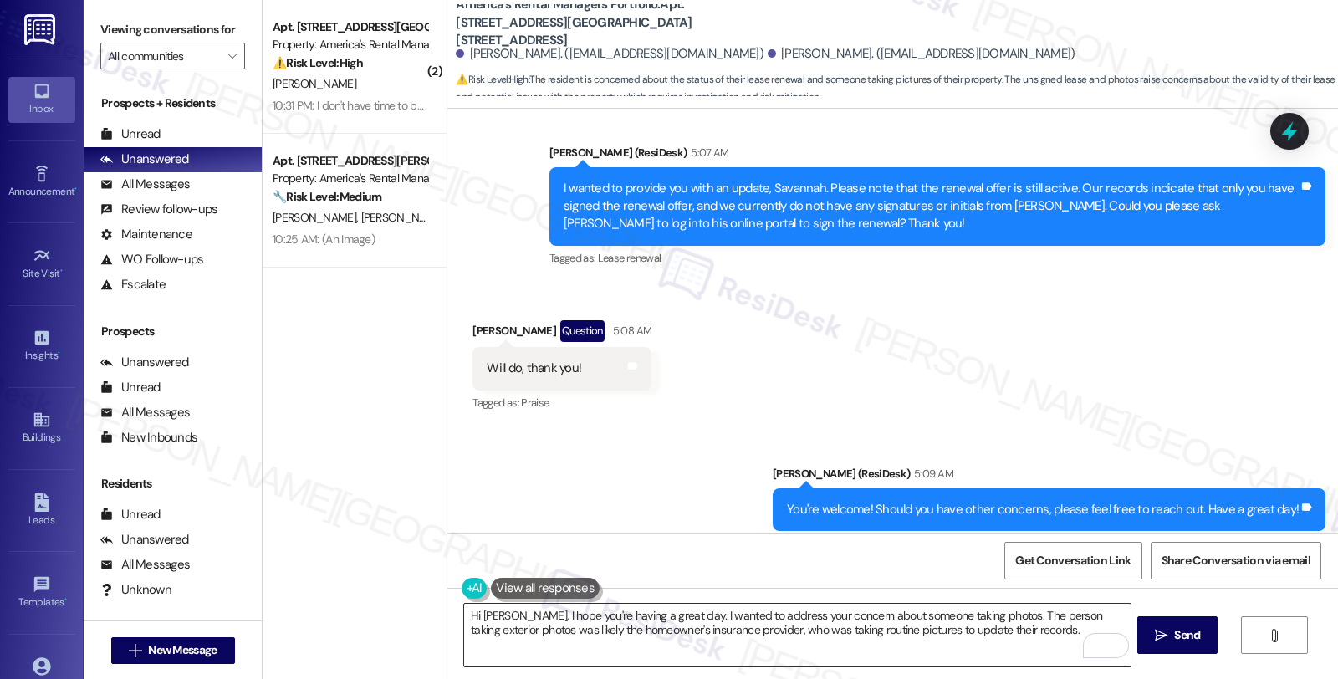
click at [728, 645] on textarea "Hi Savannah, I hope you're having a great day. I wanted to address your concern…" at bounding box center [796, 635] width 665 height 63
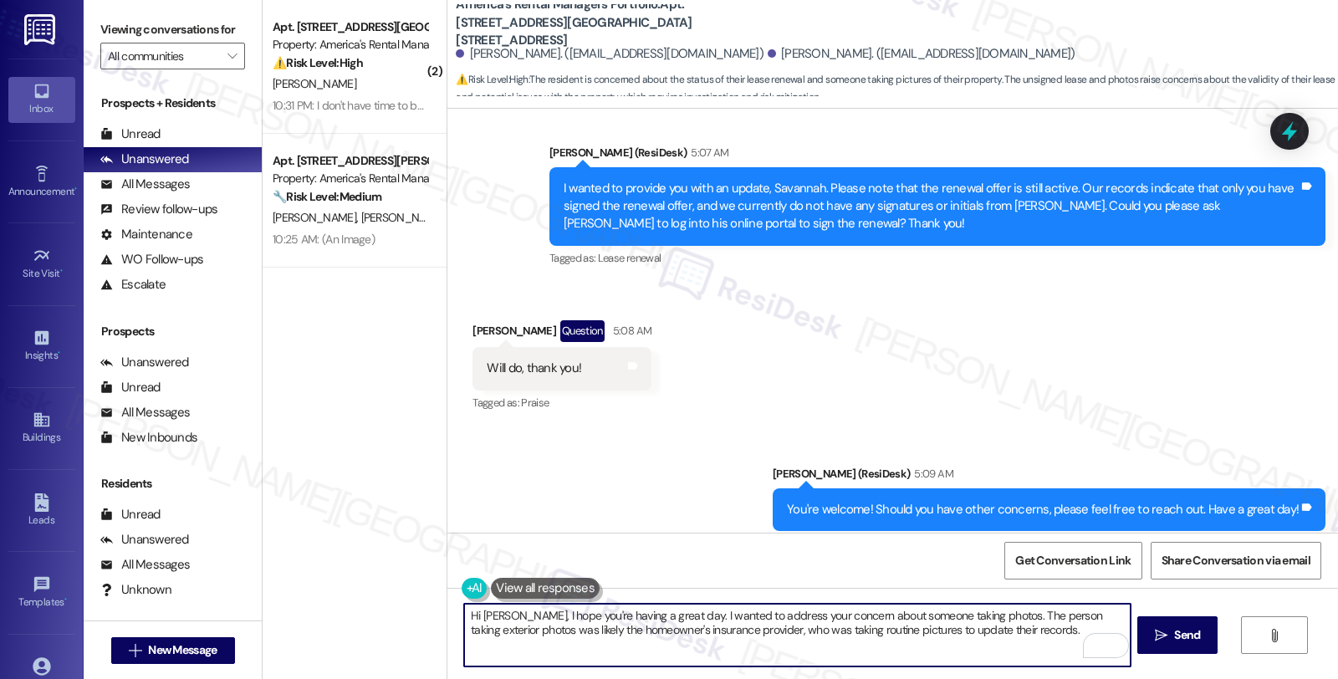
click at [1050, 629] on textarea "Hi Savannah, I hope you're having a great day. I wanted to address your concern…" at bounding box center [796, 635] width 665 height 63
paste textarea "Should you have other concerns, please feel free to reach out. Have a great day!"
click at [725, 641] on textarea "Hi Savannah, I hope you're having a great day. I wanted to address your concern…" at bounding box center [796, 635] width 665 height 63
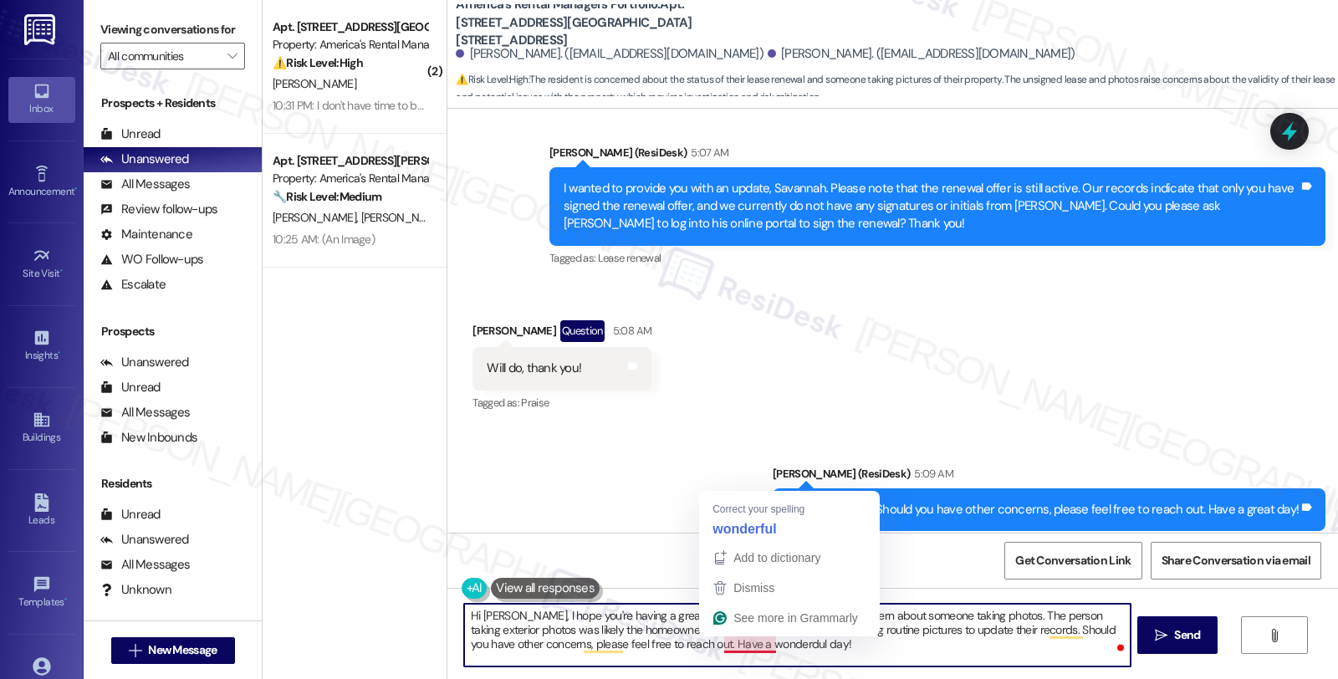
type textarea "Hi Savannah, I hope you're having a great day. I wanted to address your concern…"
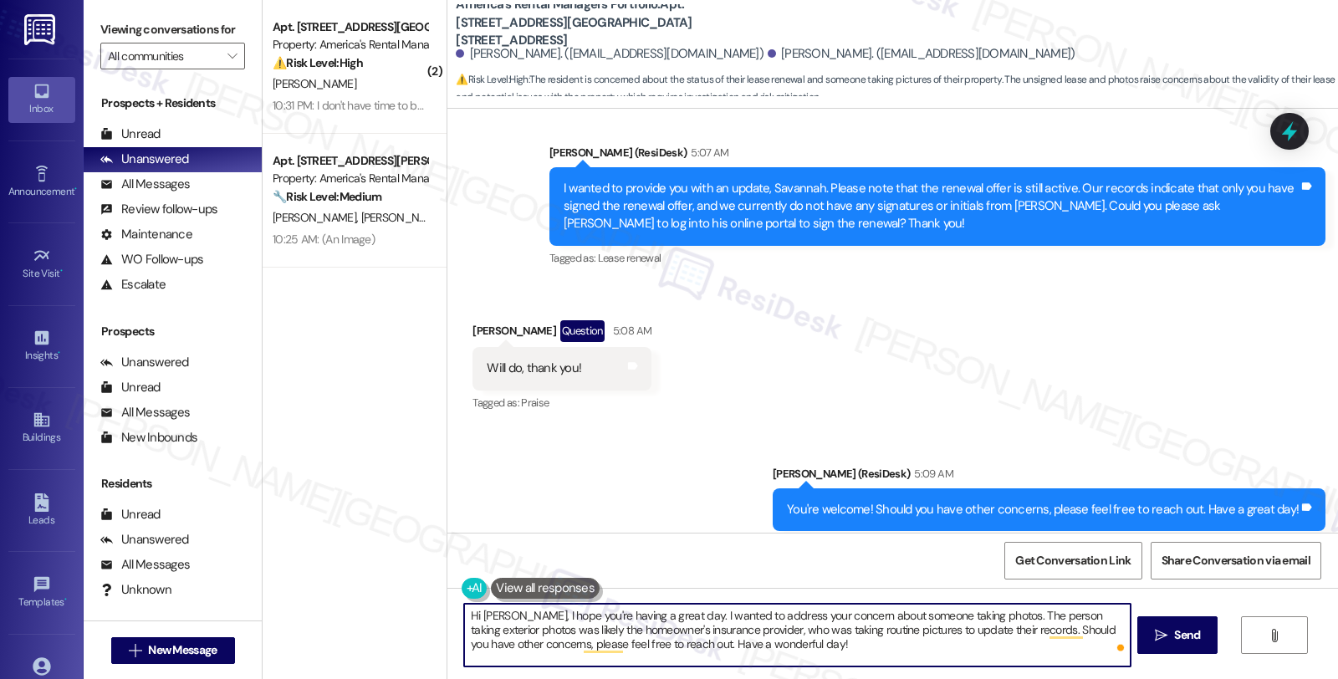
click at [800, 640] on textarea "Hi Savannah, I hope you're having a great day. I wanted to address your concern…" at bounding box center [796, 635] width 665 height 63
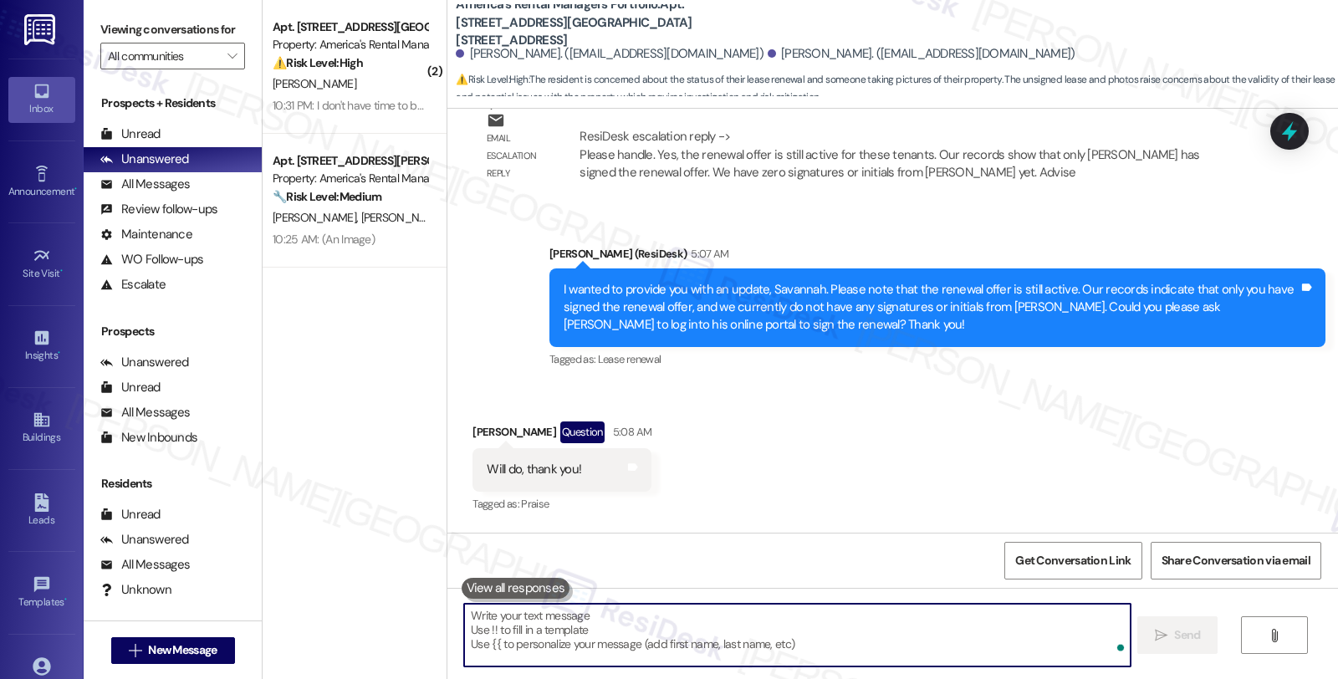
scroll to position [1809, 0]
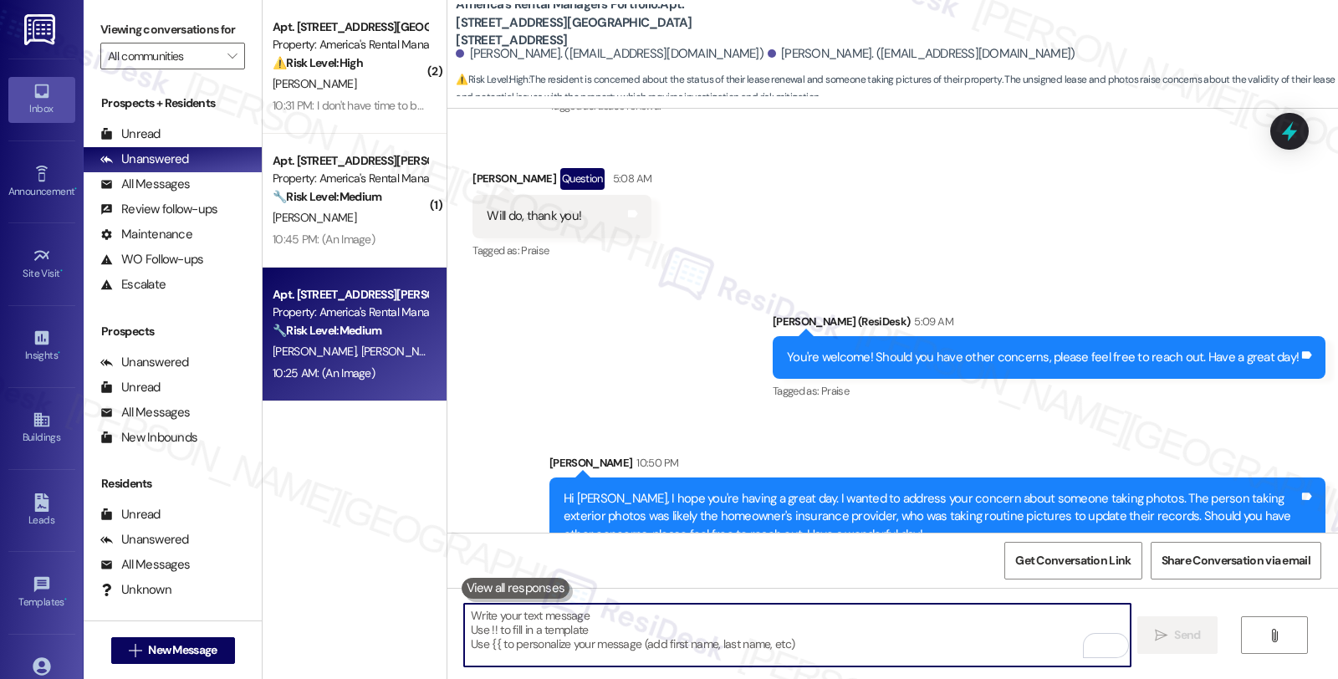
click at [335, 329] on strong "🔧 Risk Level: Medium" at bounding box center [327, 330] width 109 height 15
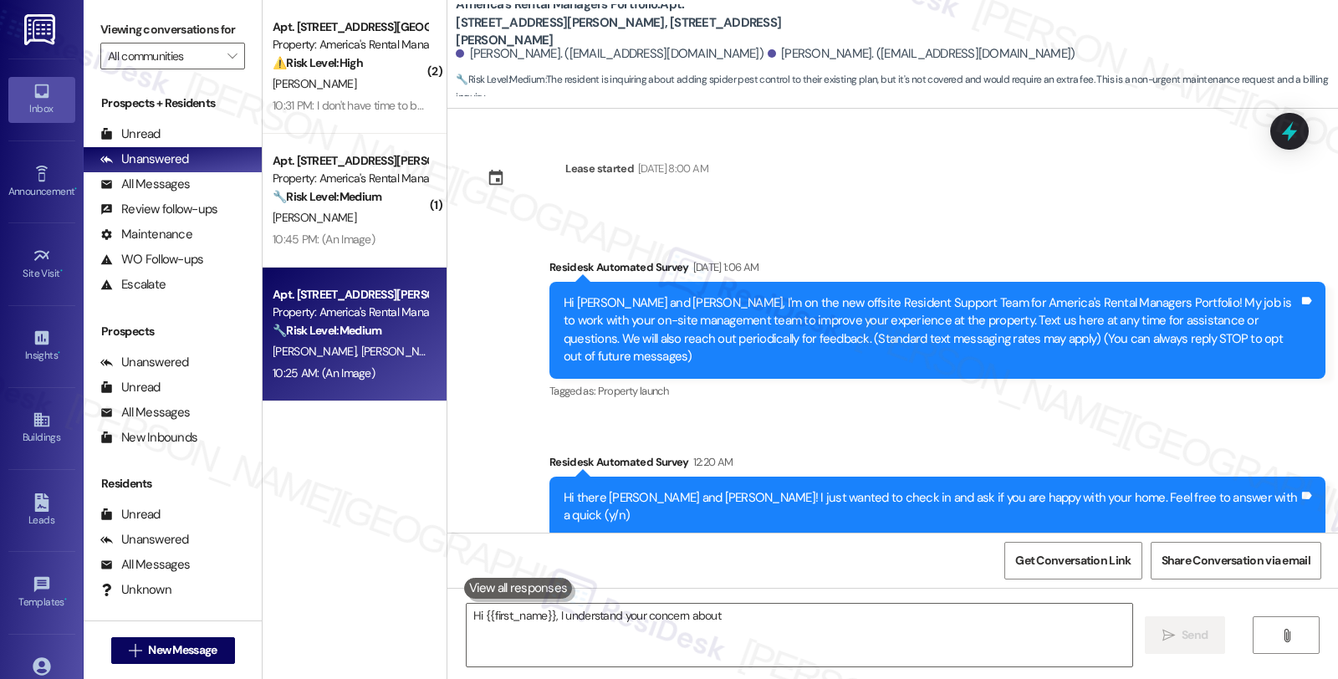
scroll to position [2546, 0]
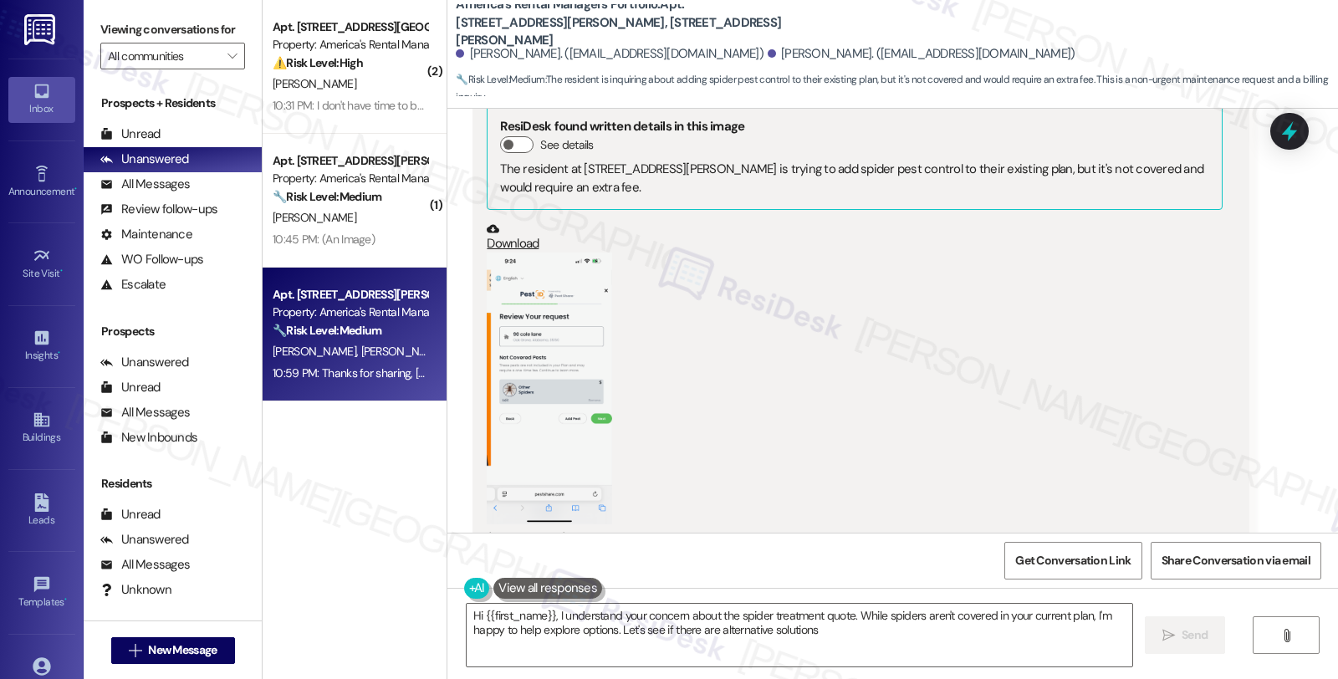
type textarea "Hi {{first_name}}, I understand your concern about the spider treatment quote. …"
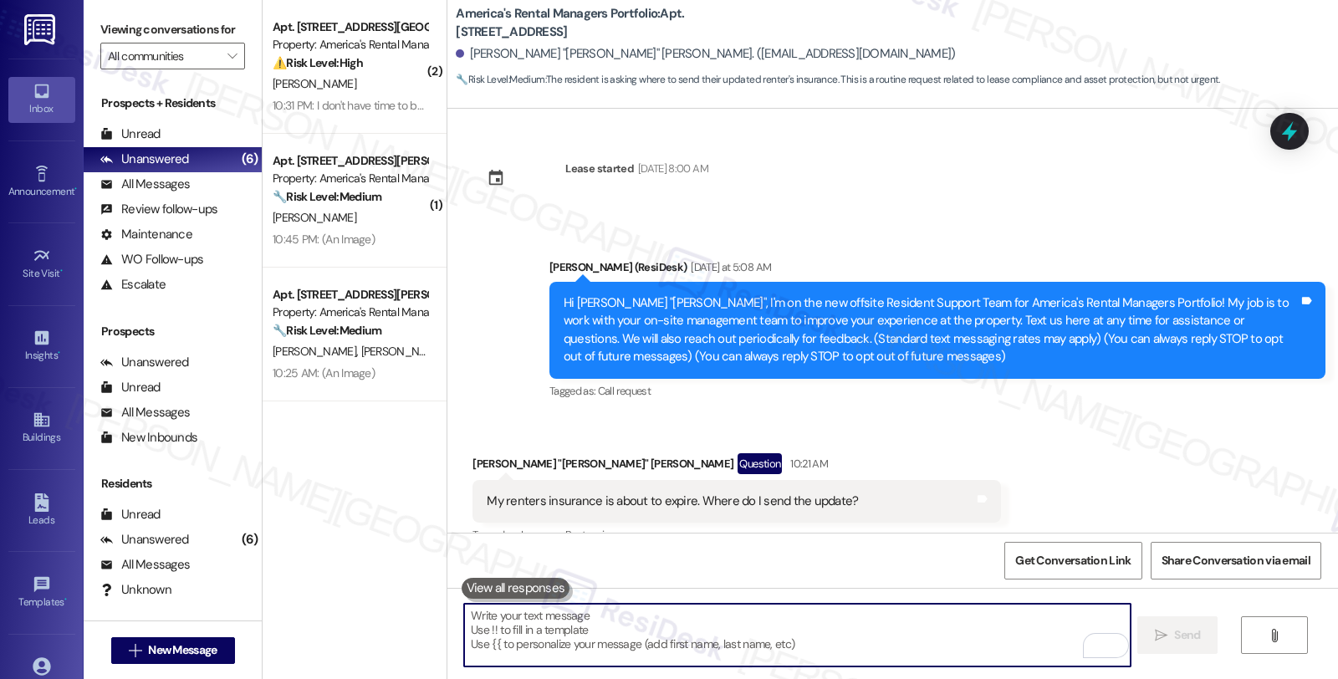
scroll to position [624, 0]
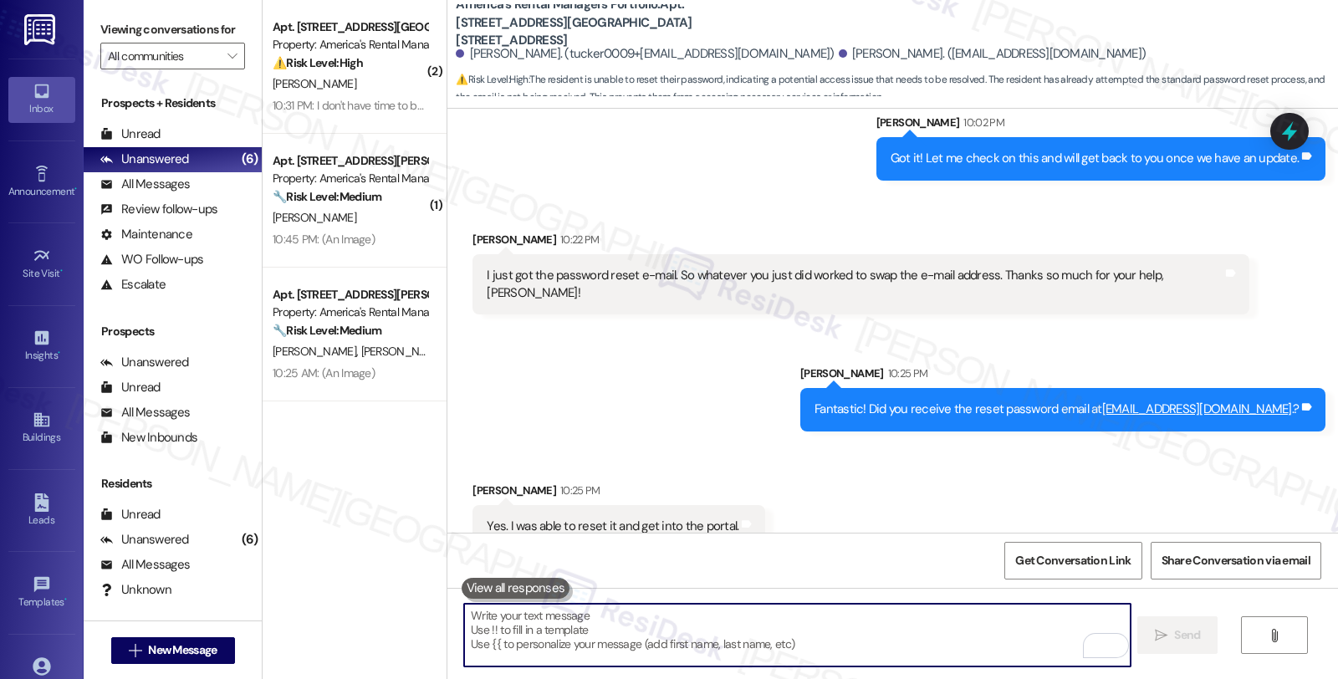
scroll to position [8584, 0]
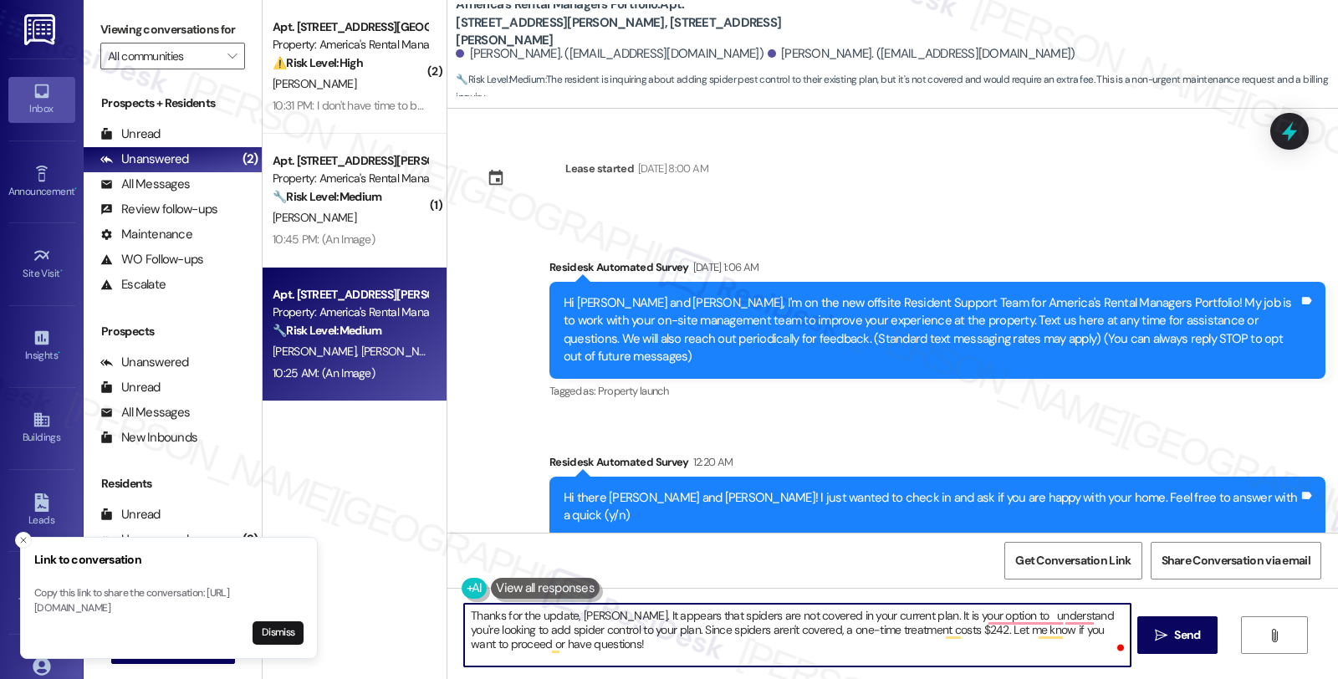
scroll to position [1525, 0]
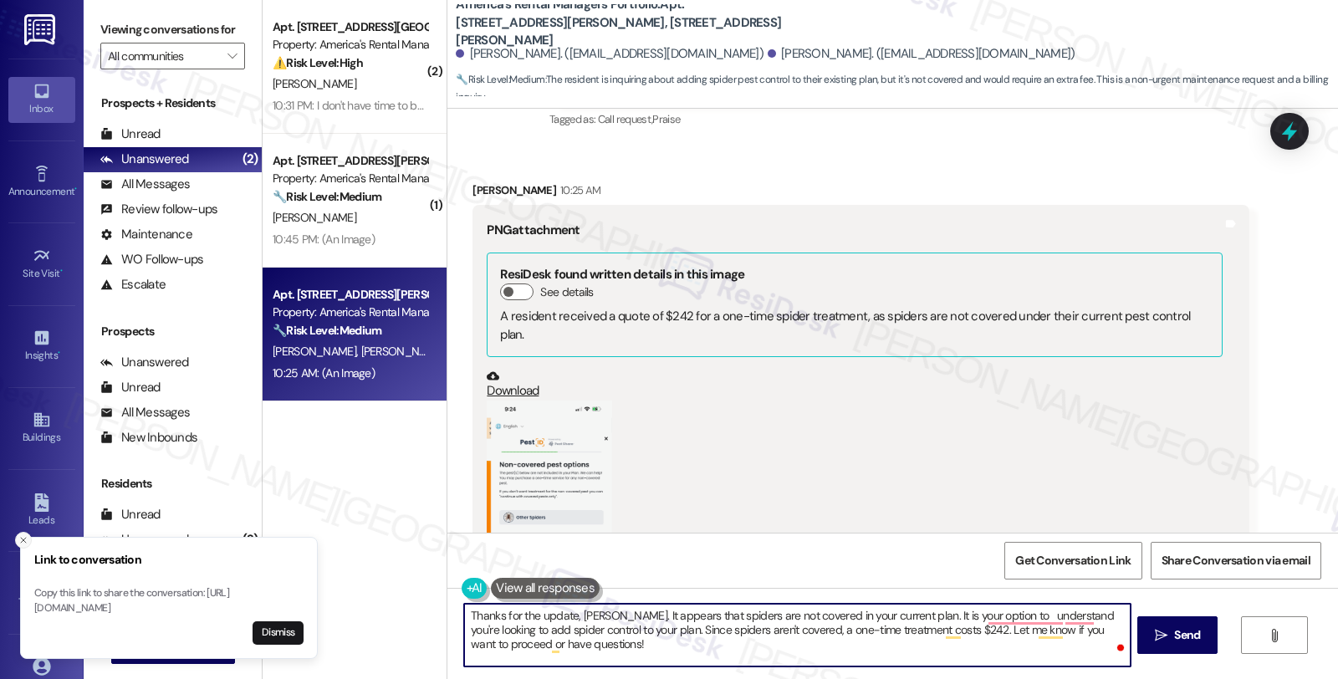
click at [20, 535] on icon "Close toast" at bounding box center [23, 540] width 10 height 10
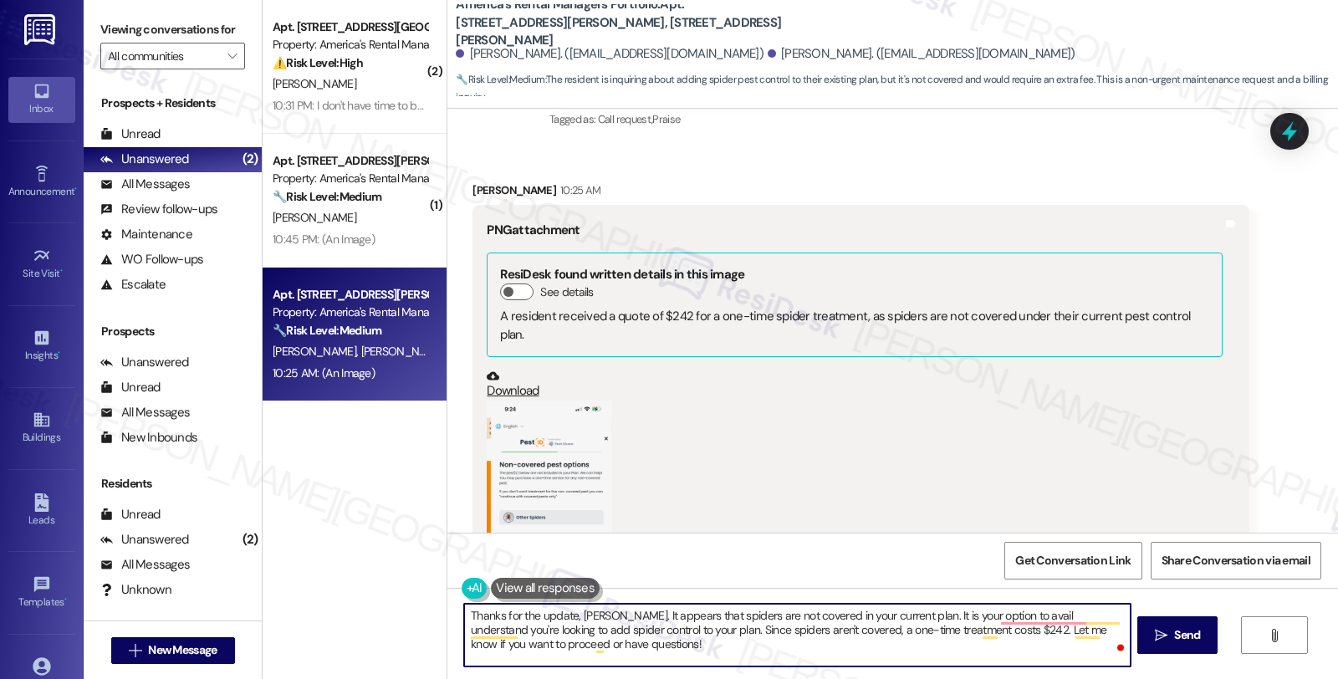
click at [807, 632] on textarea "Thanks for the update, [PERSON_NAME]. It appears that spiders are not covered i…" at bounding box center [796, 635] width 665 height 63
click at [563, 629] on textarea "Thanks for the update, [PERSON_NAME]. It appears that spiders are not covered i…" at bounding box center [796, 635] width 665 height 63
click at [566, 469] on button "Zoom image" at bounding box center [549, 536] width 125 height 272
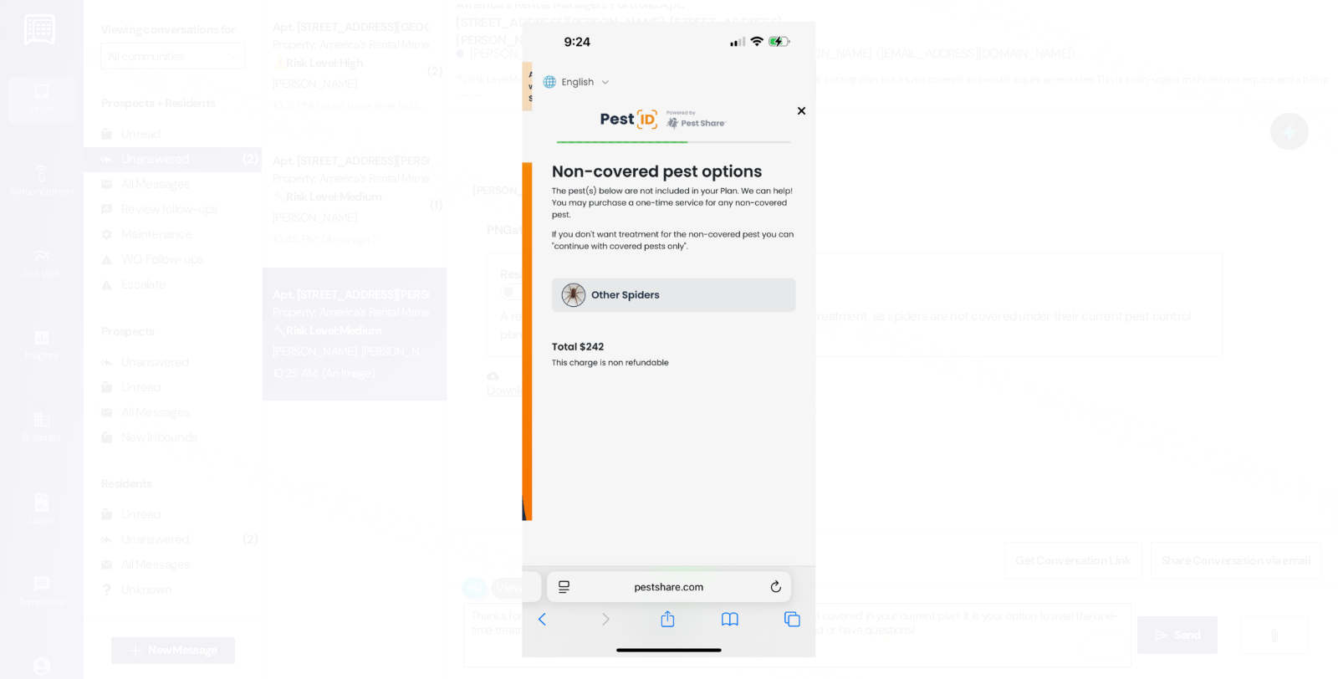
click at [975, 324] on button "Unzoom image" at bounding box center [669, 339] width 1338 height 679
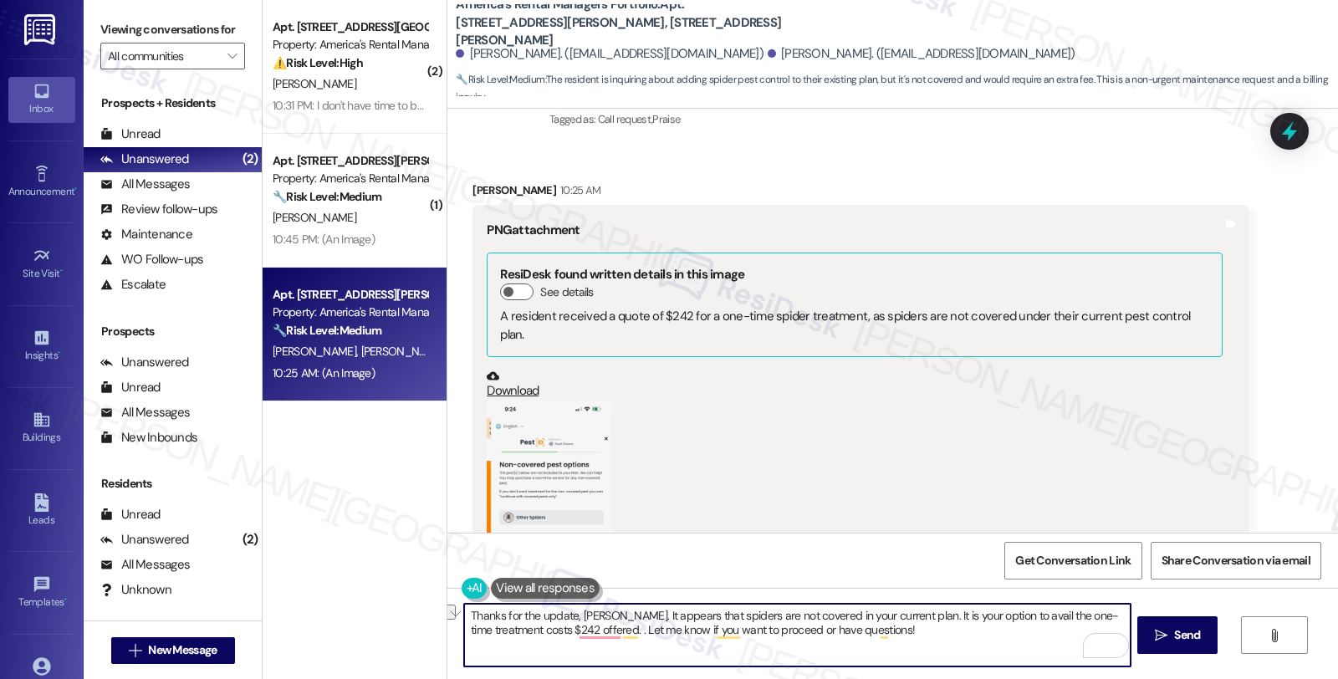
drag, startPoint x: 694, startPoint y: 634, endPoint x: 991, endPoint y: 650, distance: 298.1
click at [991, 650] on textarea "Thanks for the update, Jessica. It appears that spiders are not covered in your…" at bounding box center [796, 635] width 665 height 63
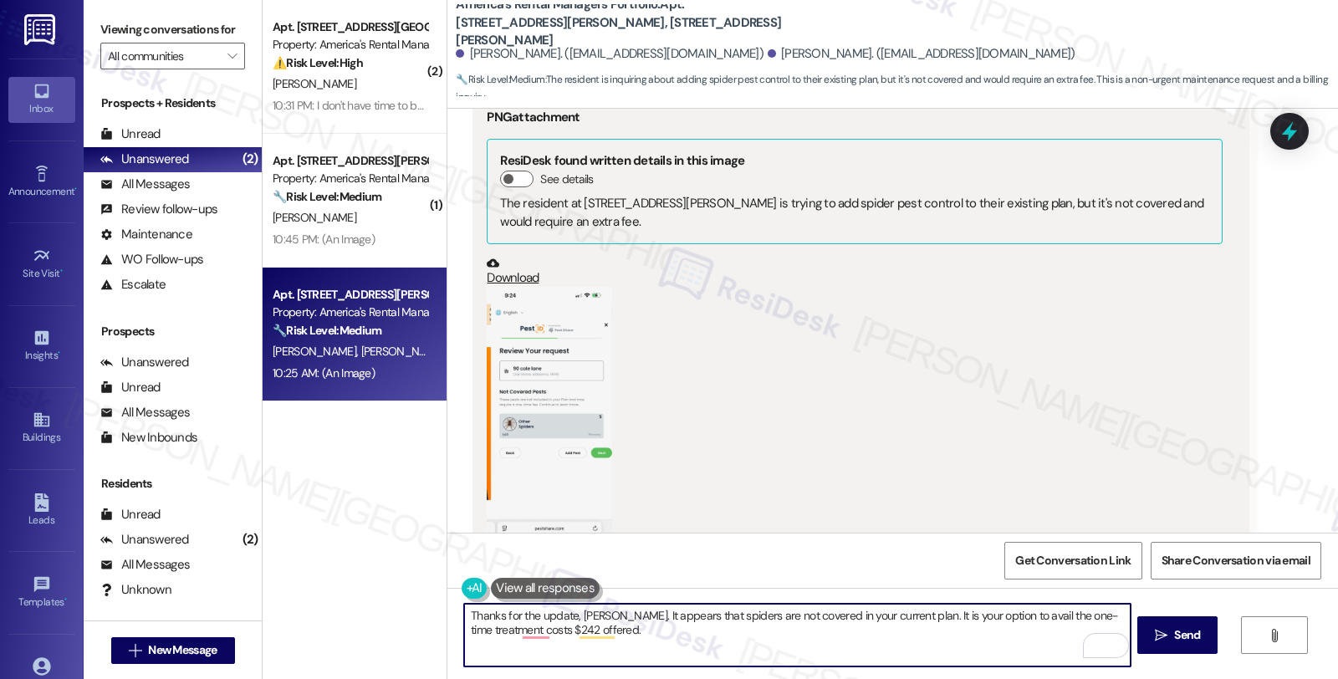
scroll to position [2546, 0]
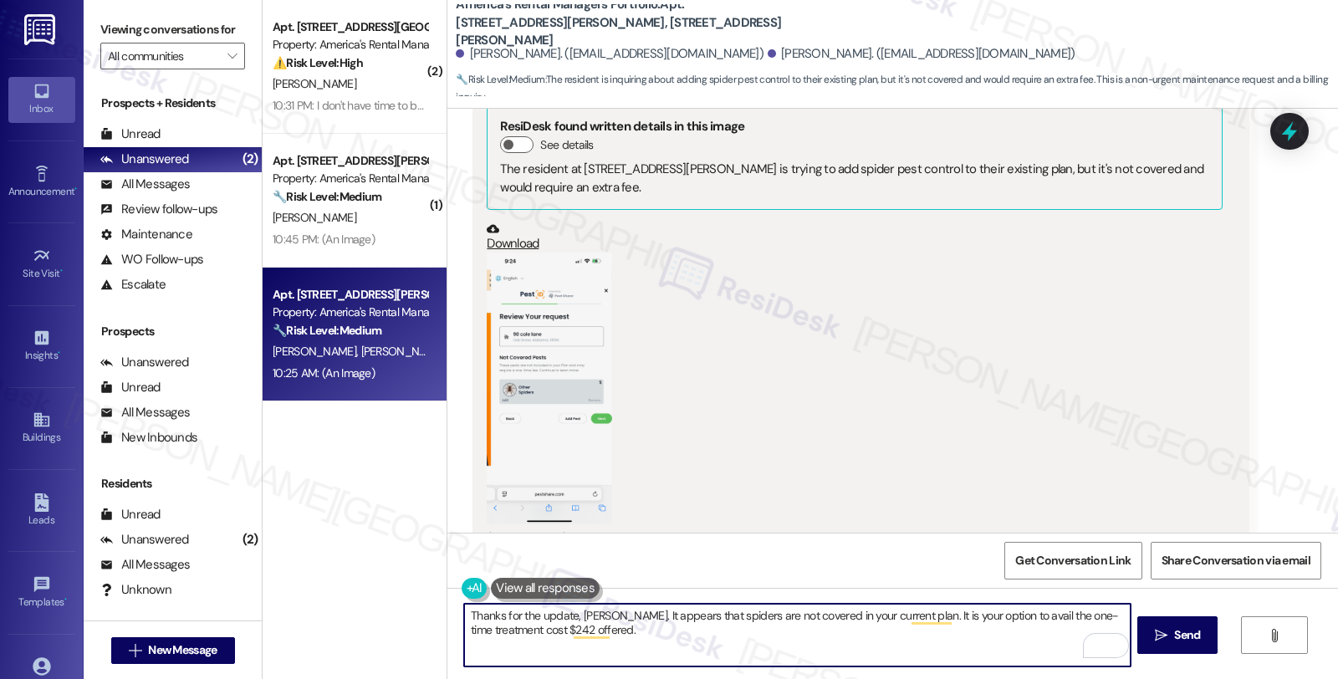
type textarea "Thanks for the update, Jessica. It appears that spiders are not covered in your…"
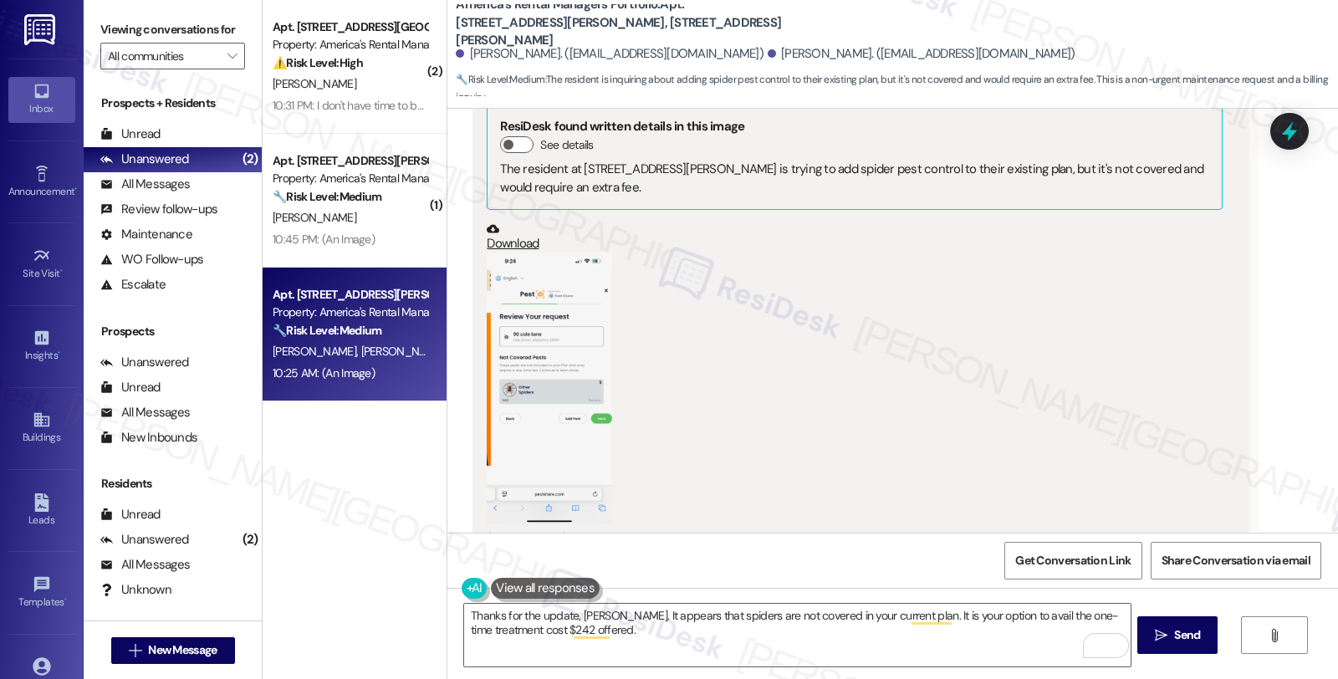
click at [1224, 381] on div "Tags and notes" at bounding box center [1230, 309] width 13 height 478
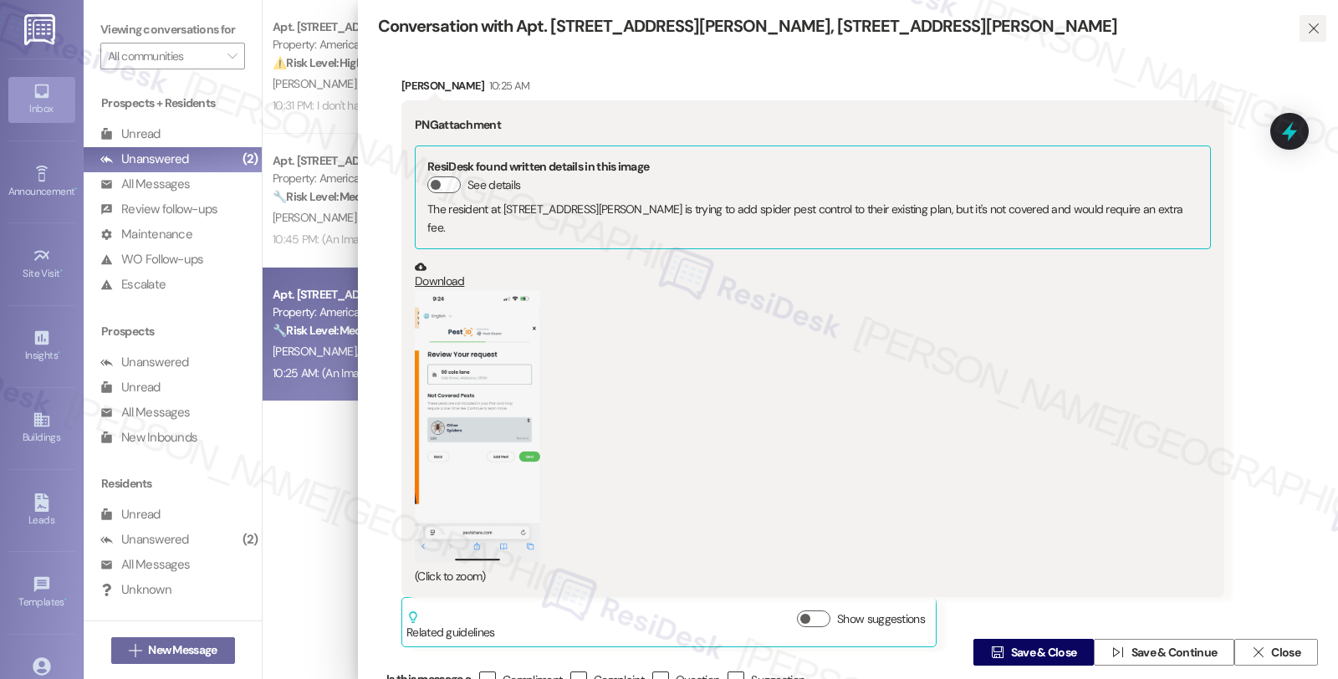
click at [1312, 20] on span "" at bounding box center [1312, 28] width 19 height 27
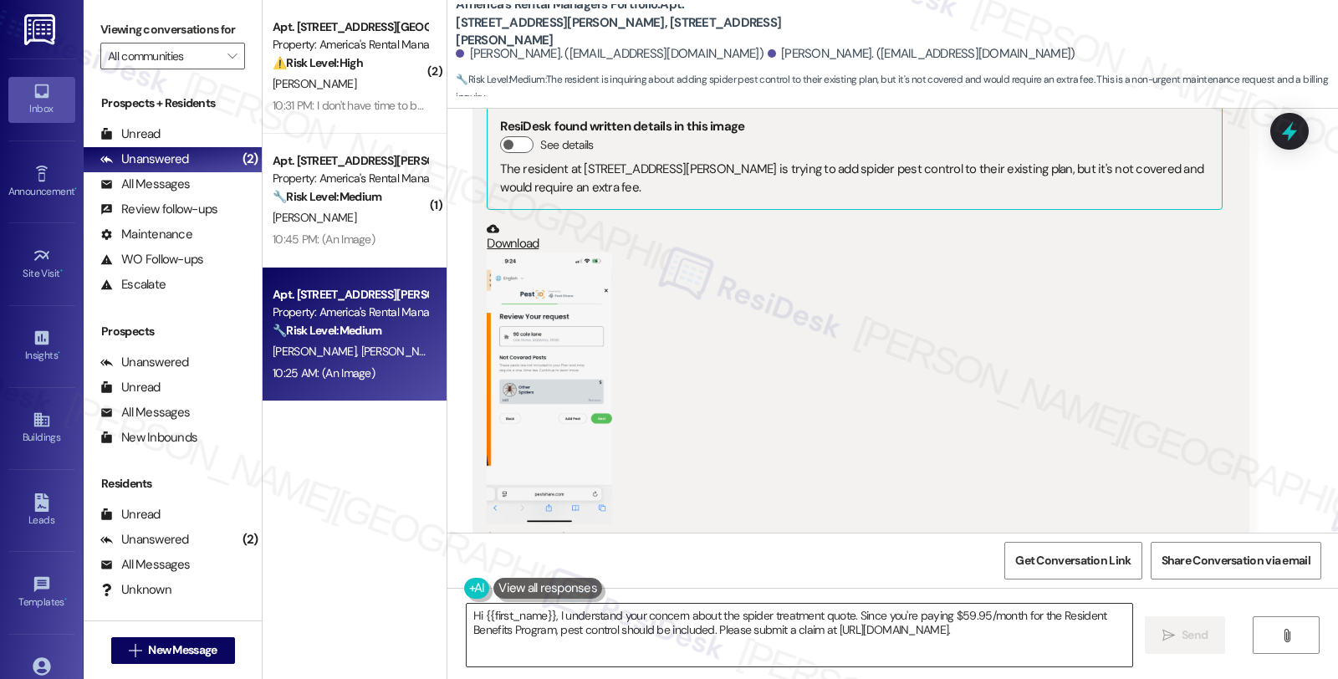
click at [466, 609] on textarea "Hi {{first_name}}, I understand your concern about the spider treatment quote. …" at bounding box center [798, 635] width 665 height 63
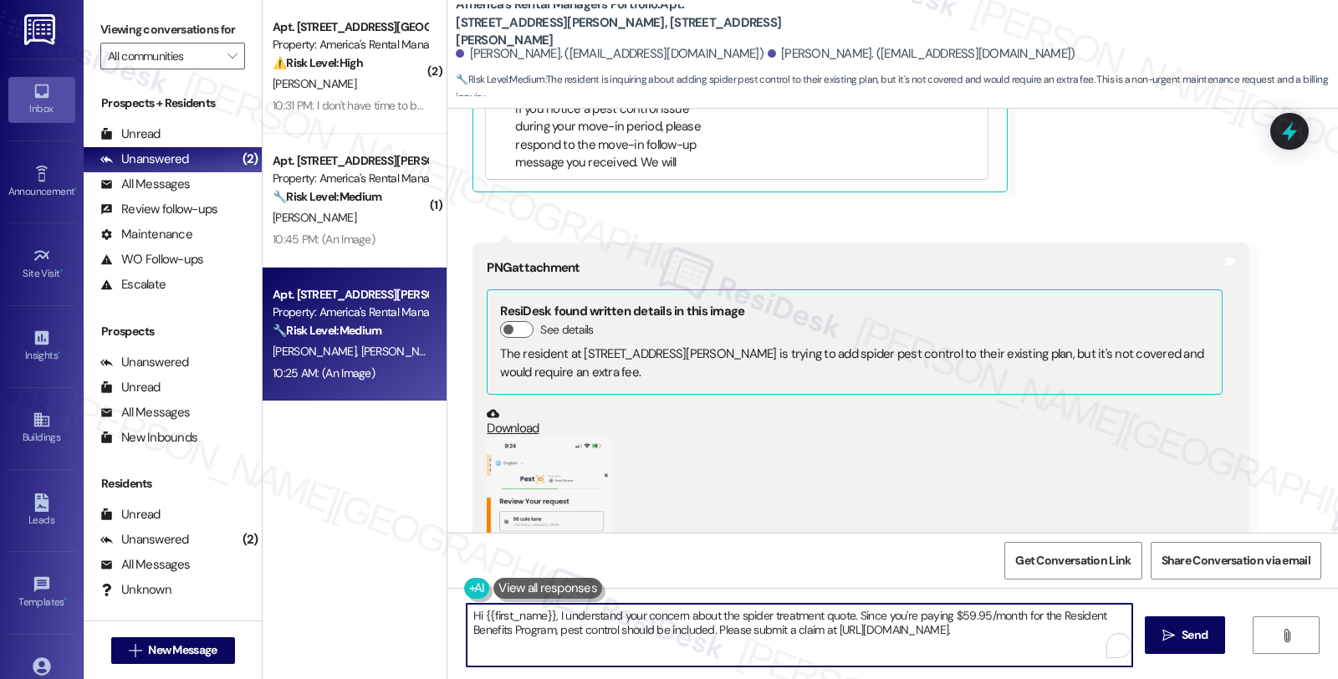
scroll to position [2361, 0]
click at [471, 56] on div "Jessica Edwards. (jessicaedwards743@gmail.com)" at bounding box center [610, 54] width 308 height 18
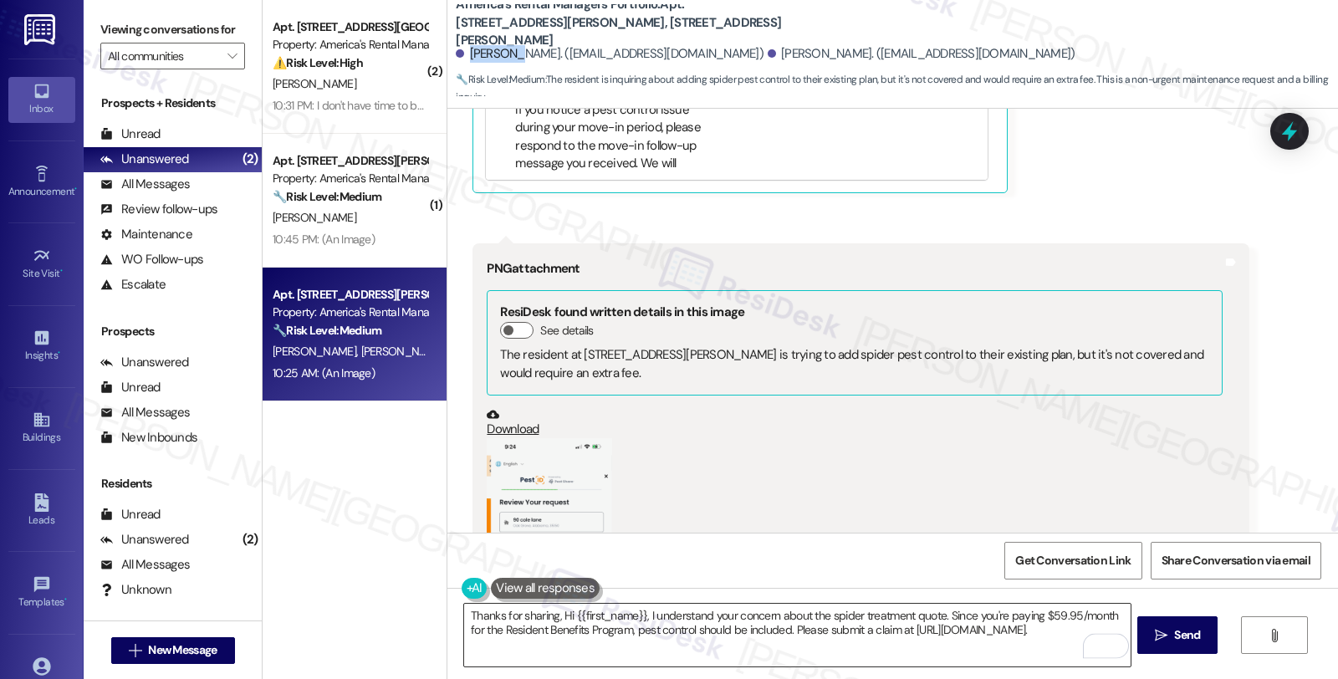
copy div "Jessica"
click at [548, 611] on textarea "Thanks for sharing, Hi {{first_name}}, I understand your concern about the spid…" at bounding box center [796, 635] width 665 height 63
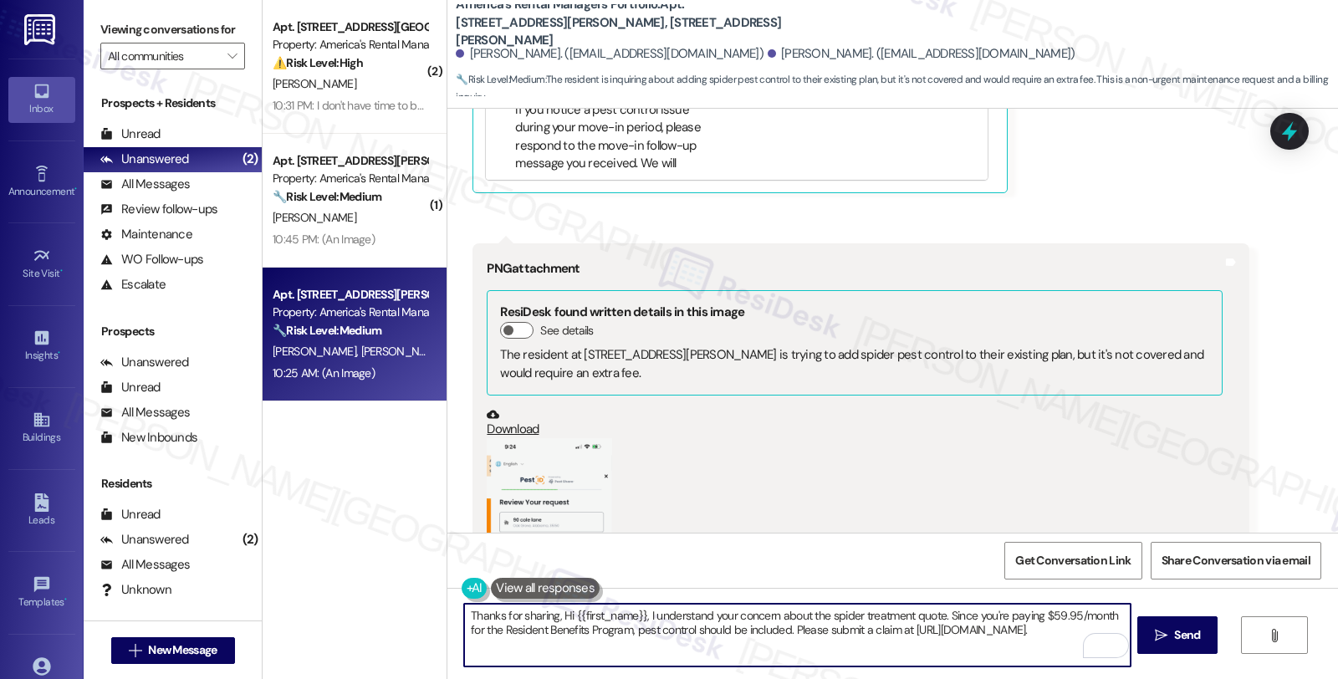
paste textarea "Jessica"
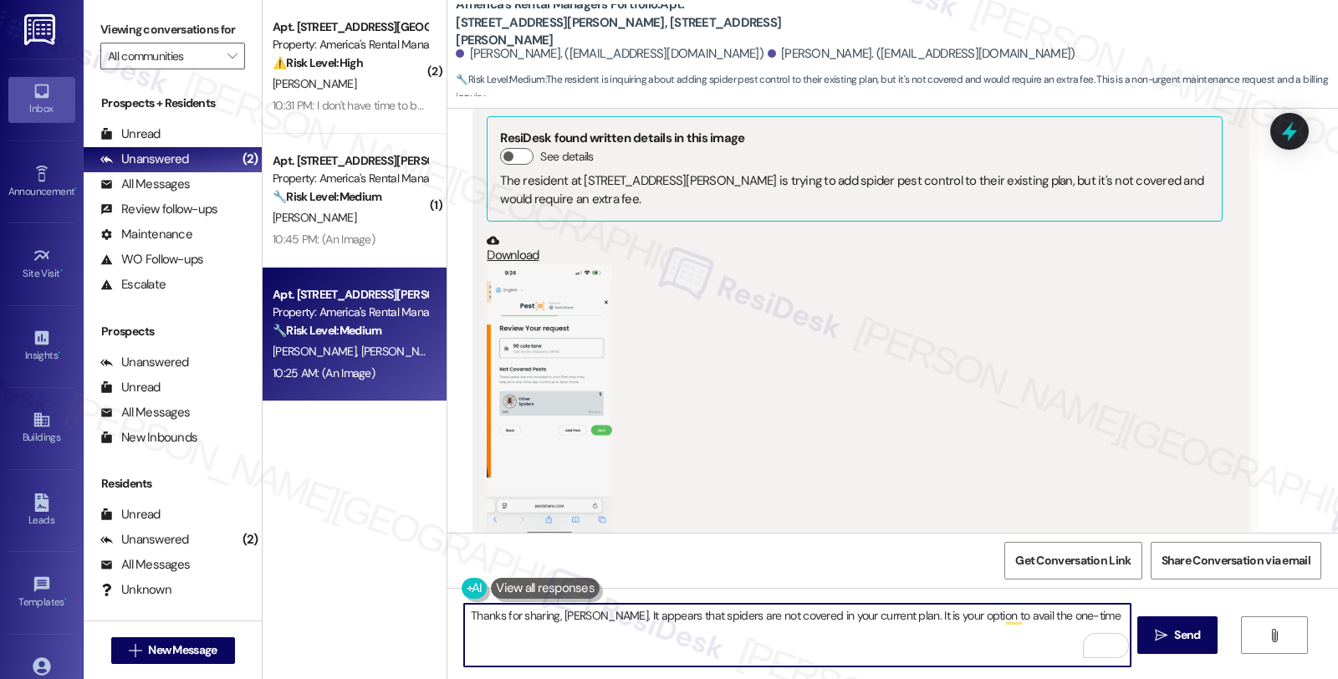
scroll to position [2546, 0]
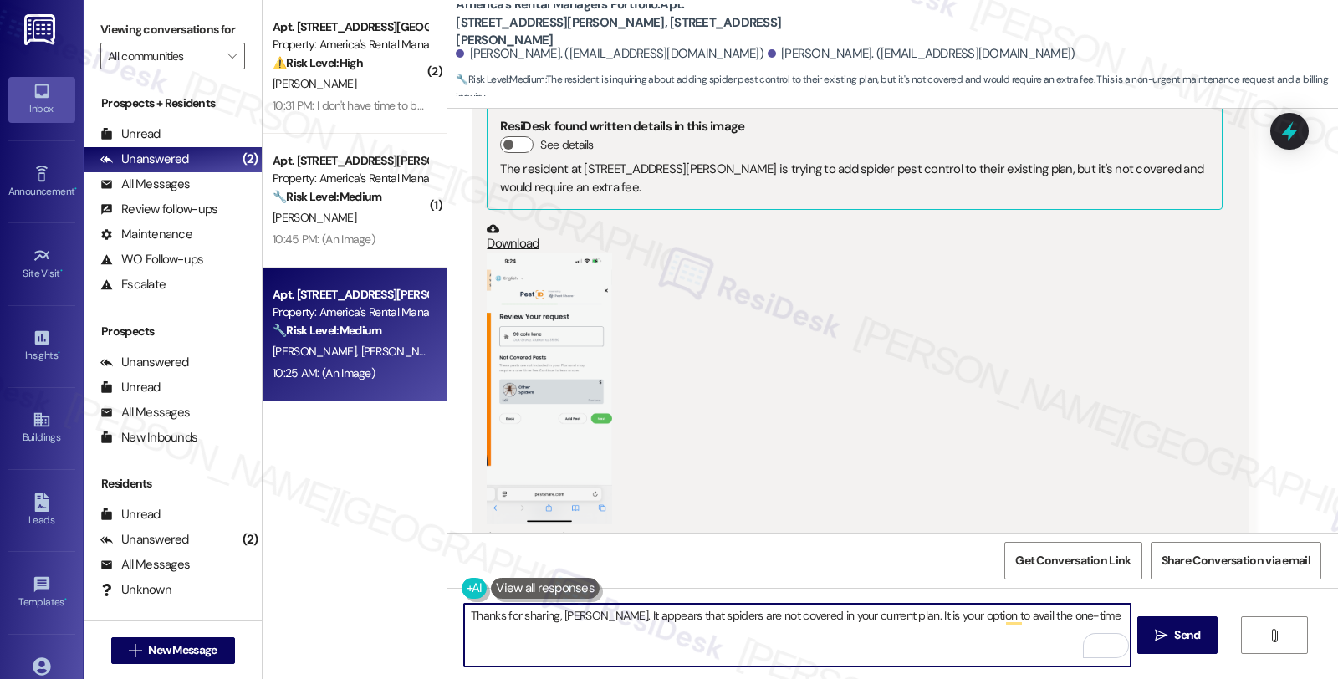
click at [562, 285] on button "Zoom image" at bounding box center [549, 388] width 125 height 272
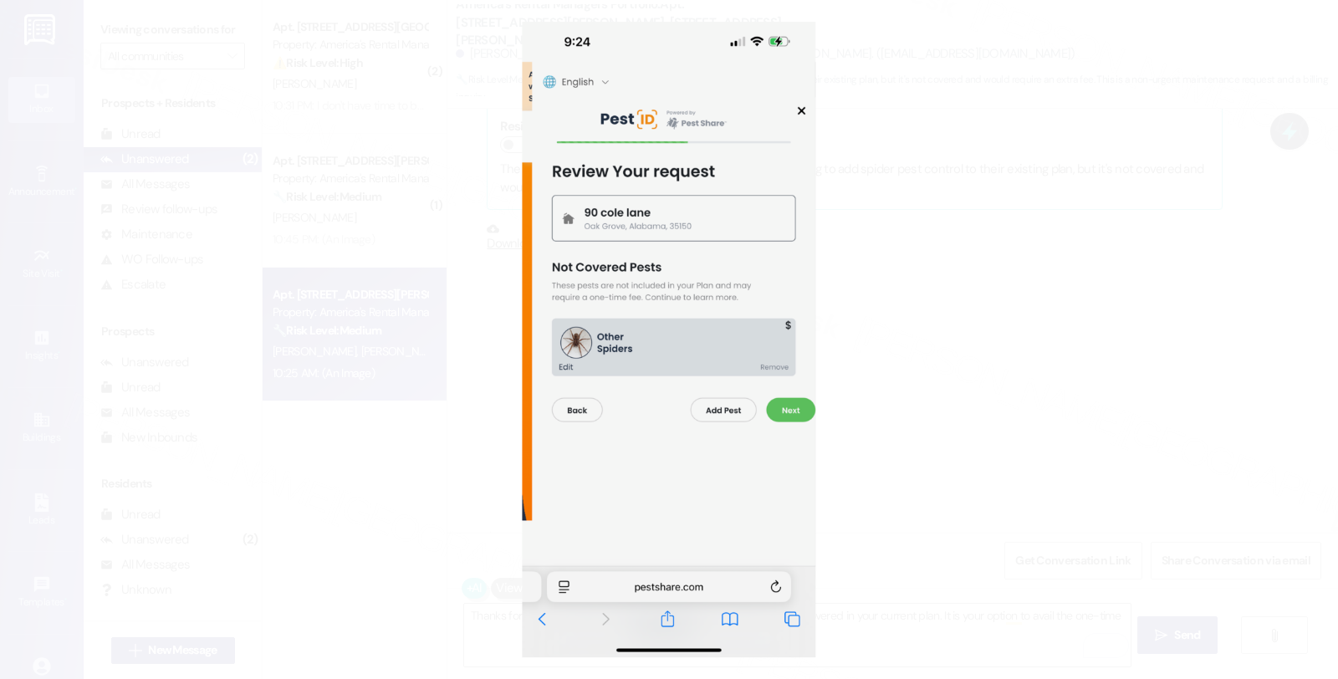
click at [864, 282] on button "Unzoom image" at bounding box center [669, 339] width 1338 height 679
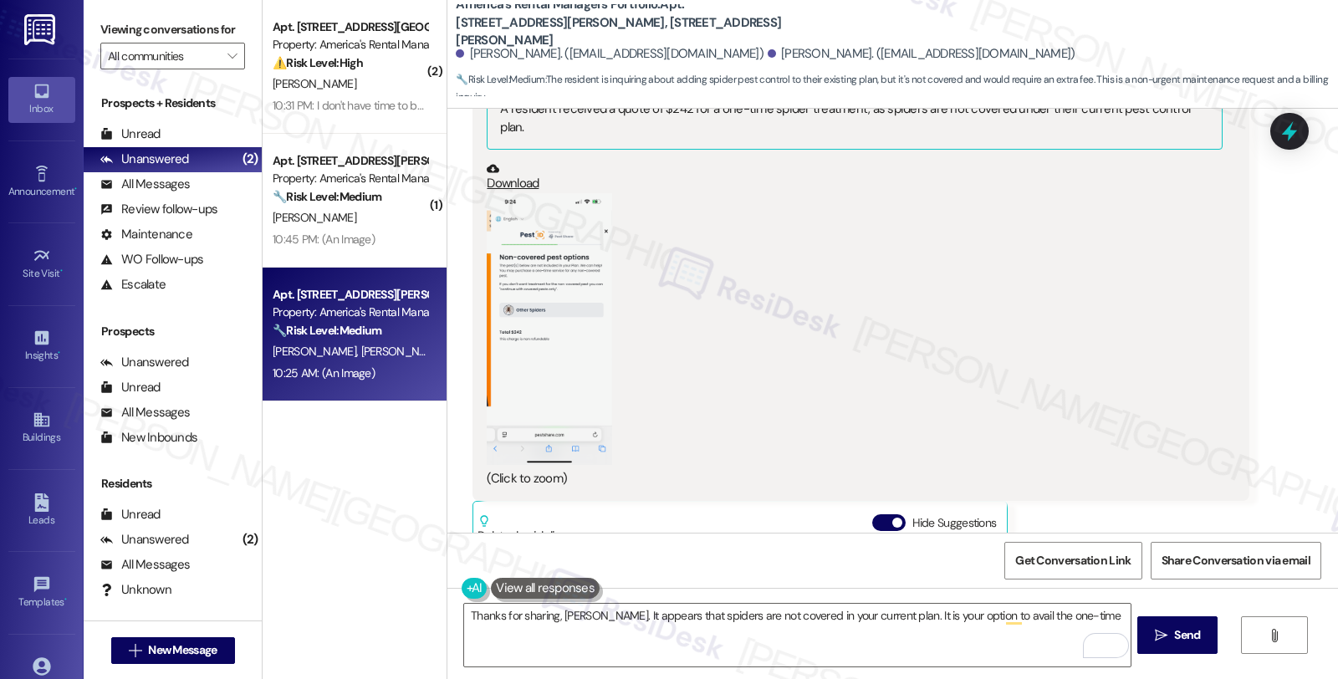
scroll to position [1618, 0]
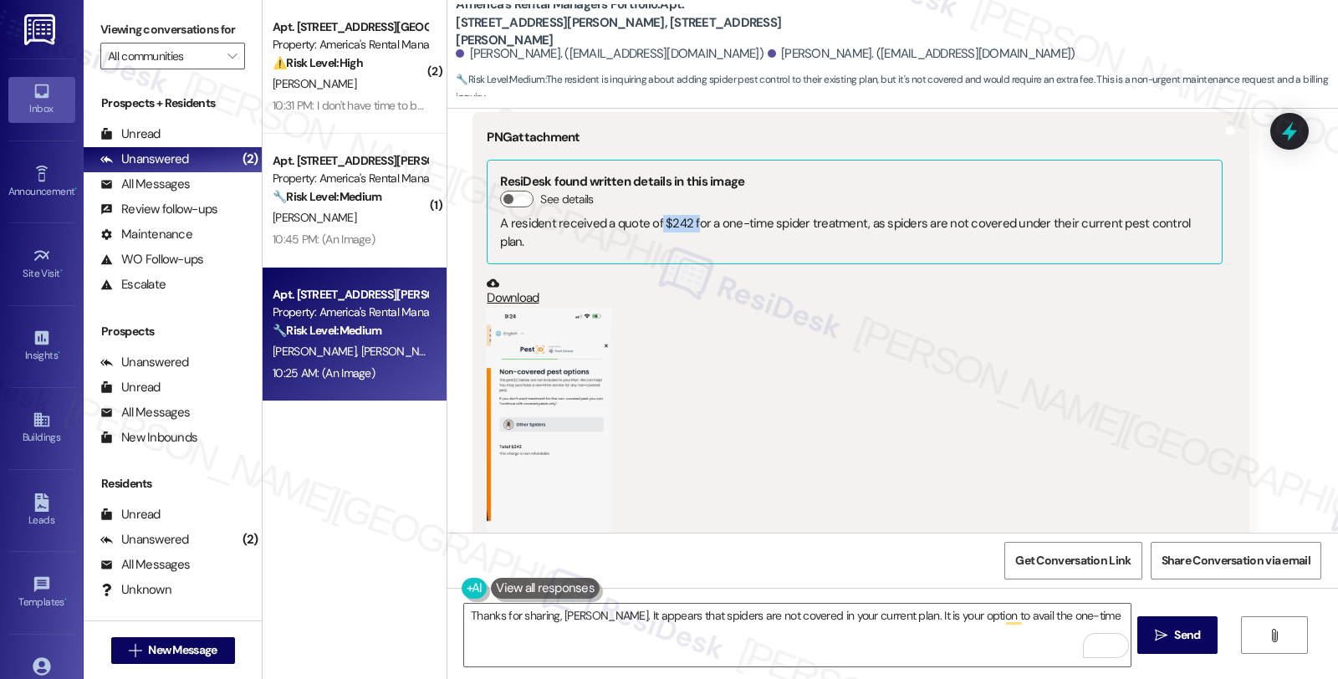
drag, startPoint x: 648, startPoint y: 165, endPoint x: 681, endPoint y: 165, distance: 33.4
click at [681, 215] on div "A resident received a quote of $242 for a one-time spider treatment, as spiders…" at bounding box center [854, 233] width 708 height 36
copy div "$242 f"
click at [1070, 615] on textarea "Thanks for sharing, Jessica. It appears that spiders are not covered in your cu…" at bounding box center [796, 635] width 665 height 63
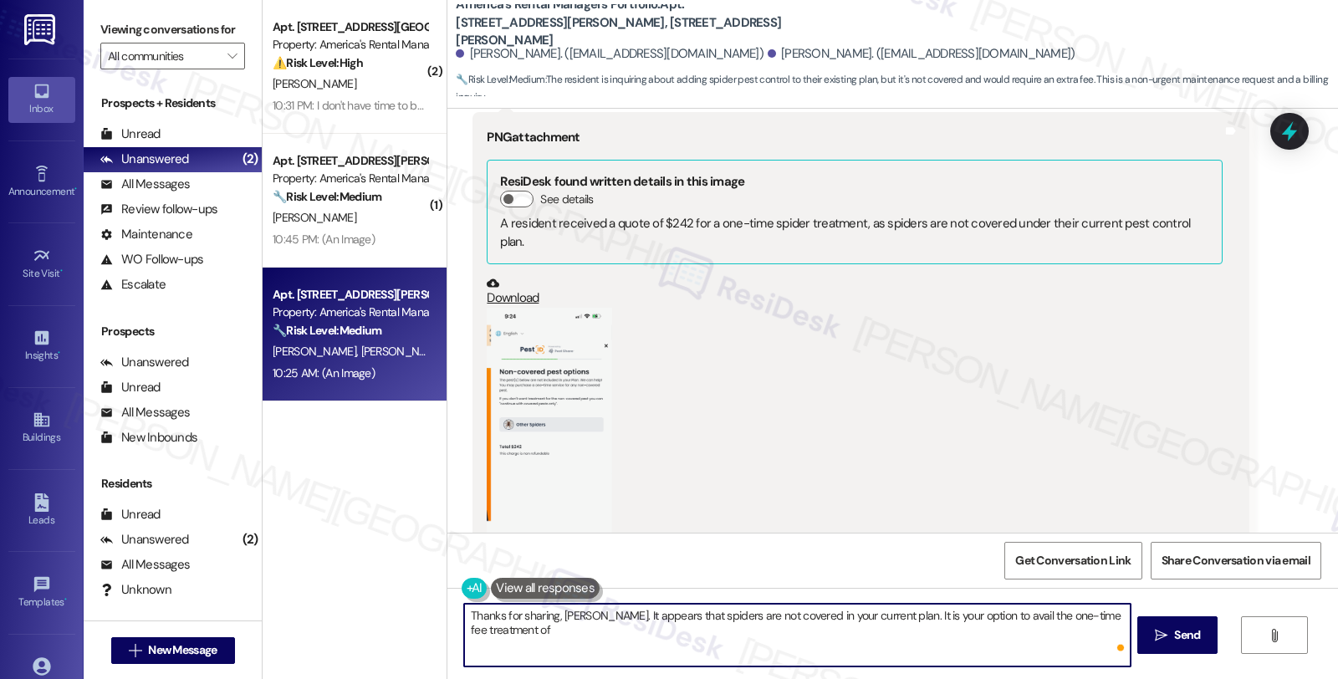
paste textarea "$242 f"
click at [543, 411] on button "Zoom image" at bounding box center [549, 444] width 125 height 272
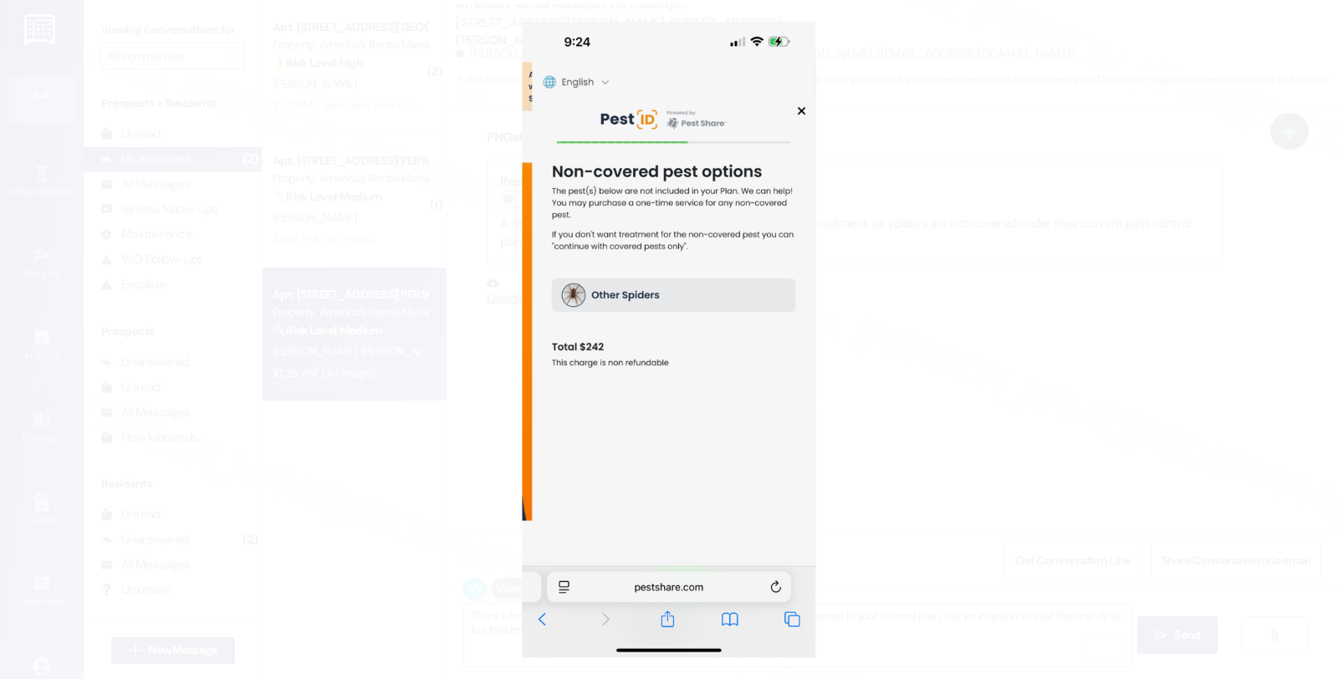
click at [874, 418] on button "Unzoom image" at bounding box center [669, 339] width 1338 height 679
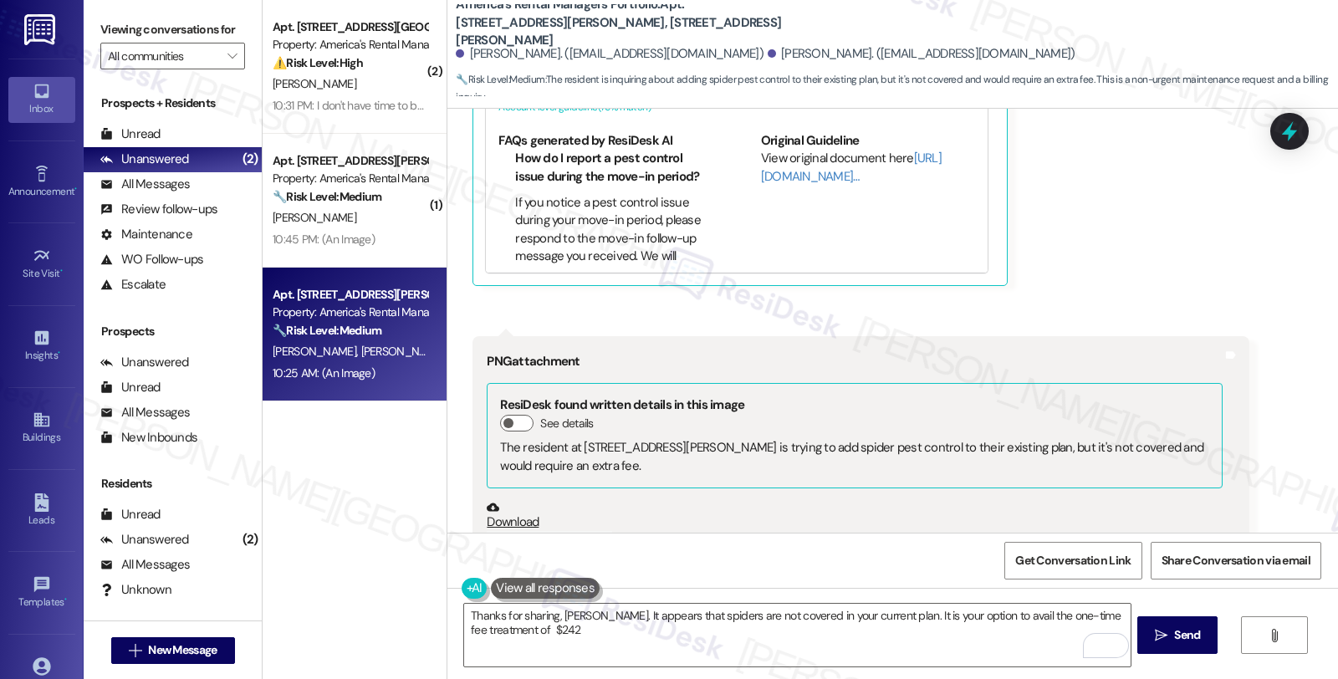
scroll to position [2546, 0]
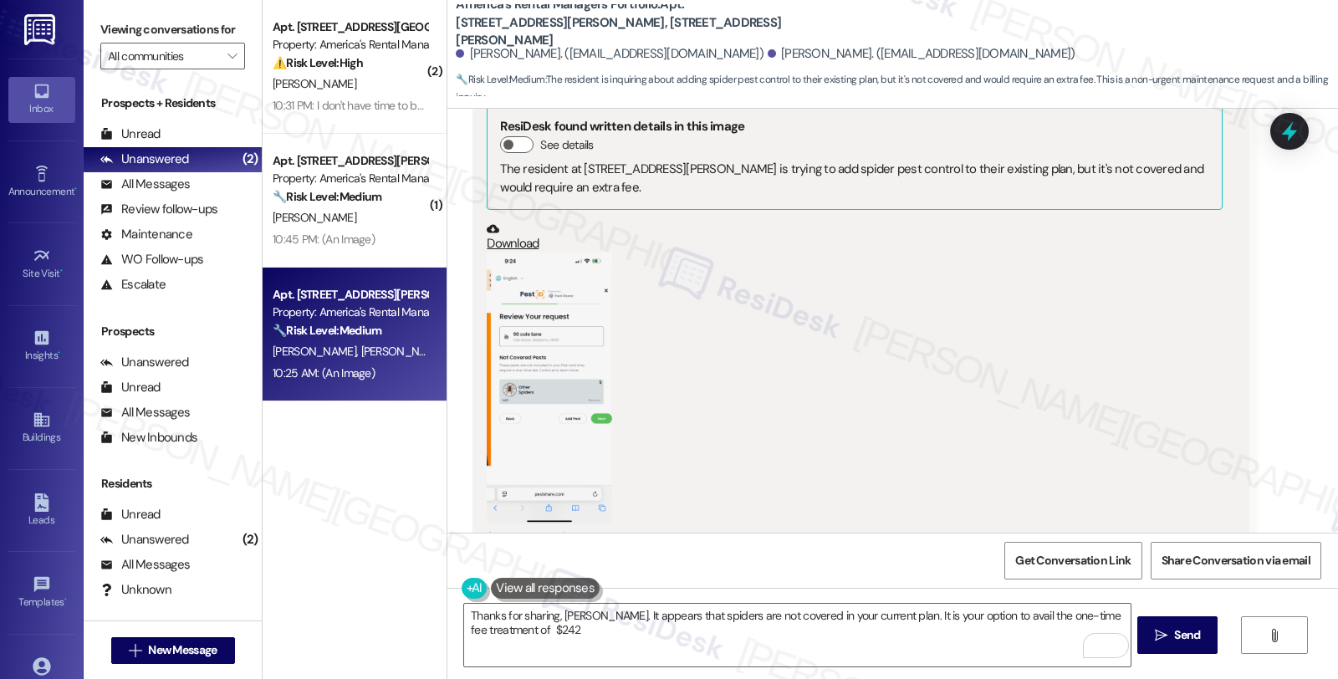
click at [536, 282] on button "Zoom image" at bounding box center [549, 388] width 125 height 272
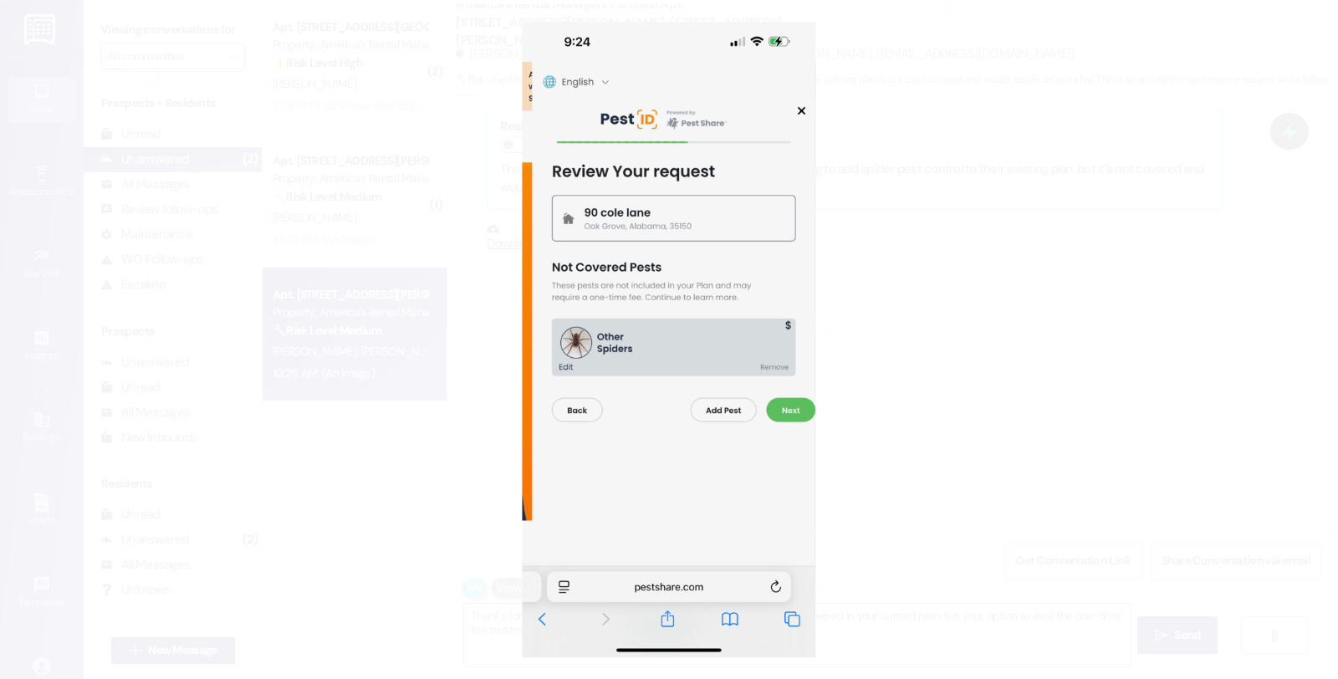
click at [945, 294] on button "Unzoom image" at bounding box center [669, 339] width 1338 height 679
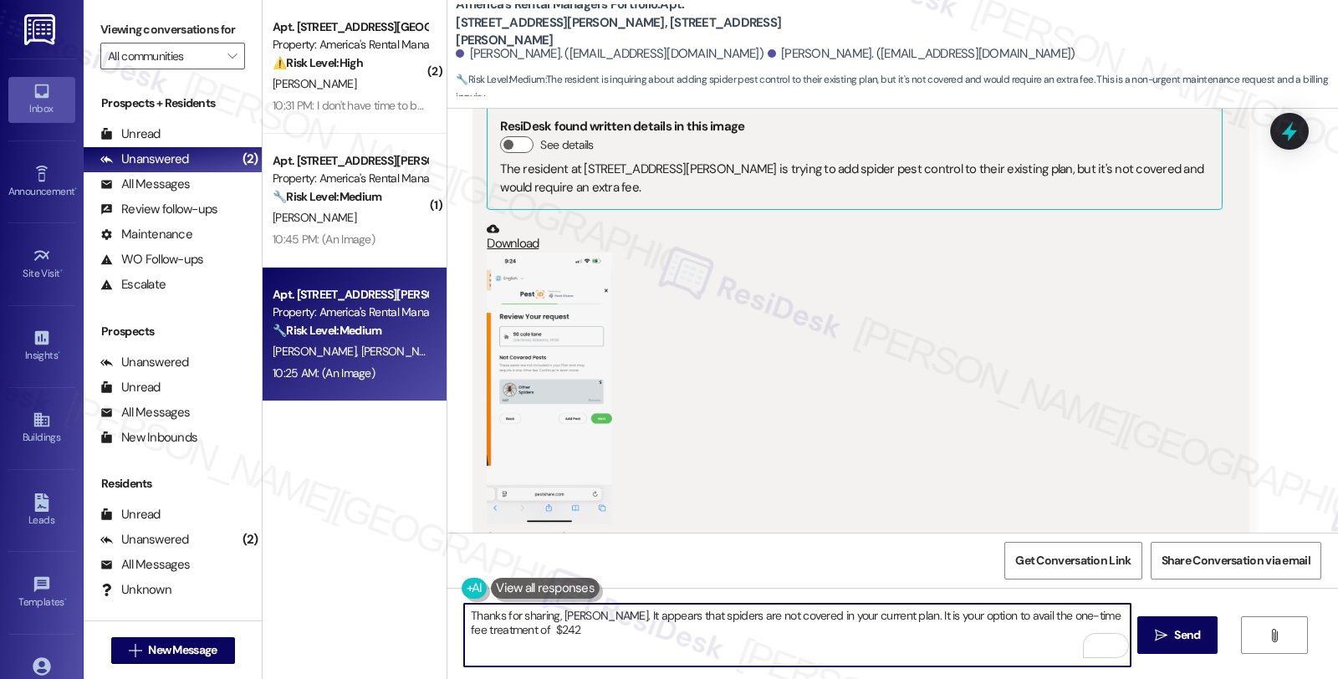
click at [574, 631] on textarea "Thanks for sharing, Jessica. It appears that spiders are not covered in your cu…" at bounding box center [796, 635] width 665 height 63
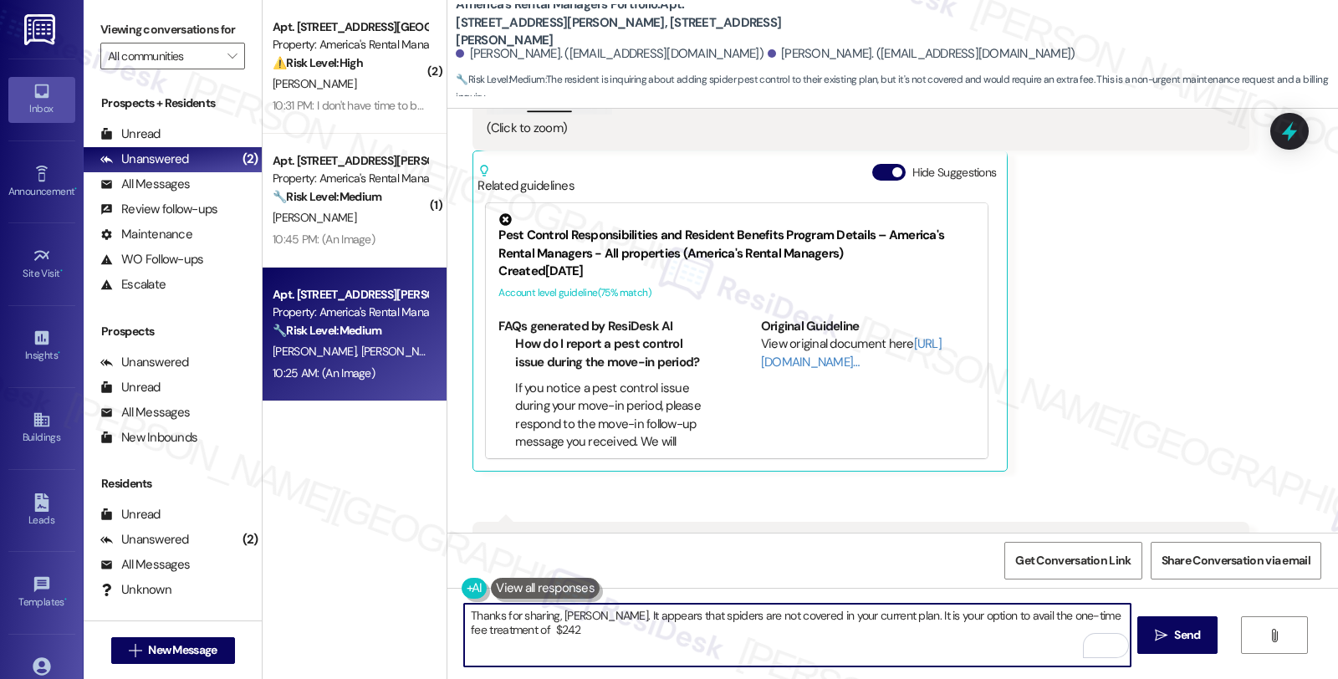
scroll to position [2454, 0]
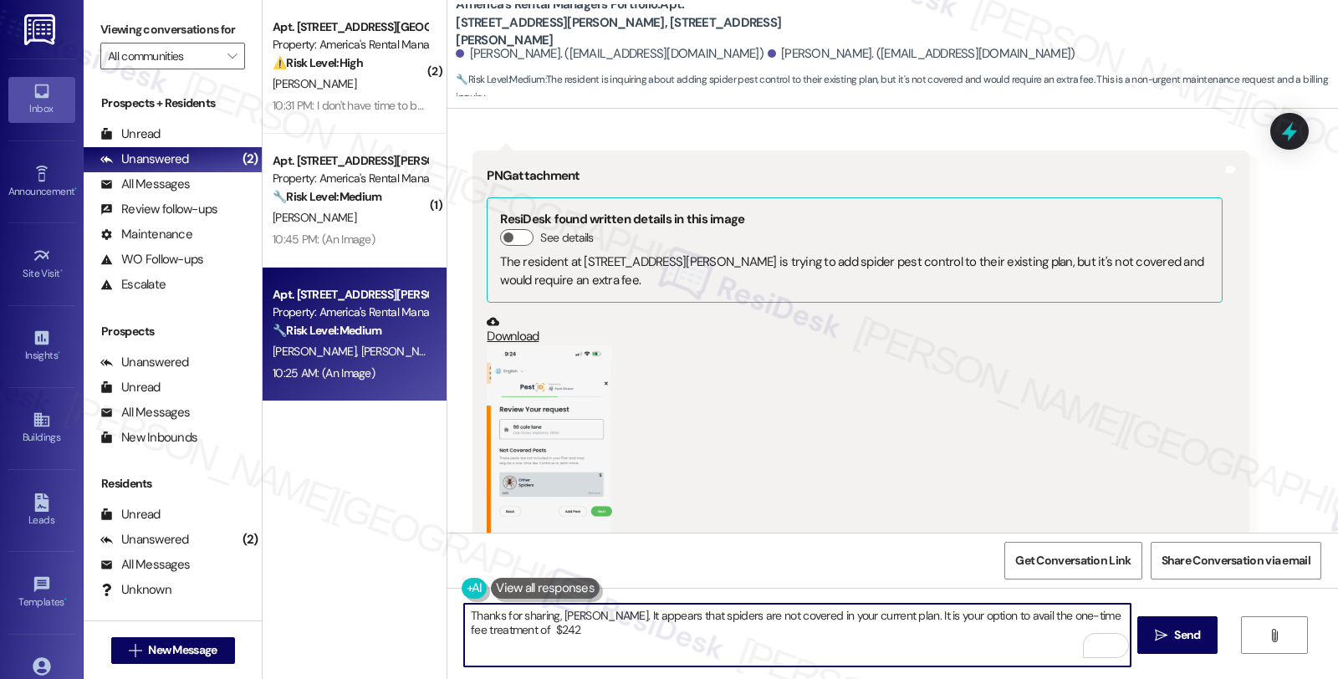
click at [536, 431] on button "Zoom image" at bounding box center [549, 481] width 125 height 272
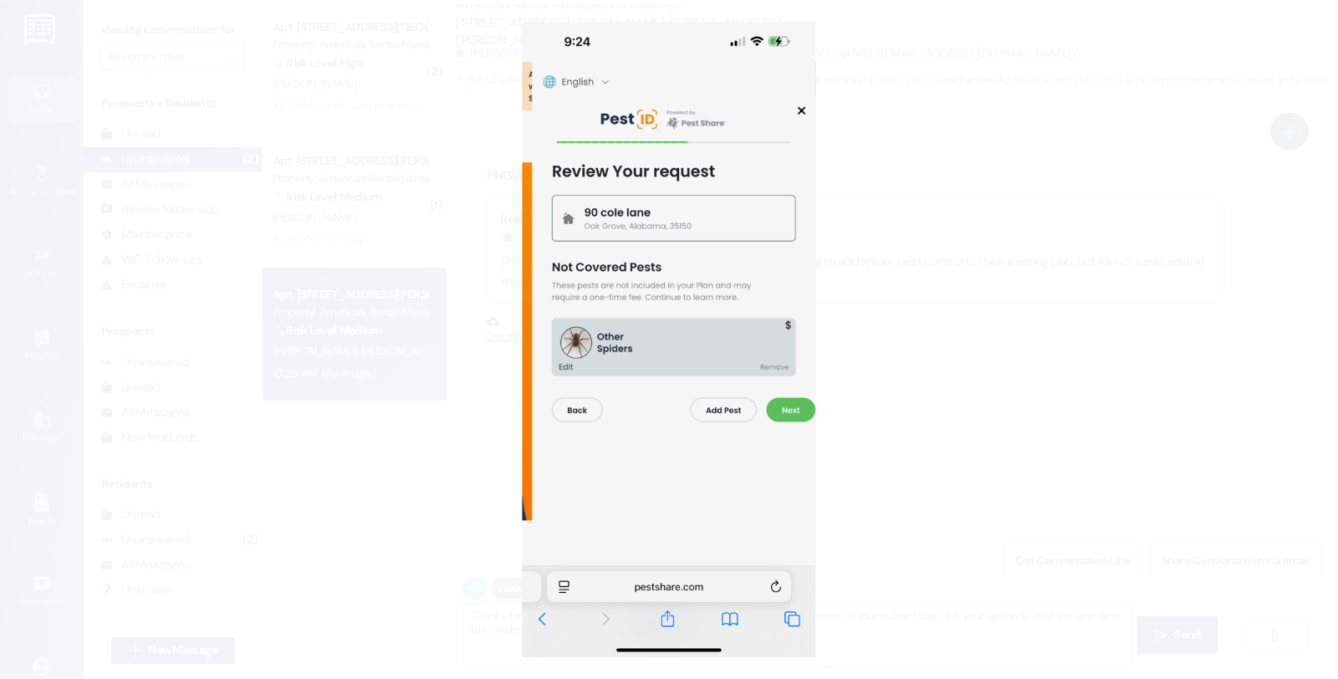
click at [1018, 328] on button "Unzoom image" at bounding box center [669, 339] width 1338 height 679
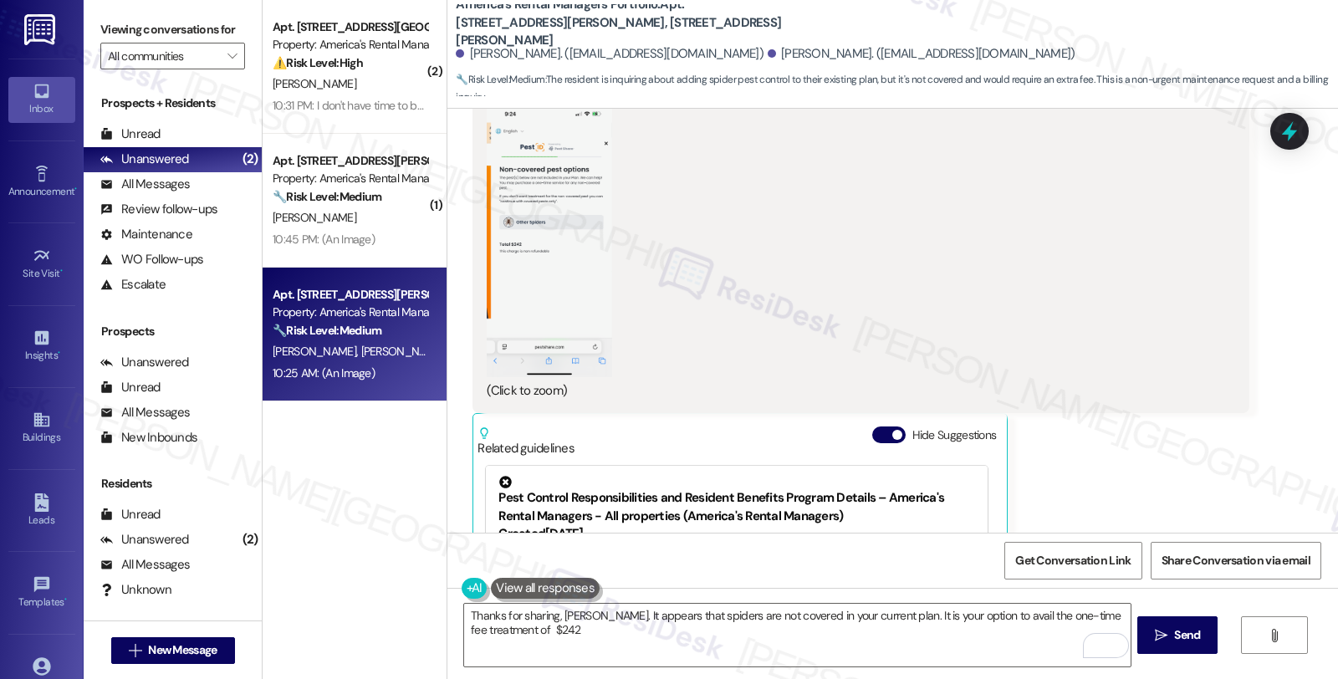
scroll to position [1803, 0]
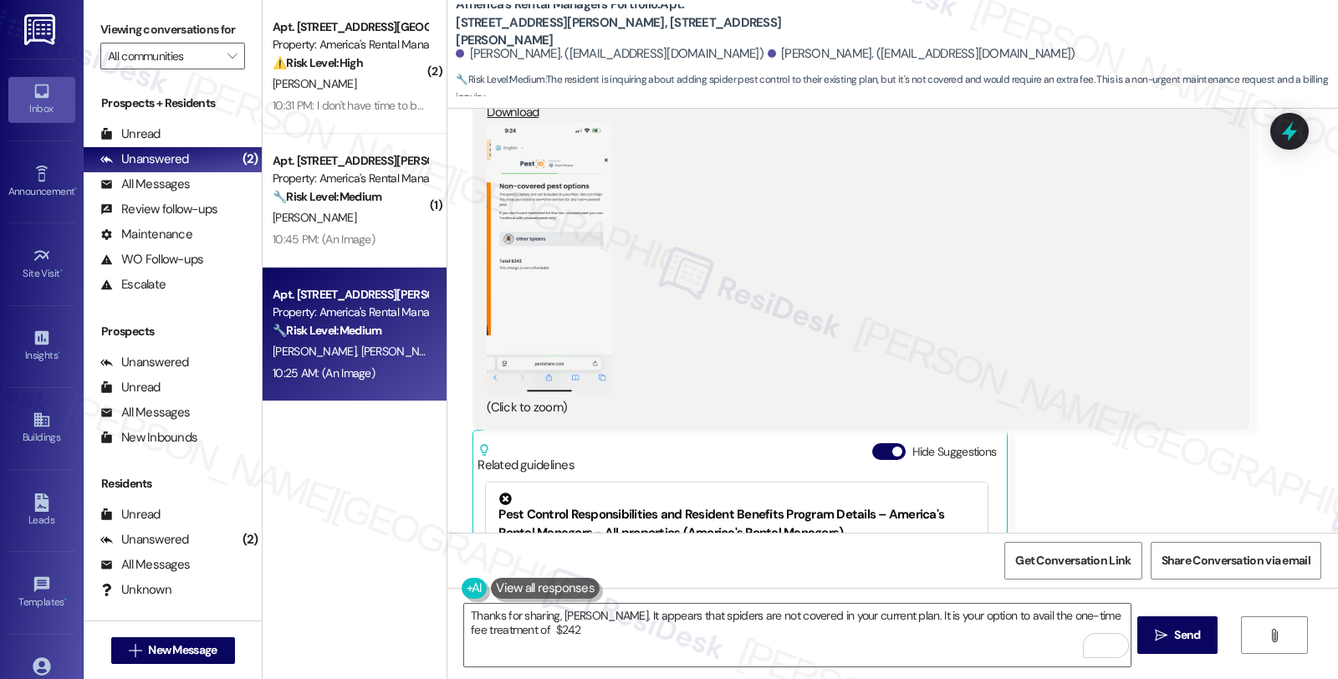
click at [558, 235] on button "Zoom image" at bounding box center [549, 258] width 125 height 272
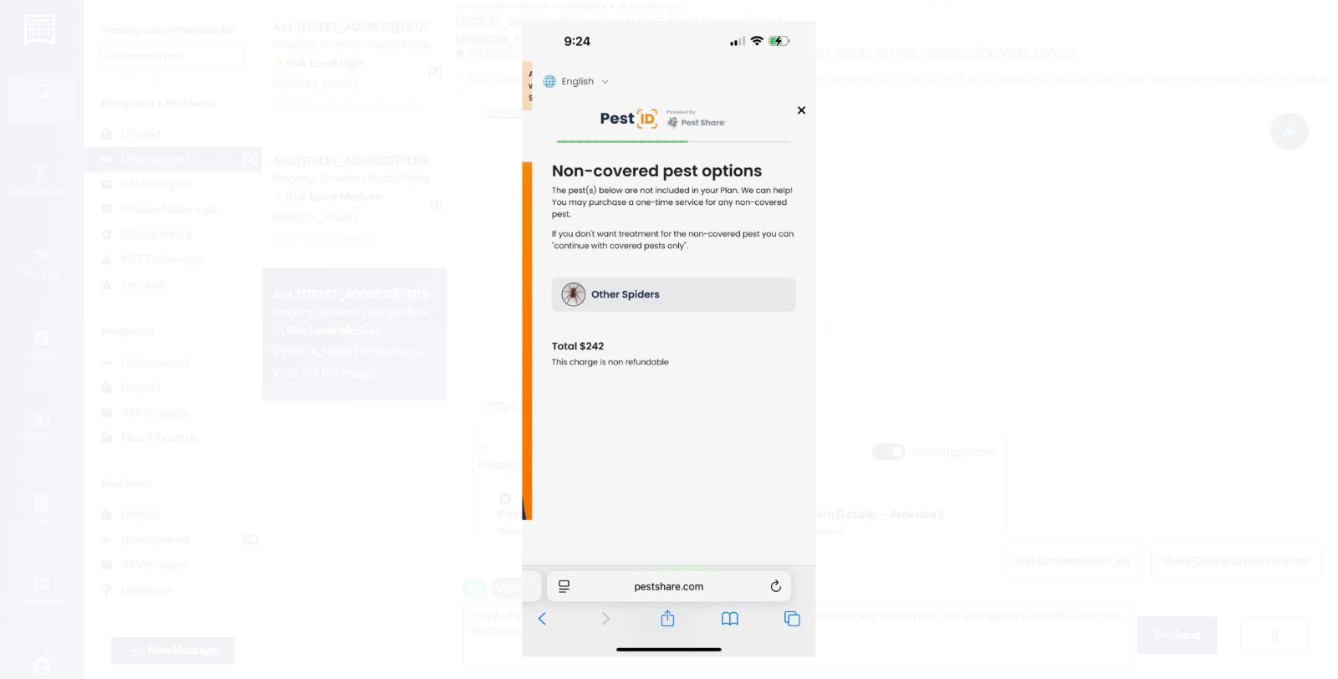
click at [863, 293] on button "Unzoom image" at bounding box center [669, 339] width 1338 height 679
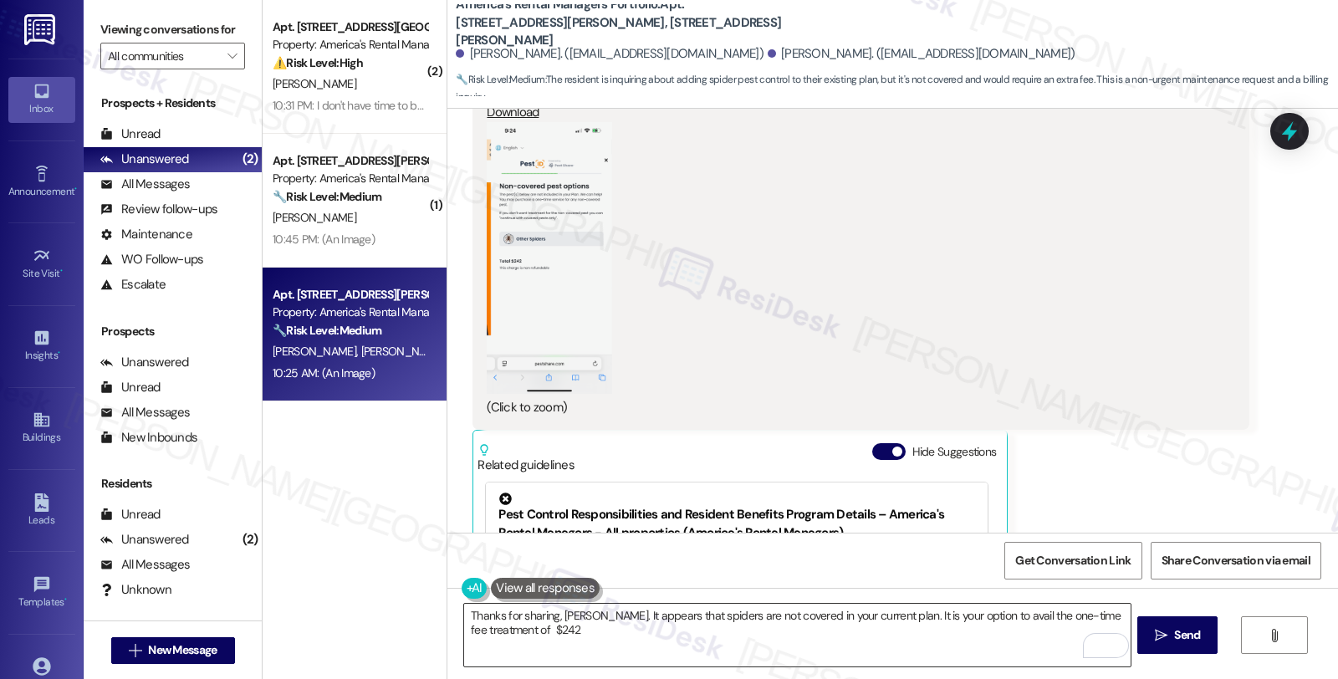
click at [524, 628] on textarea "Thanks for sharing, Jessica. It appears that spiders are not covered in your cu…" at bounding box center [796, 635] width 665 height 63
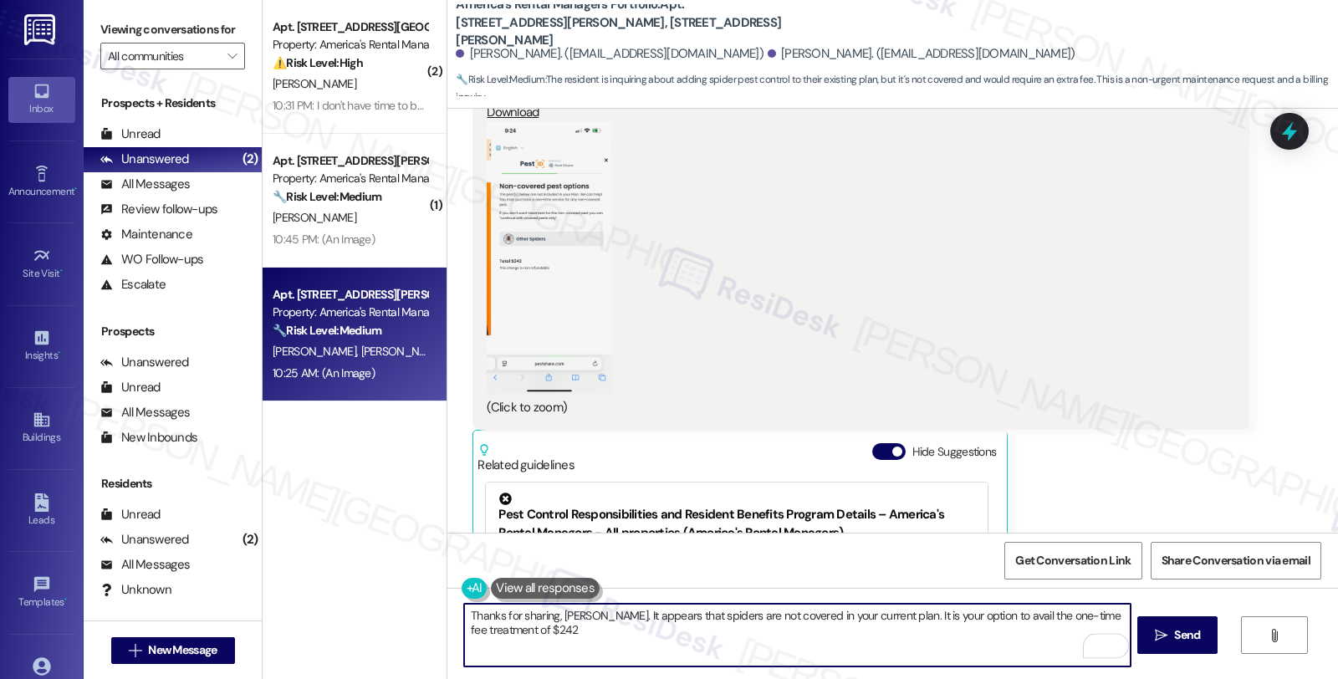
click at [561, 628] on textarea "Thanks for sharing, Jessica. It appears that spiders are not covered in your cu…" at bounding box center [796, 635] width 665 height 63
click at [519, 629] on textarea "Thanks for sharing, Jessica. It appears that spiders are not covered in your cu…" at bounding box center [796, 635] width 665 height 63
click at [485, 631] on textarea "Thanks for sharing, Jessica. It appears that spiders are not covered in your cu…" at bounding box center [796, 635] width 665 height 63
click at [1115, 615] on textarea "Thanks for sharing, Jessica. It appears that spiders are not covered in your cu…" at bounding box center [796, 635] width 665 height 63
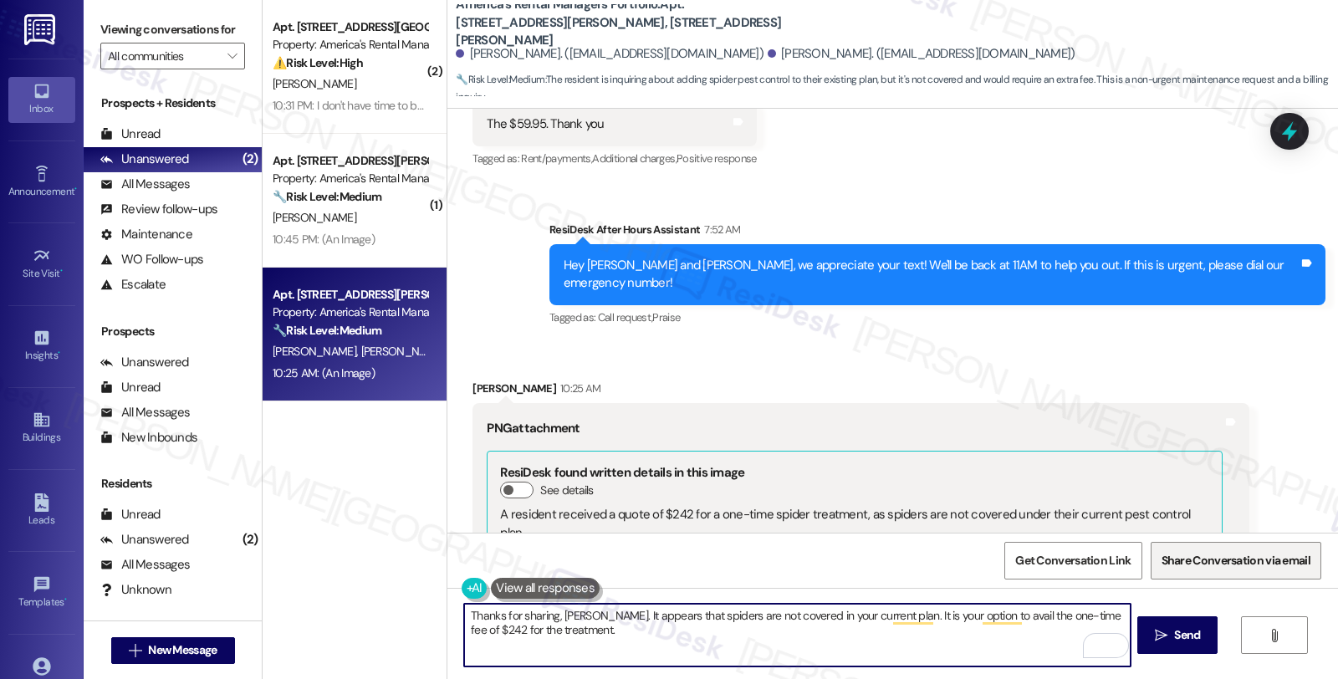
scroll to position [1339, 0]
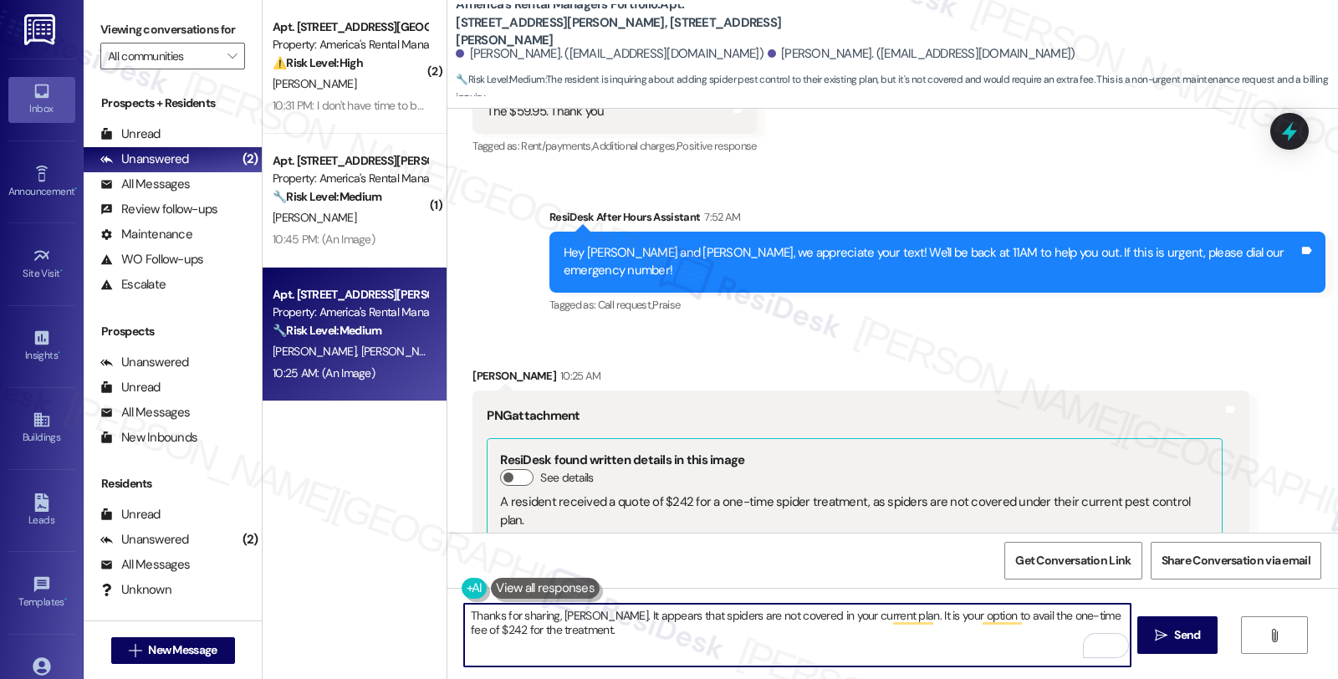
click at [736, 644] on textarea "Thanks for sharing, Jessica. It appears that spiders are not covered in your cu…" at bounding box center [796, 635] width 665 height 63
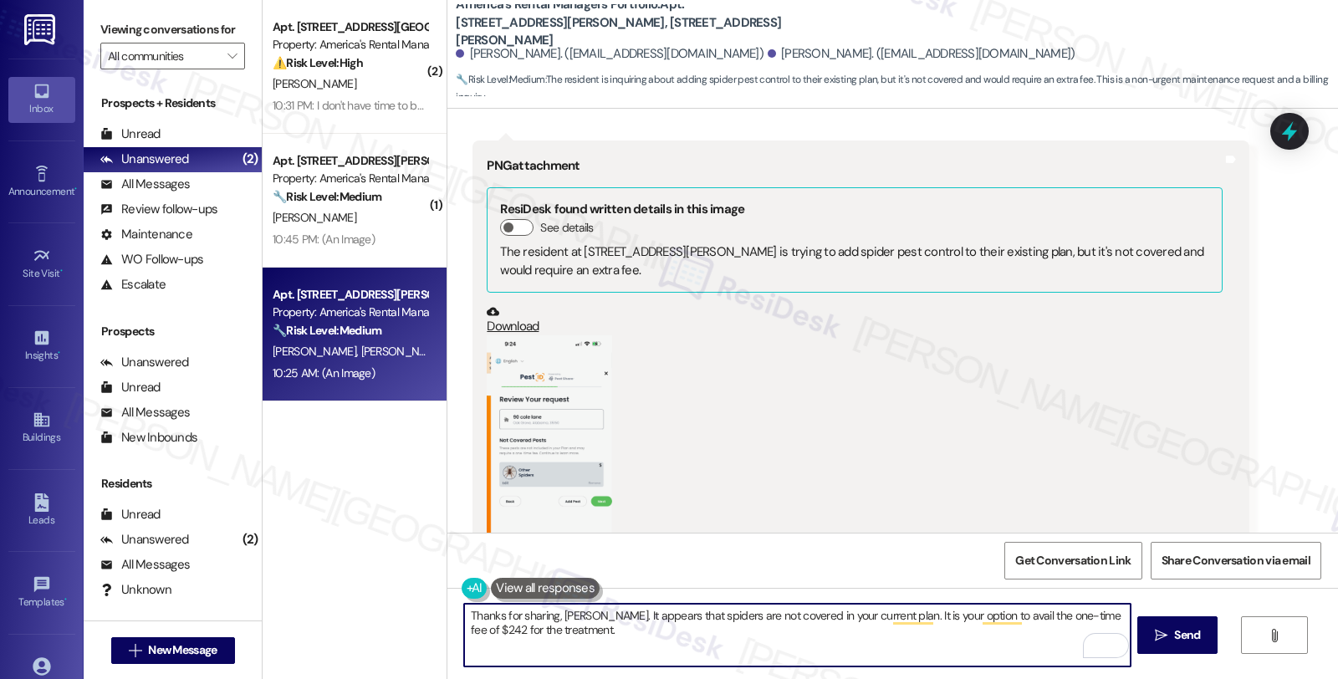
scroll to position [2546, 0]
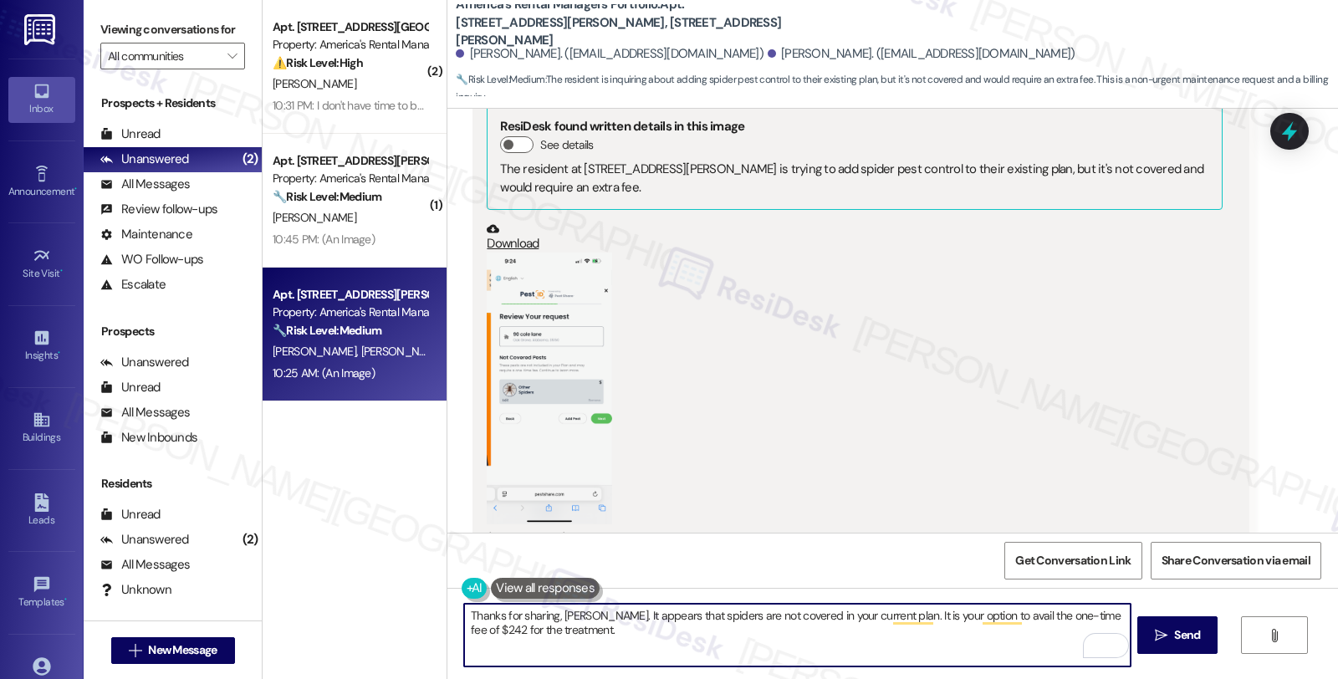
click at [700, 638] on textarea "Thanks for sharing, Jessica. It appears that spiders are not covered in your cu…" at bounding box center [796, 635] width 665 height 63
click at [675, 645] on textarea "Thanks for sharing, Jessica. It appears that spiders are not covered in your cu…" at bounding box center [796, 635] width 665 height 63
type textarea "Fetching suggested responses. Please feel free to read through the conversation…"
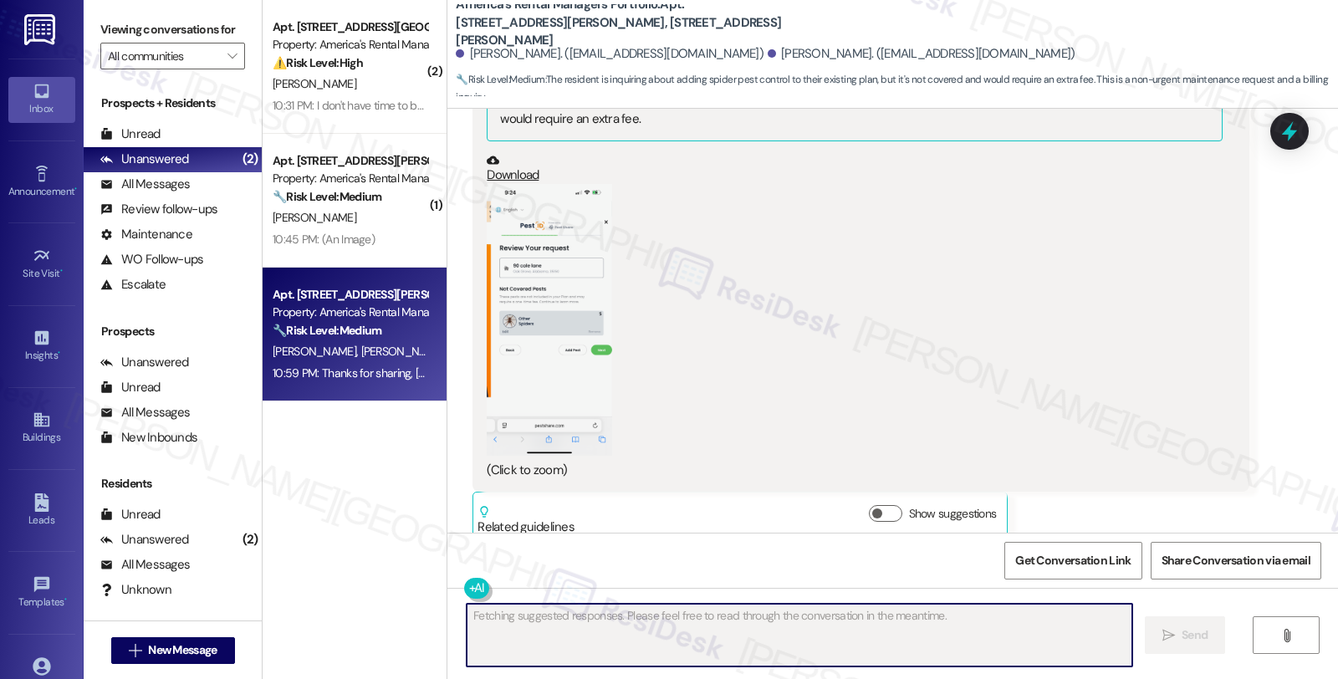
scroll to position [2681, 0]
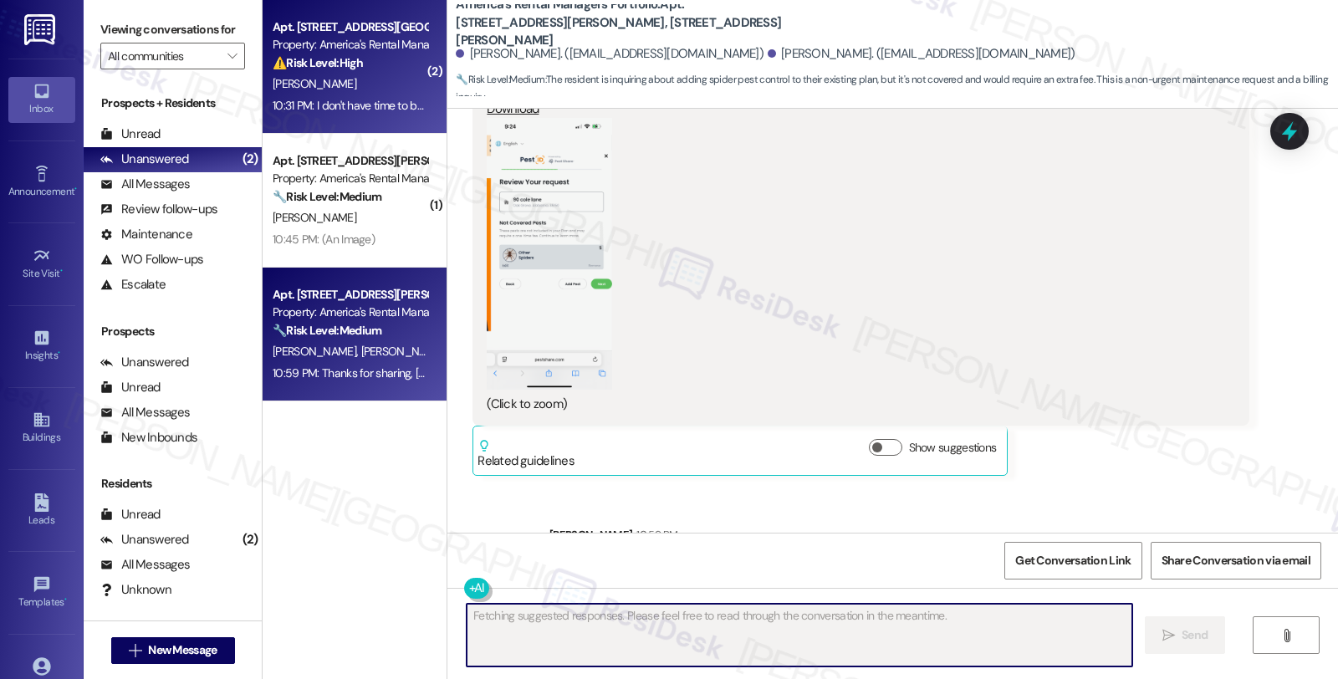
click at [359, 82] on div "[PERSON_NAME]" at bounding box center [350, 84] width 158 height 21
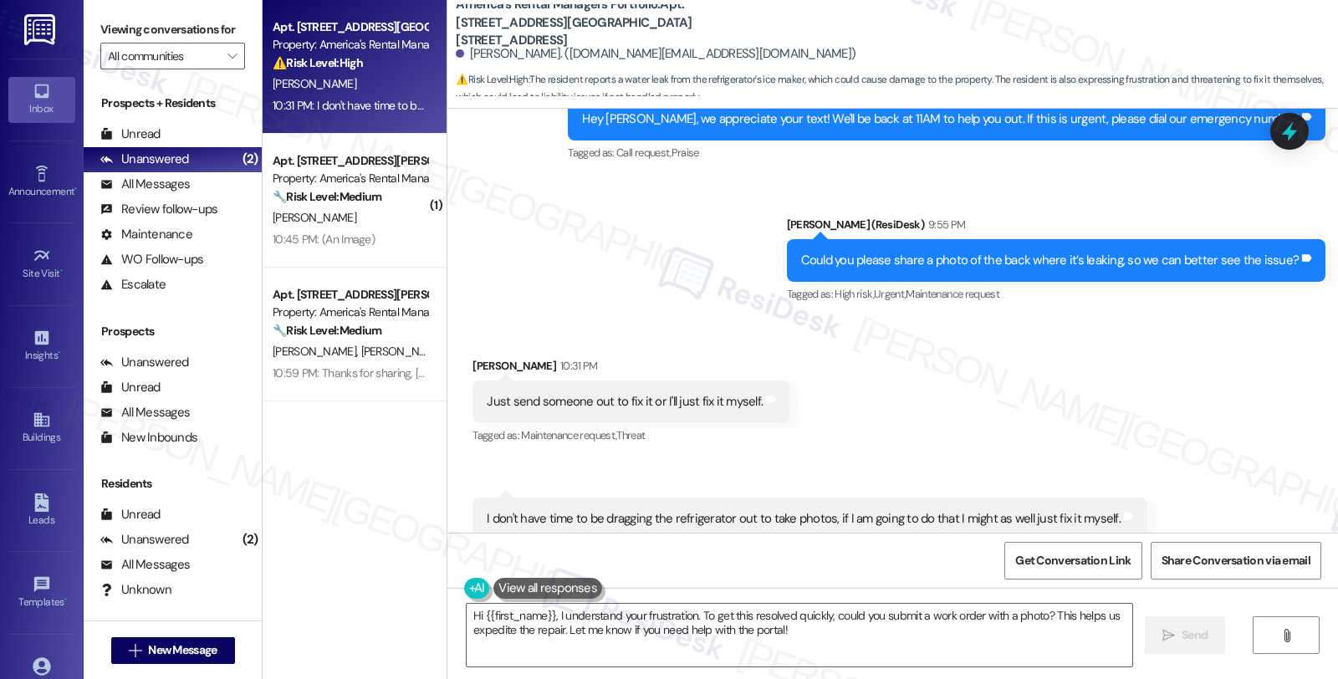
scroll to position [1159, 0]
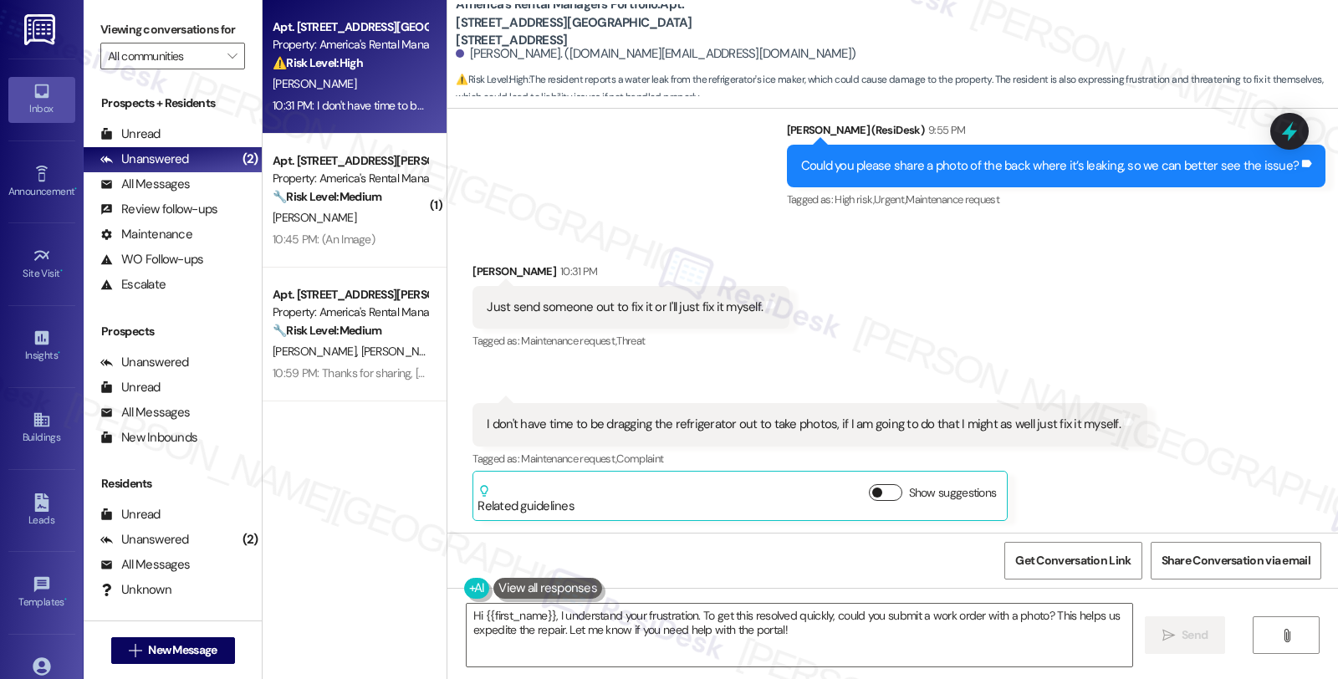
click at [874, 496] on button "Show suggestions" at bounding box center [885, 492] width 33 height 17
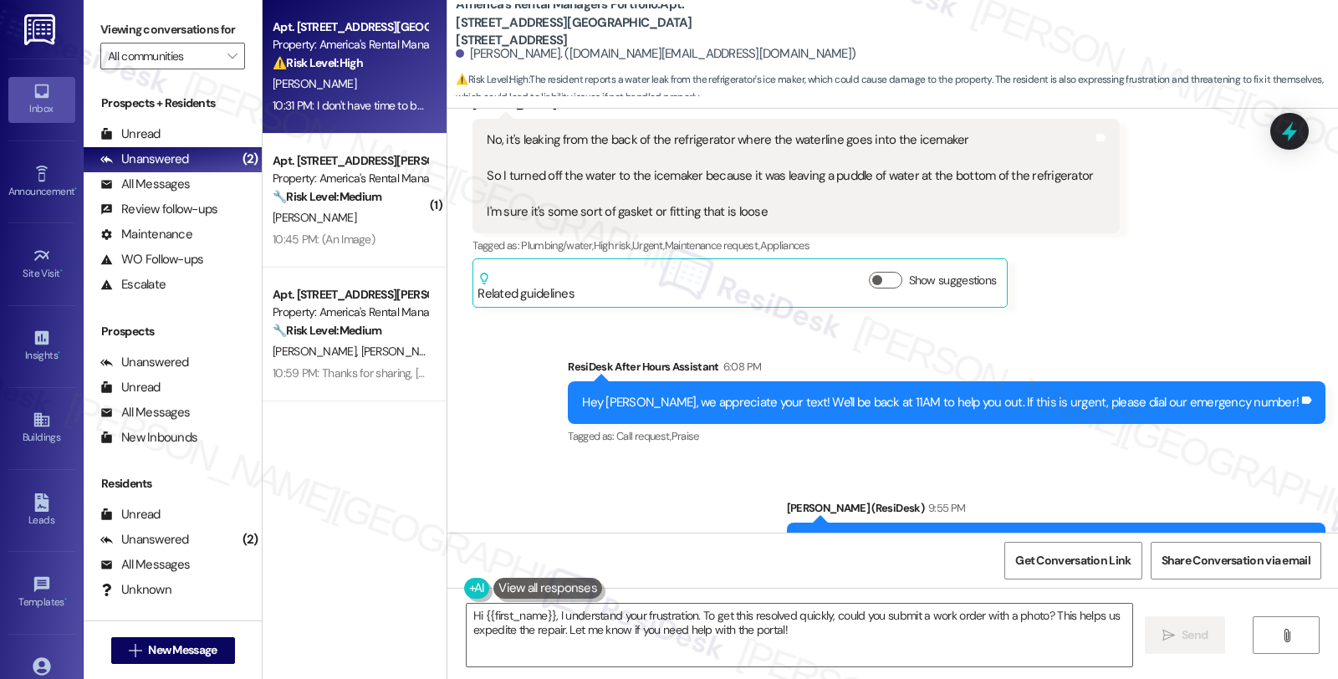
scroll to position [688, 0]
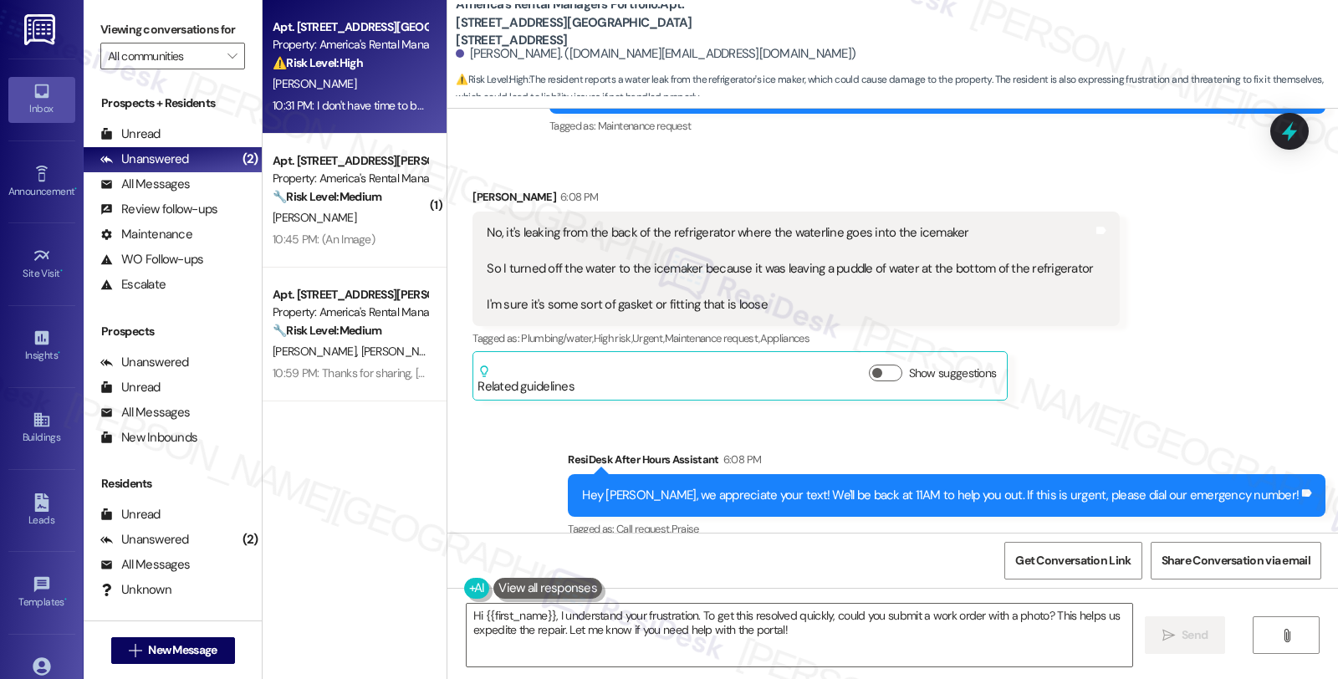
click at [1195, 340] on div "Received via SMS David Johnston 6:08 PM No, it's leaking from the back of the r…" at bounding box center [892, 281] width 890 height 262
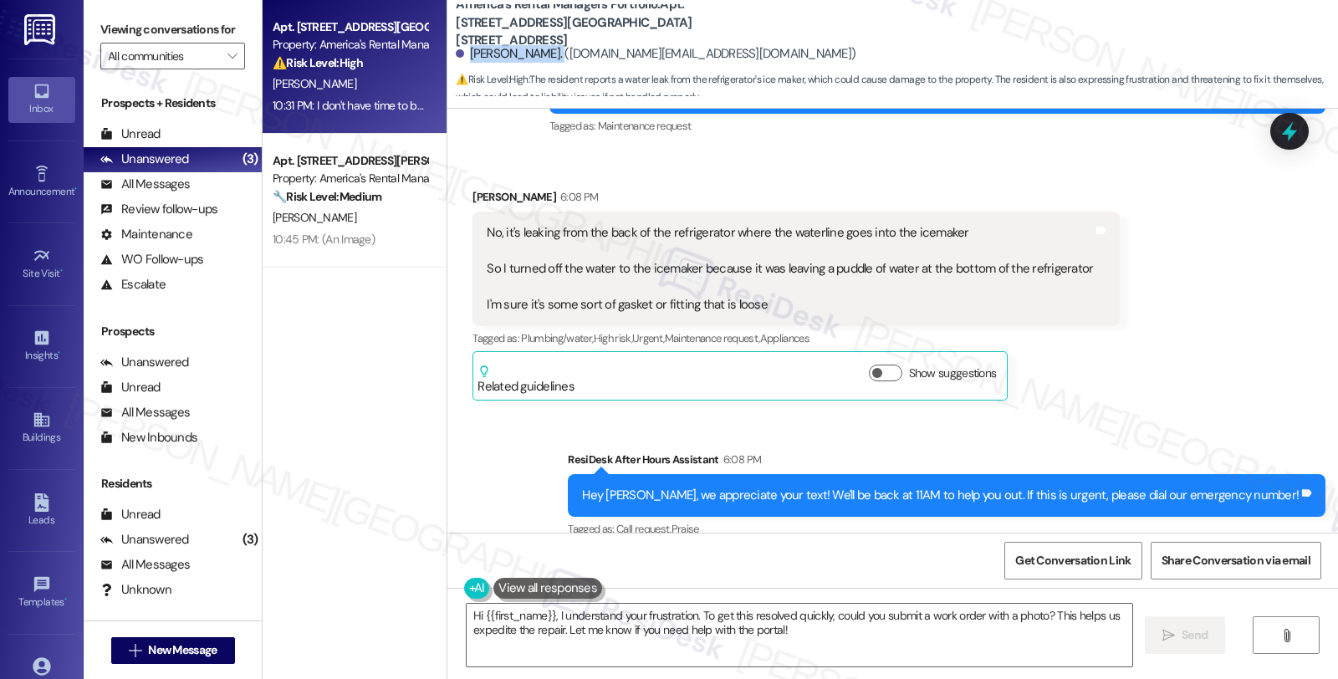
drag, startPoint x: 458, startPoint y: 53, endPoint x: 539, endPoint y: 47, distance: 81.3
click at [539, 47] on div "David Johnston. (david1130.dj@gmail.com)" at bounding box center [656, 54] width 400 height 18
copy div "David Johnston."
click at [1190, 277] on div "Received via SMS David Johnston 6:08 PM No, it's leaking from the back of the r…" at bounding box center [892, 281] width 890 height 262
click at [1202, 231] on div "Received via SMS David Johnston 6:08 PM No, it's leaking from the back of the r…" at bounding box center [892, 281] width 890 height 262
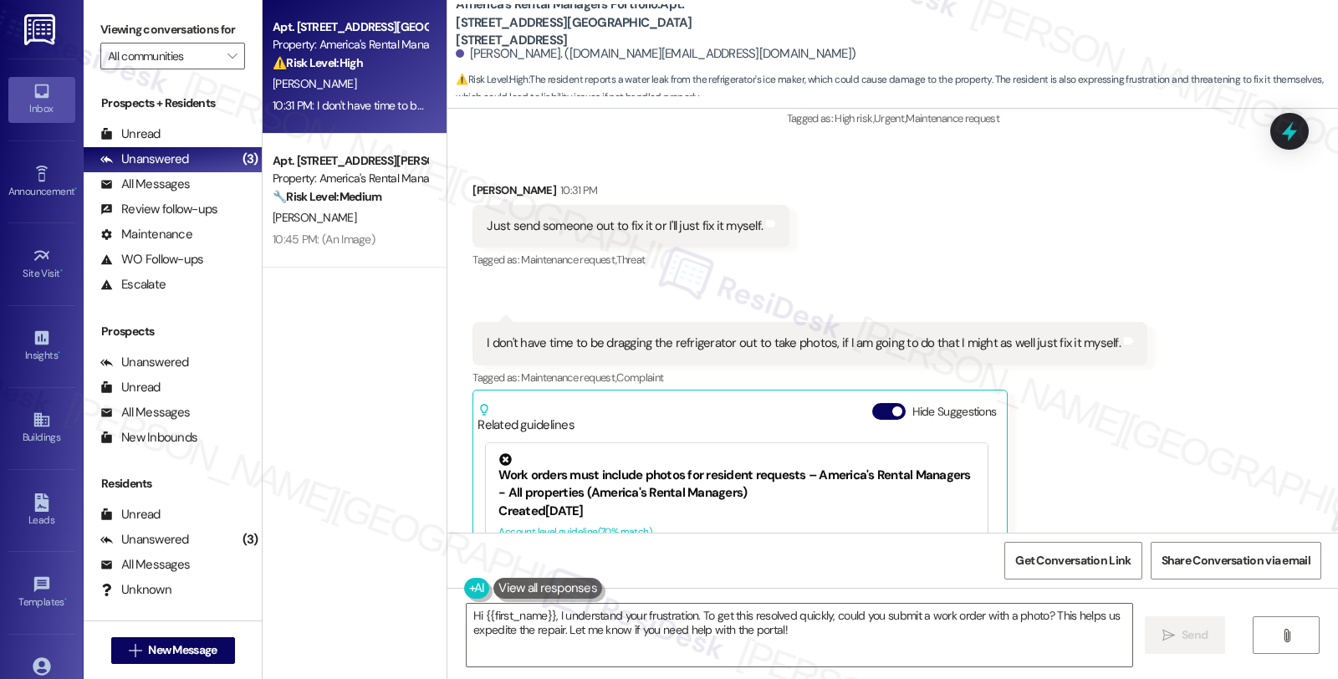
scroll to position [1246, 0]
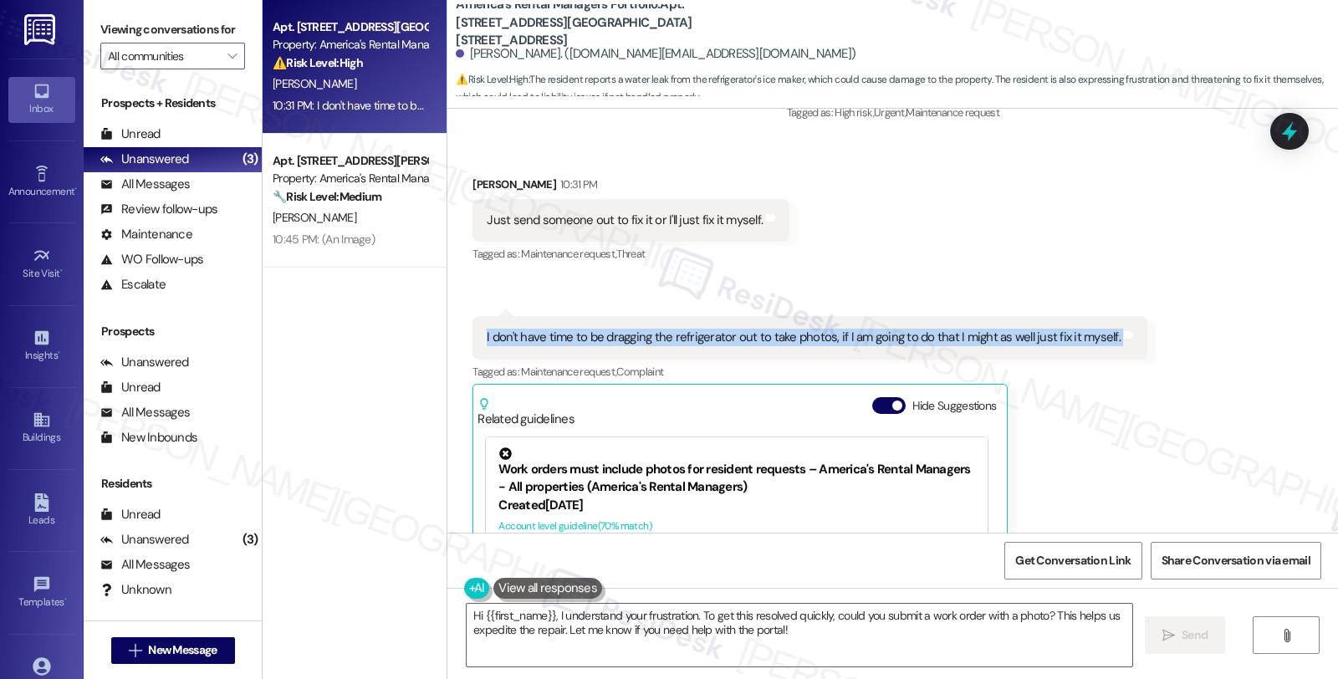
drag, startPoint x: 472, startPoint y: 340, endPoint x: 1114, endPoint y: 344, distance: 641.2
click at [1114, 344] on div "I don't have time to be dragging the refrigerator out to take photos, if I am g…" at bounding box center [809, 337] width 675 height 43
copy div "I don't have time to be dragging the refrigerator out to take photos, if I am g…"
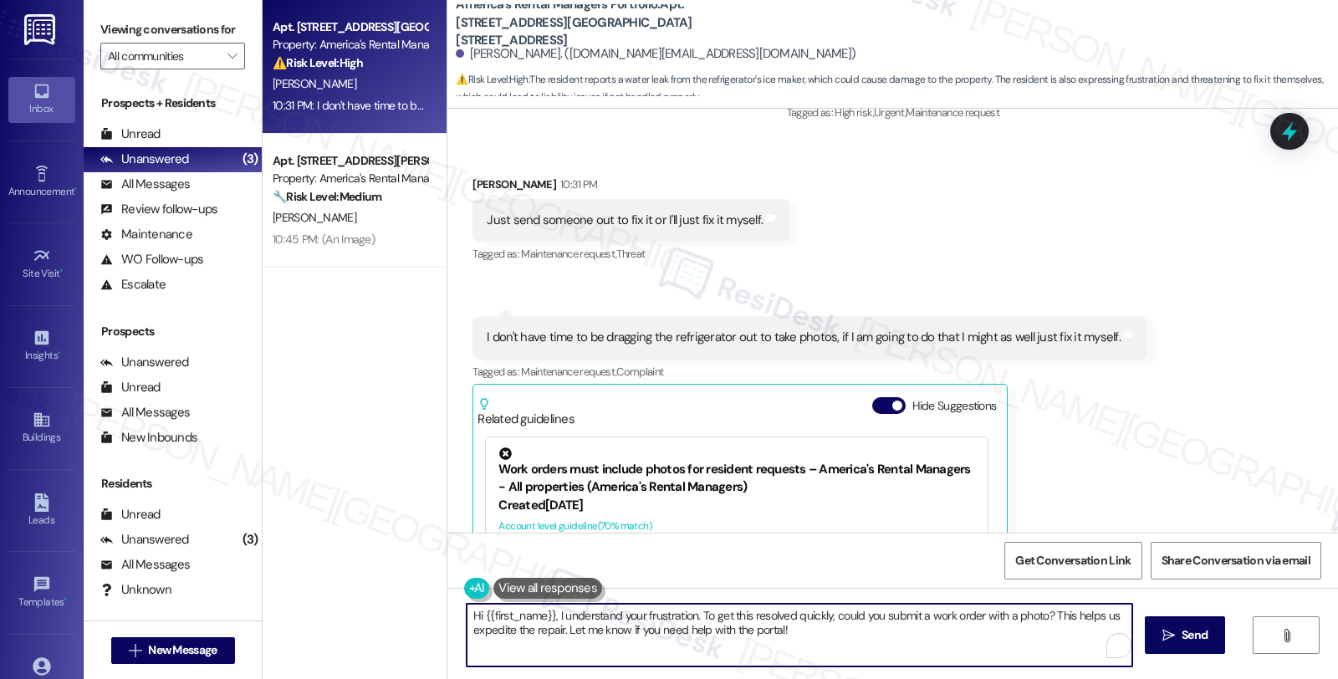
drag, startPoint x: 821, startPoint y: 634, endPoint x: 444, endPoint y: 606, distance: 378.0
click at [447, 606] on div "Hi {{first_name}}, I understand your frustration. To get this resolved quickly,…" at bounding box center [892, 650] width 890 height 125
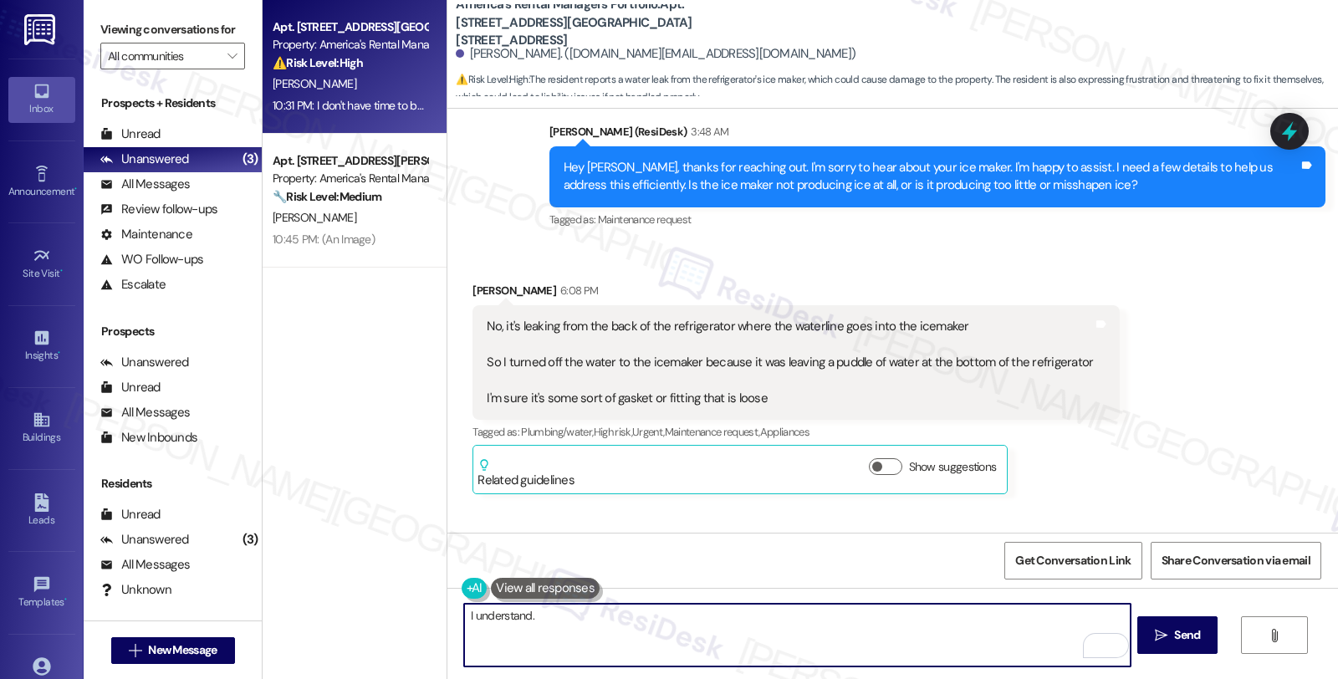
scroll to position [502, 0]
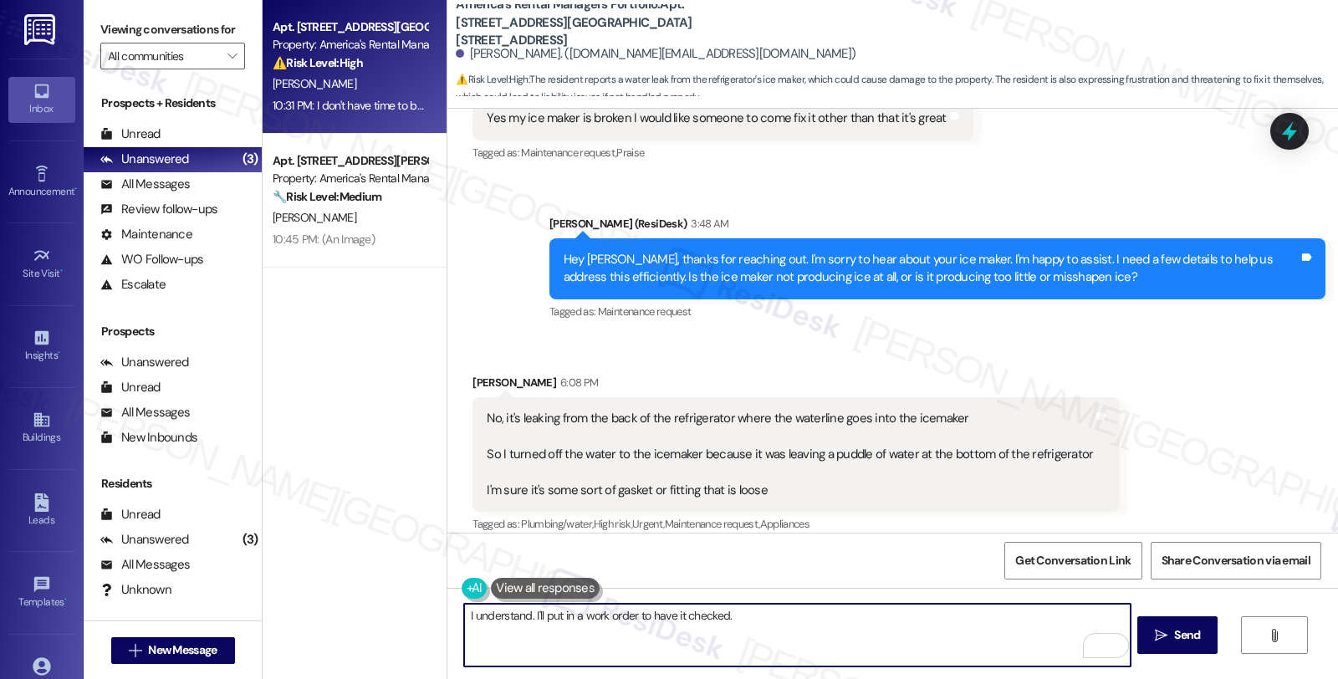
click at [747, 619] on textarea "I understand. I'll put in a work order to have it checked." at bounding box center [796, 635] width 665 height 63
paste textarea "Do we have your permission to enter during your absence? Also, do you have pets…"
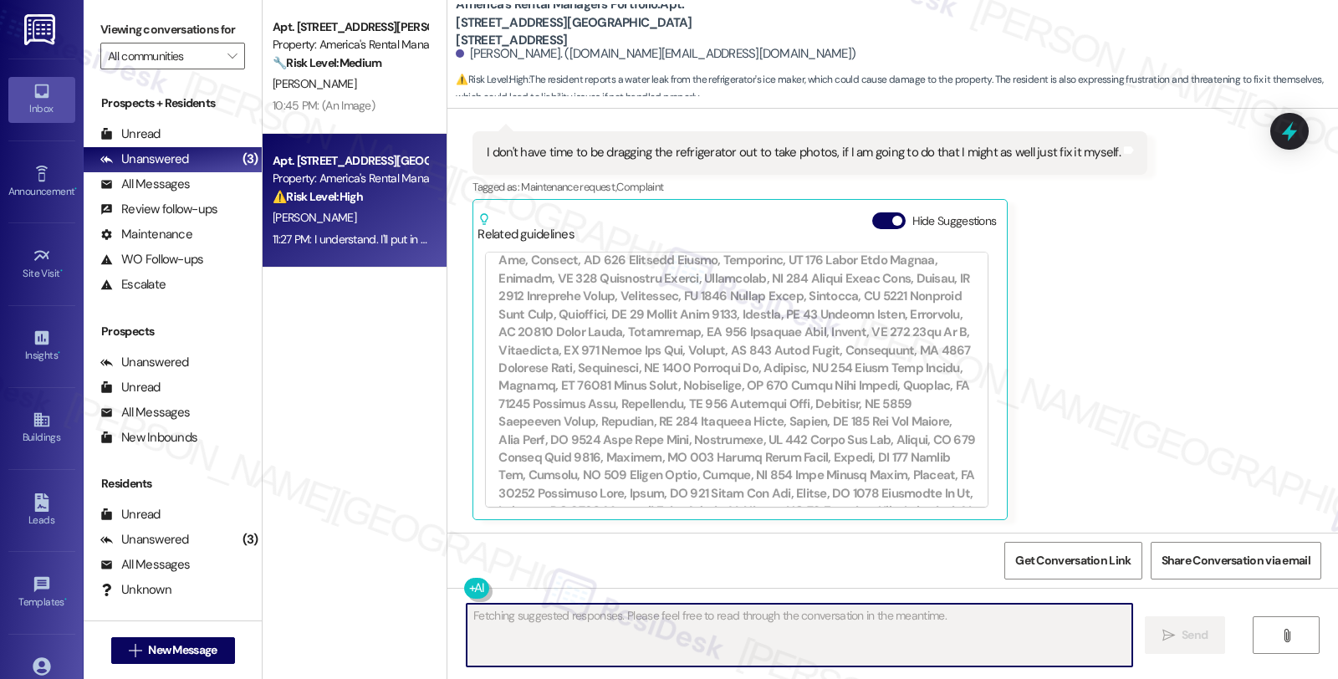
scroll to position [1566, 0]
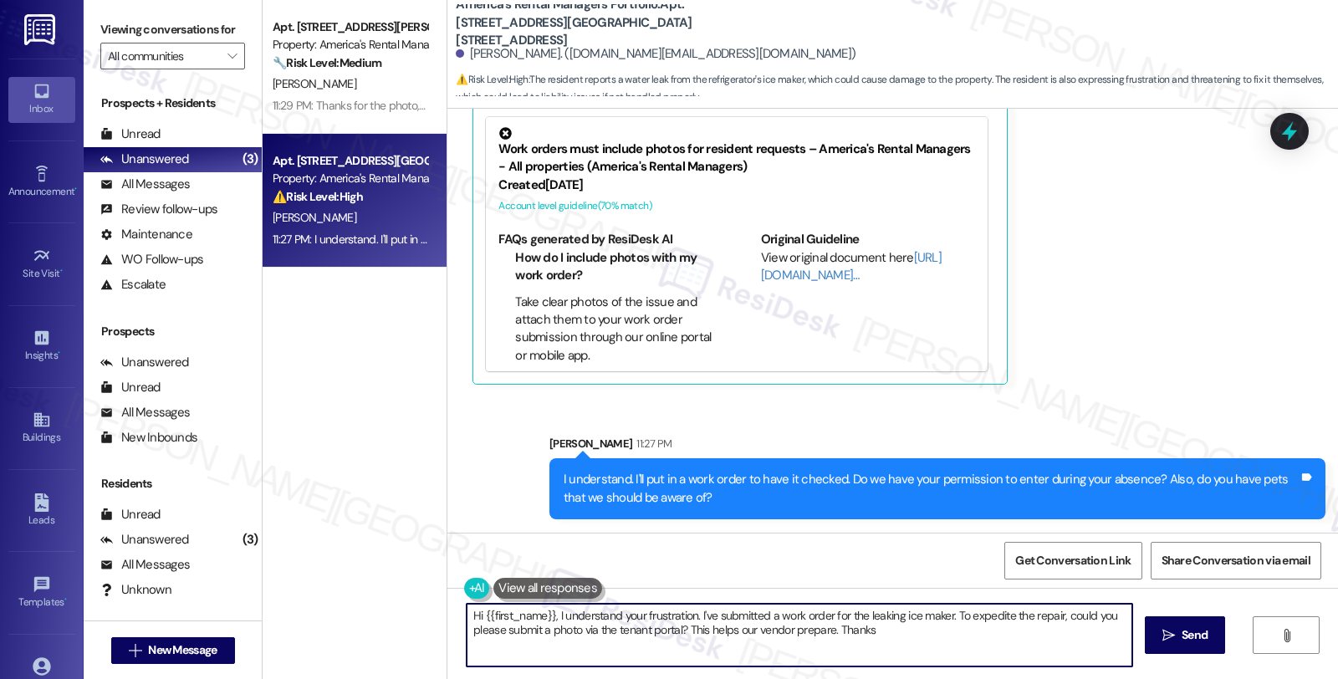
type textarea "Hi {{first_name}}, I understand your frustration. I've submitted a work order f…"
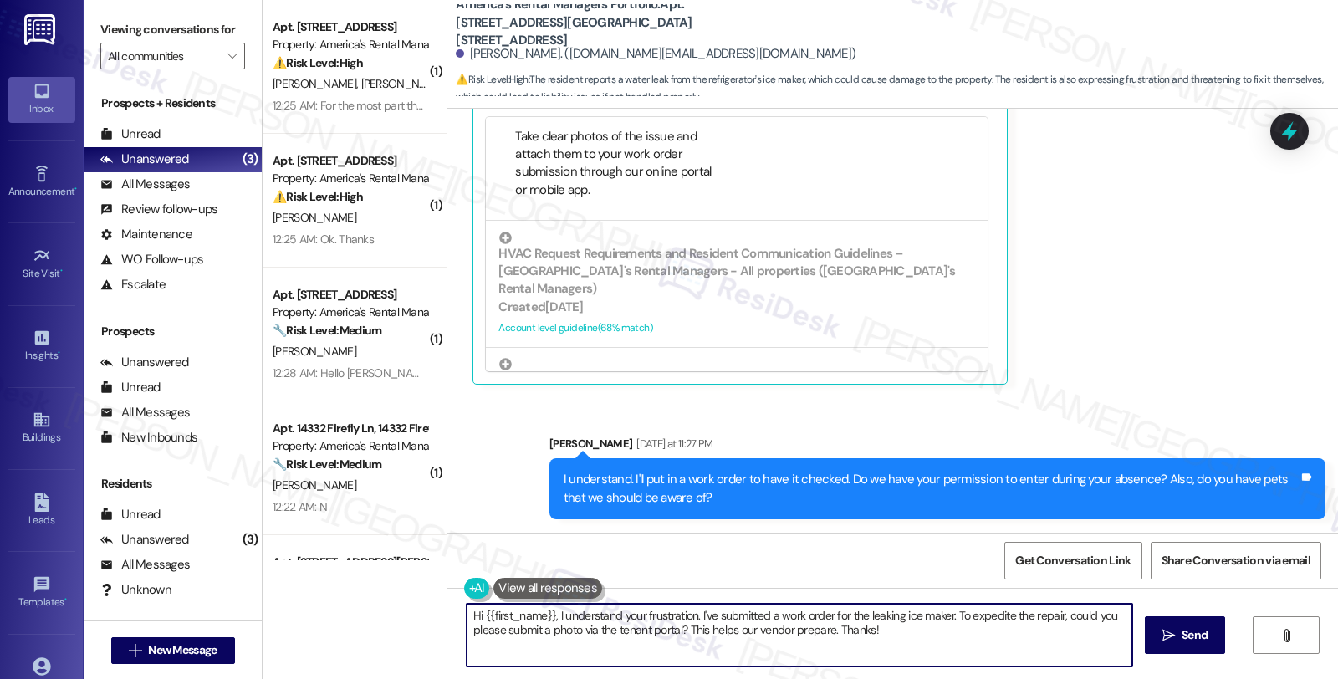
scroll to position [464, 0]
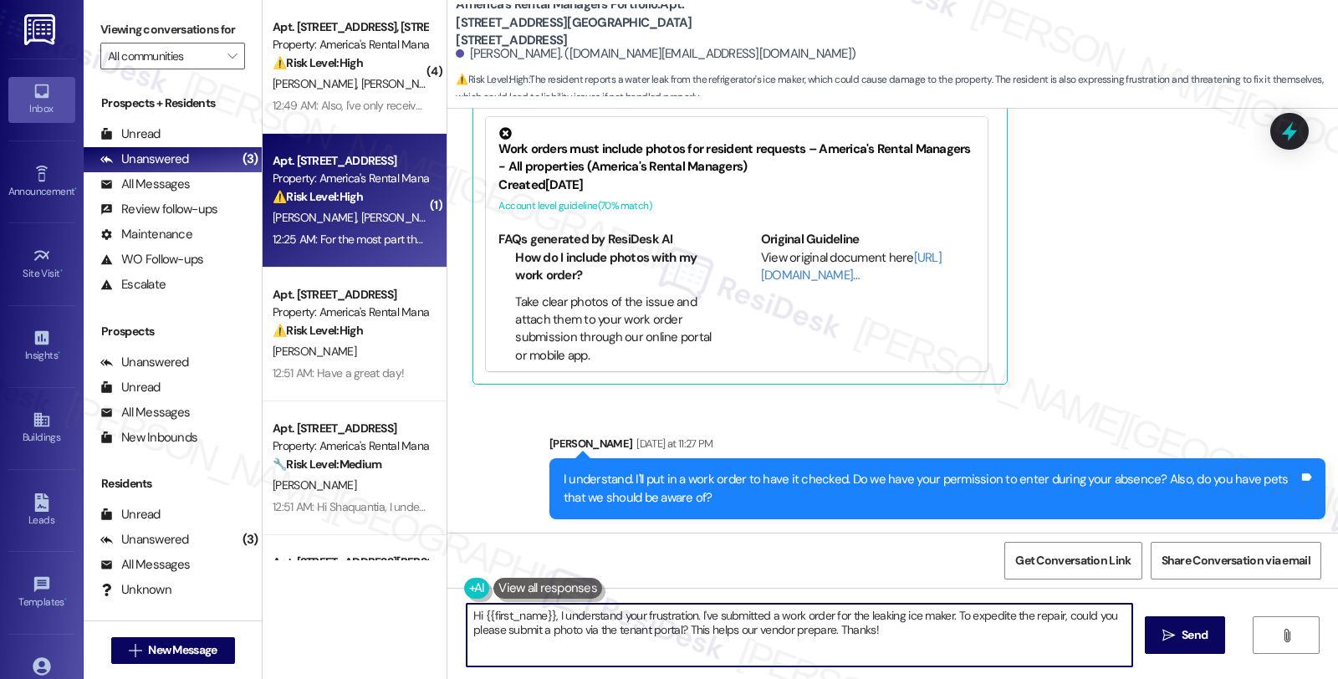
click at [383, 212] on div "C. Duncan D. Duncan" at bounding box center [350, 217] width 158 height 21
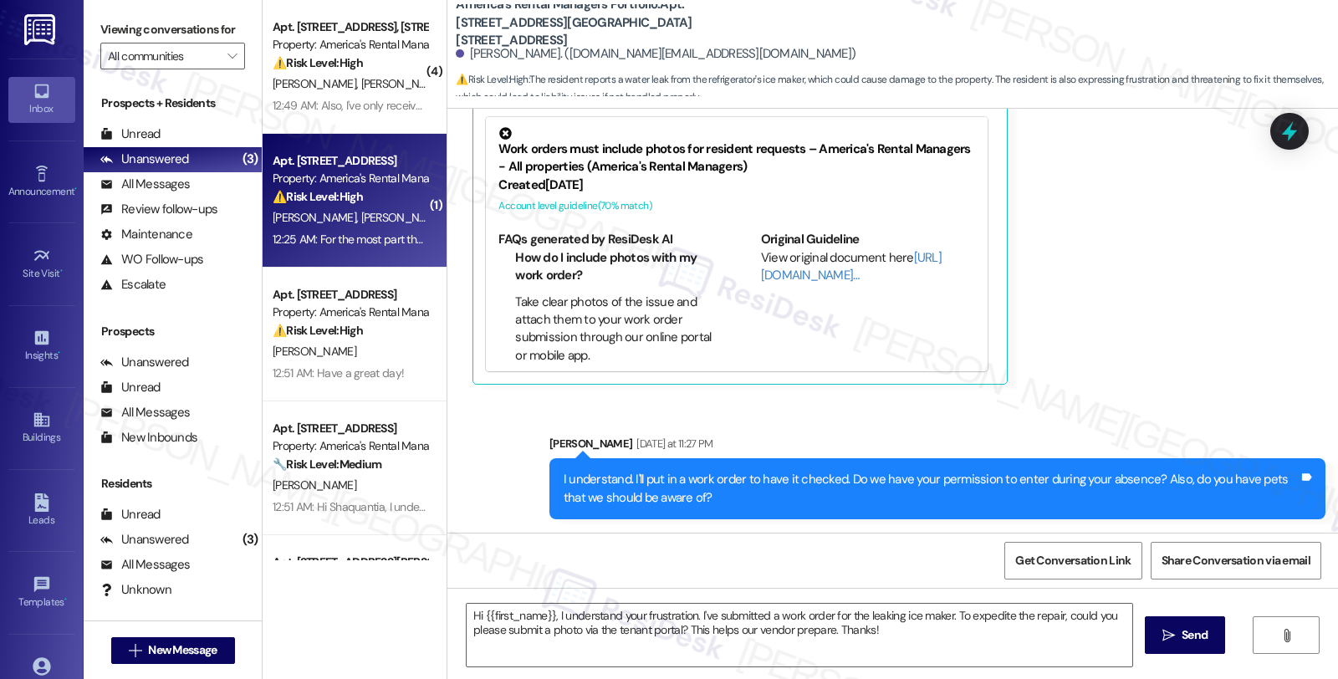
type textarea "Fetching suggested responses. Please feel free to read through the conversation…"
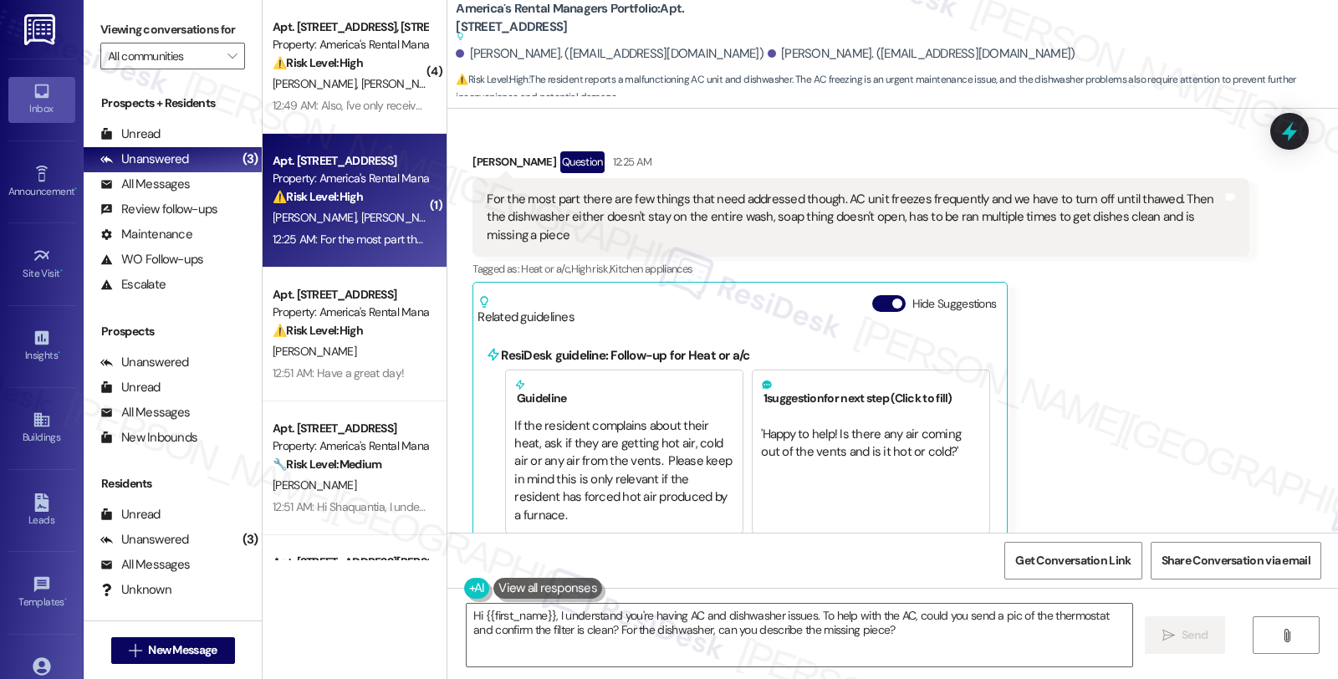
scroll to position [444, 0]
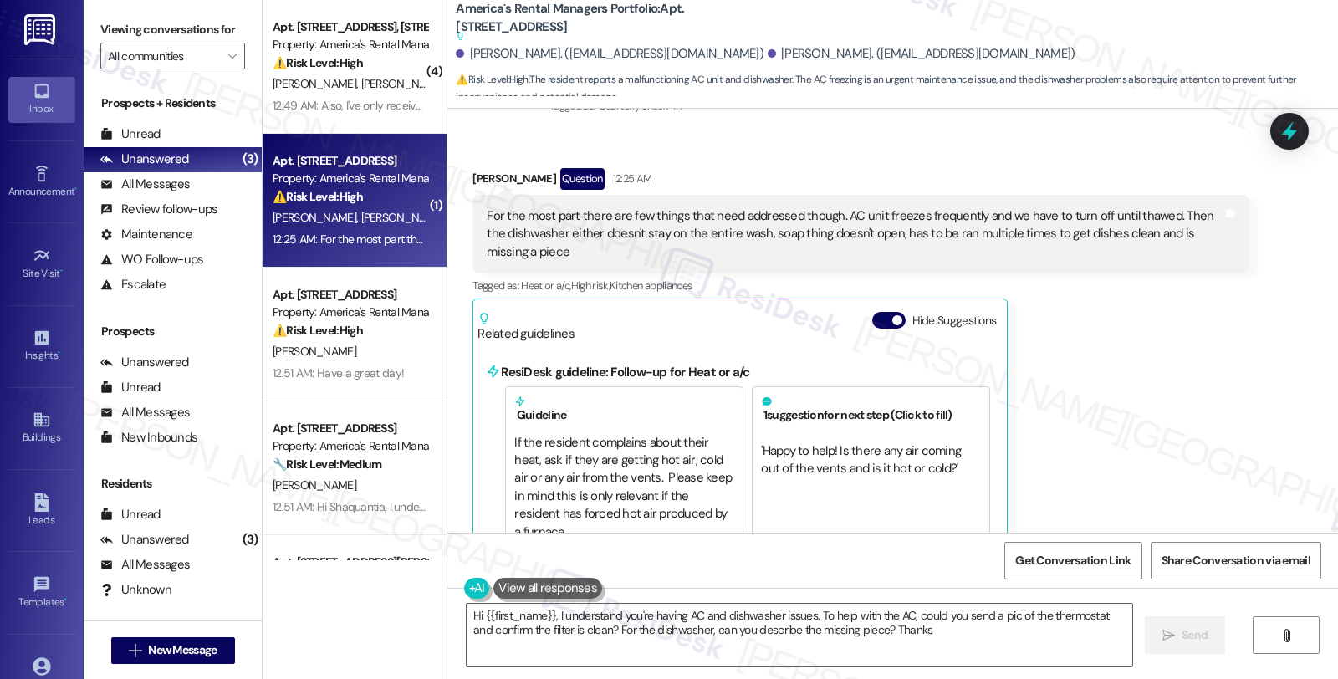
type textarea "Hi {{first_name}}, I understand you're having AC and dishwasher issues. To help…"
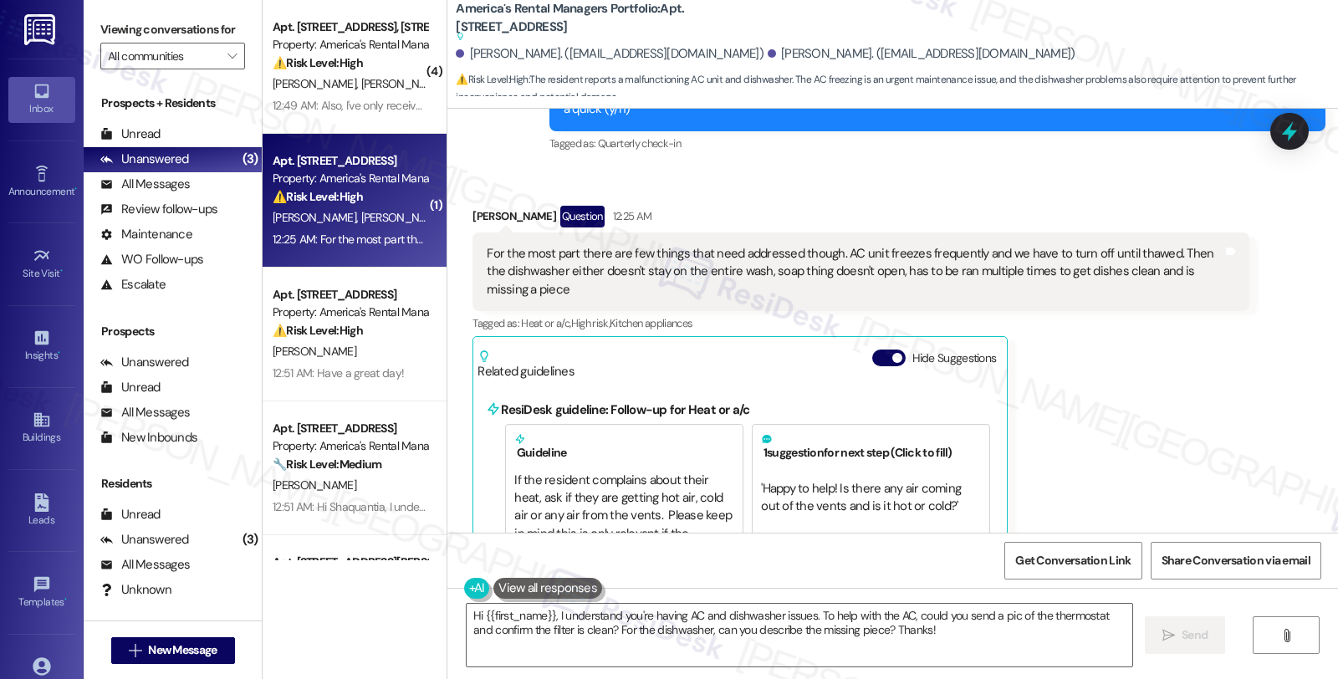
scroll to position [371, 0]
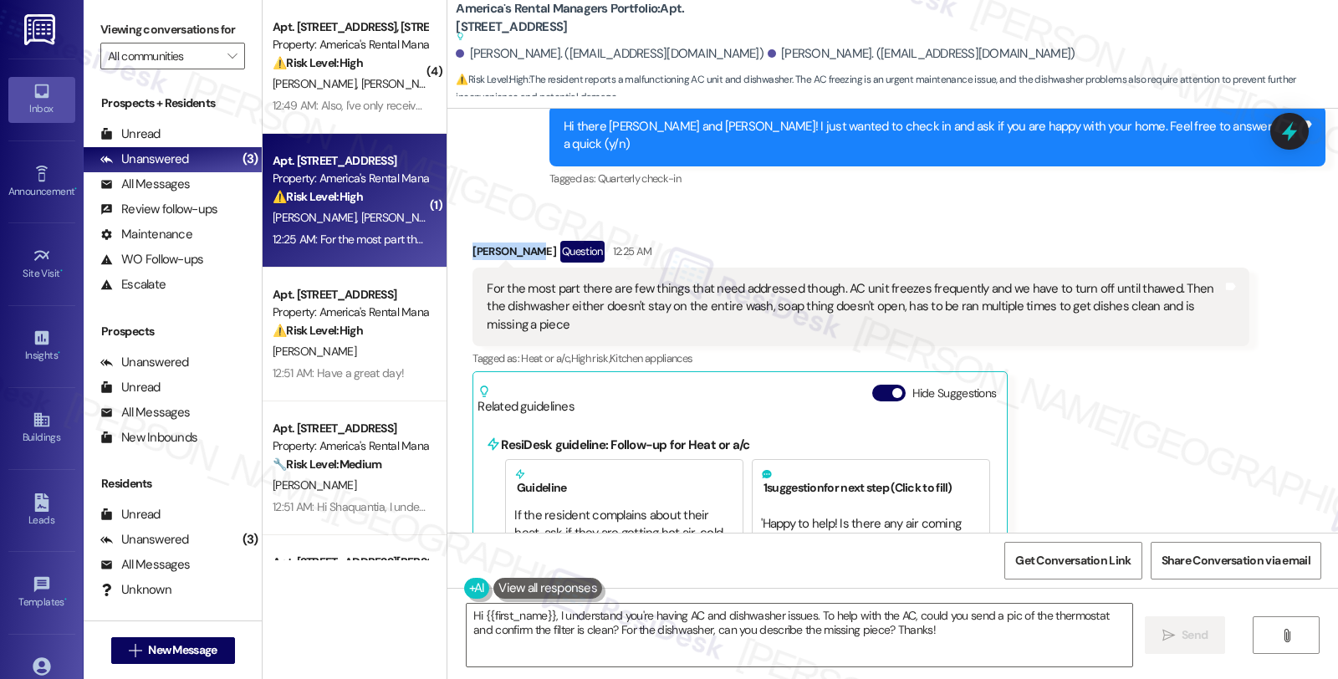
drag, startPoint x: 461, startPoint y: 213, endPoint x: 519, endPoint y: 215, distance: 57.7
click at [519, 241] on div "Casi Duncan Question 12:25 AM" at bounding box center [860, 254] width 776 height 27
copy div "Casi Duncan"
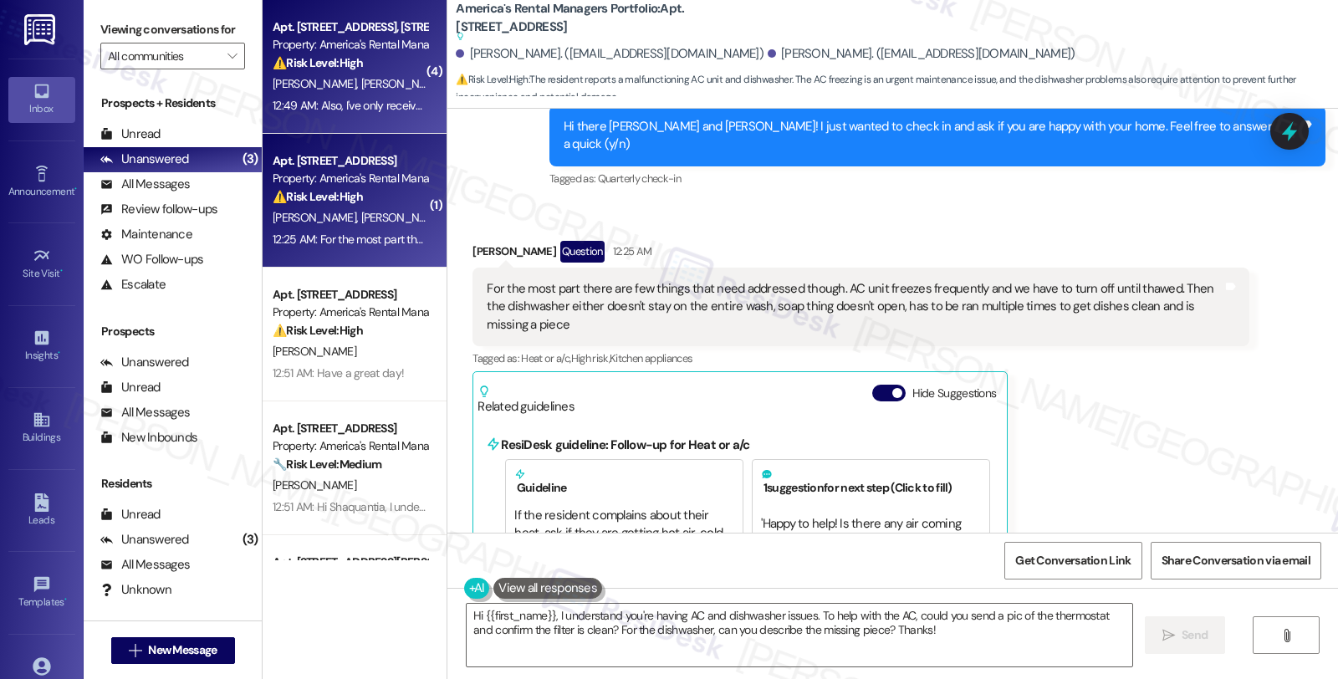
click at [361, 78] on span "[PERSON_NAME]" at bounding box center [403, 83] width 84 height 15
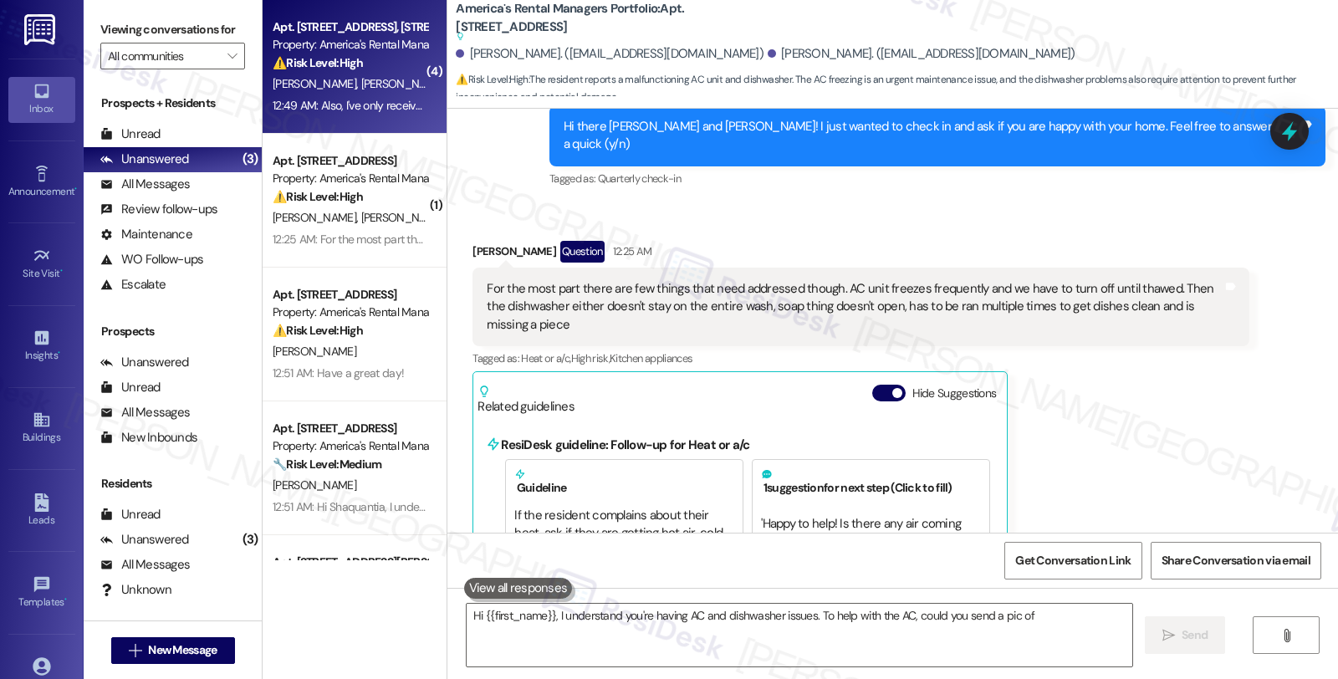
type textarea "Hi {{first_name}}, I understand you're having AC and dishwasher issues. To help…"
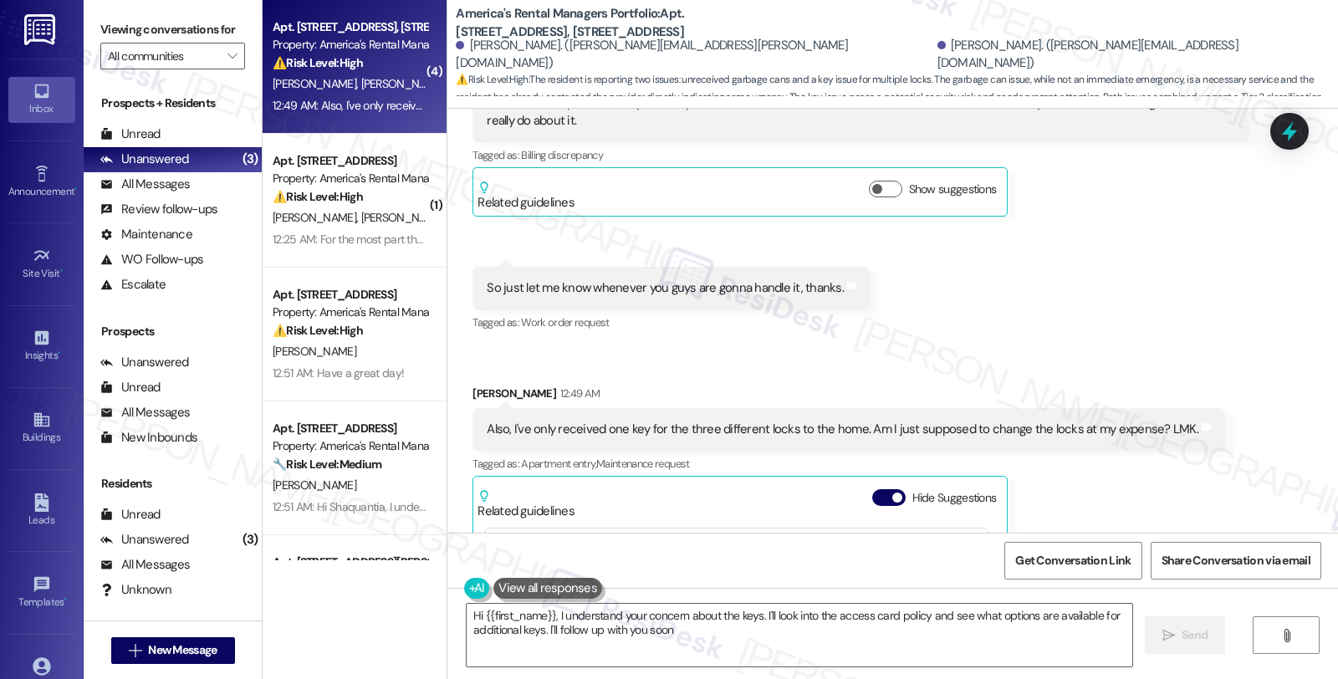
type textarea "Hi {{first_name}}, I understand your concern about the keys. I'll look into the…"
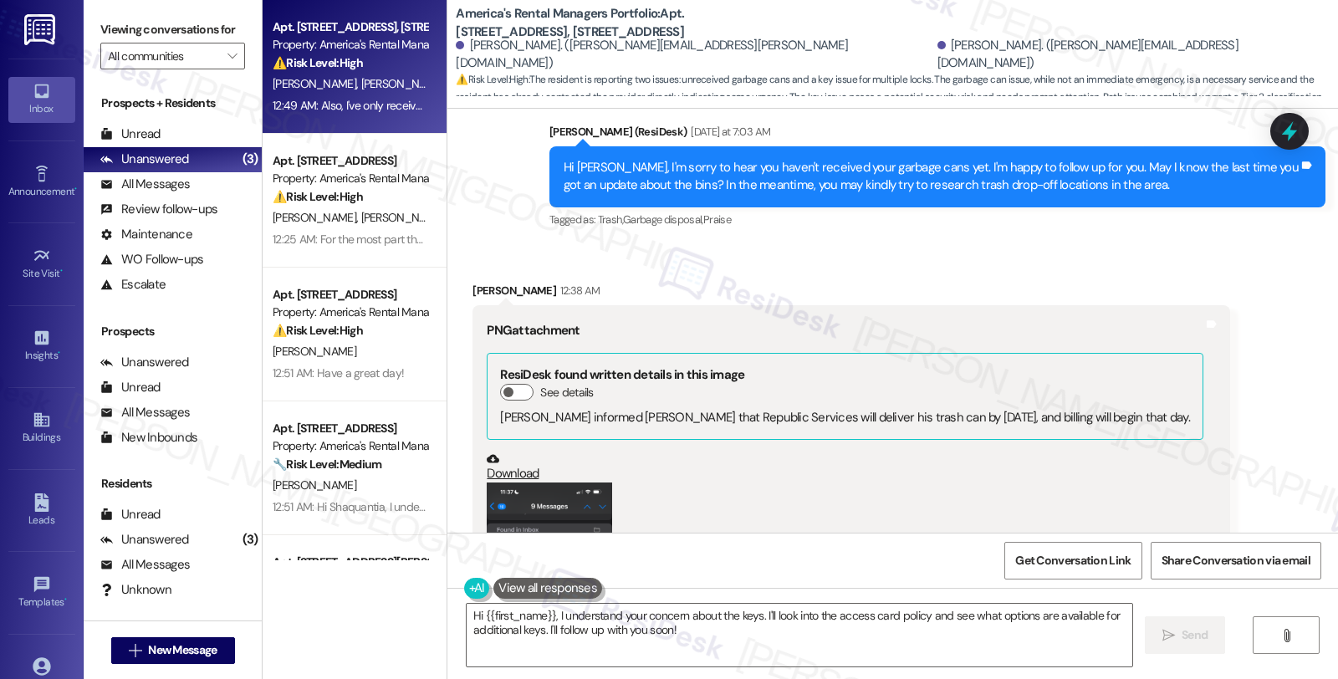
scroll to position [711, 0]
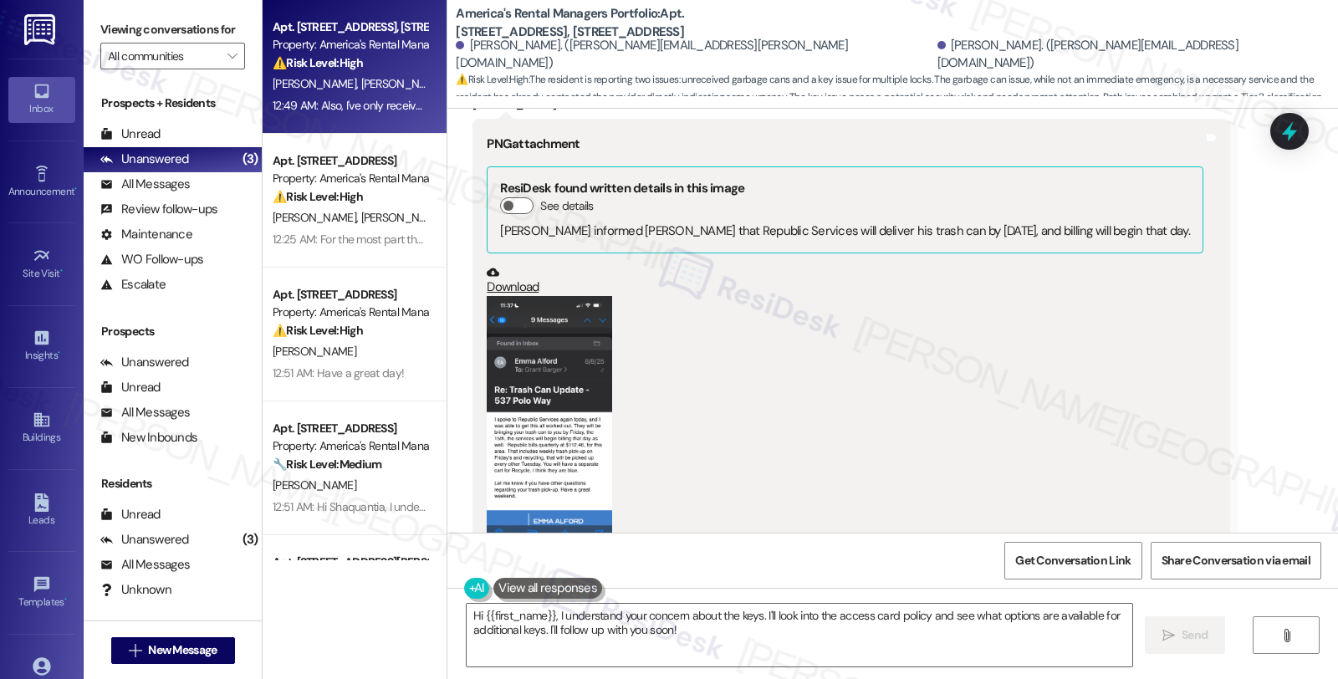
click at [545, 428] on button "Zoom image" at bounding box center [549, 432] width 125 height 272
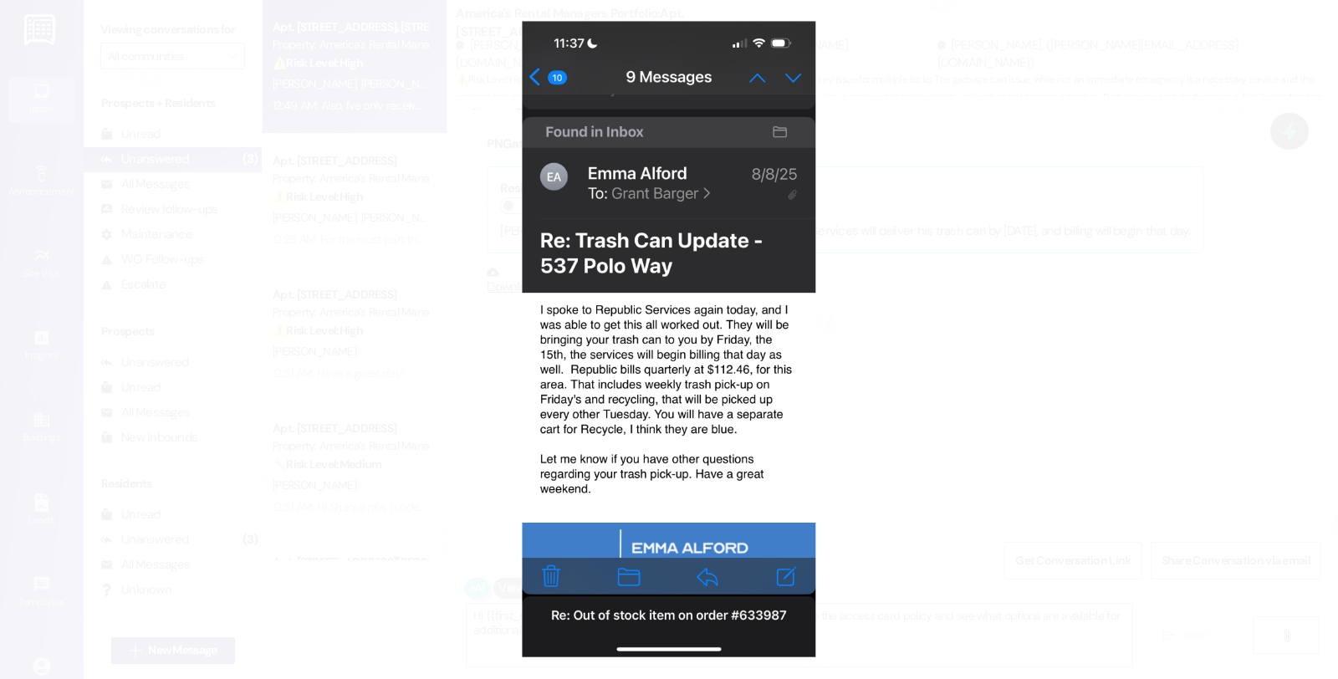
click at [974, 319] on button "Unzoom image" at bounding box center [669, 339] width 1338 height 679
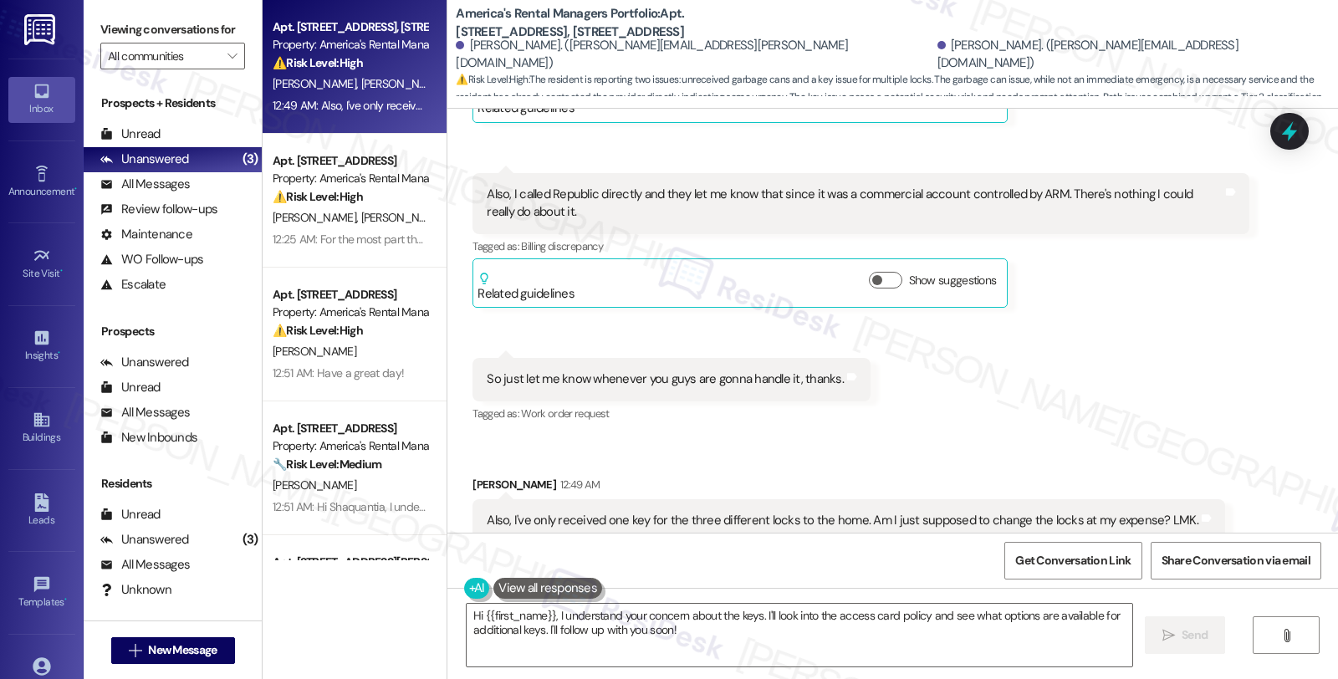
scroll to position [1453, 0]
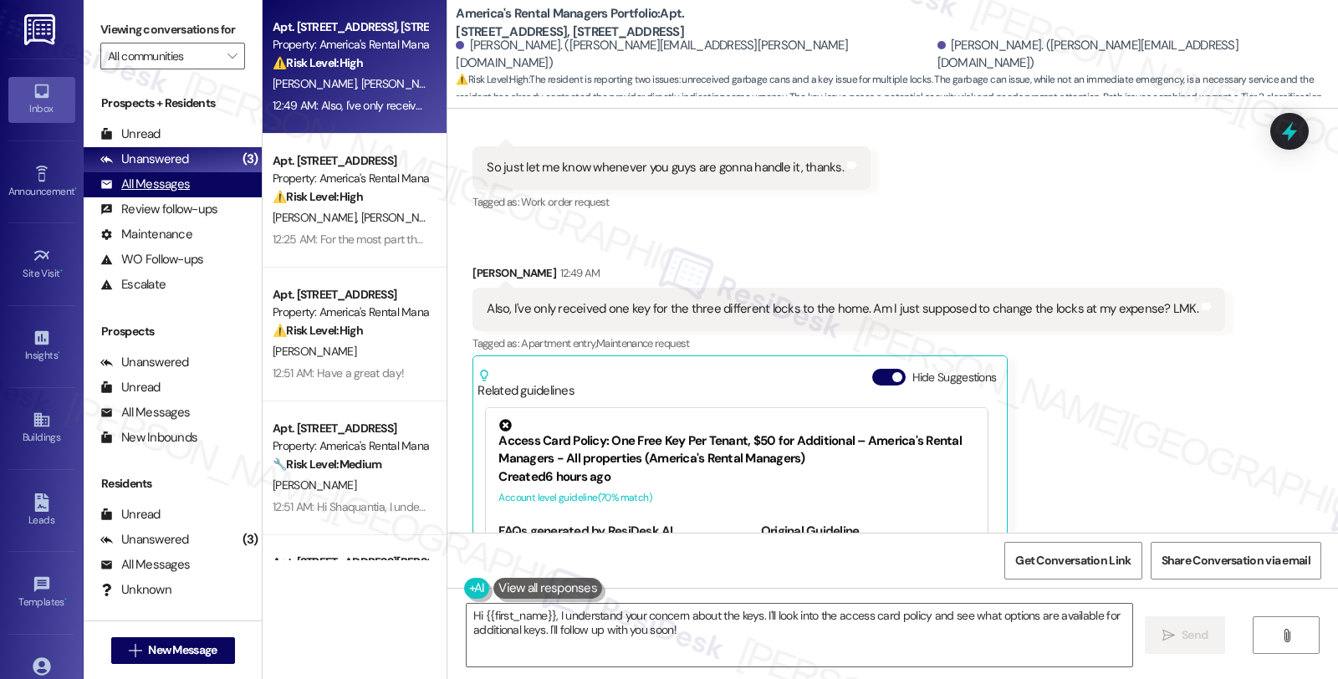
click at [171, 193] on div "All Messages" at bounding box center [144, 185] width 89 height 18
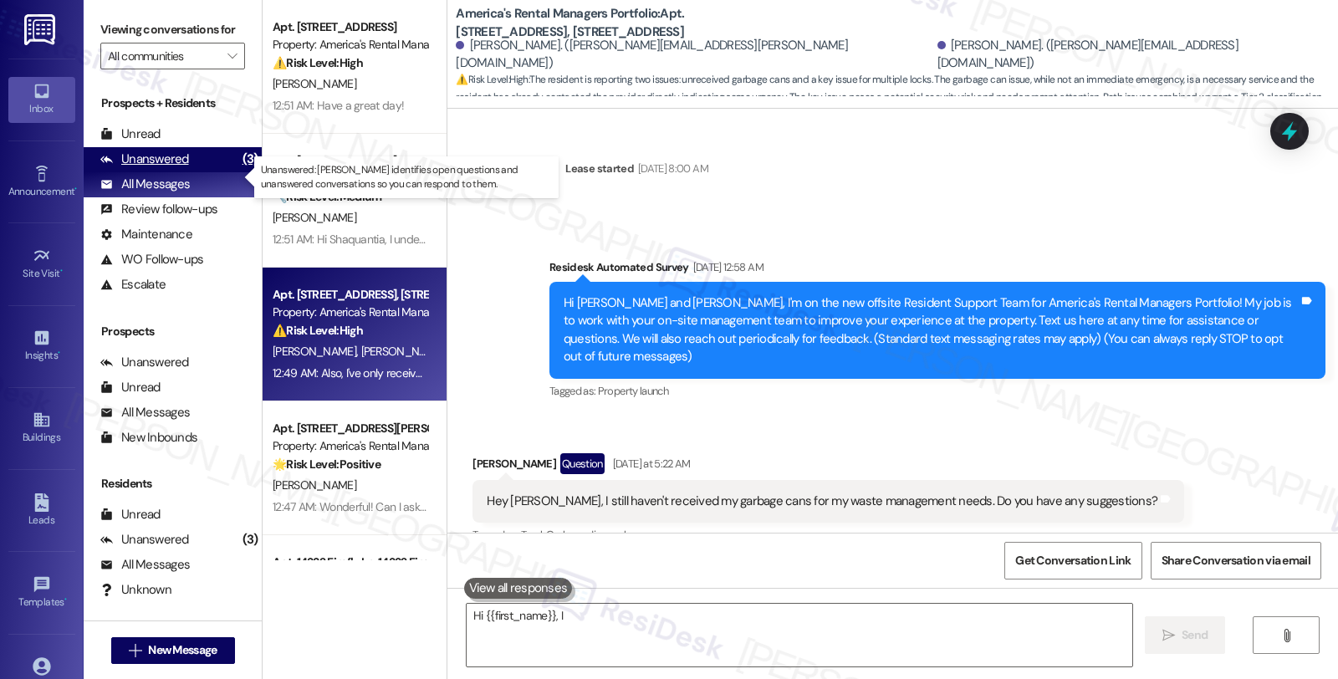
scroll to position [1592, 0]
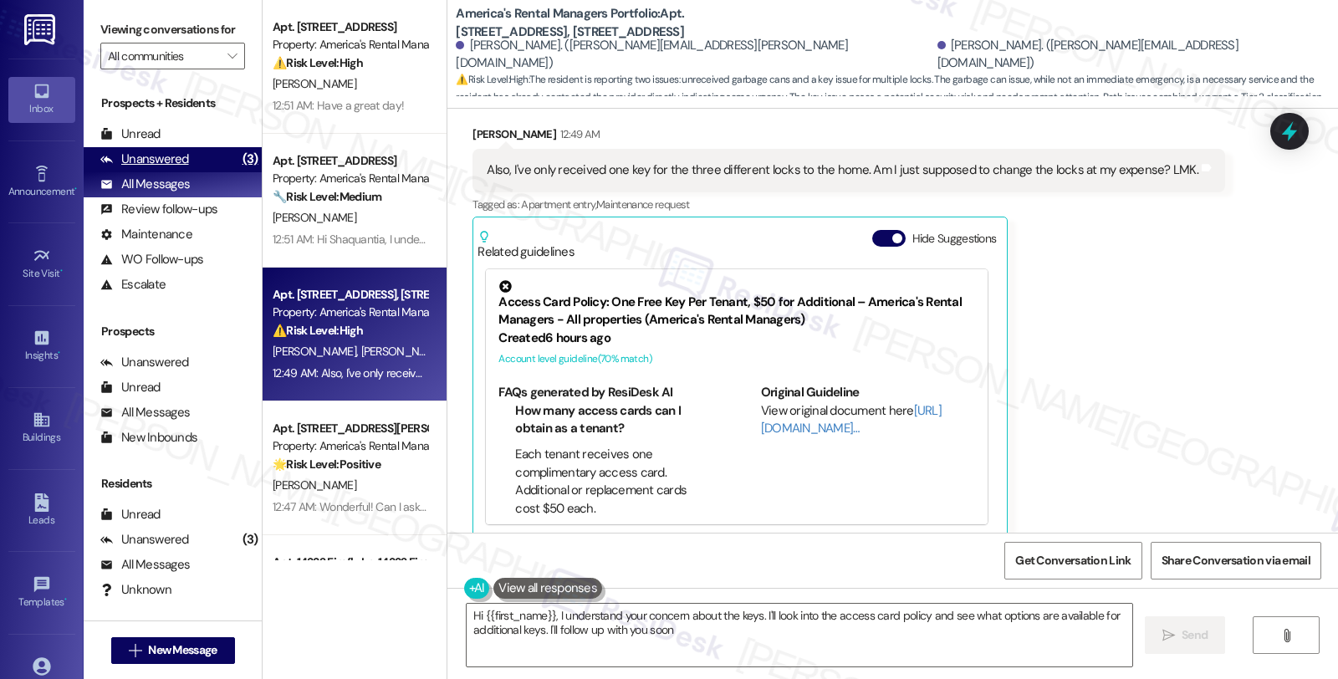
type textarea "Hi {{first_name}}, I understand your concern about the keys. I'll look into the…"
click at [171, 172] on div "Unanswered (3)" at bounding box center [173, 159] width 178 height 25
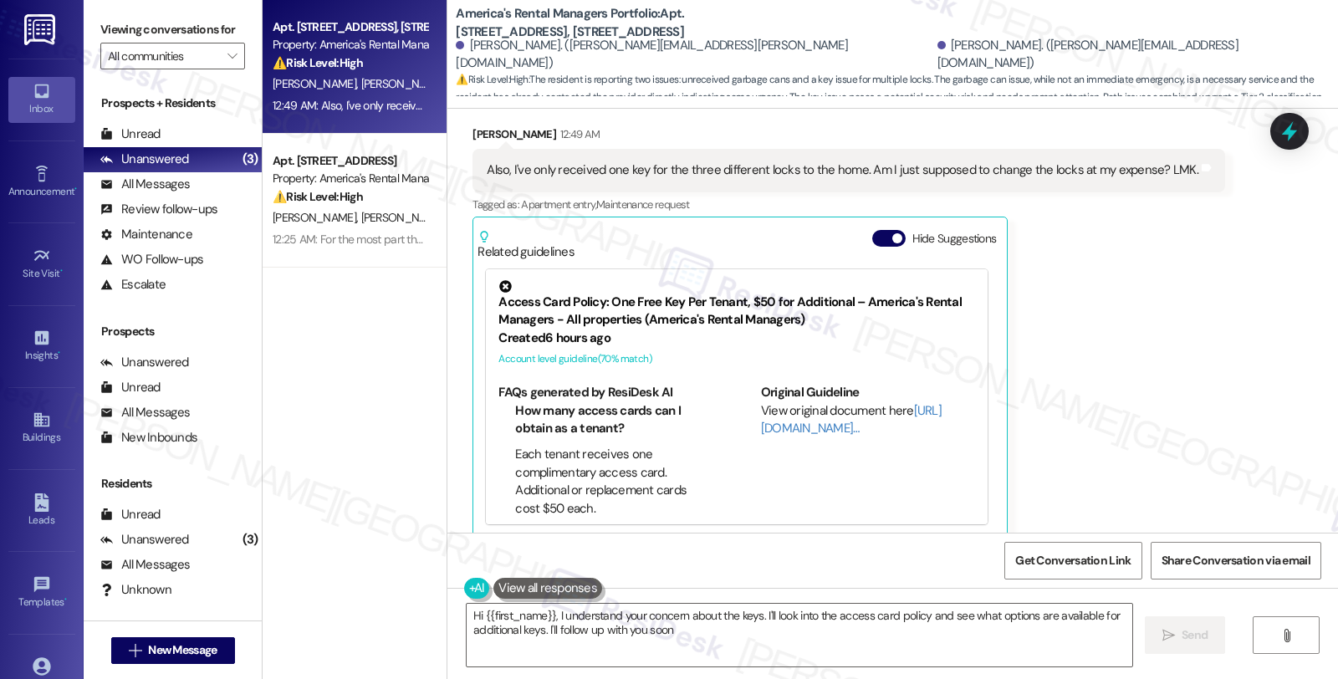
type textarea "Hi {{first_name}}, I understand your concern about the keys. I'll look into the…"
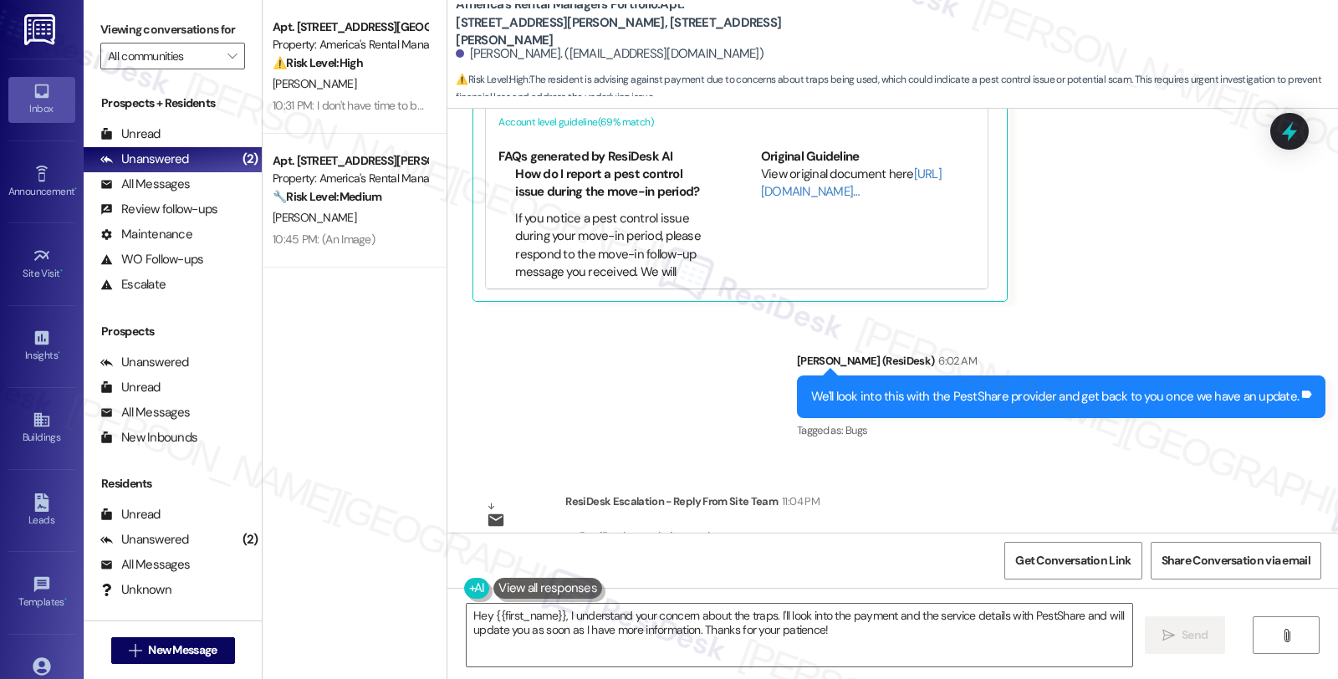
scroll to position [15430, 0]
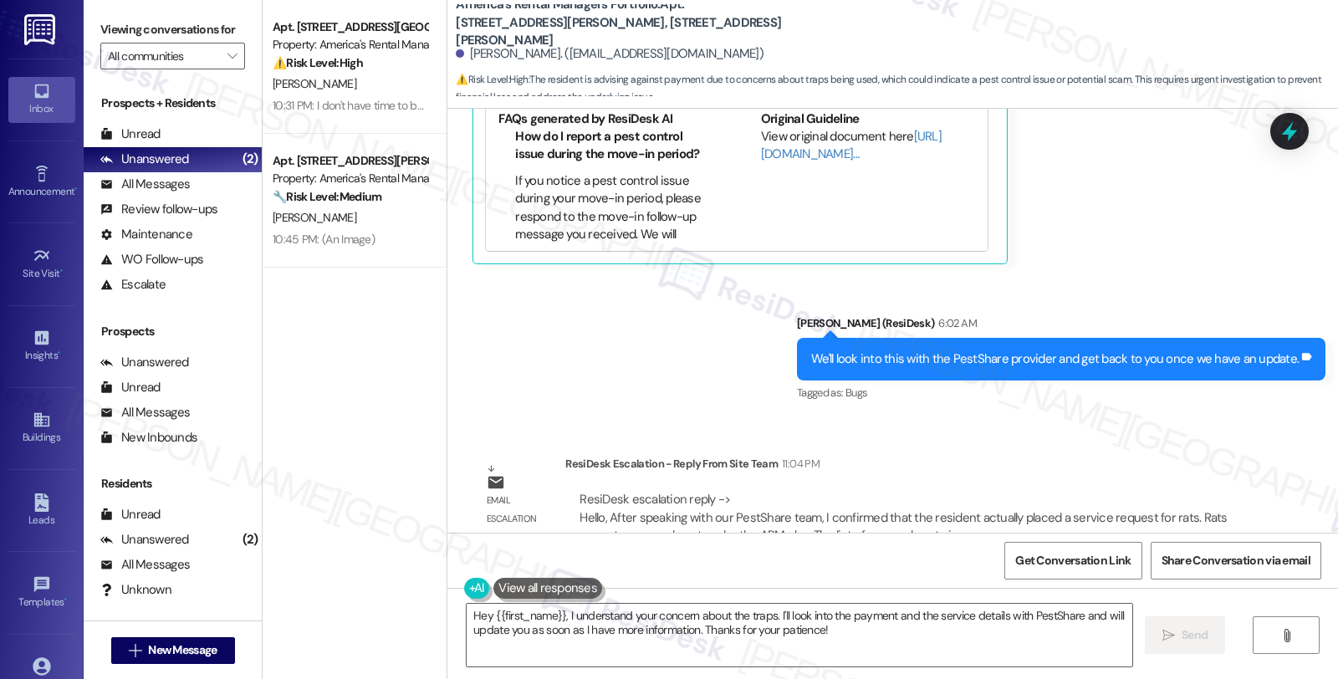
click at [1135, 277] on div "Sent via SMS [PERSON_NAME] (ResiDesk) 6:02 AM We'll look into this with the Pes…" at bounding box center [892, 347] width 890 height 141
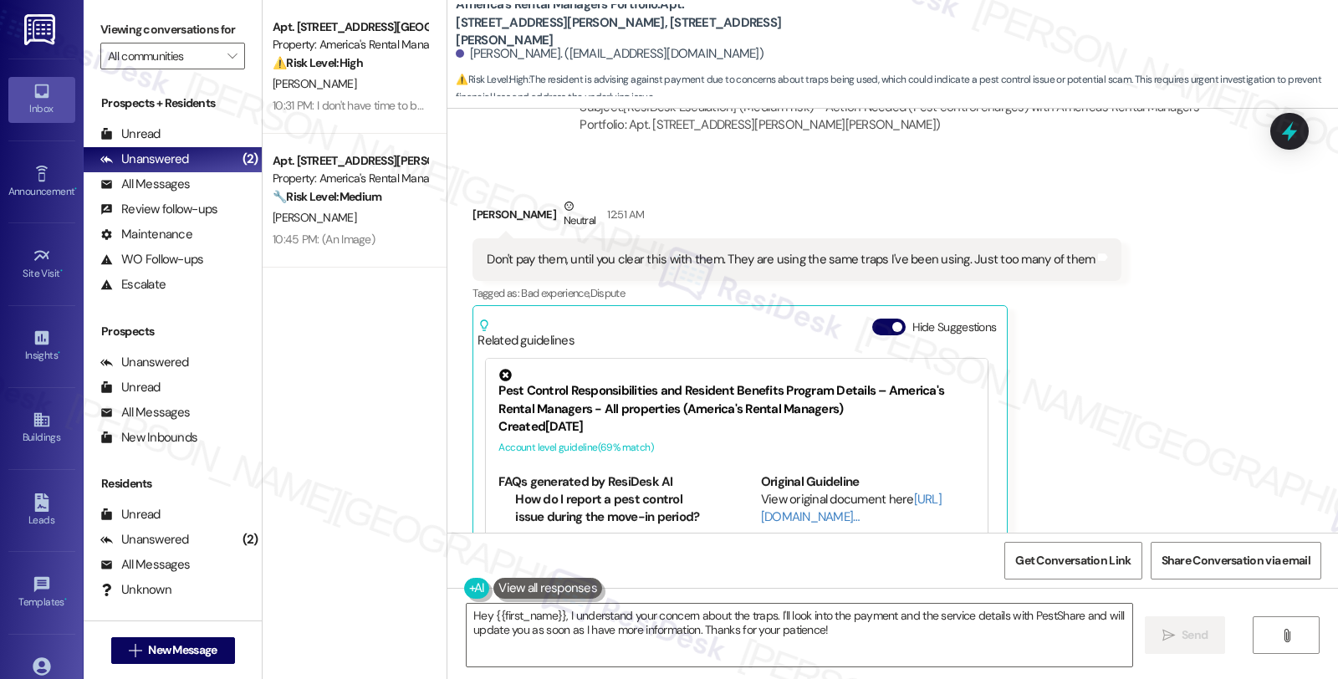
scroll to position [15059, 0]
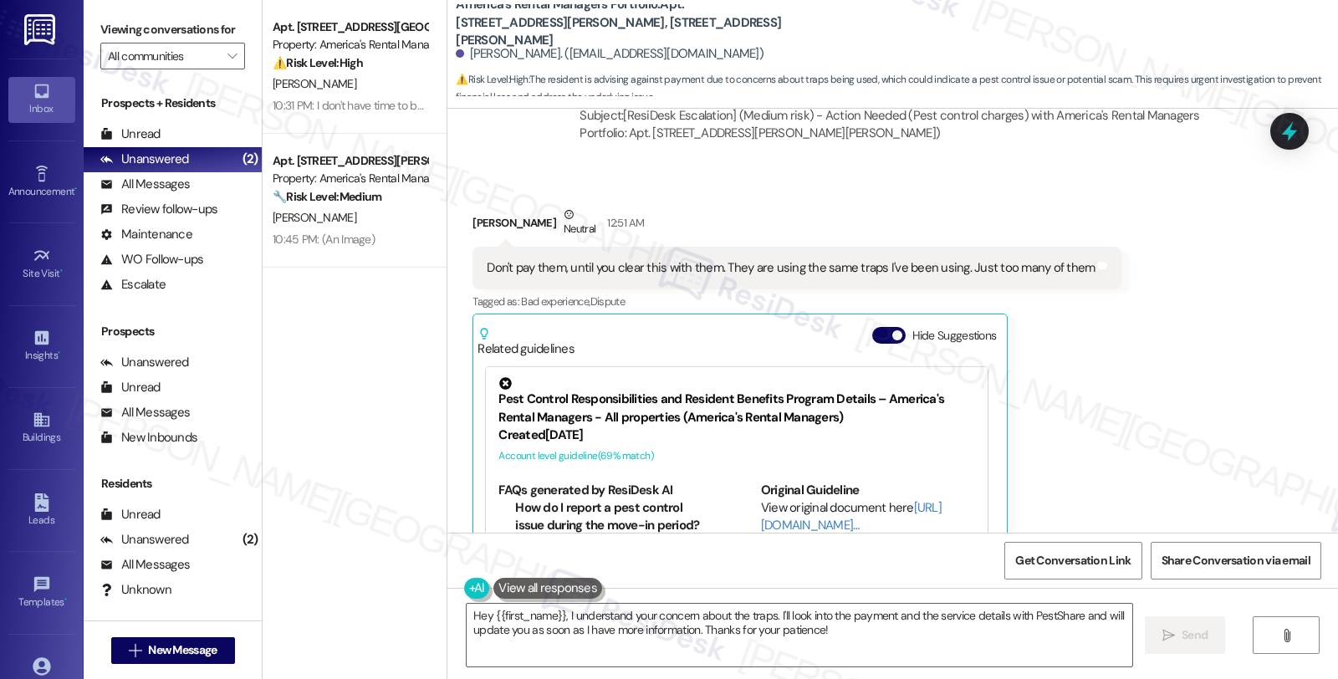
click at [475, 206] on div "[PERSON_NAME] Neutral 12:51 AM" at bounding box center [796, 226] width 649 height 41
copy div "[PERSON_NAME]"
click at [472, 614] on textarea "Hey {{first_name}}, I understand your concern about the traps. I'll look into t…" at bounding box center [798, 635] width 665 height 63
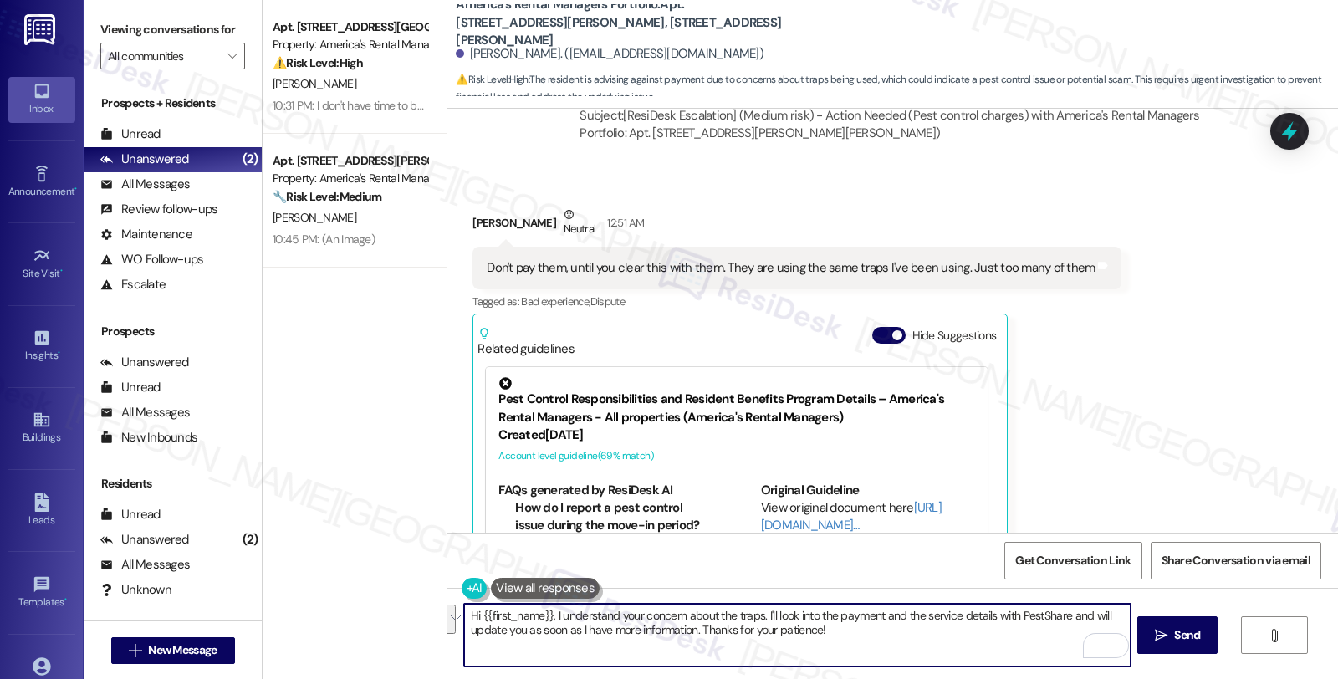
drag, startPoint x: 544, startPoint y: 614, endPoint x: 996, endPoint y: 669, distance: 454.8
click at [996, 669] on div "Hi {{first_name}}, I understand your concern about the traps. I'll look into th…" at bounding box center [892, 650] width 890 height 125
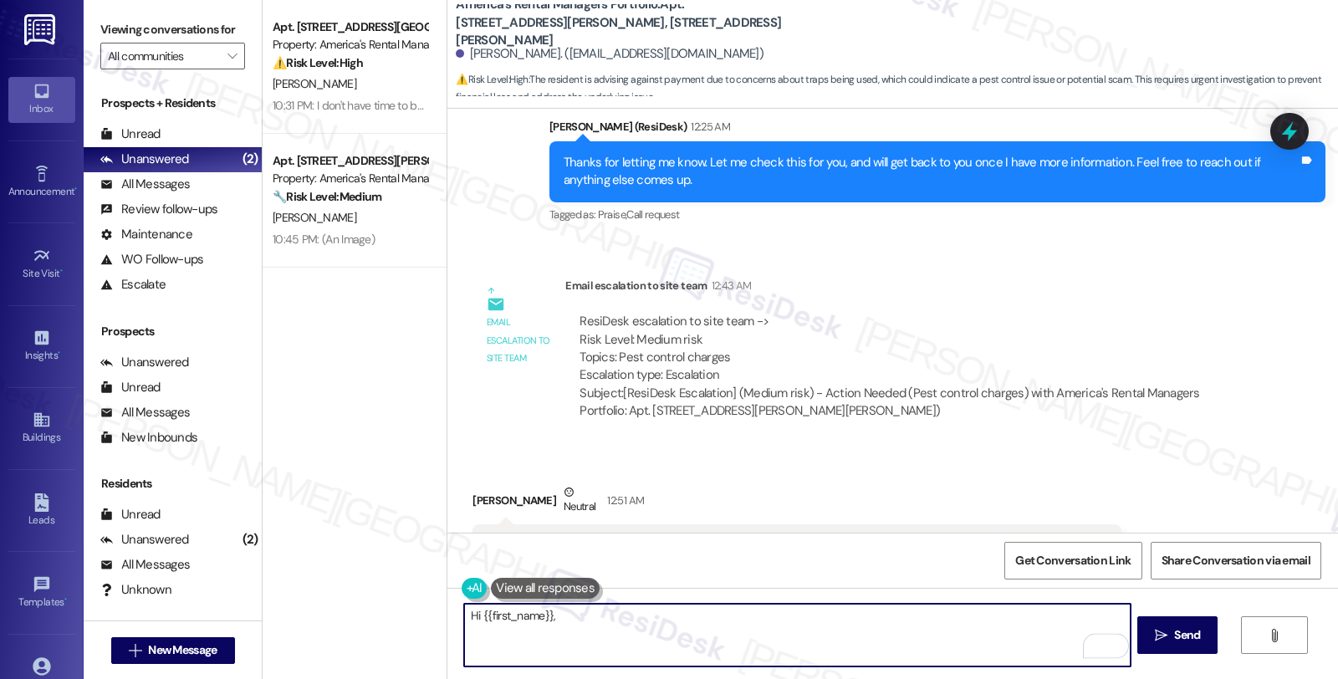
scroll to position [14781, 0]
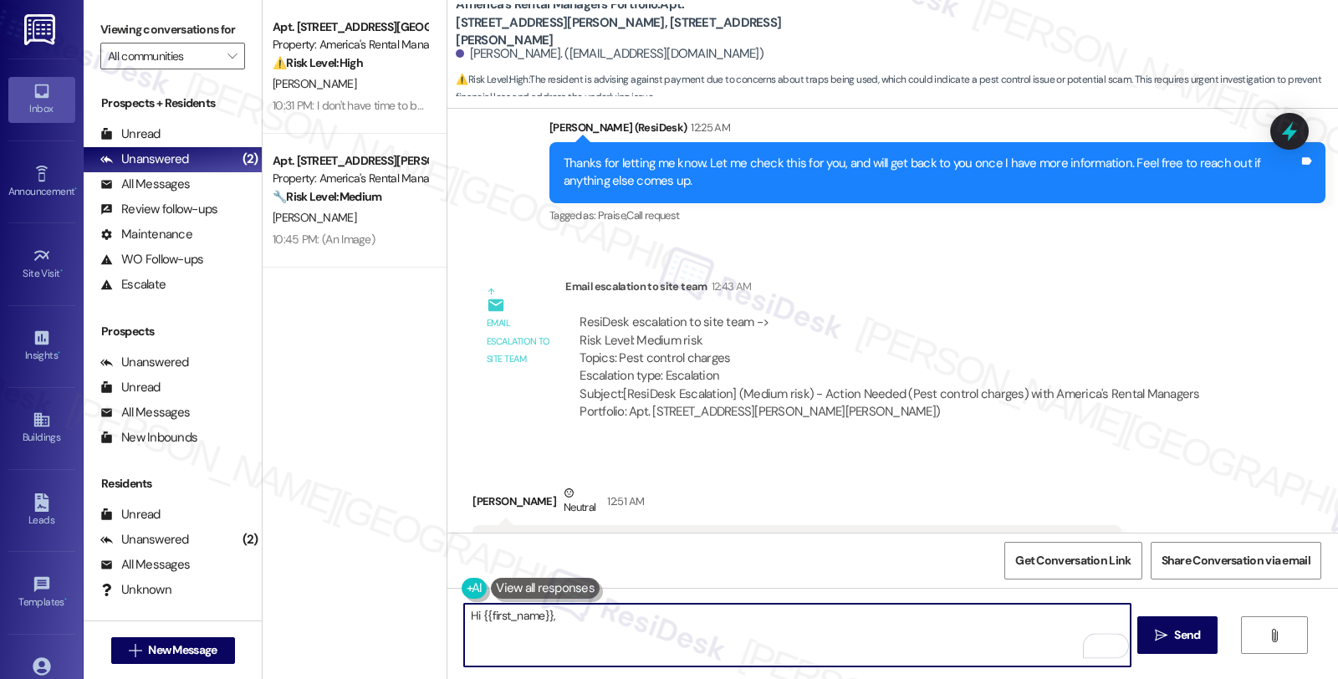
click at [464, 616] on textarea "Hi {{first_name}}," at bounding box center [796, 635] width 665 height 63
click at [597, 619] on textarea "Good day {{first_name}}," at bounding box center [796, 635] width 665 height 63
click at [645, 617] on textarea "Good day {{first_name}}. I'm checking to give you an update regarding the pest …" at bounding box center [796, 635] width 665 height 63
click at [970, 615] on textarea "Good day {{first_name}}. I'm checking in to give you an update regarding the pe…" at bounding box center [796, 635] width 665 height 63
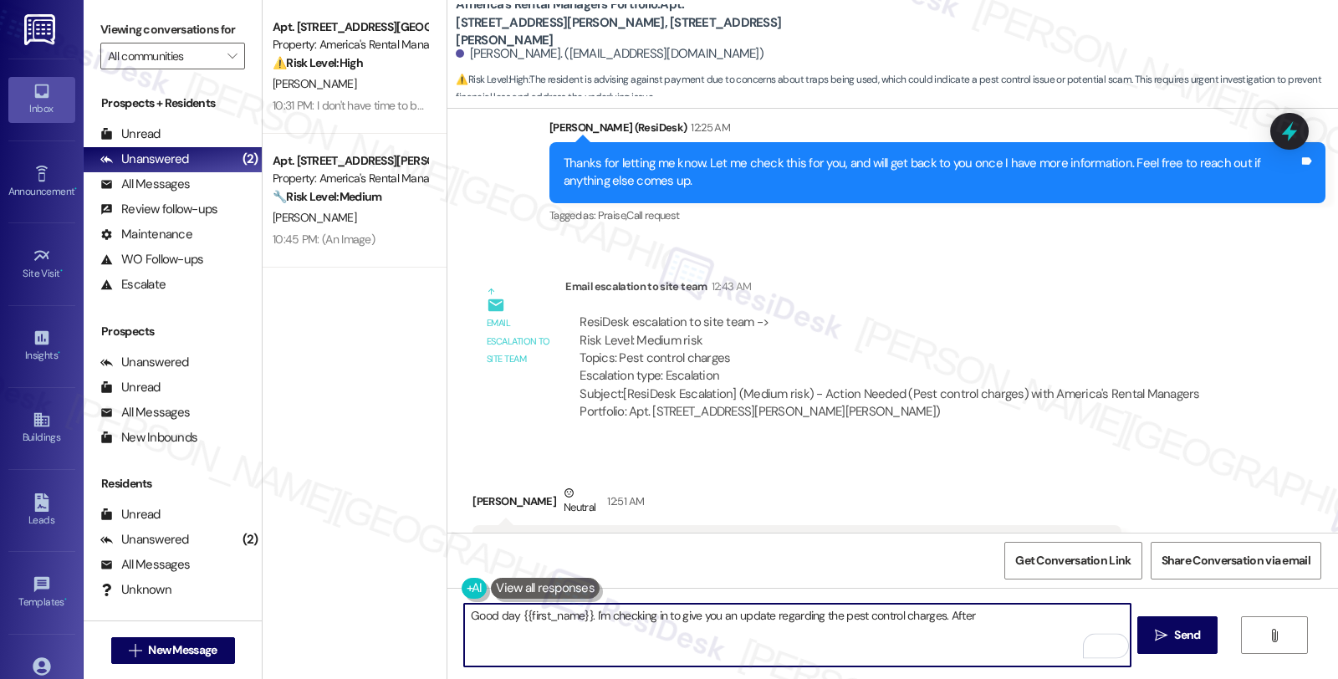
paste textarea "fter speaking with our PestShare team, I confirmed that the resident actually p…"
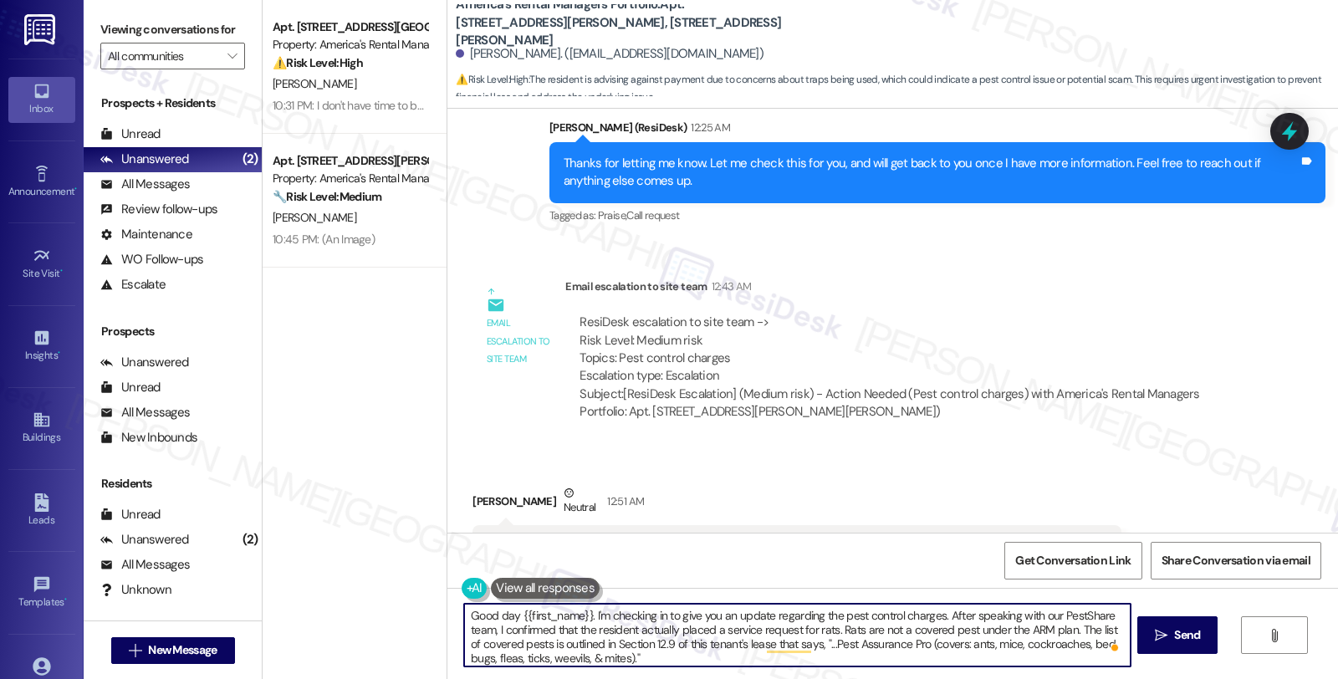
click at [488, 628] on textarea "Good day {{first_name}}. I'm checking in to give you an update regarding the pe…" at bounding box center [796, 635] width 665 height 63
click at [647, 627] on textarea "Good day {{first_name}}. I'm checking in to give you an update regarding the pe…" at bounding box center [796, 635] width 665 height 63
click at [648, 627] on textarea "Good day {{first_name}}. I'm checking in to give you an update regarding the pe…" at bounding box center [796, 635] width 665 height 63
click at [813, 631] on textarea "Good day {{first_name}}. I'm checking in to give you an update regarding the pe…" at bounding box center [796, 635] width 665 height 63
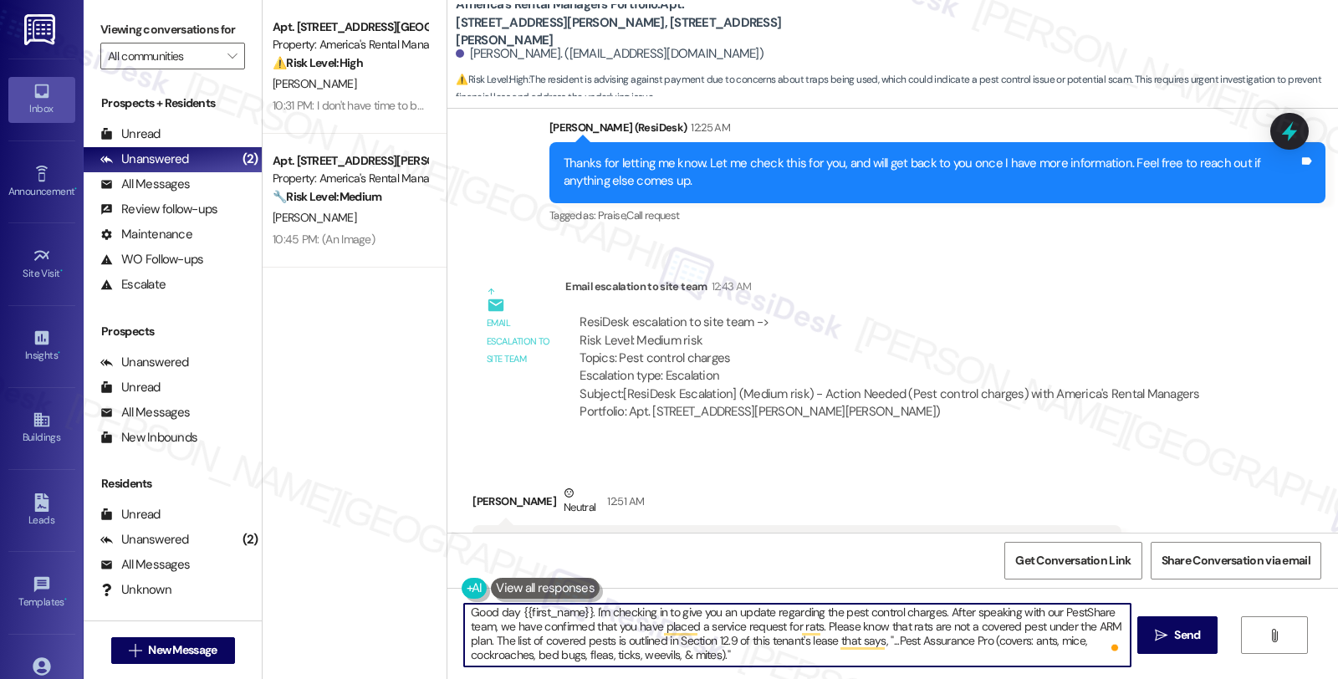
click at [744, 654] on textarea "Good day {{first_name}}. I'm checking in to give you an update regarding the pe…" at bounding box center [796, 635] width 665 height 63
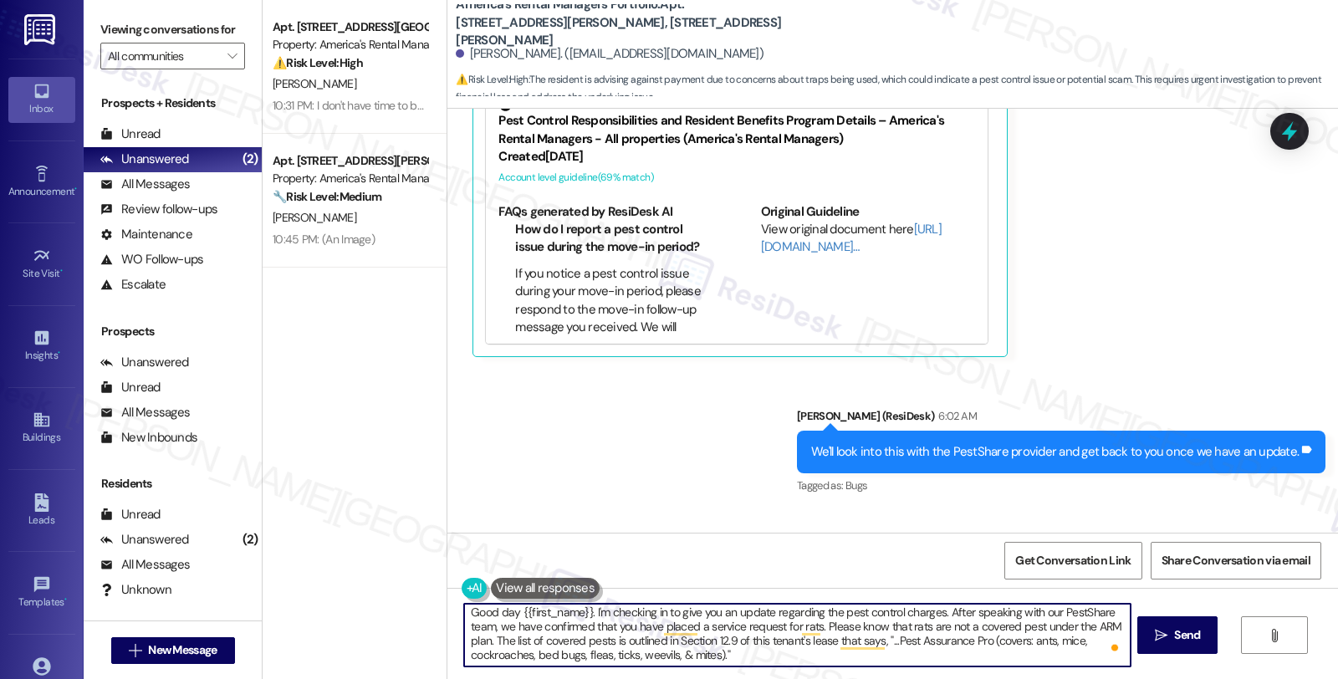
scroll to position [15430, 0]
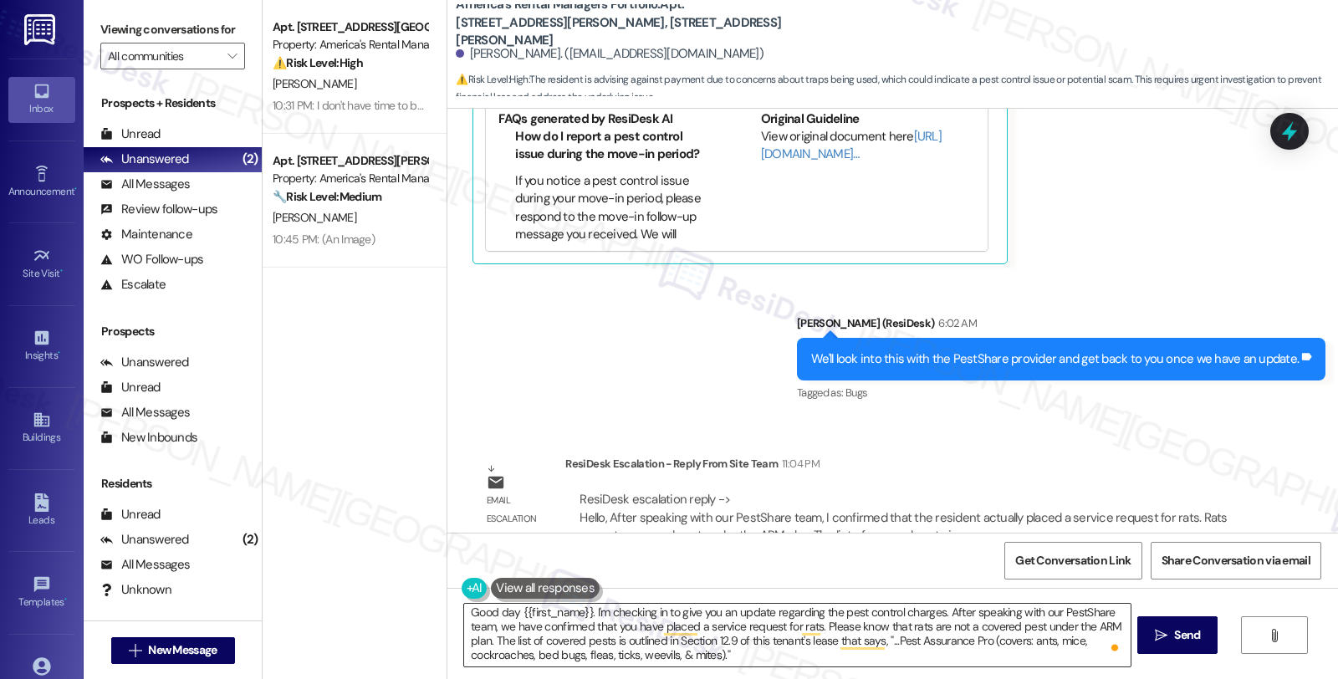
click at [749, 661] on textarea "Good day {{first_name}}. I'm checking in to give you an update regarding the pe…" at bounding box center [796, 635] width 665 height 63
click at [1067, 442] on div "Email escalation reply ResiDesk Escalation - Reply From Site Team 11:04 PM Resi…" at bounding box center [860, 505] width 801 height 127
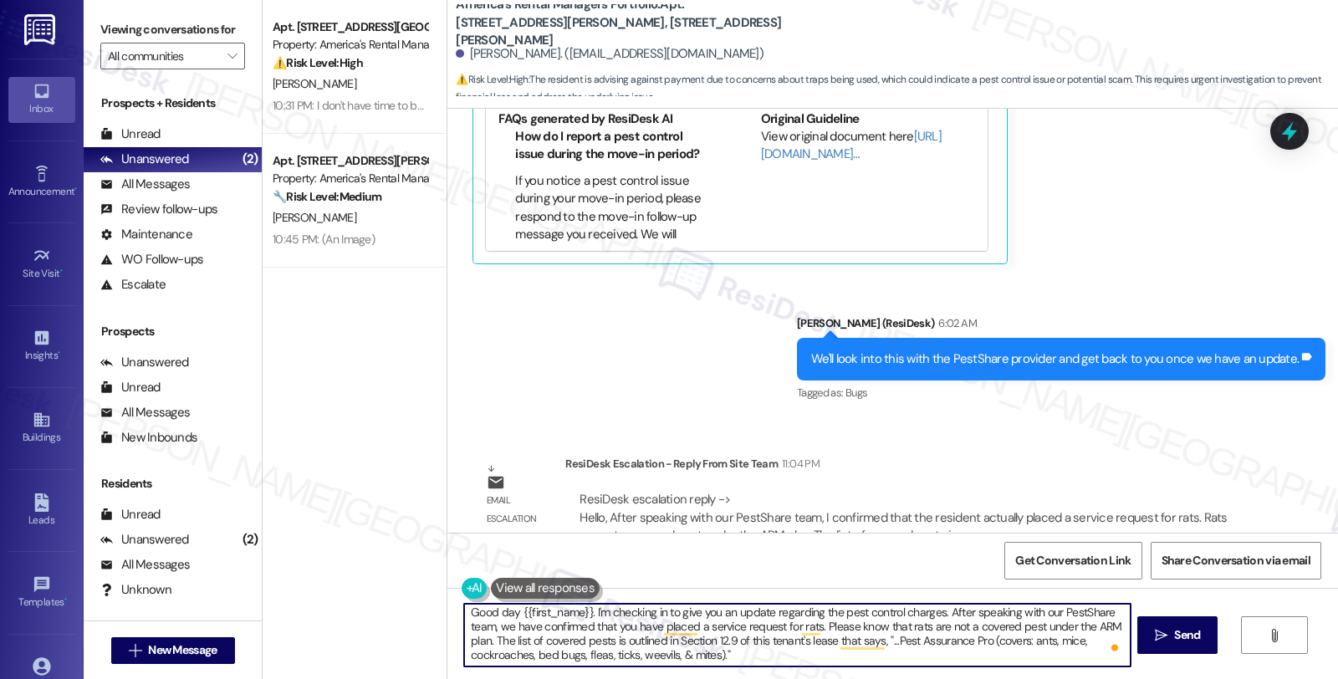
click at [746, 664] on textarea "Good day {{first_name}}. I'm checking in to give you an update regarding the pe…" at bounding box center [796, 635] width 665 height 63
paste textarea "When a resident puts a service request in using the PestShare link, they select…"
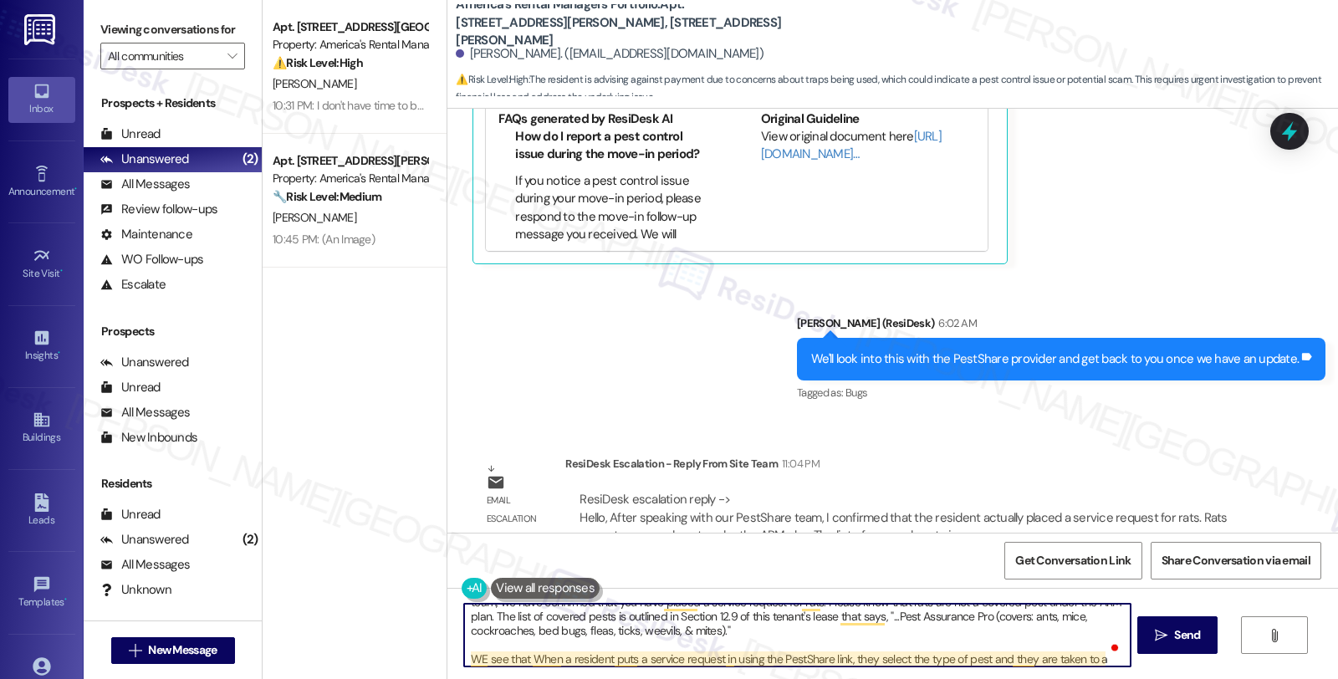
click at [473, 660] on textarea "Good day {{first_name}}. I'm checking in to give you an update regarding the pe…" at bounding box center [796, 635] width 665 height 63
click at [754, 661] on textarea "Good day {{first_name}}. I'm checking in to give you an update regarding the pe…" at bounding box center [796, 635] width 665 height 63
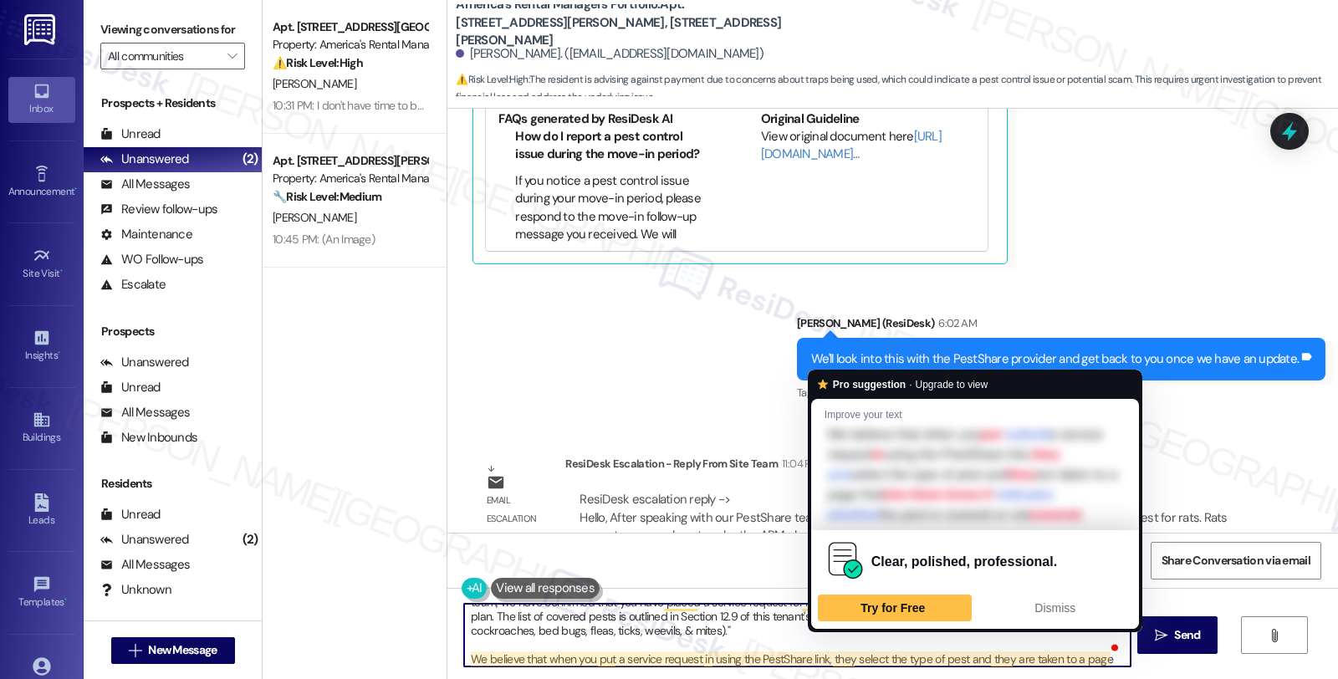
click at [826, 658] on textarea "Good day {{first_name}}. I'm checking in to give you an update regarding the pe…" at bounding box center [796, 635] width 665 height 63
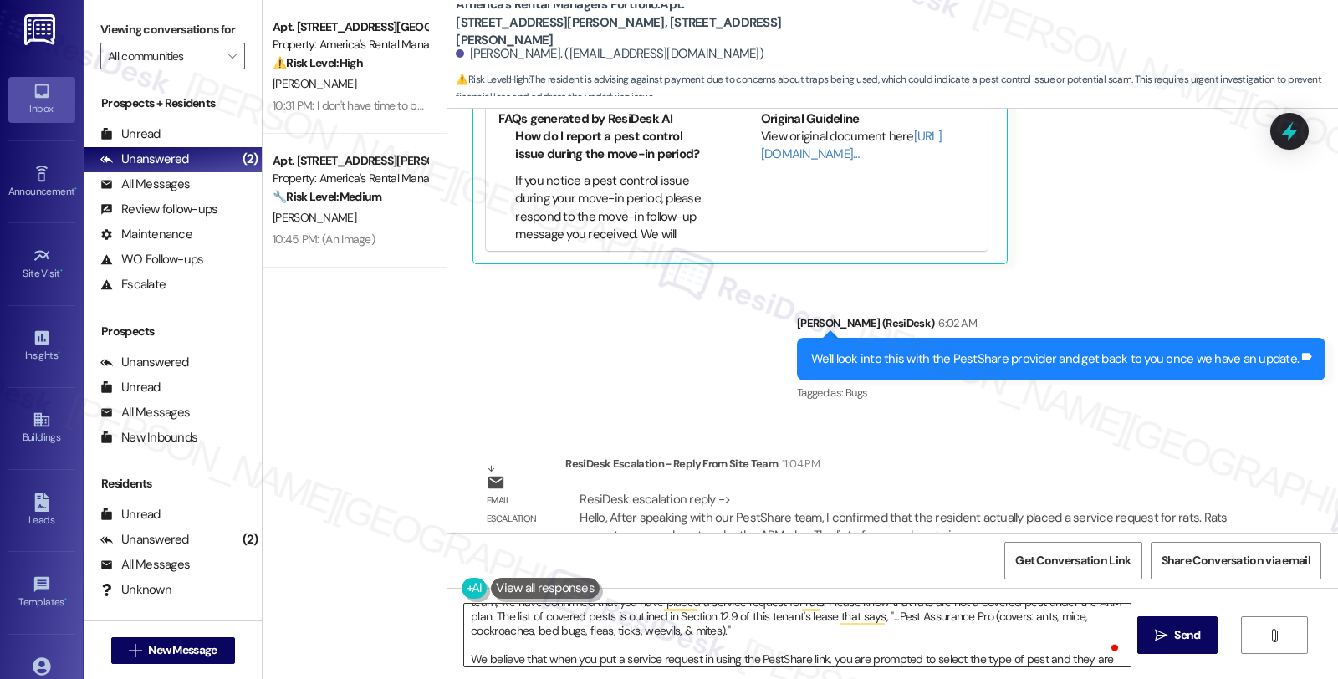
scroll to position [74, 0]
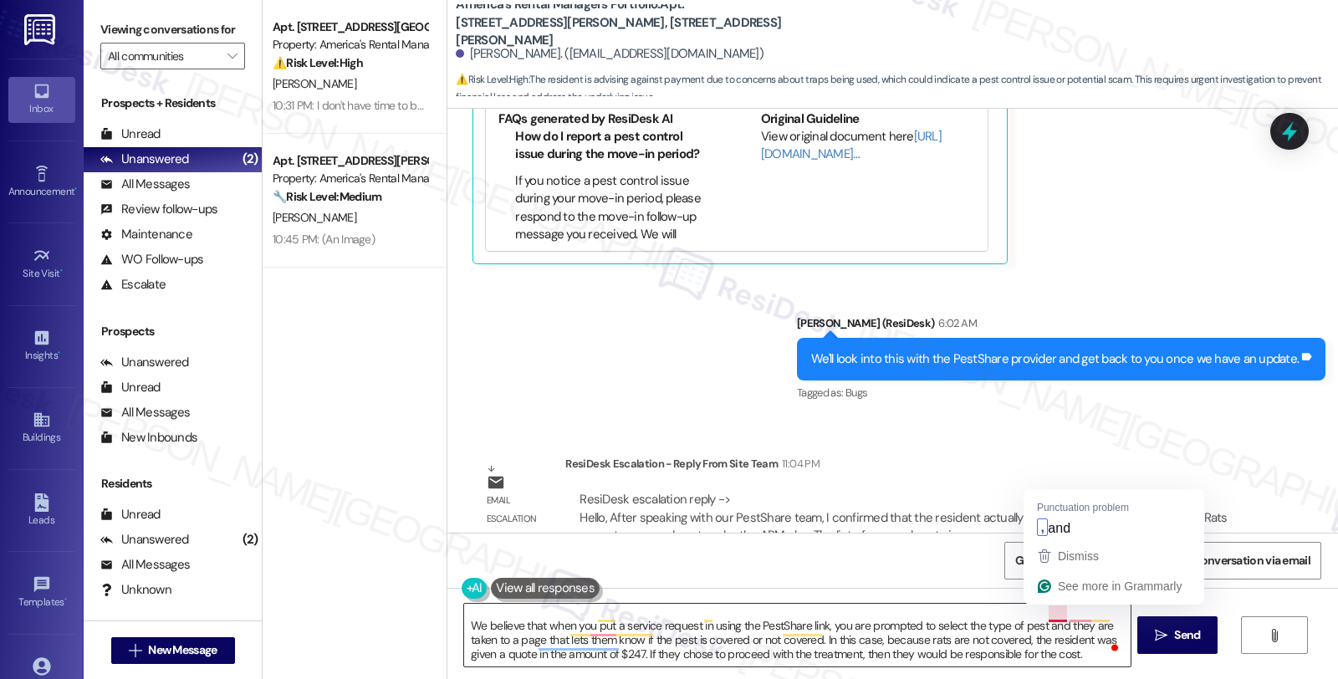
click at [1033, 617] on textarea "Good day {{first_name}}. I'm checking in to give you an update regarding the pe…" at bounding box center [796, 635] width 665 height 63
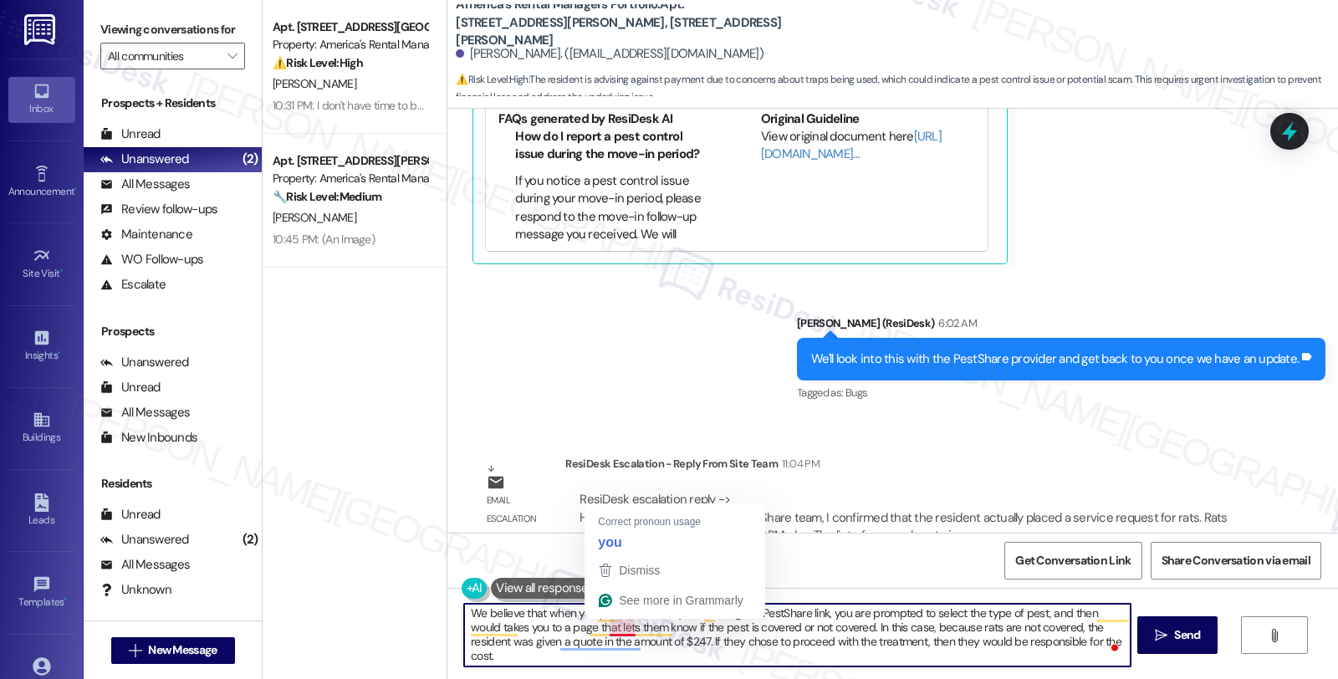
click at [612, 629] on textarea "Good day {{first_name}}. I'm checking in to give you an update regarding the pe…" at bounding box center [796, 635] width 665 height 63
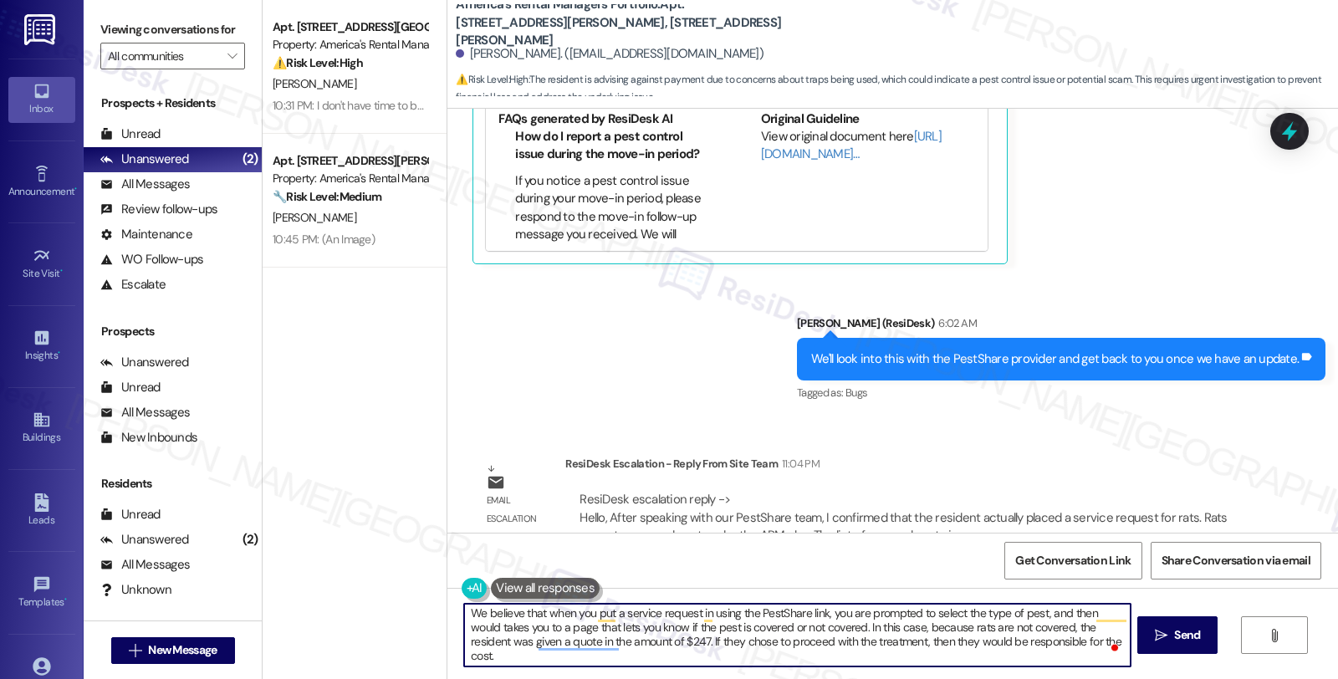
click at [1031, 624] on textarea "Good day {{first_name}}. I'm checking in to give you an update regarding the pe…" at bounding box center [796, 635] width 665 height 63
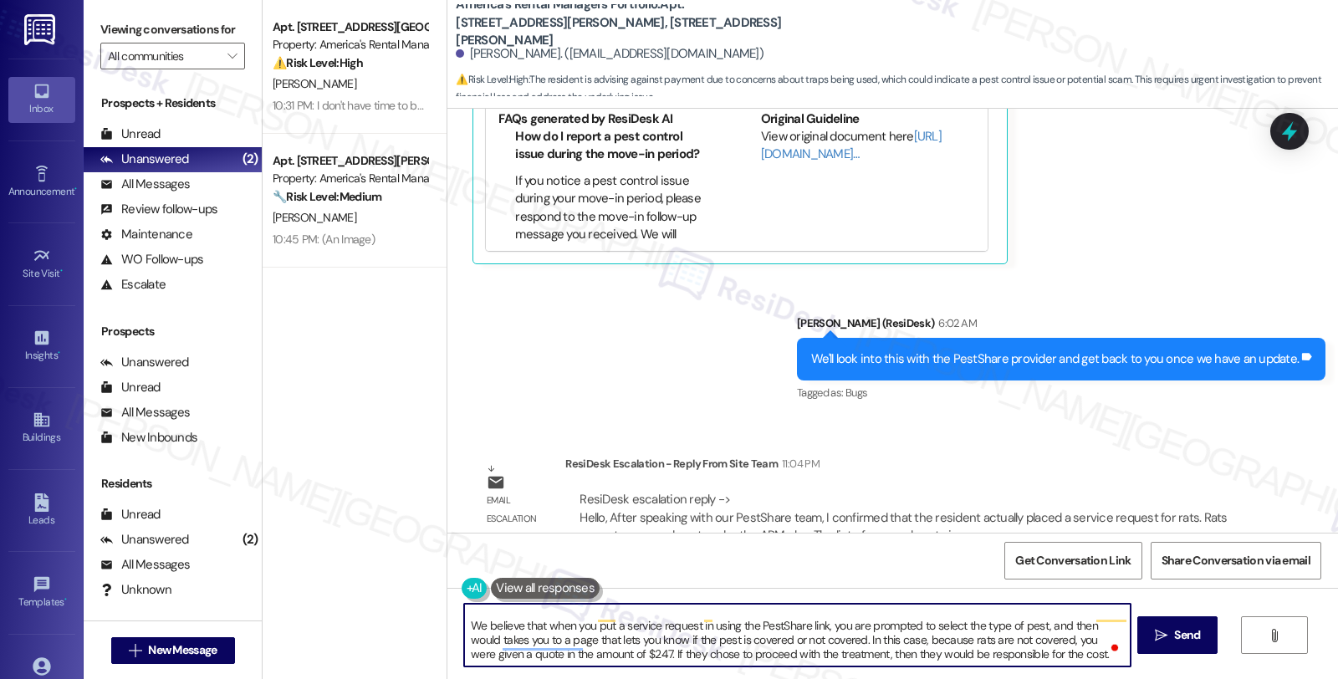
click at [617, 640] on textarea "Good day {{first_name}}. I'm checking in to give you an update regarding the pe…" at bounding box center [796, 635] width 665 height 63
click at [847, 644] on textarea "Good day {{first_name}}. I'm checking in to give you an update regarding the pe…" at bounding box center [796, 635] width 665 height 63
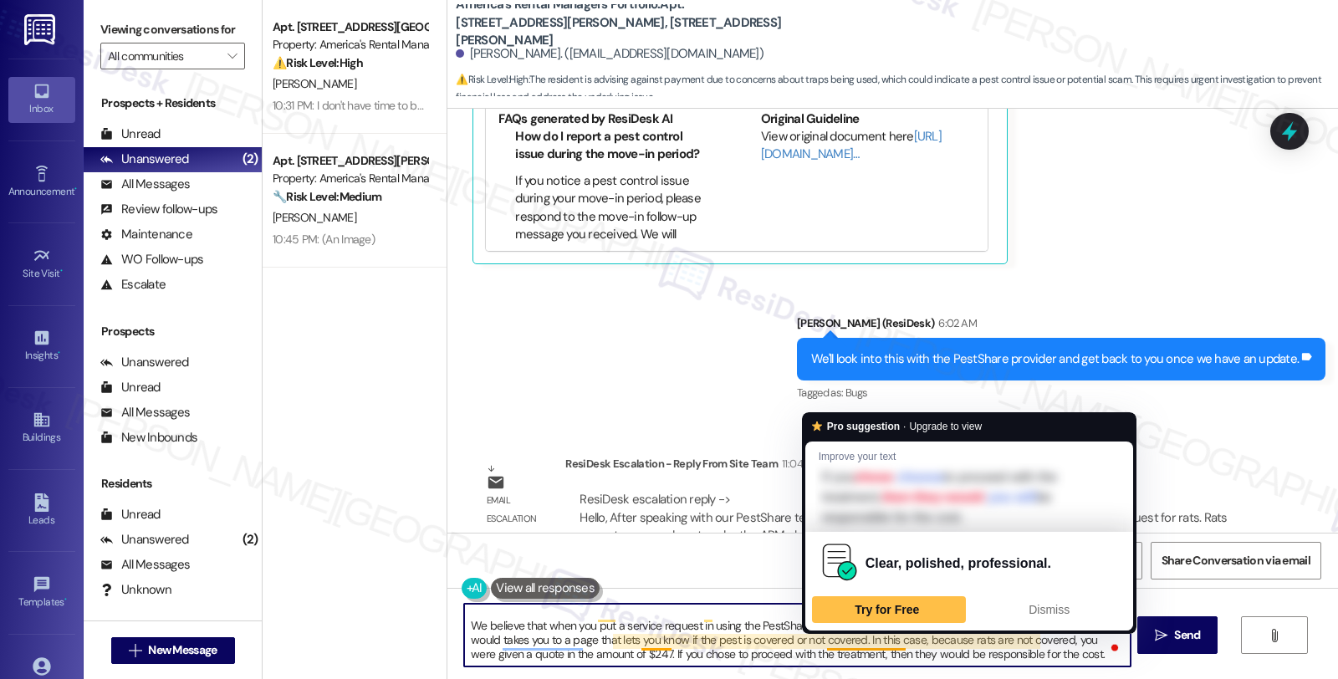
click at [847, 644] on textarea "Good day {{first_name}}. I'm checking in to give you an update regarding the pe…" at bounding box center [796, 635] width 665 height 63
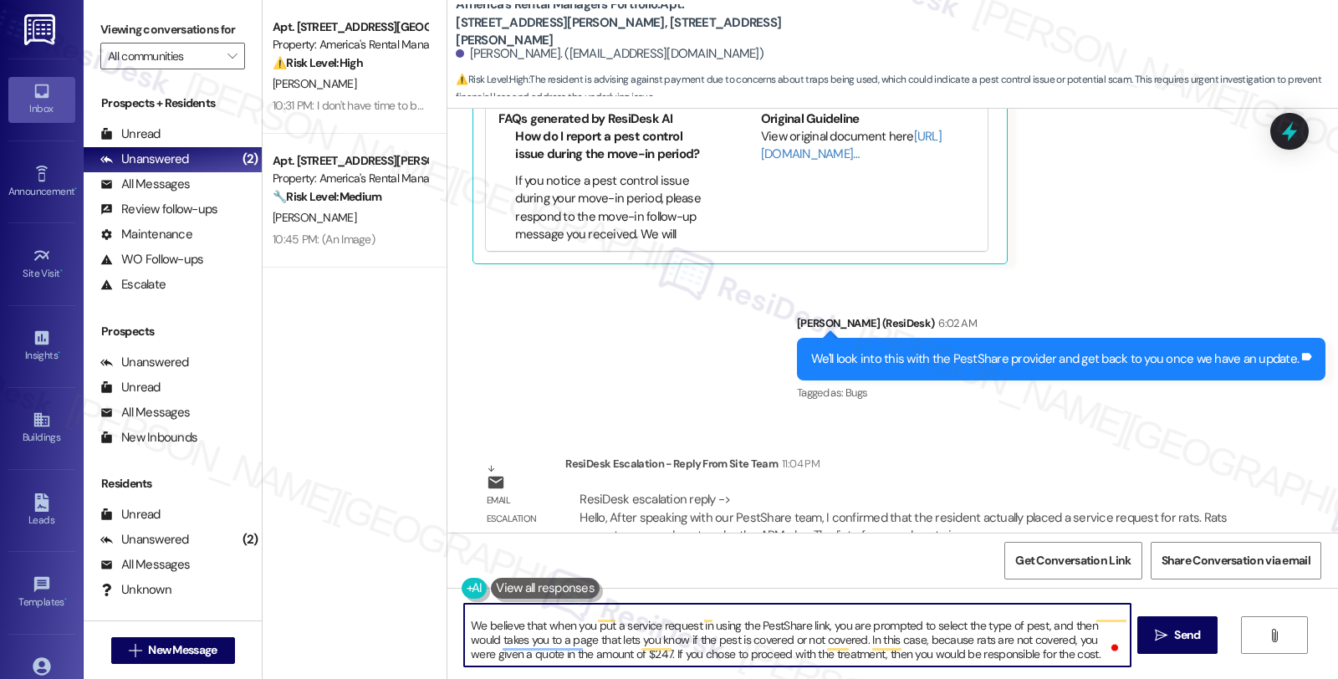
click at [1042, 642] on textarea "Good day {{first_name}}. I'm checking in to give you an update regarding the pe…" at bounding box center [796, 635] width 665 height 63
type textarea "Good day {{first_name}}. I'm checking in to give you an update regarding the pe…"
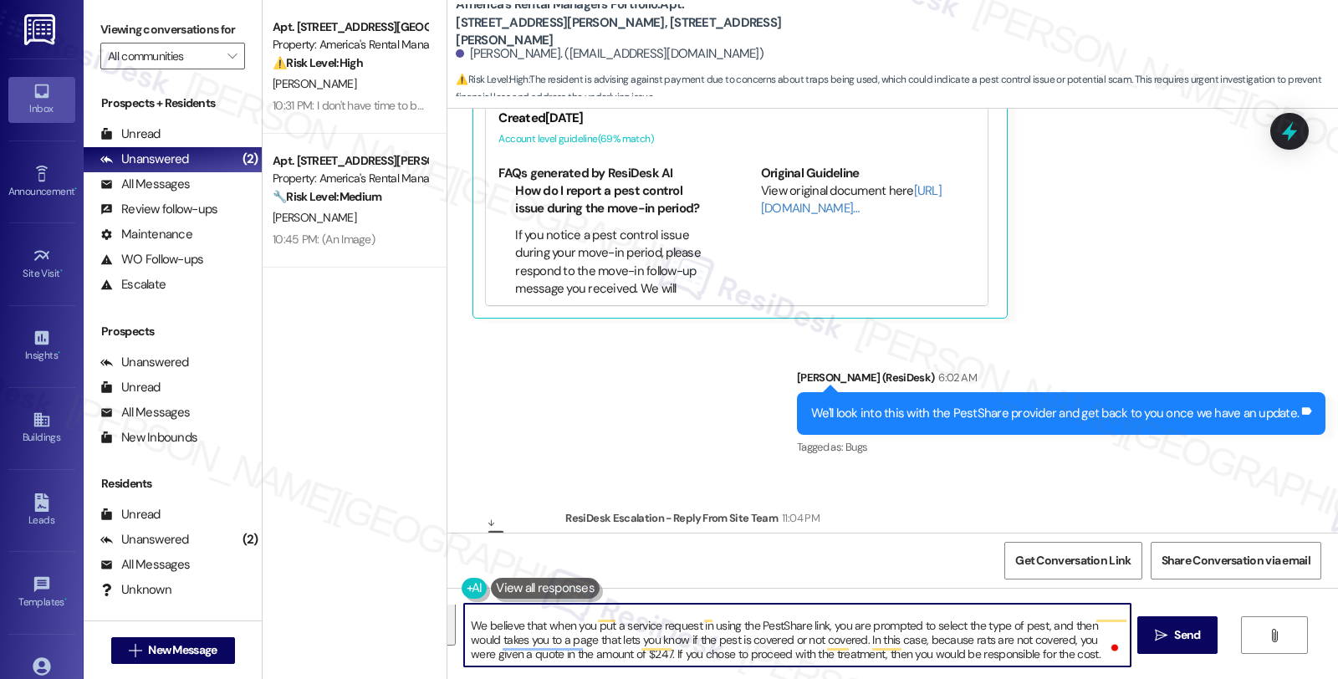
scroll to position [15338, 0]
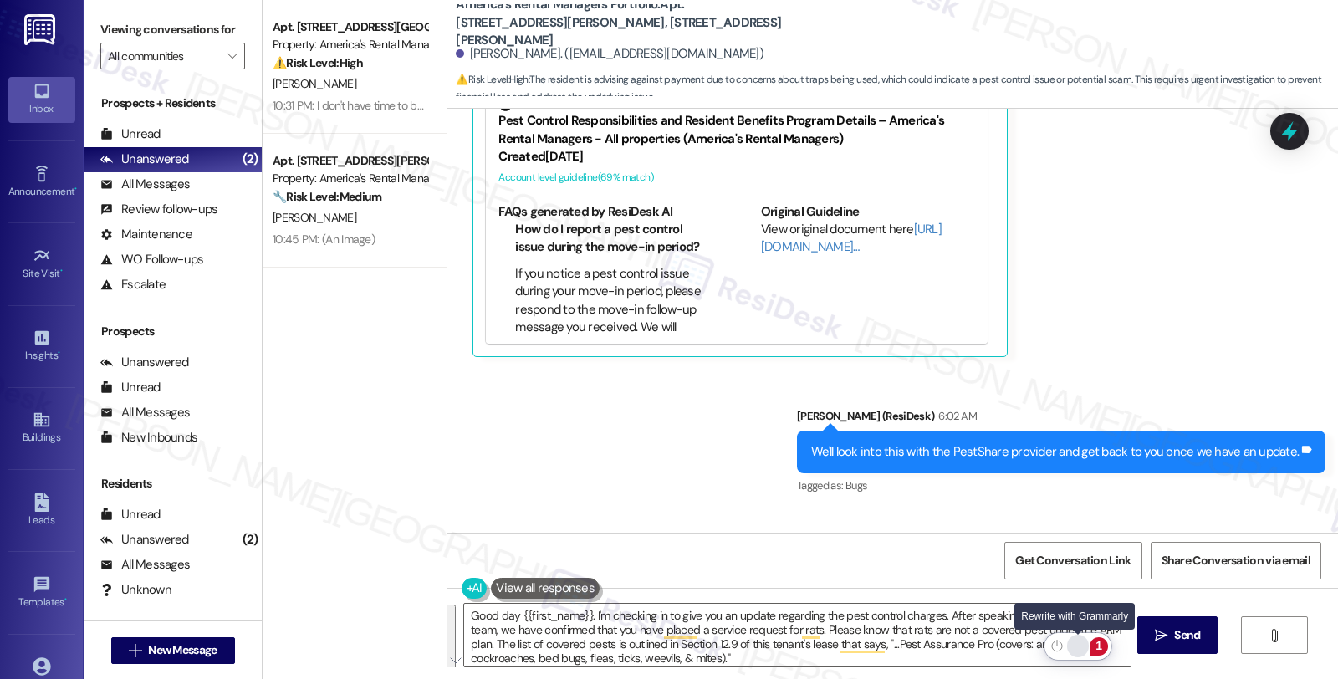
click at [1078, 644] on div "Rewrite with Grammarly" at bounding box center [1077, 645] width 18 height 19
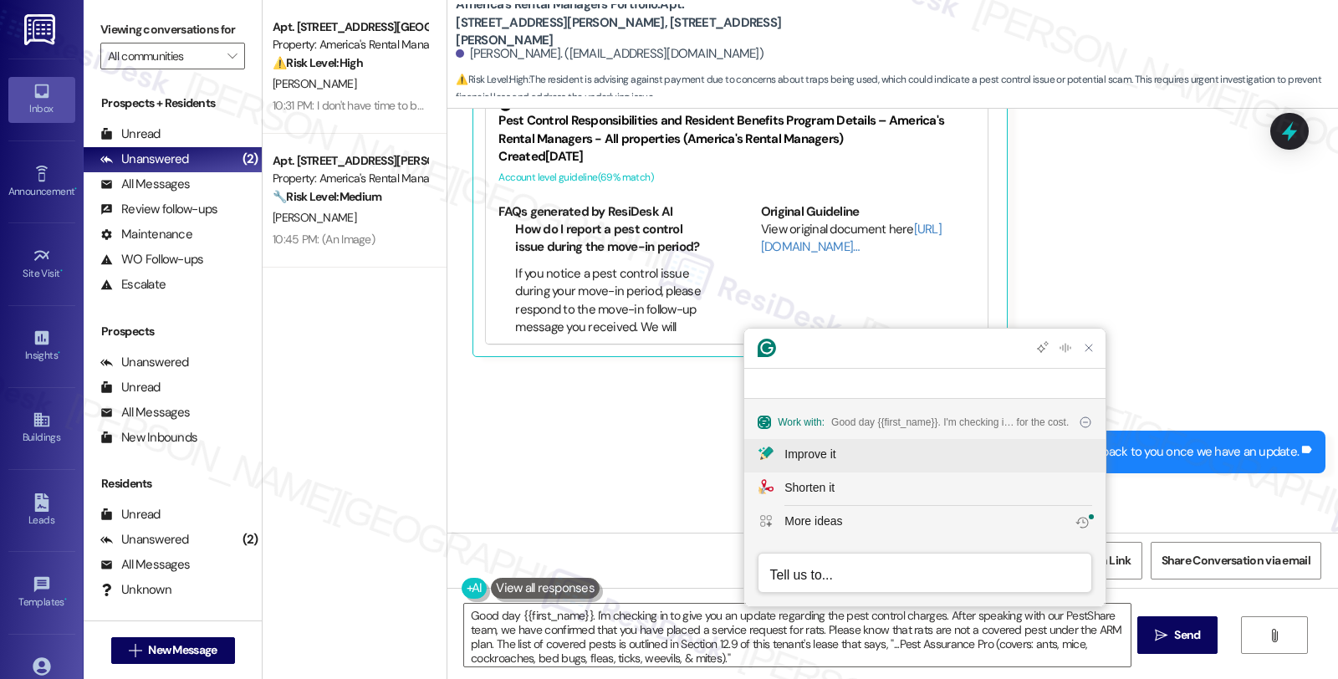
click at [844, 443] on button "Improve it" at bounding box center [924, 455] width 361 height 33
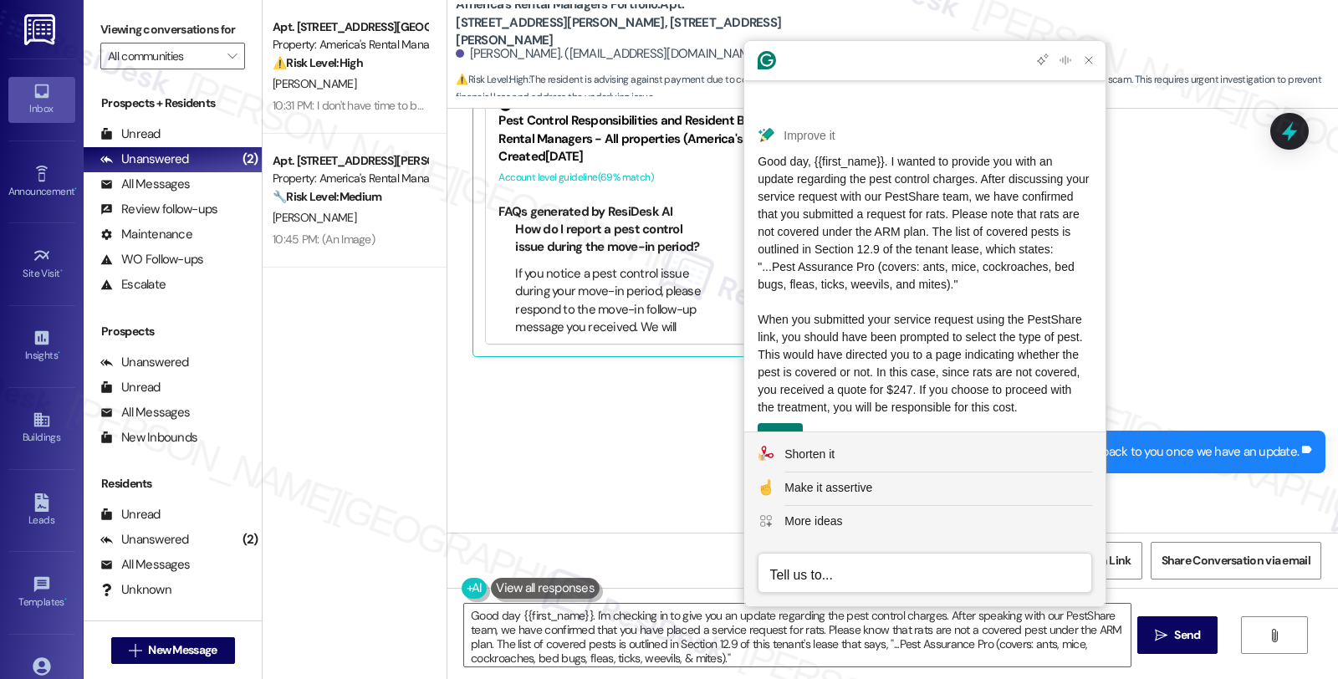
scroll to position [21, 0]
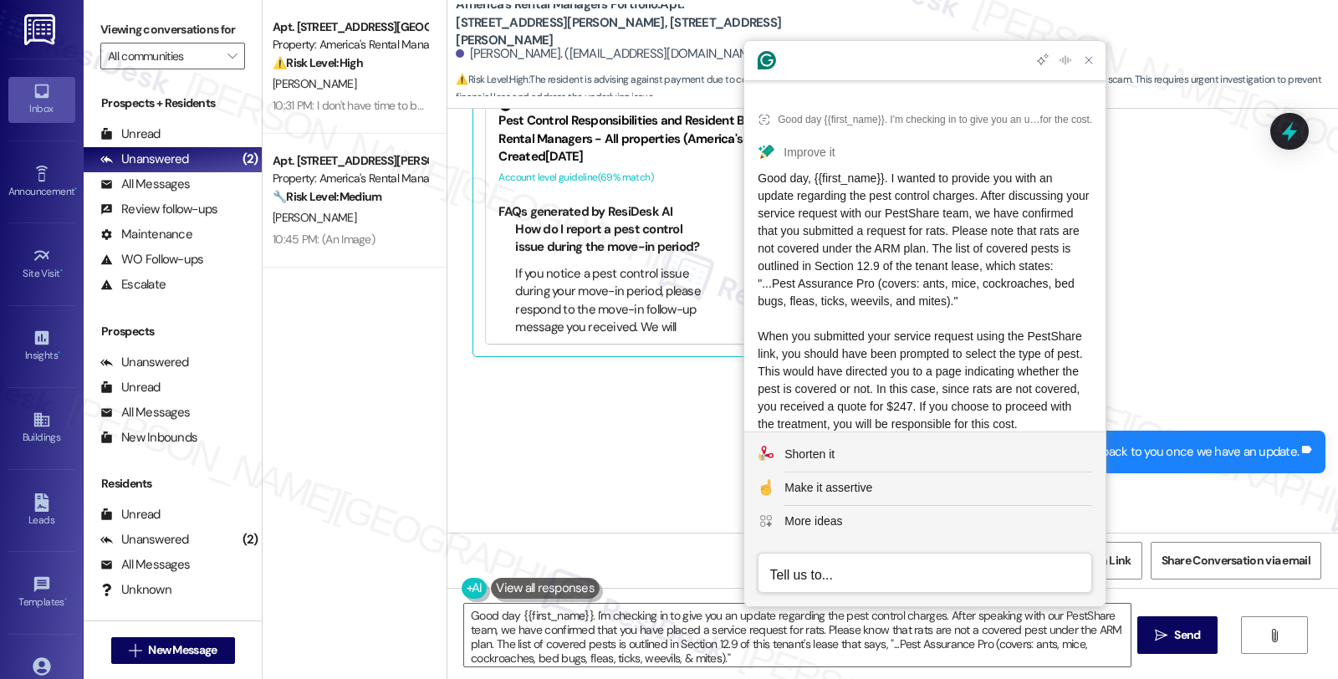
drag, startPoint x: 974, startPoint y: 375, endPoint x: 748, endPoint y: 151, distance: 317.4
click at [748, 151] on article "Good day {{first_name}}. I'm checking in to give you an update regarding the pe…" at bounding box center [924, 284] width 361 height 390
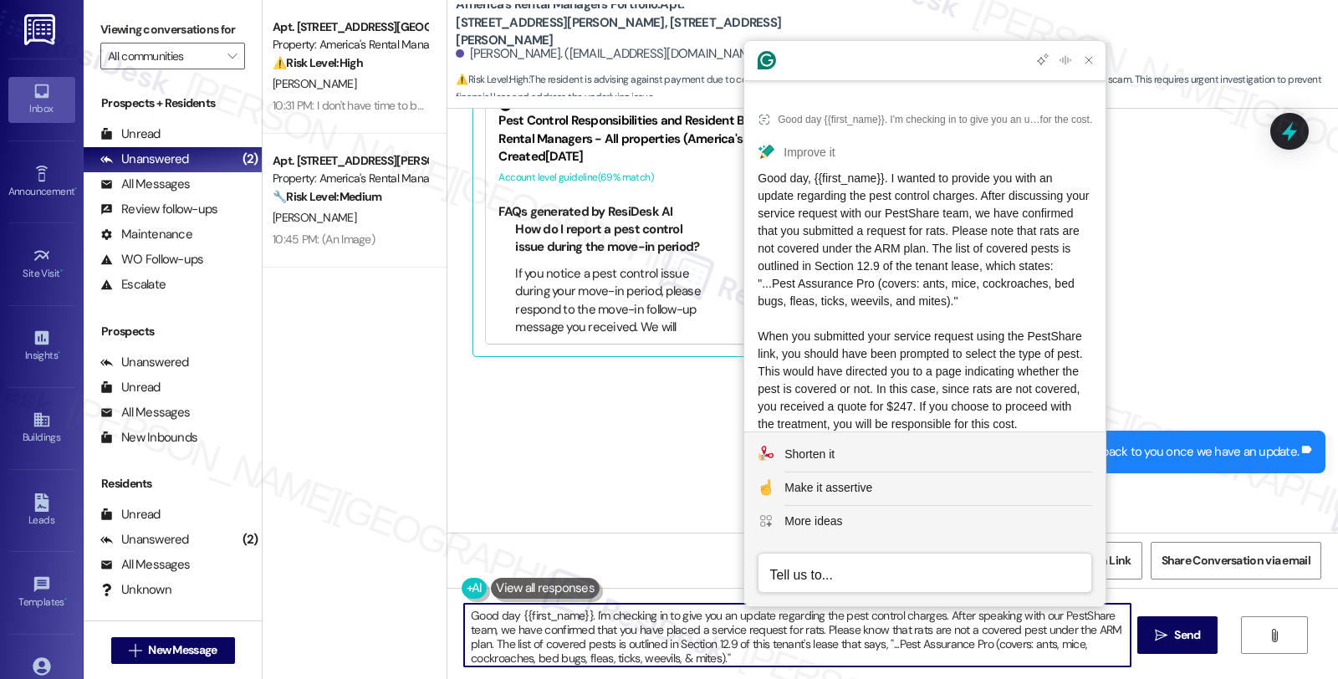
click at [669, 640] on textarea "Good day {{first_name}}. I'm checking in to give you an update regarding the pe…" at bounding box center [796, 635] width 665 height 63
paste textarea ", {{first_name}}. I wanted to provide you with an update regarding the pest con…"
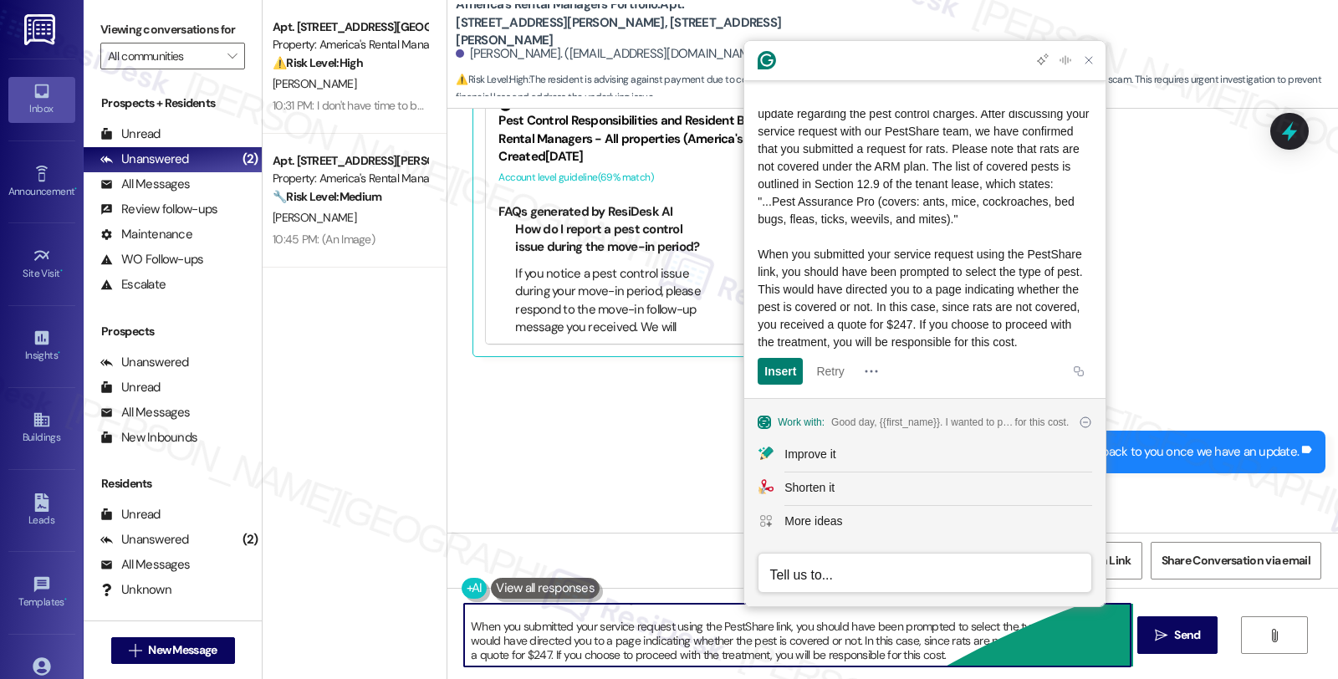
scroll to position [60, 0]
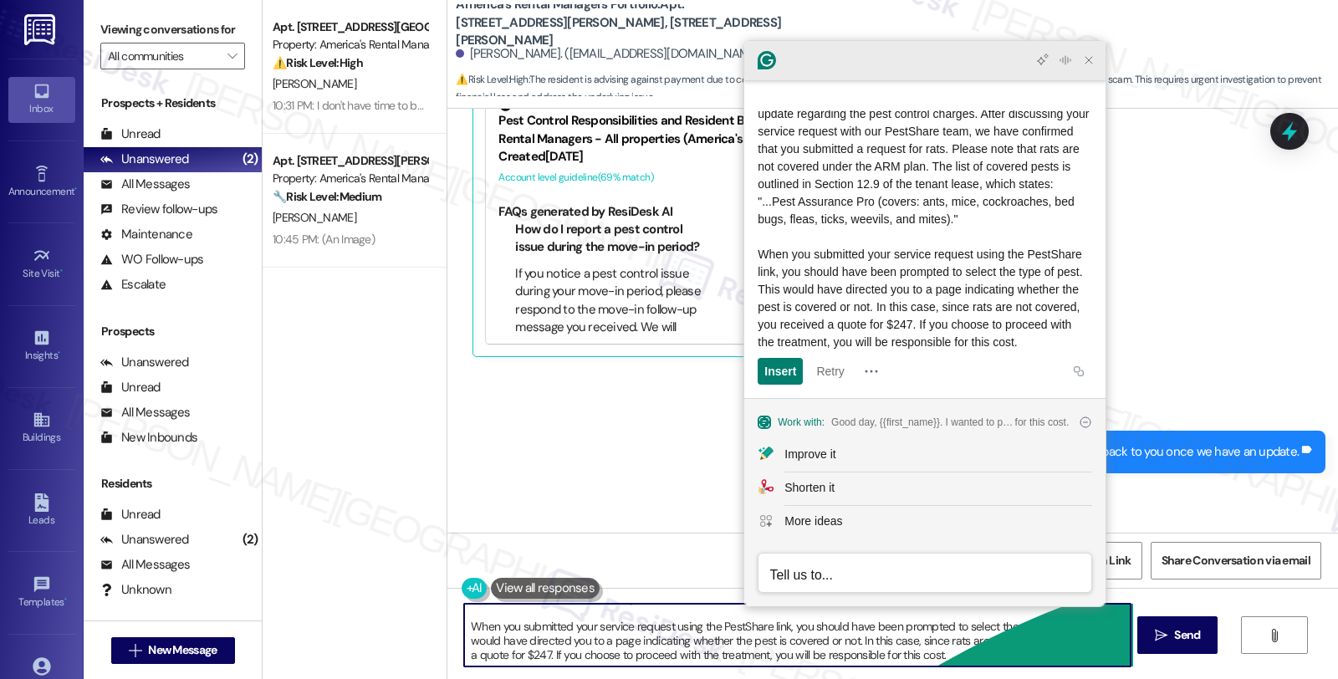
click at [1089, 59] on icon "Close Grammarly Assistant" at bounding box center [1088, 60] width 13 height 13
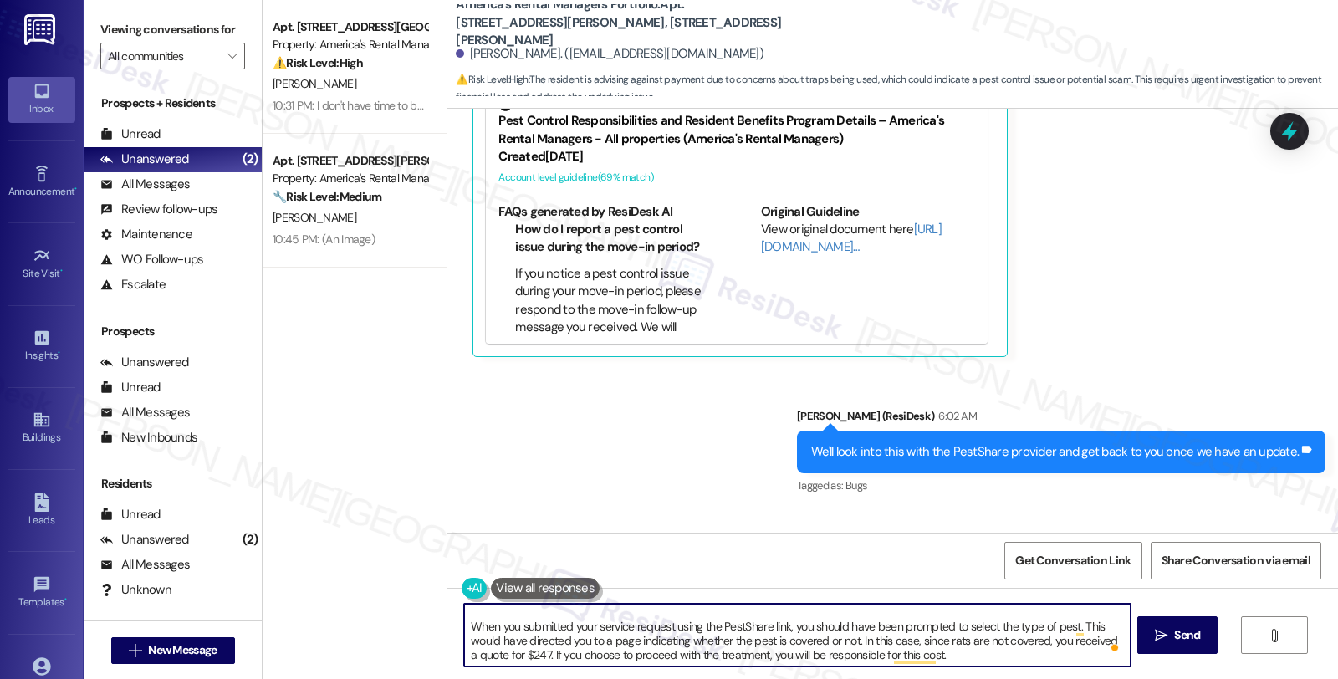
click at [979, 657] on textarea "Good day, {{first_name}}. I wanted to provide you with an update regarding the …" at bounding box center [796, 635] width 665 height 63
click at [533, 655] on textarea "Good day, {{first_name}}. I wanted to provide you with an update regarding the …" at bounding box center [796, 635] width 665 height 63
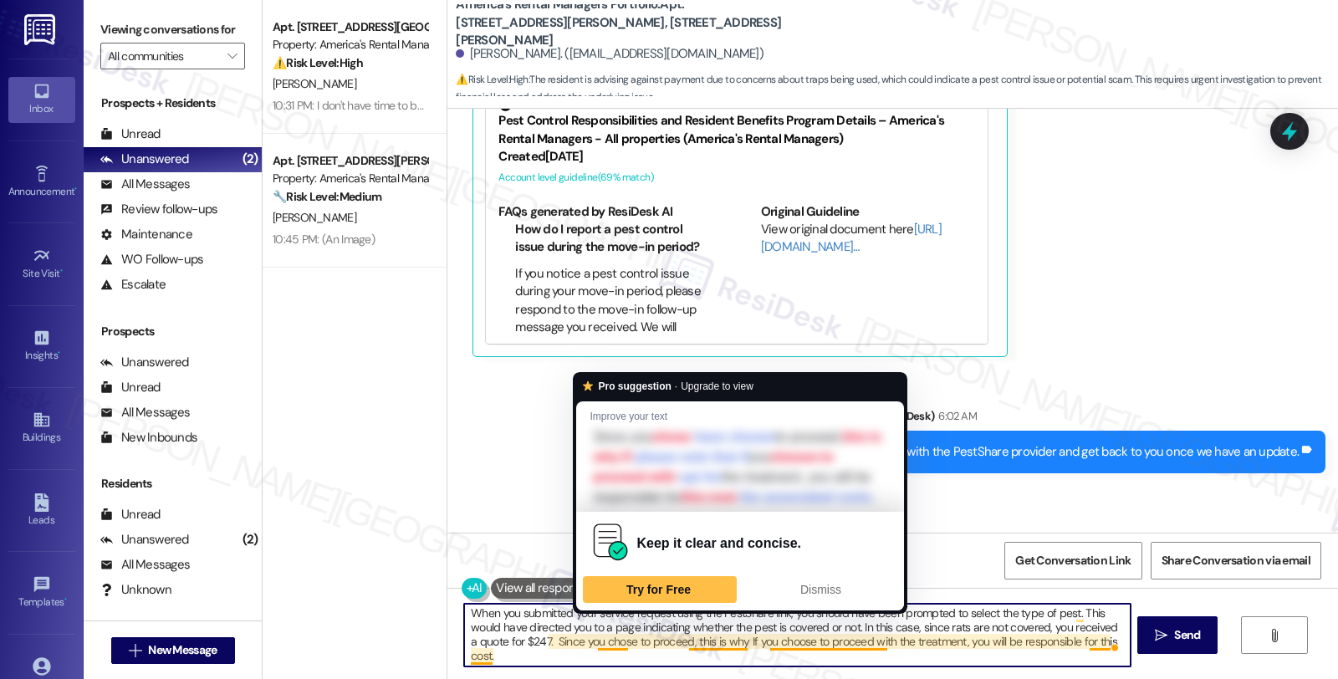
click at [581, 647] on textarea "Good day, {{first_name}}. I wanted to provide you with an update regarding the …" at bounding box center [796, 635] width 665 height 63
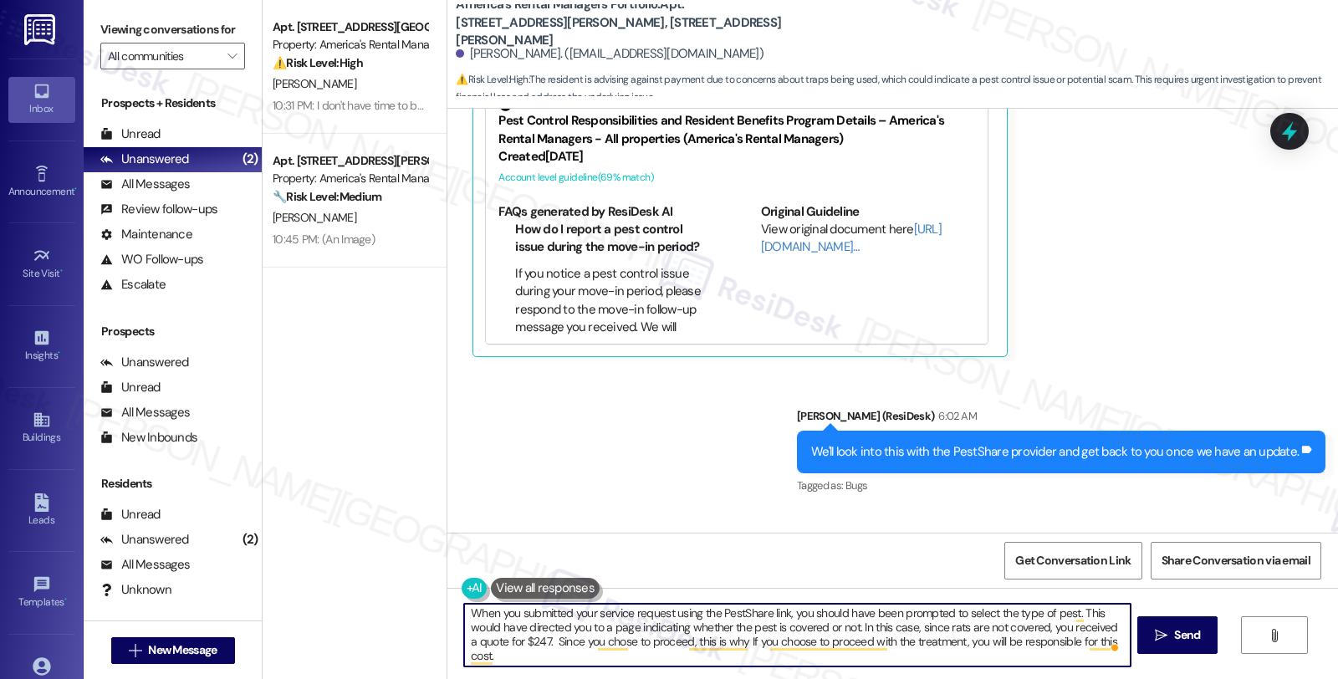
drag, startPoint x: 536, startPoint y: 641, endPoint x: 546, endPoint y: 641, distance: 10.0
click at [546, 641] on textarea "Good day, {{first_name}}. I wanted to provide you with an update regarding the …" at bounding box center [796, 635] width 665 height 63
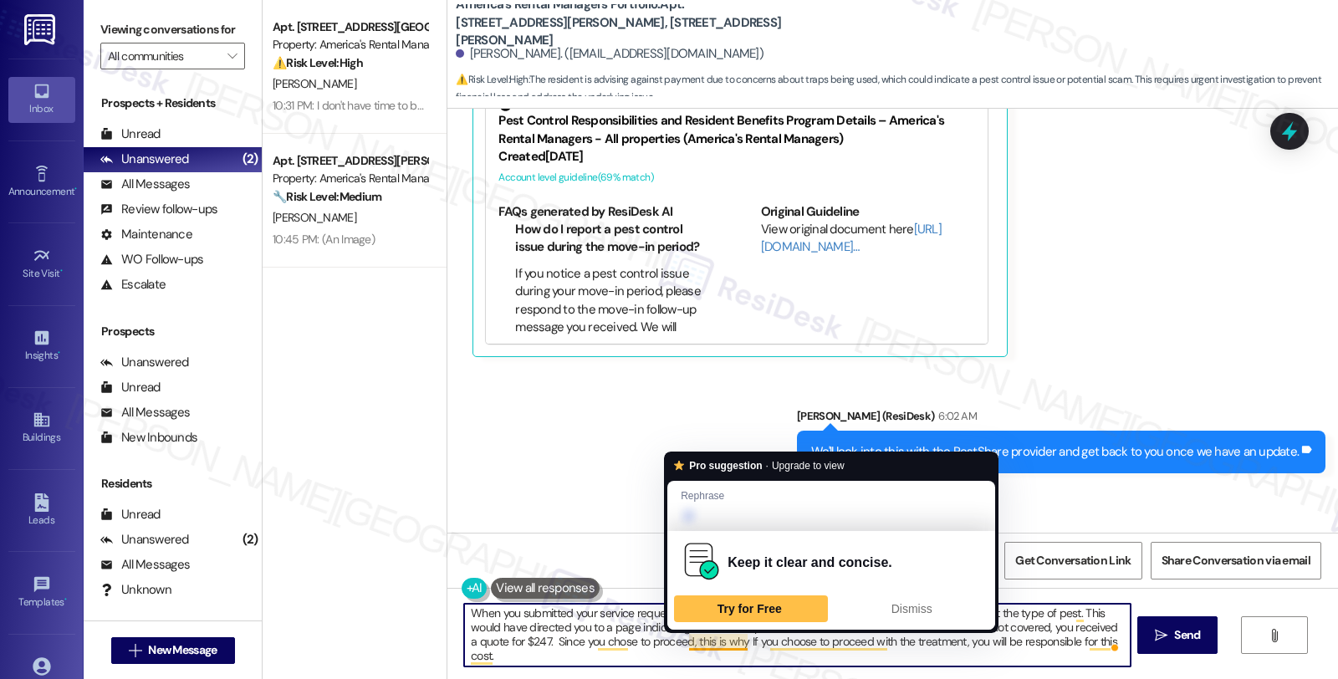
click at [729, 641] on textarea "Good day, {{first_name}}. I wanted to provide you with an update regarding the …" at bounding box center [796, 635] width 665 height 63
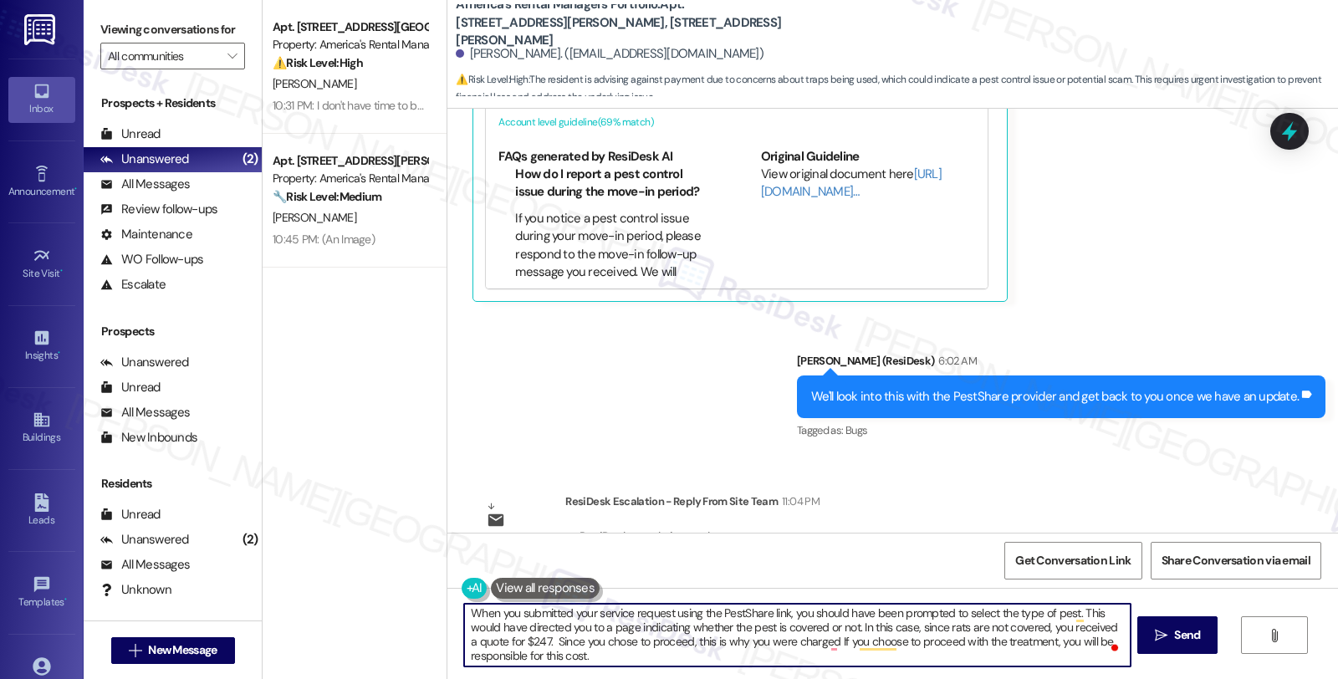
scroll to position [15430, 0]
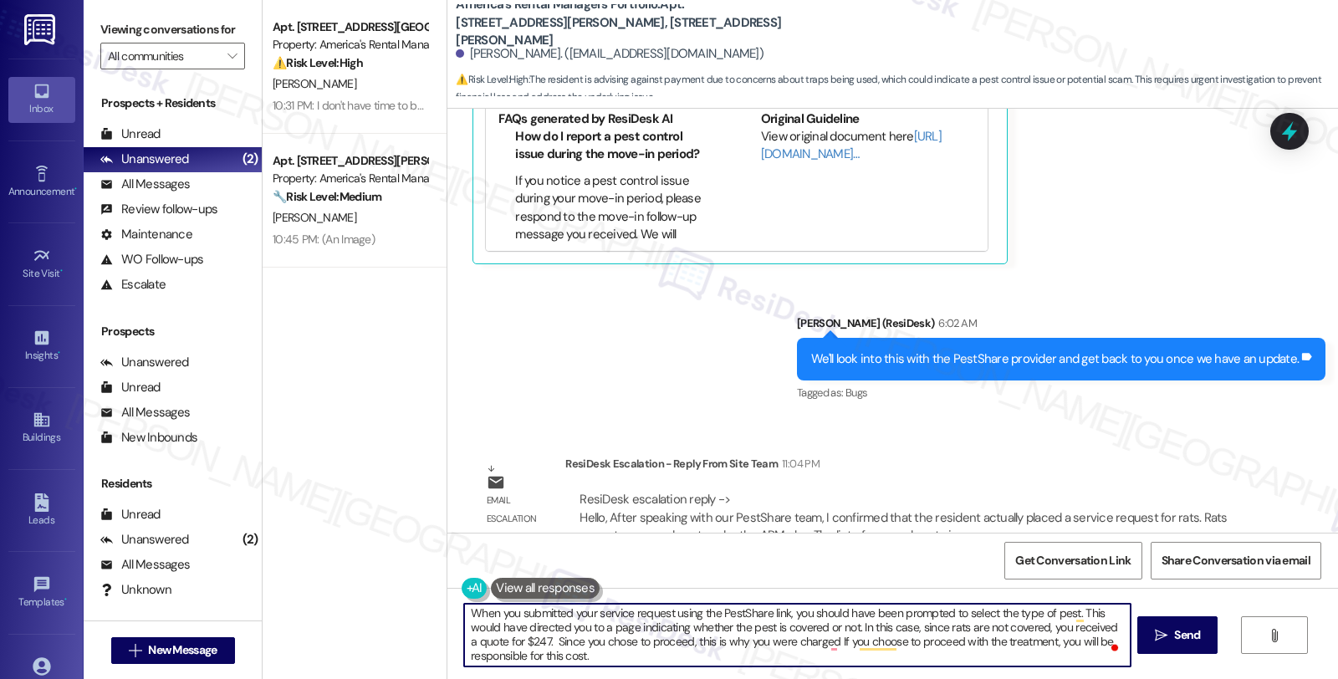
drag, startPoint x: 537, startPoint y: 642, endPoint x: 815, endPoint y: 635, distance: 278.5
click at [815, 635] on textarea "Good day, {{first_name}}. I wanted to provide you with an update regarding the …" at bounding box center [796, 635] width 665 height 63
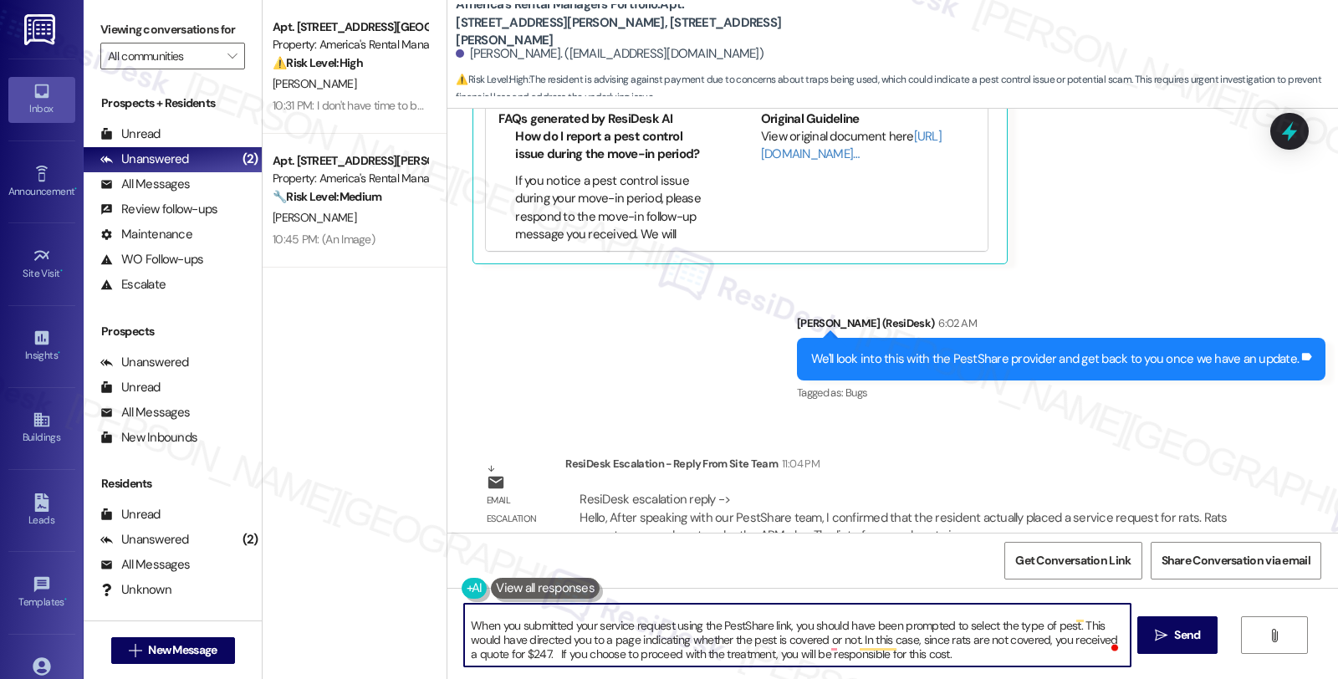
scroll to position [60, 0]
click at [958, 660] on textarea "Good day, {{first_name}}. I wanted to provide you with an update regarding the …" at bounding box center [796, 635] width 665 height 63
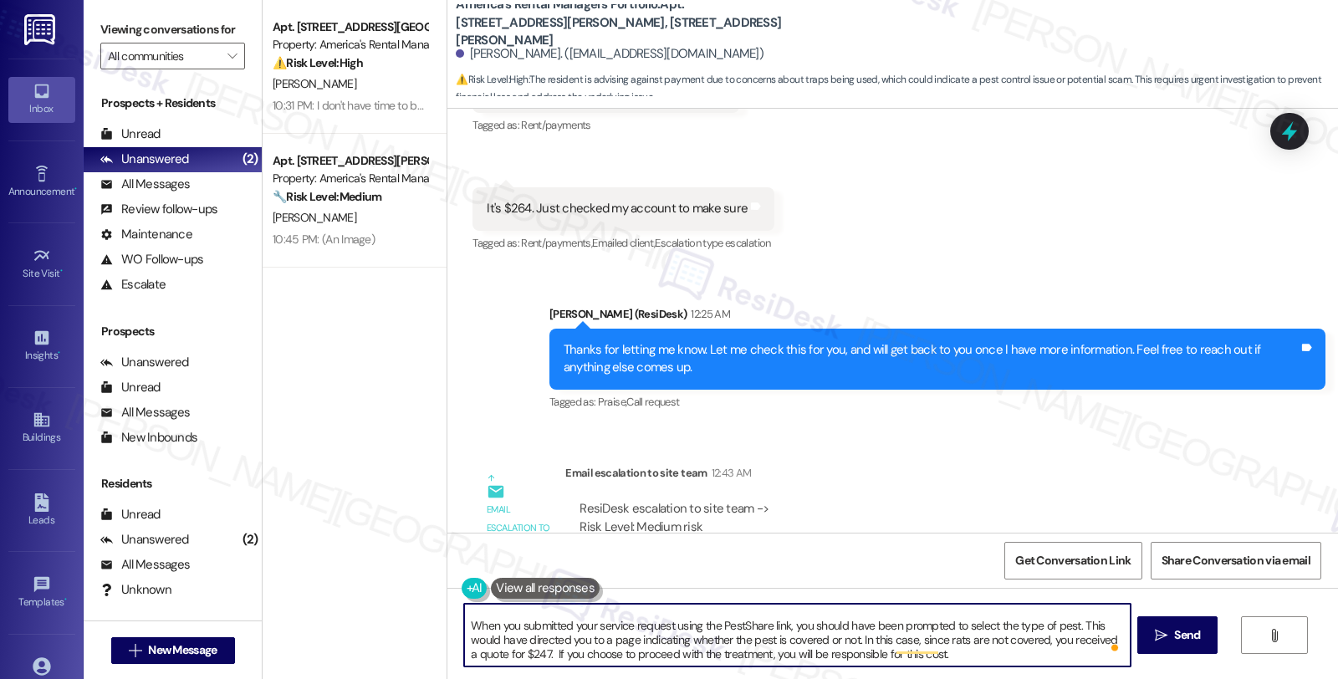
scroll to position [84, 0]
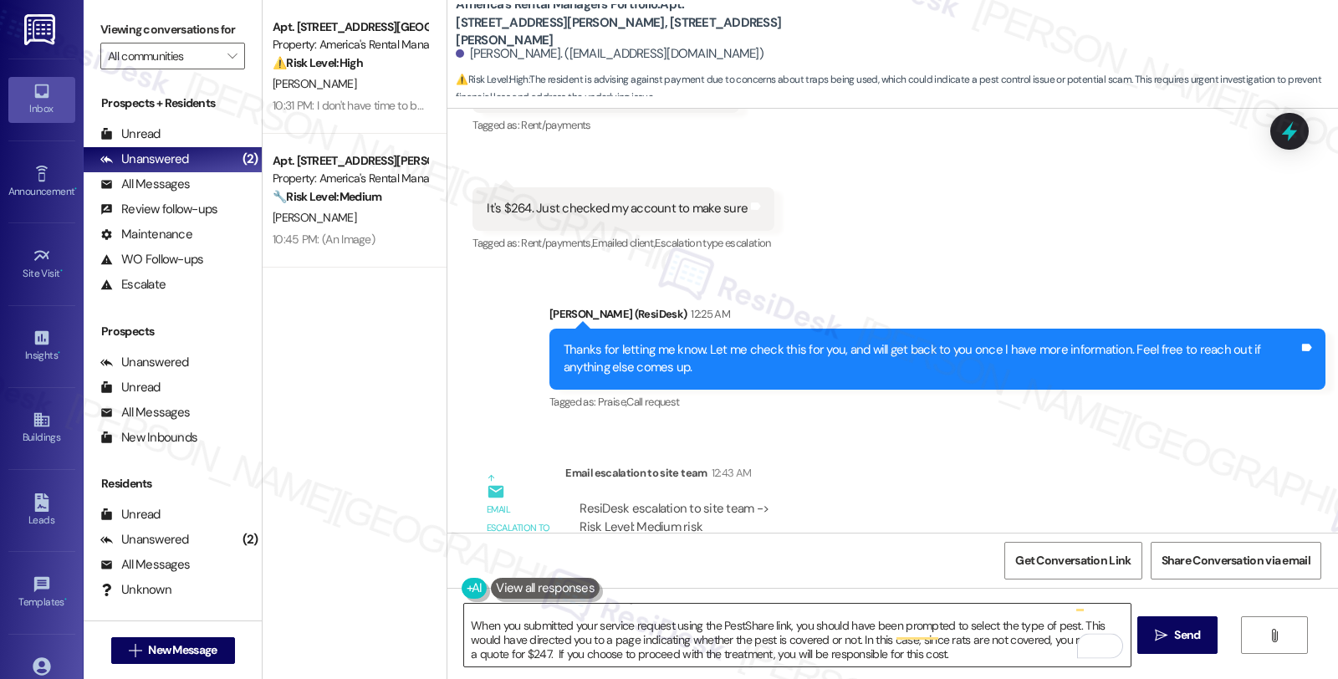
click at [609, 656] on textarea "Good day, {{first_name}}. I wanted to provide you with an update regarding the …" at bounding box center [796, 635] width 665 height 63
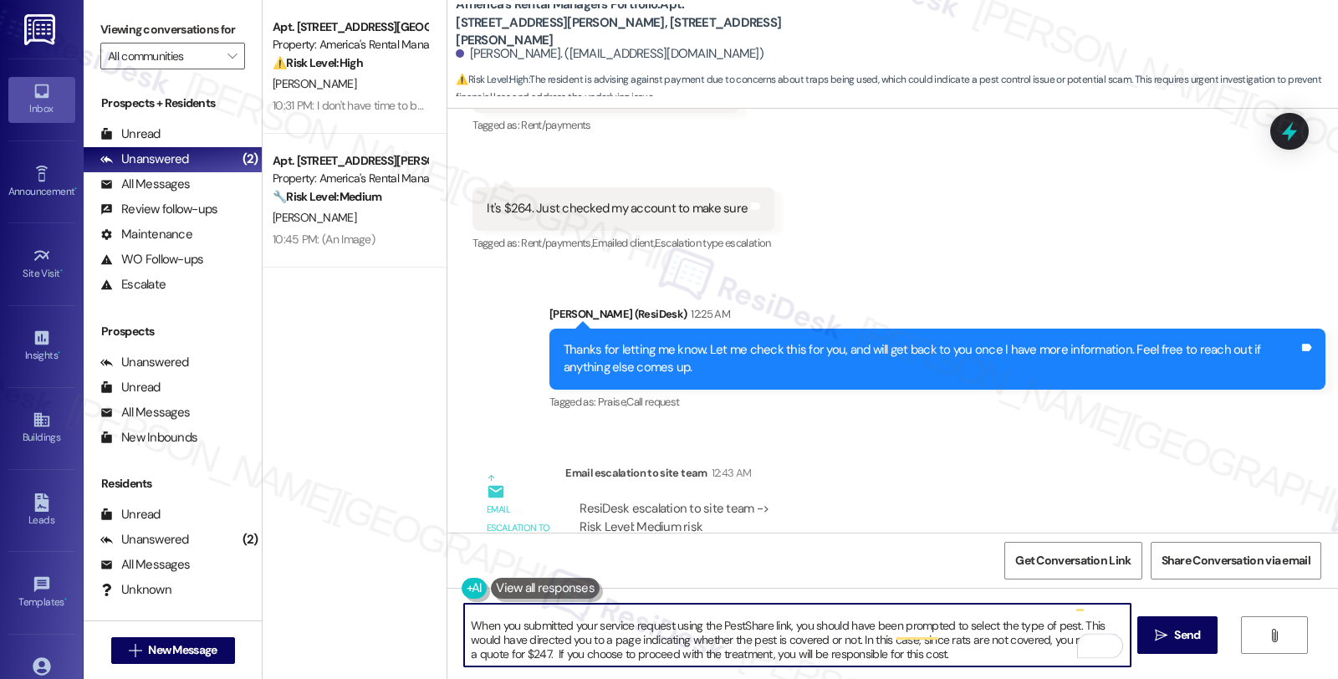
paste textarea "Should you have other concerns, please feel free to reach out. Have a great day!"
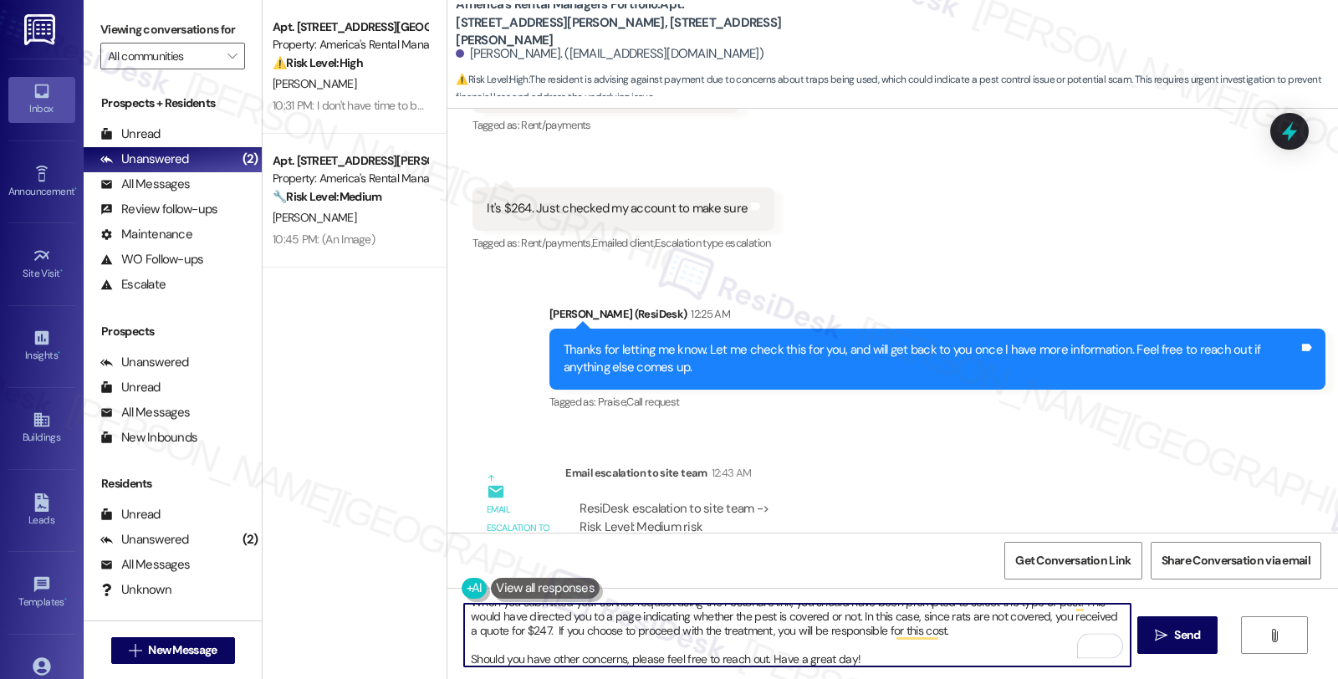
click at [754, 655] on textarea "Good day, {{first_name}}. I wanted to provide you with an update regarding the …" at bounding box center [796, 635] width 665 height 63
type textarea "Good day, {{first_name}}. I wanted to provide you with an update regarding the …"
click at [813, 654] on textarea "Good day, {{first_name}}. I wanted to provide you with an update regarding the …" at bounding box center [798, 635] width 665 height 63
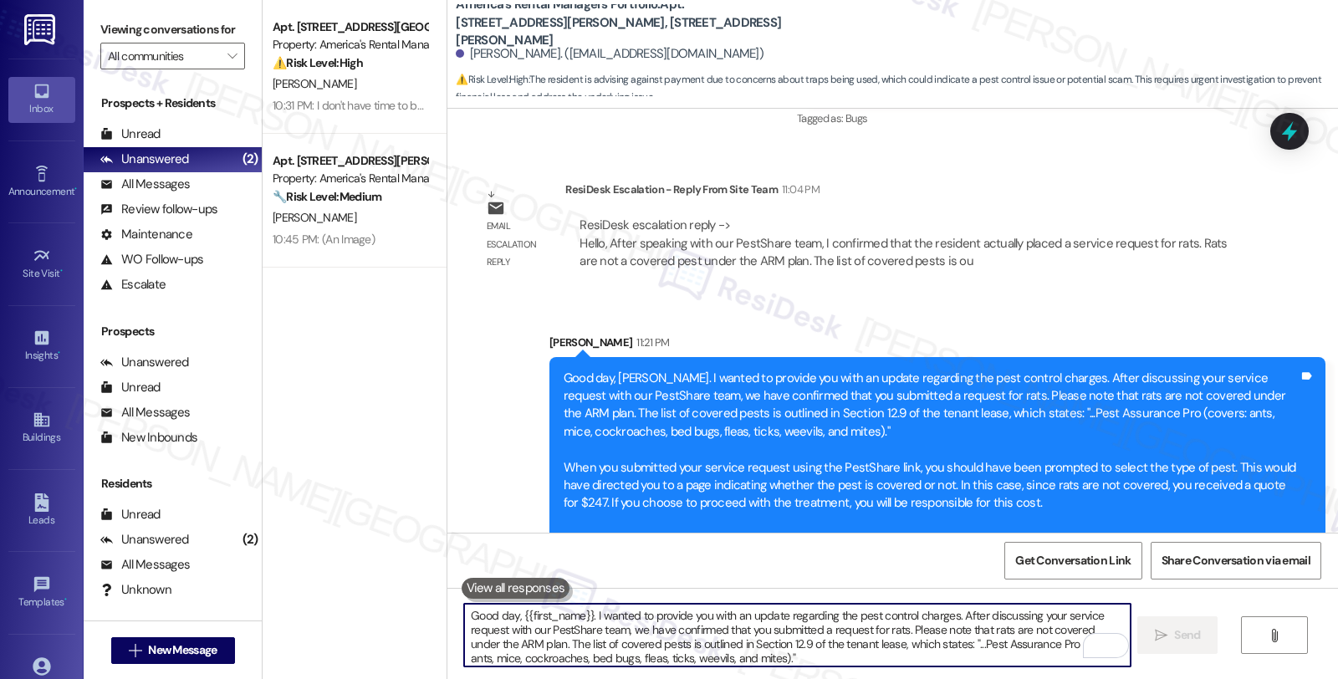
scroll to position [15709, 0]
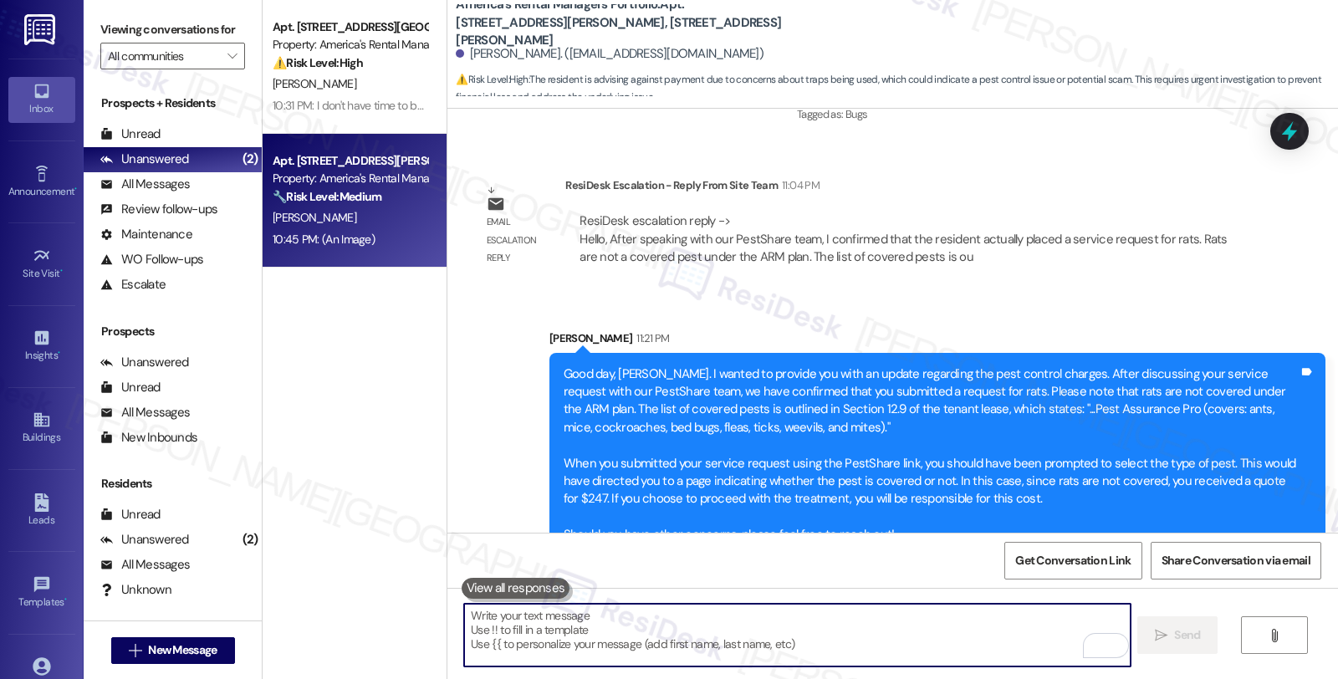
click at [355, 230] on div "10:45 PM: (An Image) 10:45 PM: (An Image)" at bounding box center [350, 239] width 158 height 21
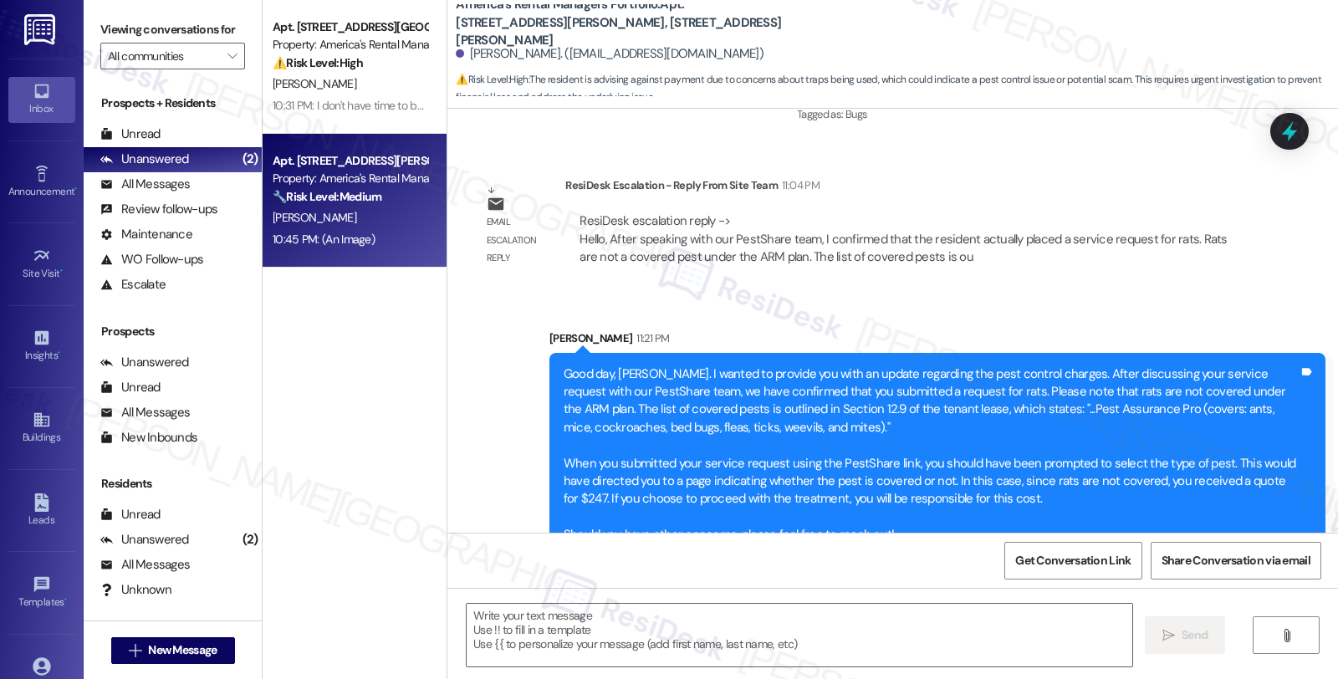
type textarea "Fetching suggested responses. Please feel free to read through the conversation…"
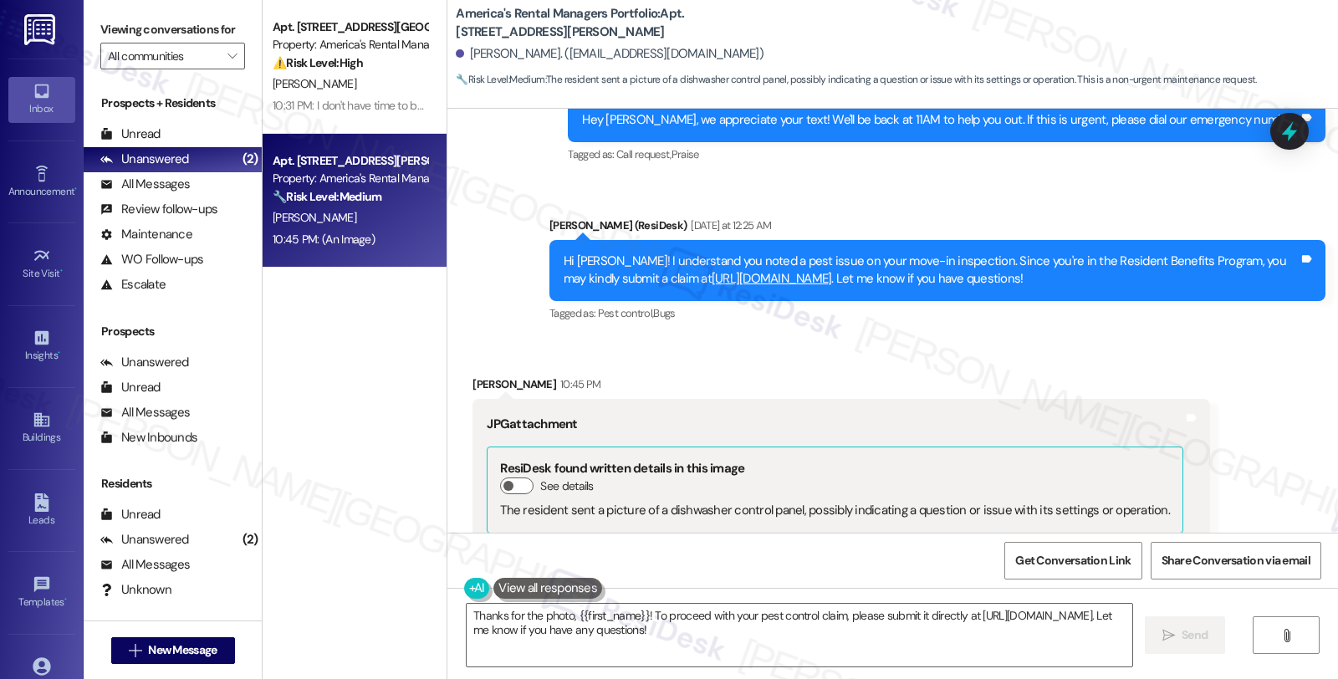
scroll to position [5026, 0]
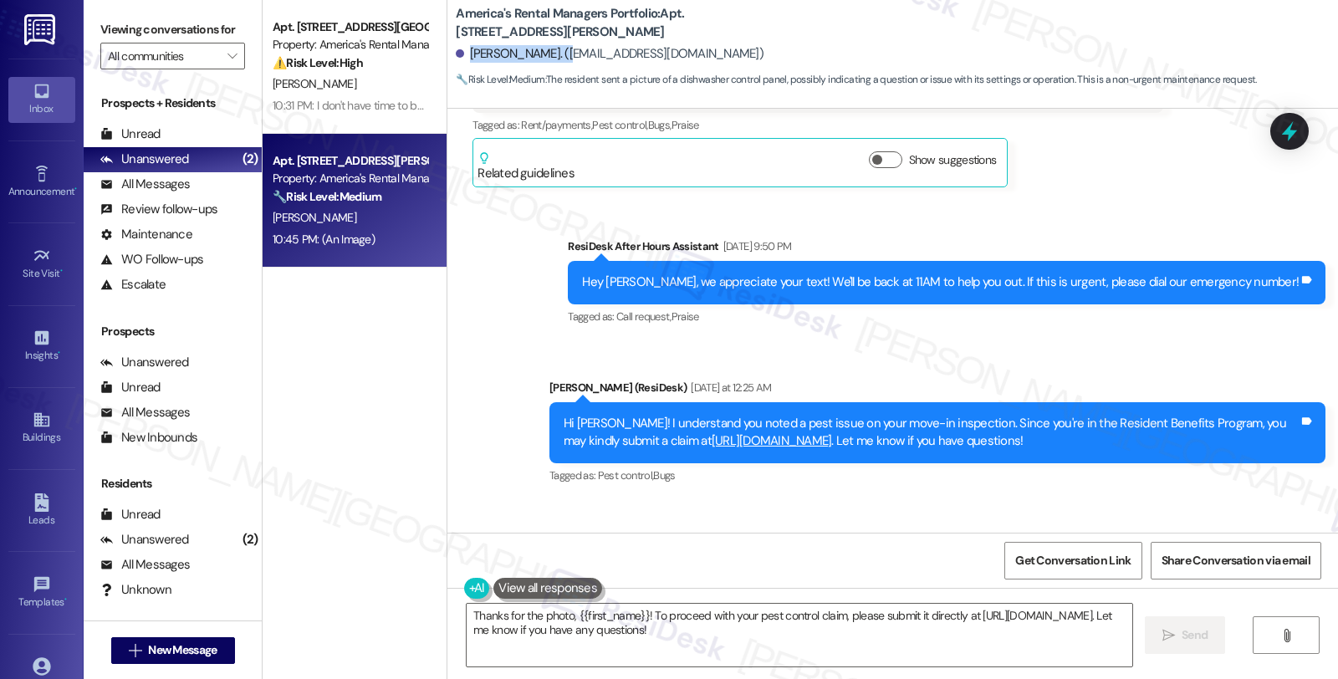
drag, startPoint x: 461, startPoint y: 53, endPoint x: 548, endPoint y: 50, distance: 87.0
click at [548, 50] on div "[PERSON_NAME]. ([EMAIL_ADDRESS][DOMAIN_NAME])" at bounding box center [610, 54] width 308 height 18
copy div "[PERSON_NAME]"
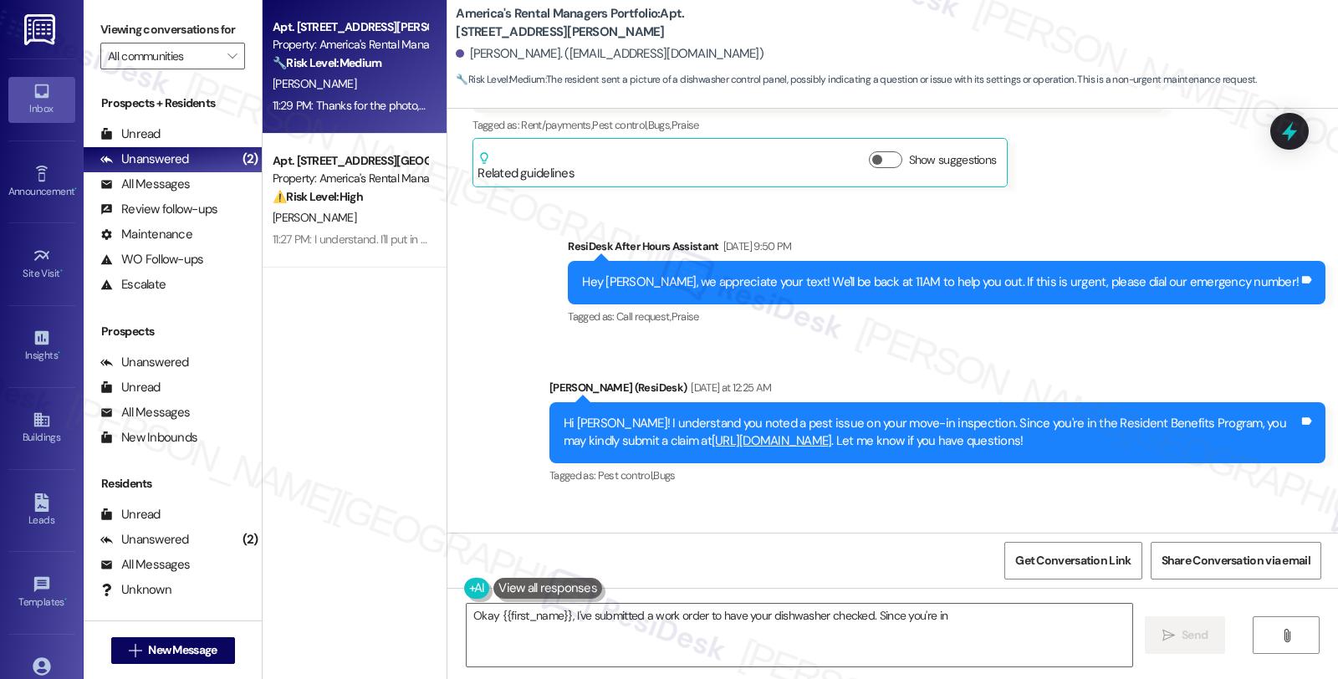
type textarea "Okay {{first_name}}, I've submitted a work order to have your dishwasher checke…"
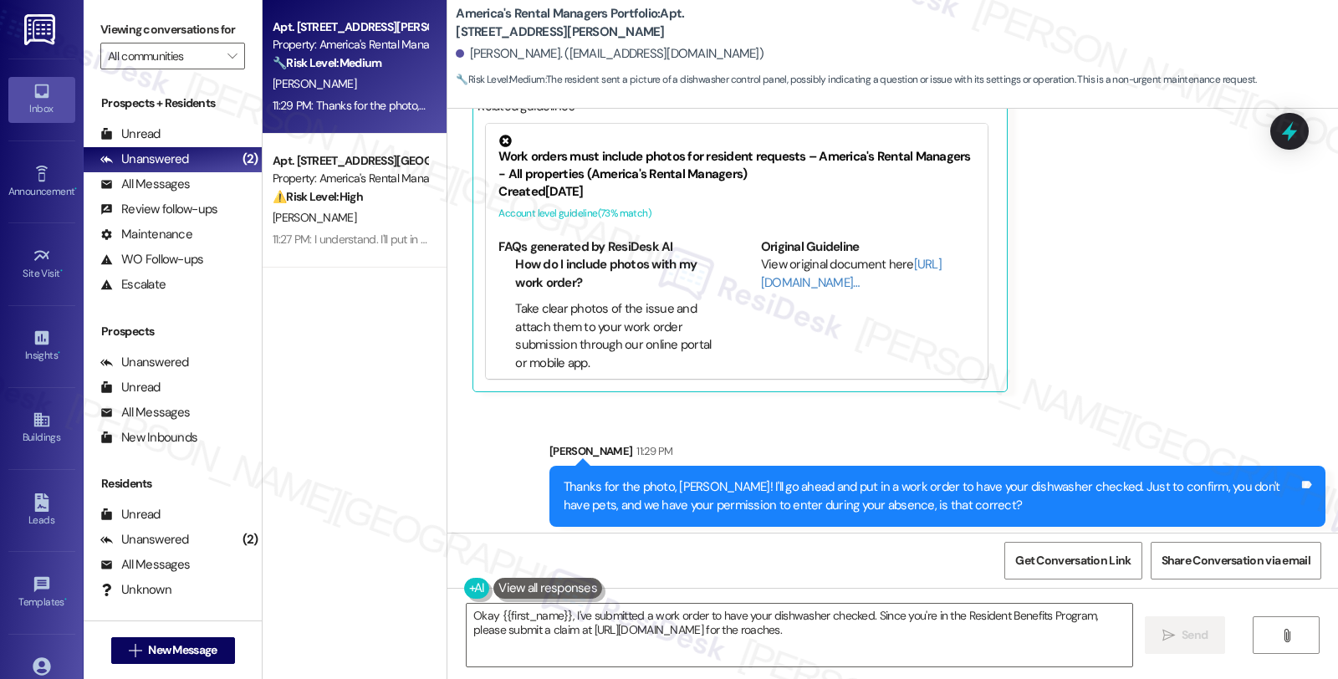
scroll to position [5904, 0]
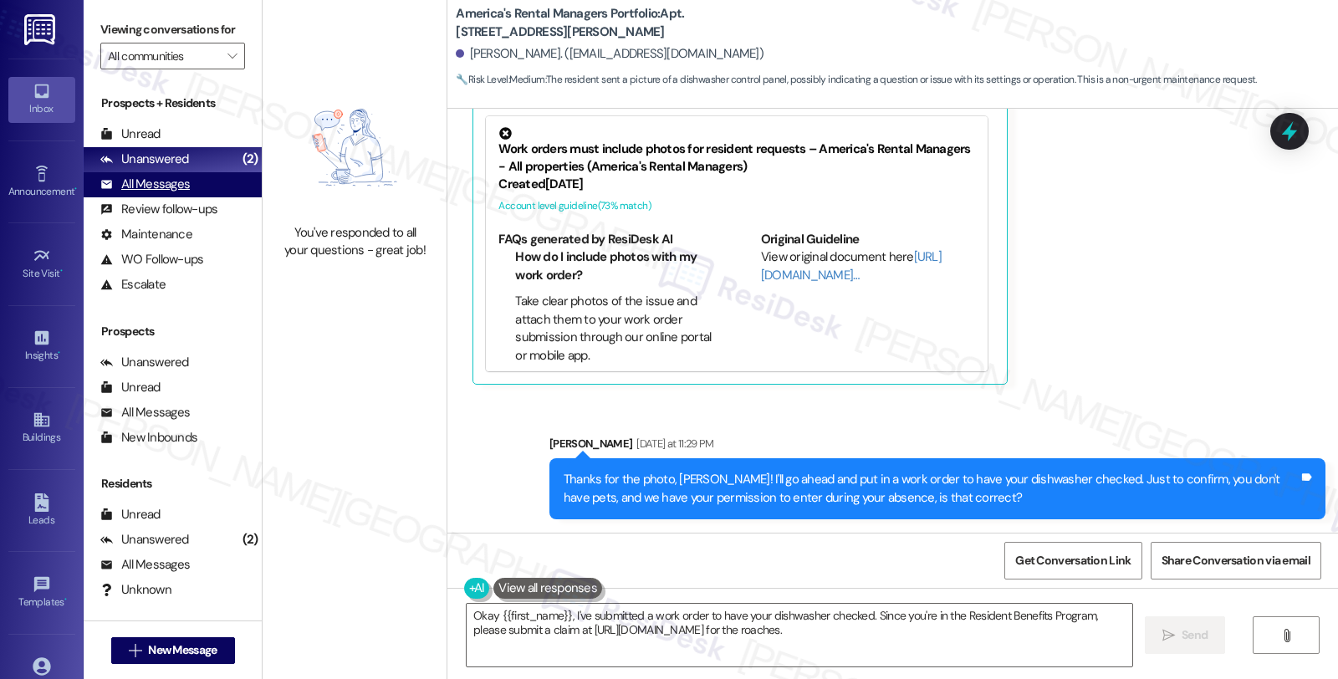
click at [197, 197] on div "All Messages (undefined)" at bounding box center [173, 184] width 178 height 25
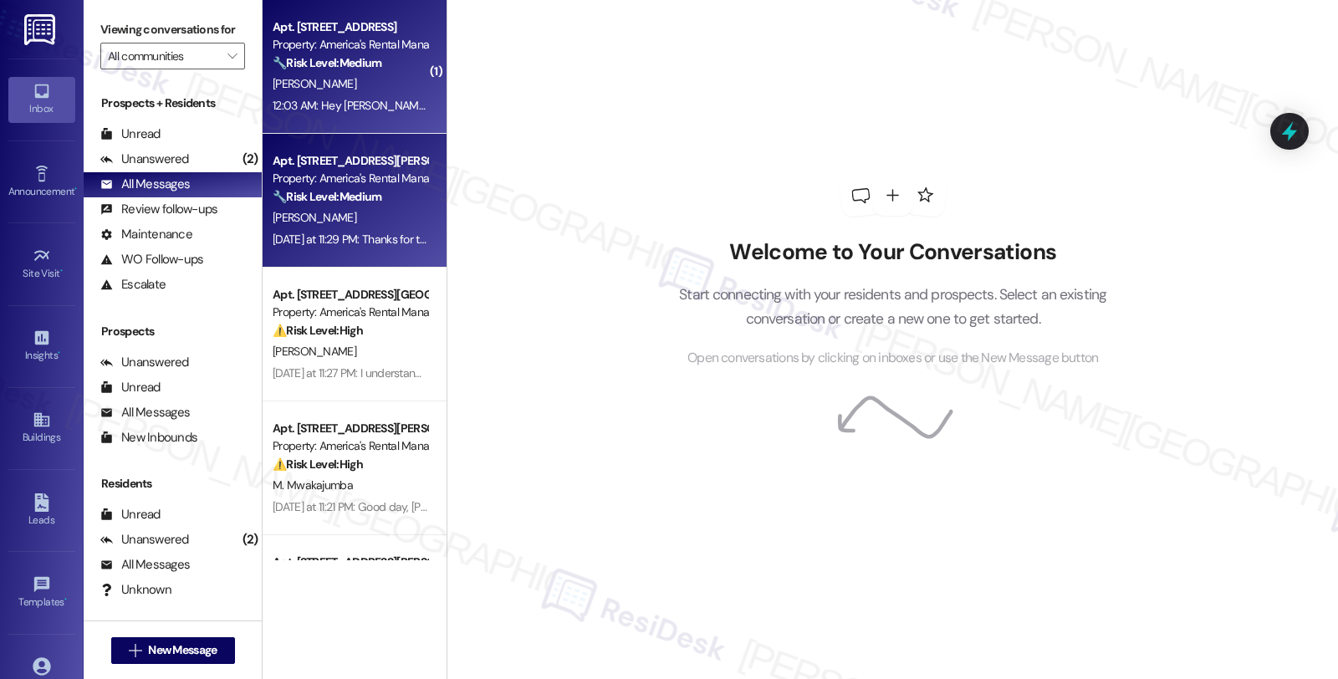
click at [389, 36] on div "Property: America's Rental Managers Portfolio" at bounding box center [350, 45] width 155 height 18
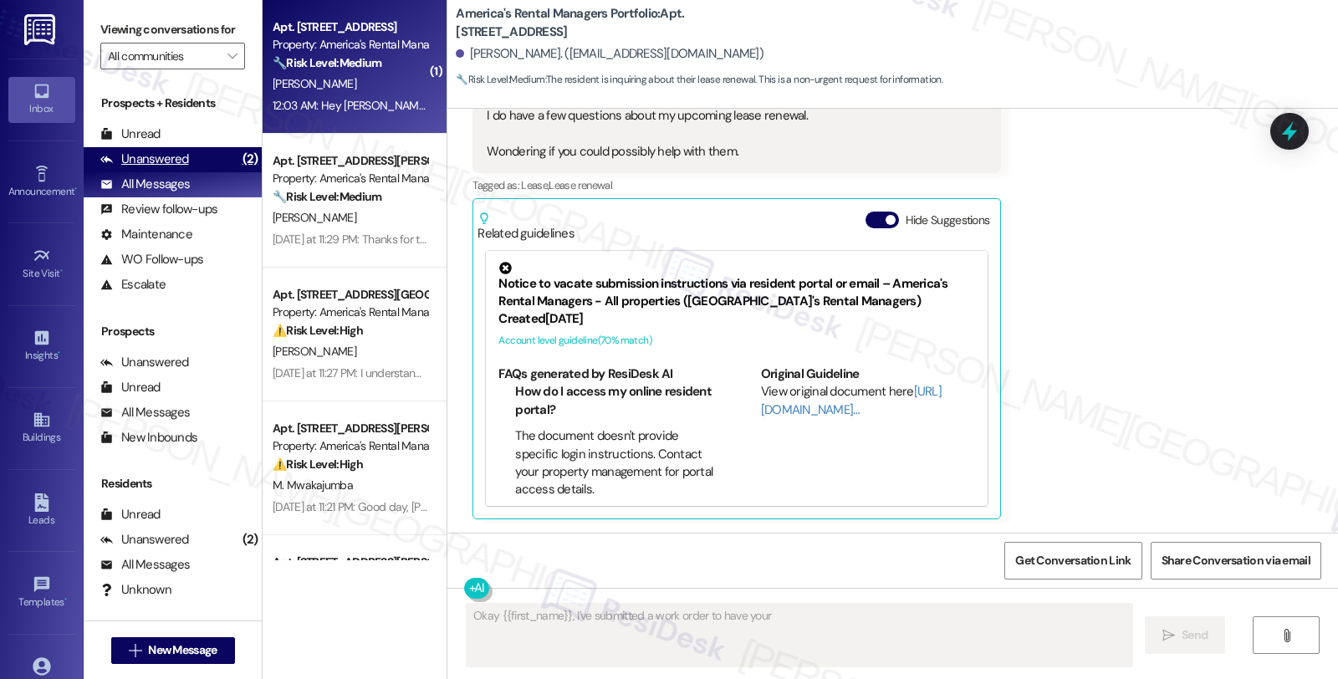
click at [190, 172] on div "Unanswered (2)" at bounding box center [173, 159] width 178 height 25
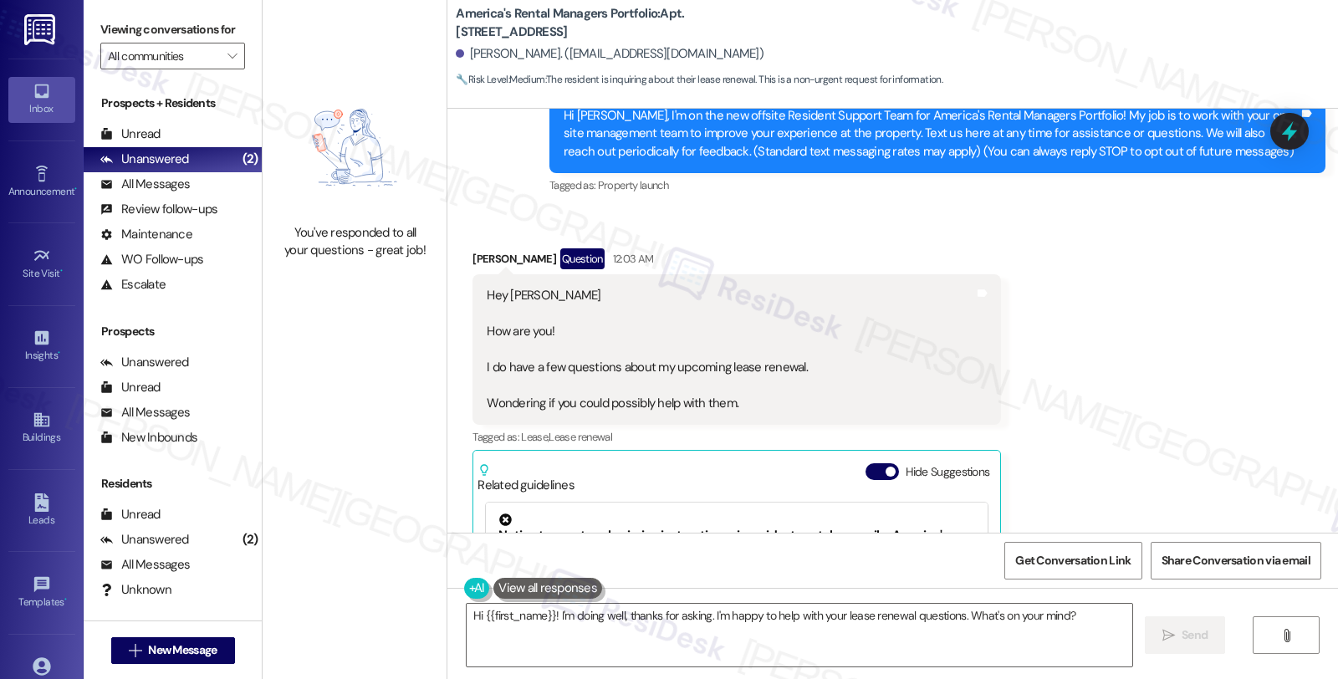
scroll to position [160, 0]
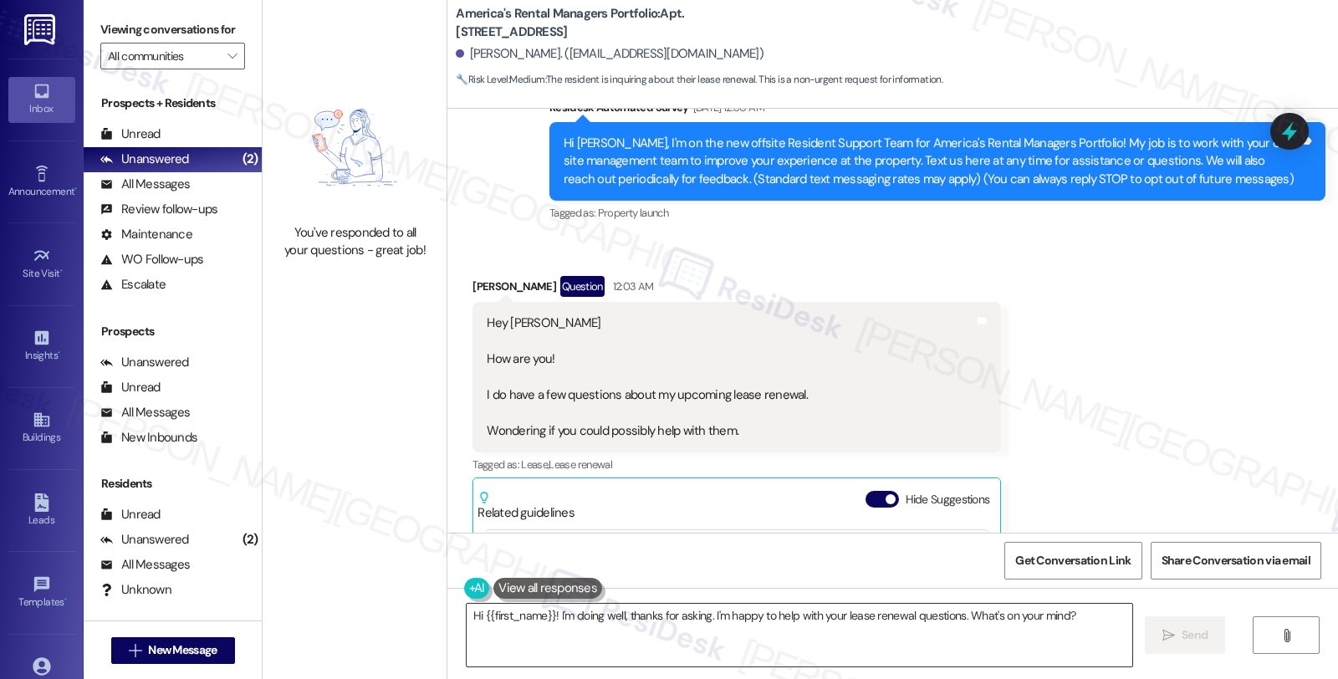
click at [770, 619] on textarea "Hi {{first_name}}! I'm doing well, thanks for asking. I'm happy to help with yo…" at bounding box center [798, 635] width 665 height 63
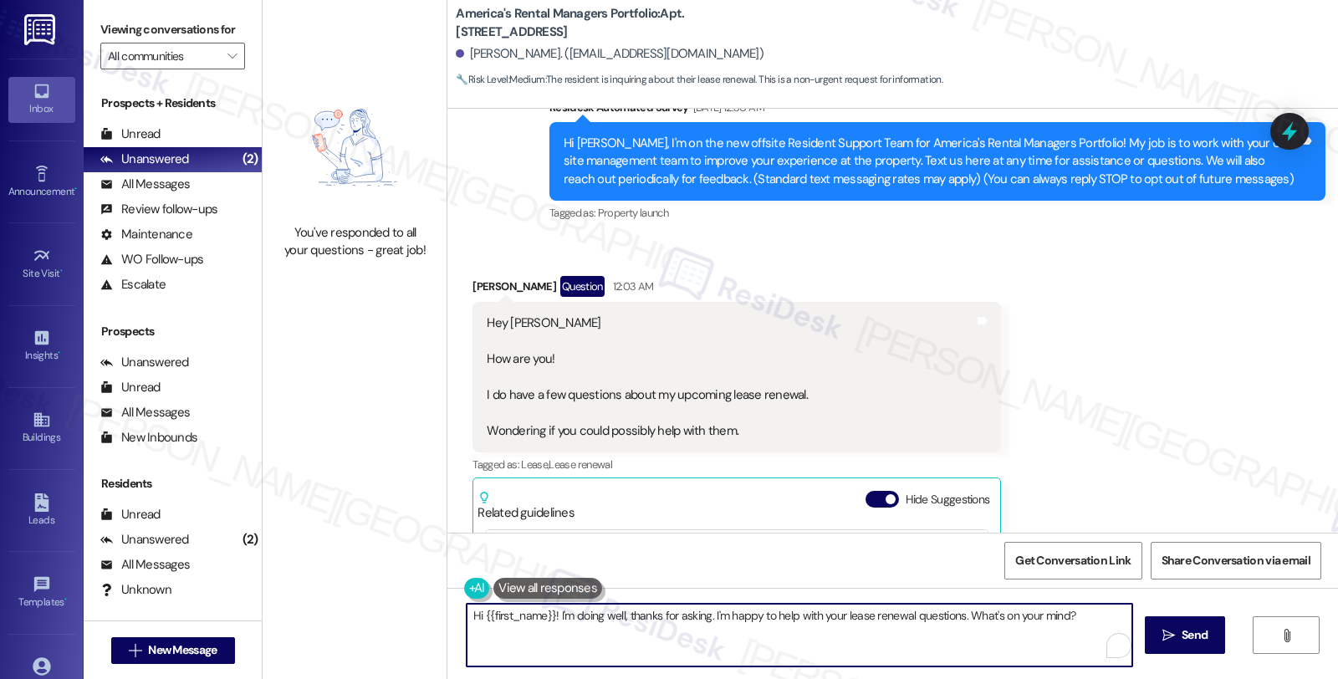
click at [770, 619] on textarea "Hi {{first_name}}! I'm doing well, thanks for asking. I'm happy to help with yo…" at bounding box center [798, 635] width 665 height 63
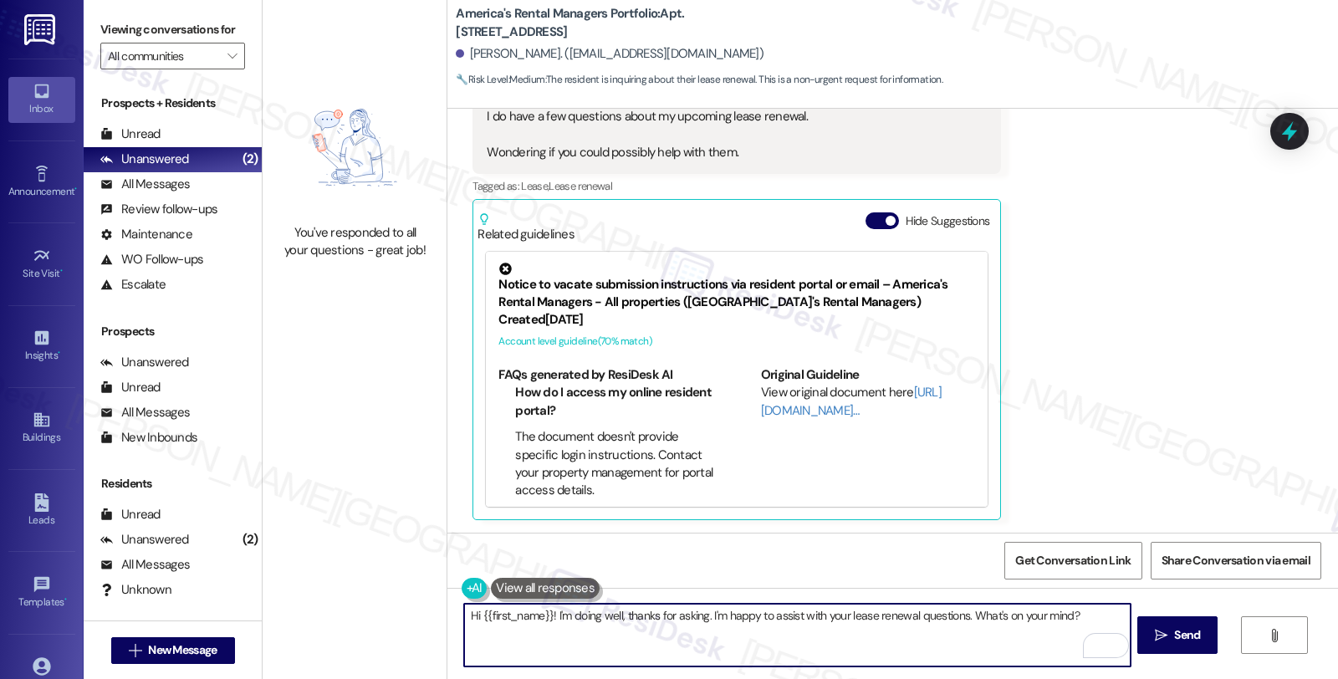
type textarea "Hi {{first_name}}! I'm doing well, thanks for asking. I'm happy to assist with …"
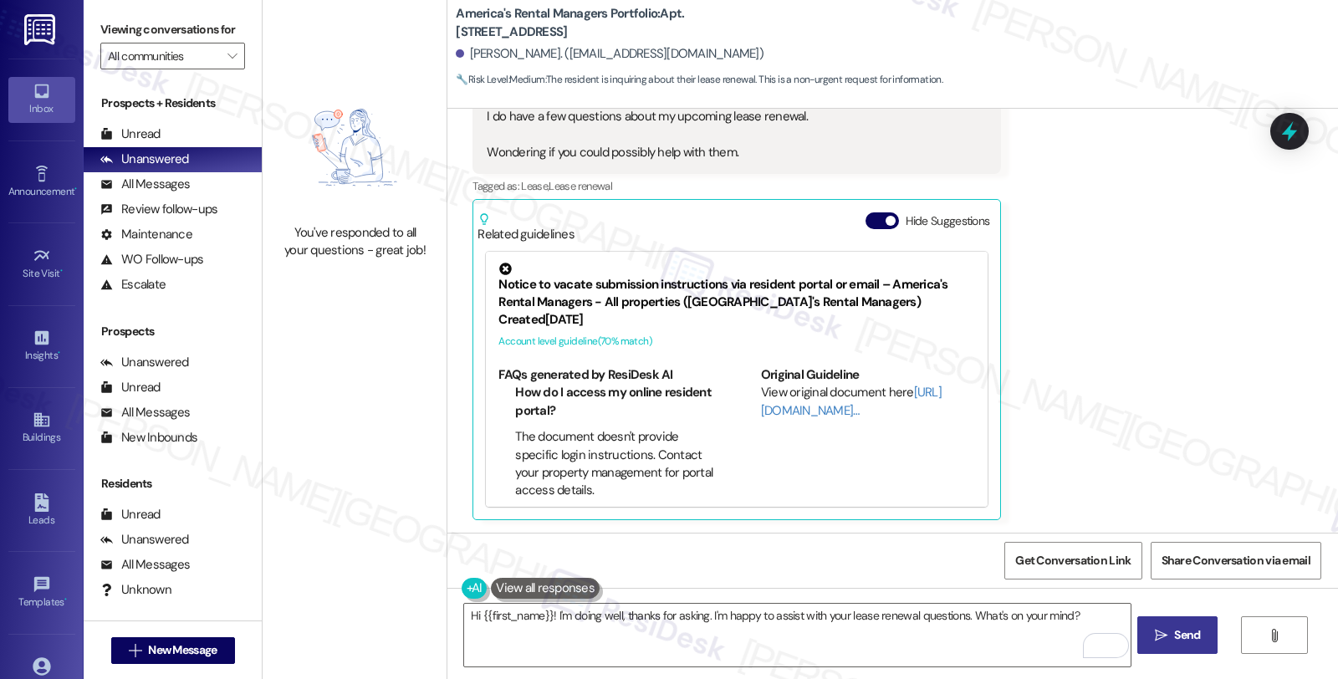
click at [1179, 629] on span "Send" at bounding box center [1187, 635] width 26 height 18
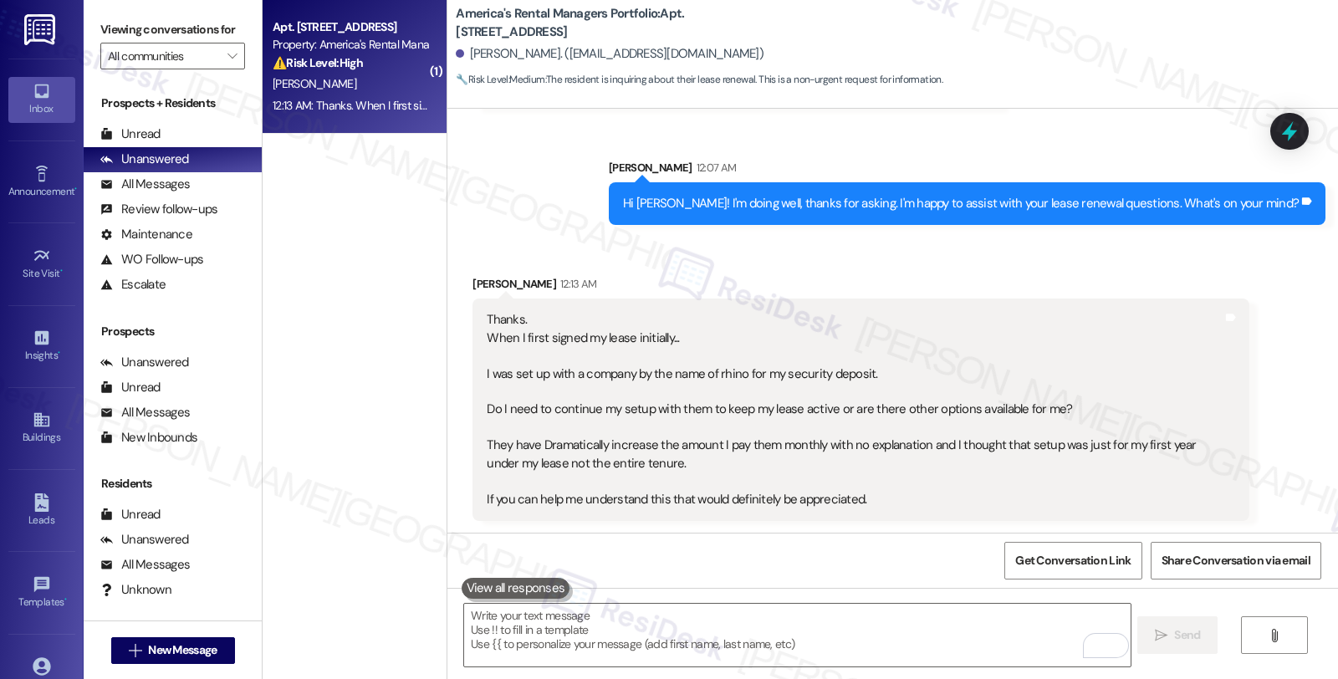
scroll to position [850, 0]
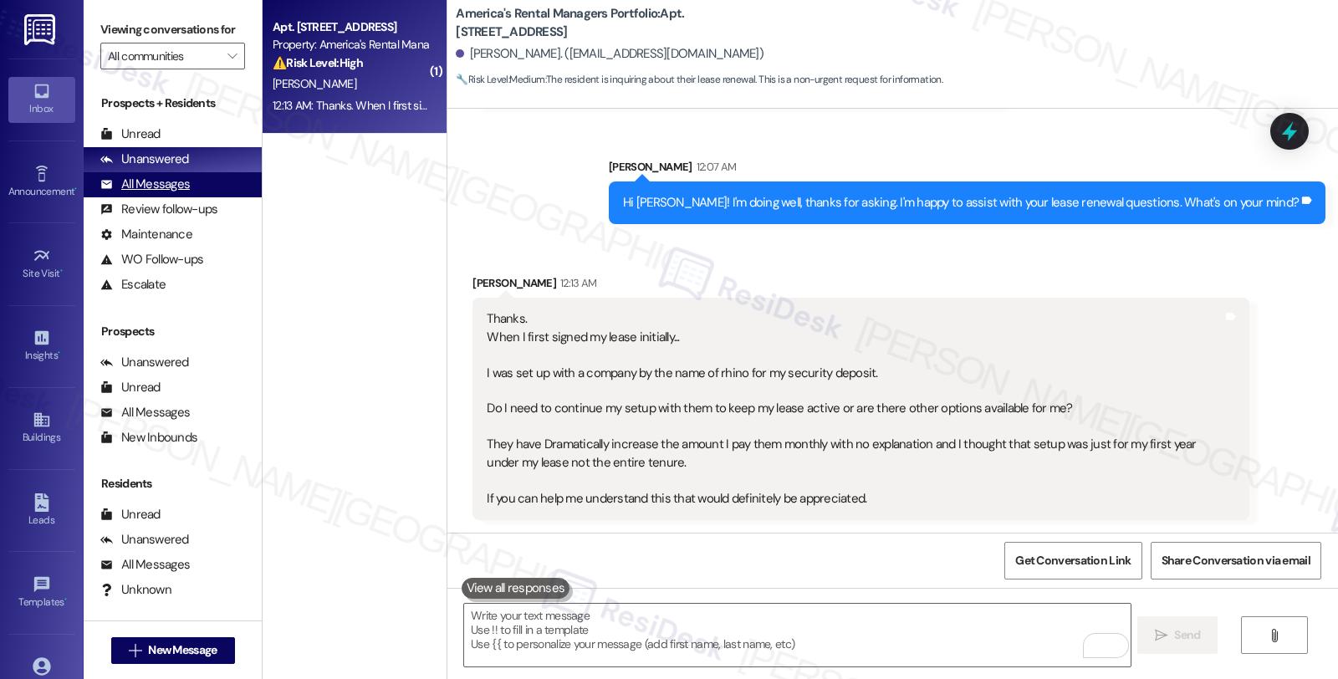
click at [160, 193] on div "All Messages" at bounding box center [144, 185] width 89 height 18
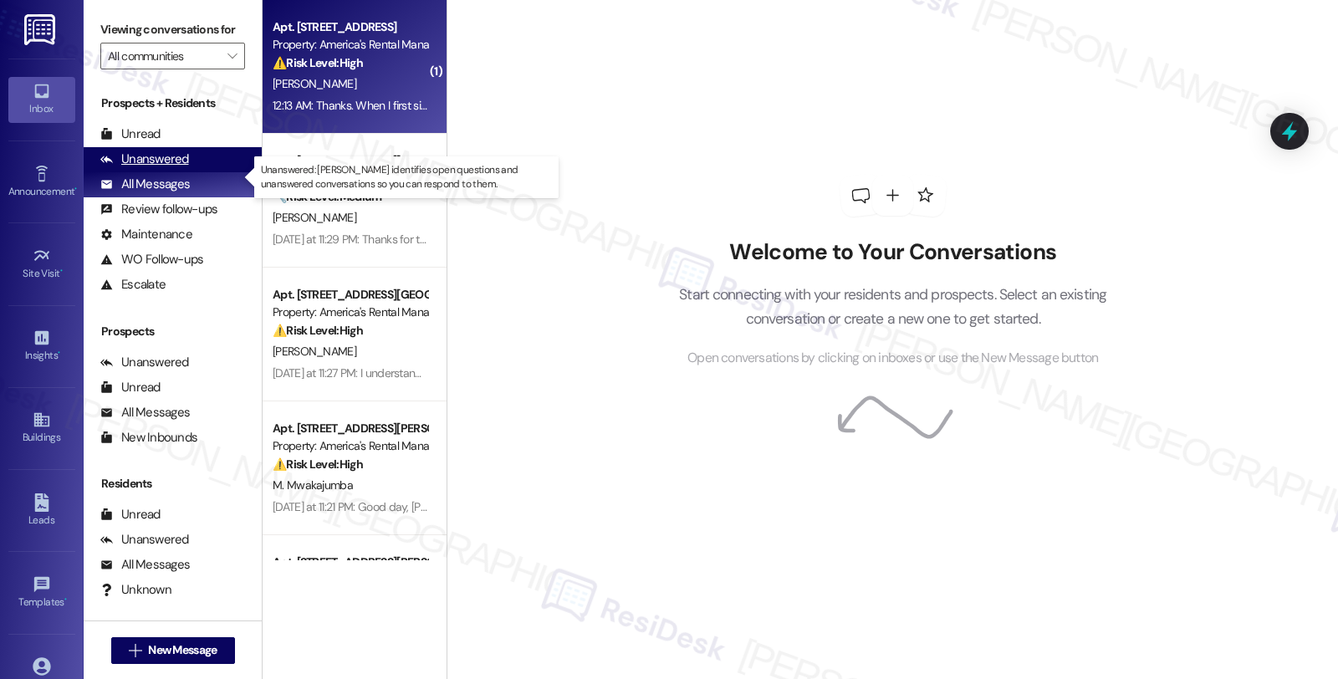
click at [182, 168] on div "Unanswered" at bounding box center [144, 159] width 89 height 18
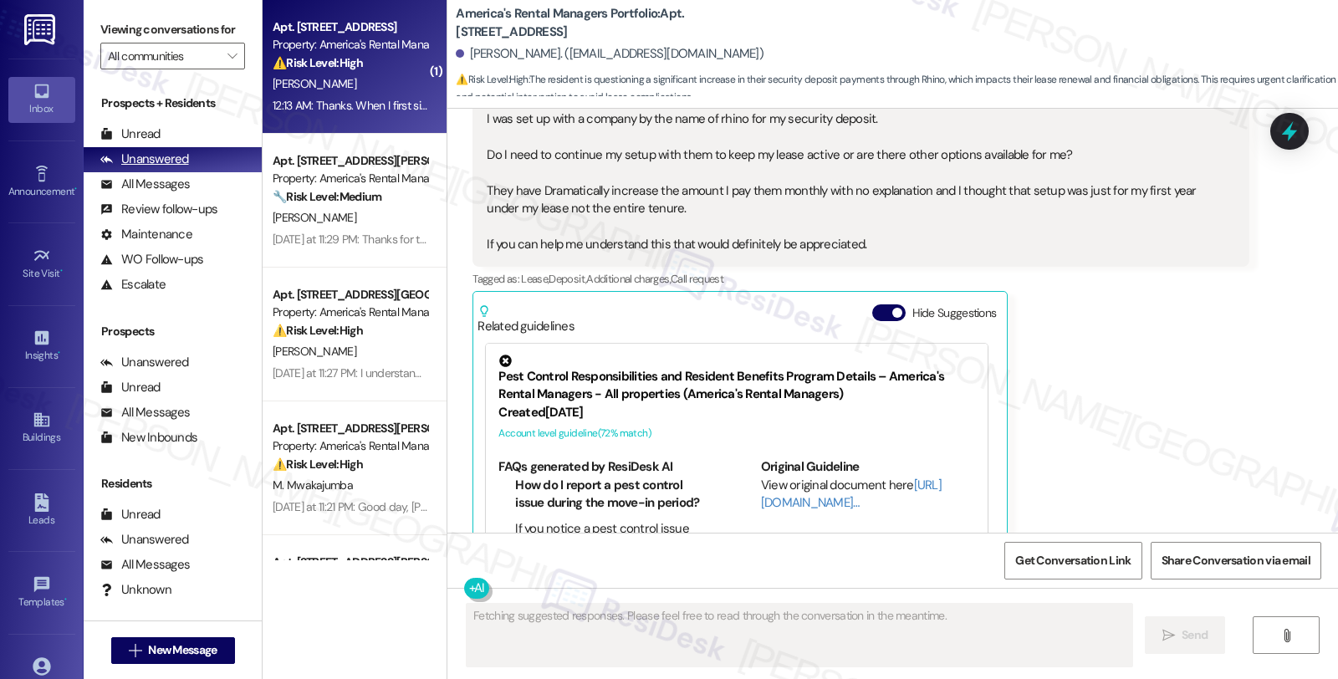
scroll to position [966, 0]
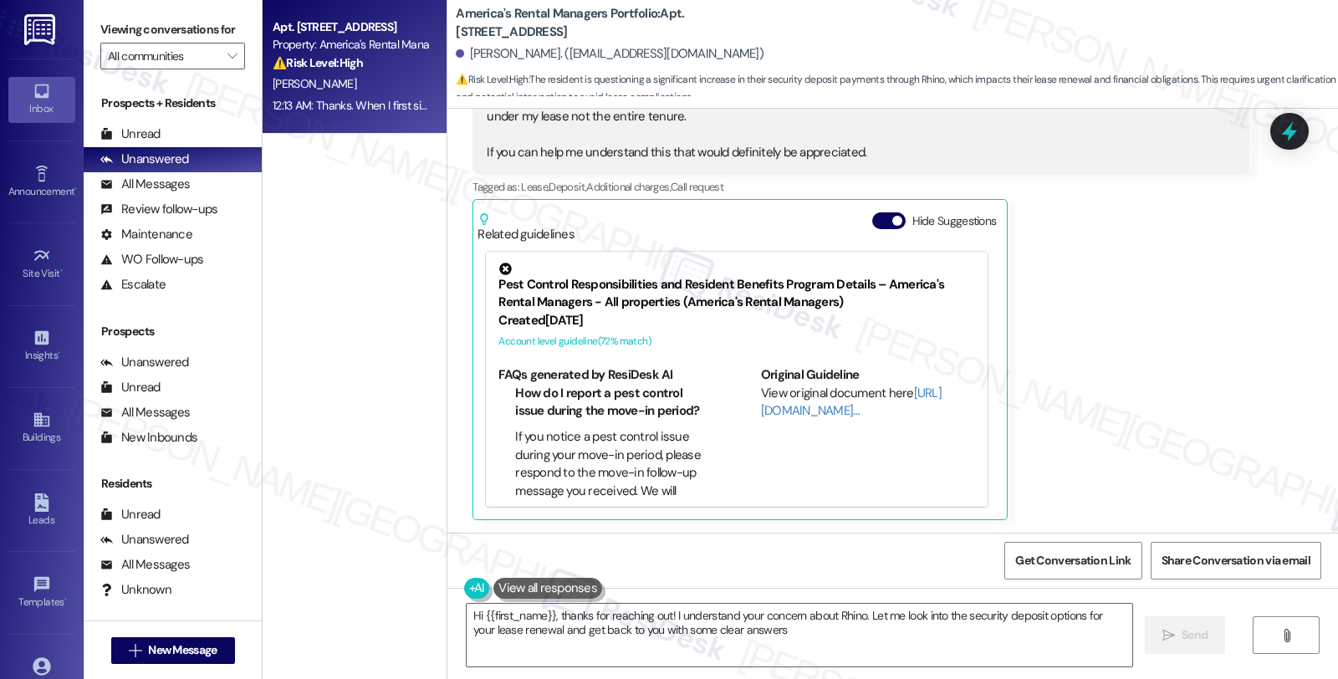
type textarea "Hi {{first_name}}, thanks for reaching out! I understand your concern about Rhi…"
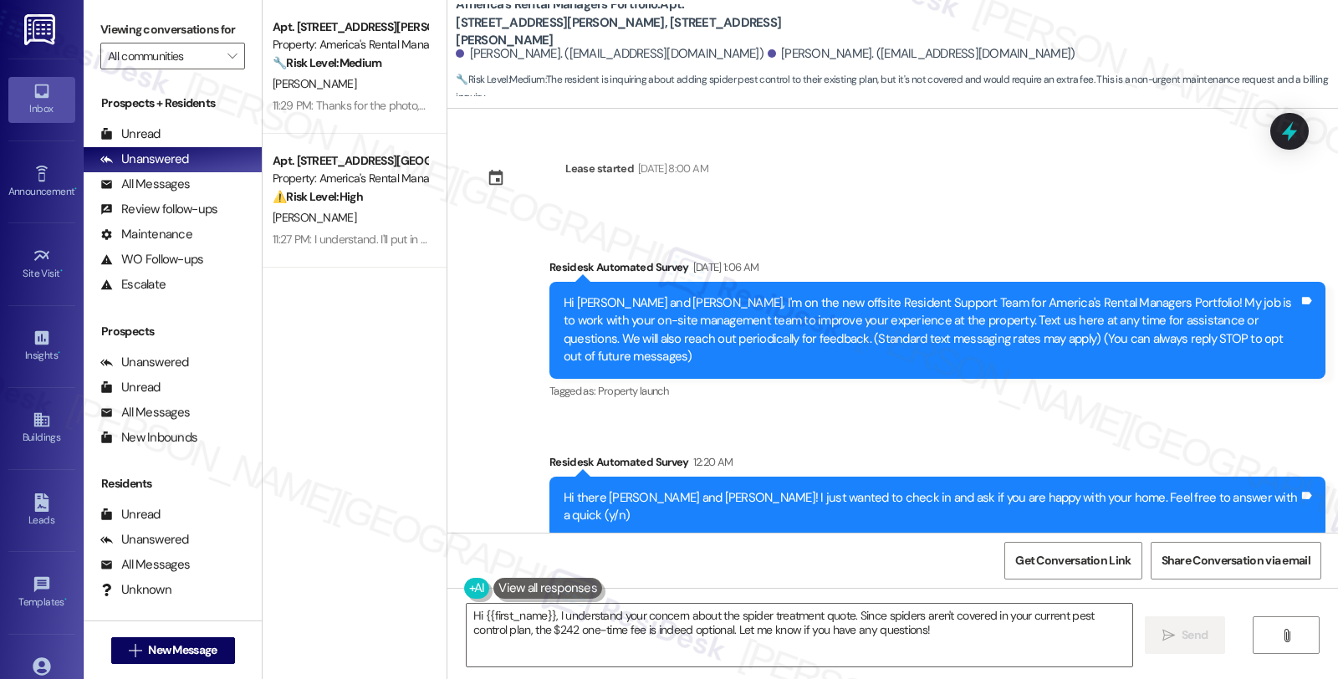
scroll to position [2681, 0]
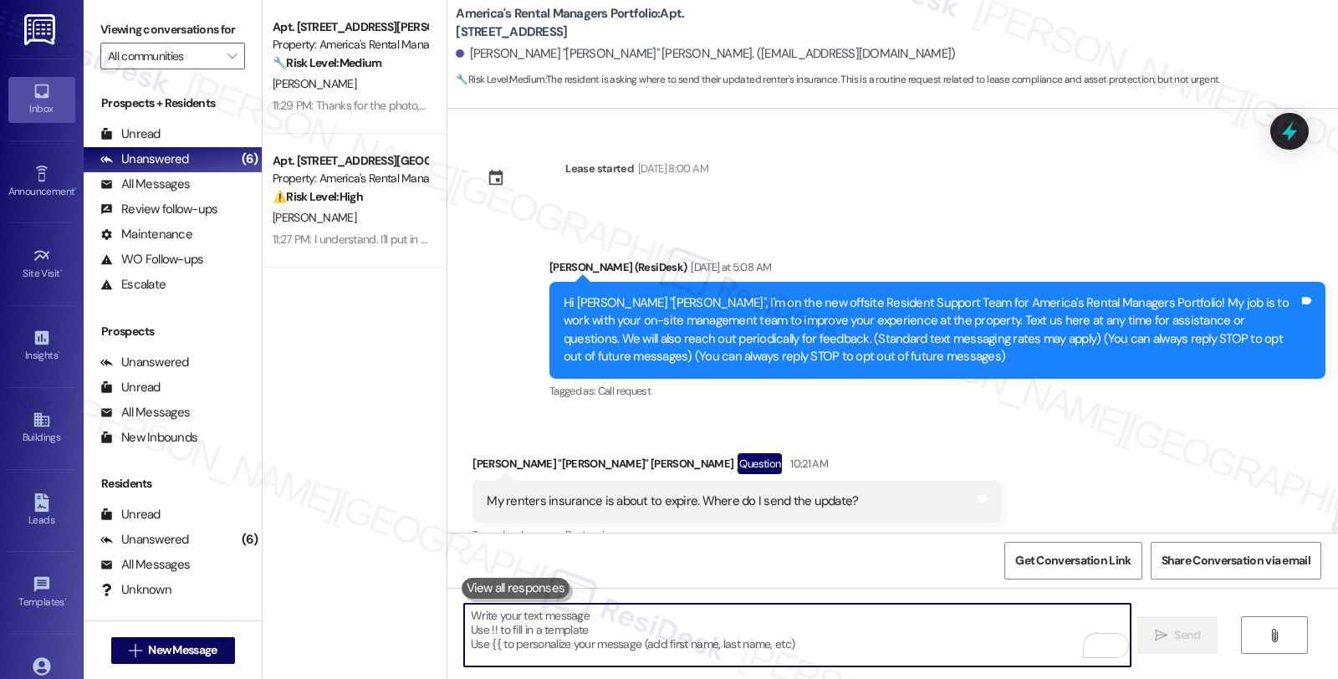
scroll to position [624, 0]
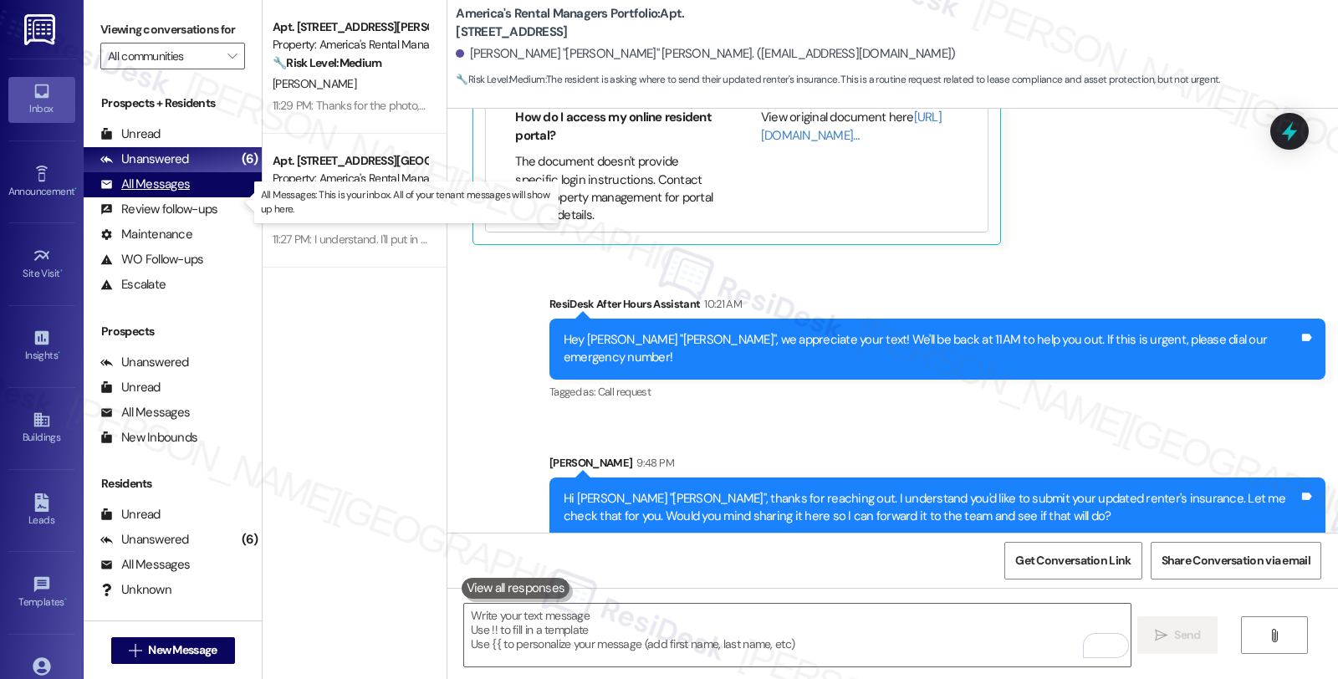
click at [194, 196] on div "All Messages (undefined)" at bounding box center [173, 184] width 178 height 25
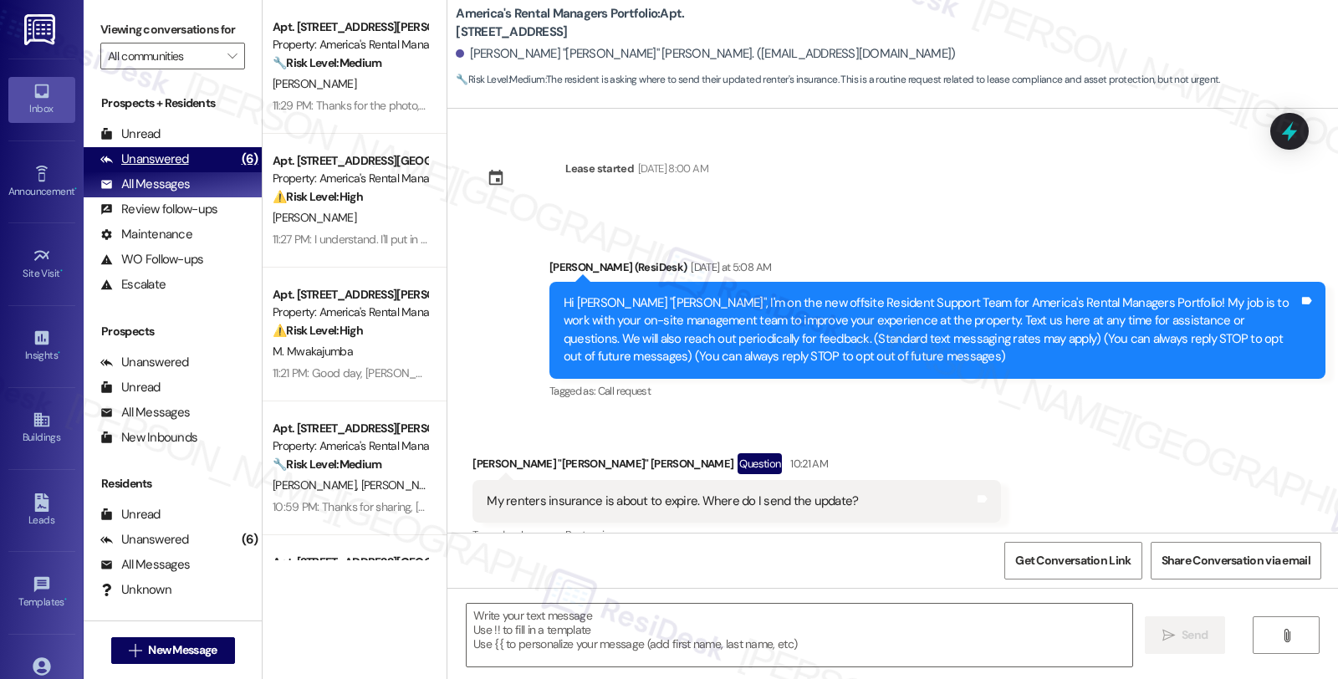
scroll to position [348, 0]
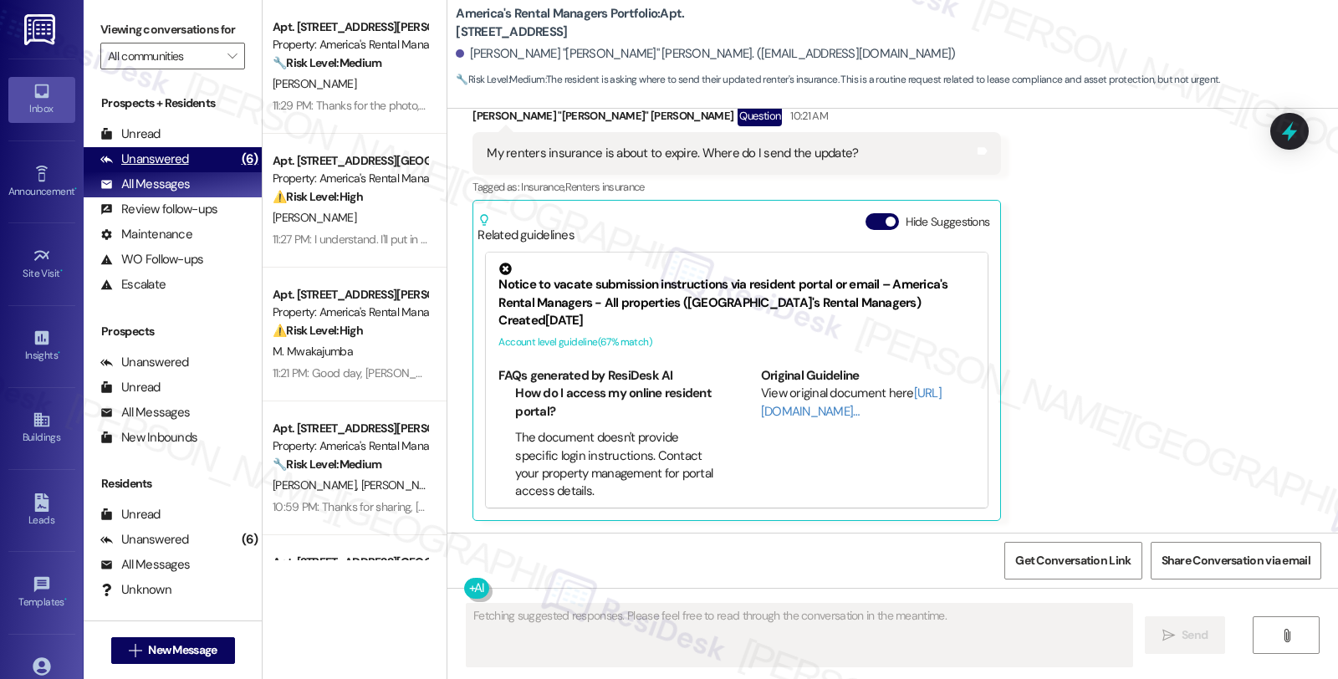
click at [186, 168] on div "Unanswered" at bounding box center [144, 159] width 89 height 18
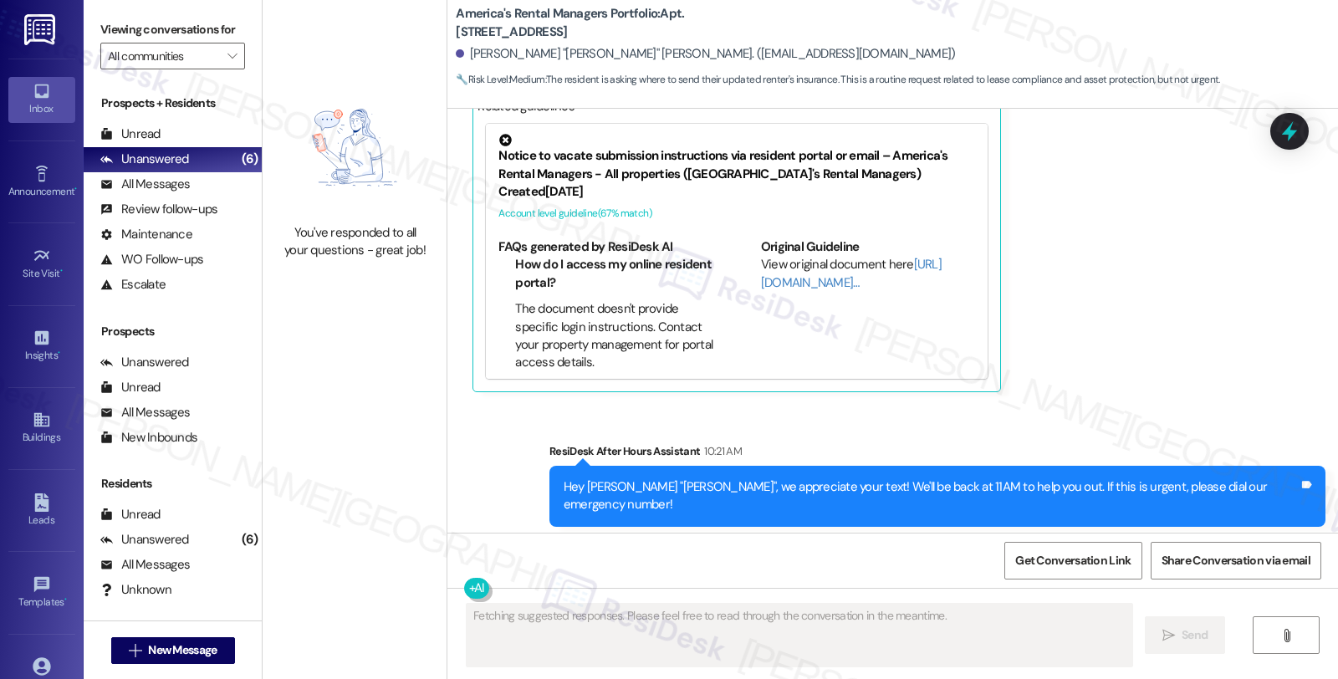
scroll to position [649, 0]
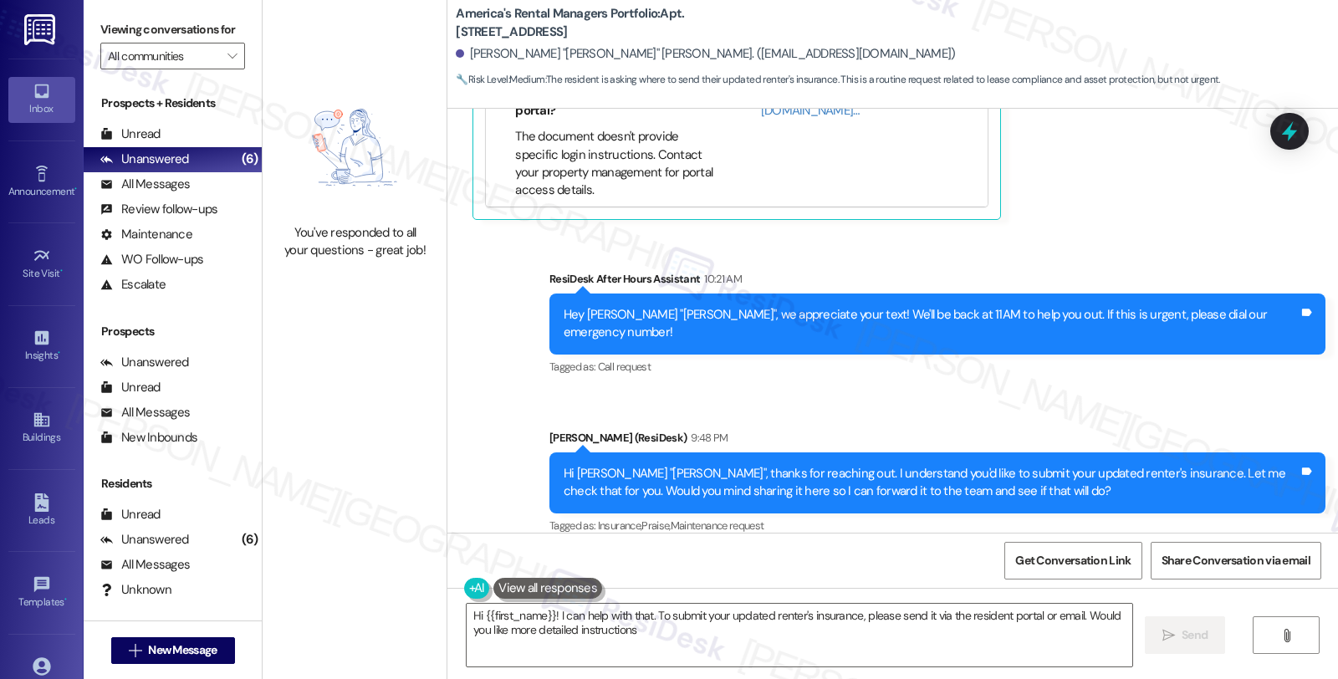
type textarea "Hi {{first_name}}! I can help with that. To submit your updated renter's insura…"
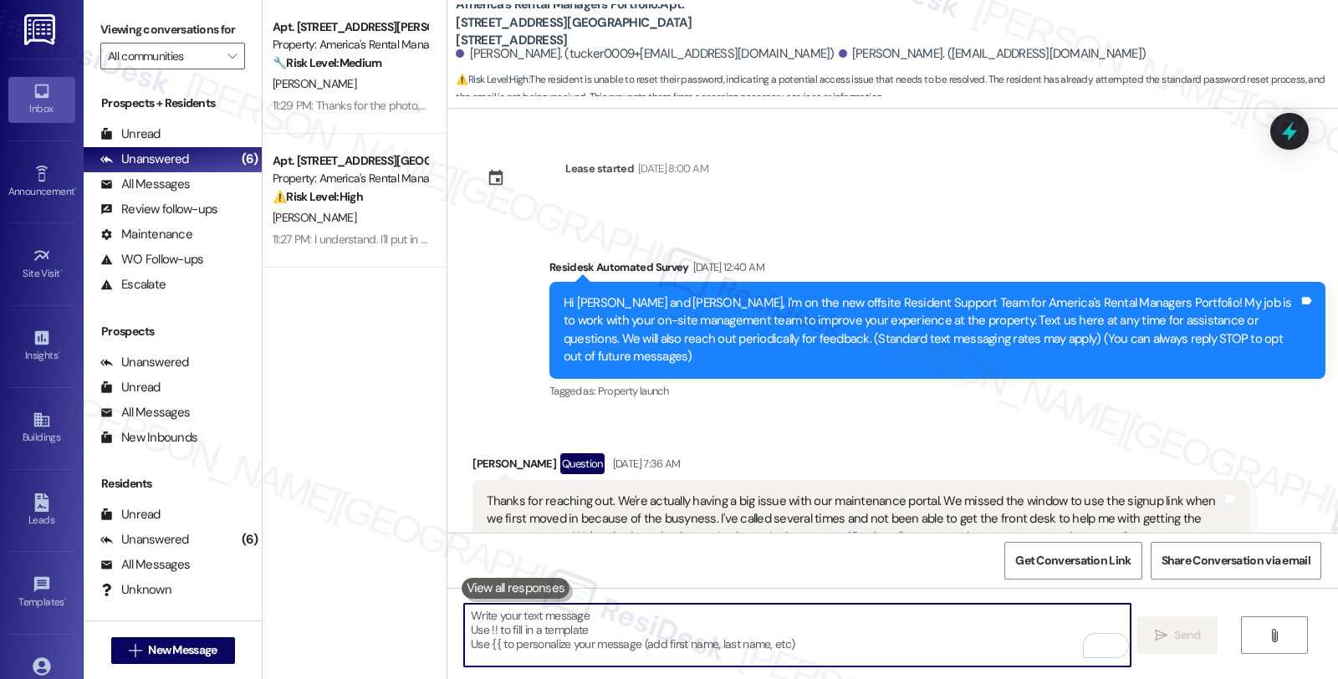
scroll to position [8584, 0]
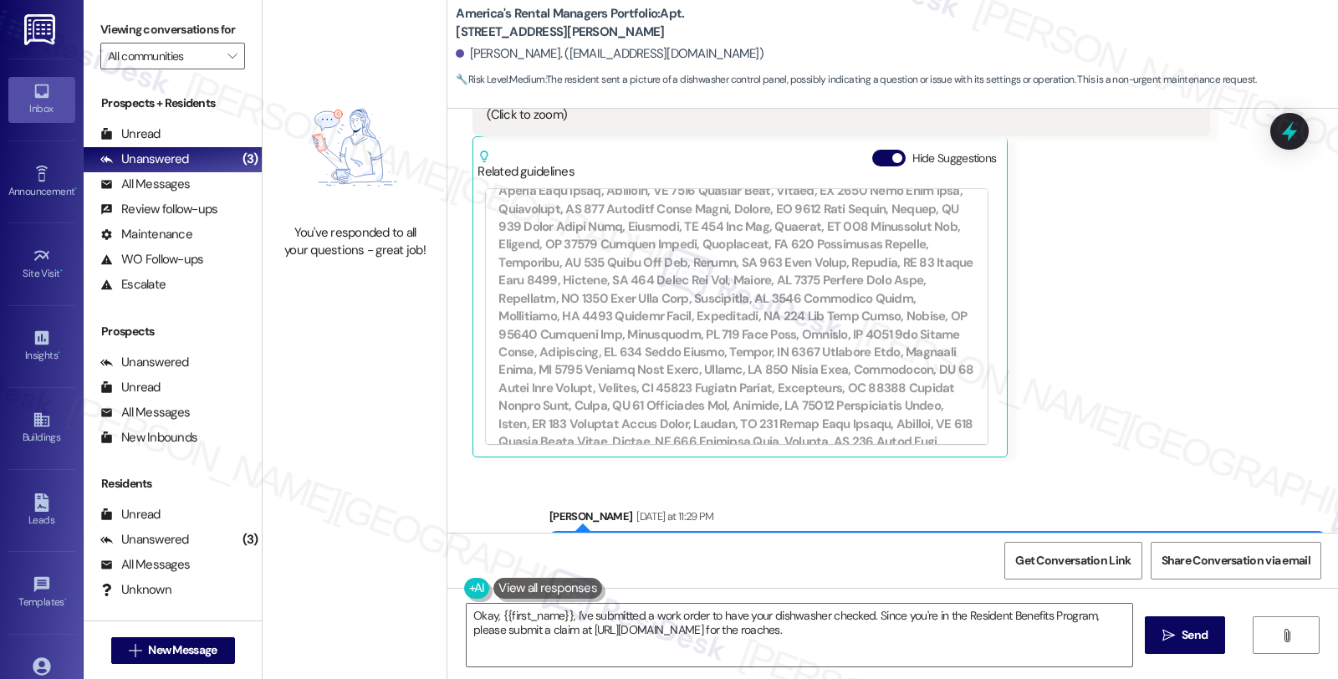
scroll to position [5904, 0]
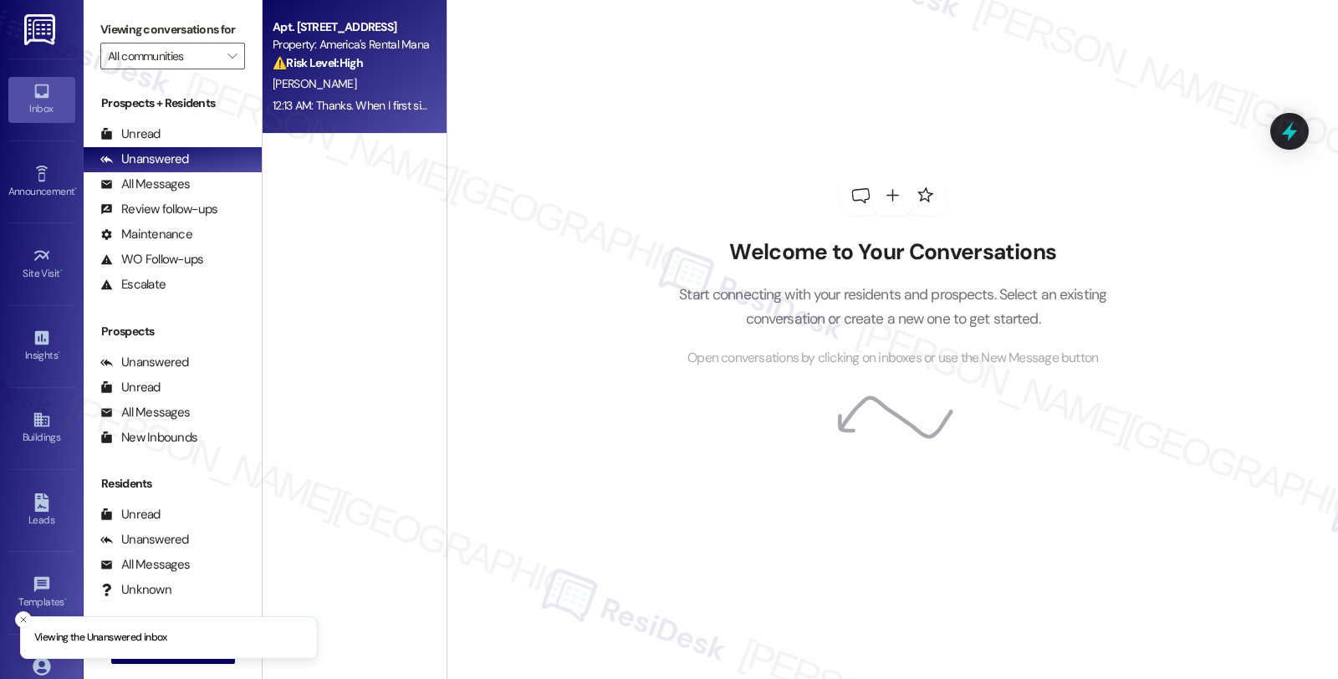
click at [374, 78] on div "[PERSON_NAME]" at bounding box center [350, 84] width 158 height 21
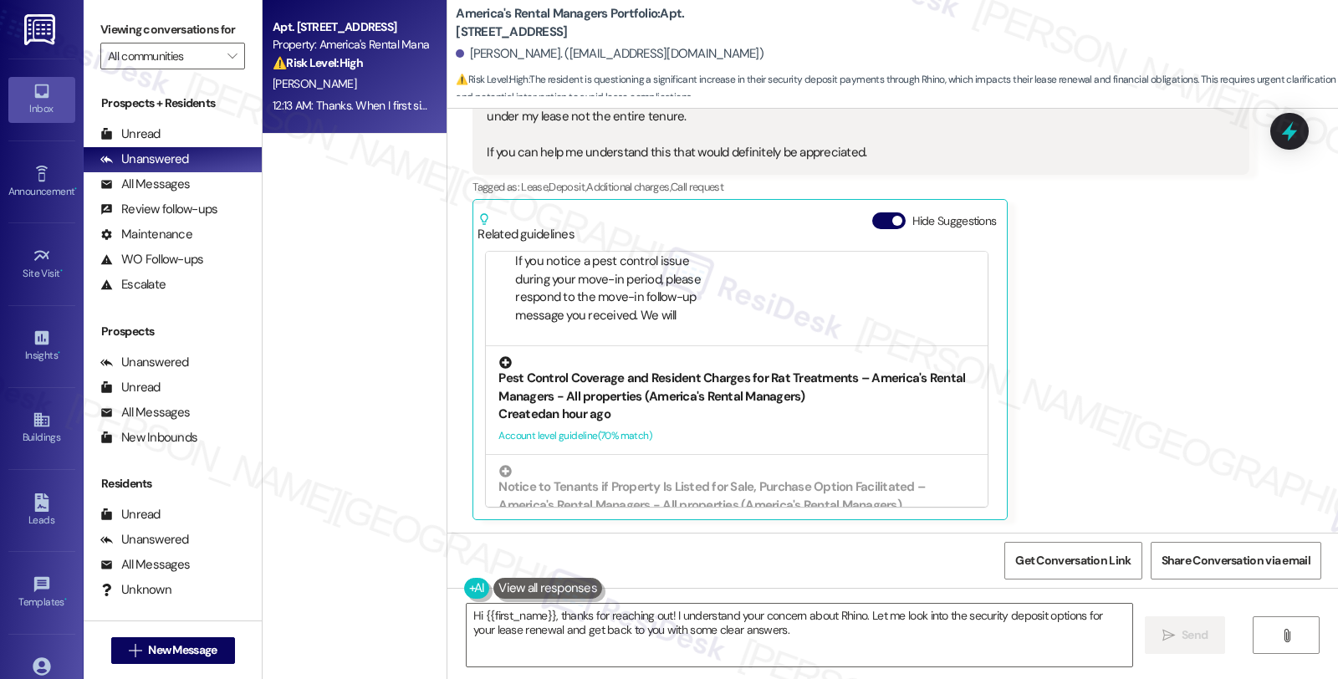
scroll to position [186, 0]
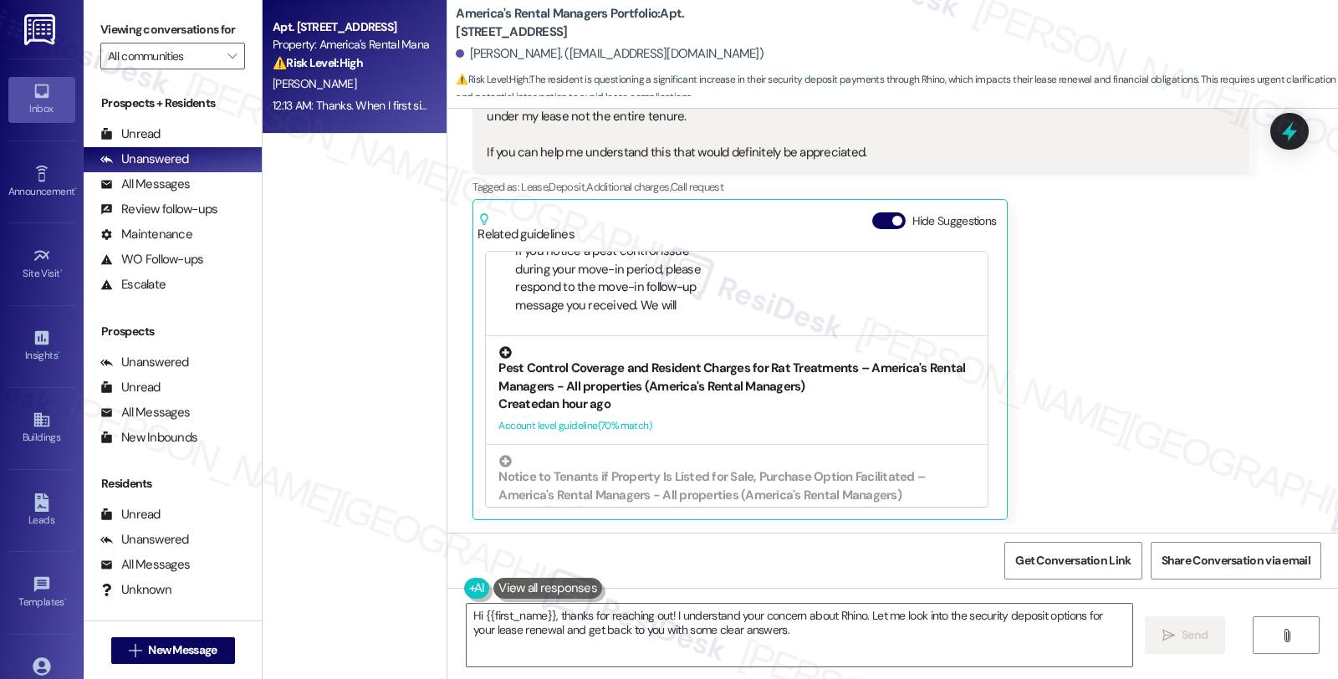
click at [844, 381] on div "Pest Control Coverage and Resident Charges for Rat Treatments – America's Renta…" at bounding box center [736, 370] width 477 height 49
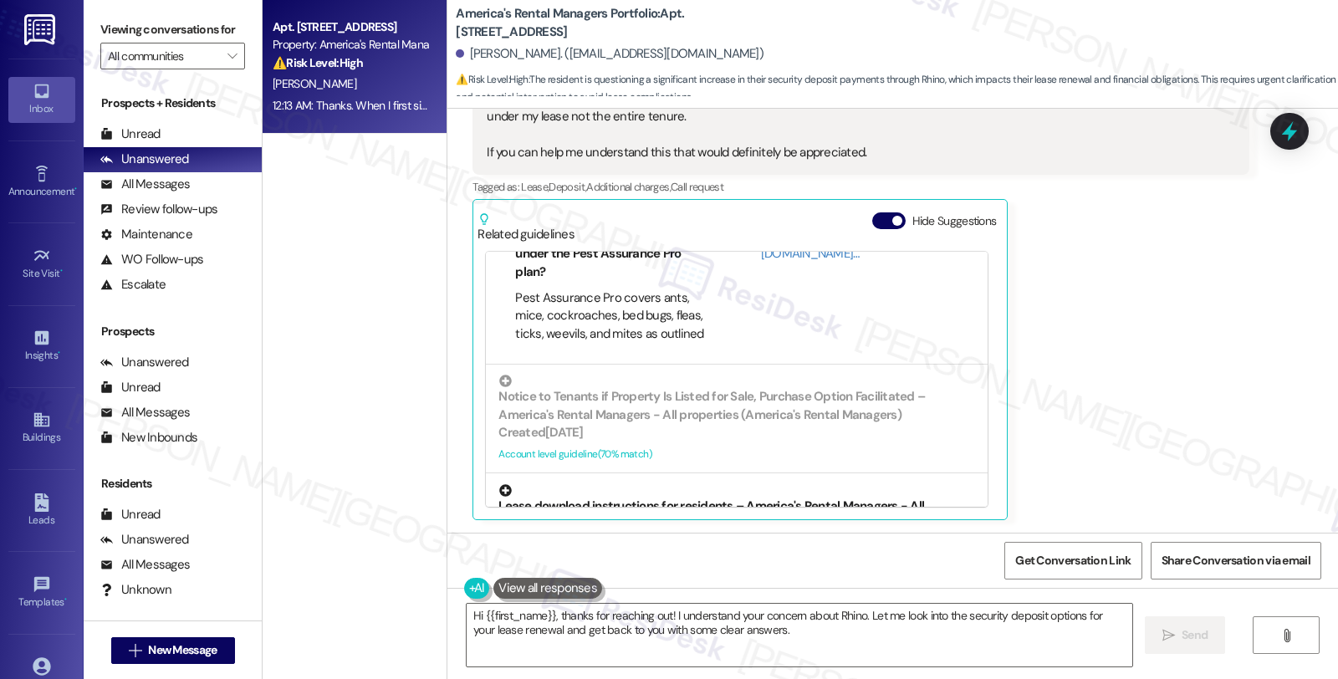
scroll to position [303, 0]
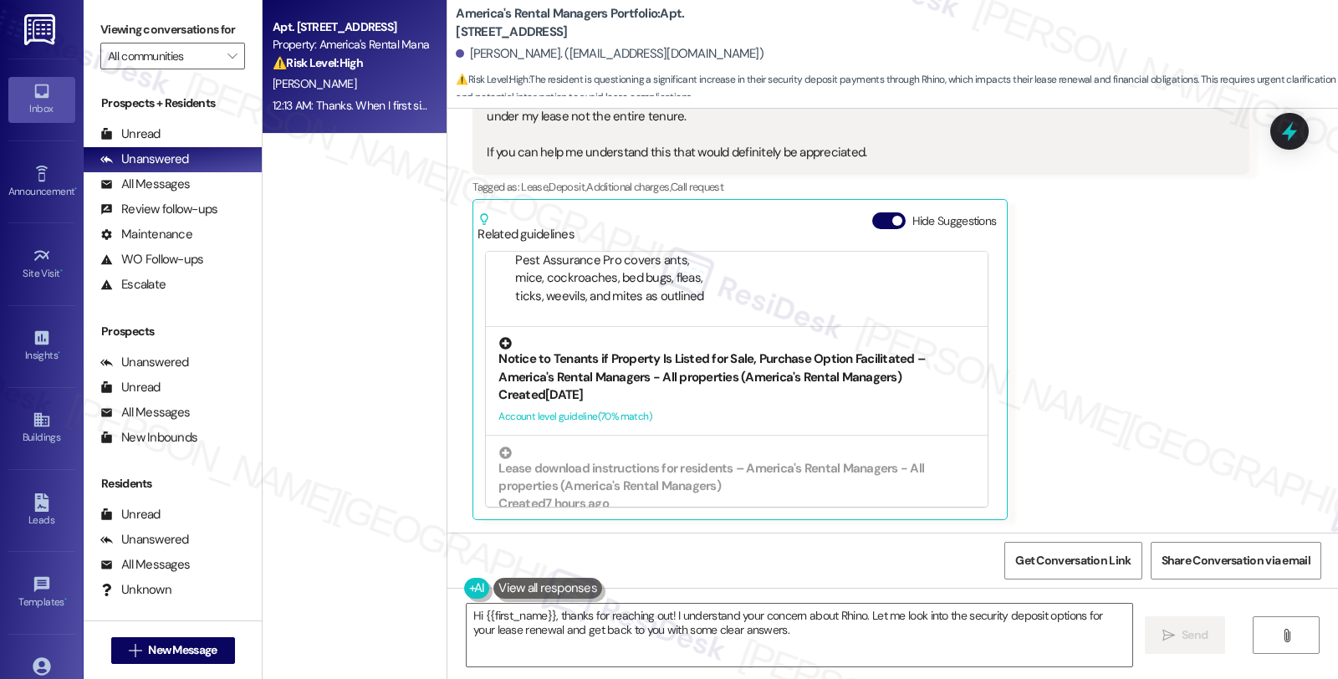
click at [782, 385] on div "Notice to Tenants if Property Is Listed for Sale, Purchase Option Facilitated –…" at bounding box center [736, 361] width 477 height 49
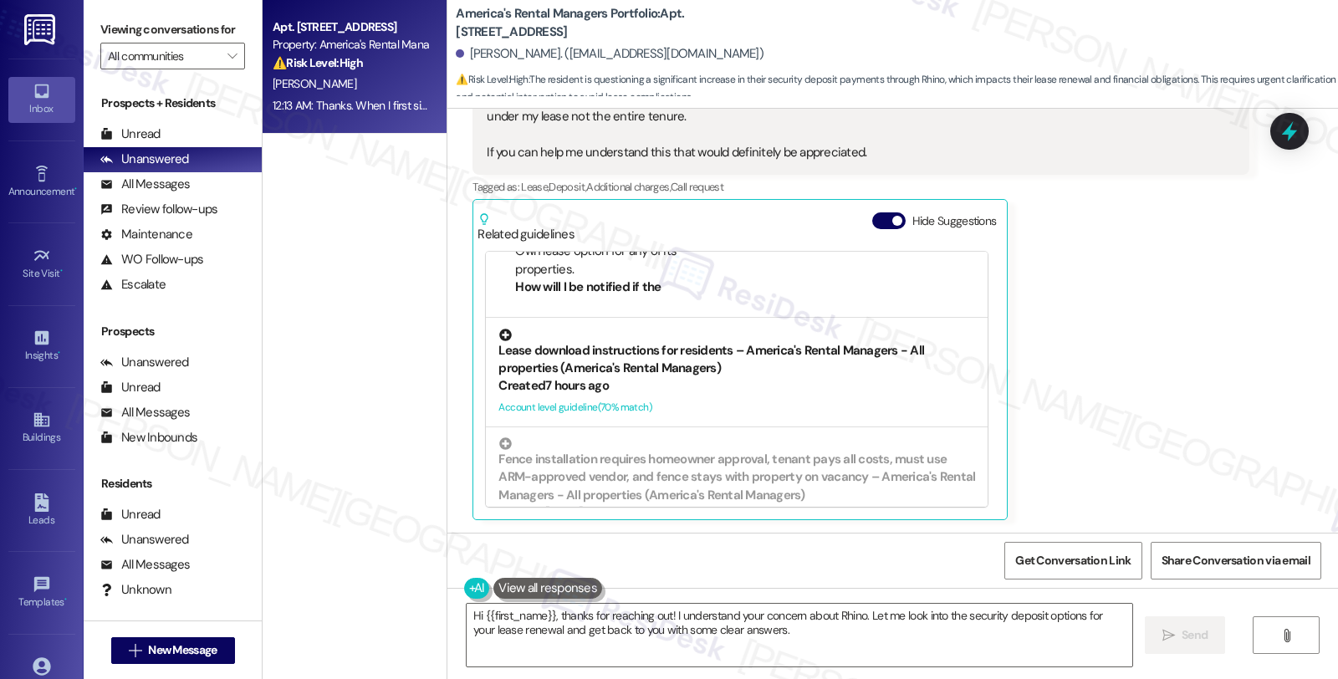
click at [787, 390] on div "Created 7 hours ago" at bounding box center [736, 386] width 477 height 18
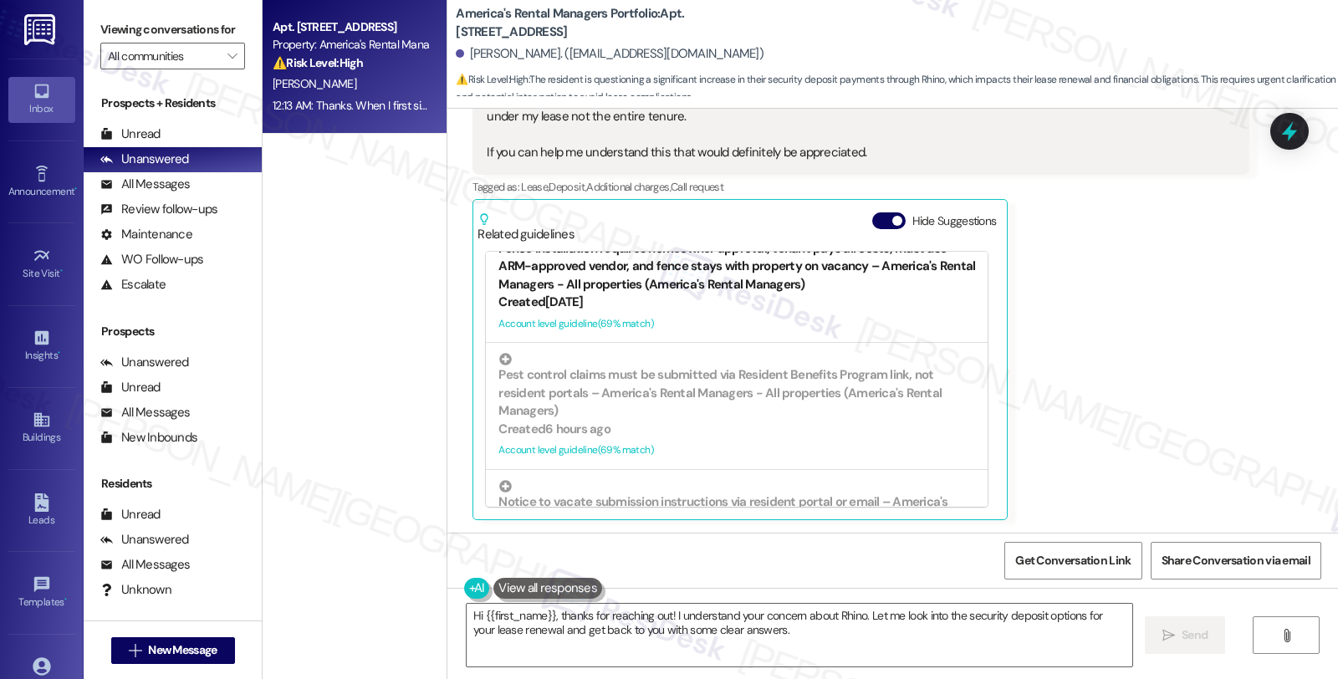
click at [781, 293] on div "Created [DATE]" at bounding box center [736, 302] width 477 height 18
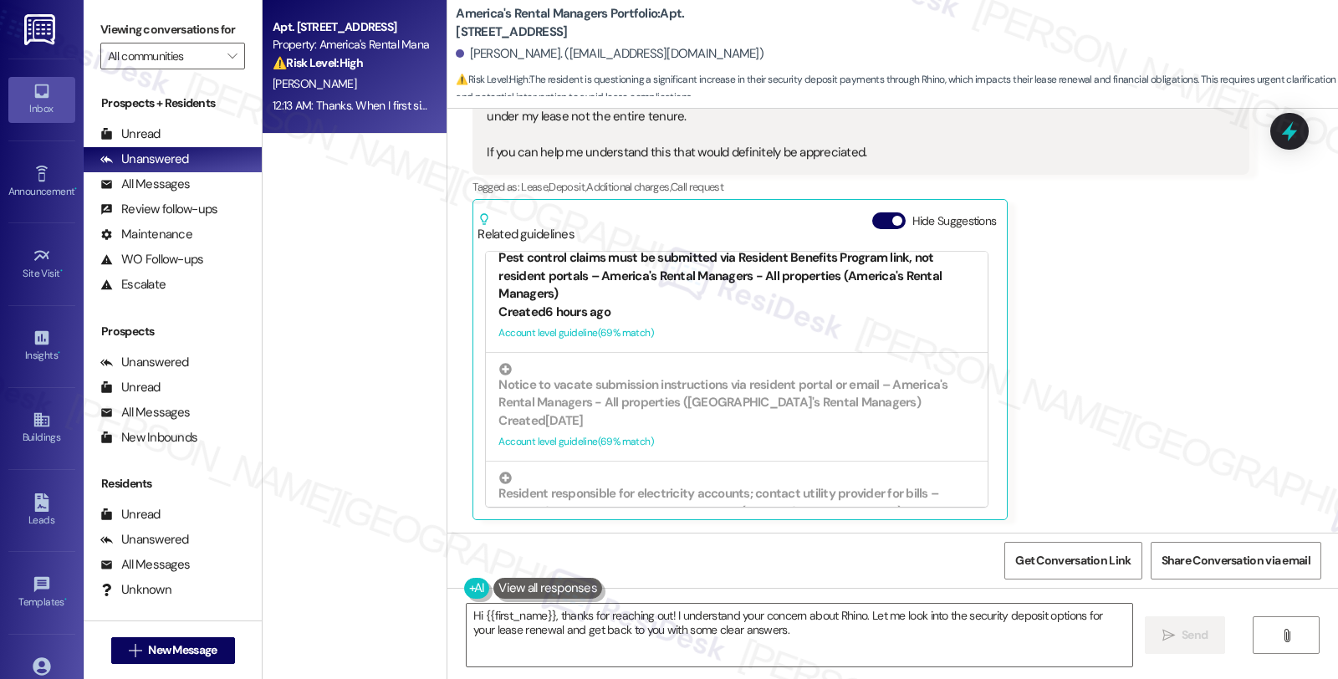
click at [804, 313] on div "Created 6 hours ago" at bounding box center [736, 312] width 477 height 18
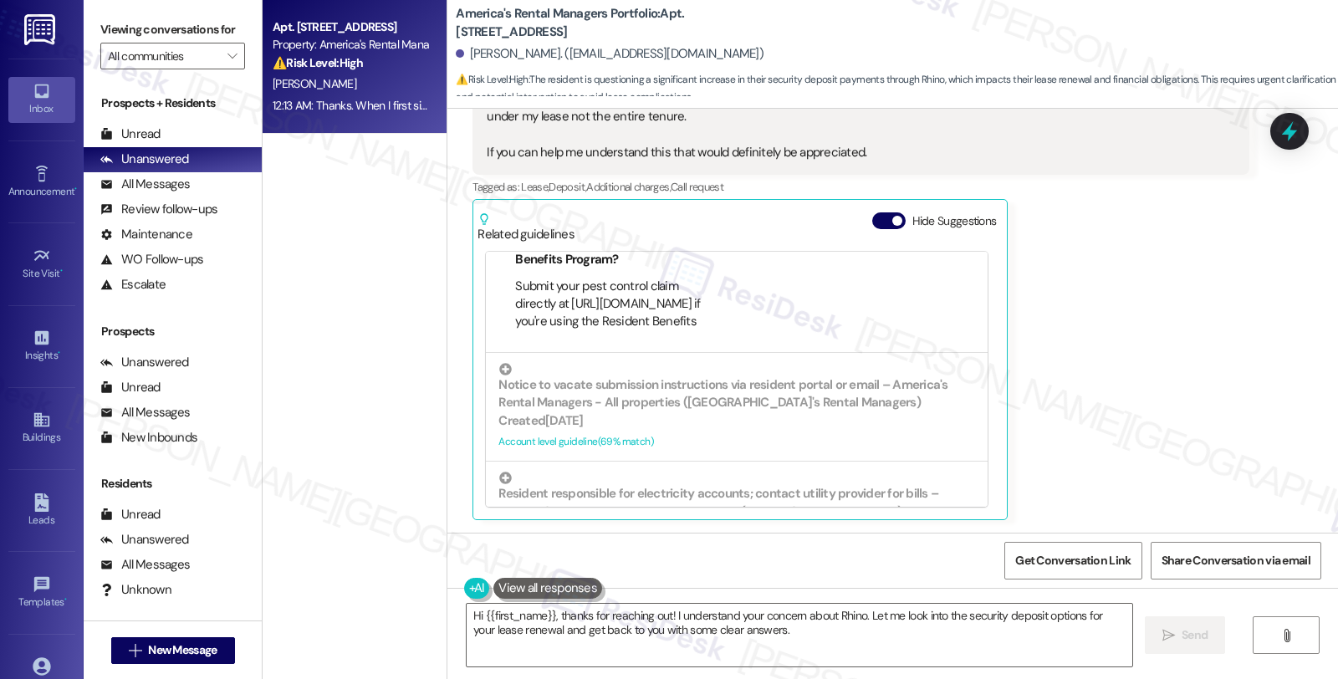
scroll to position [589, 0]
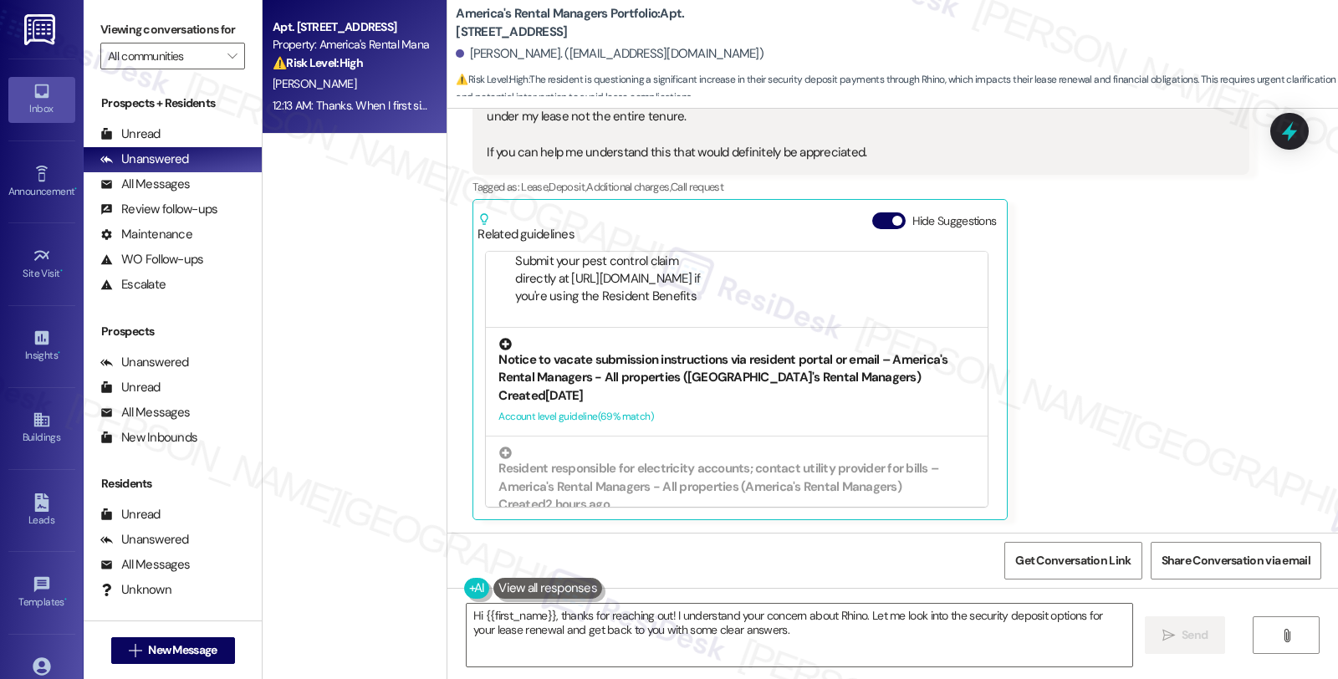
click at [803, 385] on div "Notice to vacate submission instructions via resident portal or email – America…" at bounding box center [736, 362] width 477 height 49
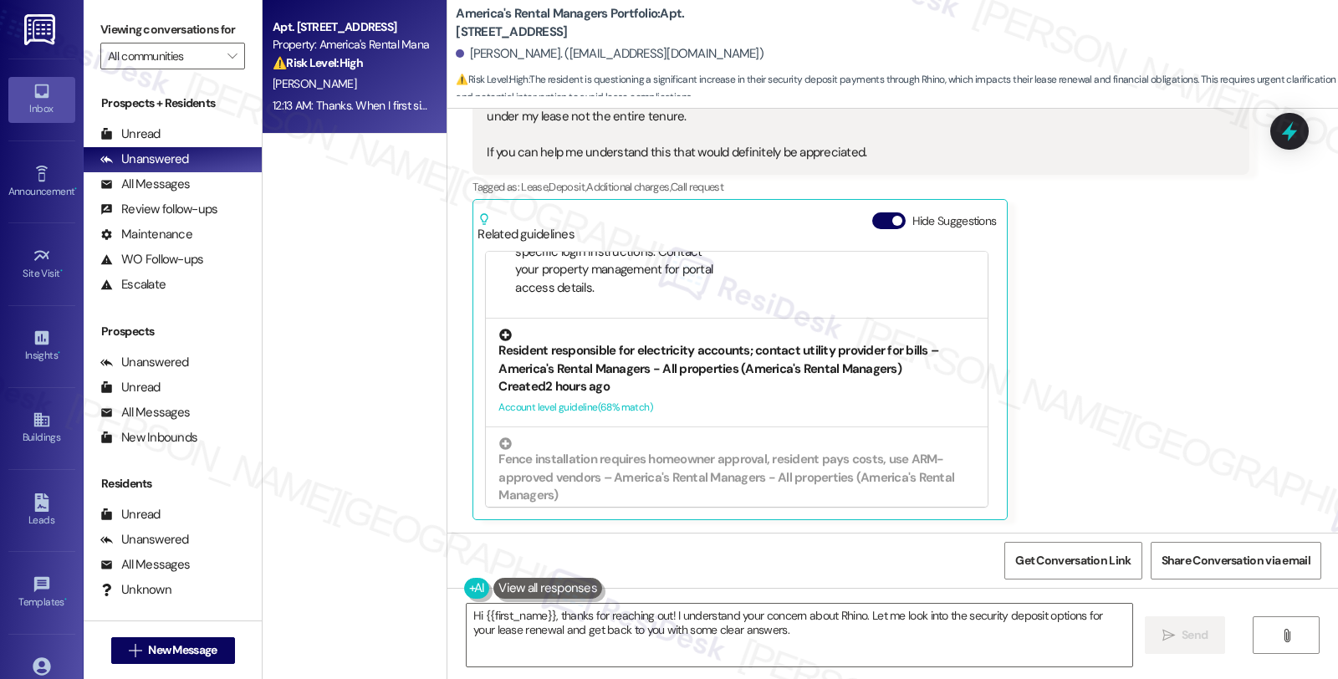
click at [797, 368] on div "Resident responsible for electricity accounts; contact utility provider for bil…" at bounding box center [736, 353] width 477 height 49
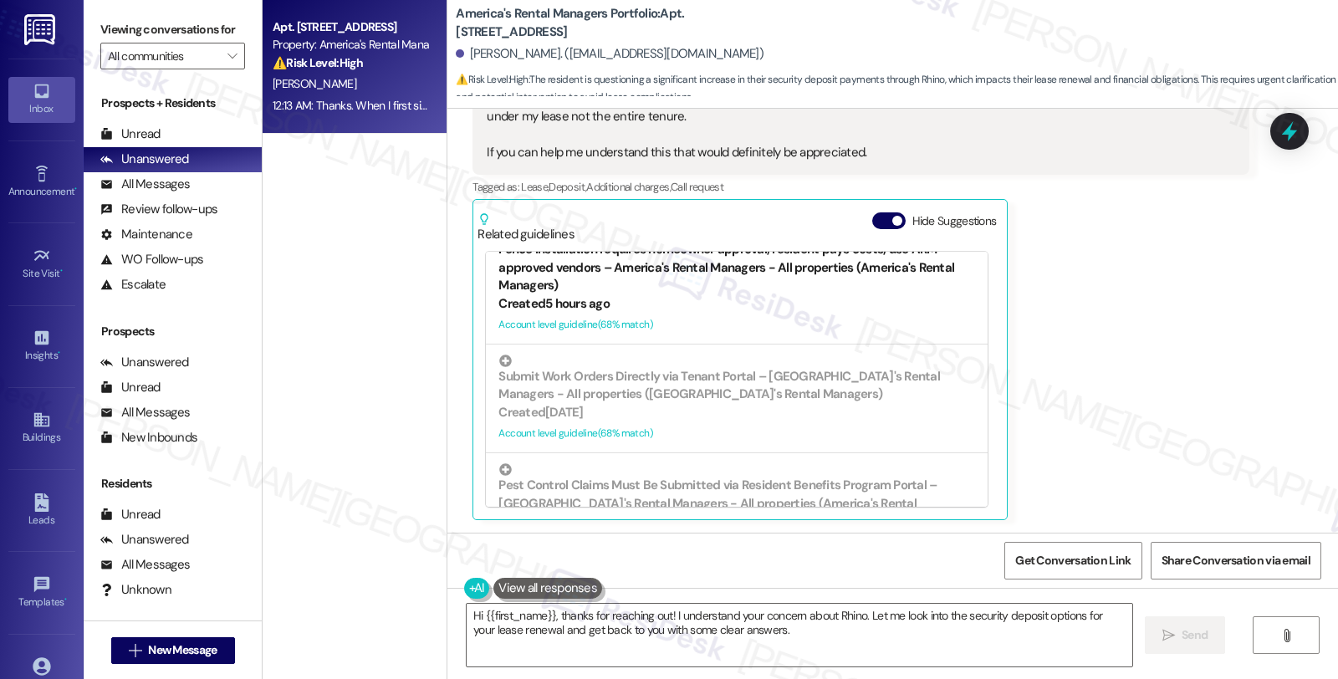
click at [796, 303] on div "Created 5 hours ago" at bounding box center [736, 304] width 477 height 18
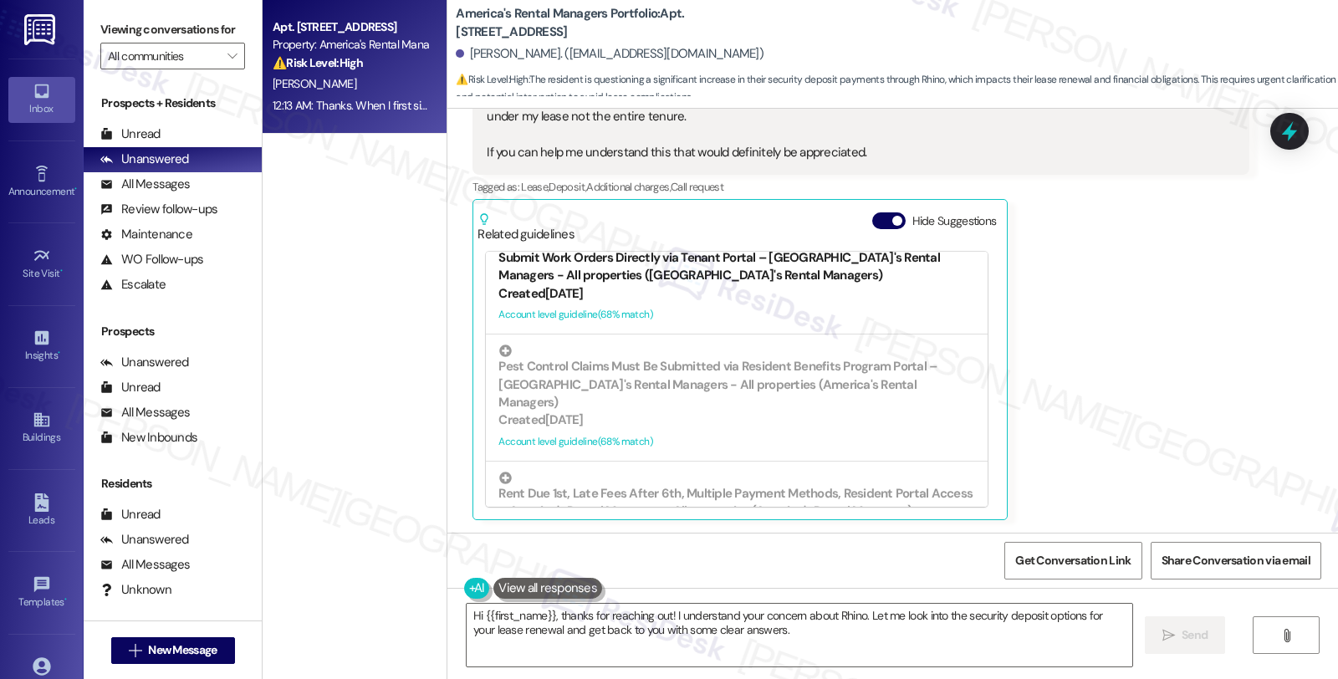
click at [803, 273] on div "Submit Work Orders Directly via Tenant Portal – [GEOGRAPHIC_DATA]'s Rental Mana…" at bounding box center [736, 260] width 477 height 49
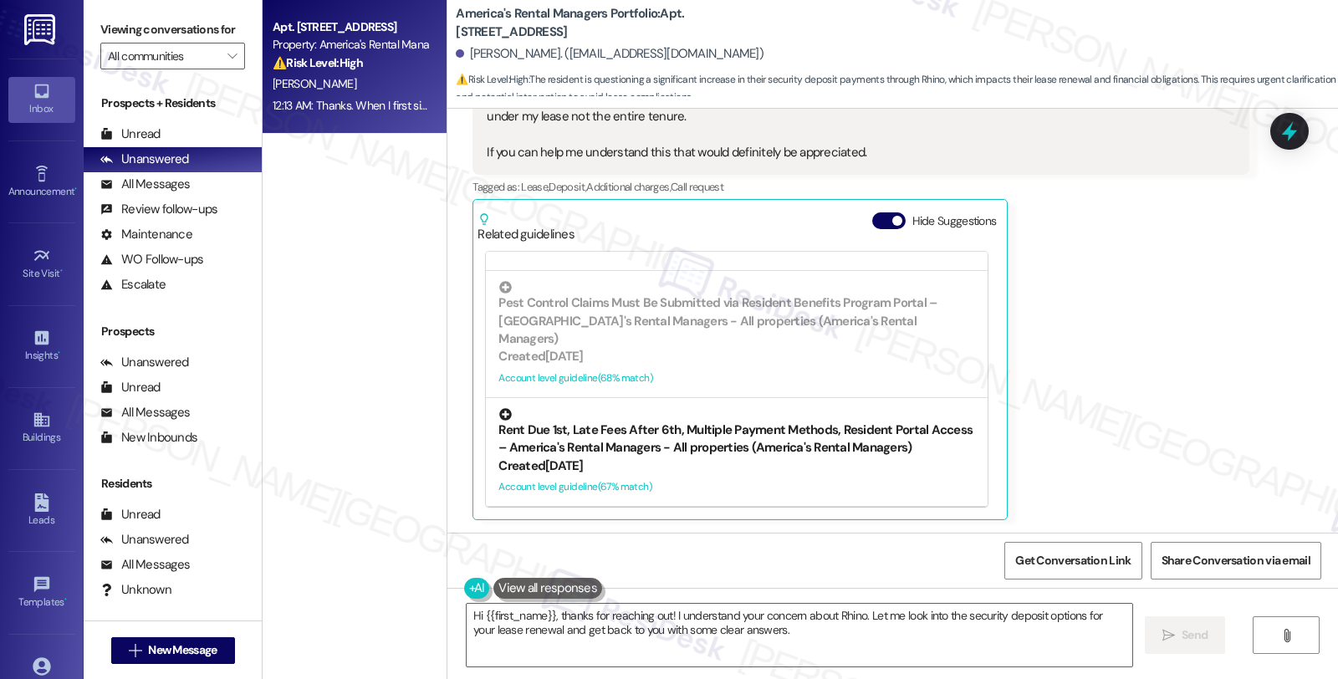
scroll to position [1246, 0]
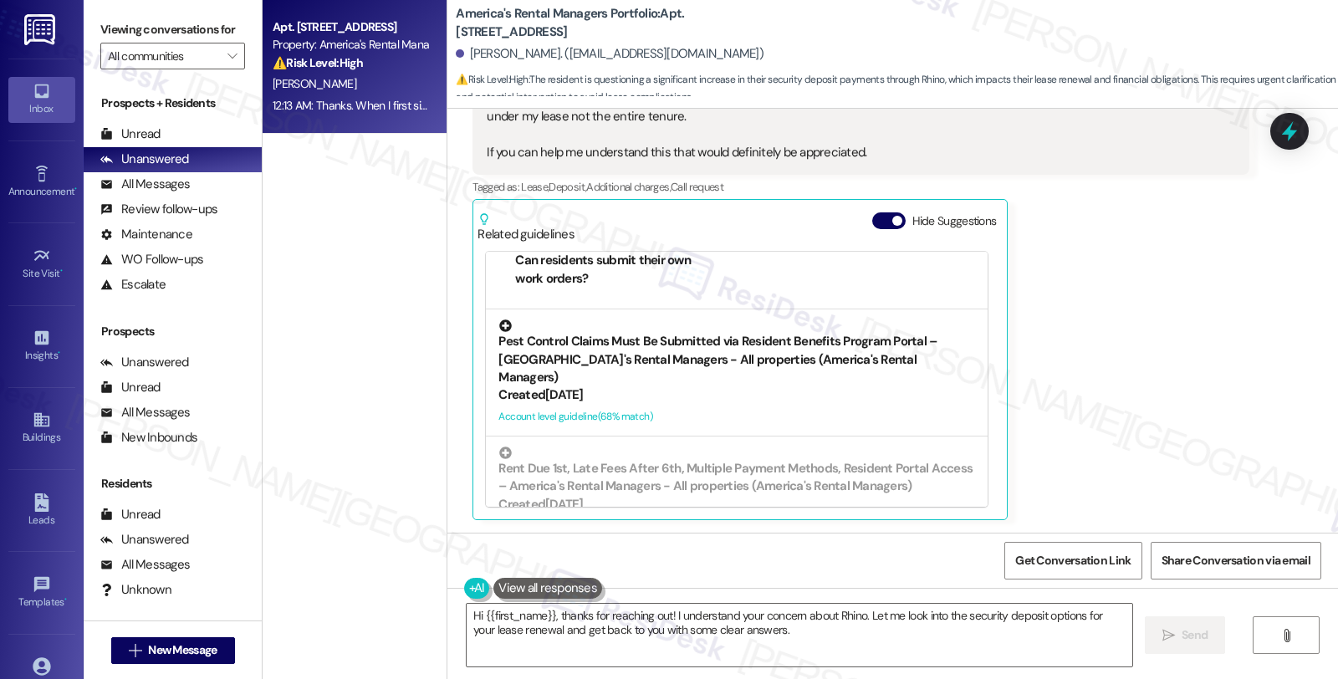
click at [795, 363] on div "Pest Control Claims Must Be Submitted via Resident Benefits Program Portal – Am…" at bounding box center [736, 352] width 477 height 67
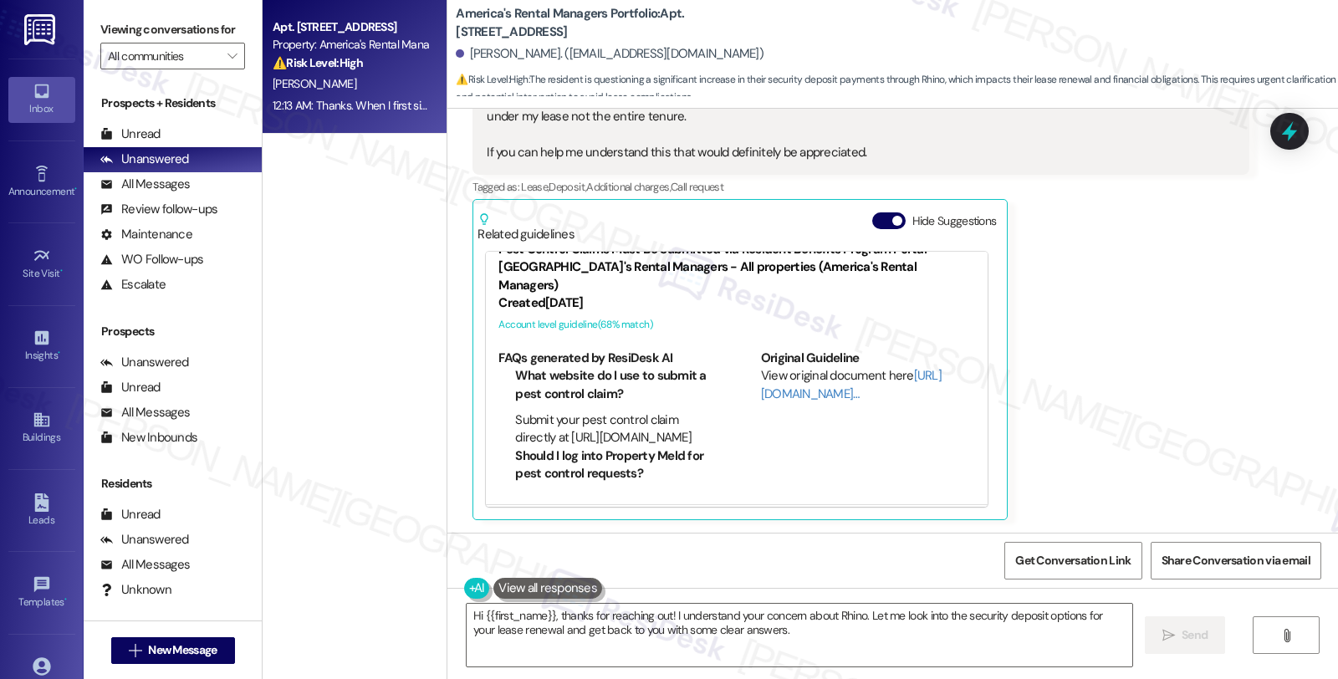
scroll to position [1363, 0]
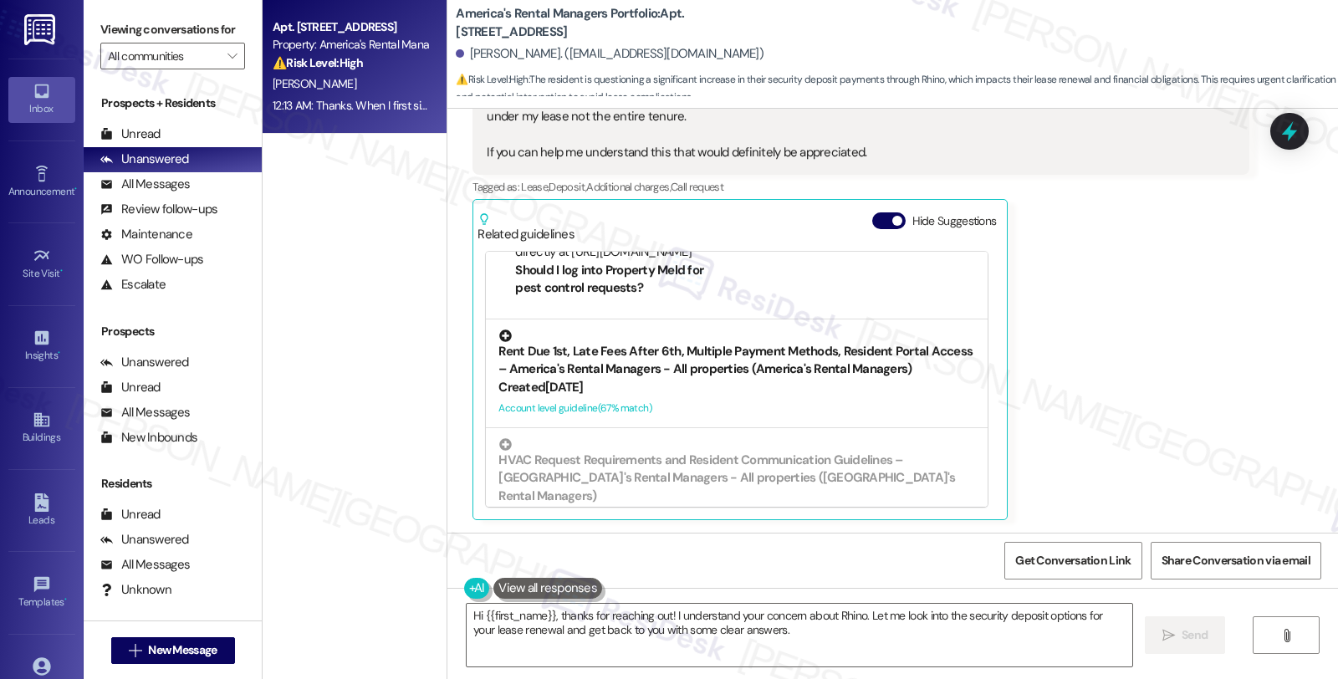
click at [787, 335] on div "Rent Due 1st, Late Fees After 6th, Multiple Payment Methods, Resident Portal Ac…" at bounding box center [736, 353] width 477 height 49
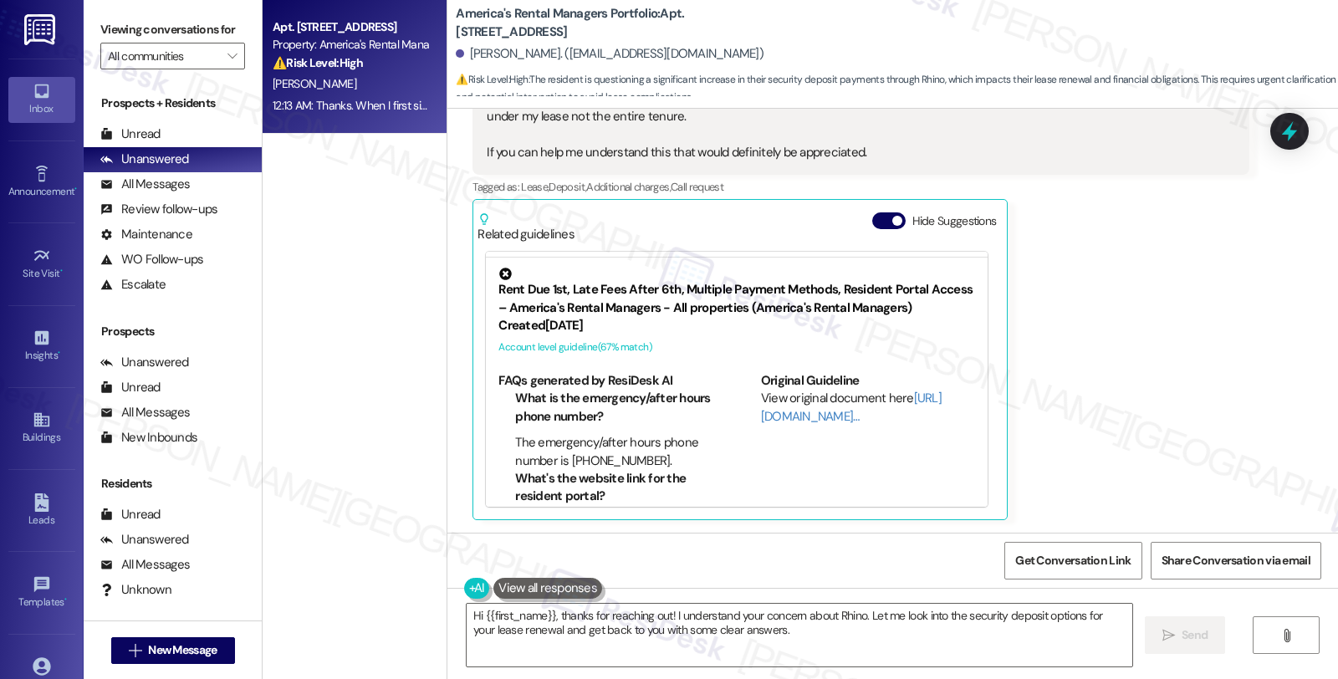
scroll to position [1388, 0]
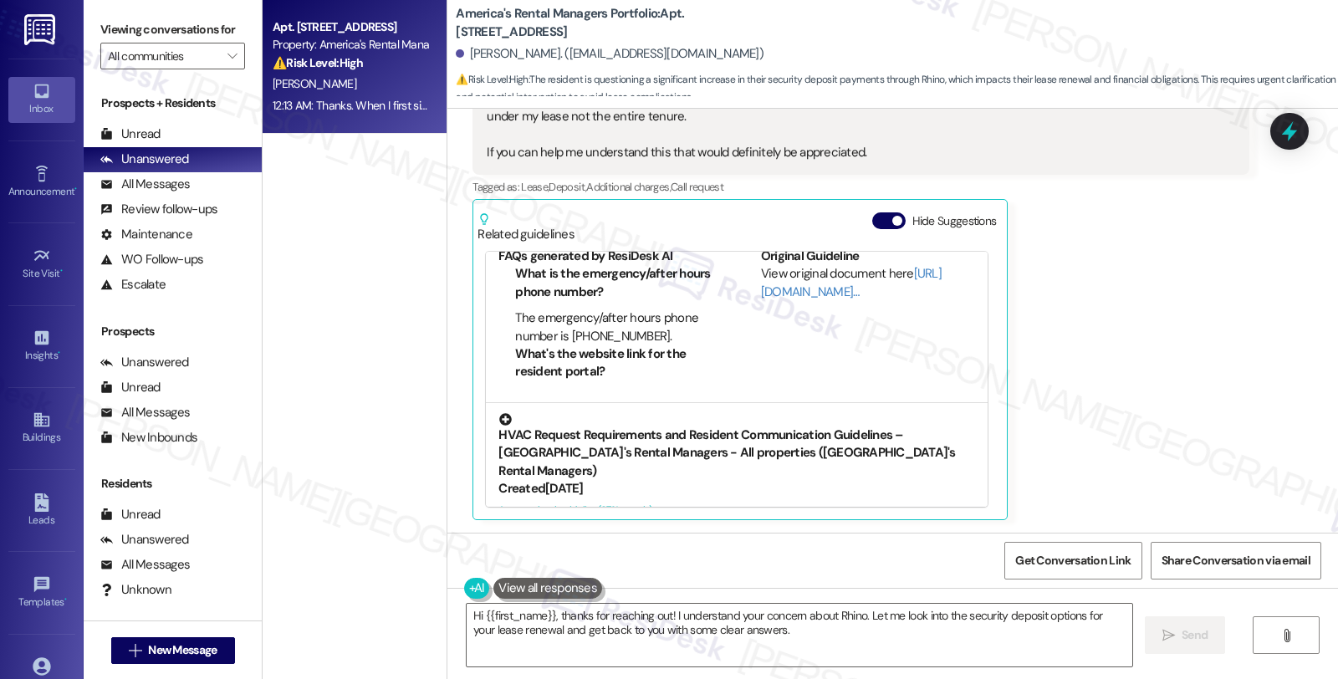
click at [786, 413] on div "HVAC Request Requirements and Resident Communication Guidelines – [GEOGRAPHIC_D…" at bounding box center [736, 446] width 477 height 67
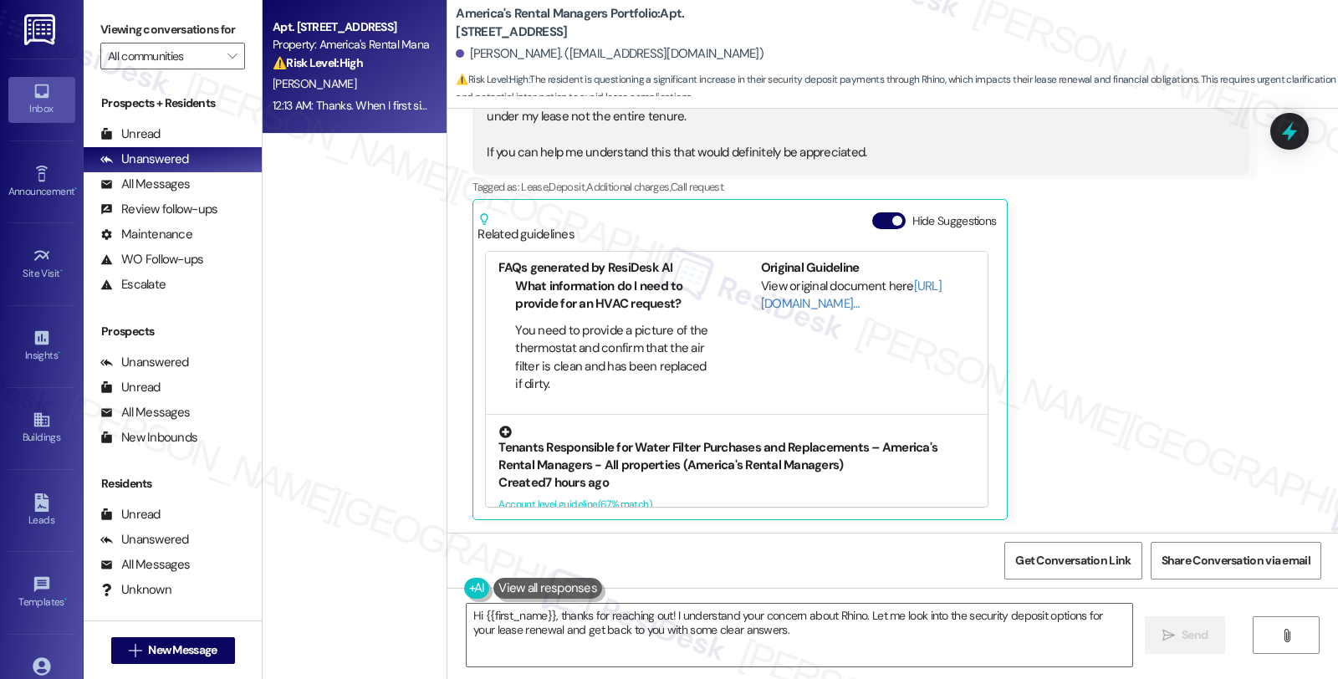
scroll to position [1506, 0]
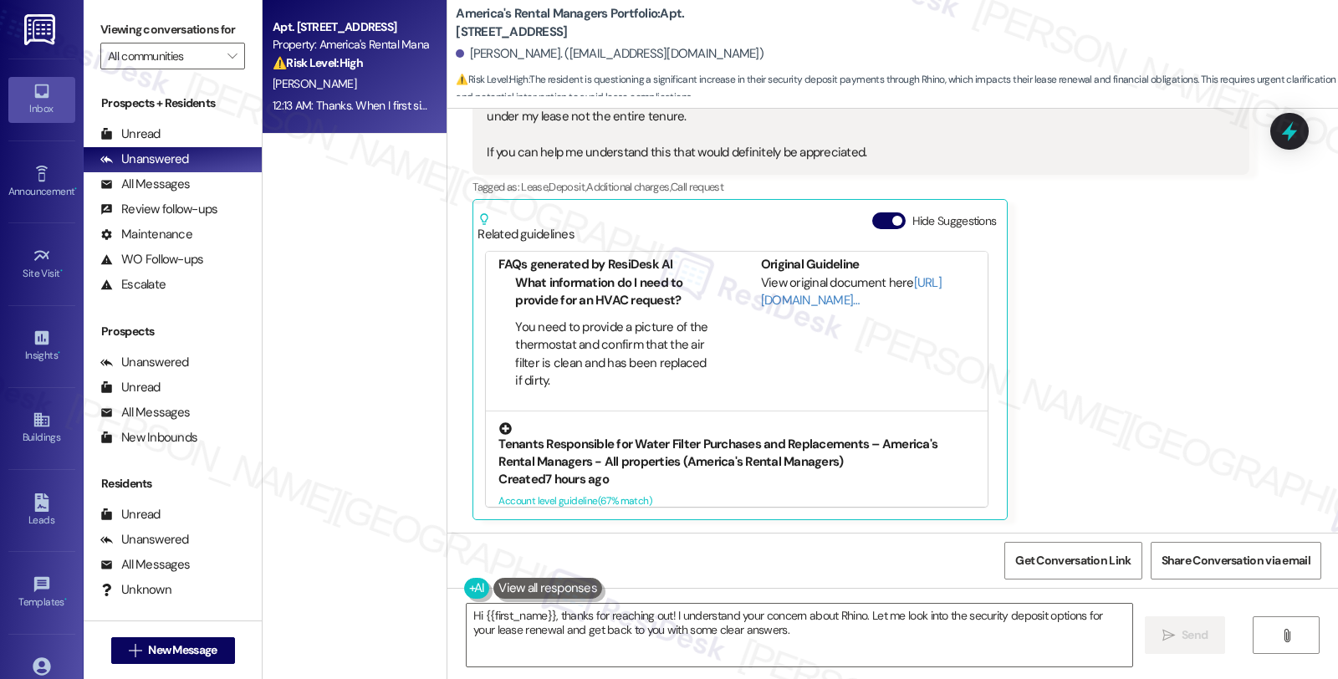
click at [776, 422] on div "Tenants Responsible for Water Filter Purchases and Replacements – America's Ren…" at bounding box center [736, 446] width 477 height 49
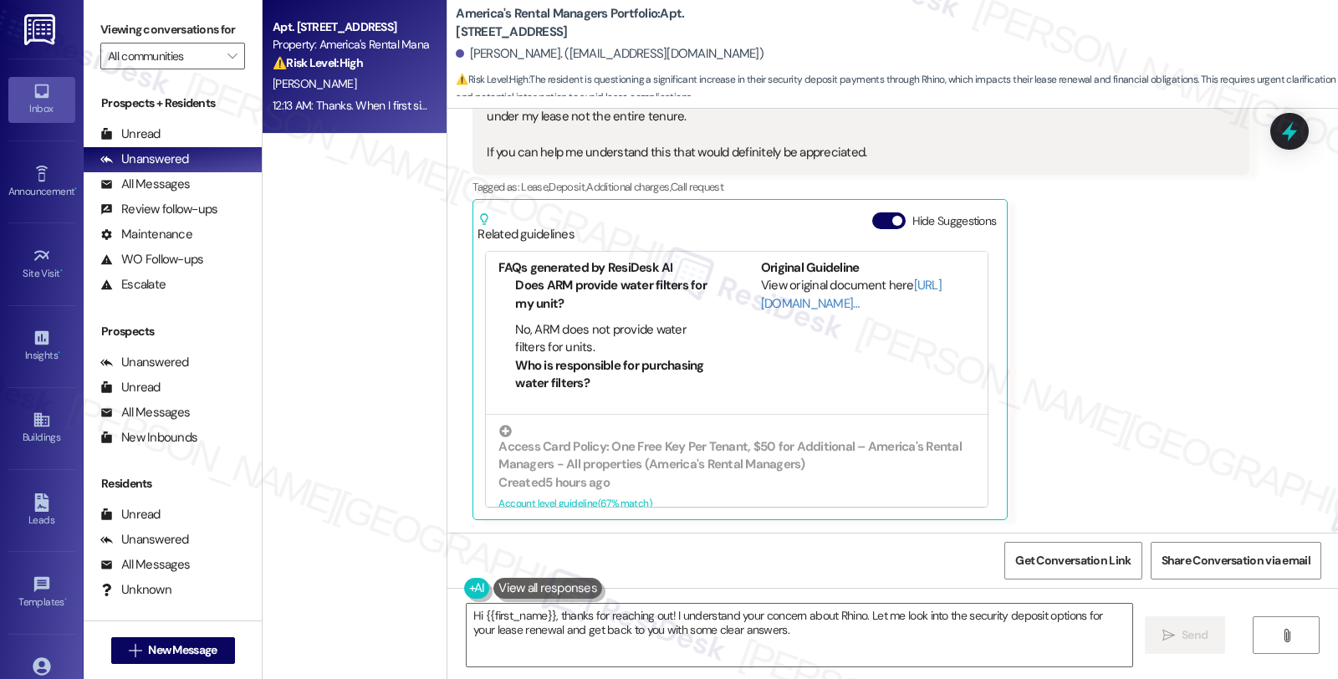
scroll to position [1623, 0]
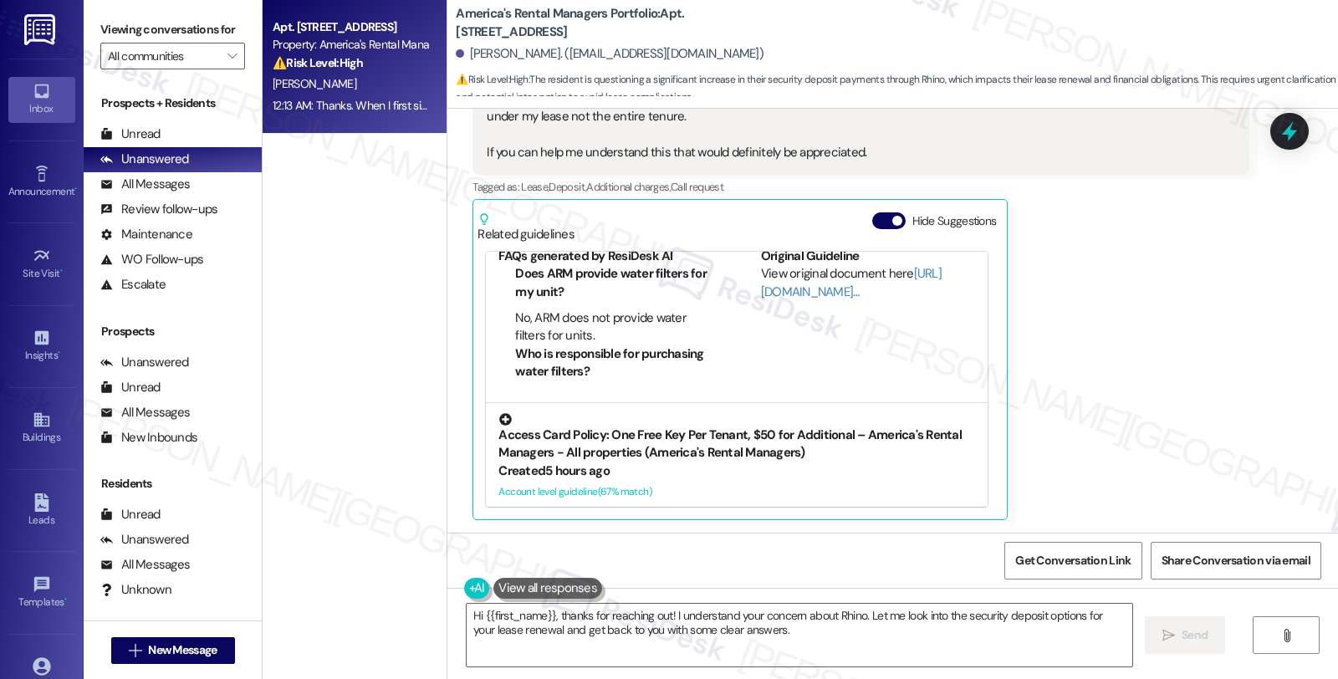
click at [787, 415] on div "Access Card Policy: One Free Key Per Tenant, $50 for Additional – America's Ren…" at bounding box center [736, 437] width 477 height 49
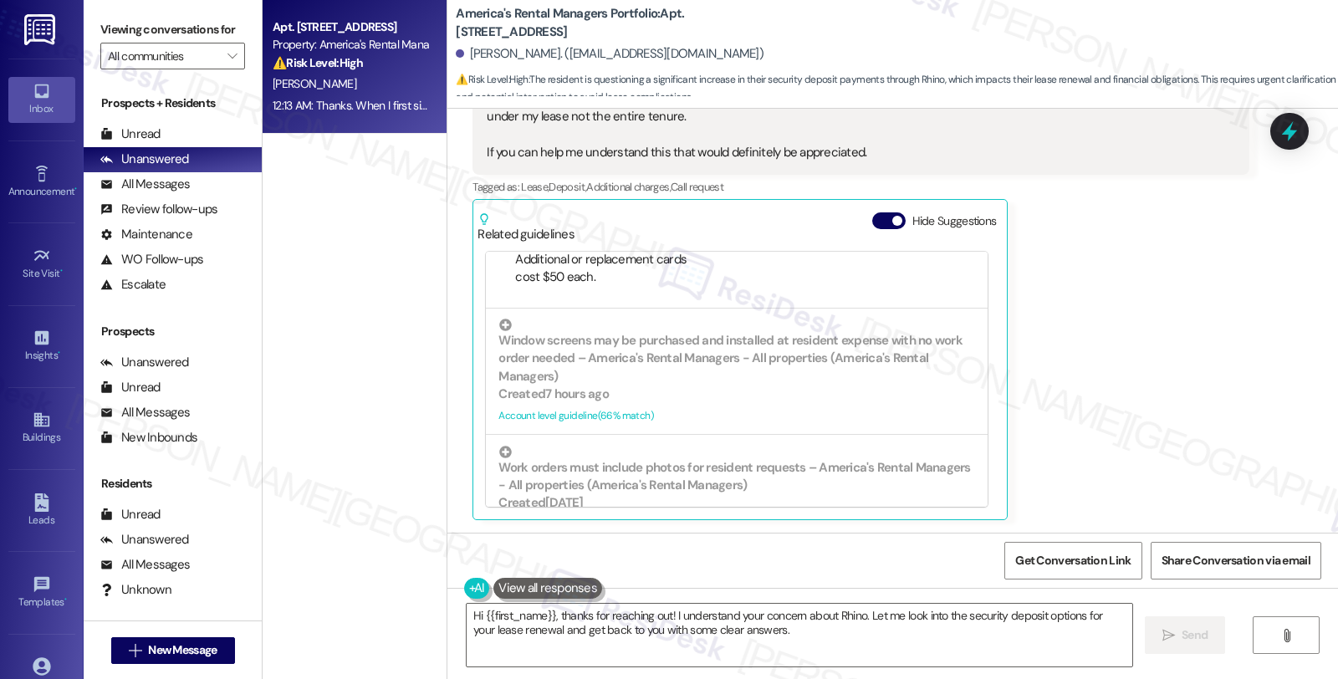
scroll to position [1827, 0]
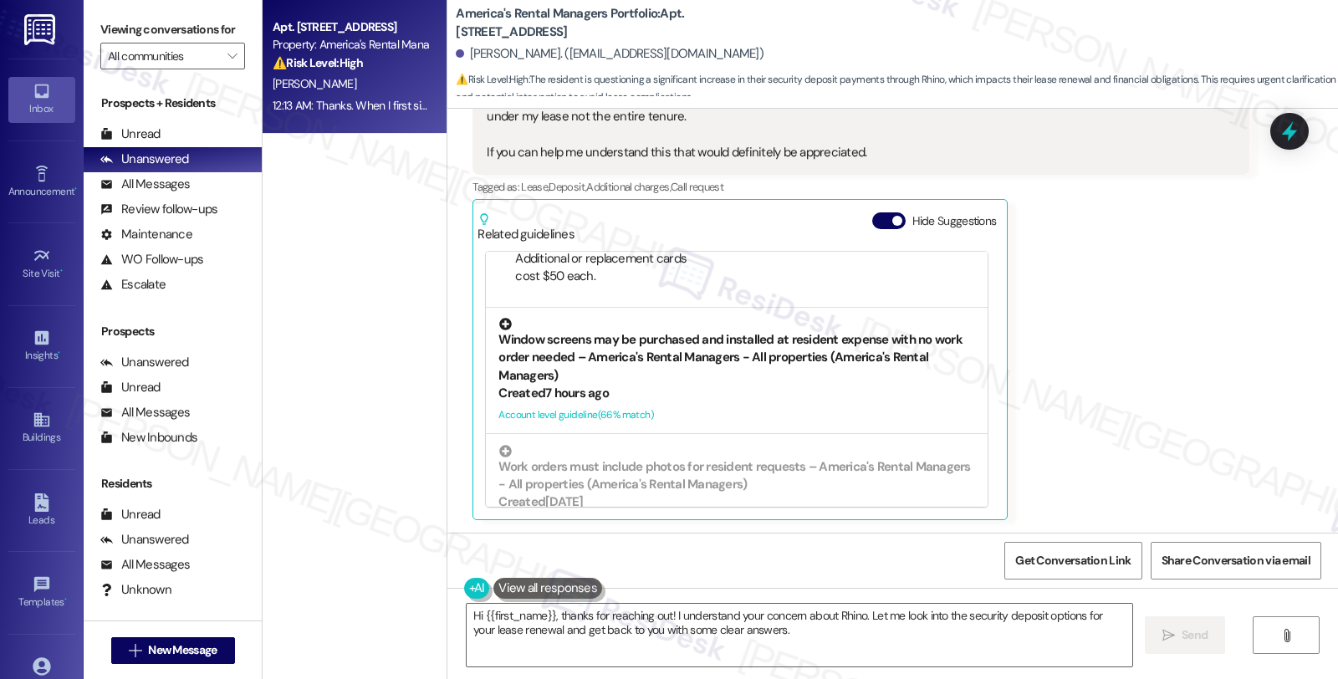
click at [787, 331] on div "Window screens may be purchased and installed at resident expense with no work …" at bounding box center [736, 351] width 477 height 67
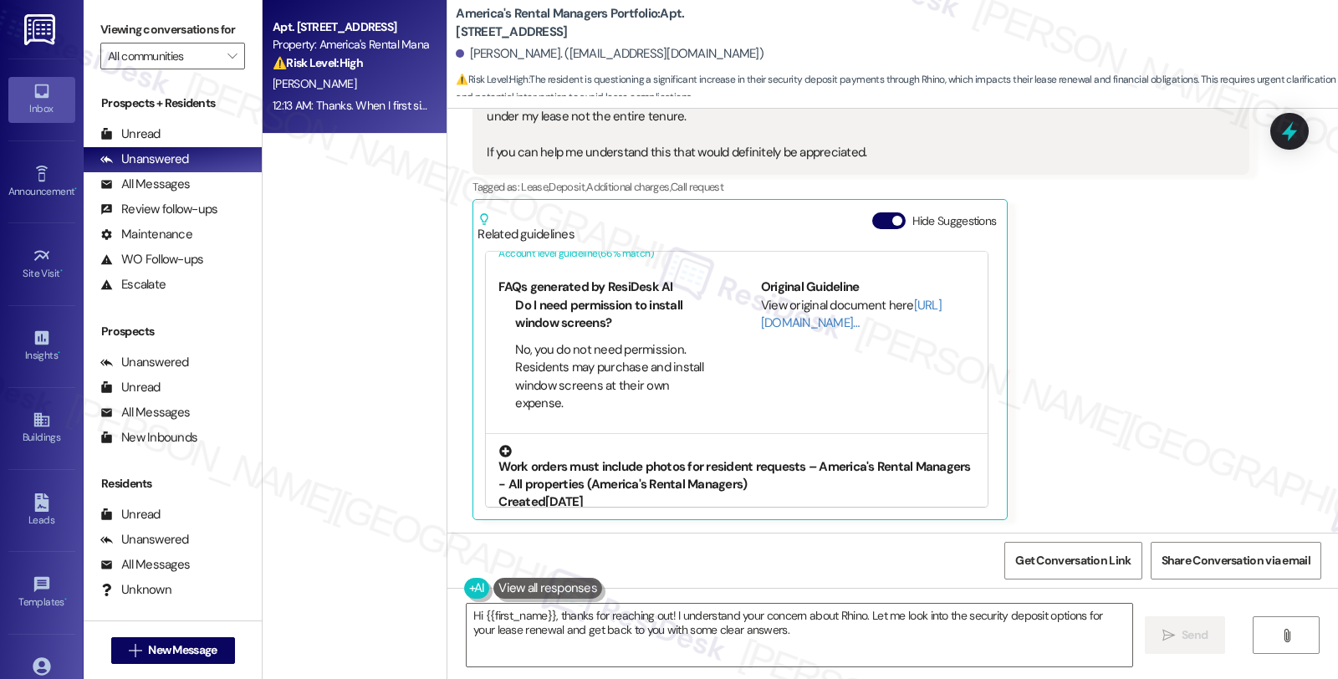
click at [814, 445] on div "Work orders must include photos for resident requests – America's Rental Manage…" at bounding box center [736, 469] width 477 height 49
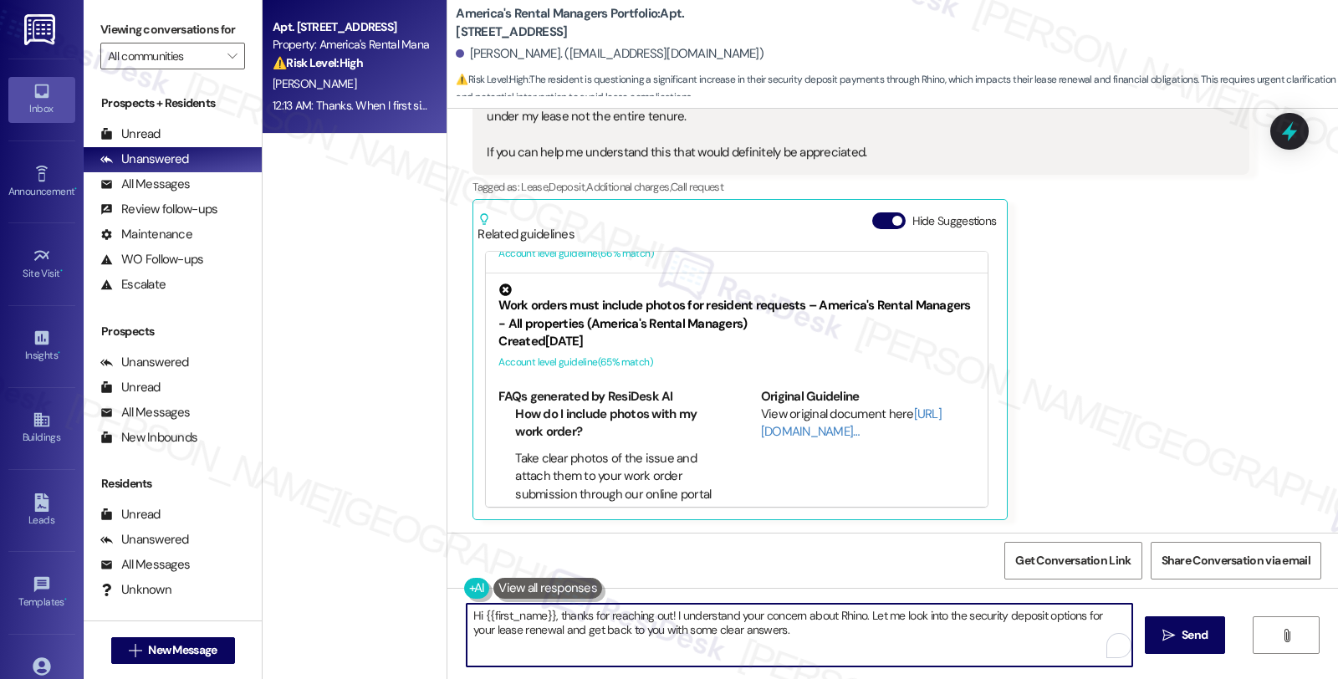
drag, startPoint x: 632, startPoint y: 624, endPoint x: 845, endPoint y: 629, distance: 213.2
click at [845, 629] on textarea "Hi {{first_name}}, thanks for reaching out! I understand your concern about Rhi…" at bounding box center [798, 635] width 665 height 63
type textarea "Hi {{first_name}}, thanks for reaching out! I understand your concern about Rhi…"
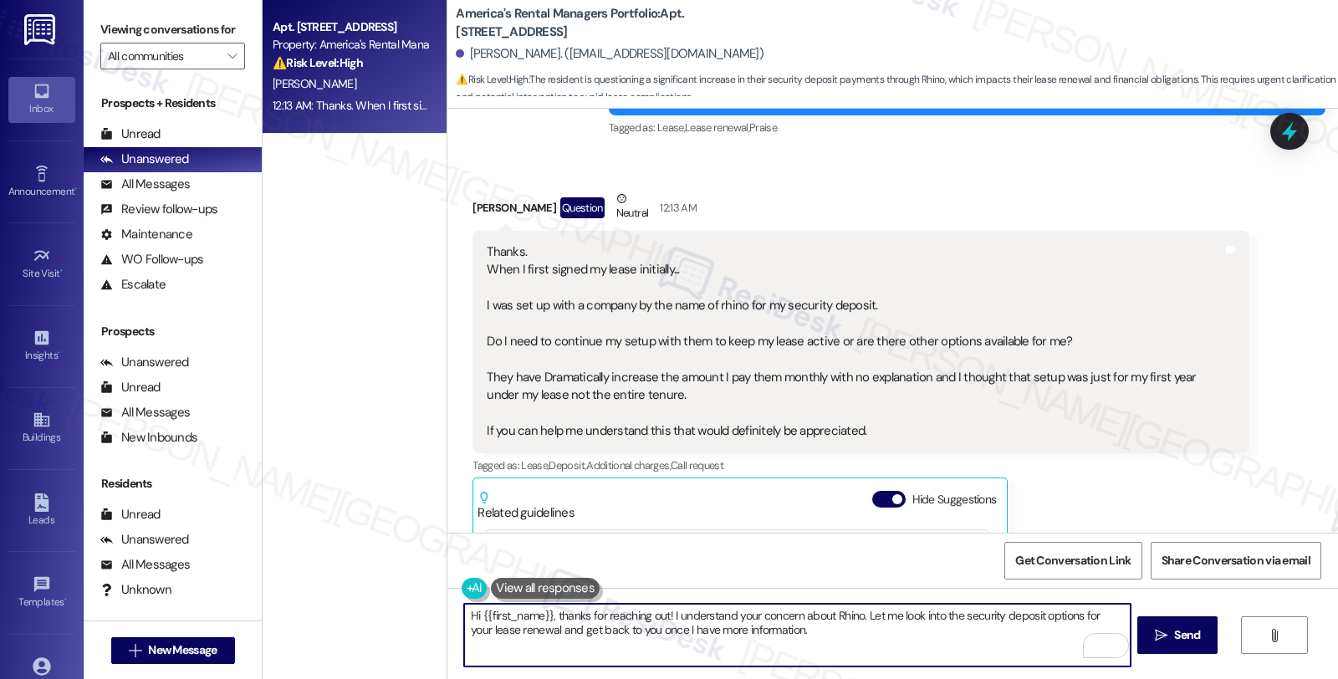
scroll to position [316, 0]
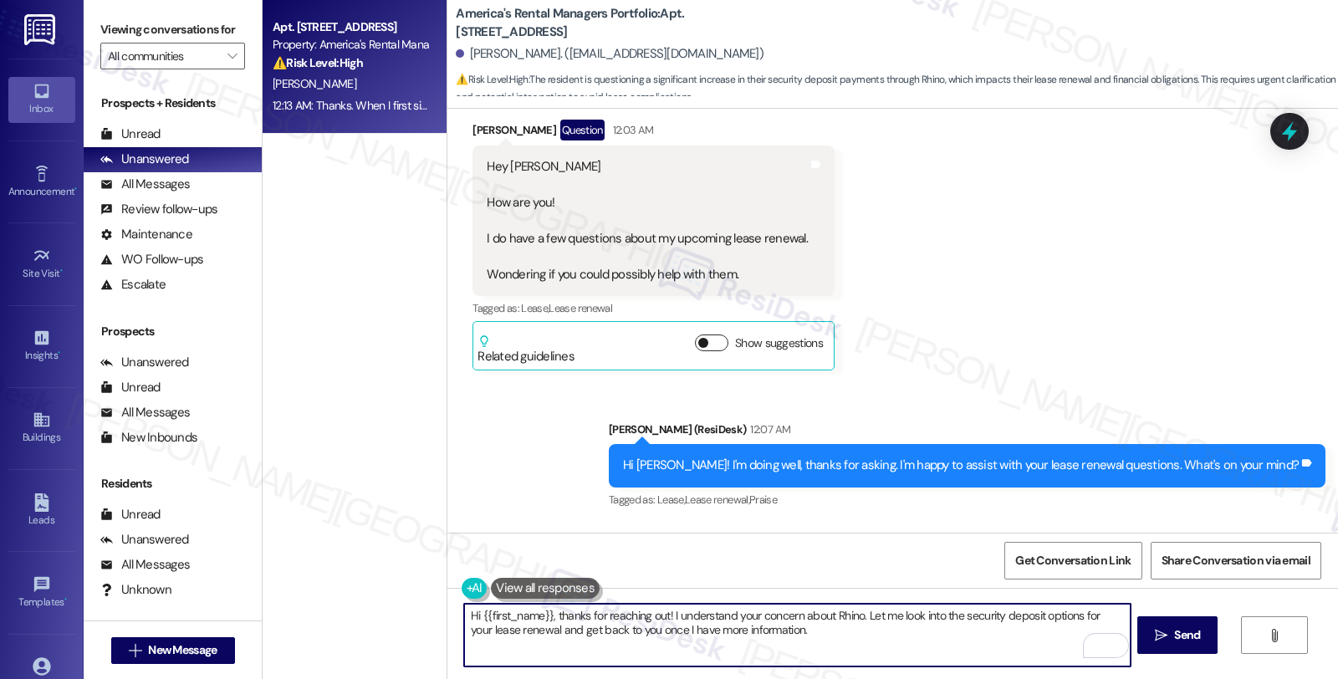
click at [706, 340] on button "Show suggestions" at bounding box center [711, 342] width 33 height 17
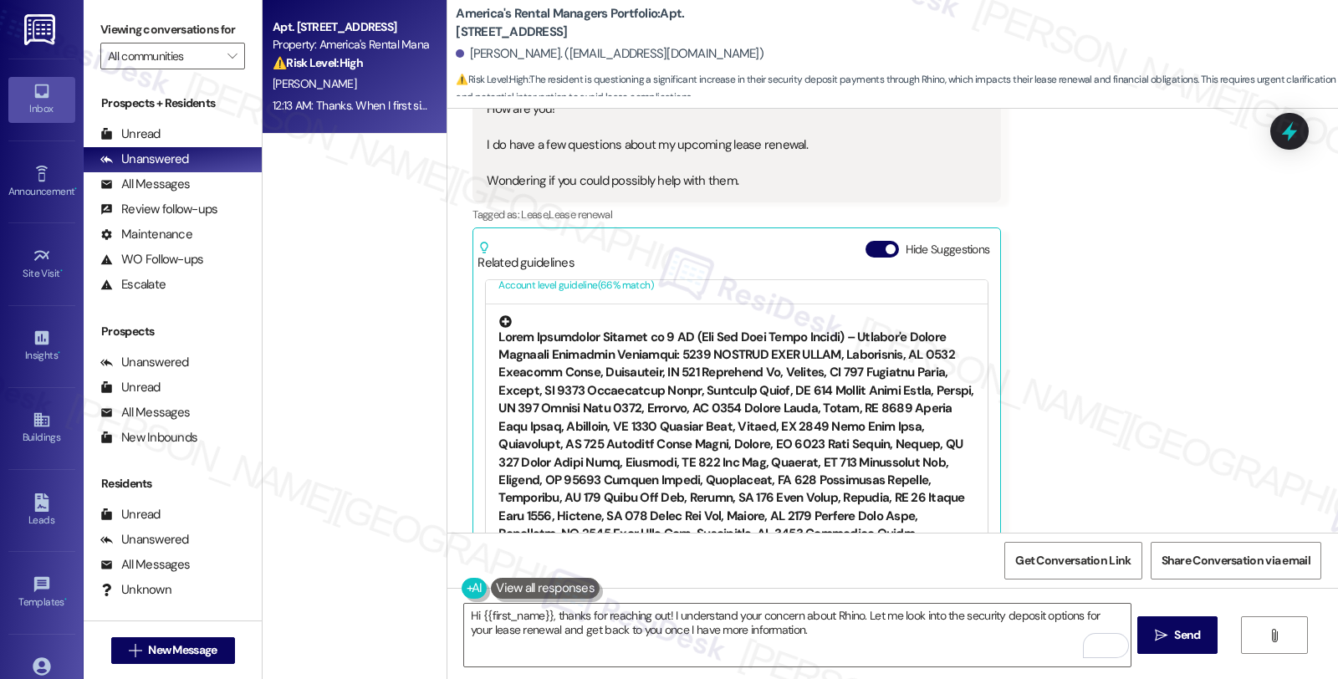
scroll to position [2043, 0]
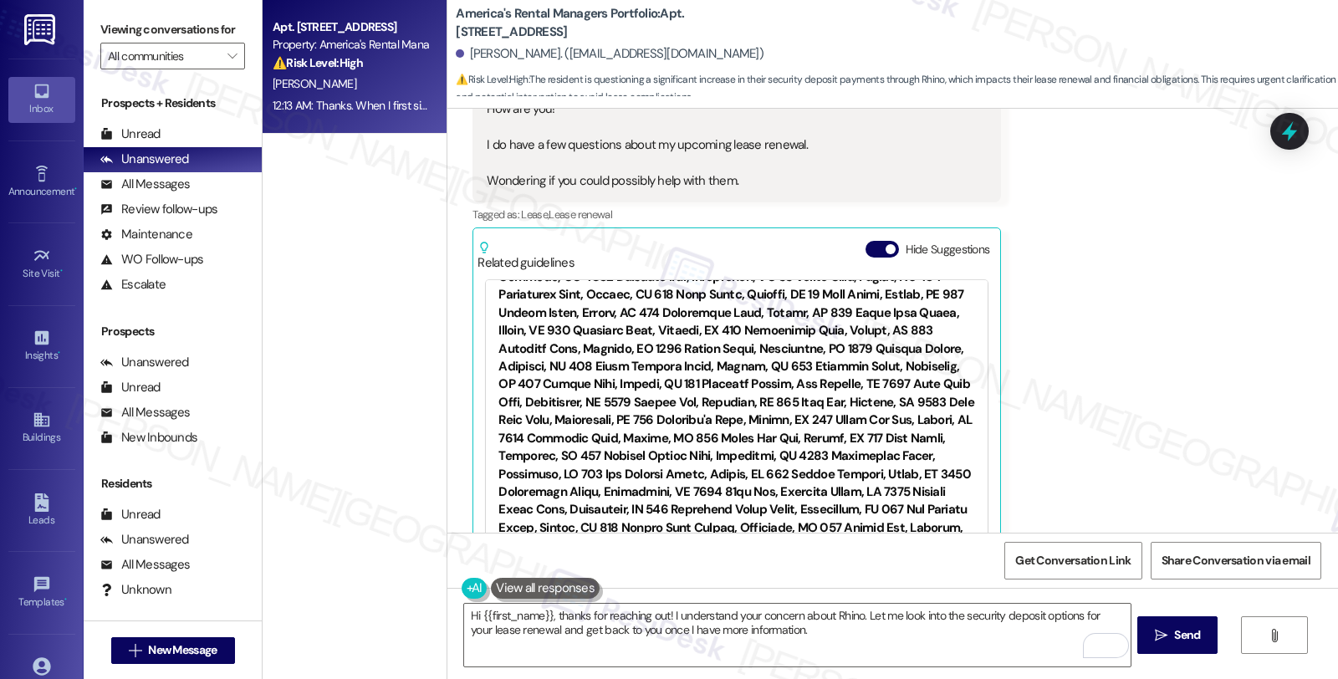
scroll to position [10695, 0]
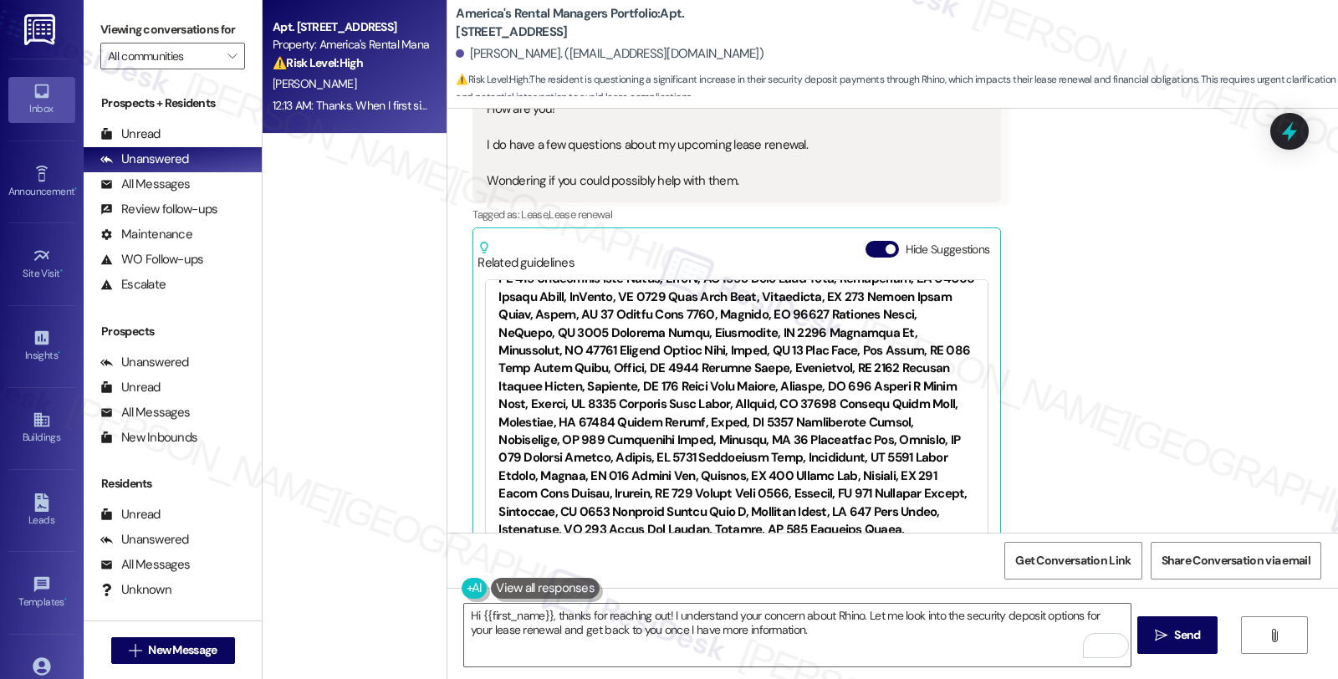
click at [604, 674] on li "What time does trash collection start?" at bounding box center [614, 692] width 198 height 36
drag, startPoint x: 596, startPoint y: 454, endPoint x: 604, endPoint y: 479, distance: 26.2
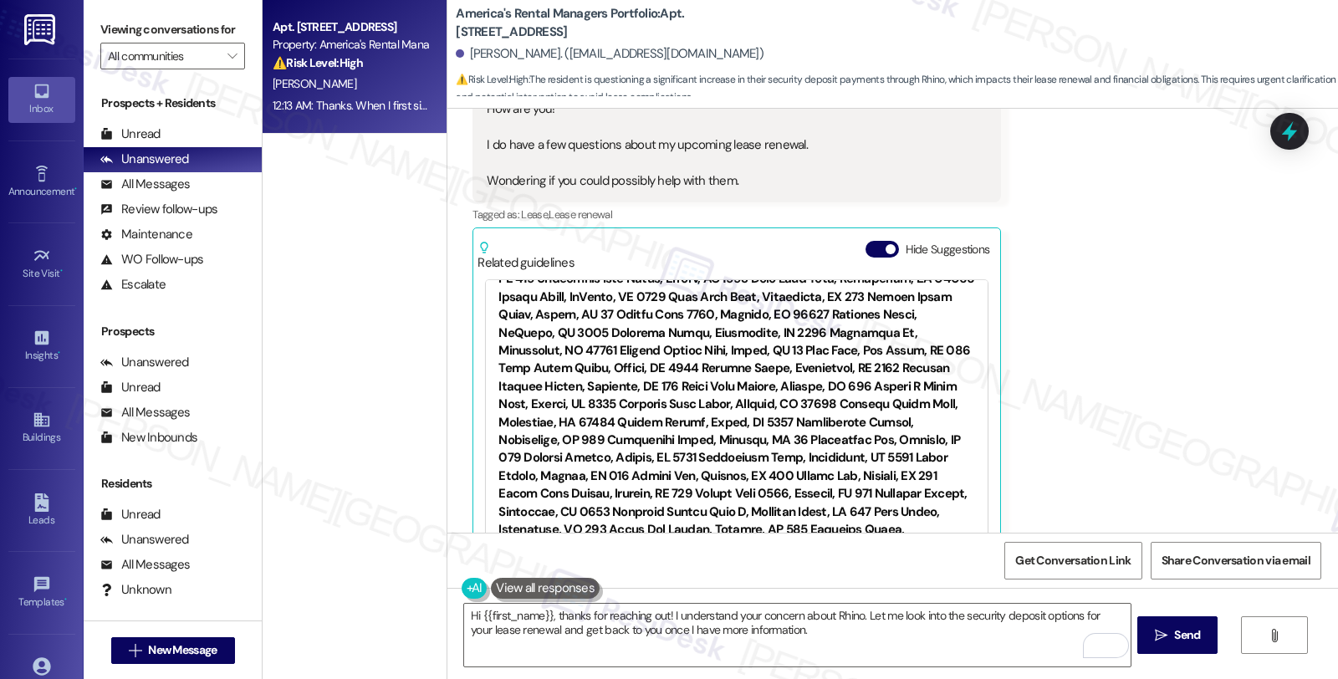
click at [775, 629] on link "[URL][DOMAIN_NAME]…" at bounding box center [851, 646] width 181 height 34
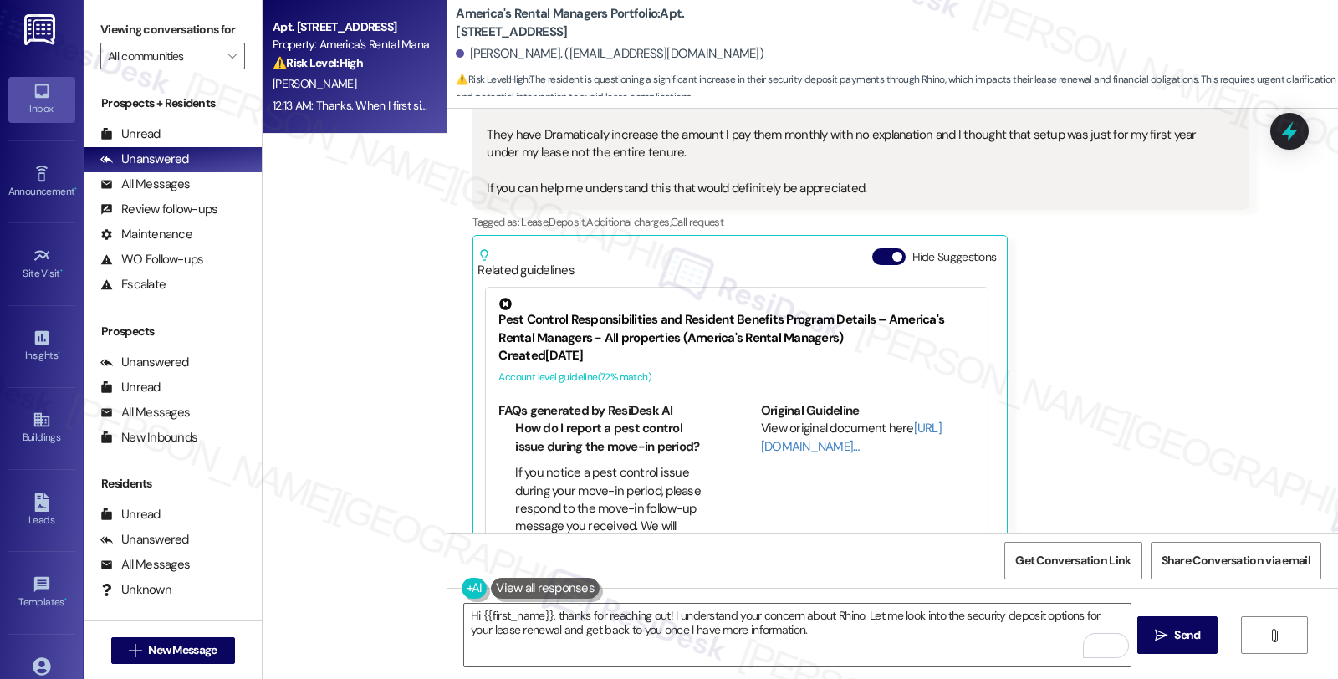
scroll to position [1239, 0]
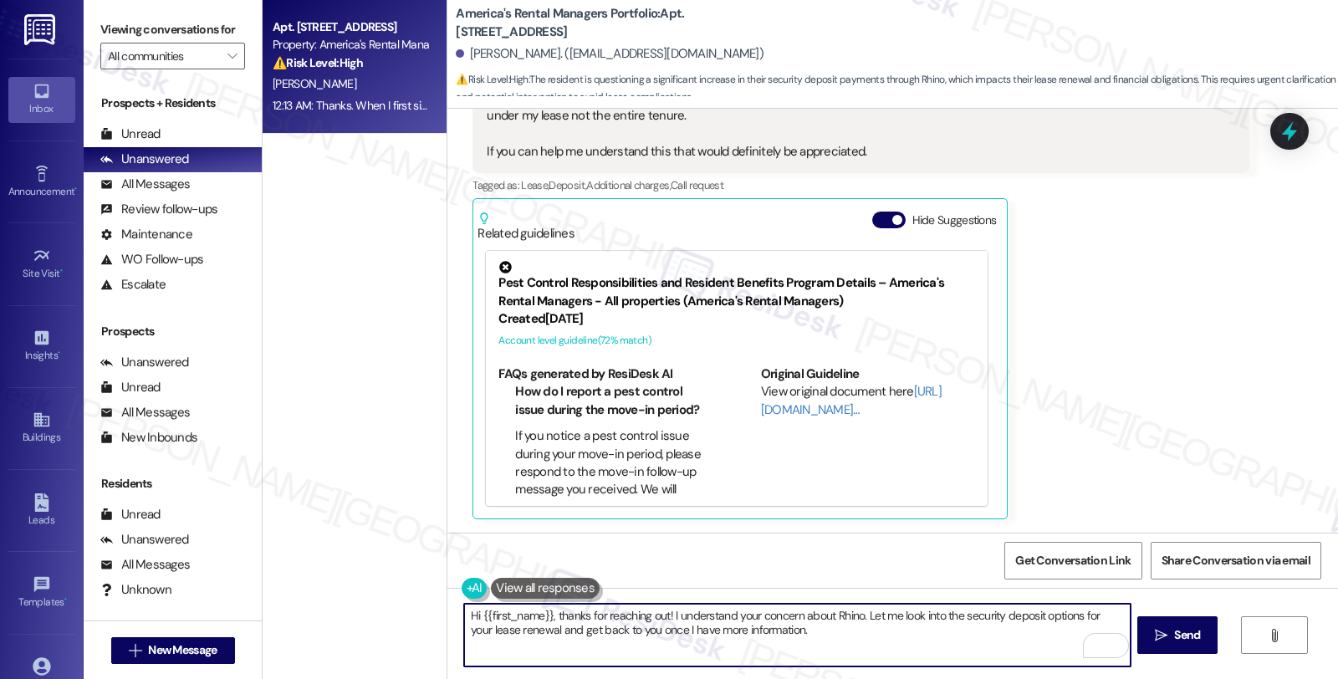
click at [830, 640] on textarea "Hi {{first_name}}, thanks for reaching out! I understand your concern about Rhi…" at bounding box center [796, 635] width 665 height 63
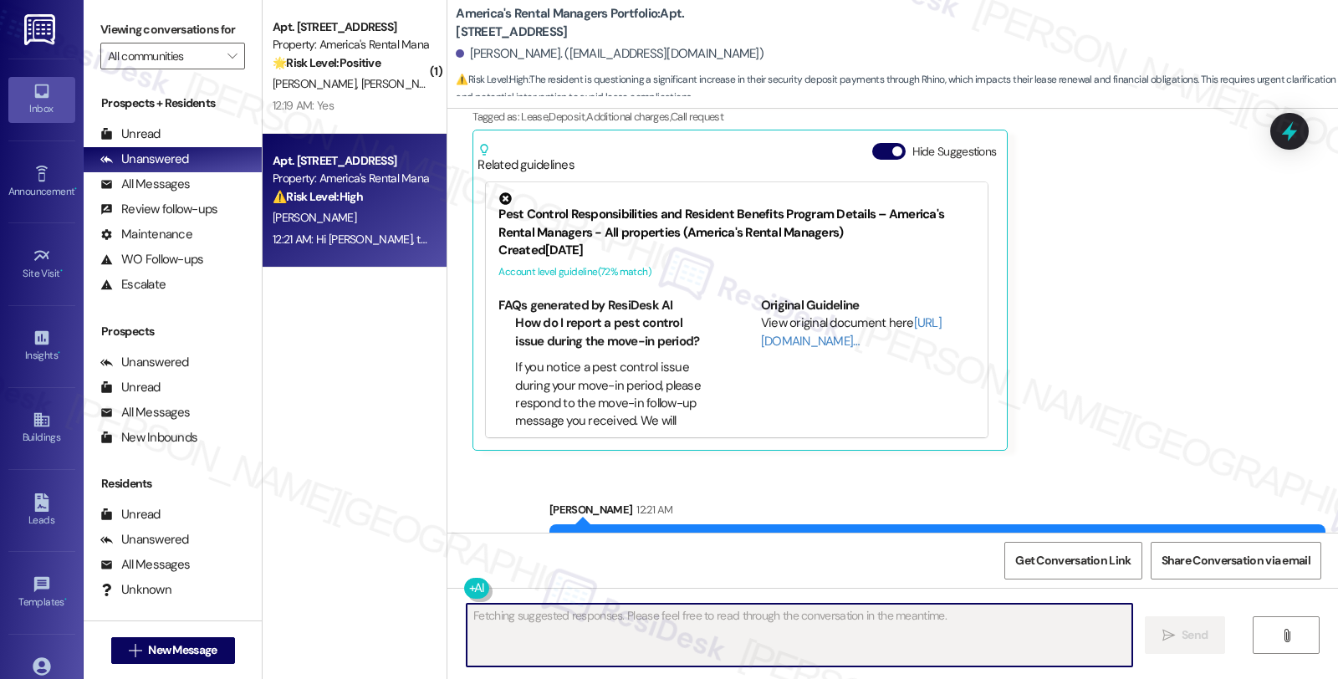
scroll to position [1373, 0]
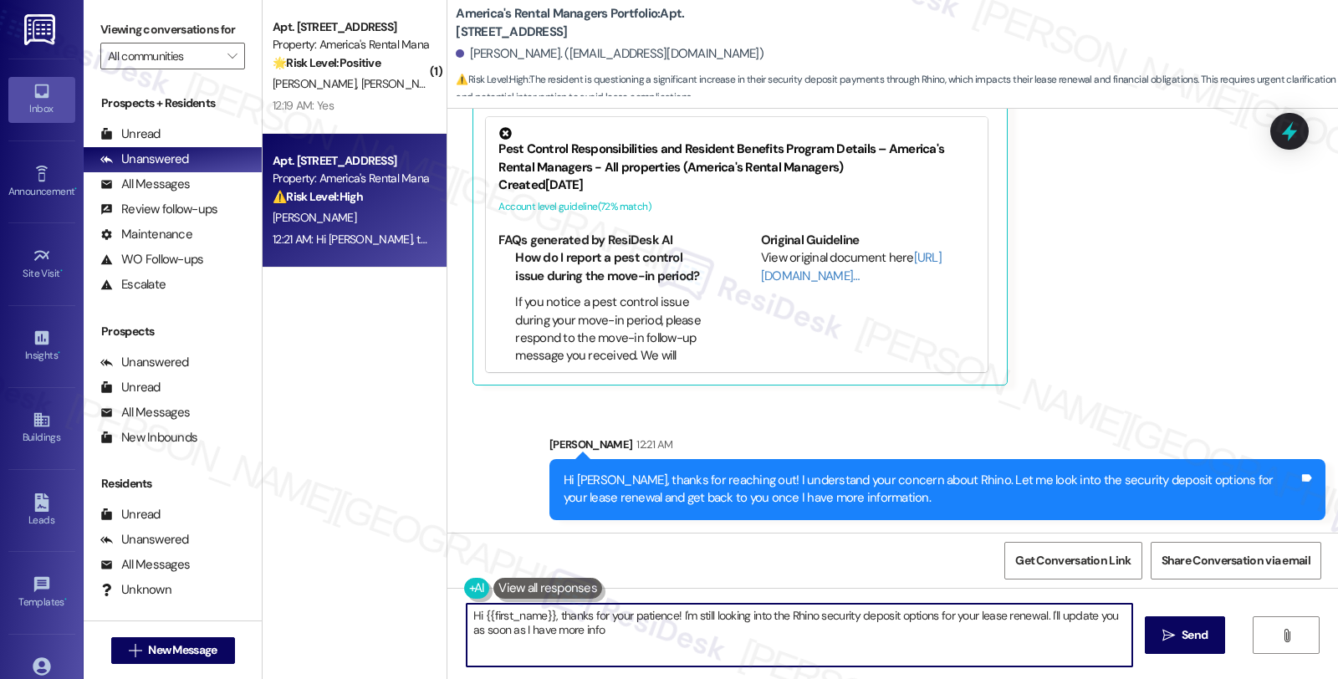
type textarea "Hi {{first_name}}, thanks for your patience! I'm still looking into the Rhino s…"
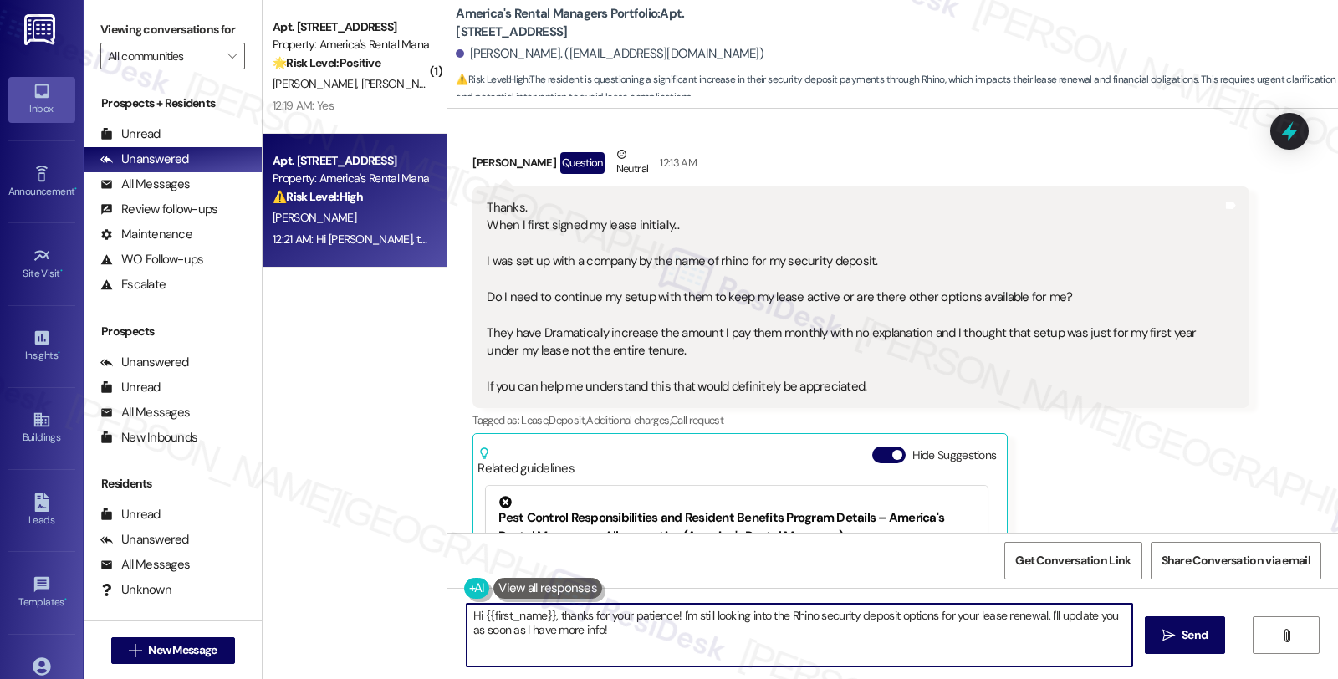
scroll to position [1001, 0]
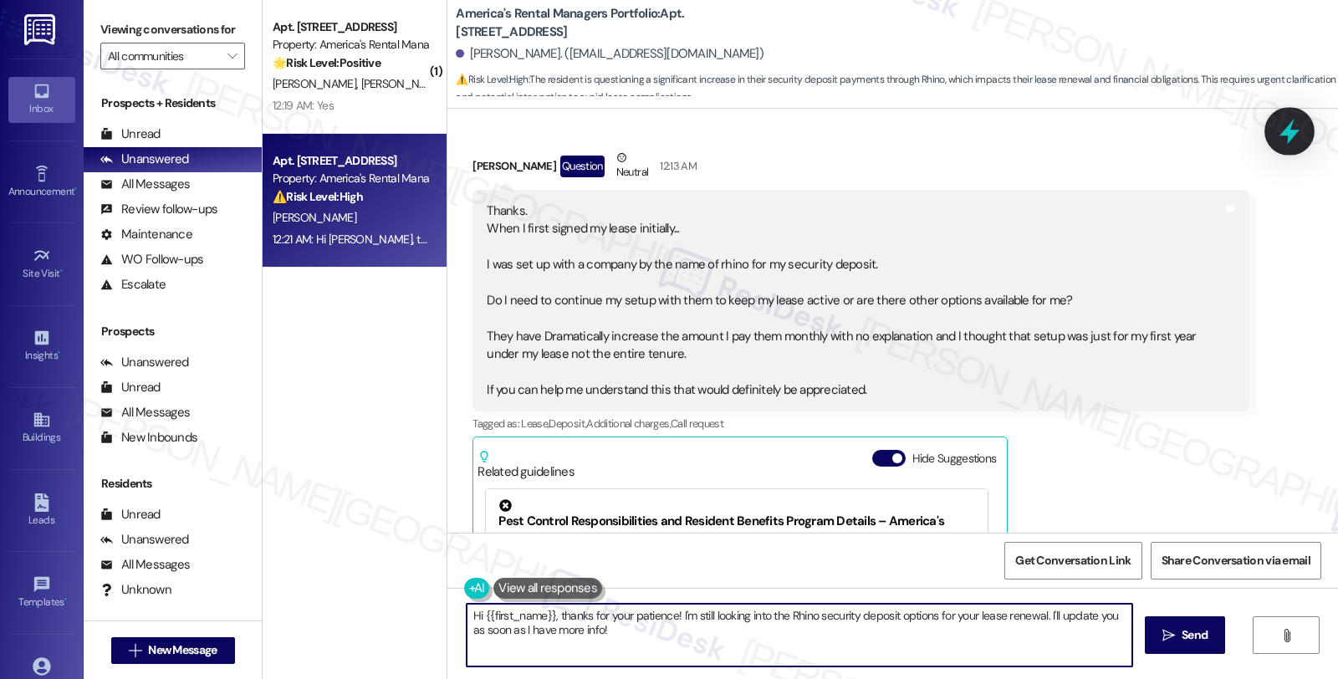
click at [1285, 130] on icon at bounding box center [1289, 132] width 20 height 26
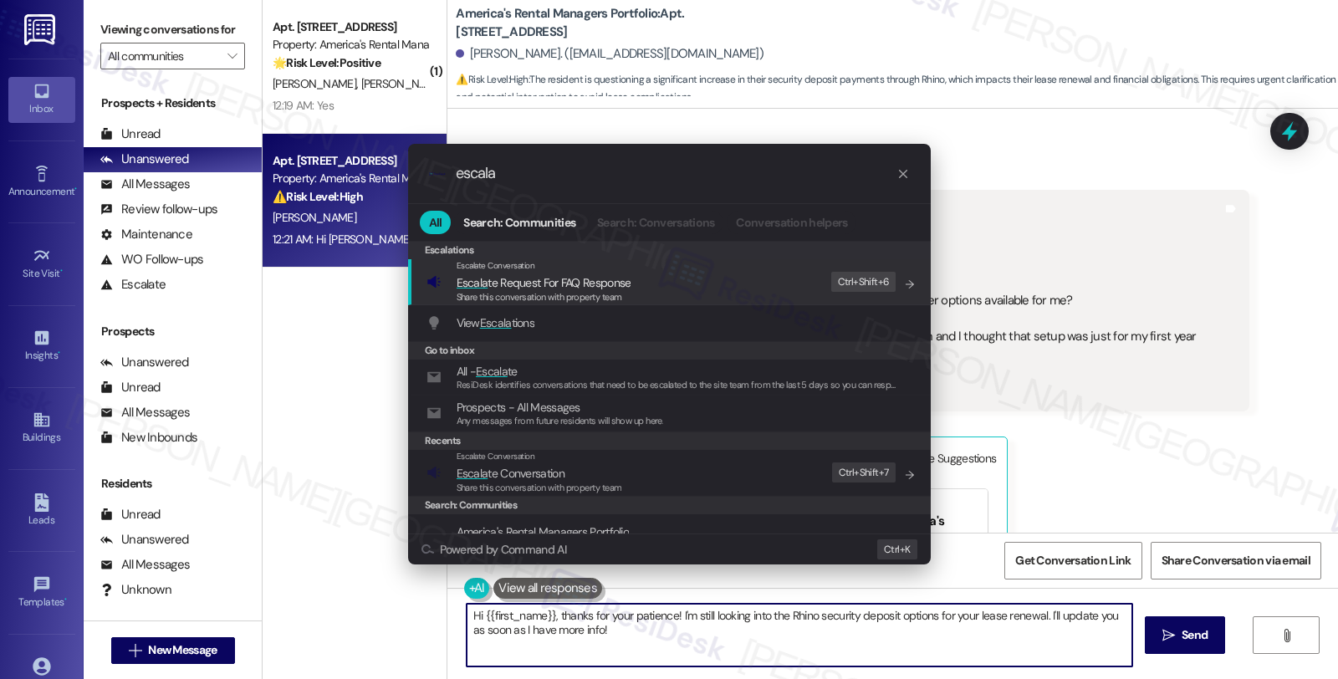
click at [1017, 420] on div ".cls-1{fill:#0a055f;}.cls-2{fill:#0cc4c4;} resideskLogoBlueOrange escala All Se…" at bounding box center [669, 339] width 1338 height 679
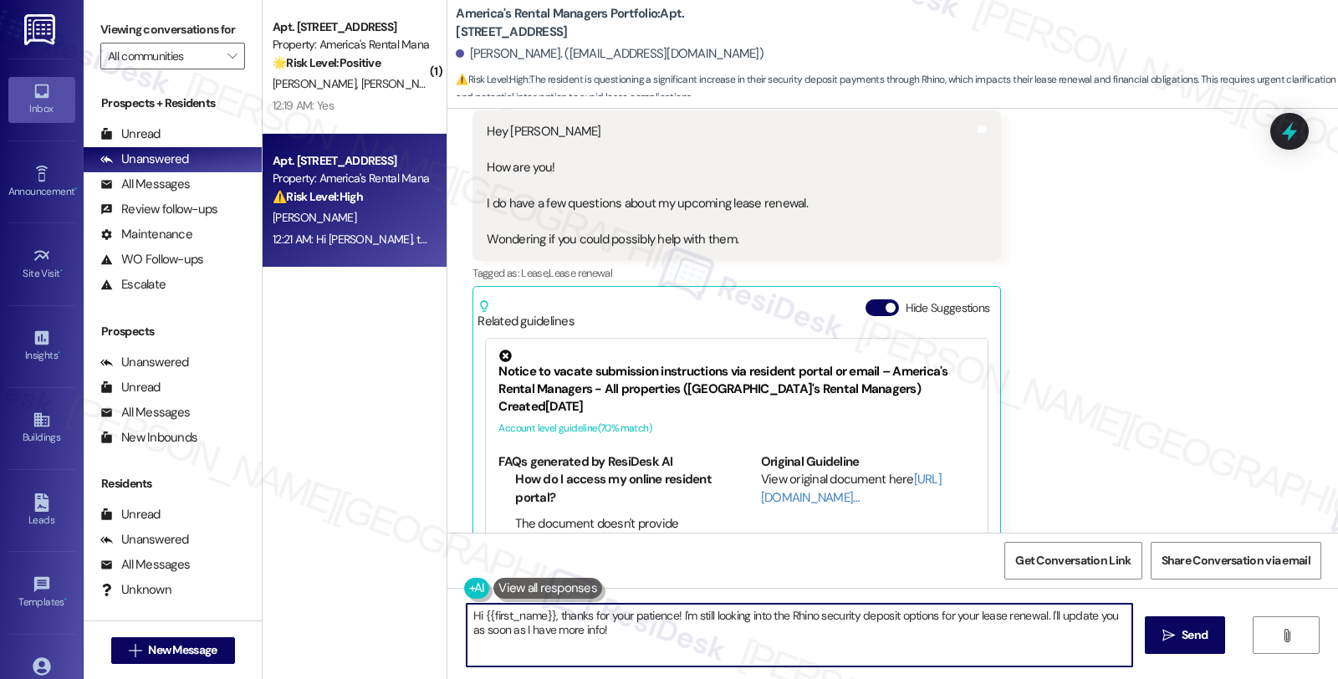
scroll to position [257, 0]
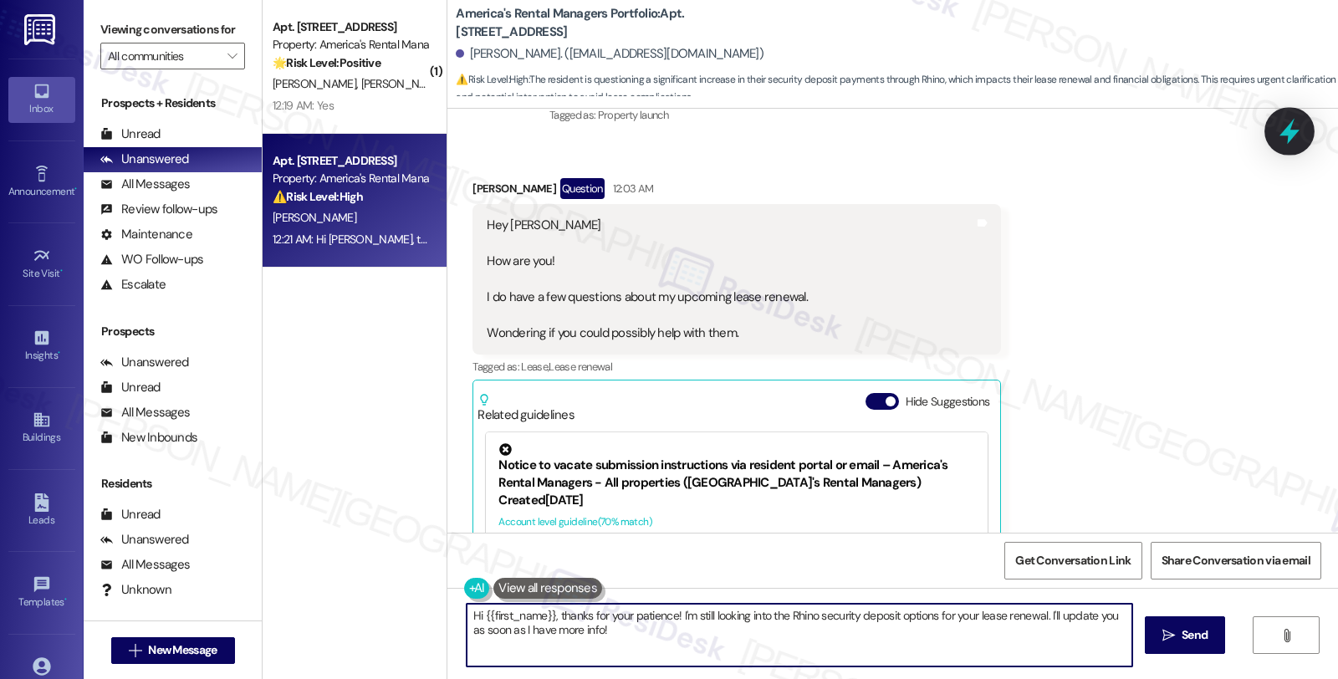
click at [1282, 128] on icon at bounding box center [1289, 131] width 28 height 28
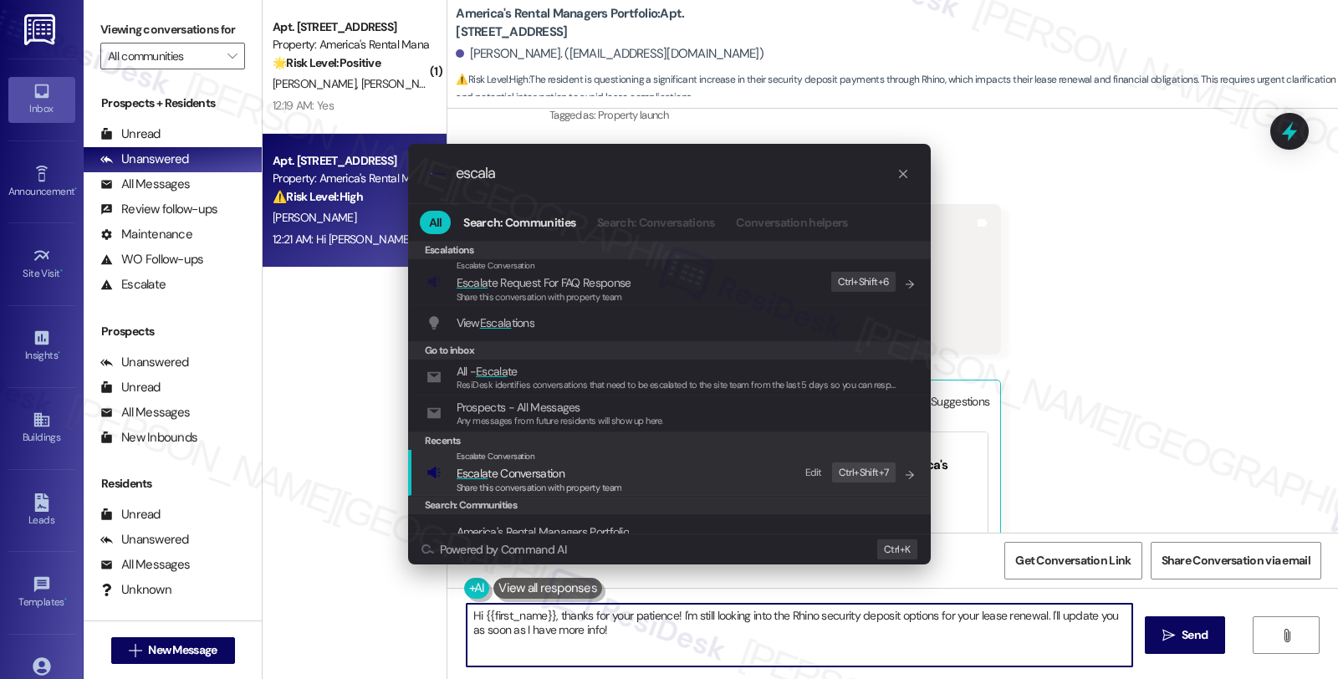
type input "escala"
click at [624, 471] on div "Escalate Conversation Escala te Conversation Share this conversation with prope…" at bounding box center [670, 472] width 489 height 45
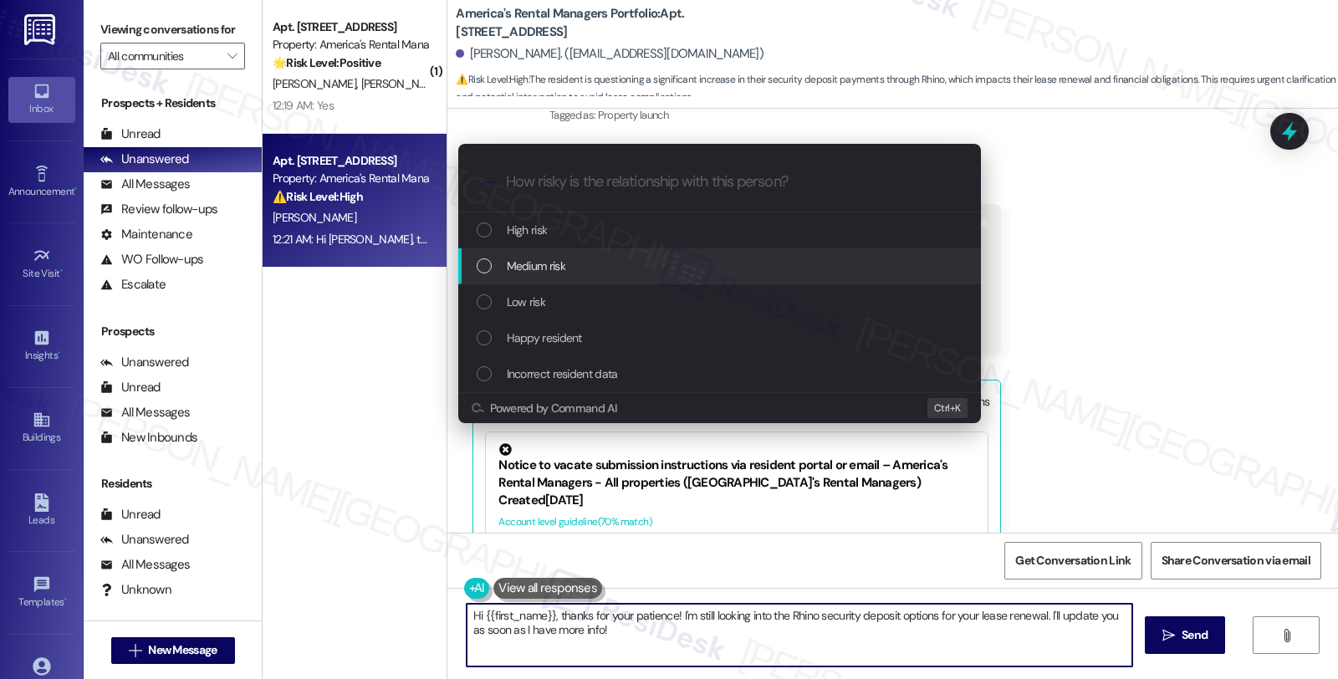
click at [577, 270] on div "Medium risk" at bounding box center [721, 266] width 489 height 18
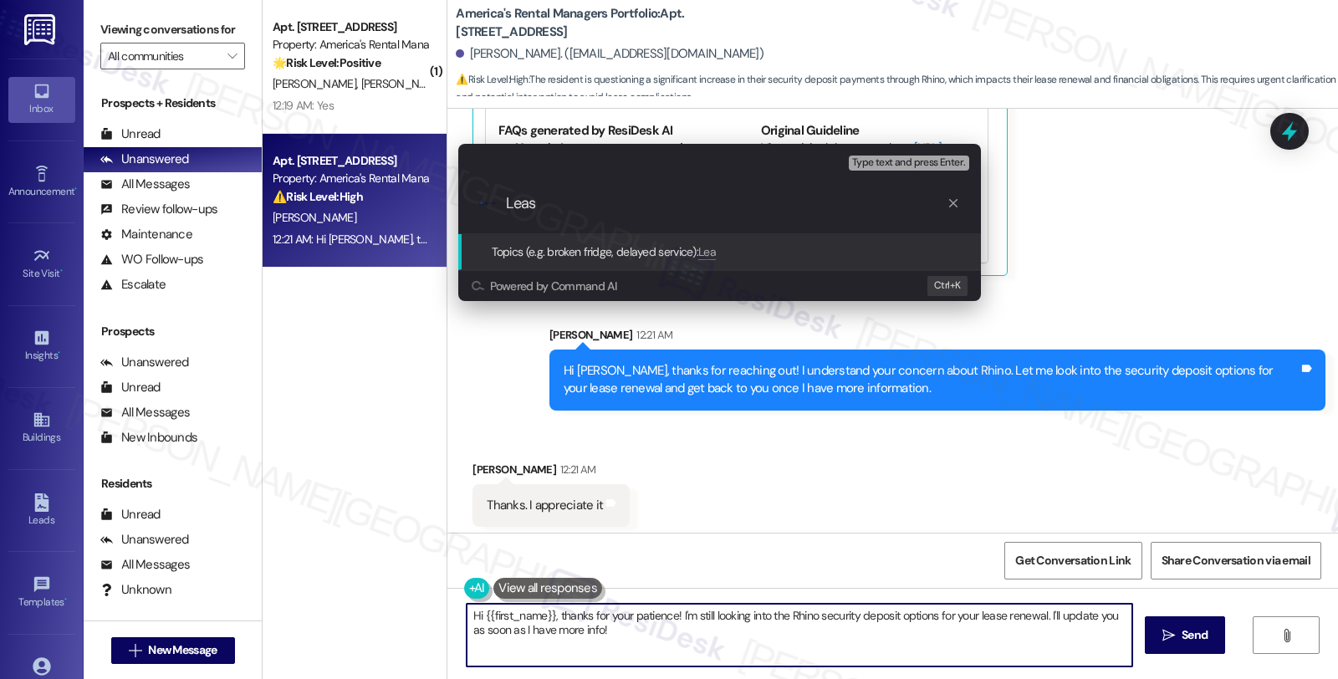
scroll to position [1489, 0]
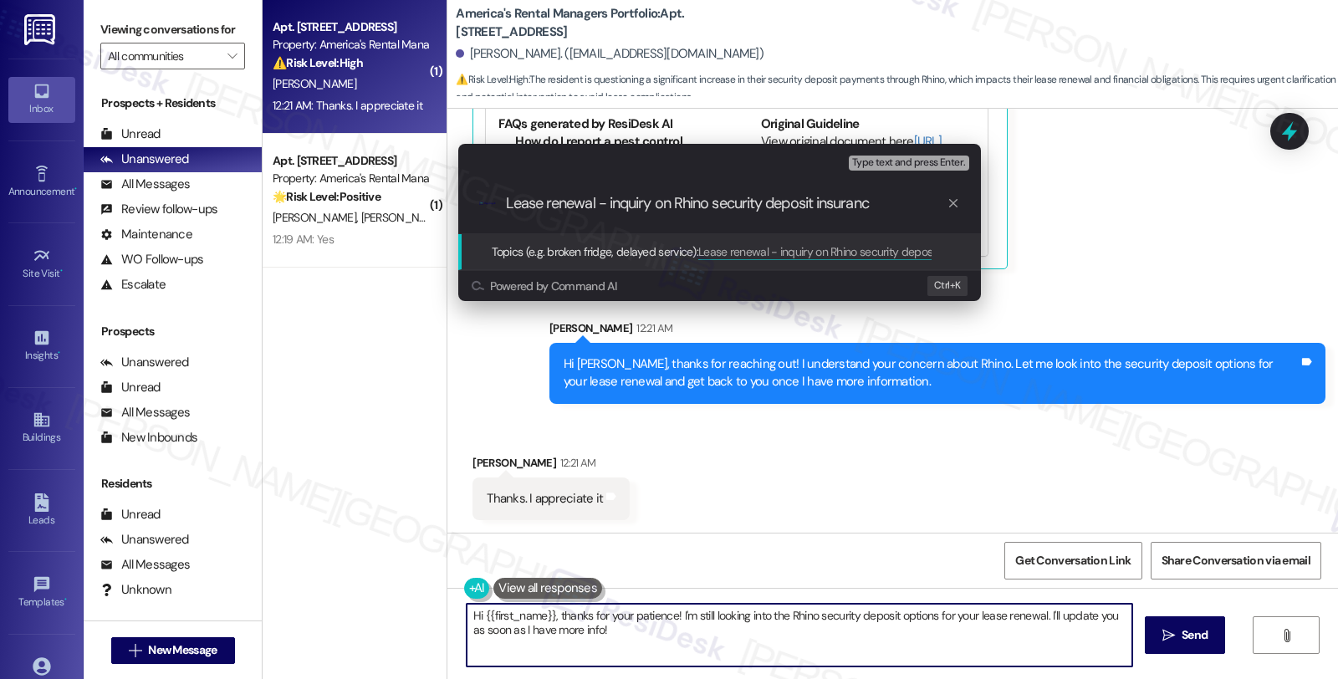
type input "Lease renewal - inquiry on Rhino security deposit insurance"
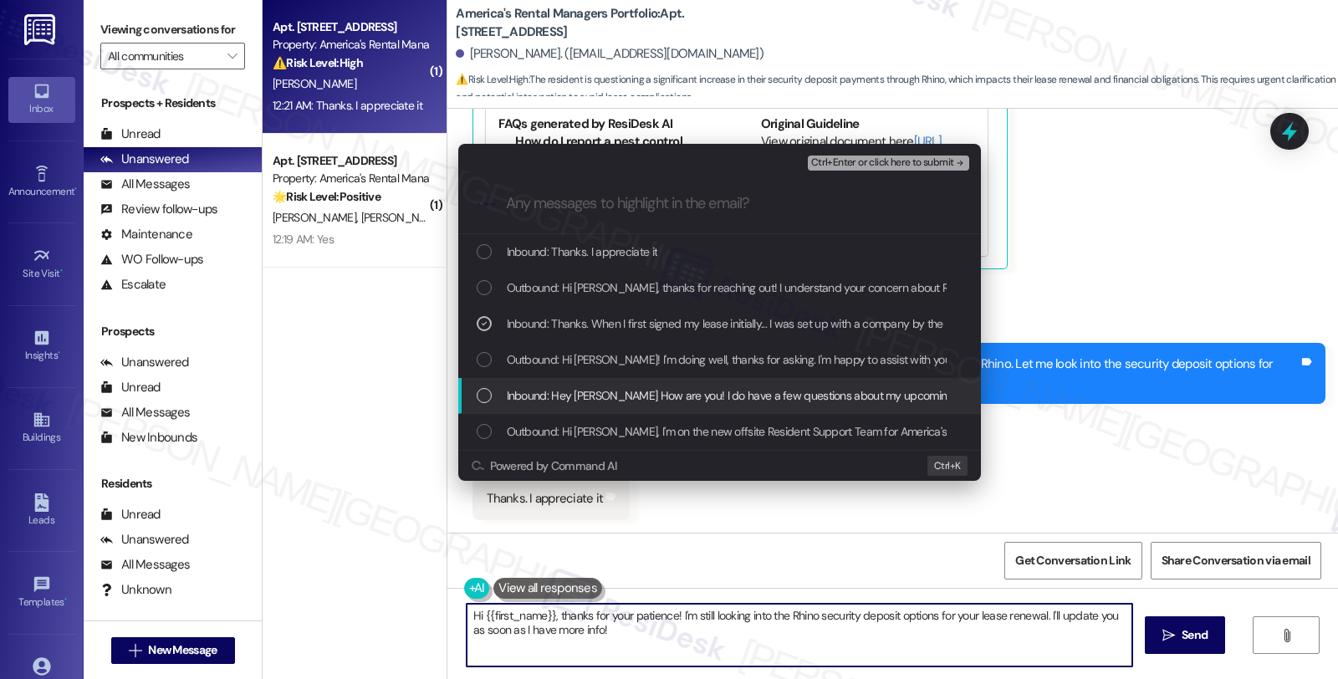
click at [622, 393] on span "Inbound: Hey Homer How are you! I do have a few questions about my upcoming lea…" at bounding box center [883, 395] width 752 height 18
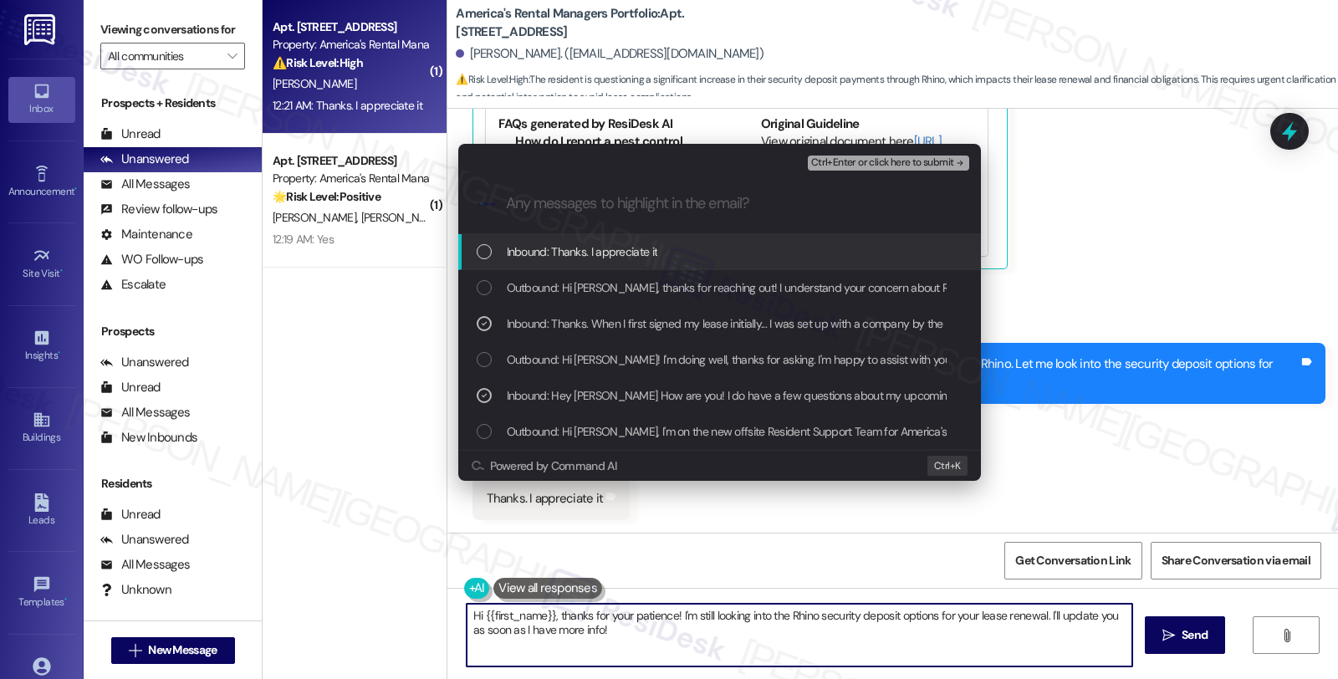
click at [613, 260] on span "Inbound: Thanks. I appreciate it" at bounding box center [582, 251] width 151 height 18
click at [879, 164] on span "Ctrl+Enter or click here to submit" at bounding box center [882, 163] width 143 height 12
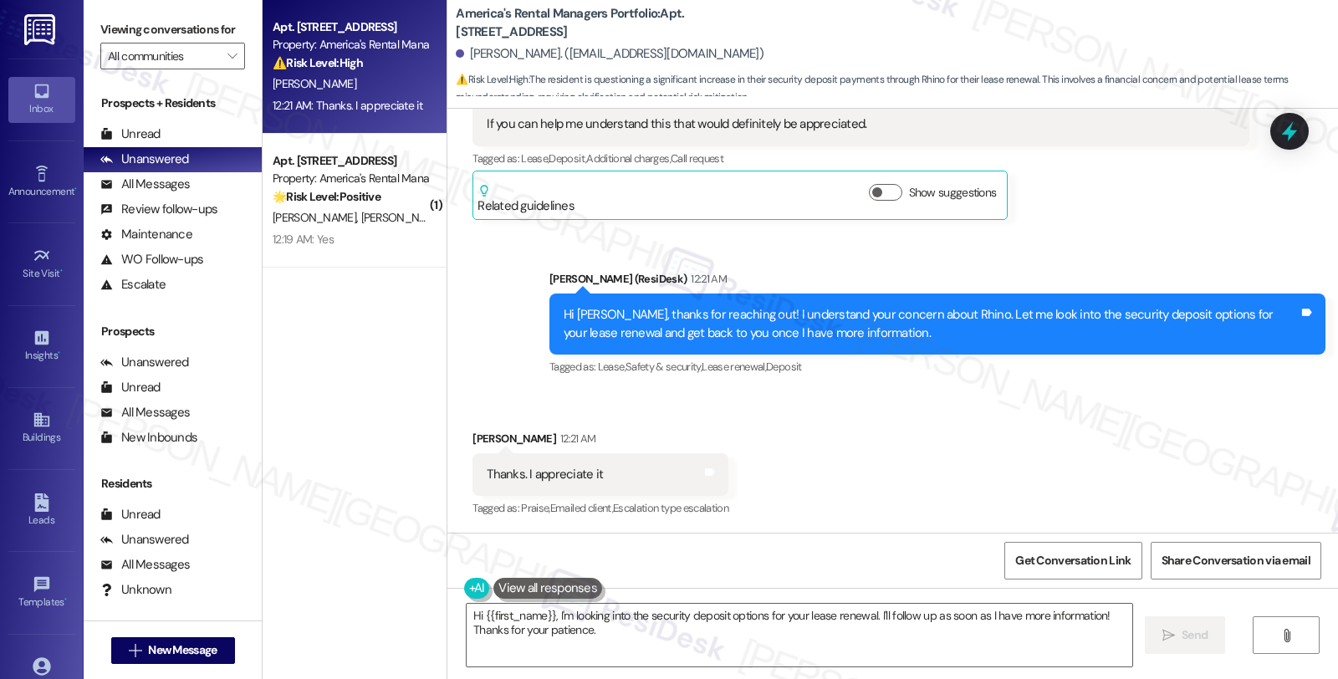
scroll to position [996, 0]
click at [466, 616] on textarea "Hi {{first_name}}, I'm looking into the security deposit options for your lease…" at bounding box center [798, 635] width 665 height 63
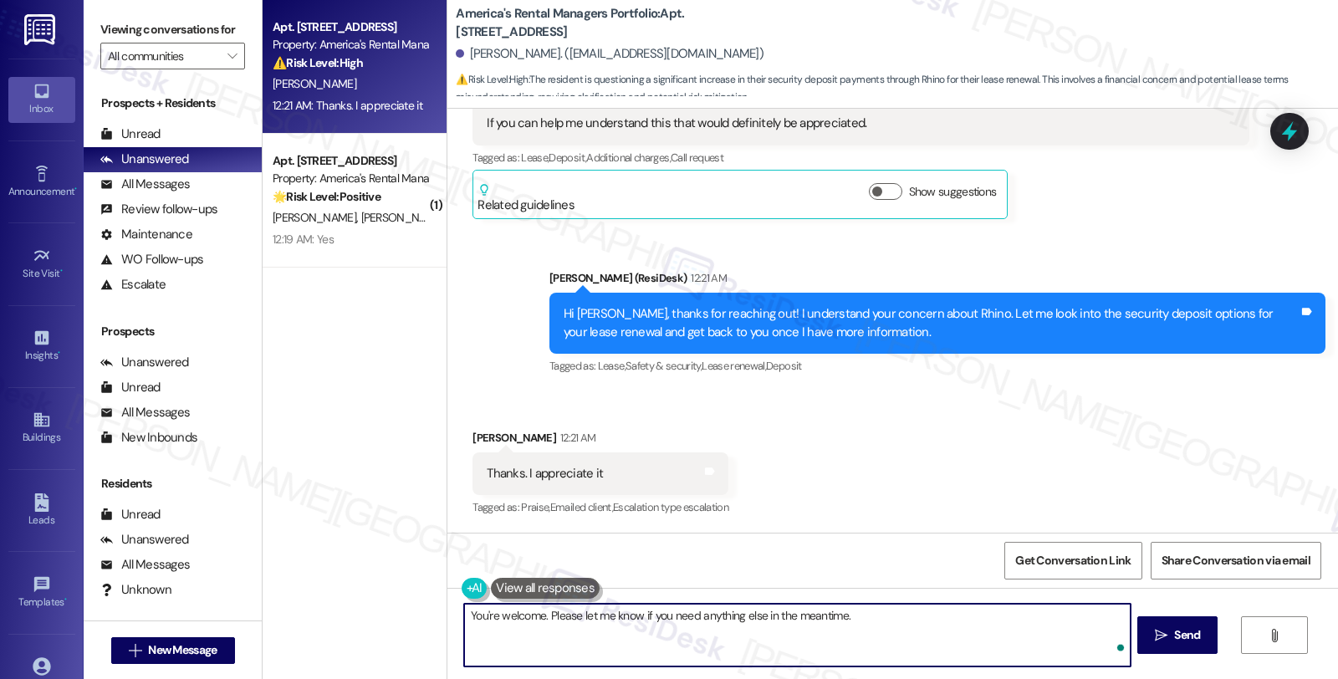
type textarea "You're welcome. Please let me know if you need anything else in the meantime."
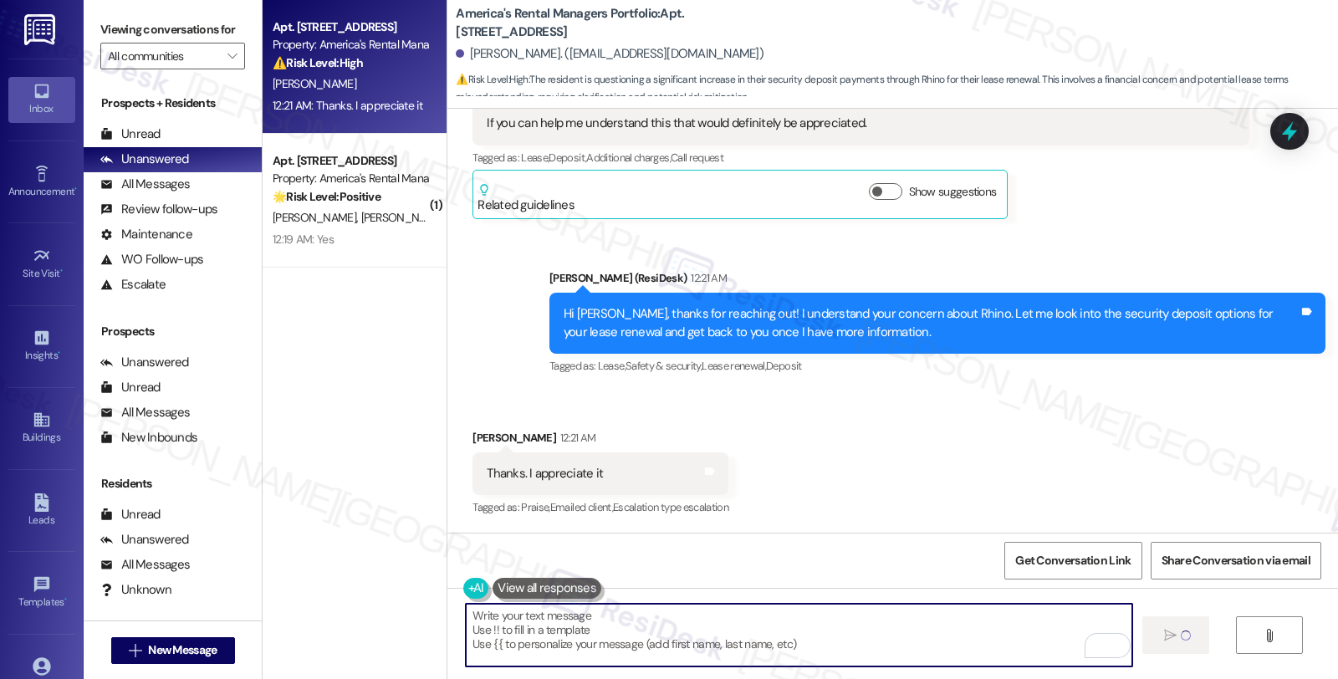
type textarea "Fetching suggested responses. Please feel free to read through the conversation…"
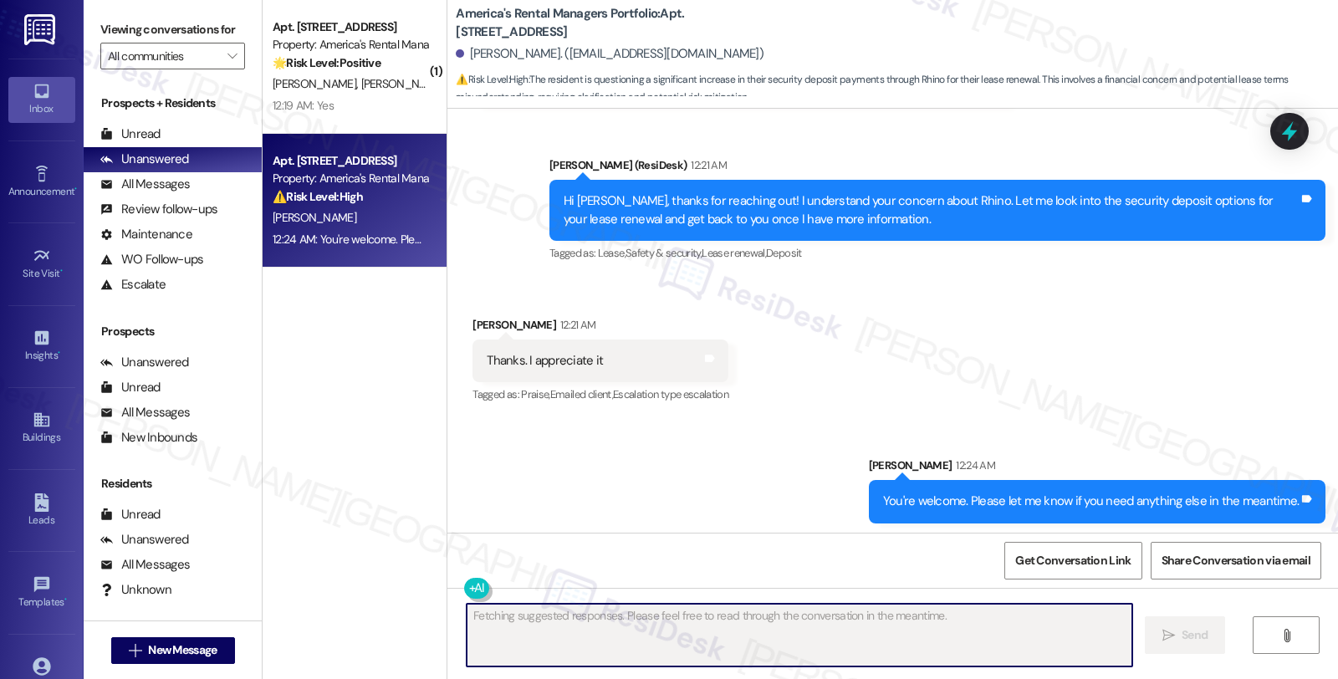
scroll to position [1112, 0]
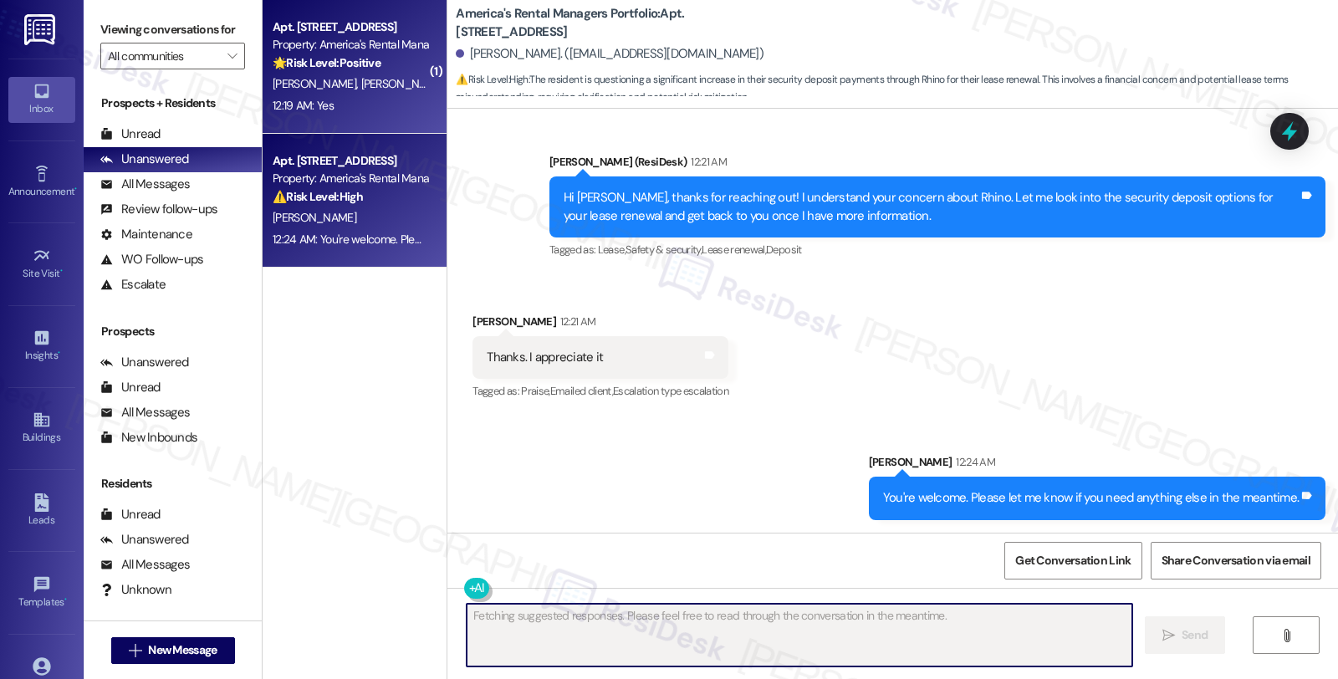
click at [364, 64] on strong "🌟 Risk Level: Positive" at bounding box center [327, 62] width 108 height 15
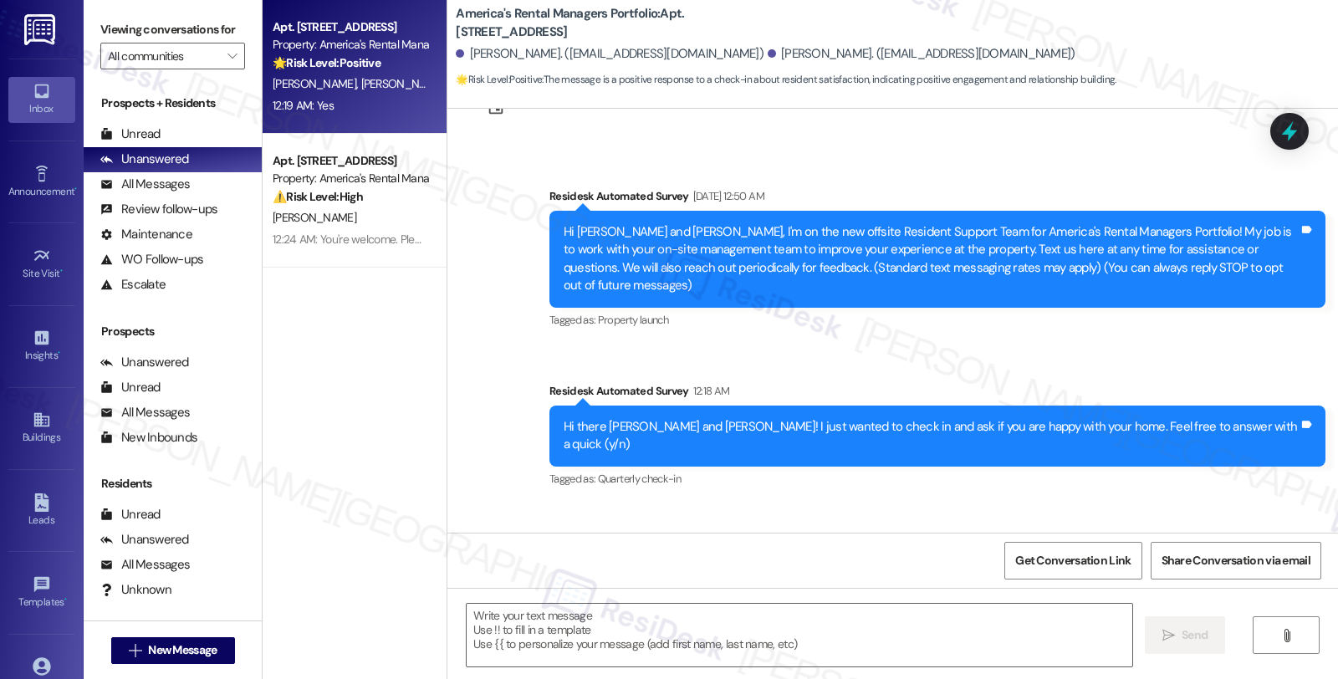
scroll to position [147, 0]
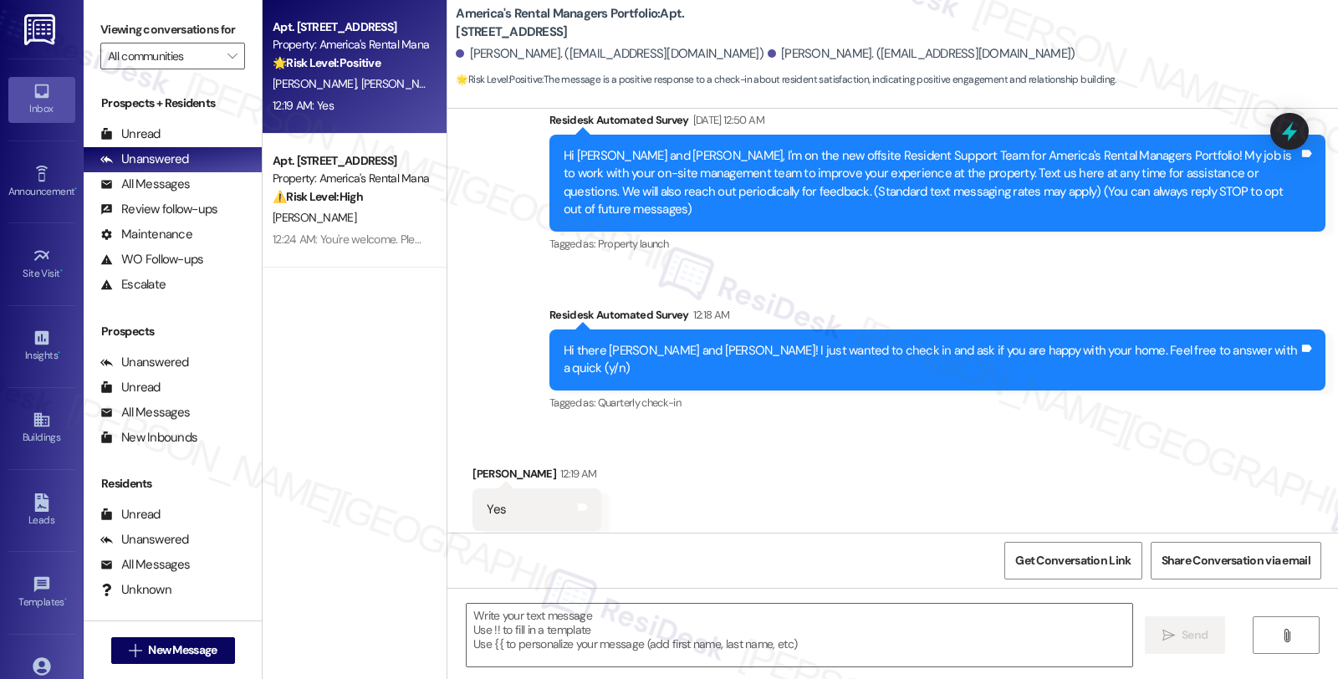
click at [477, 465] on div "Heather Hendricks 12:19 AM" at bounding box center [536, 476] width 129 height 23
copy div "Heather"
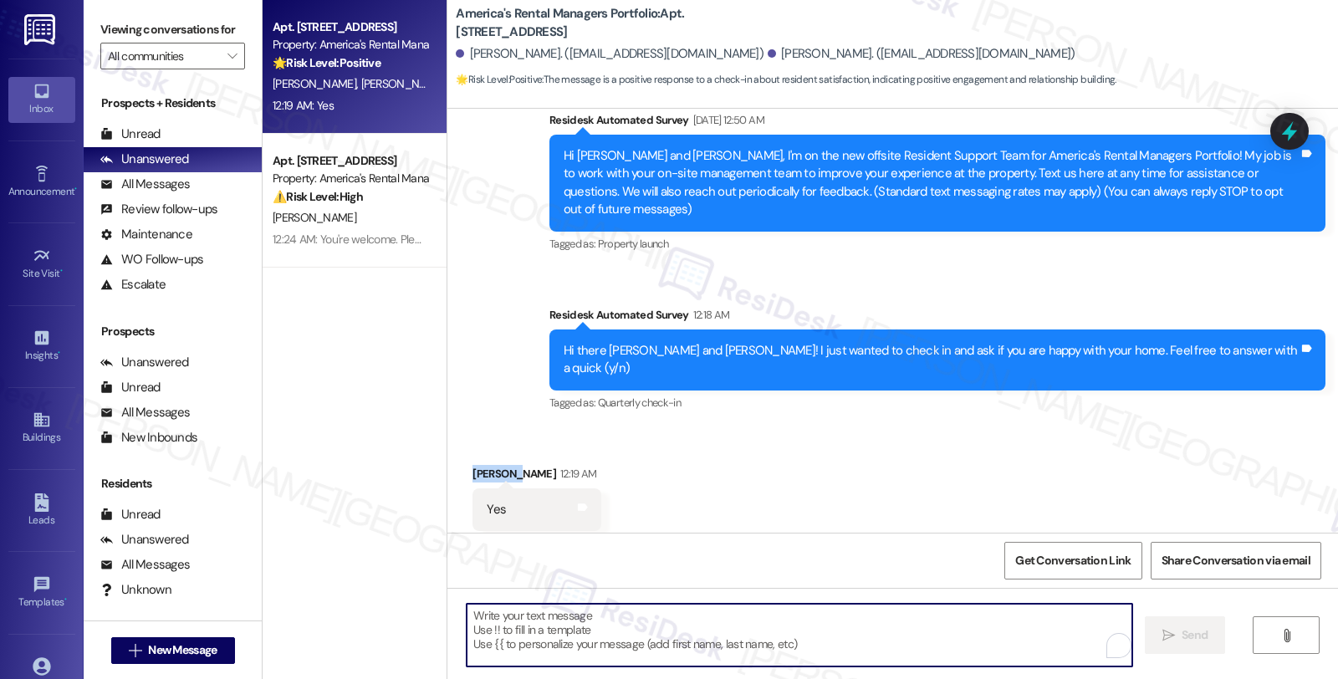
click at [564, 619] on textarea "To enrich screen reader interactions, please activate Accessibility in Grammarl…" at bounding box center [798, 635] width 665 height 63
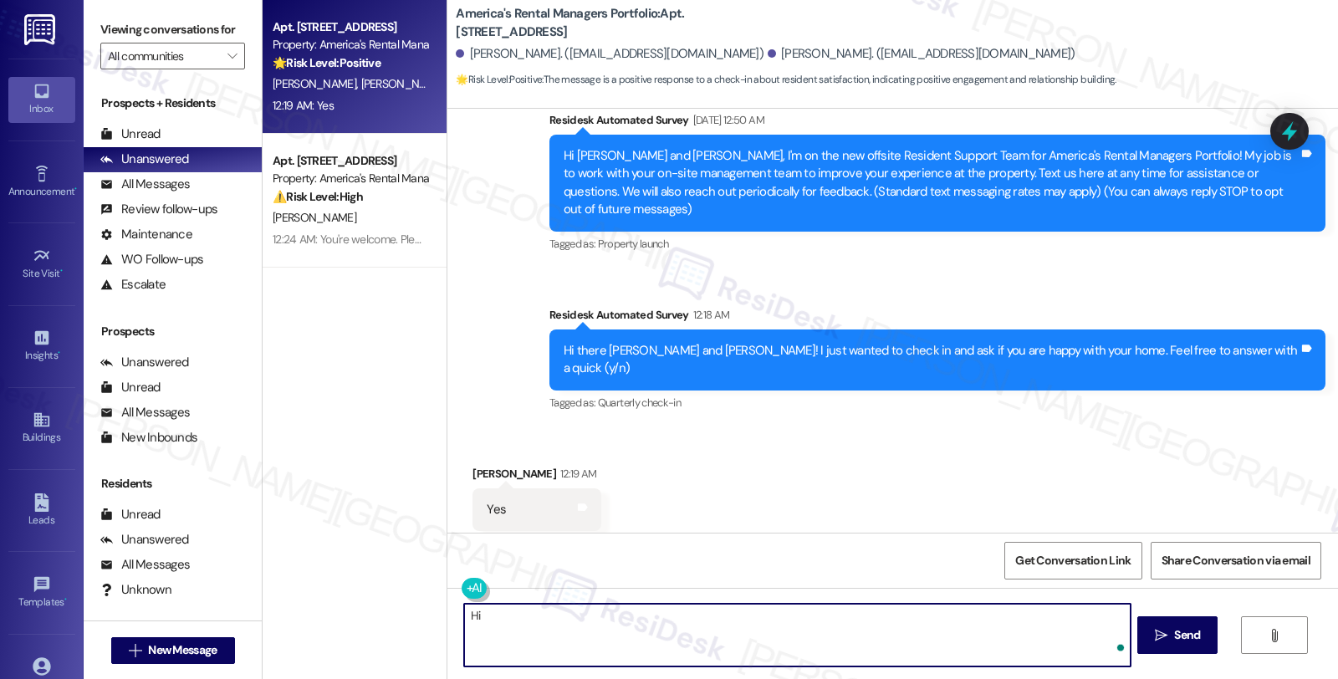
paste textarea "Heather"
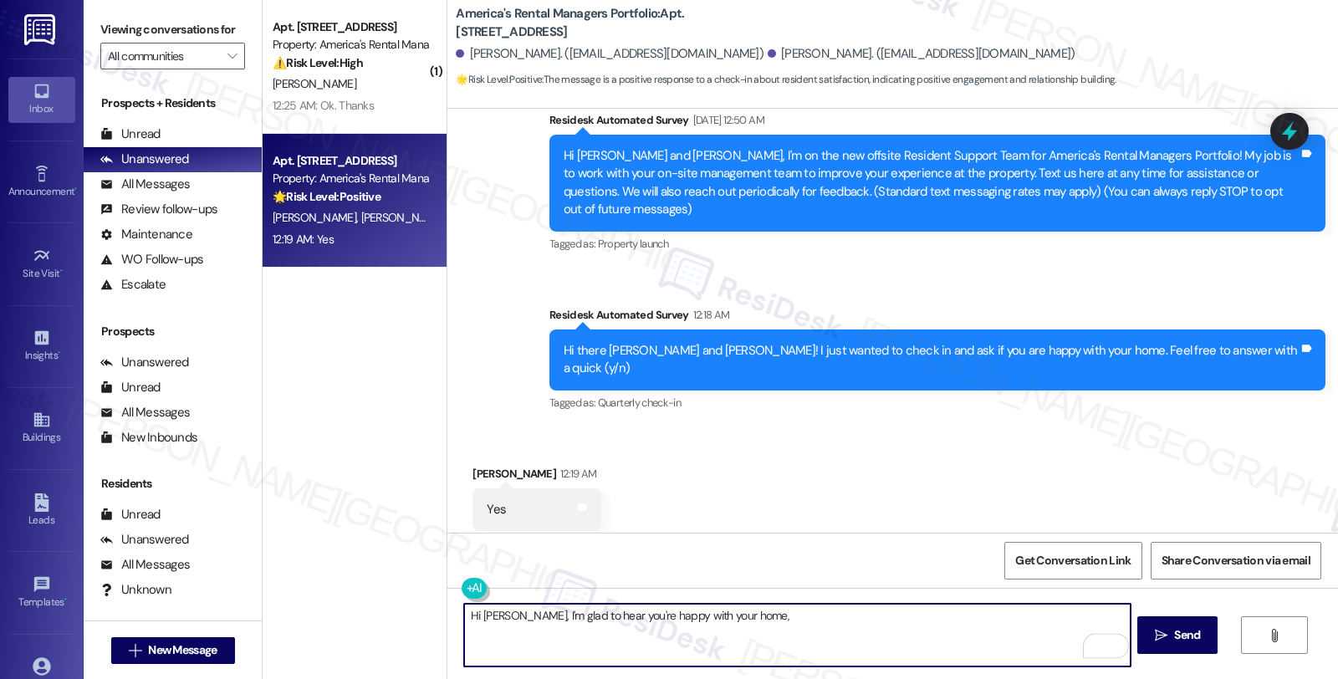
click at [753, 620] on textarea "Hi Heather, I'm glad to hear you're happy with your home," at bounding box center [796, 635] width 665 height 63
click at [806, 607] on textarea "Hi Heather, I'm glad to hear you're happy with your home." at bounding box center [796, 635] width 665 height 63
paste textarea "Your comfort and satisfaction are important to us. Can I ask a quick favor...wo…"
type textarea "Hi Heather, I'm glad to hear you're happy with your home. Your comfort and sati…"
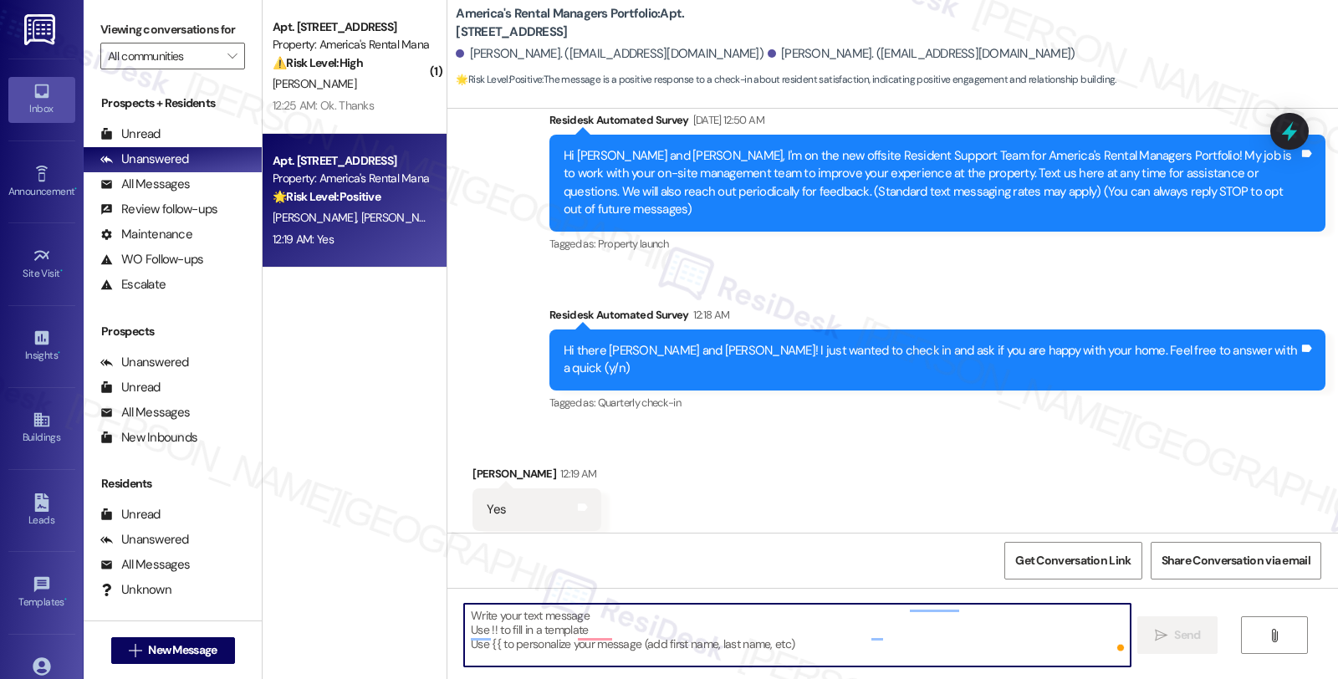
scroll to position [0, 0]
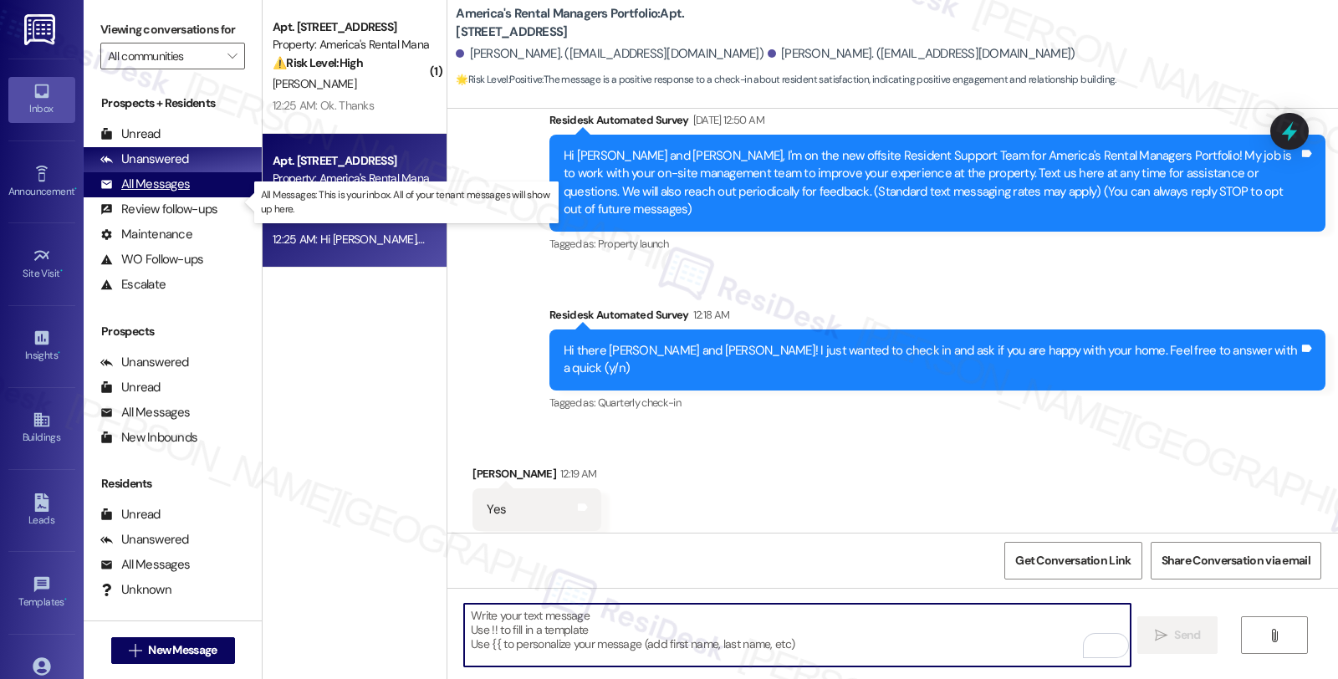
click at [181, 193] on div "All Messages" at bounding box center [144, 185] width 89 height 18
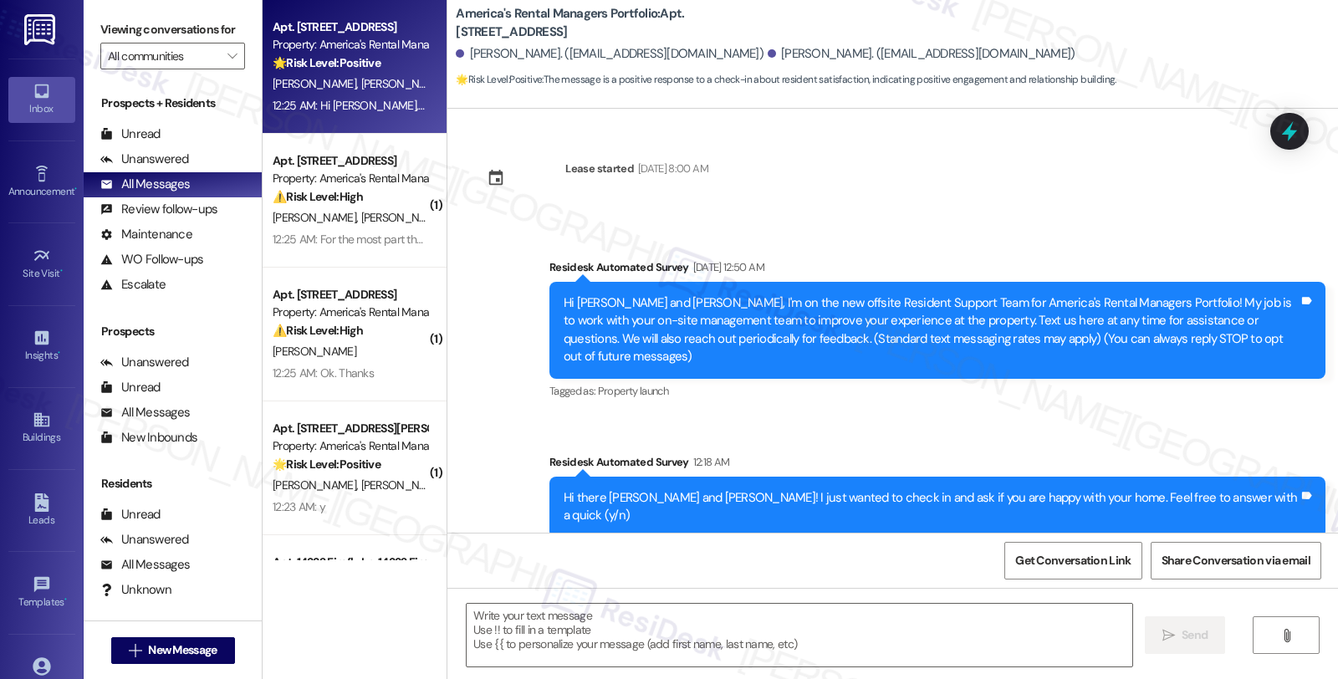
scroll to position [146, 0]
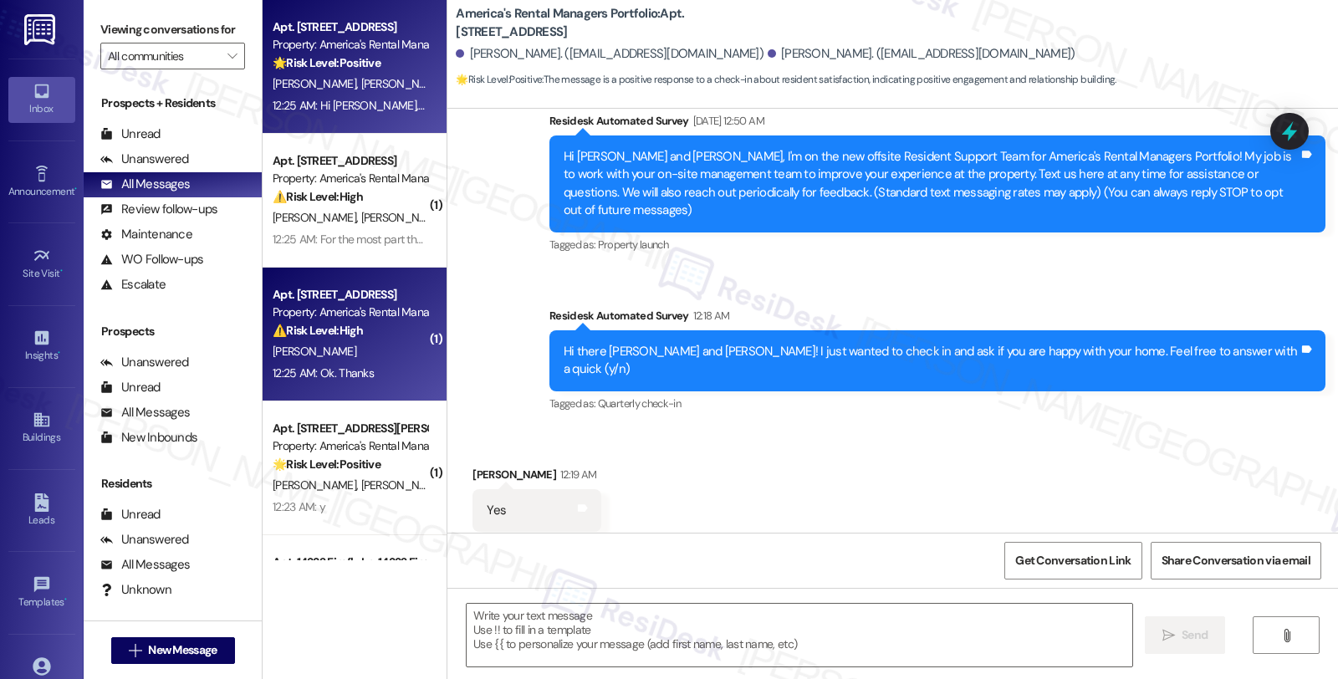
type textarea "Fetching suggested responses. Please feel free to read through the conversation…"
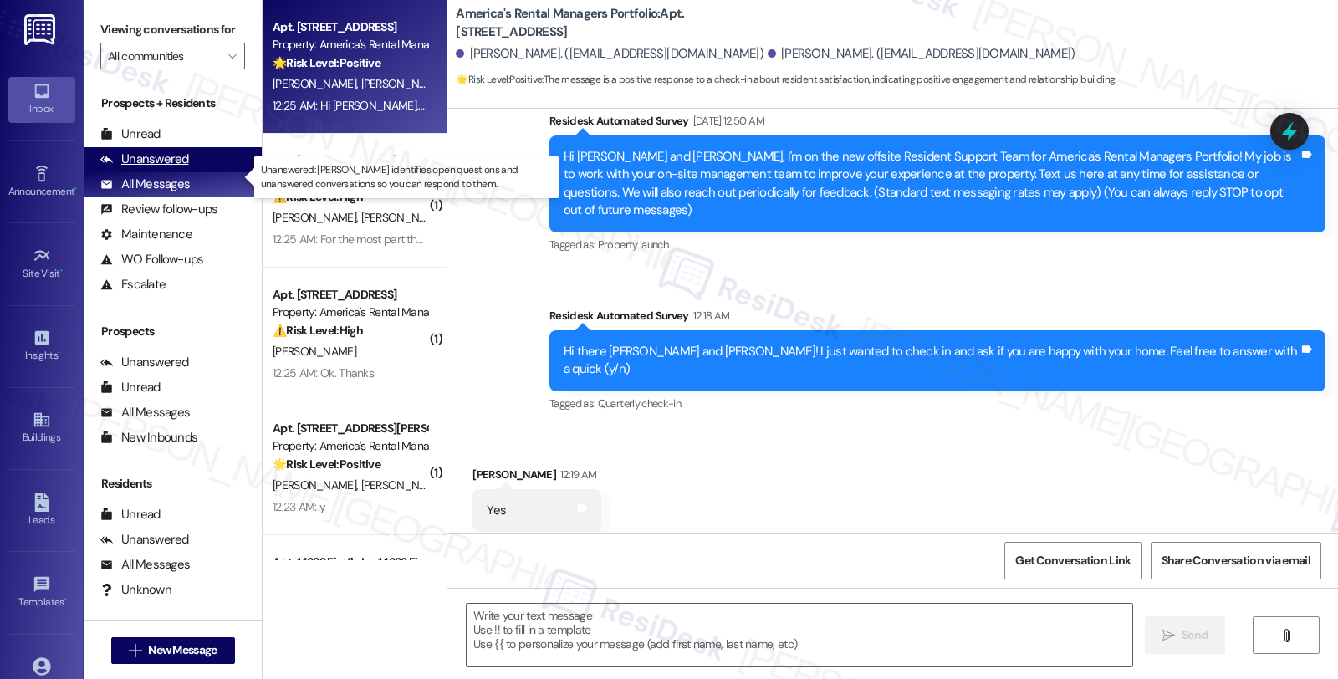
click at [181, 168] on div "Unanswered" at bounding box center [144, 159] width 89 height 18
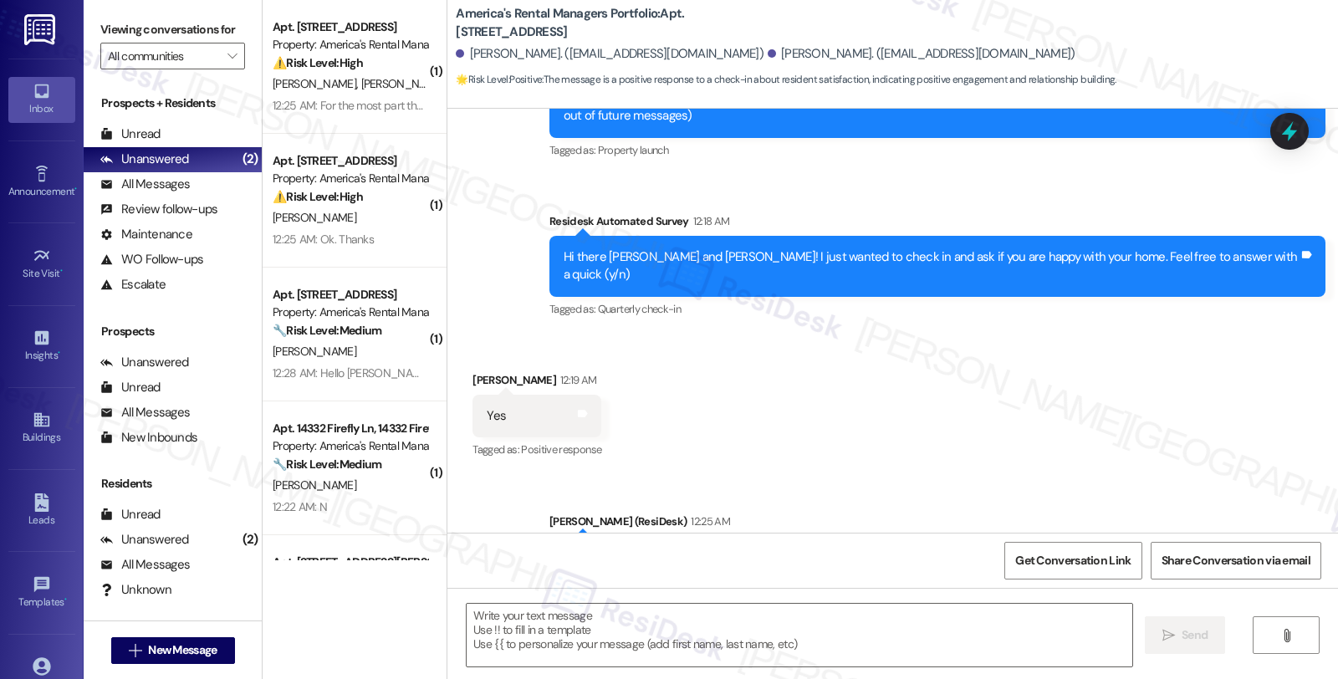
scroll to position [341, 0]
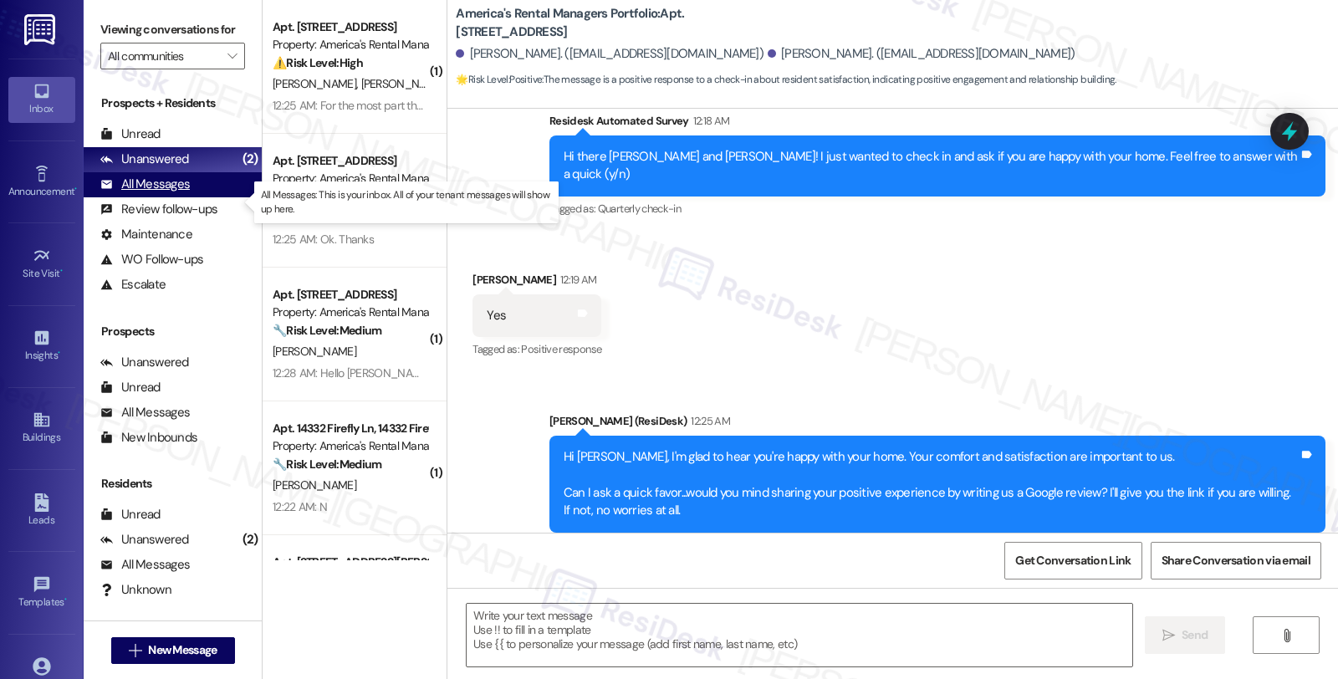
click at [185, 193] on div "All Messages" at bounding box center [144, 185] width 89 height 18
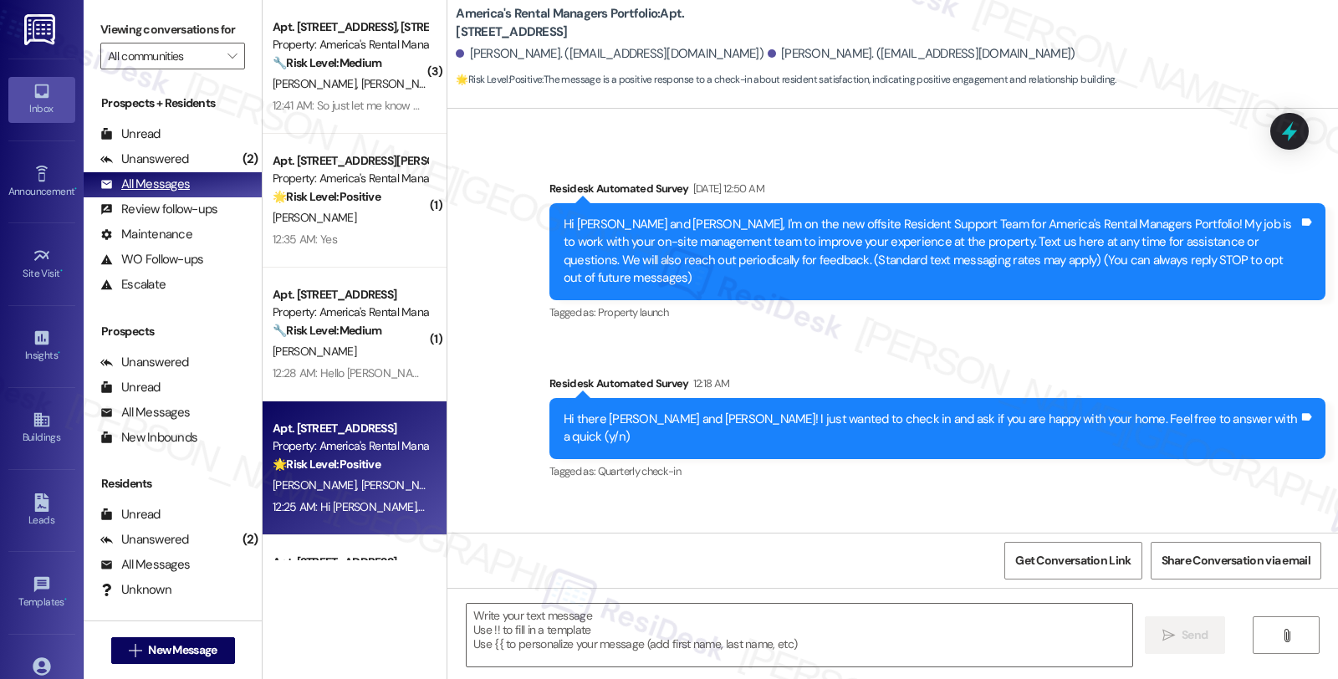
scroll to position [146, 0]
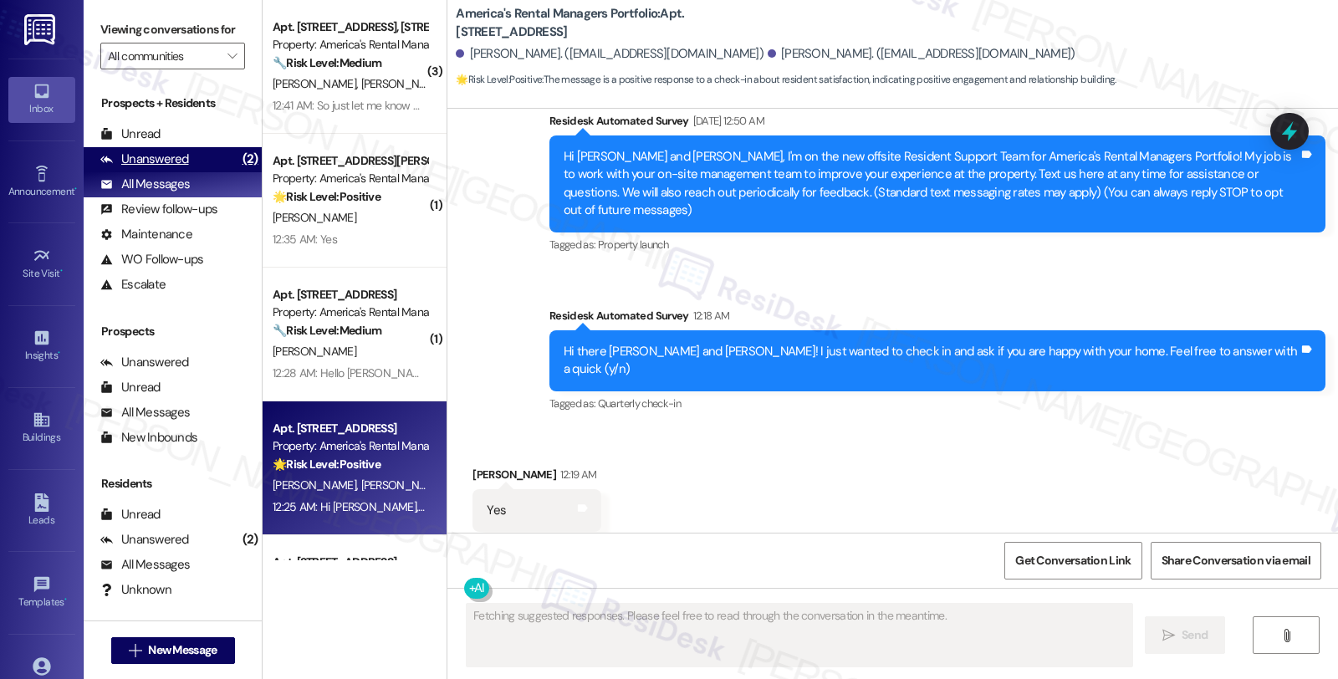
type textarea "Fetching suggested responses. Please feel free to read through the conversation…"
click at [166, 168] on div "Unanswered" at bounding box center [144, 159] width 89 height 18
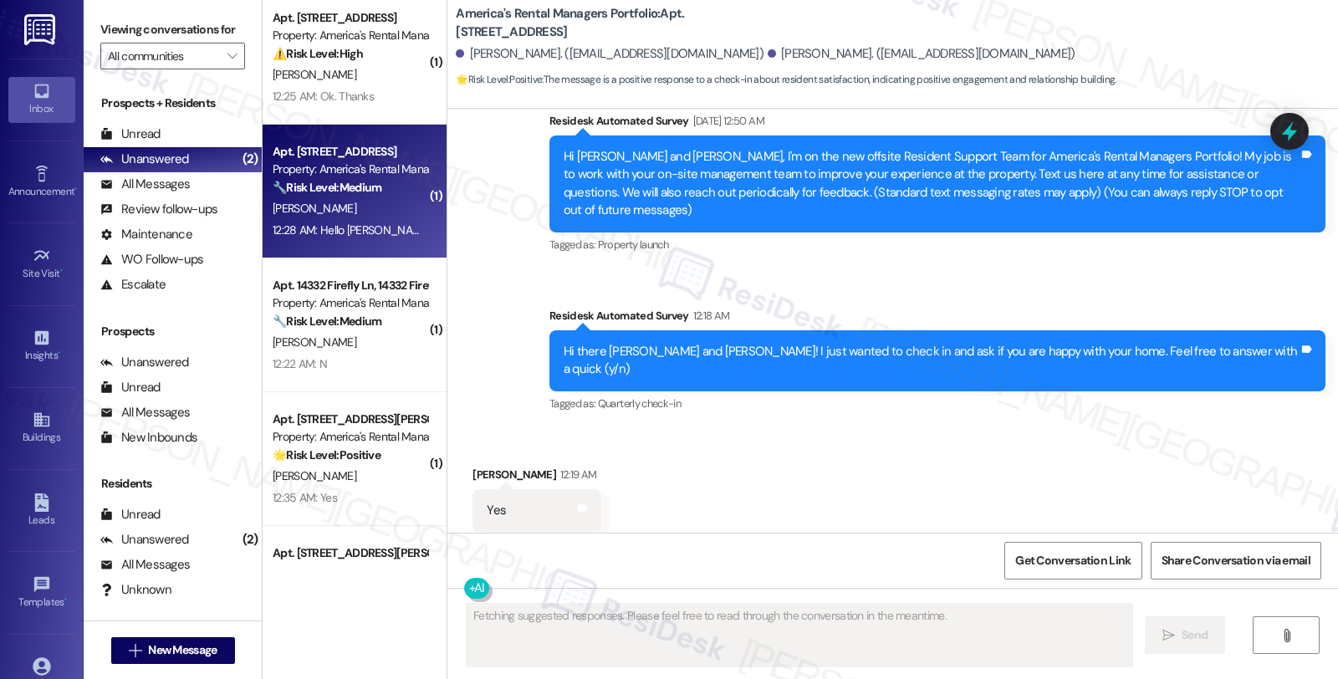
scroll to position [242, 0]
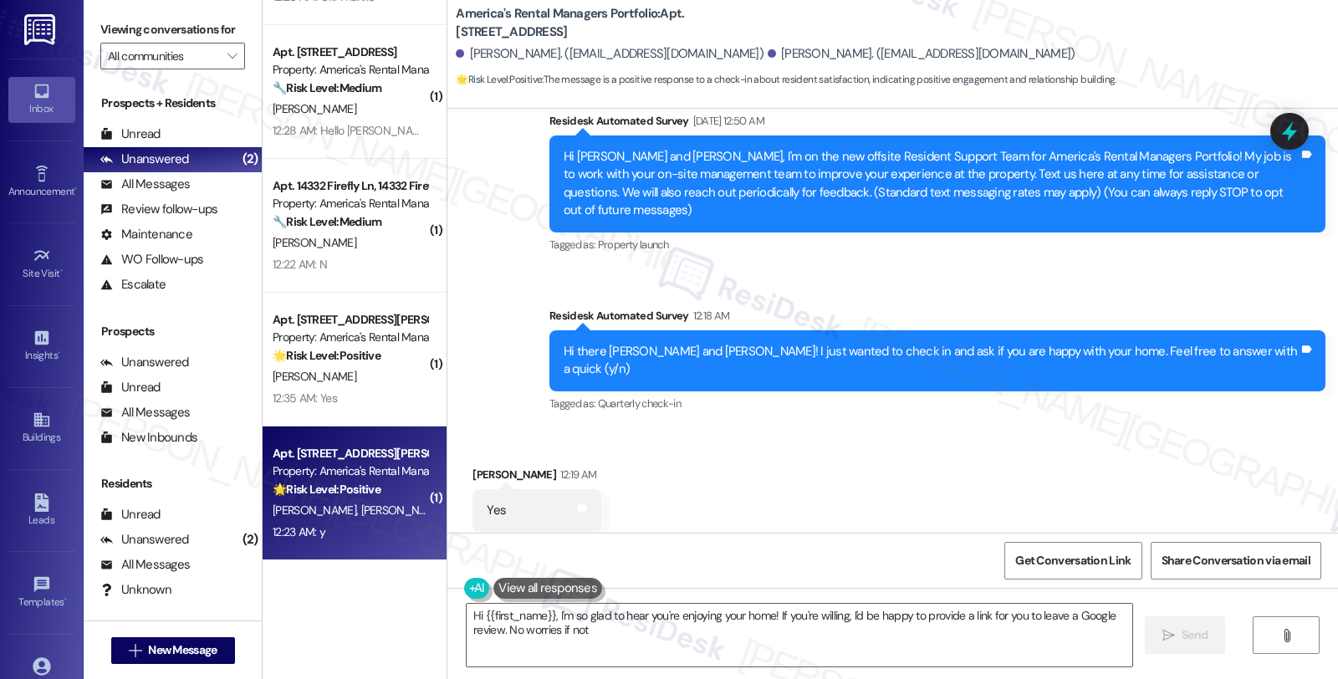
type textarea "Hi {{first_name}}, I'm so glad to hear you're enjoying your home! If you're wil…"
click at [334, 537] on div "12:23 AM: y 12:23 AM: y" at bounding box center [350, 532] width 158 height 21
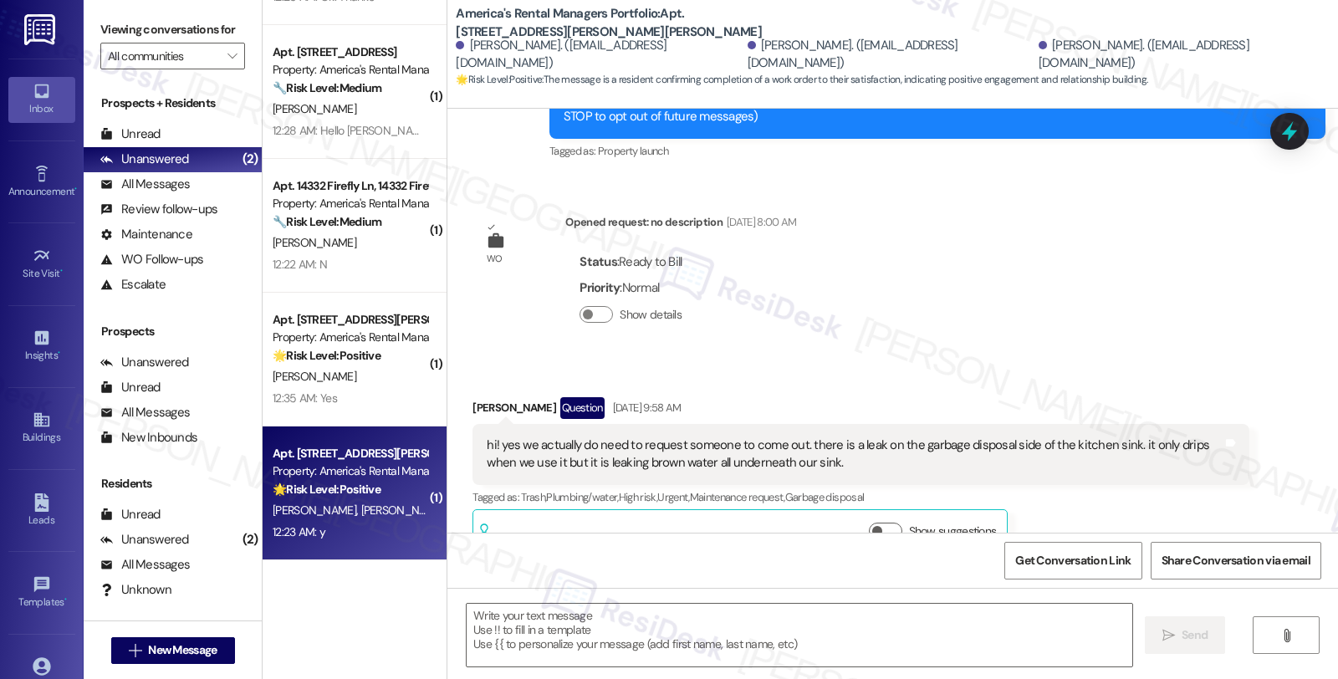
type textarea "Fetching suggested responses. Please feel free to read through the conversation…"
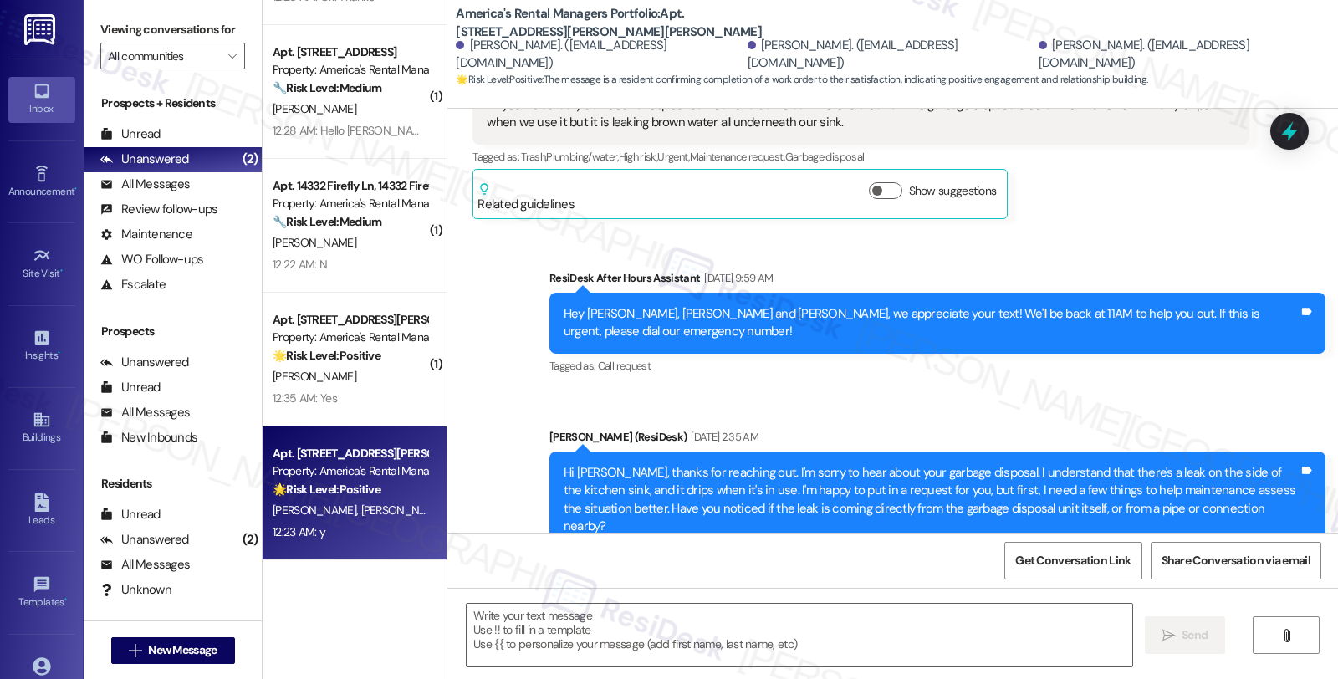
scroll to position [238, 0]
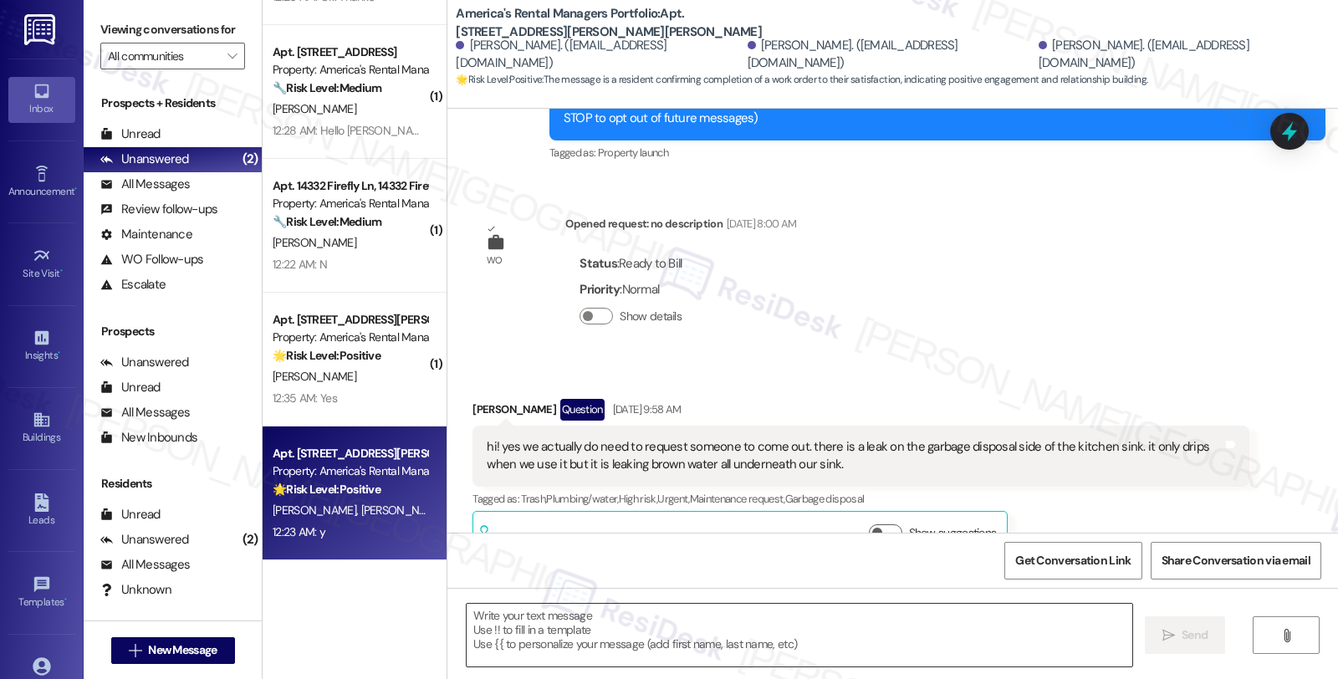
click at [767, 661] on textarea at bounding box center [798, 635] width 665 height 63
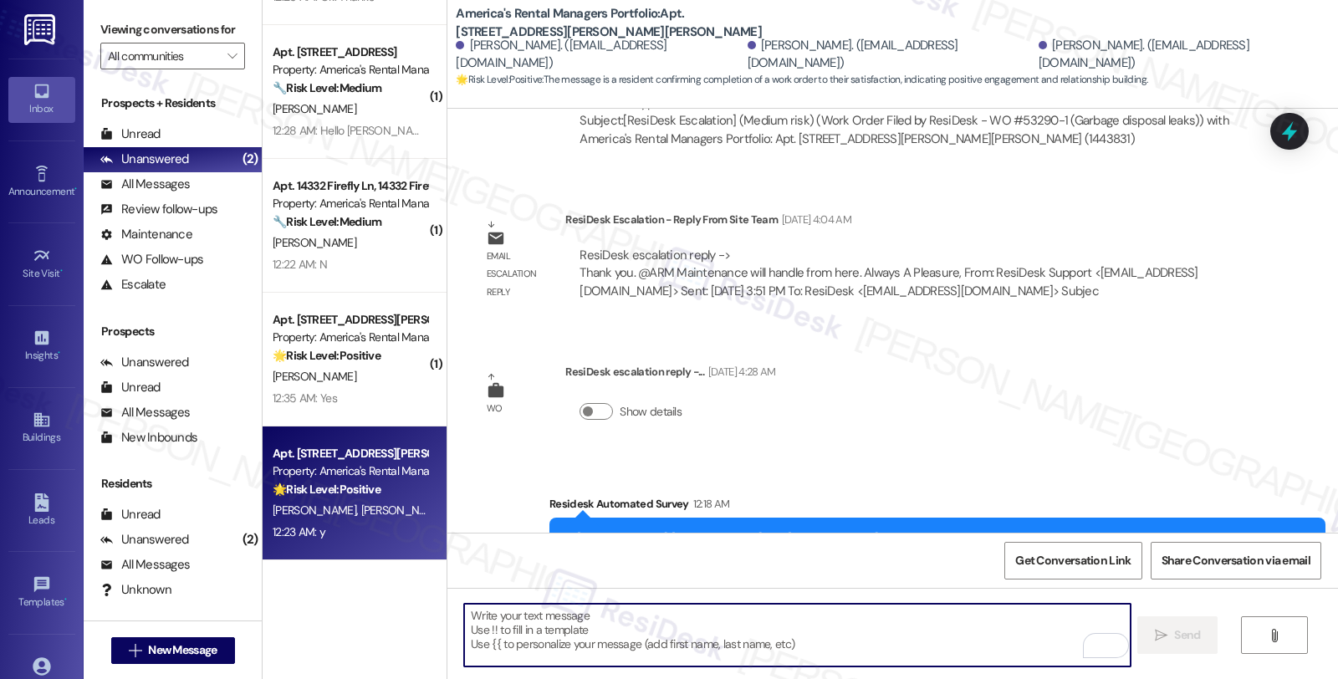
scroll to position [4140, 0]
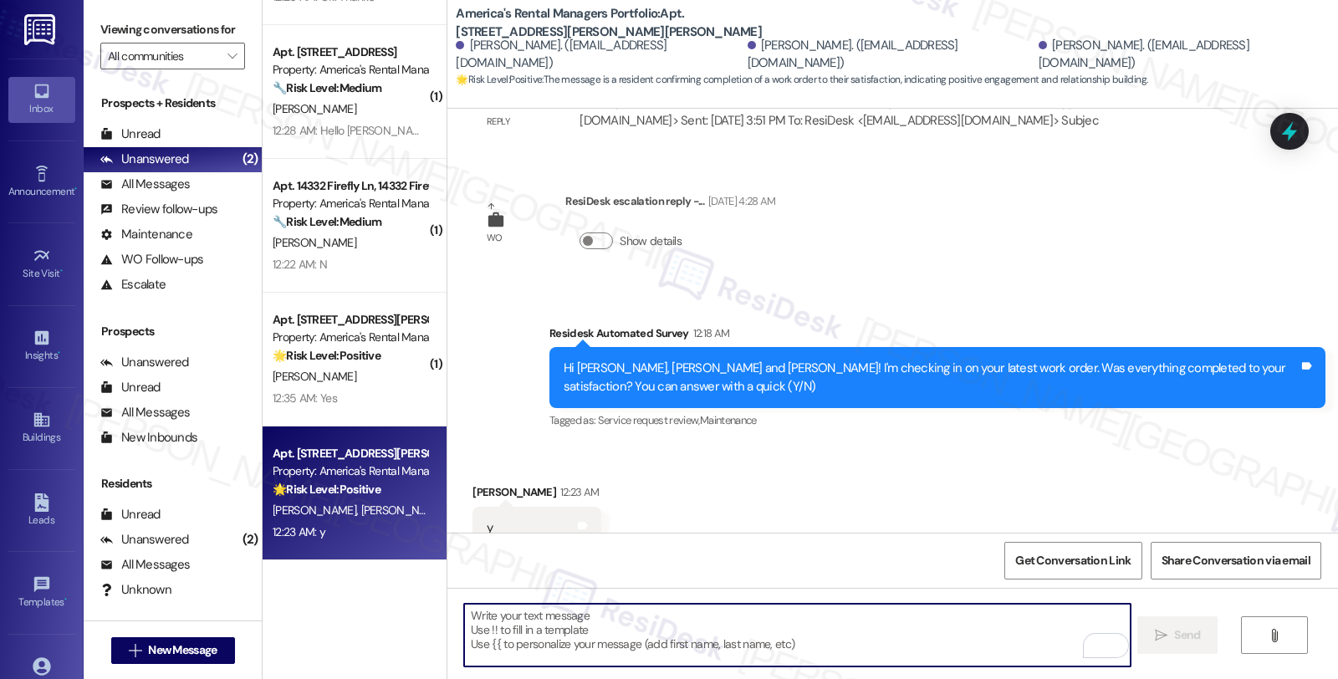
click at [788, 631] on textarea "To enrich screen reader interactions, please activate Accessibility in Grammarl…" at bounding box center [796, 635] width 665 height 63
click at [645, 640] on textarea "To enrich screen reader interactions, please activate Accessibility in Grammarl…" at bounding box center [796, 635] width 665 height 63
paste textarea "Hi, it’s great to hear from you and I’m glad your latest work order has been co…"
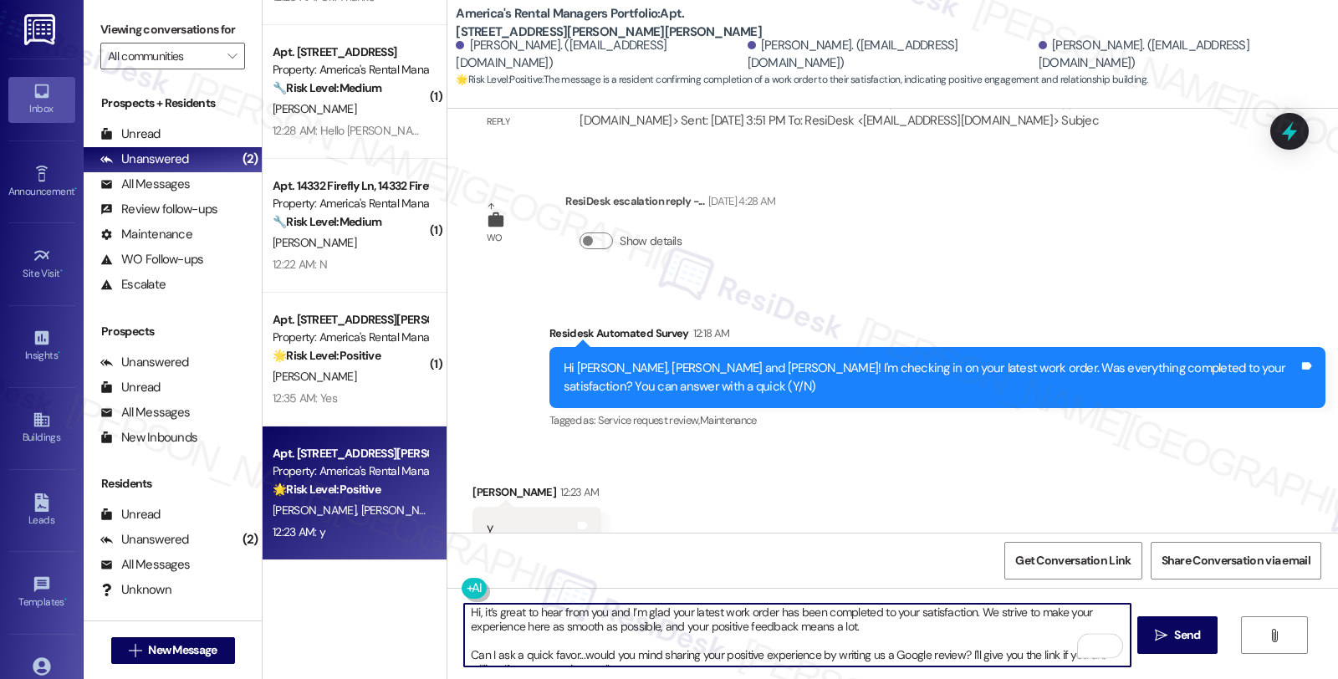
scroll to position [0, 0]
click at [464, 614] on textarea "Hi, it’s great to hear from you and I’m glad your latest work order has been co…" at bounding box center [796, 635] width 665 height 63
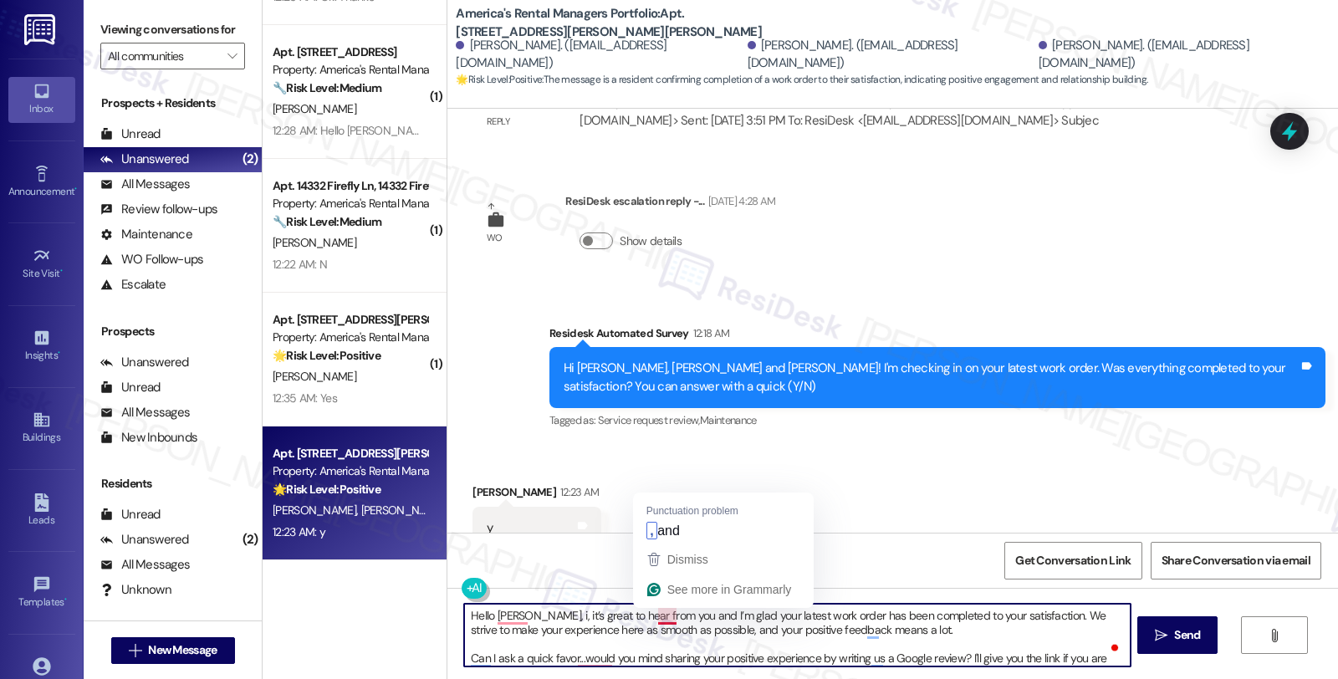
click at [663, 613] on textarea "Hello Mary, i, it’s great to hear from you and I’m glad your latest work order …" at bounding box center [796, 635] width 665 height 63
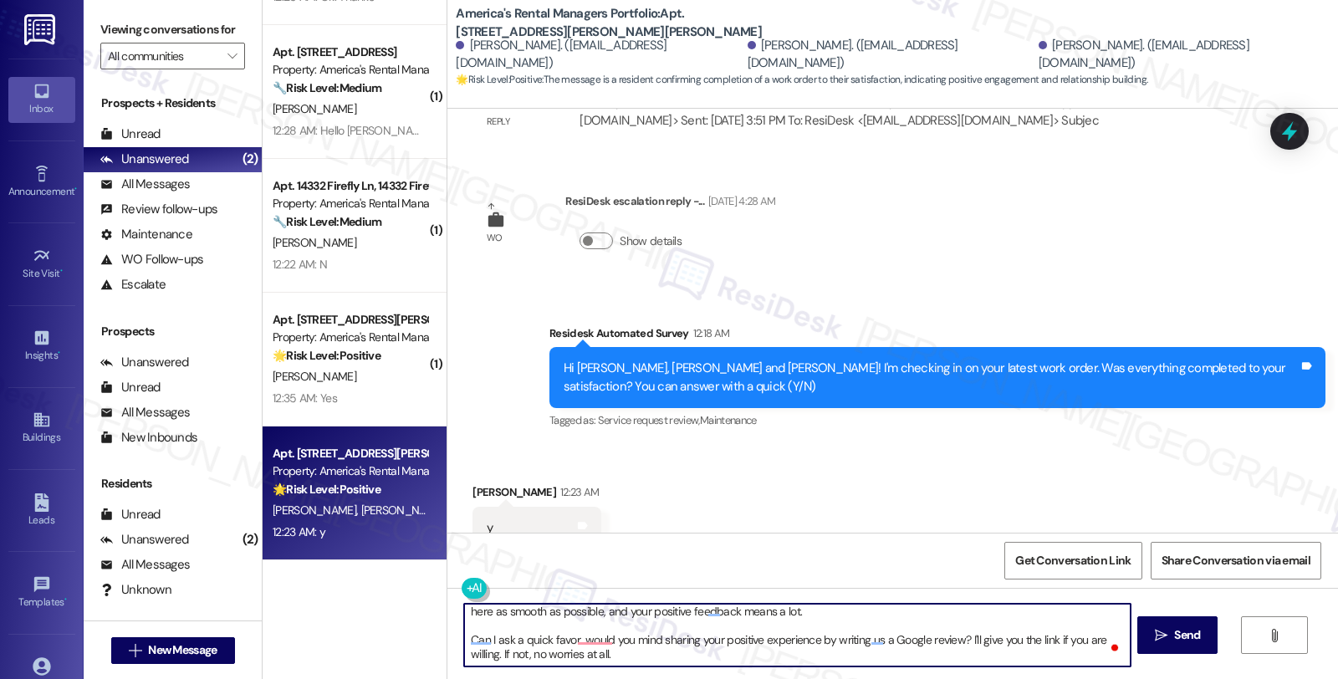
scroll to position [32, 0]
click at [709, 647] on textarea "Hello Mary, I’m glad your latest work order has been completed to your satisfac…" at bounding box center [796, 635] width 665 height 63
type textarea "Hello Mary, I’m glad your latest work order has been completed to your satisfac…"
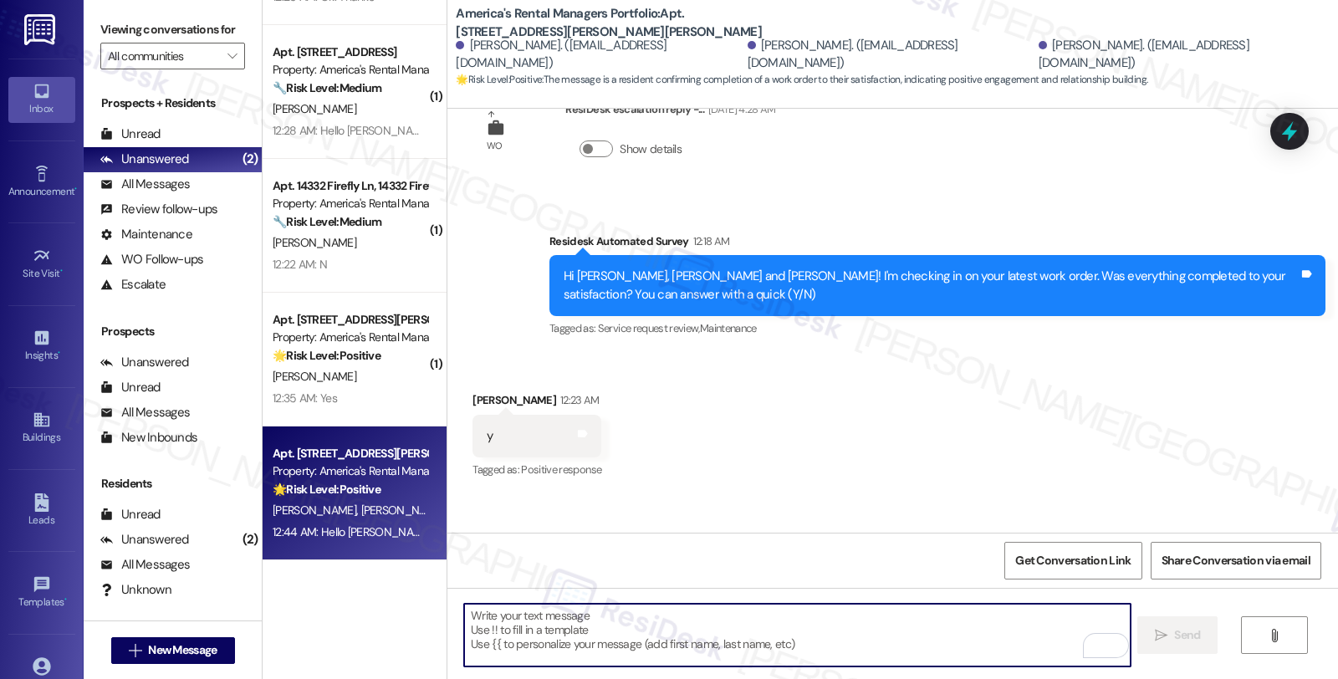
scroll to position [4328, 0]
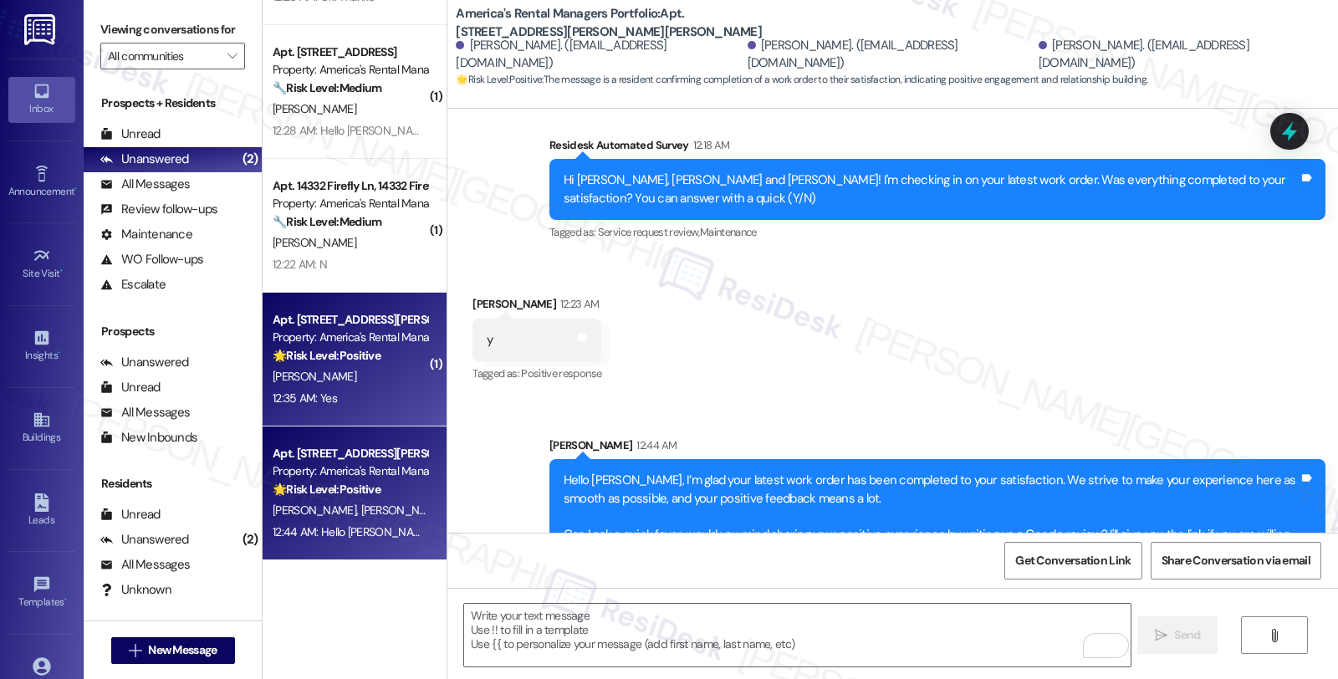
click at [335, 385] on div "[PERSON_NAME]" at bounding box center [350, 376] width 158 height 21
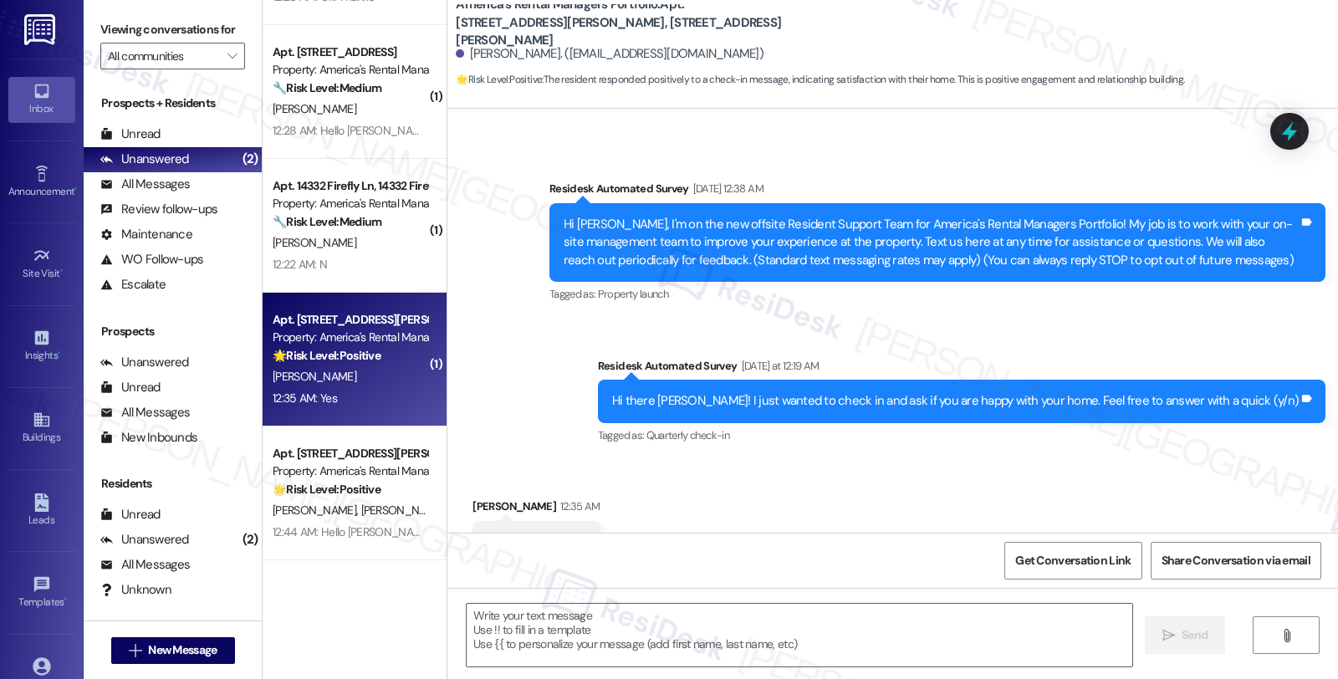
scroll to position [146, 0]
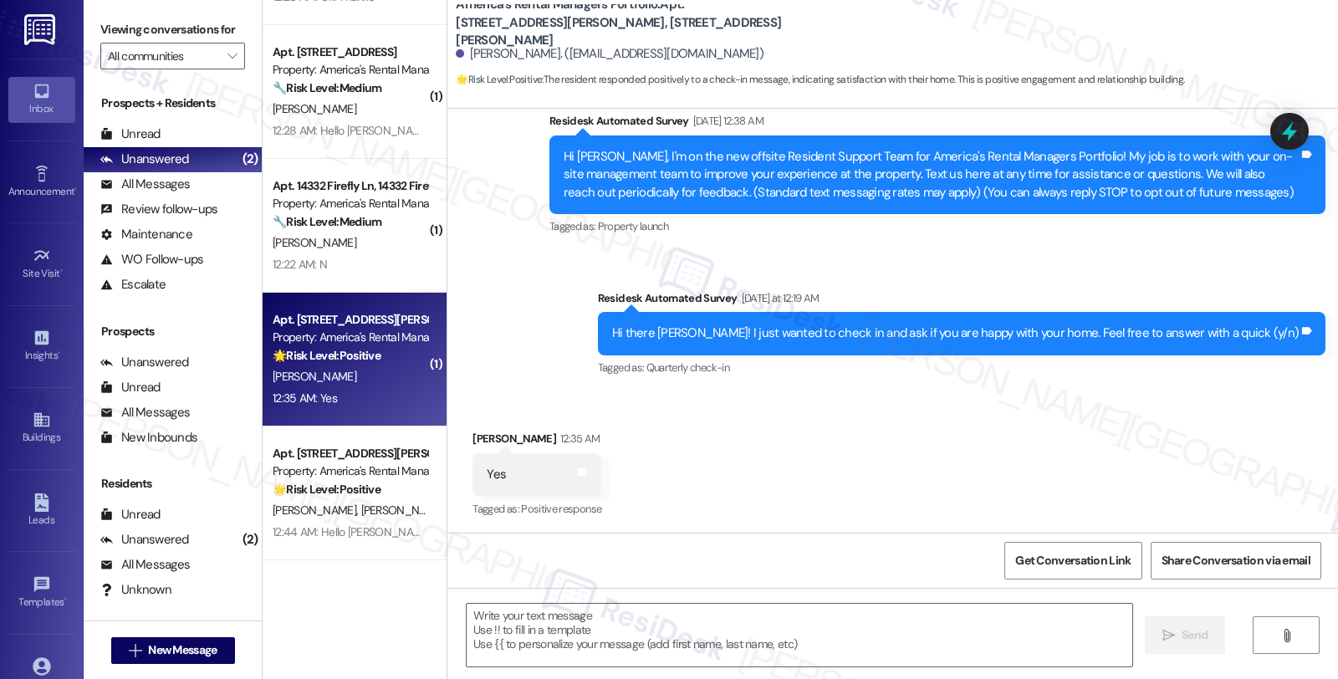
type textarea "Fetching suggested responses. Please feel free to read through the conversation…"
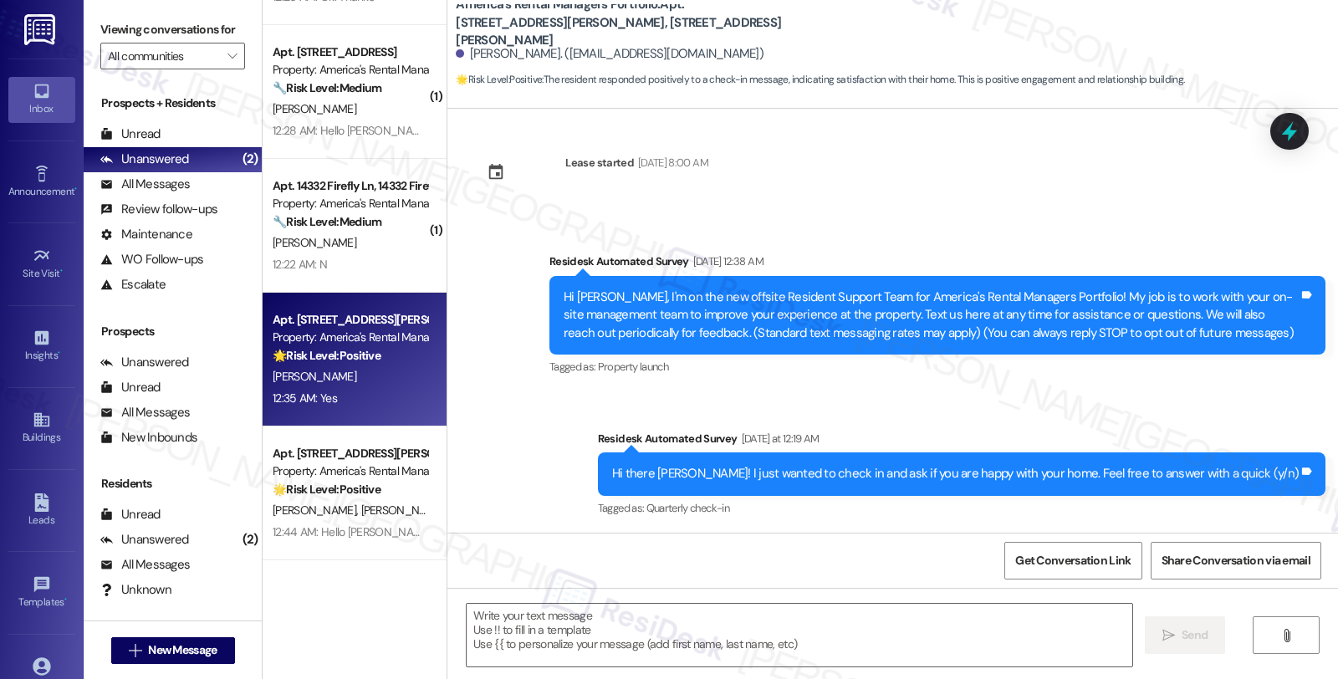
scroll to position [0, 0]
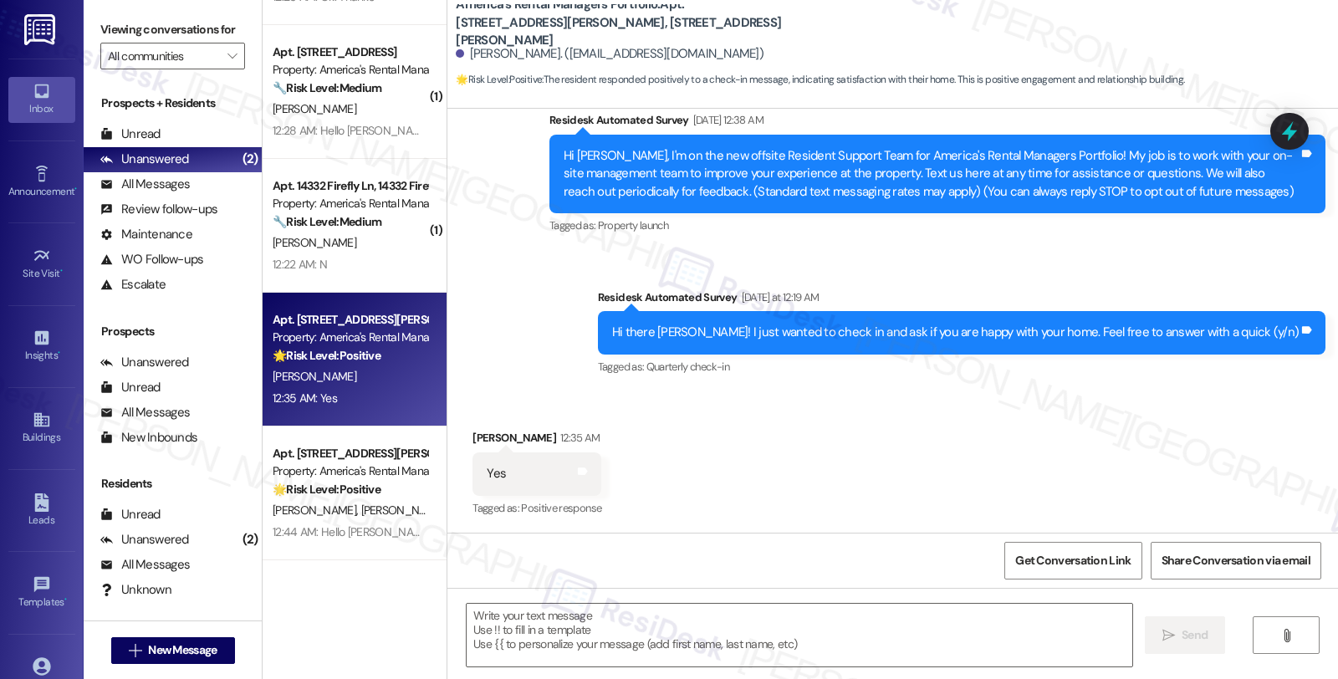
click at [477, 440] on div "Frances Woods 12:35 AM" at bounding box center [536, 440] width 129 height 23
copy div "Frances"
click at [609, 639] on textarea at bounding box center [798, 635] width 665 height 63
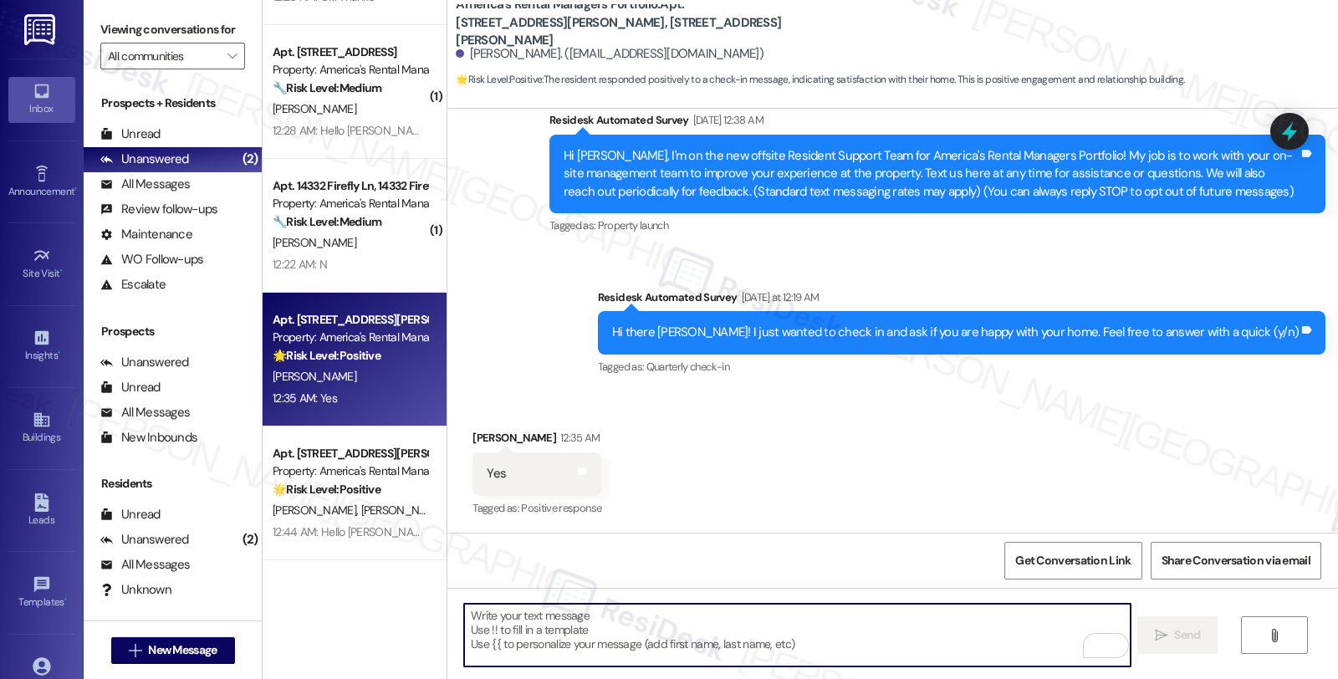
click at [624, 628] on textarea "To enrich screen reader interactions, please activate Accessibility in Grammarl…" at bounding box center [796, 635] width 665 height 63
click at [706, 634] on textarea "To enrich screen reader interactions, please activate Accessibility in Grammarl…" at bounding box center [796, 635] width 665 height 63
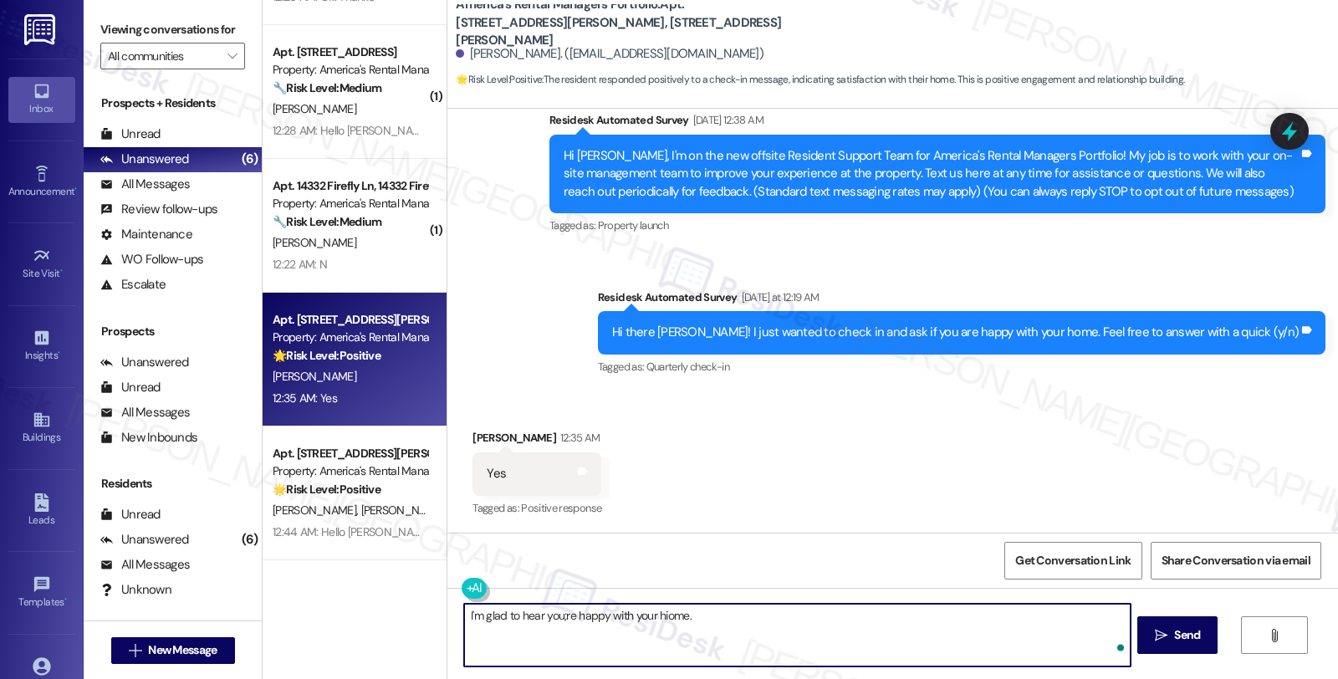
paste textarea "Your comfort and satisfaction are important to us. Can I ask a quick favor...wo…"
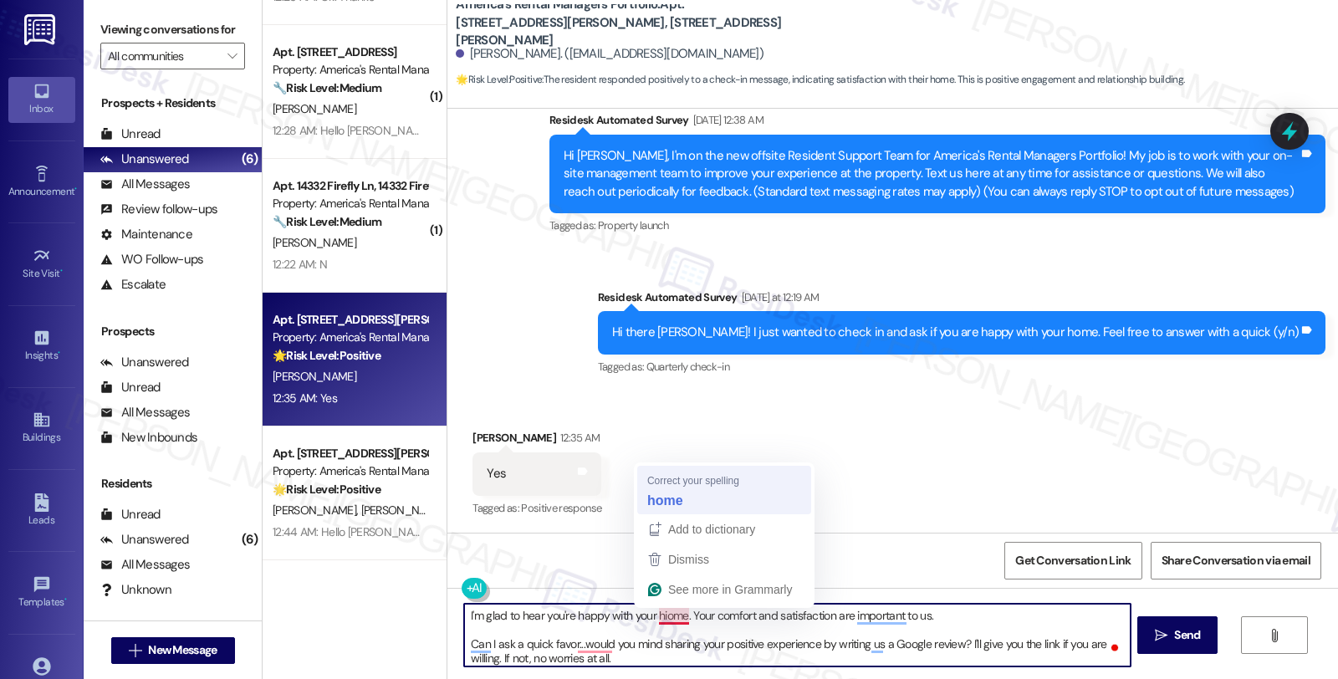
type textarea "I'm glad to hear you're happy with your home. Your comfort and satisfaction are…"
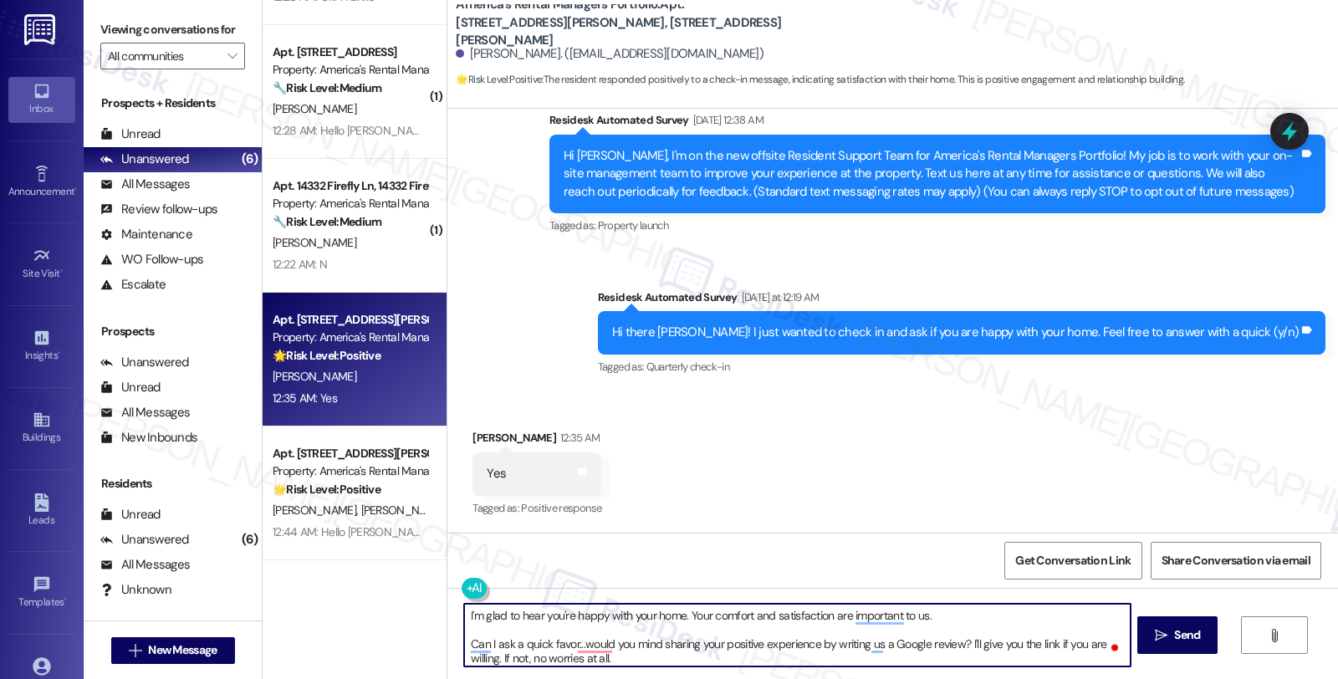
click at [603, 633] on textarea "I'm glad to hear you're happy with your home. Your comfort and satisfaction are…" at bounding box center [796, 635] width 665 height 63
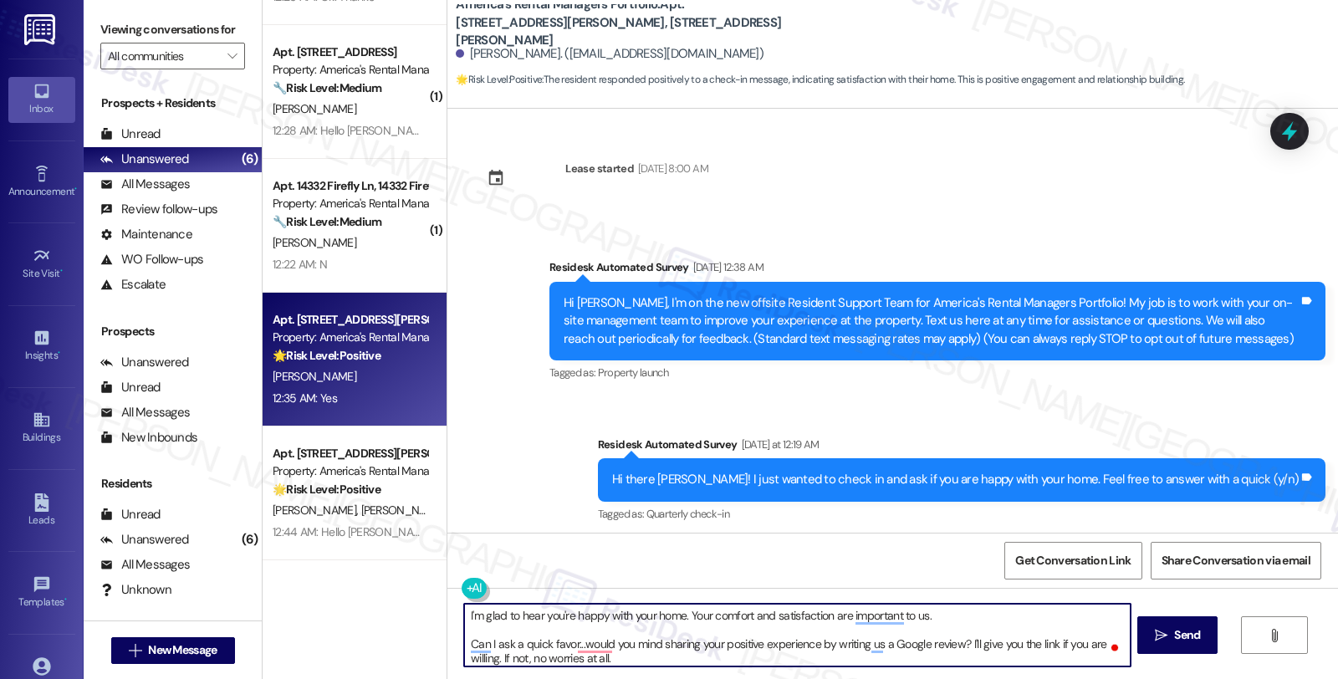
scroll to position [147, 0]
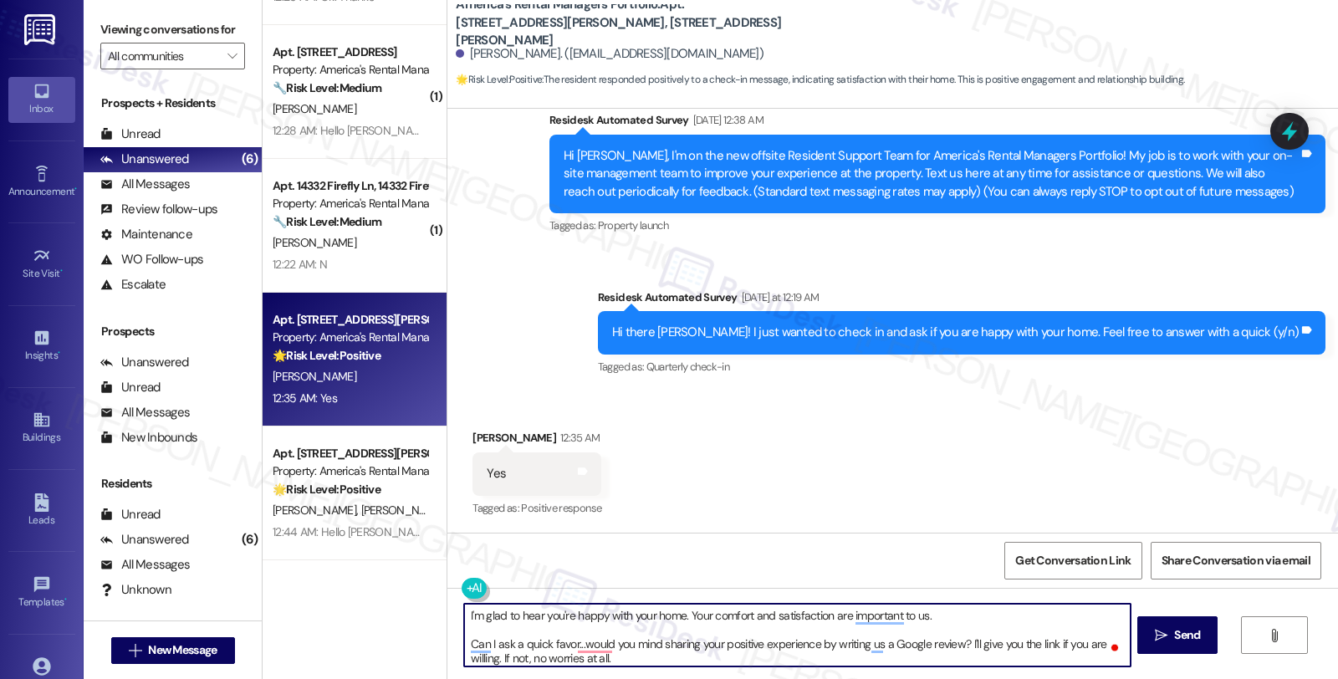
click at [951, 619] on textarea "I'm glad to hear you're happy with your home. Your comfort and satisfaction are…" at bounding box center [796, 635] width 665 height 63
paste textarea "If I may ask...has the {{property}} lived up to your expectations so far?"
type textarea "I'm glad to hear you're happy with your home. Your comfort and satisfaction are…"
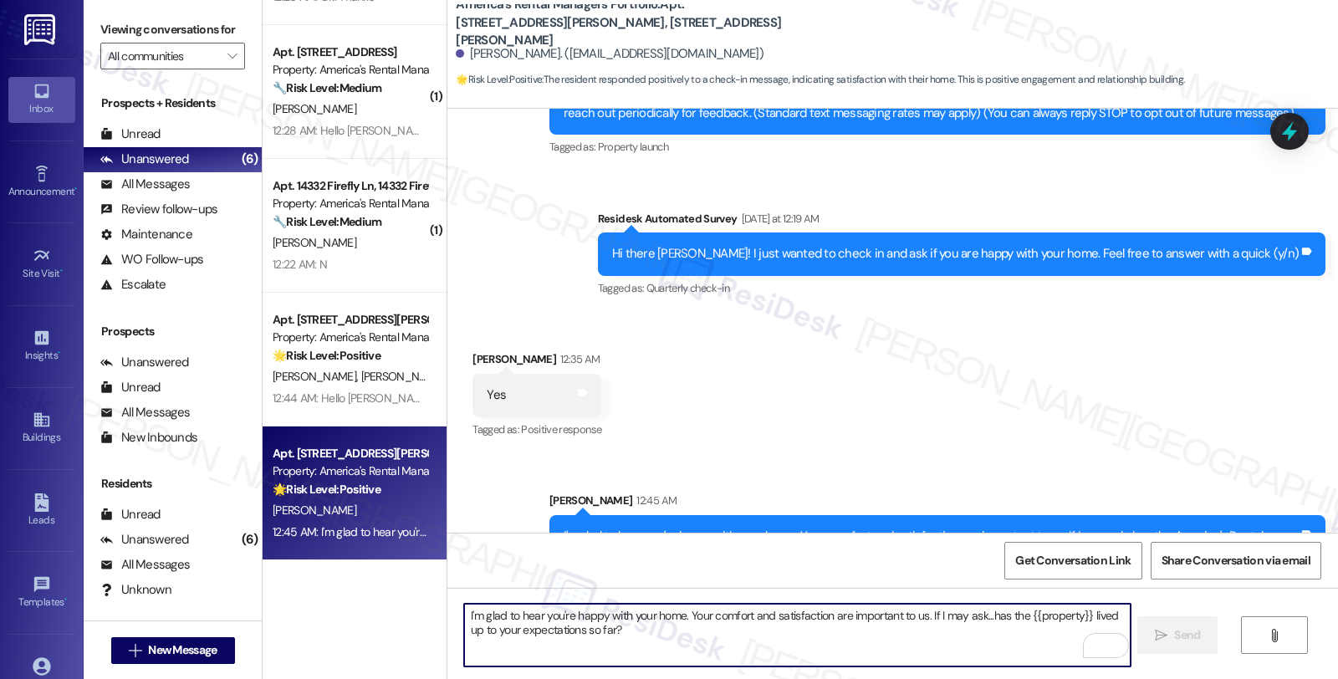
scroll to position [281, 0]
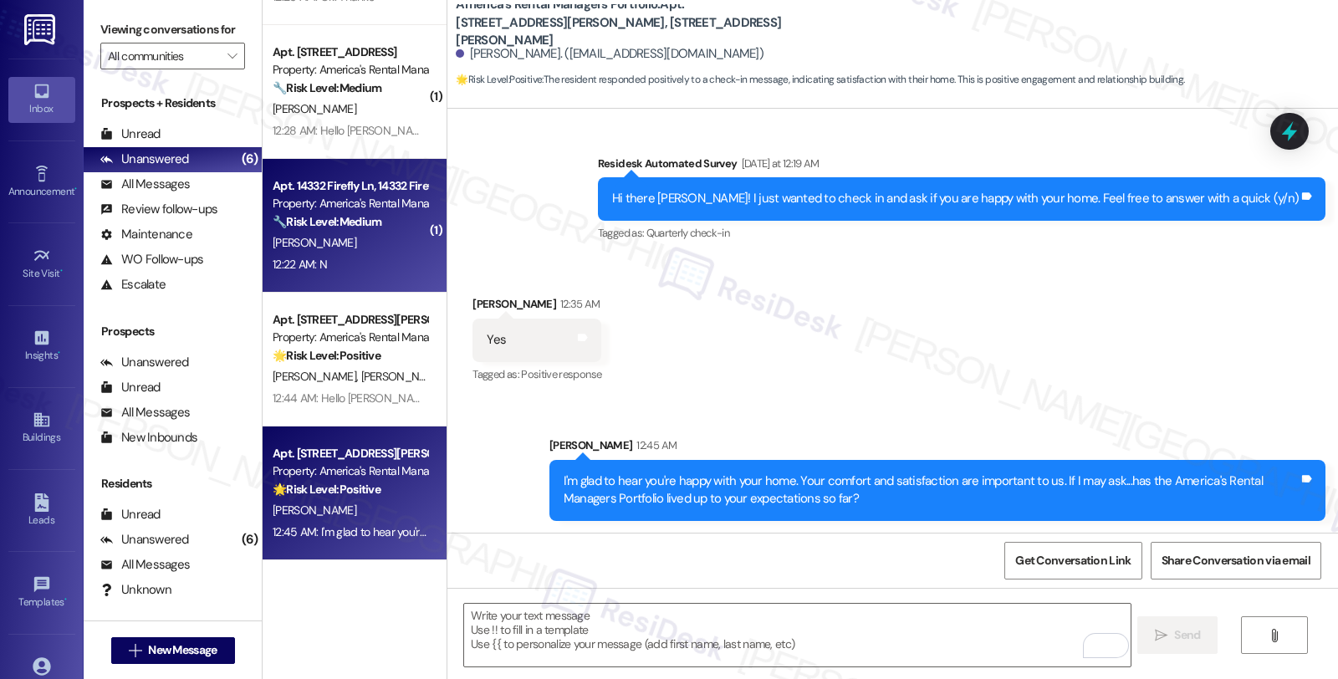
click at [358, 242] on div "[PERSON_NAME]" at bounding box center [350, 242] width 158 height 21
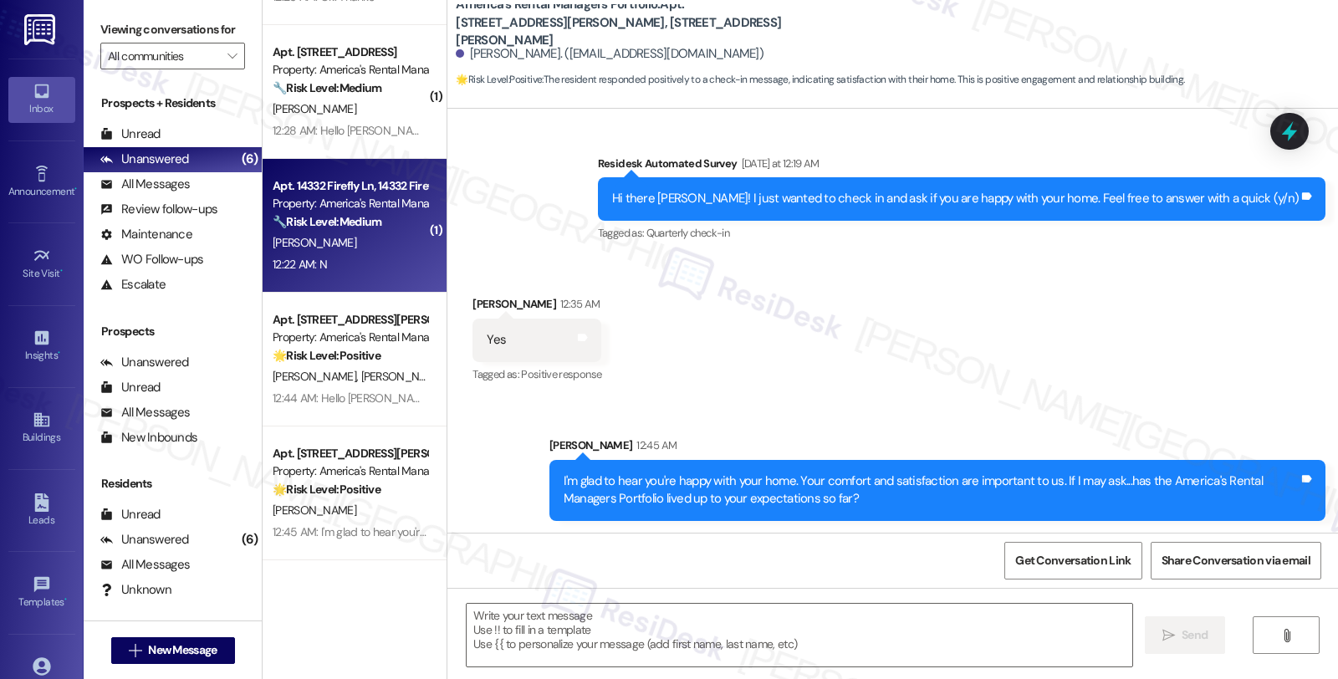
type textarea "Fetching suggested responses. Please feel free to read through the conversation…"
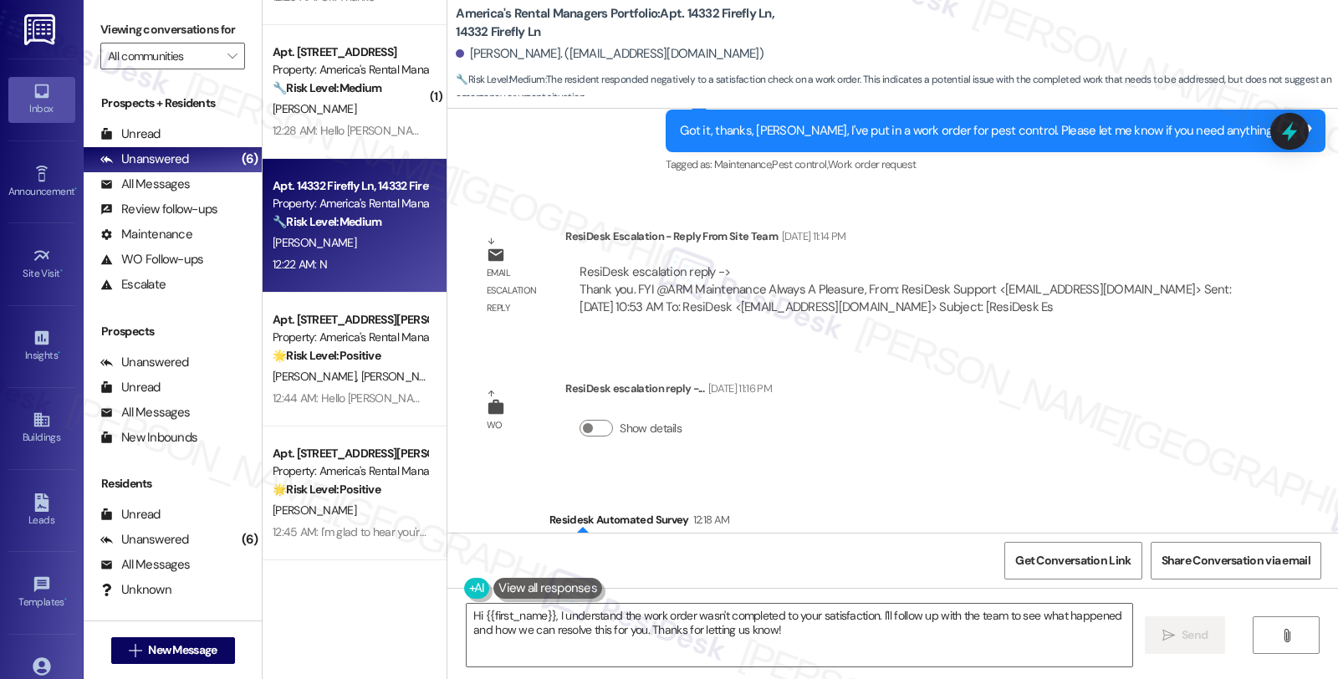
scroll to position [2938, 0]
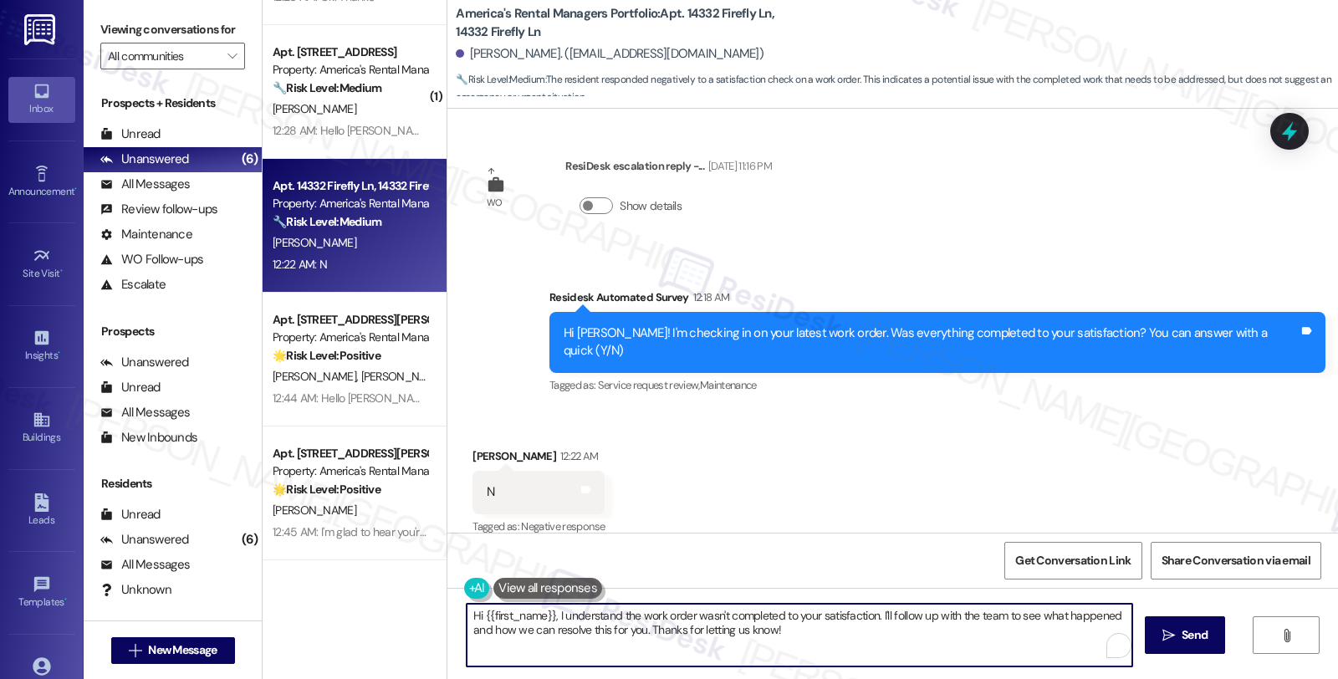
drag, startPoint x: 872, startPoint y: 617, endPoint x: 899, endPoint y: 644, distance: 37.8
click at [899, 644] on textarea "Hi {{first_name}}, I understand the work order wasn't completed to your satisfa…" at bounding box center [798, 635] width 665 height 63
type textarea "Hi {{first_name}}, I understand the work order wasn't completed to your satisfa…"
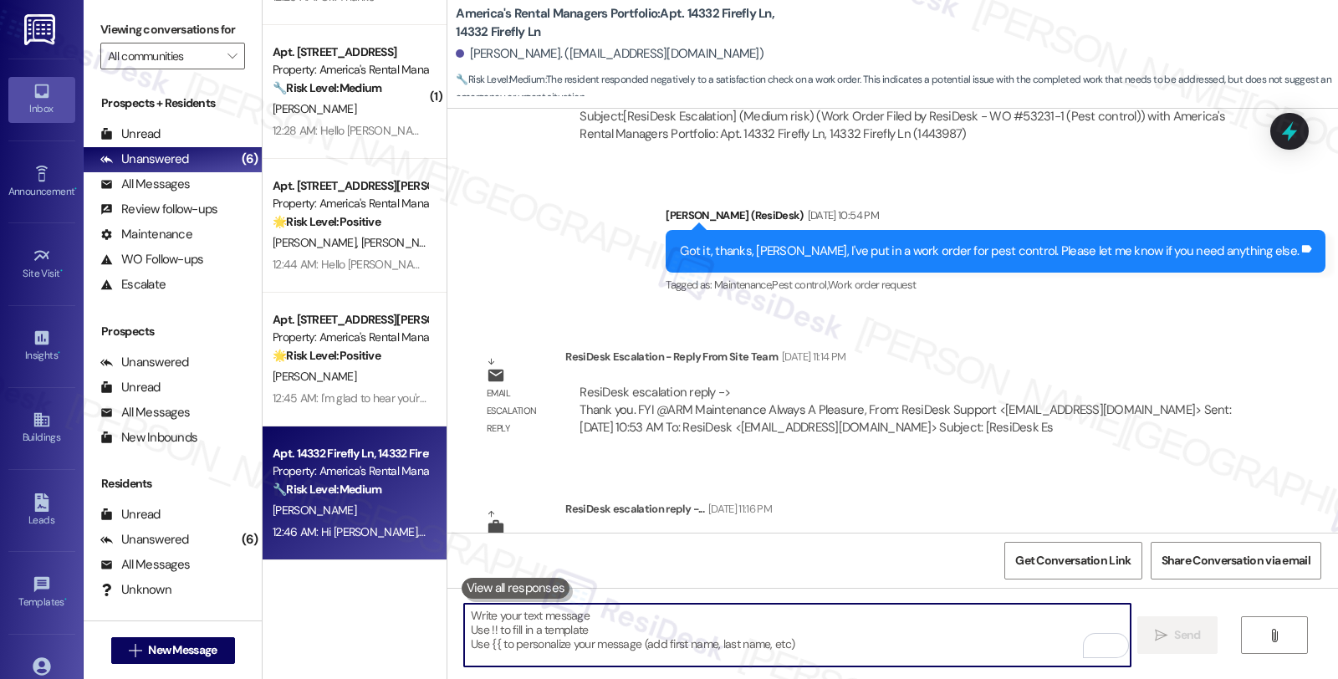
scroll to position [2590, 0]
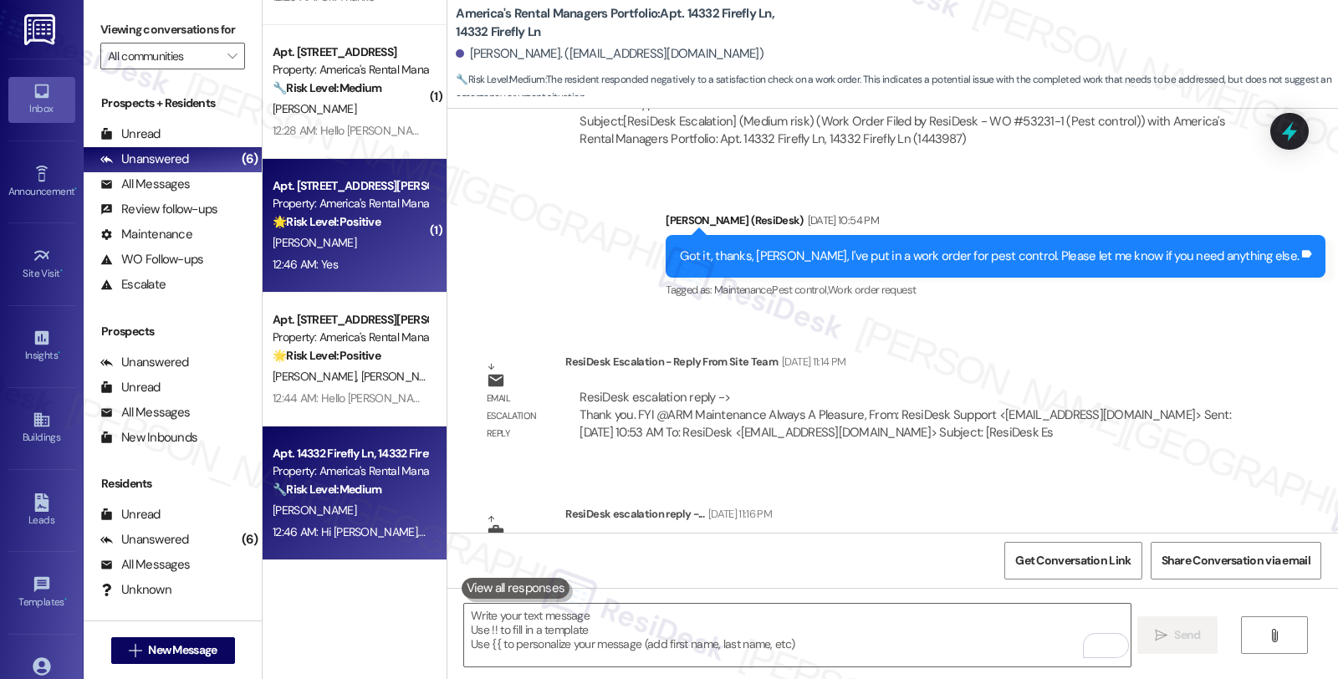
click at [375, 236] on div "[PERSON_NAME]" at bounding box center [350, 242] width 158 height 21
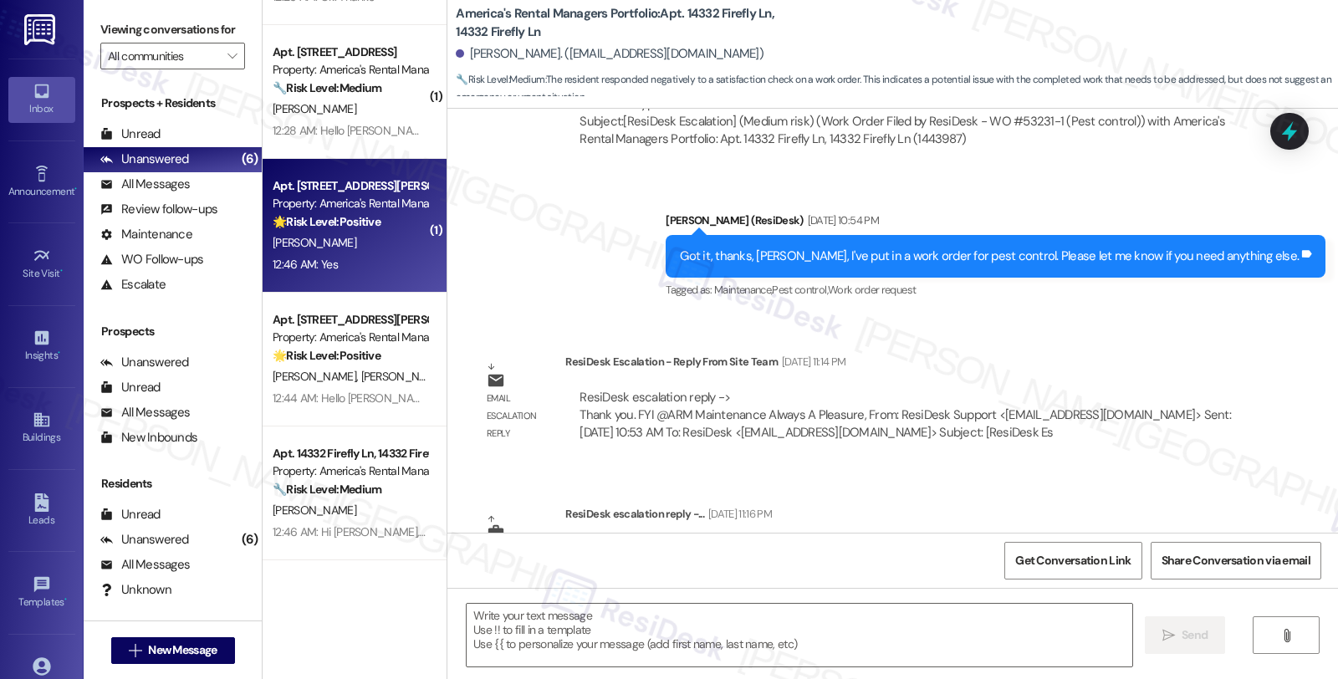
type textarea "Fetching suggested responses. Please feel free to read through the conversation…"
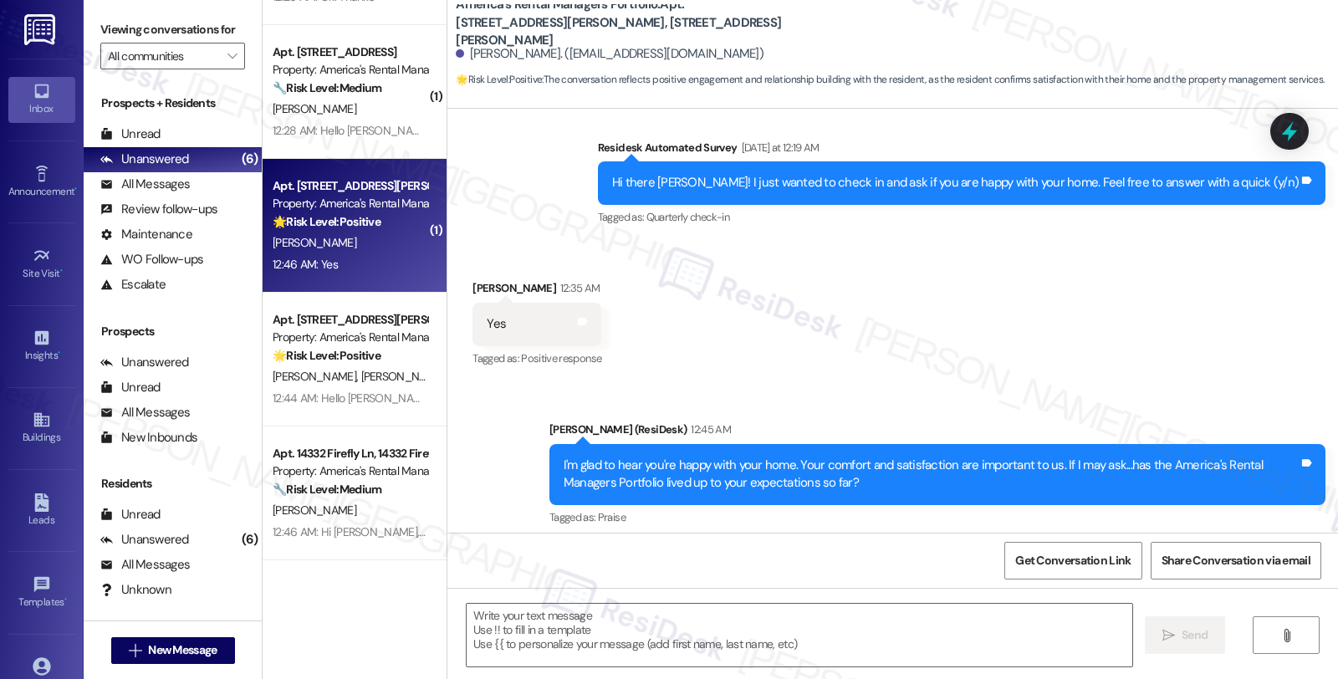
type textarea "Fetching suggested responses. Please feel free to read through the conversation…"
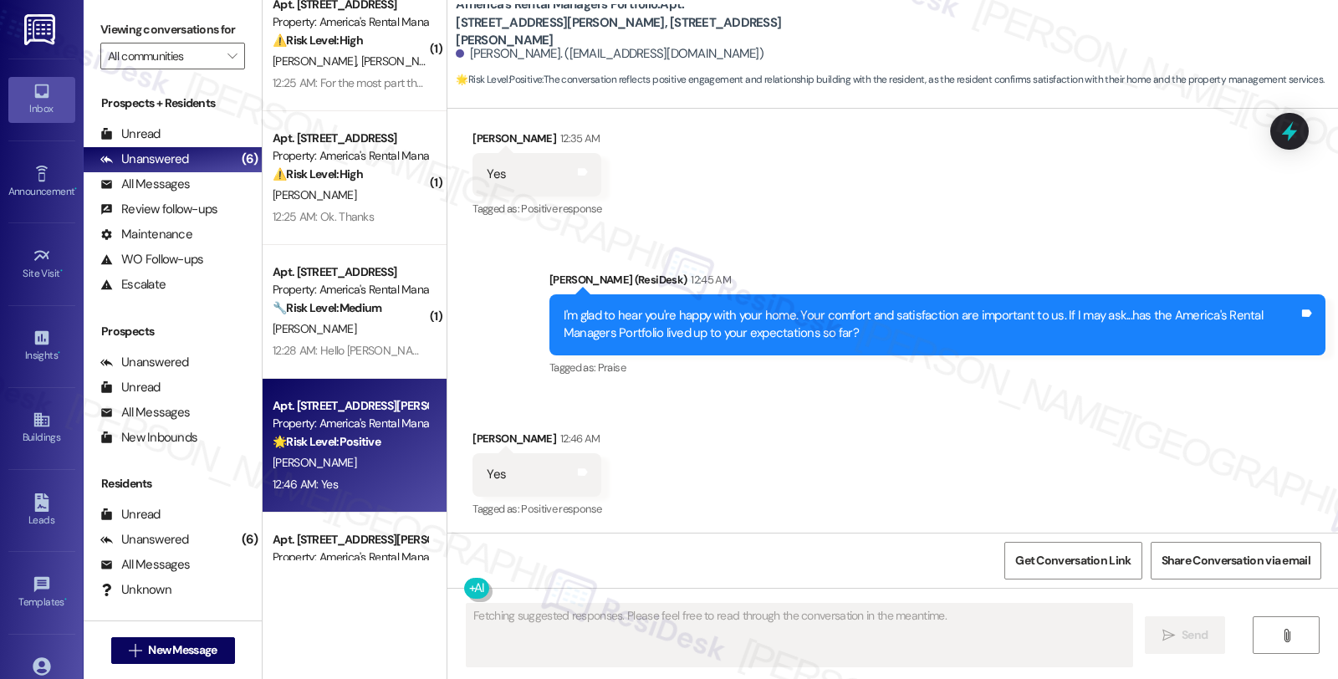
scroll to position [0, 0]
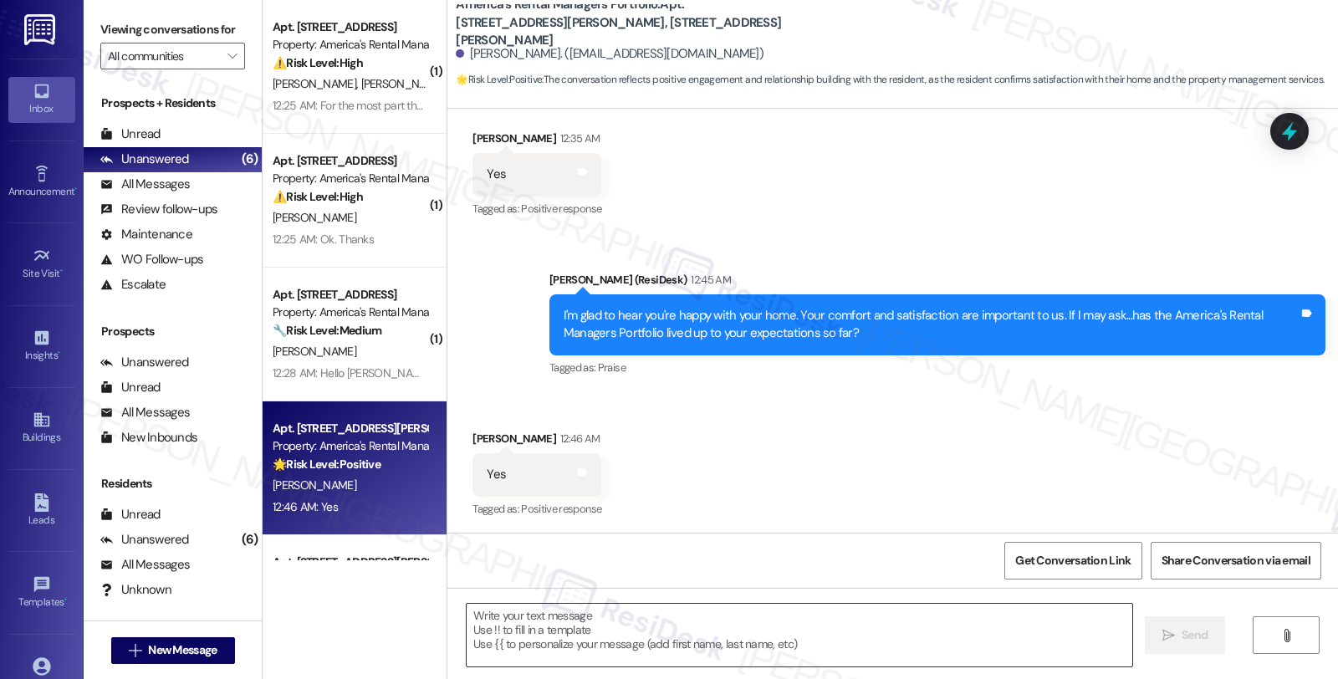
click at [823, 630] on textarea at bounding box center [798, 635] width 665 height 63
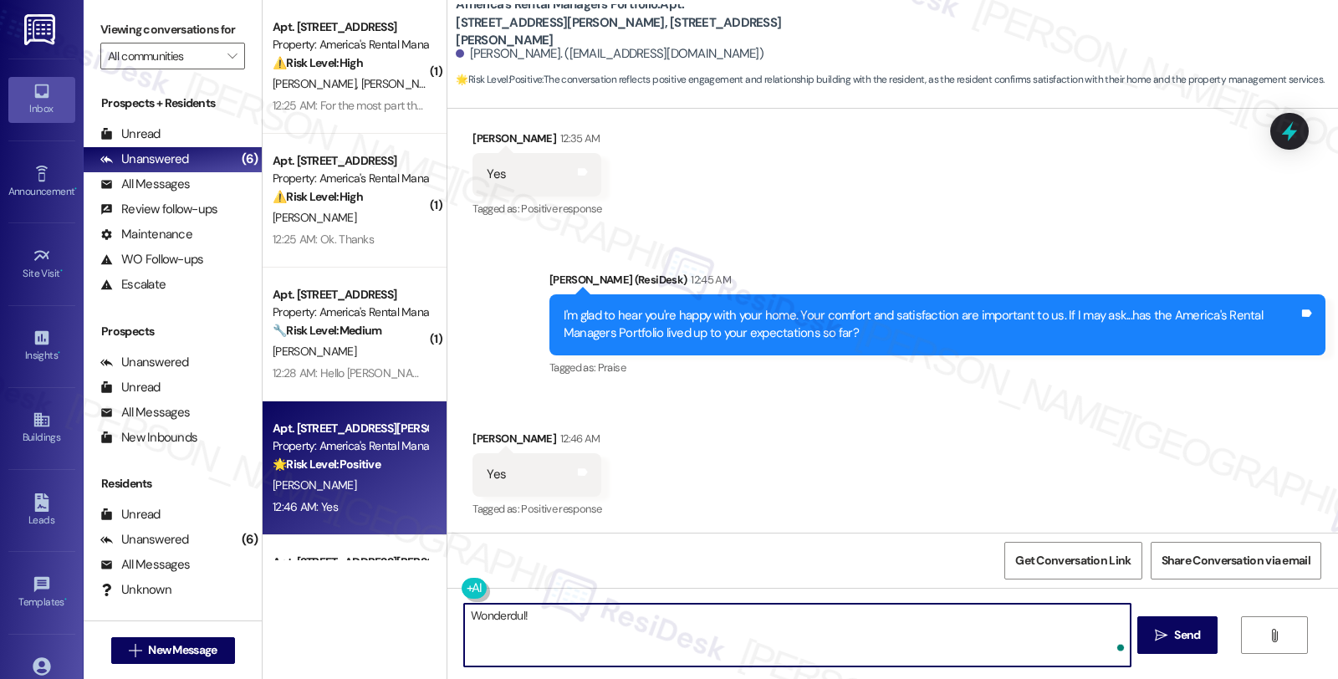
paste textarea "Can I ask a quick favor...would you mind sharing your positive experience by wr…"
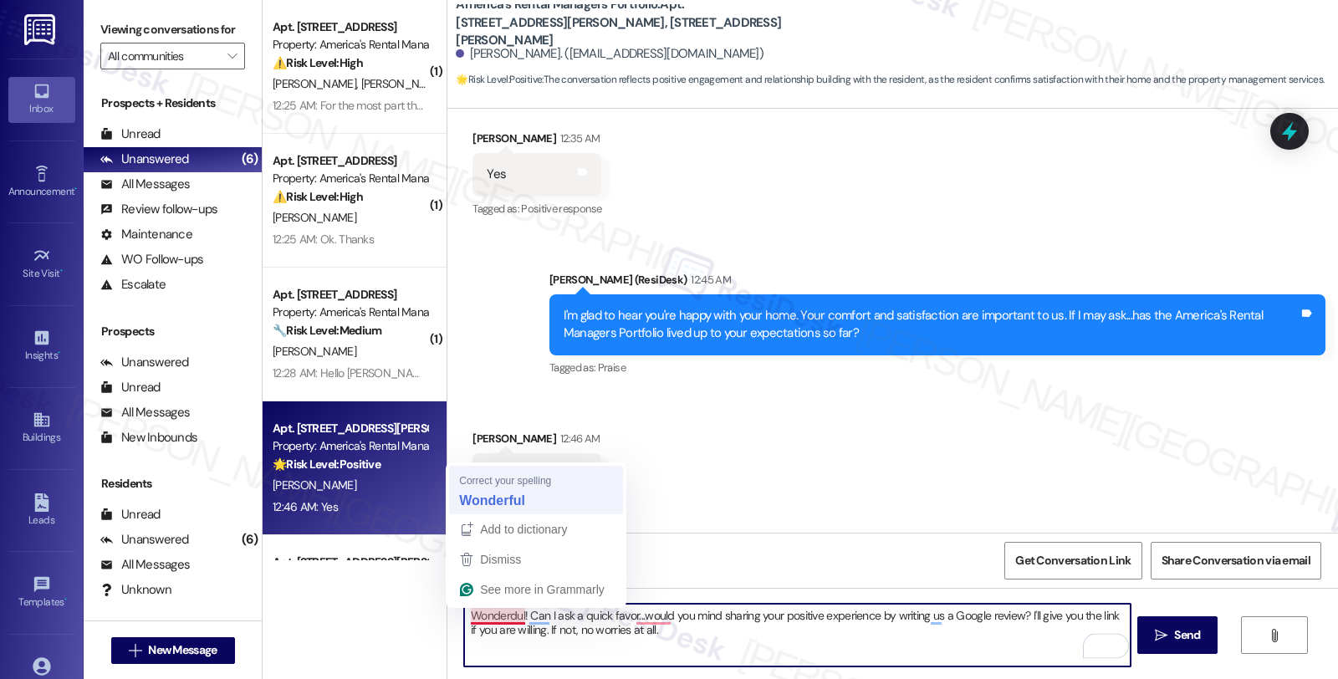
type textarea "Wonderful! Can I ask a quick favor...would you mind sharing your positive exper…"
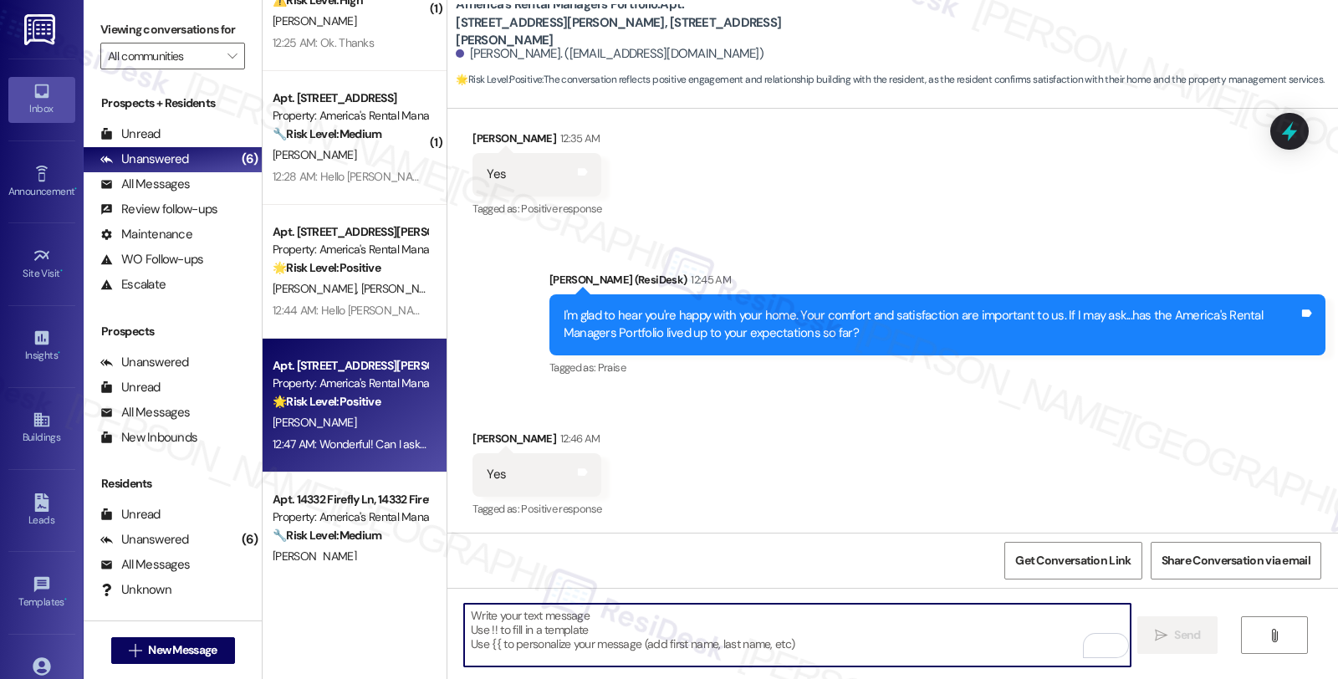
scroll to position [149, 0]
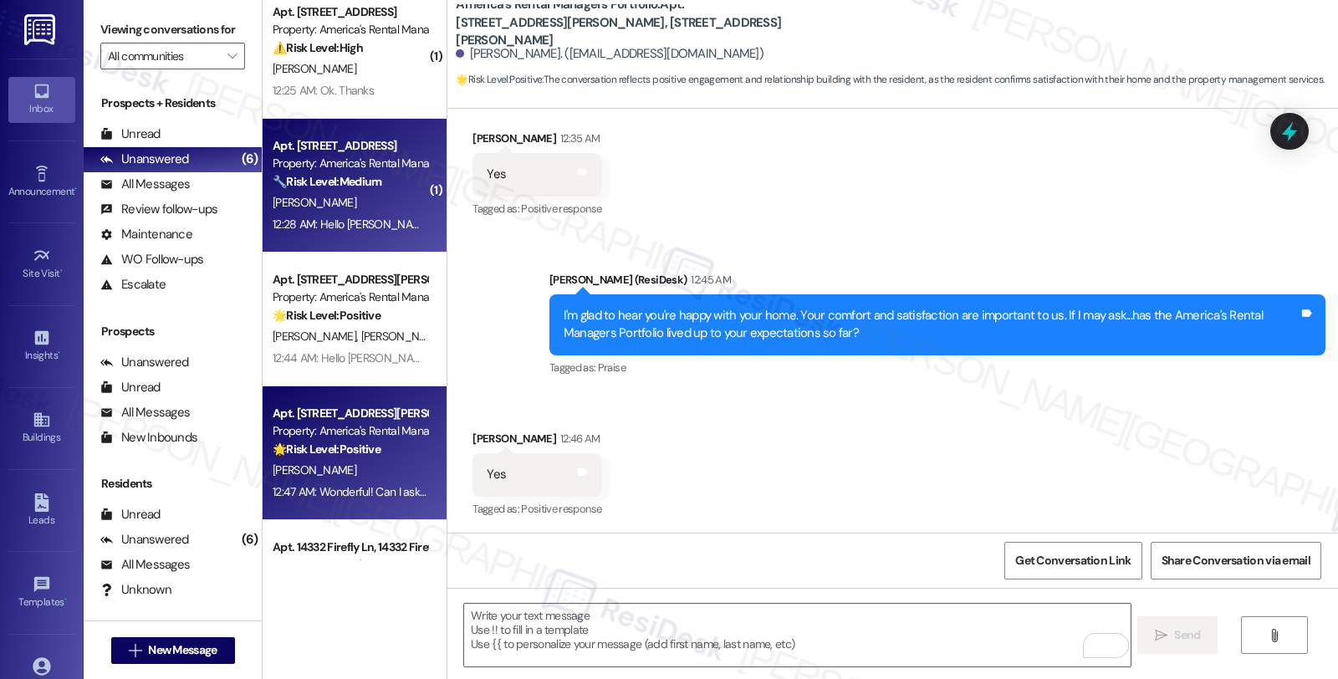
click at [379, 196] on div "[PERSON_NAME]" at bounding box center [350, 202] width 158 height 21
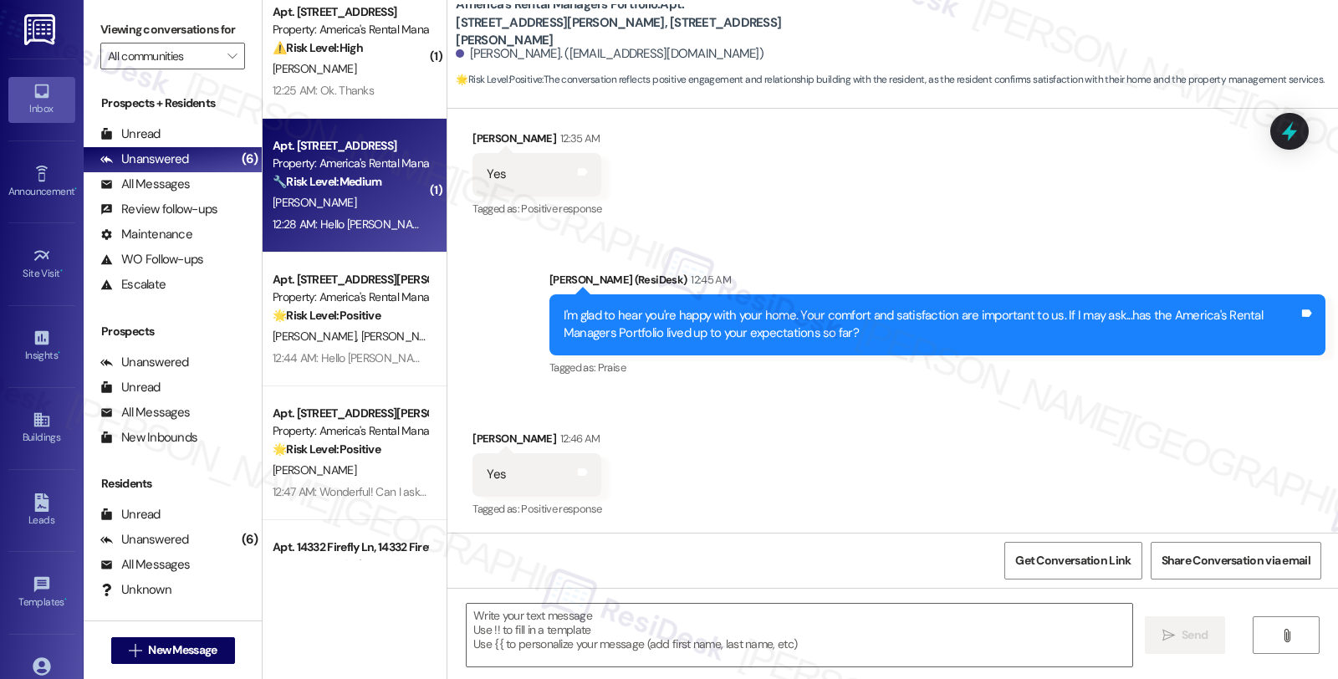
type textarea "Fetching suggested responses. Please feel free to read through the conversation…"
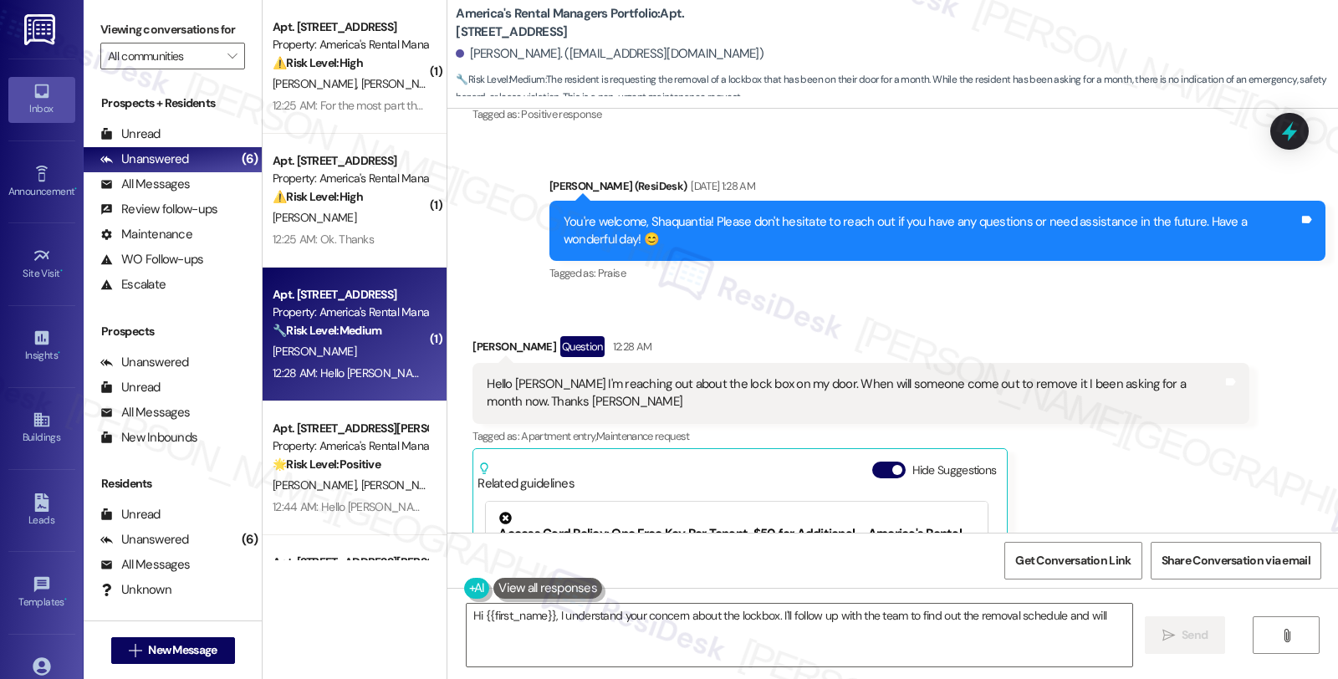
scroll to position [323, 0]
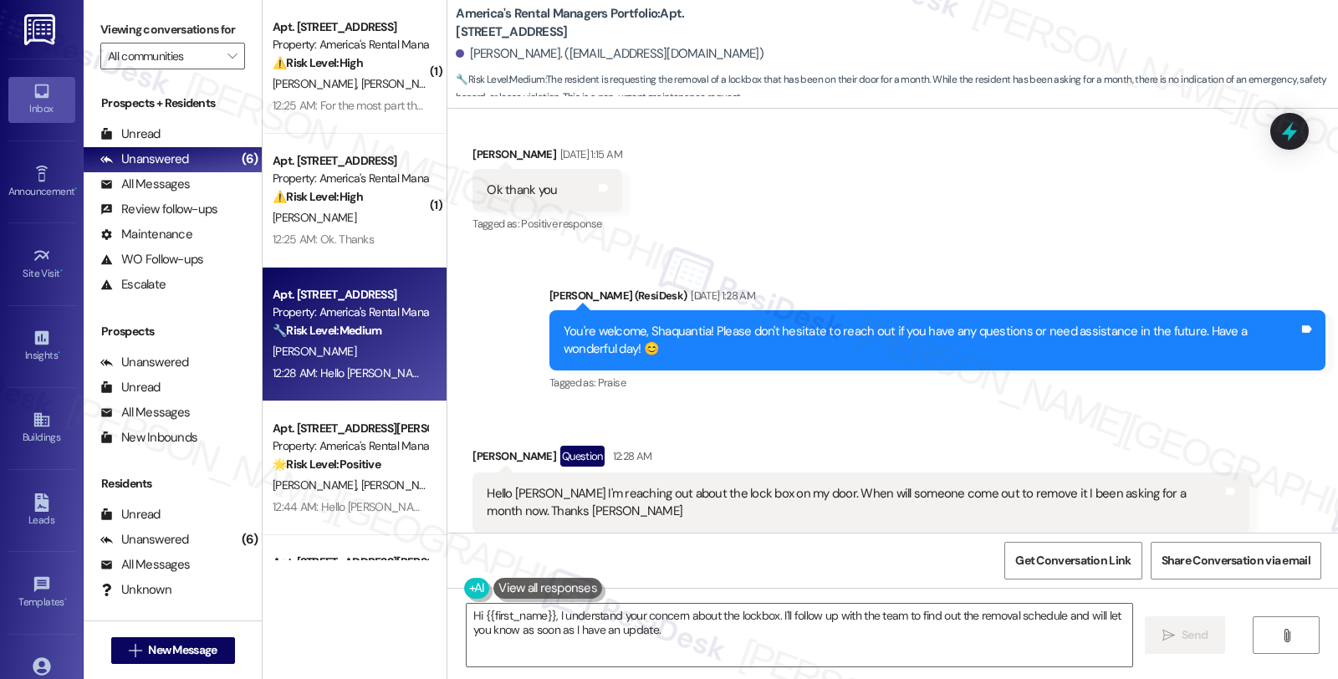
click at [477, 446] on div "[PERSON_NAME] Question 12:28 AM" at bounding box center [860, 459] width 776 height 27
copy div "Shaquantia"
click at [536, 452] on div "[PERSON_NAME] Question 12:28 AM" at bounding box center [860, 459] width 776 height 27
copy div "[PERSON_NAME]"
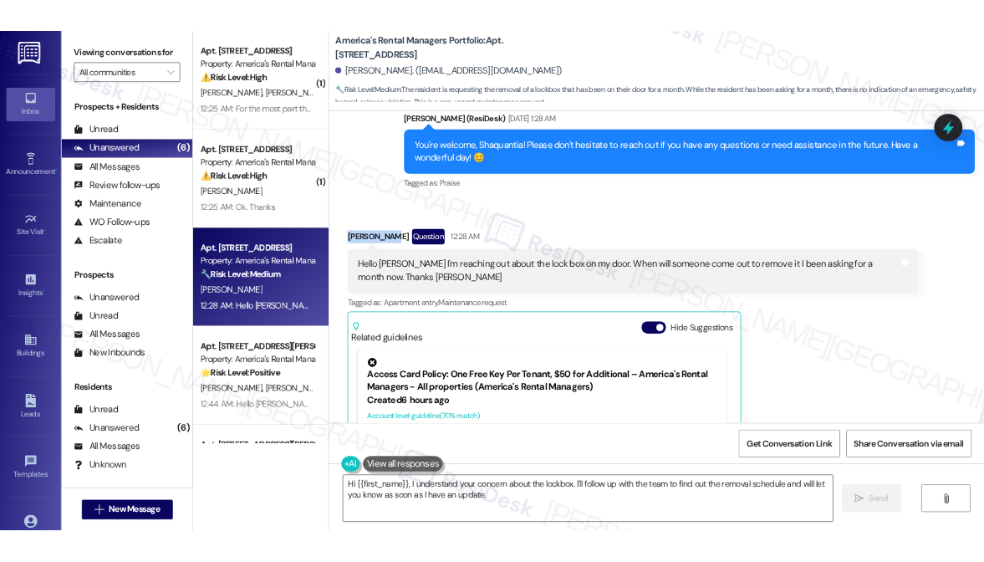
scroll to position [496, 0]
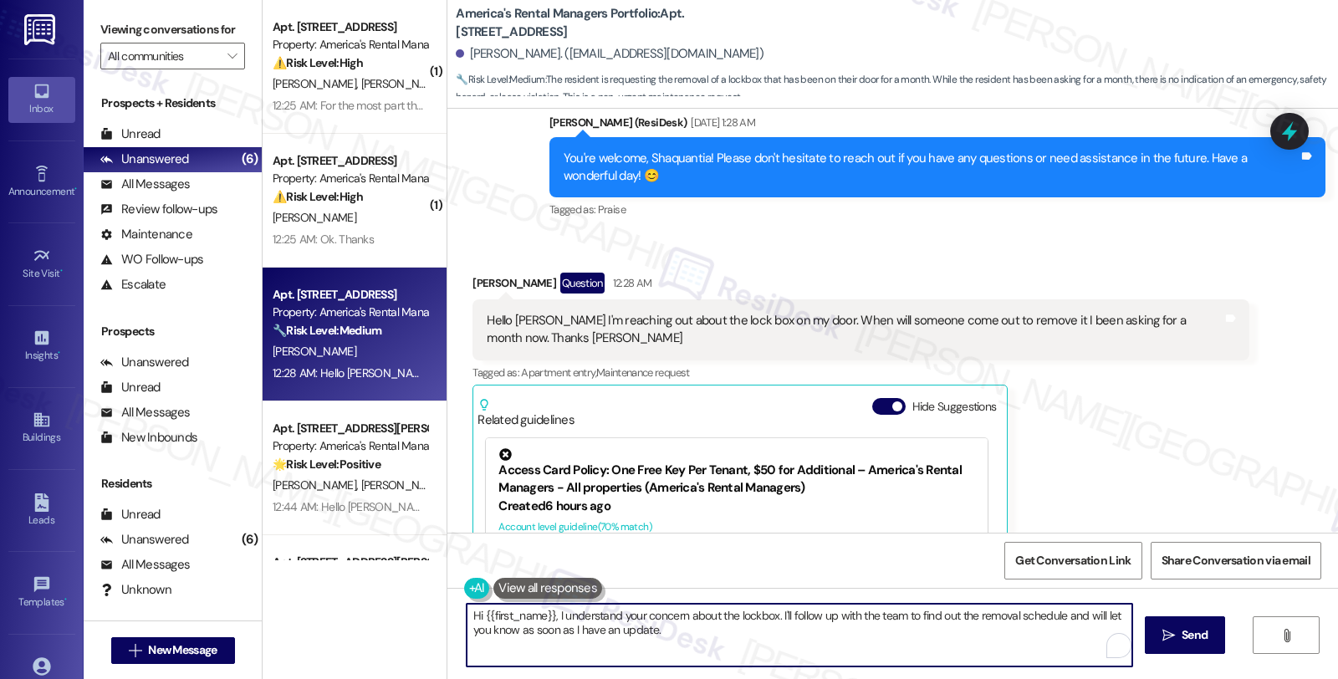
drag, startPoint x: 772, startPoint y: 616, endPoint x: 797, endPoint y: 639, distance: 33.1
click at [797, 639] on textarea "Hi {{first_name}}, I understand your concern about the lockbox. I'll follow up …" at bounding box center [798, 635] width 665 height 63
click at [770, 616] on textarea "Hi {{first_name}}, I understand your concern about the lockbox. May I know whom…" at bounding box center [796, 635] width 665 height 63
click at [1007, 615] on textarea "Hi {{first_name}}, I understand your concern about the lockbox. May I know whom…" at bounding box center [796, 635] width 665 height 63
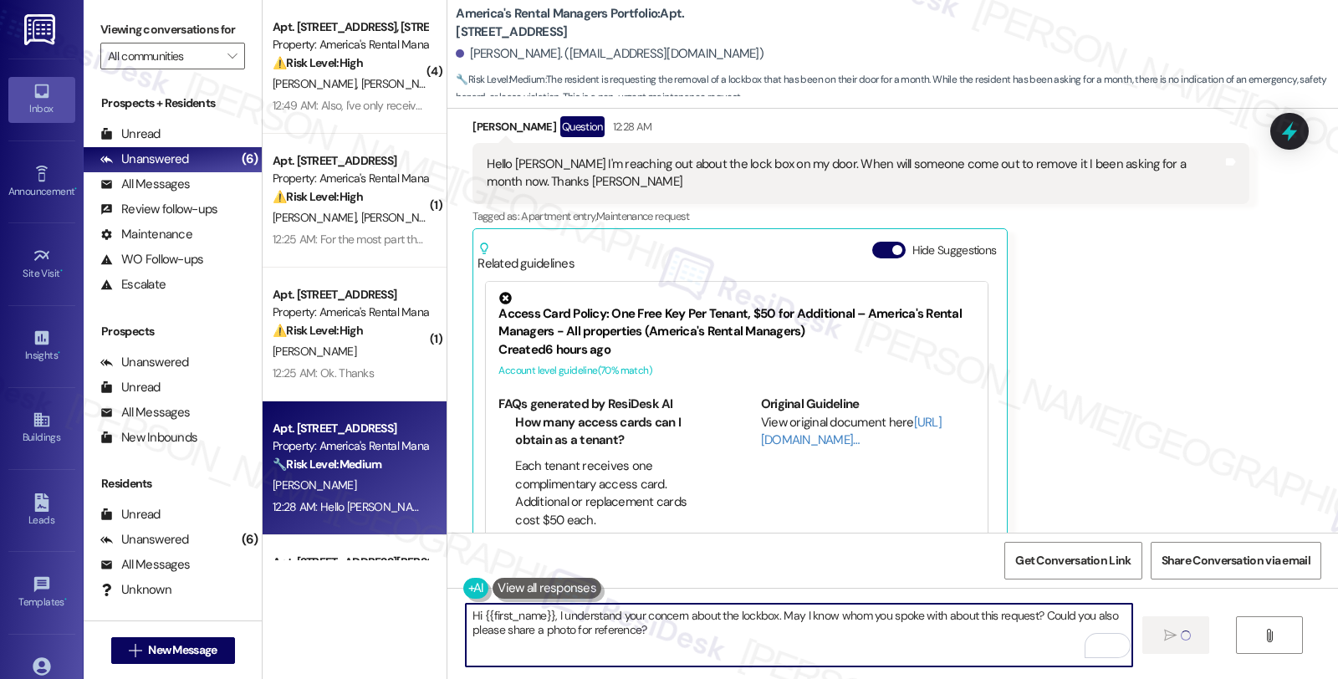
type textarea "Fetching suggested responses. Please feel free to read through the conversation…"
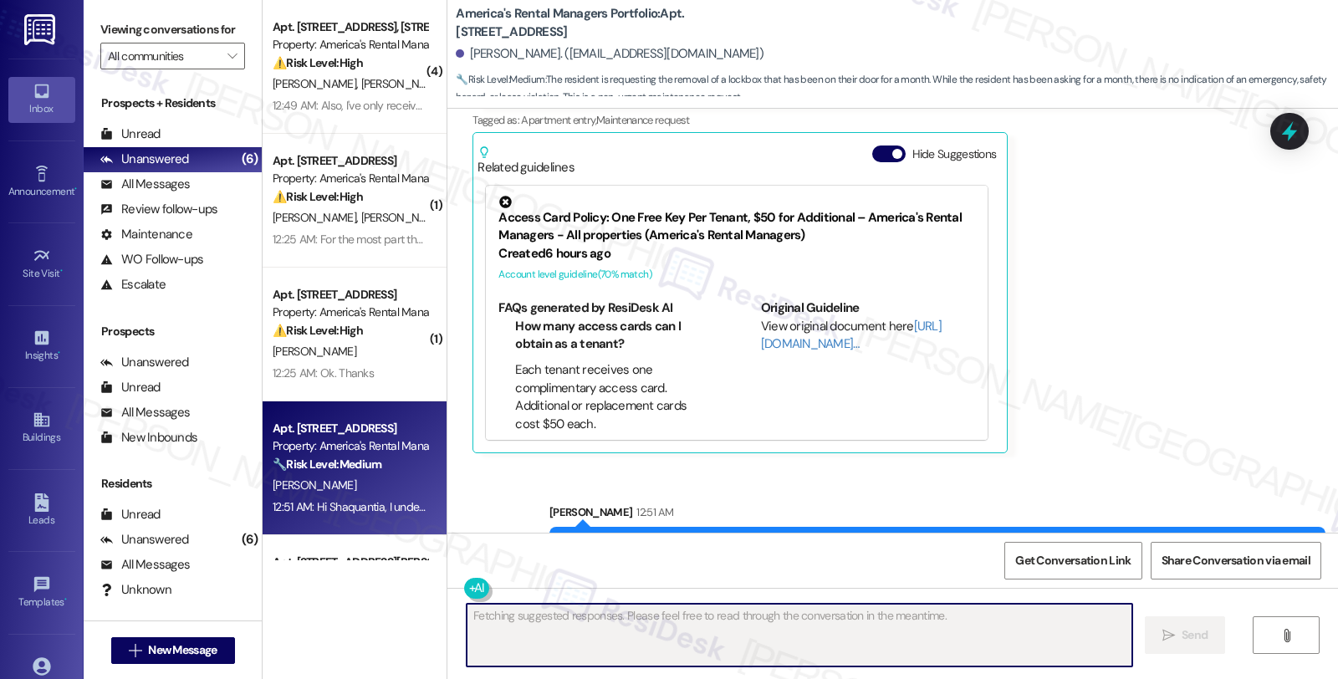
scroll to position [816, 0]
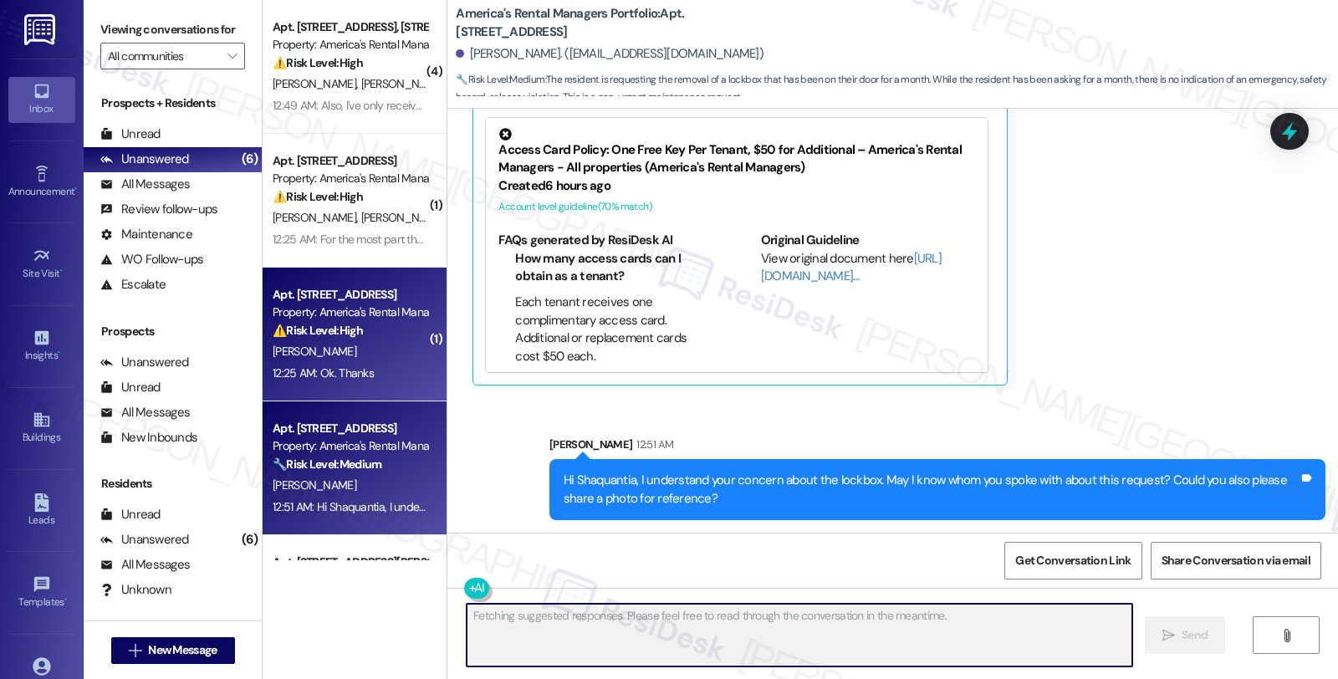
click at [375, 343] on div "[PERSON_NAME]" at bounding box center [350, 351] width 158 height 21
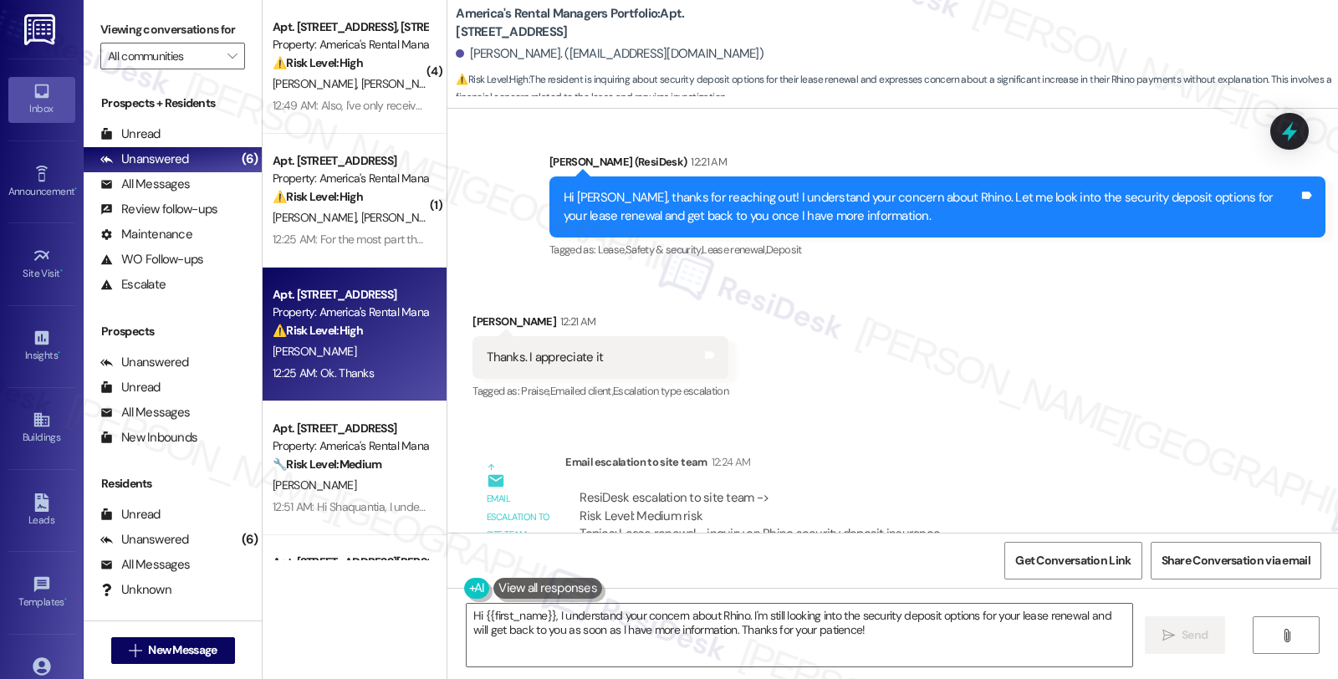
scroll to position [1483, 0]
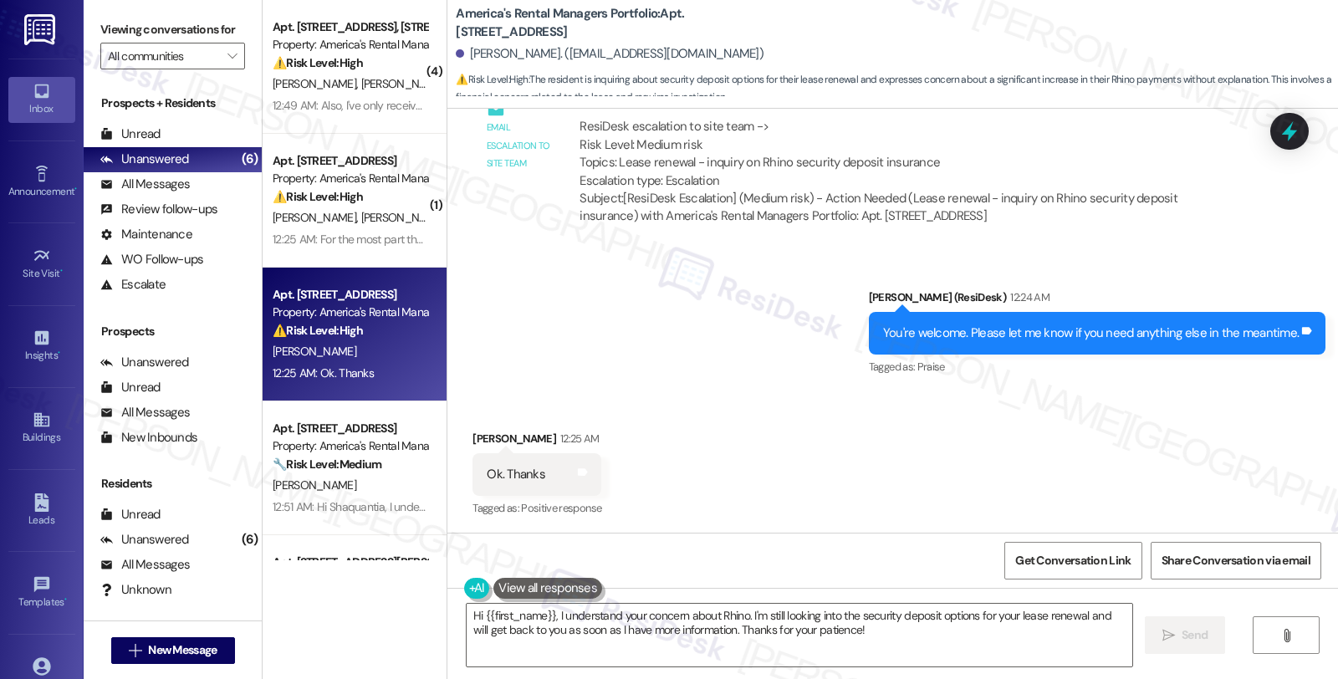
click at [726, 364] on div "Sent via SMS [PERSON_NAME] (ResiDesk) 12:24 AM You're welcome. Please let me kn…" at bounding box center [892, 321] width 890 height 141
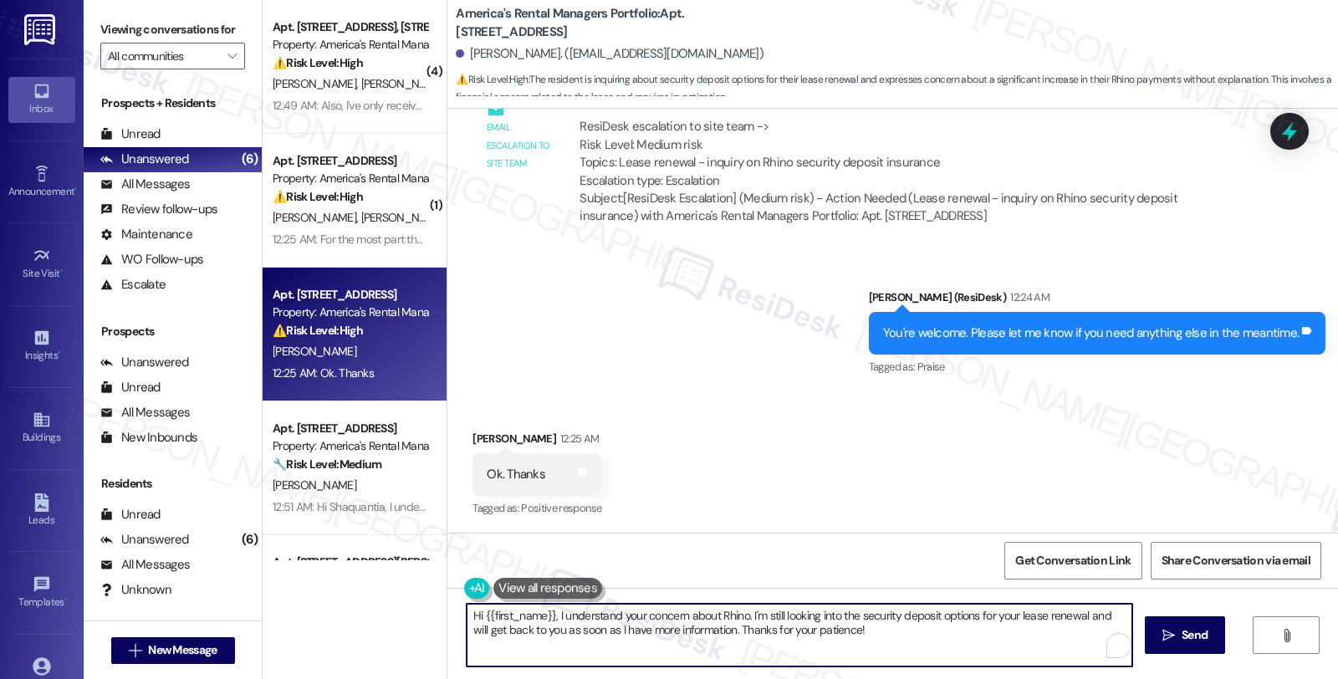
drag, startPoint x: 599, startPoint y: 634, endPoint x: 359, endPoint y: 616, distance: 240.6
click at [359, 616] on div "( 4 ) Apt. [STREET_ADDRESS], [STREET_ADDRESS] Property: America's Rental Manage…" at bounding box center [799, 339] width 1075 height 679
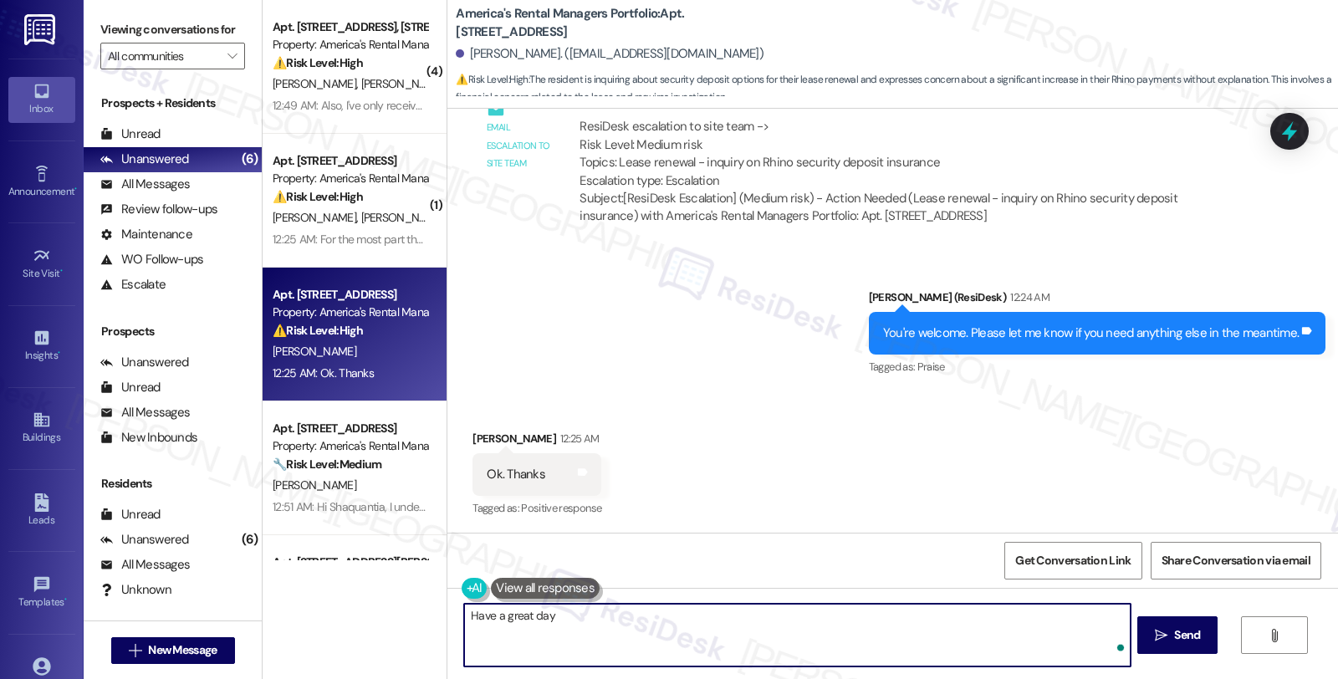
type textarea "Have a great day!"
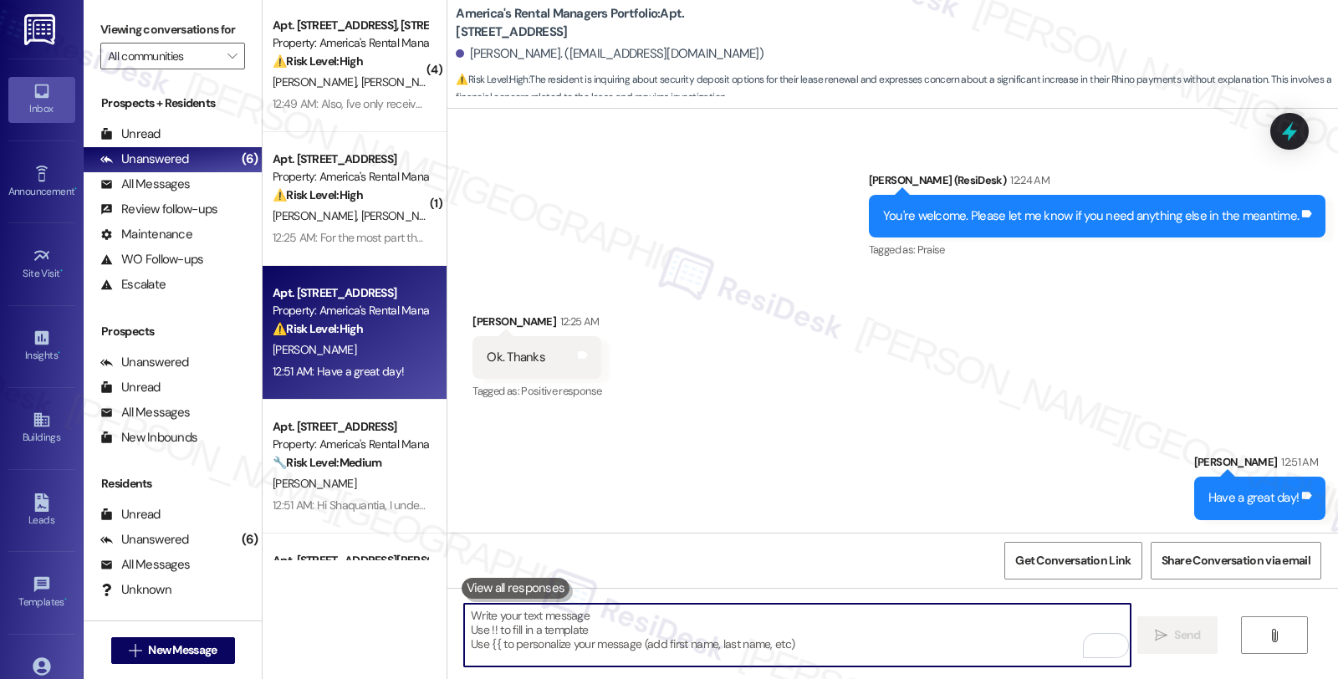
scroll to position [0, 0]
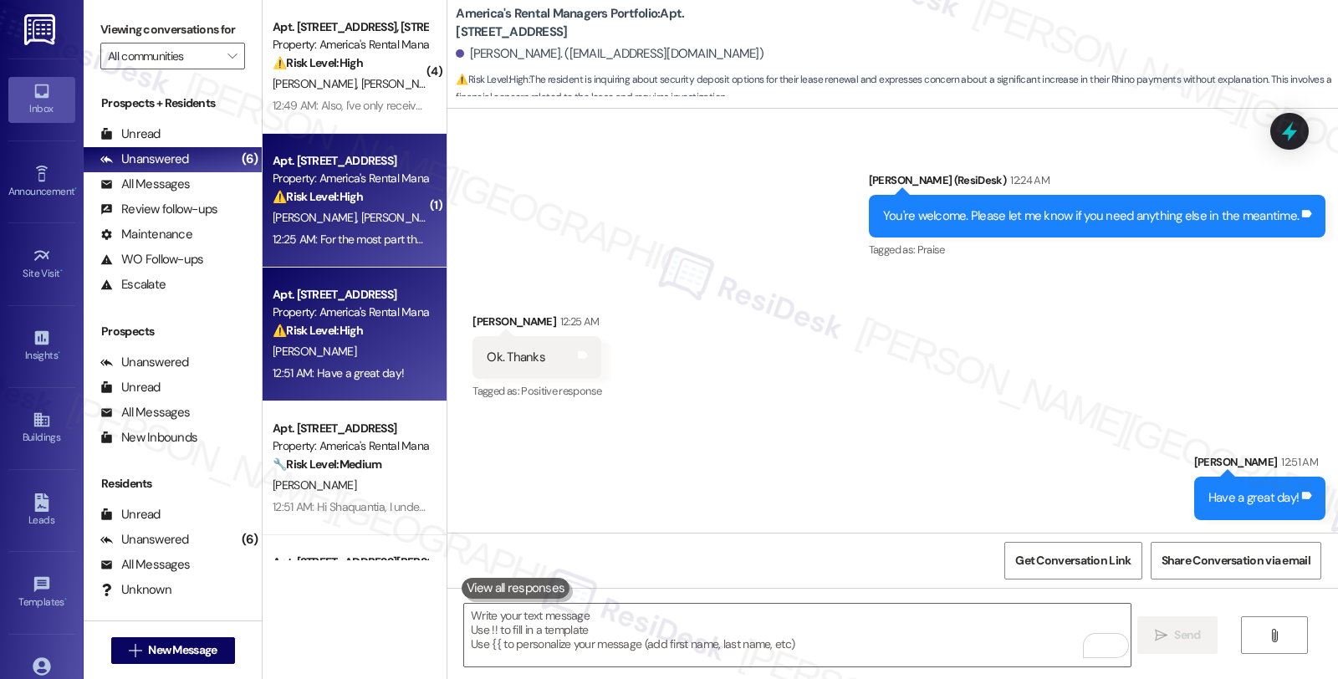
click at [375, 226] on div "[PERSON_NAME] [PERSON_NAME]" at bounding box center [350, 217] width 158 height 21
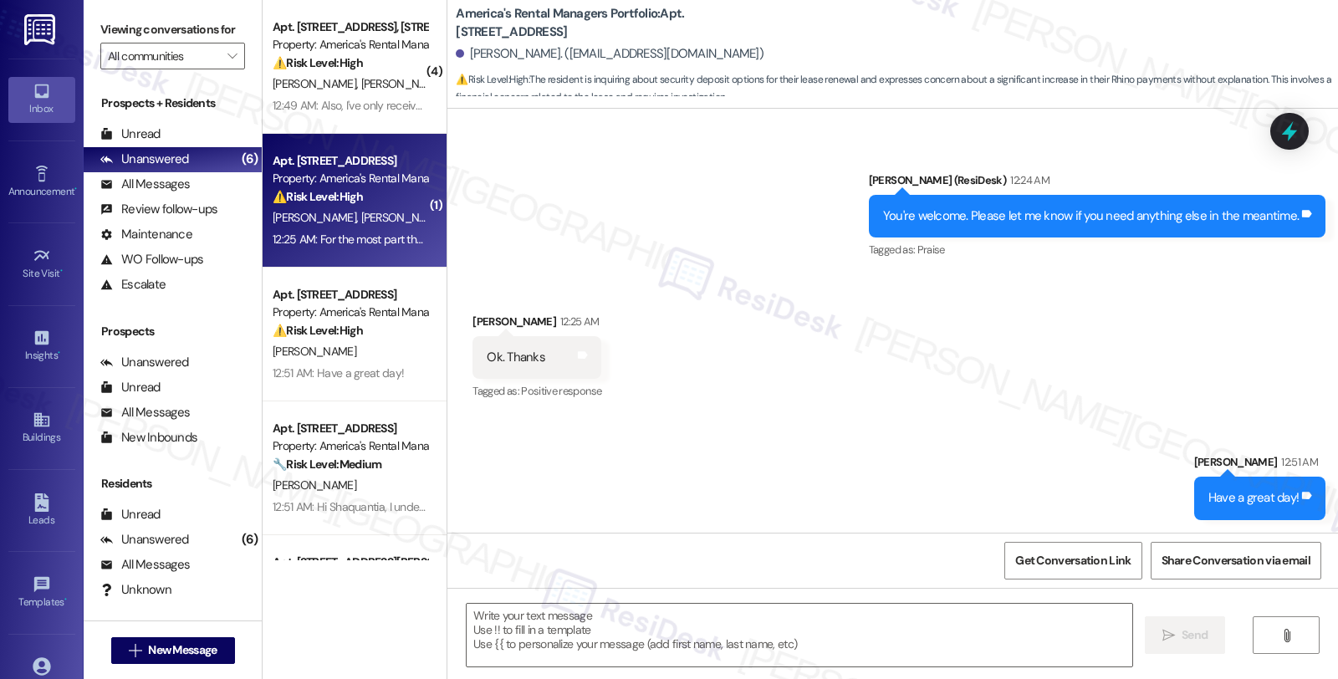
type textarea "Fetching suggested responses. Please feel free to read through the conversation…"
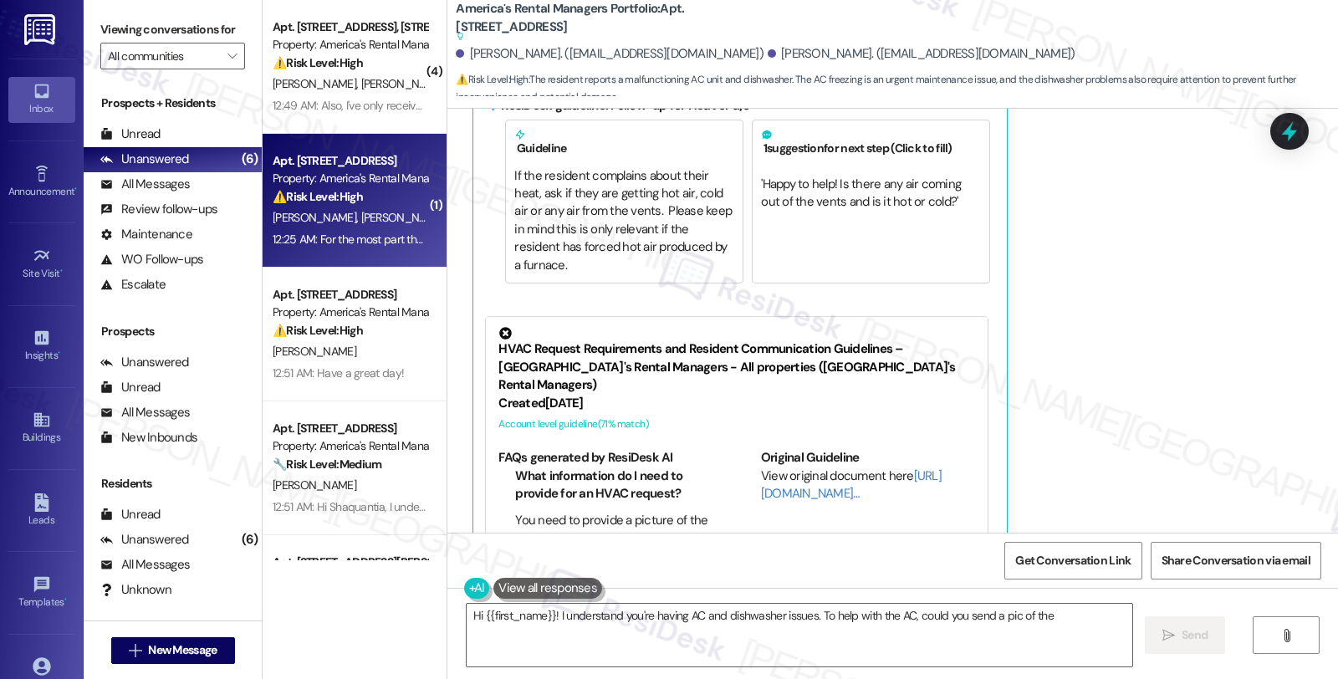
scroll to position [722, 0]
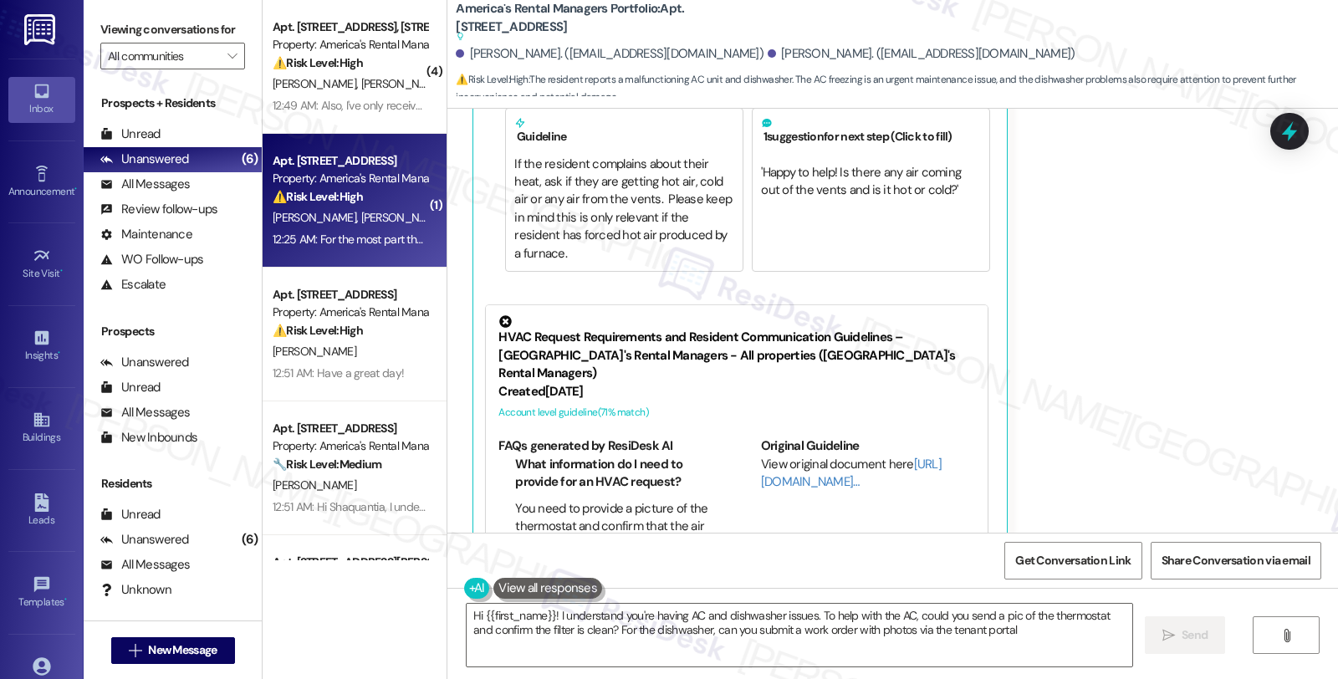
type textarea "Hi {{first_name}}! I understand you're having AC and dishwasher issues. To help…"
